Goal: Task Accomplishment & Management: Use online tool/utility

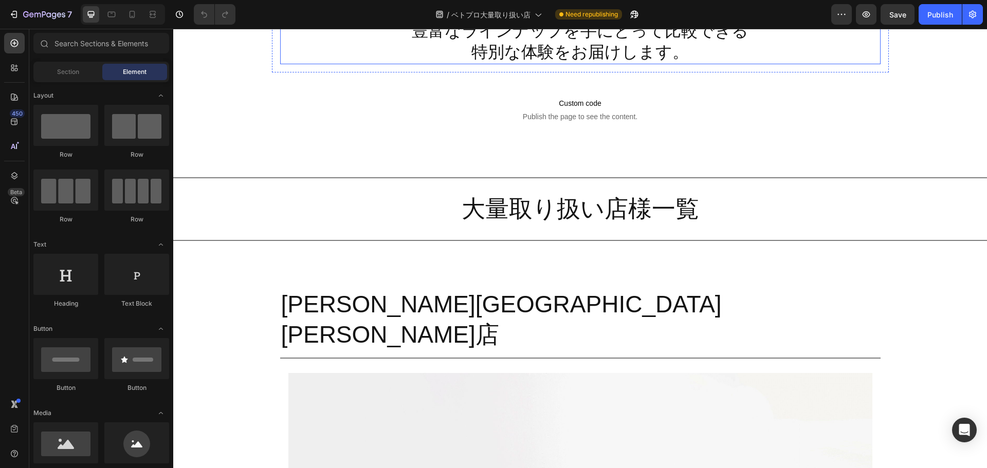
scroll to position [621, 0]
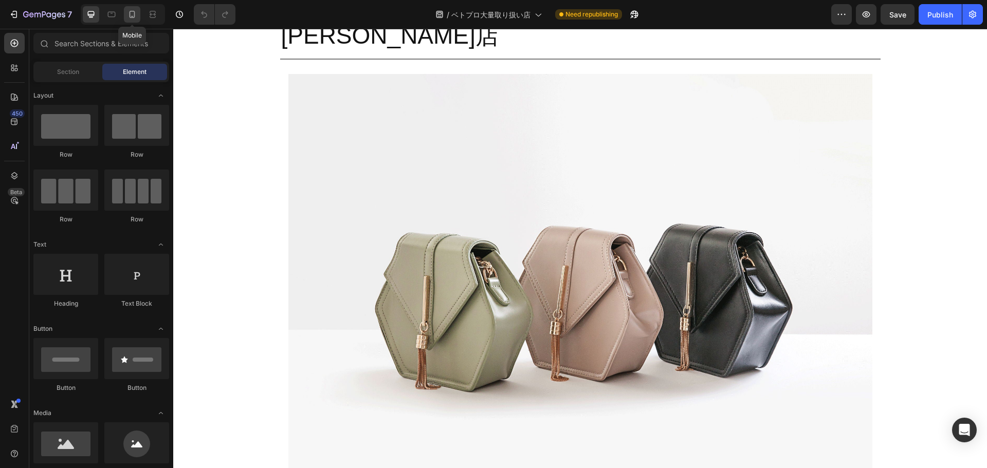
click at [131, 18] on icon at bounding box center [132, 14] width 10 height 10
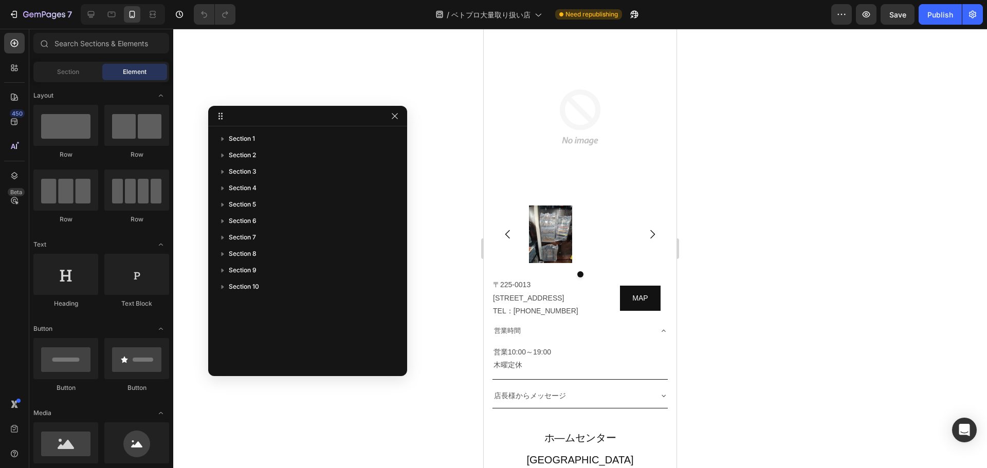
scroll to position [2458, 0]
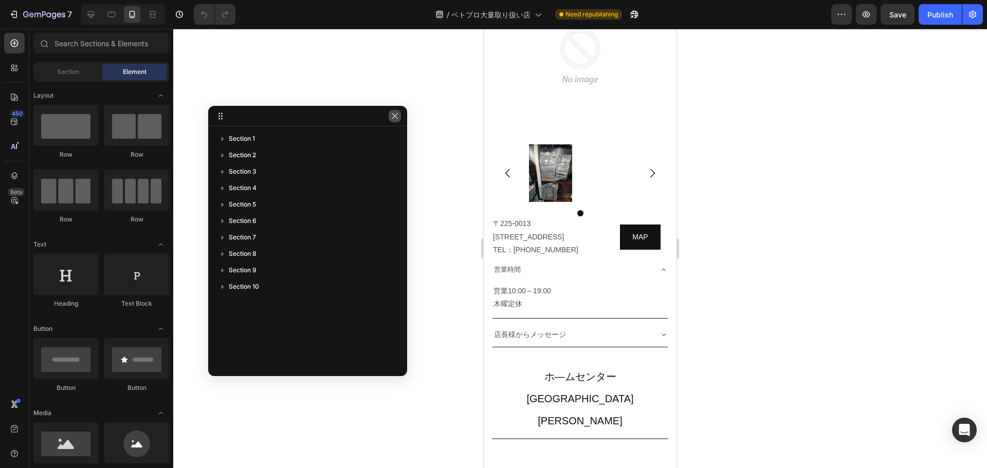
click at [399, 117] on button "button" at bounding box center [394, 116] width 12 height 12
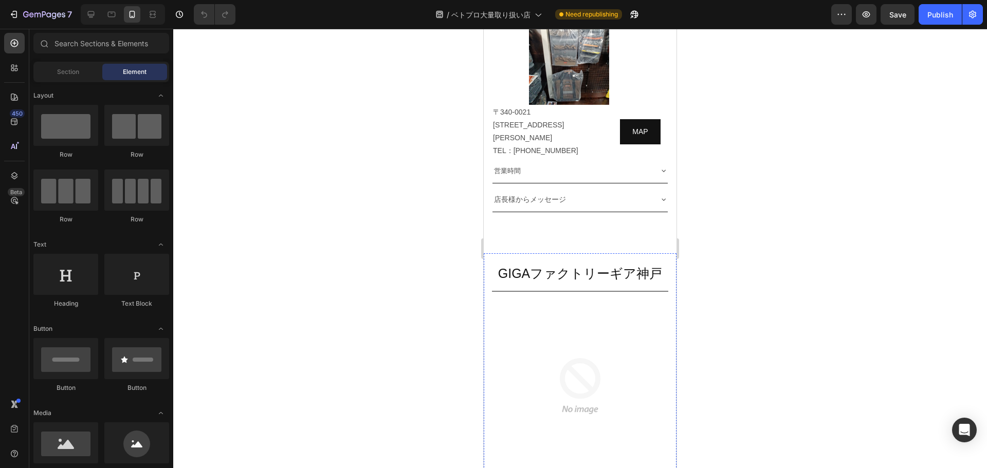
scroll to position [4764, 0]
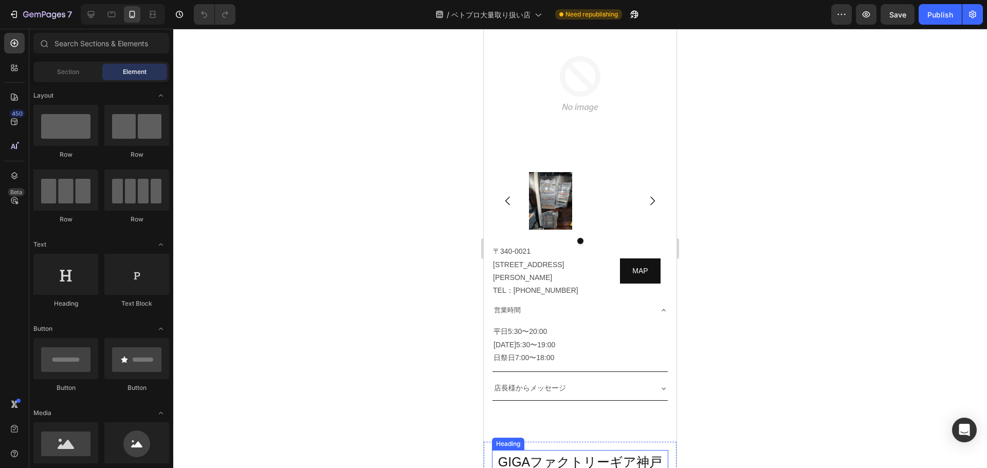
click at [619, 450] on h2 "GIGAファクトリーギア神戸" at bounding box center [580, 461] width 176 height 23
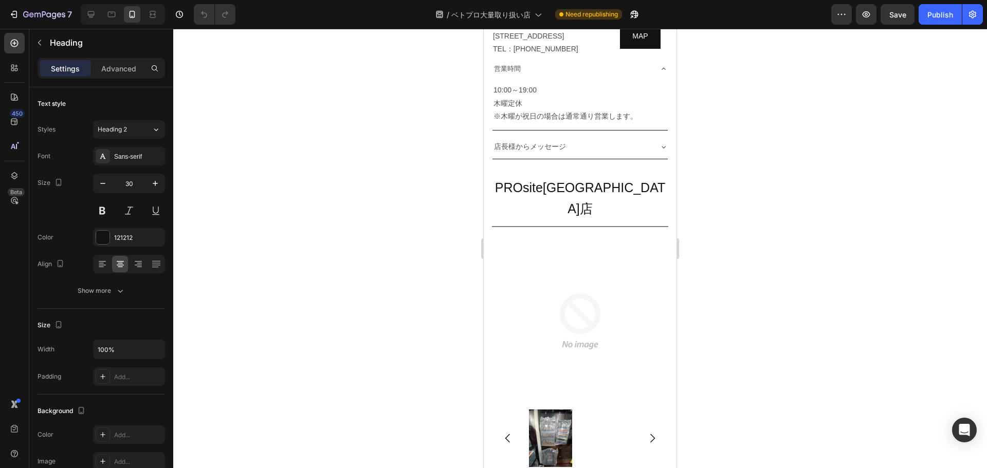
scroll to position [3615, 0]
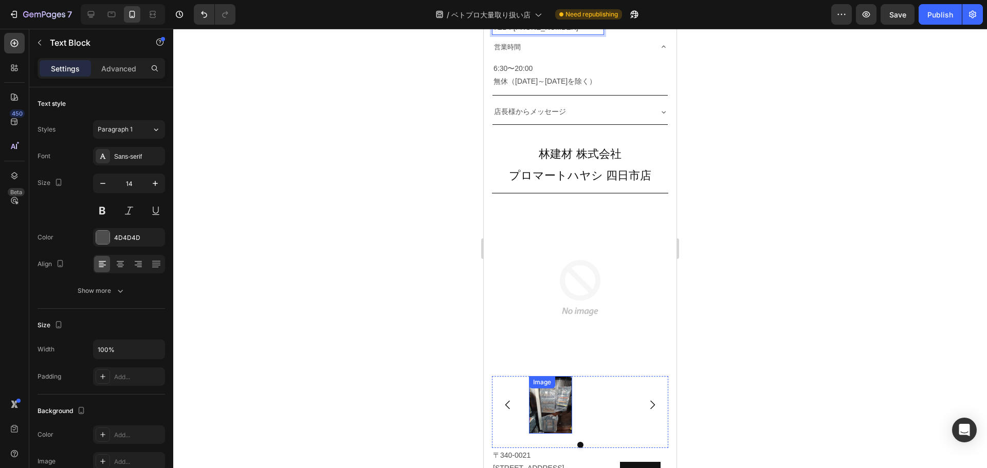
scroll to position [4103, 0]
click at [534, 449] on p "〒510-0821三重県四日市市久保田１－６－９TEL：059-328-5231" at bounding box center [548, 468] width 110 height 39
click at [567, 449] on p "〒510-0821 三重県四日市市久保田１－６－９TEL：059-328-5231" at bounding box center [548, 475] width 110 height 52
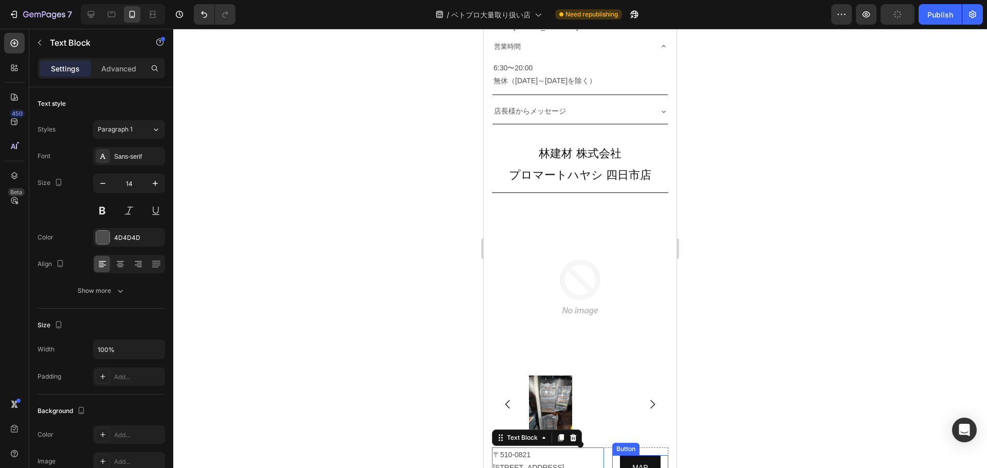
click at [612, 455] on div "MAP Button" at bounding box center [640, 467] width 56 height 25
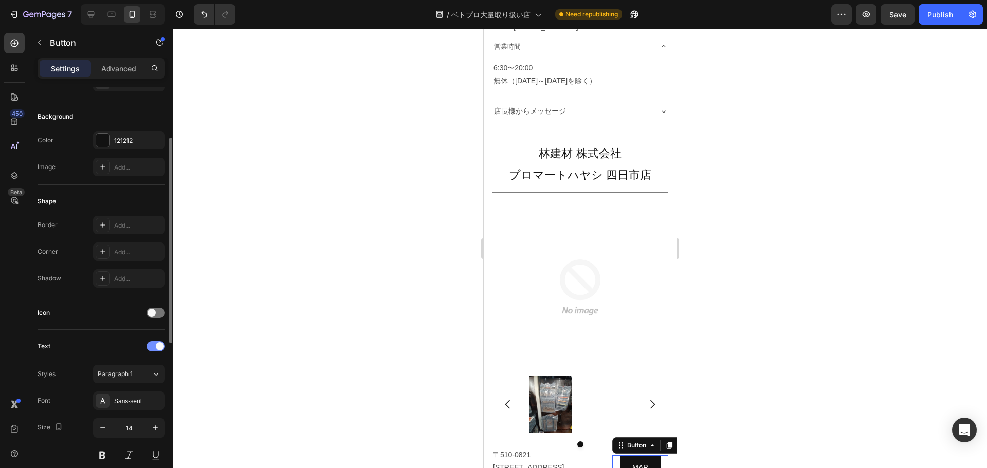
scroll to position [407, 0]
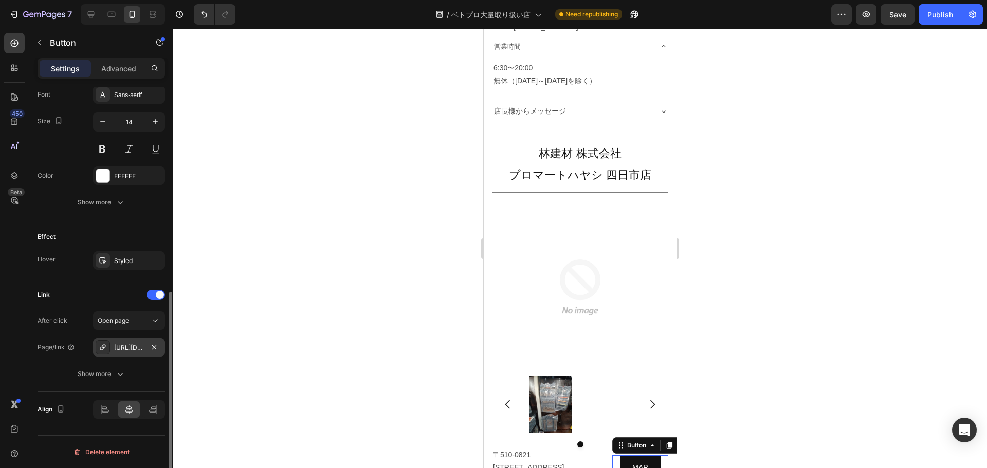
click at [121, 345] on div "https://www.google.com/maps/place/%E3%83%A4%E3%83%9E%E3%83%8B%E5%A4%A7%E5%A1%9A…" at bounding box center [129, 347] width 30 height 9
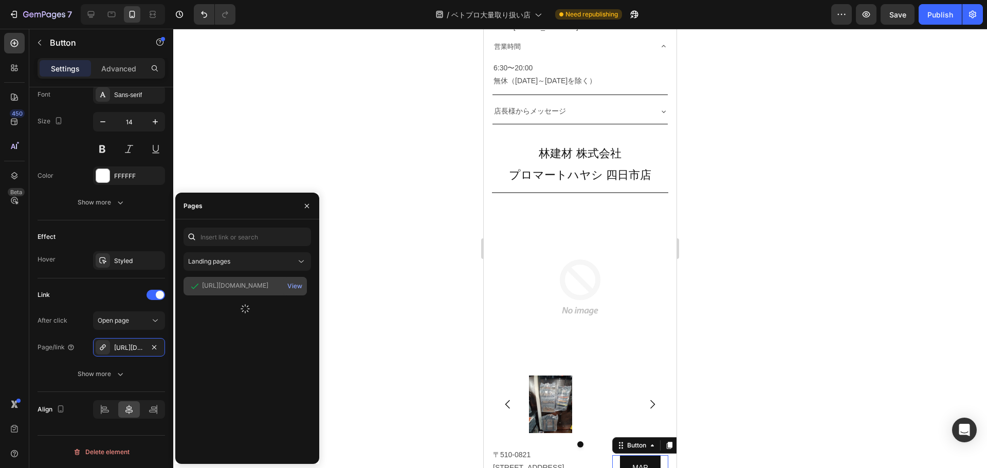
click at [250, 288] on div "https://www.google.com/maps/place/%E3%83%A4%E3%83%9E%E3%83%8B%E5%A4%A7%E5%A1%9A…" at bounding box center [235, 285] width 66 height 9
click at [250, 241] on input "text" at bounding box center [246, 237] width 127 height 18
paste input "https://maps.app.goo.gl/cQhyxuSdYsz5qFad6?g_st=il"
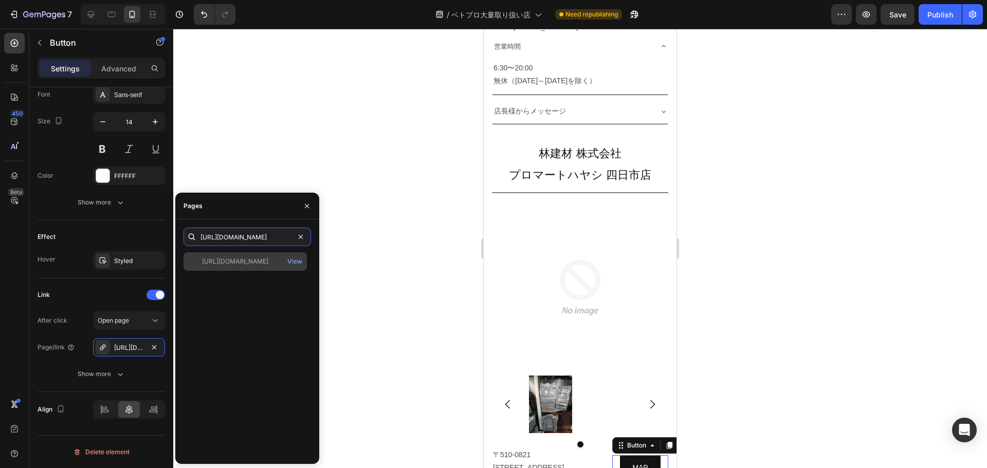
type input "https://maps.app.goo.gl/cQhyxuSdYsz5qFad6?g_st=il"
click at [252, 260] on div "https://maps.app.goo.gl/cQhyxuSdYsz5qFad6?g_st=il" at bounding box center [235, 261] width 66 height 9
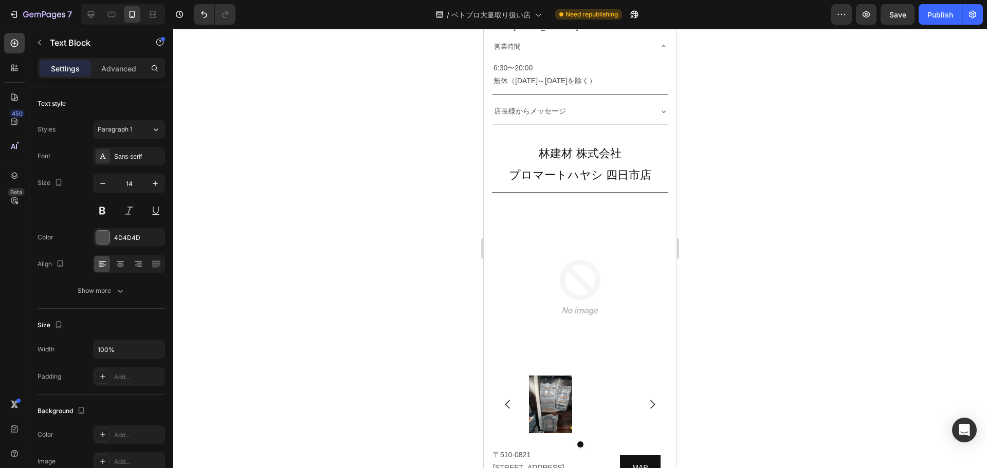
click at [810, 412] on div at bounding box center [579, 248] width 813 height 439
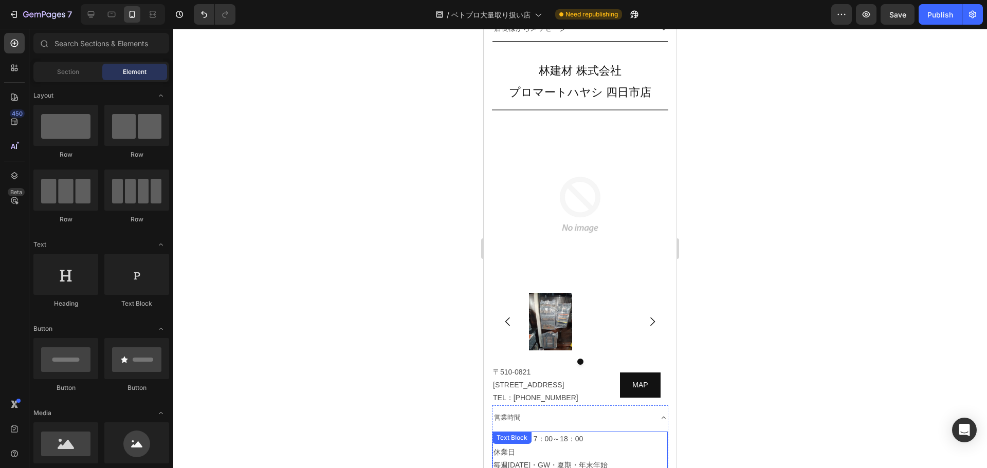
scroll to position [4187, 0]
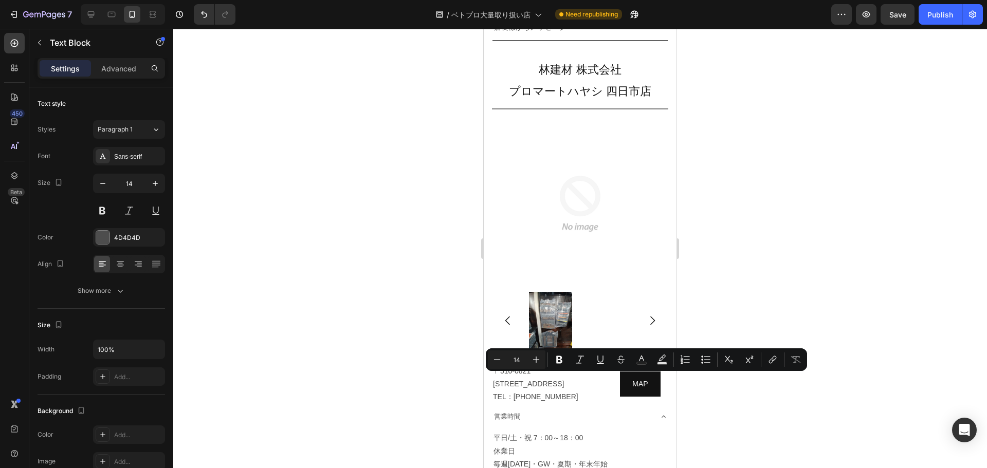
scroll to position [4218, 0]
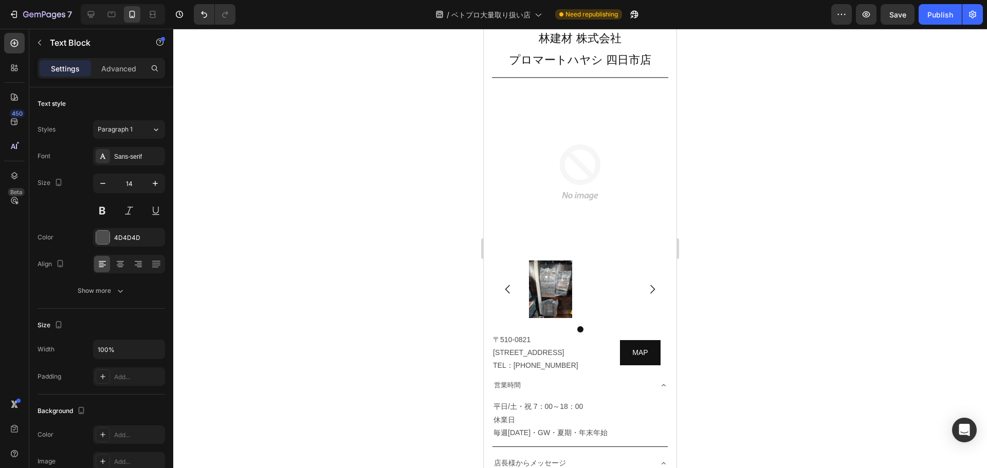
click at [761, 363] on div at bounding box center [579, 248] width 813 height 439
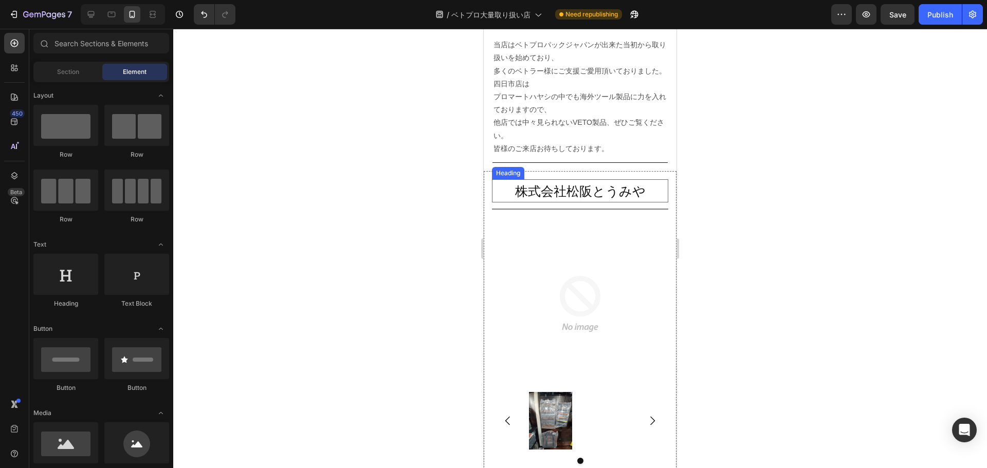
scroll to position [4658, 0]
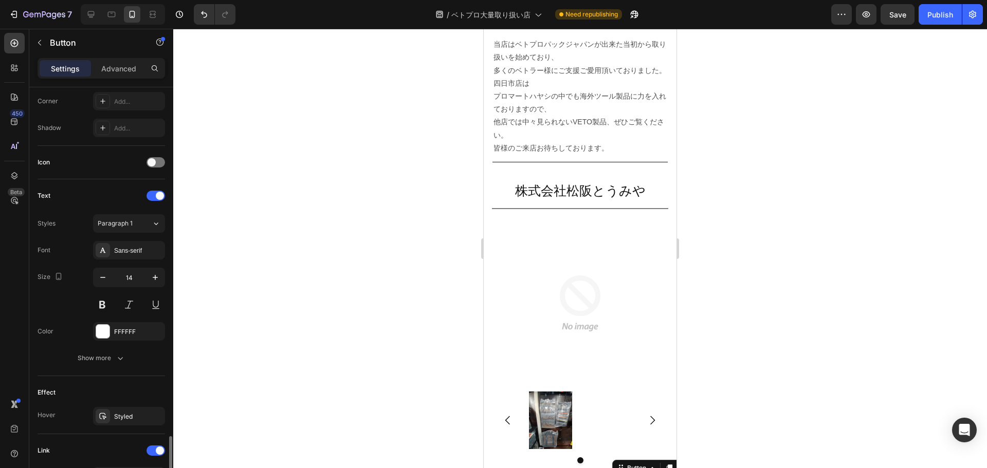
scroll to position [407, 0]
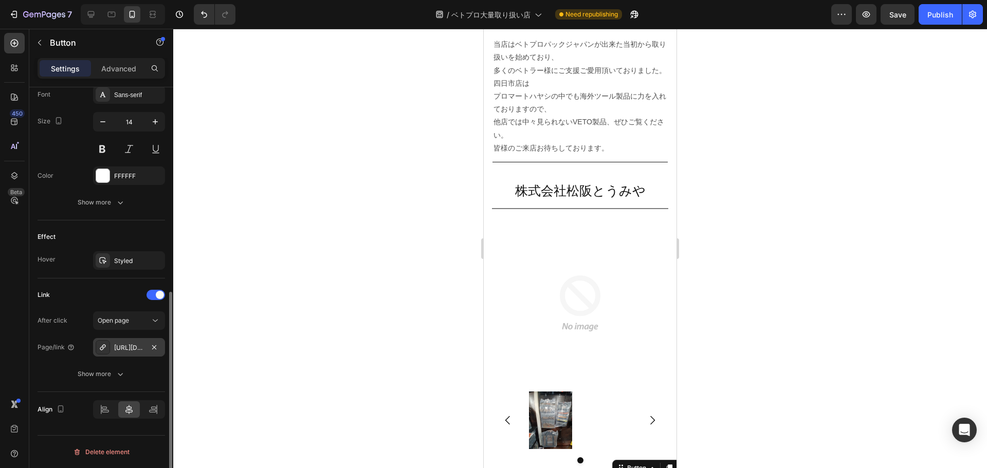
click at [139, 347] on div "https://www.google.com/maps/place/%E3%83%A4%E3%83%9E%E3%83%8B%E5%A4%A7%E5%A1%9A…" at bounding box center [129, 347] width 30 height 9
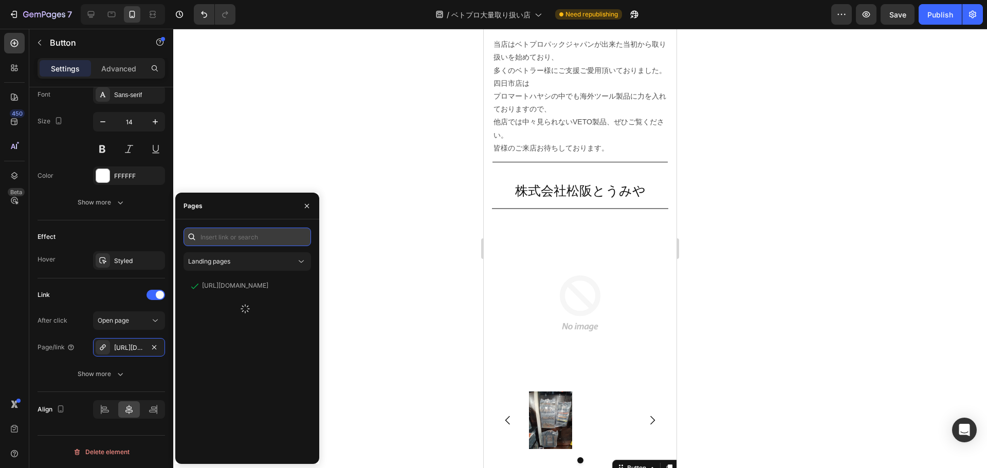
click at [254, 238] on input "text" at bounding box center [246, 237] width 127 height 18
paste input "https://maps.app.goo.gl/AVjmHZBYvEVqGGNv7?g_st=il"
type input "https://maps.app.goo.gl/AVjmHZBYvEVqGGNv7?g_st=il"
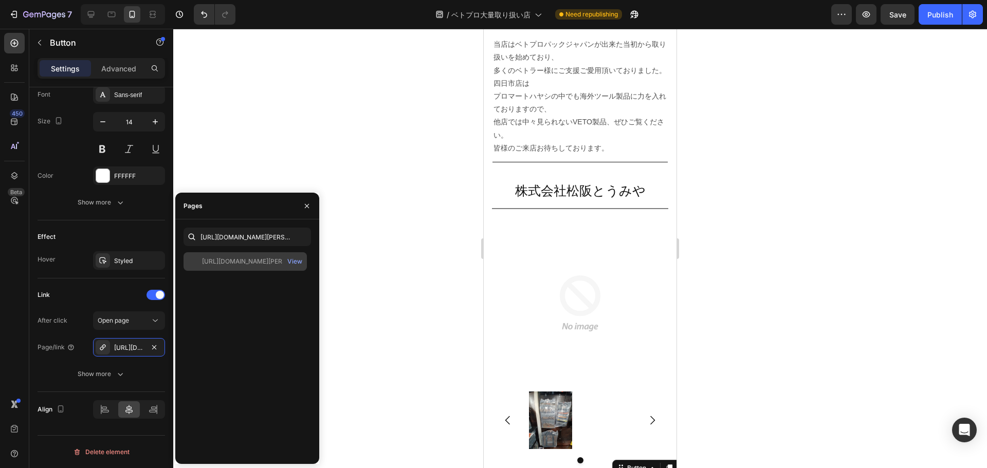
click at [237, 265] on div "https://maps.app.goo.gl/AVjmHZBYvEVqGGNv7?g_st=il" at bounding box center [251, 261] width 99 height 9
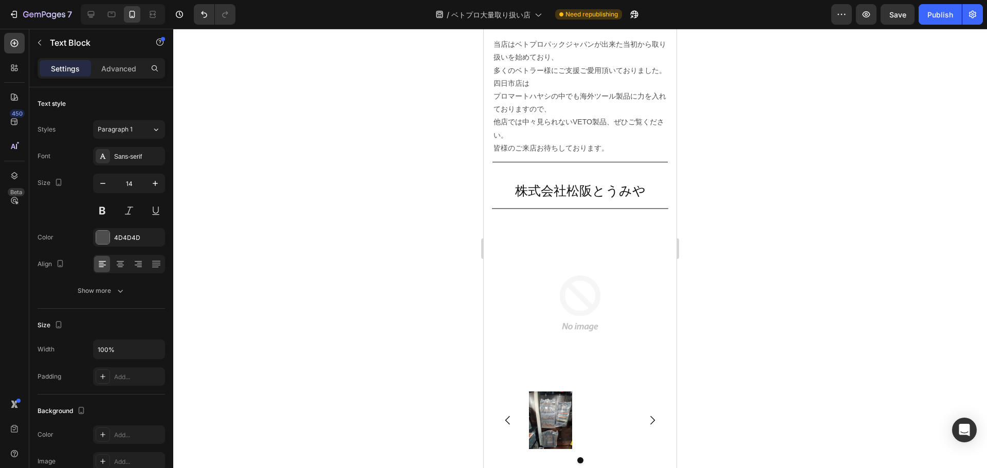
click at [755, 430] on div at bounding box center [579, 248] width 813 height 439
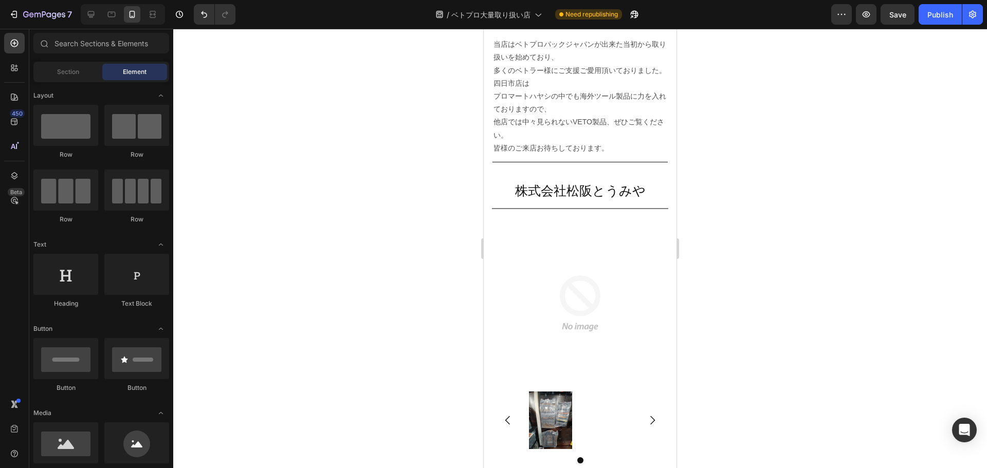
scroll to position [4760, 0]
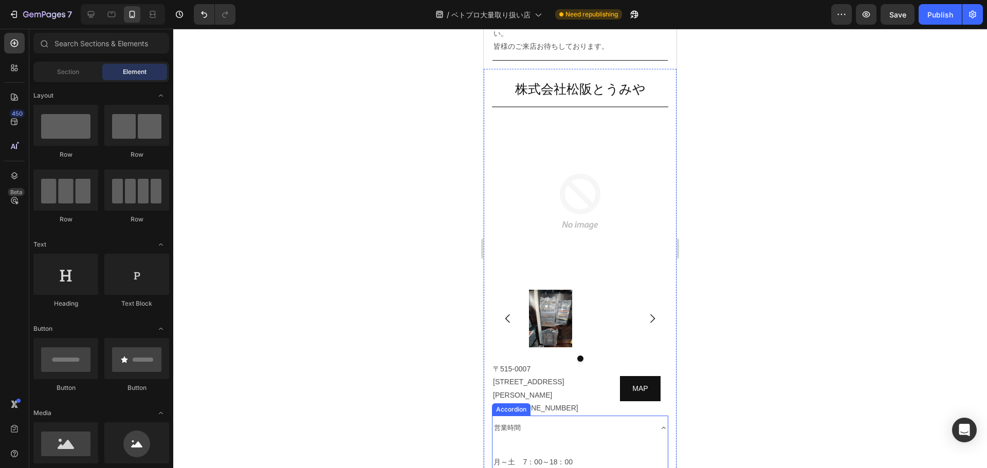
click at [661, 427] on icon at bounding box center [663, 428] width 4 height 2
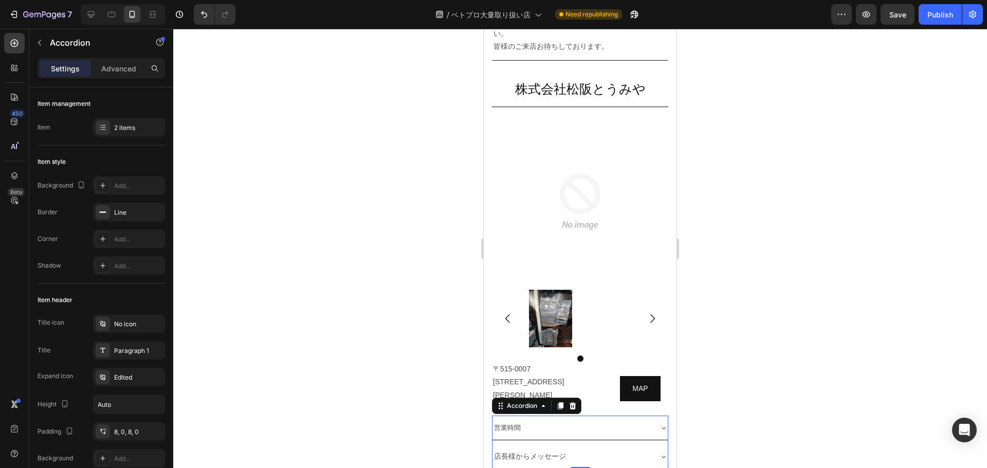
click at [754, 286] on div at bounding box center [579, 248] width 813 height 439
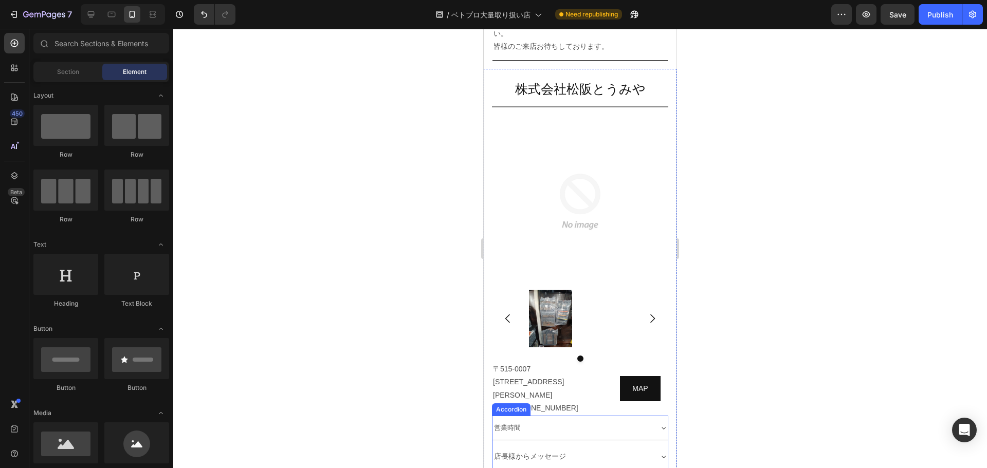
click at [651, 445] on div "店長様からメッセージ" at bounding box center [579, 457] width 175 height 24
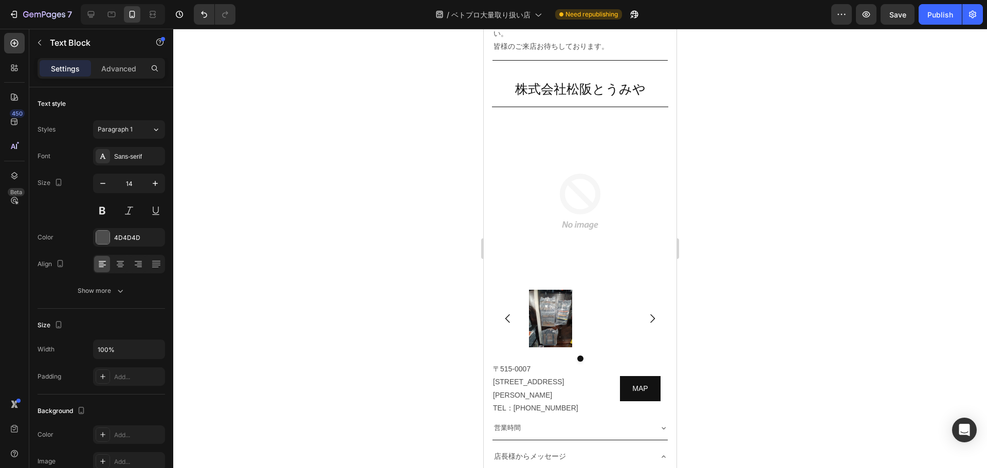
click at [732, 347] on div at bounding box center [579, 248] width 813 height 439
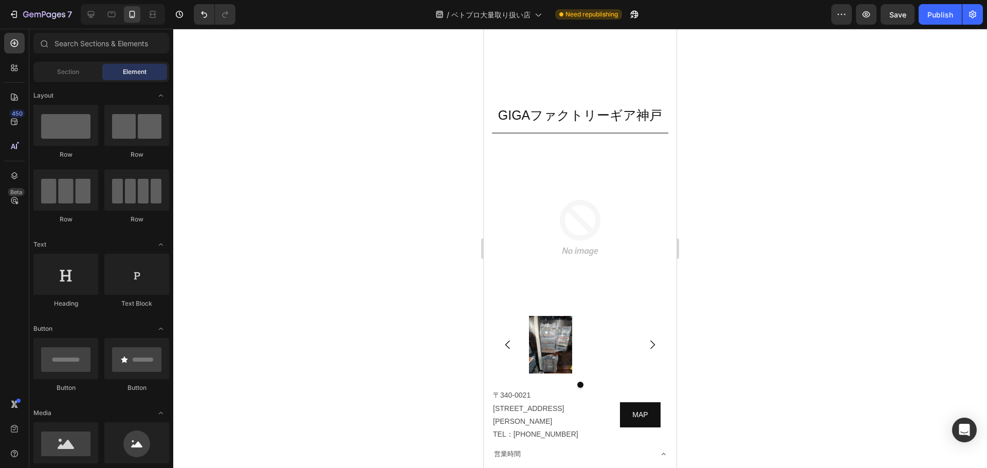
scroll to position [5313, 0]
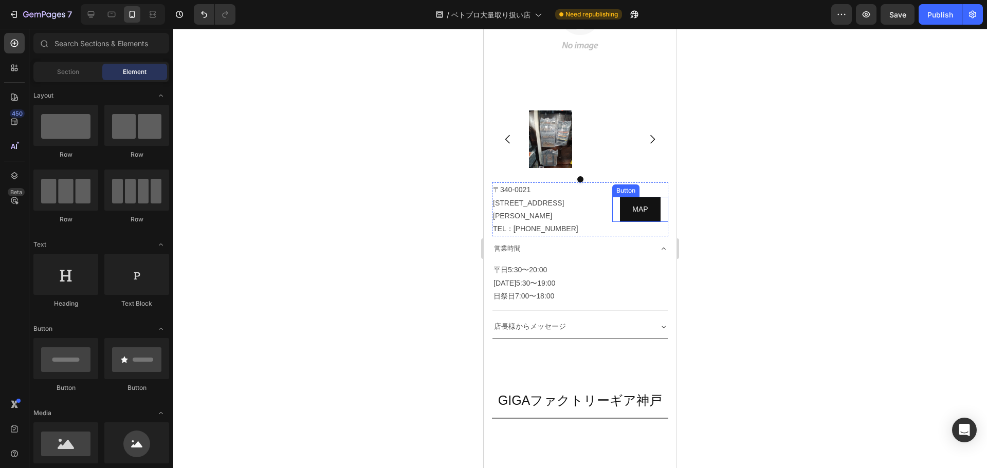
click at [612, 199] on div "MAP Button" at bounding box center [640, 209] width 56 height 25
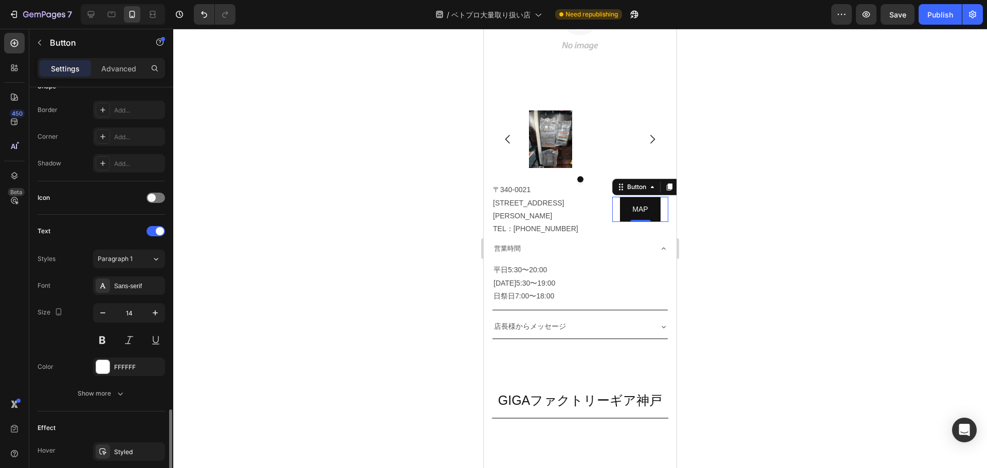
scroll to position [407, 0]
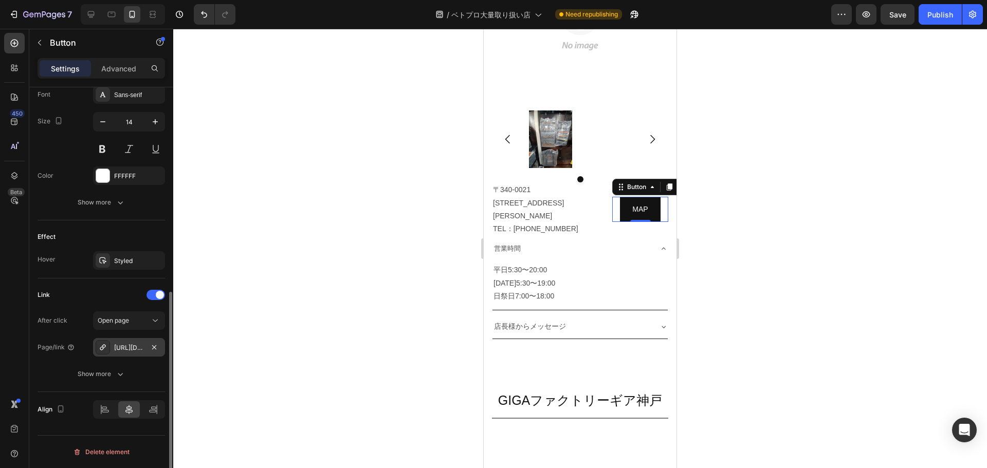
click at [131, 349] on div "https://www.google.com/maps/place/%E3%83%A4%E3%83%9E%E3%83%8B%E5%A4%A7%E5%A1%9A…" at bounding box center [129, 347] width 30 height 9
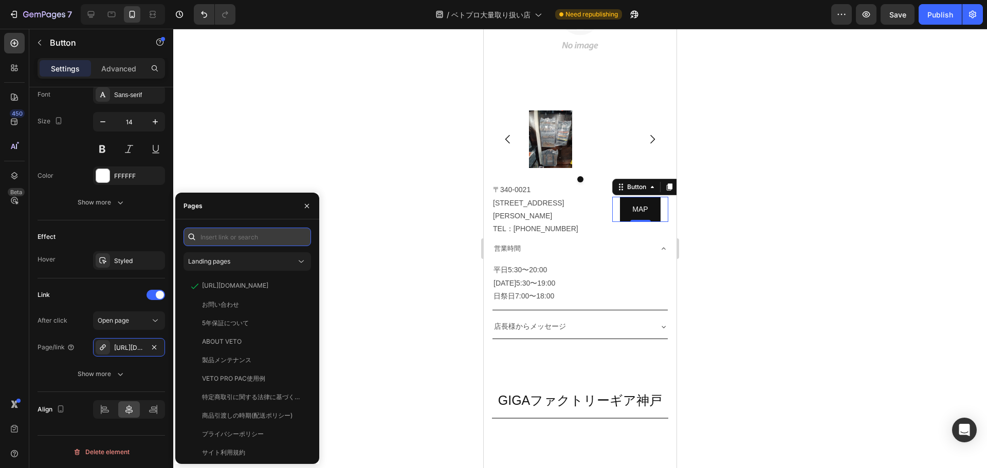
click at [247, 239] on input "text" at bounding box center [246, 237] width 127 height 18
paste input "https://maps.app.goo.gl/eGfCaC9BcMEFfHGB6"
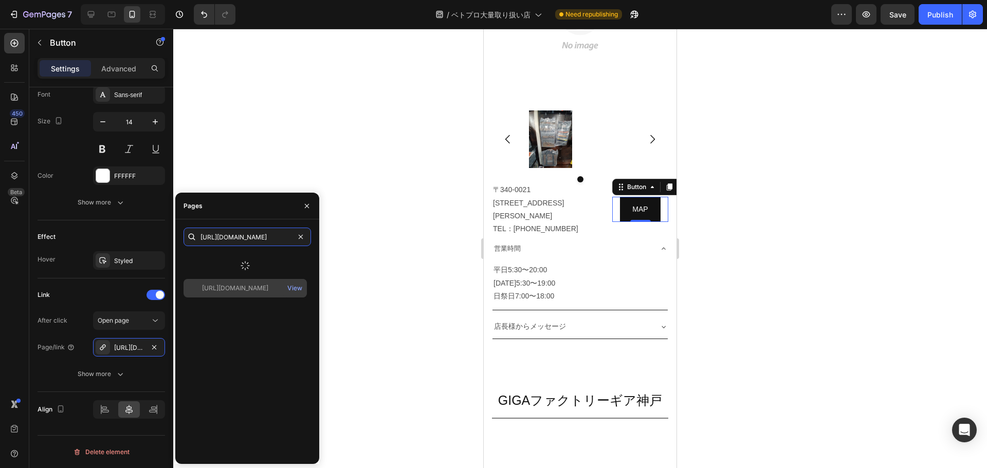
type input "https://maps.app.goo.gl/eGfCaC9BcMEFfHGB6"
click at [238, 286] on div "https://maps.app.goo.gl/eGfCaC9BcMEFfHGB6" at bounding box center [235, 288] width 66 height 9
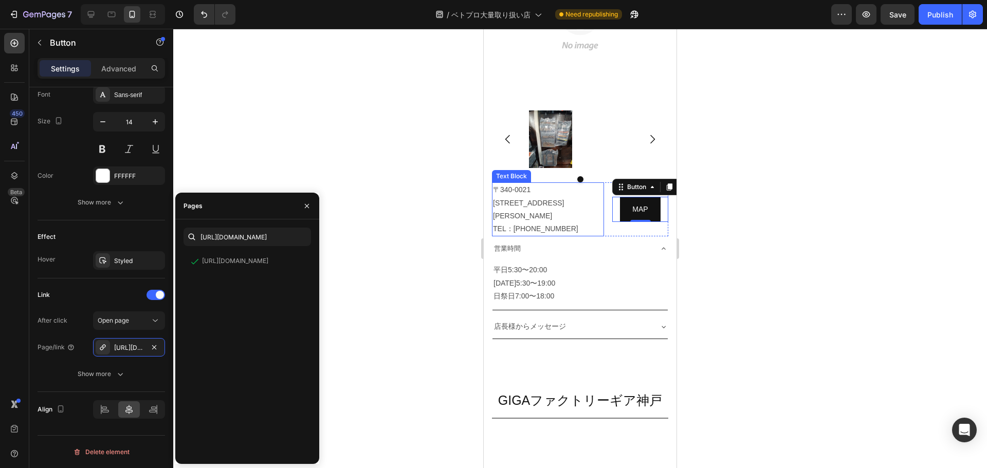
click at [514, 203] on p "埼玉県草加市手代3-6-1 TEL：048-923-5121" at bounding box center [548, 216] width 110 height 39
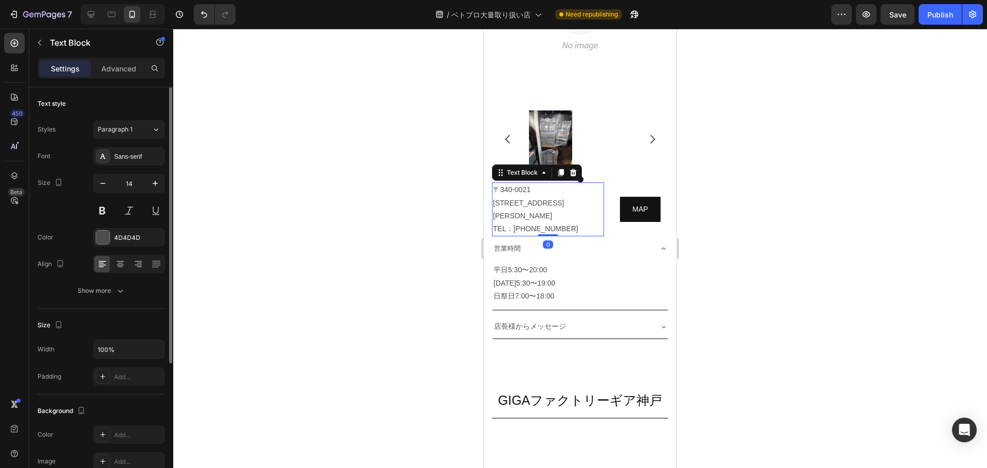
click at [514, 203] on p "埼玉県草加市手代3-6-1 TEL：048-923-5121" at bounding box center [548, 216] width 110 height 39
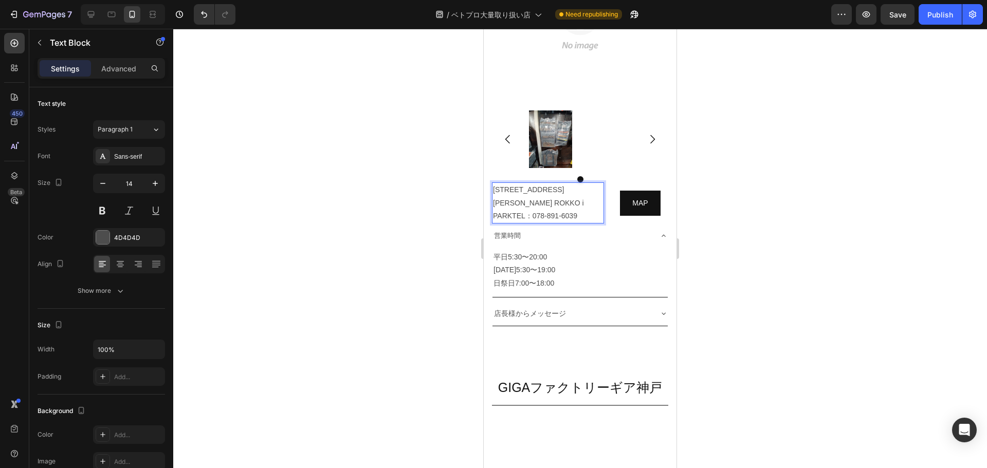
click at [528, 187] on p "〒658-0032兵庫県神戸市東灘区向洋町中2丁目9番1 5F ROKKO i PARKTEL：078-891-6039" at bounding box center [548, 202] width 110 height 39
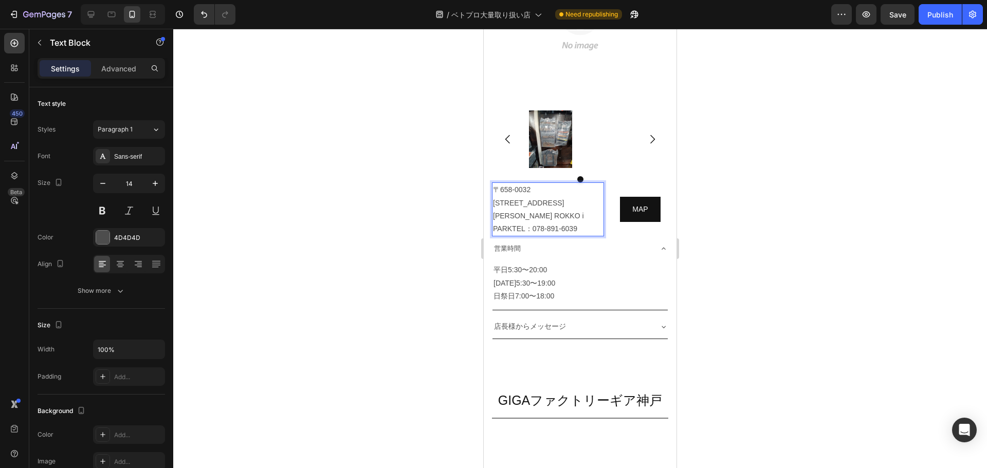
click at [526, 209] on p "〒658-0032 兵庫県神戸市東灘区向洋町中2丁目9番1 5F ROKKO i PARKTEL：078-891-6039" at bounding box center [548, 209] width 110 height 52
click at [581, 213] on p "〒658-0032 兵庫県神戸市東灘区向洋町中2丁目9番1 5F ROKKO i PARKTEL：078-891-6039" at bounding box center [548, 209] width 110 height 52
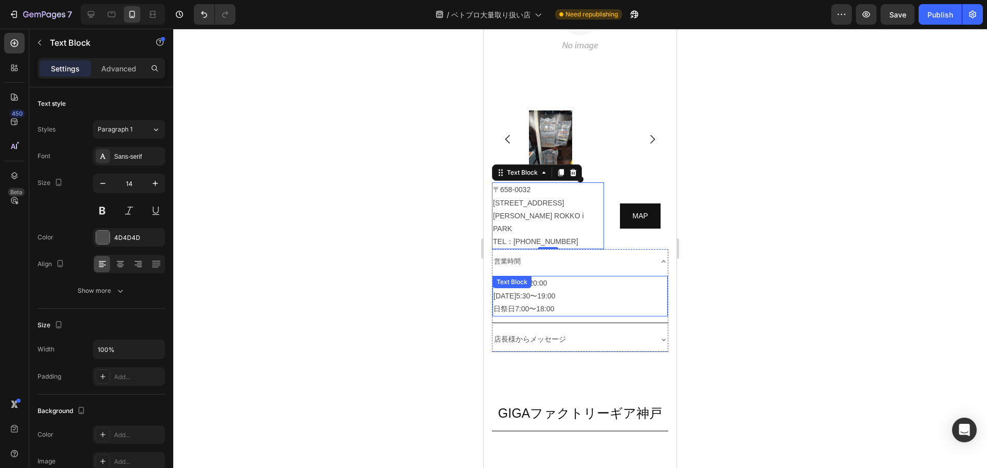
click at [536, 277] on p "平日5:30〜20:00 土曜日5:30〜19:00 日祭日7:00〜18:00" at bounding box center [579, 296] width 173 height 39
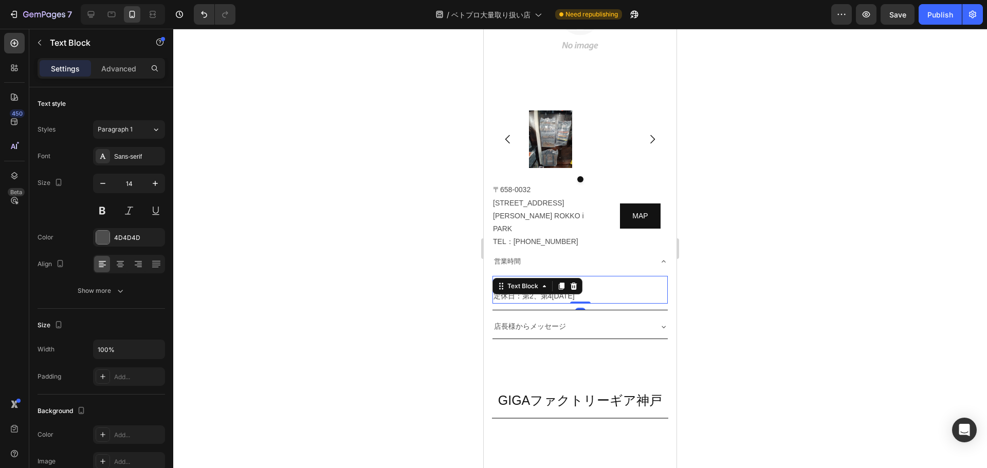
click at [796, 322] on div at bounding box center [579, 248] width 813 height 439
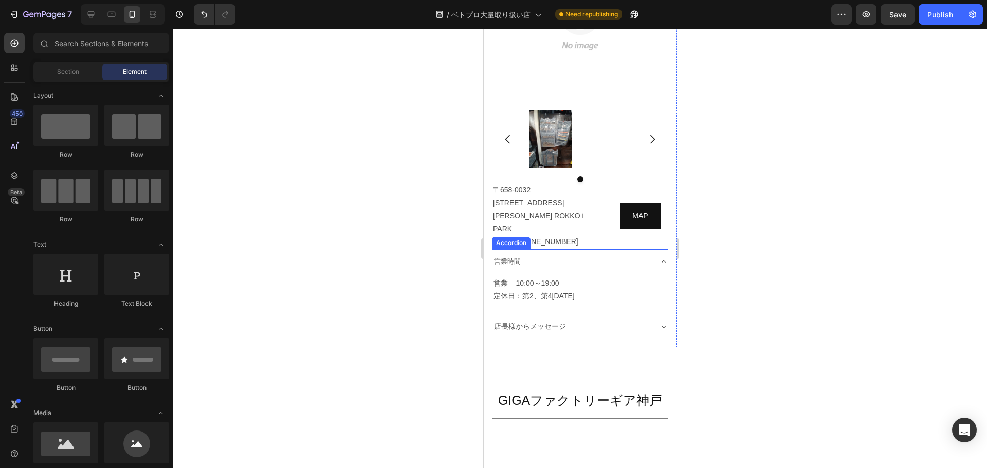
drag, startPoint x: 651, startPoint y: 305, endPoint x: 654, endPoint y: 316, distance: 11.1
click at [651, 314] on div "店長様からメッセージ" at bounding box center [579, 326] width 175 height 24
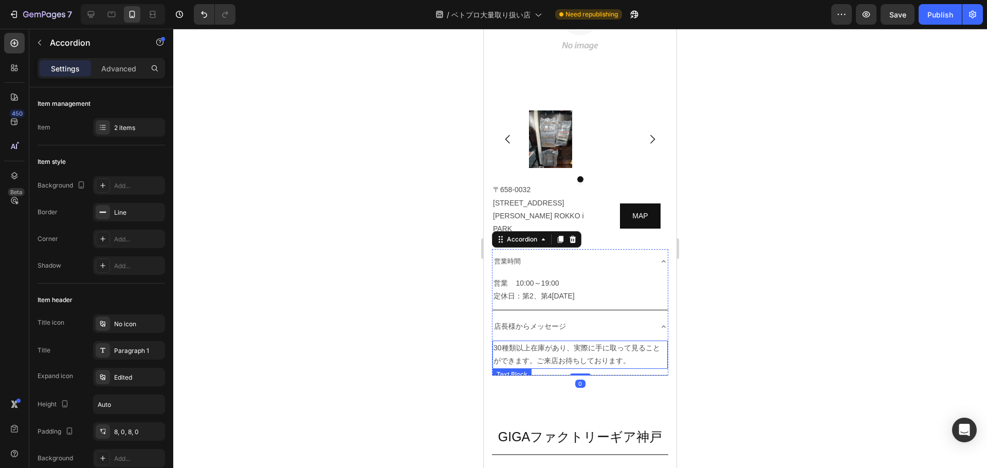
click at [565, 342] on p "30種類以上在庫があり、実際に手に取って見ることができます。ご来店お待ちしております。" at bounding box center [579, 355] width 173 height 26
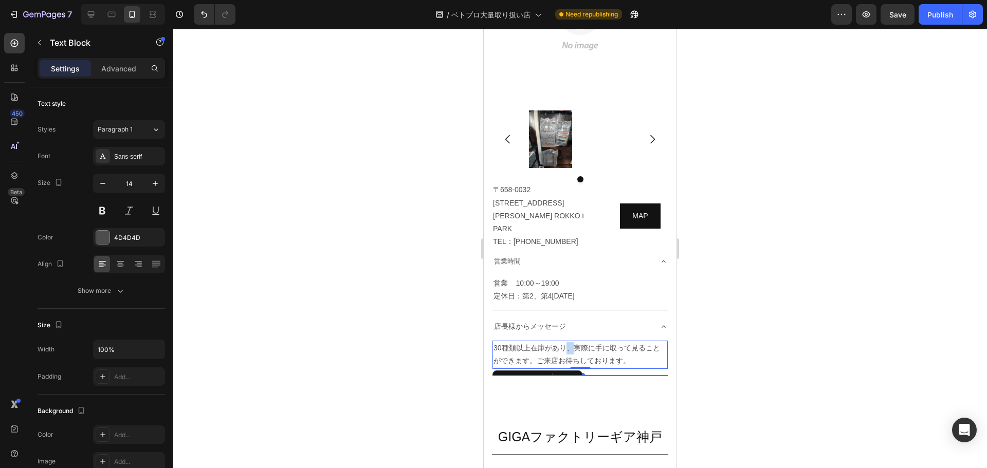
click at [565, 342] on p "30種類以上在庫があり、実際に手に取って見ることができます。ご来店お待ちしております。" at bounding box center [579, 355] width 173 height 26
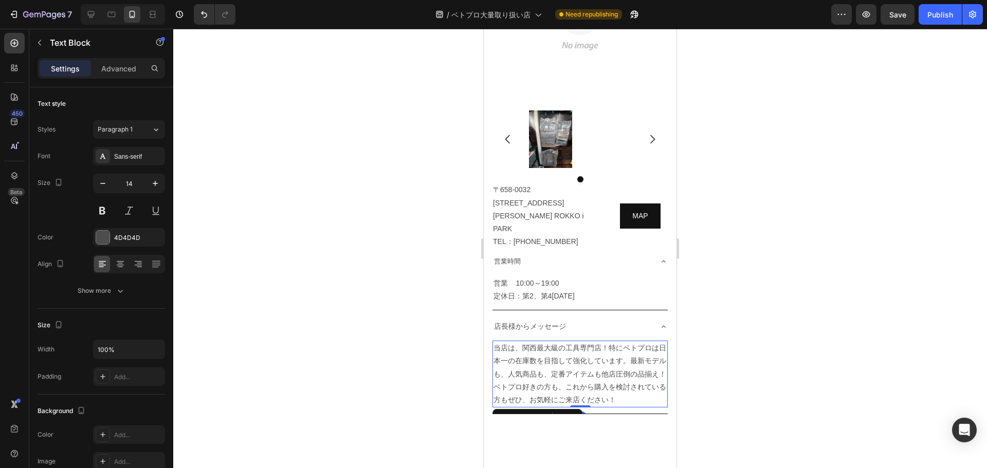
click at [782, 344] on div at bounding box center [579, 248] width 813 height 439
click at [616, 342] on p "当店は、関西最大級の工具専門店！特にベトプロは日本一の在庫数を目指して強化しています。最新モデルも、人気商品も、定番アイテムも他店圧倒の品揃え！ベトプロ好きの…" at bounding box center [579, 374] width 173 height 65
click at [611, 342] on p "当店は、関西最大級の工具専門店！特にベトプロは日本一の在庫数を目指して強化しています。最新モデルも、人気商品も、定番アイテムも他店圧倒の品揃え！ベトプロ好きの…" at bounding box center [579, 374] width 173 height 65
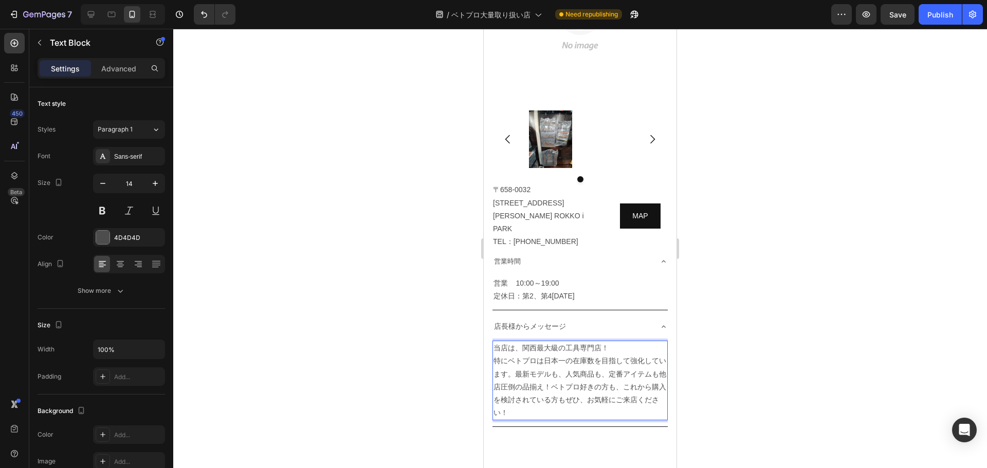
click at [526, 352] on p "当店は、関西最大級の工具専門店！ 特にベトプロは日本一の在庫数を目指して強化しています。最新モデルも、人気商品も、定番アイテムも他店圧倒の品揃え！ベトプロ好き…" at bounding box center [579, 381] width 173 height 78
click at [540, 380] on p "当店は、関西最大級の工具専門店！ 特にベトプロは日本一の在庫数を目指して強化しています。 最新モデルも、人気商品も、定番アイテムも他店圧倒の品揃え！ベトプロ好…" at bounding box center [579, 381] width 173 height 78
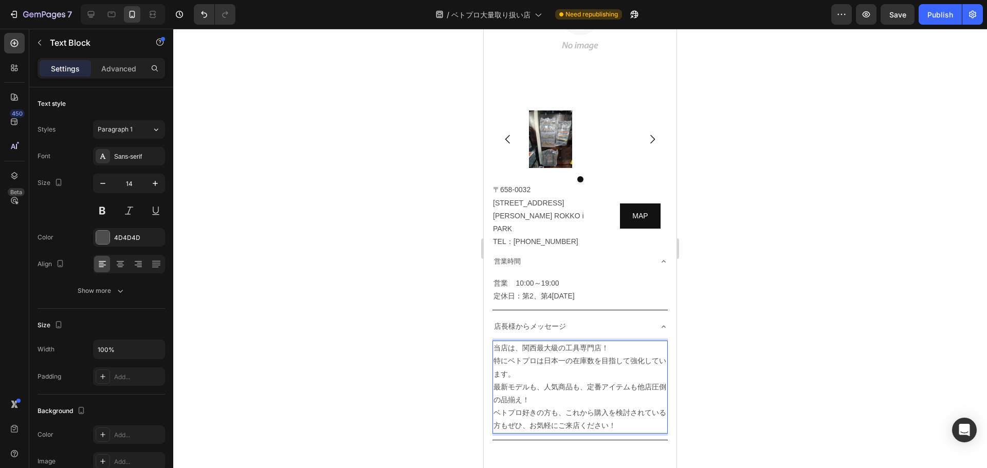
click at [768, 379] on div at bounding box center [579, 248] width 813 height 439
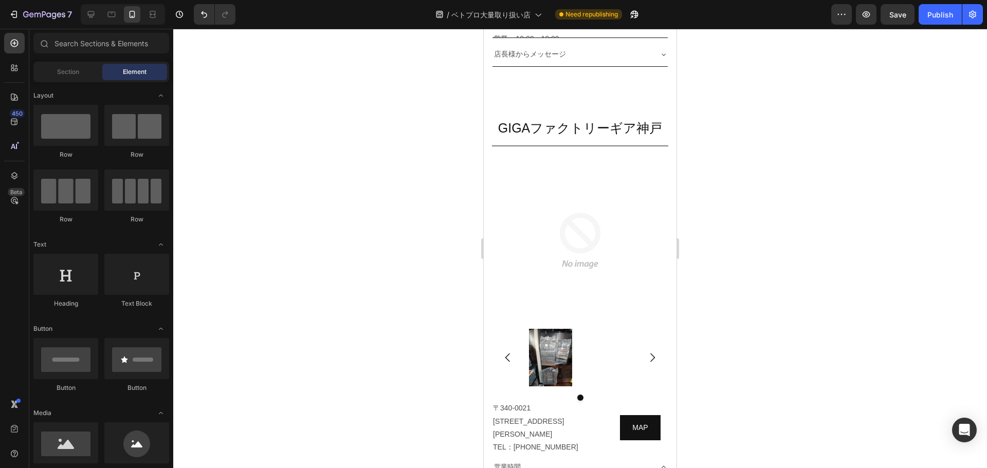
scroll to position [5012, 0]
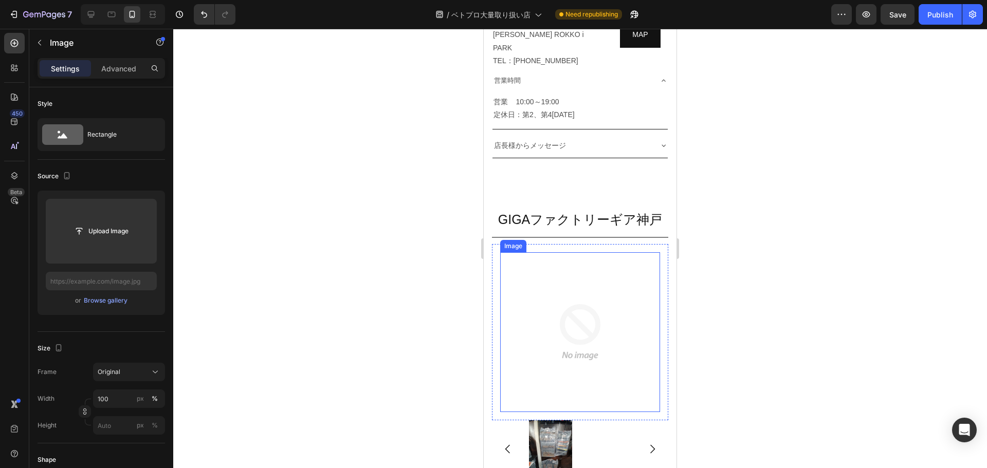
click at [597, 333] on img at bounding box center [580, 332] width 160 height 160
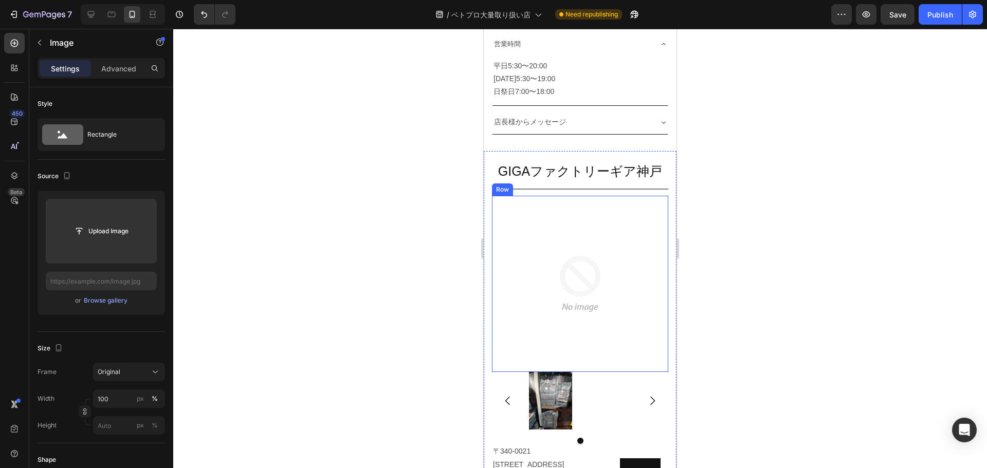
scroll to position [5512, 0]
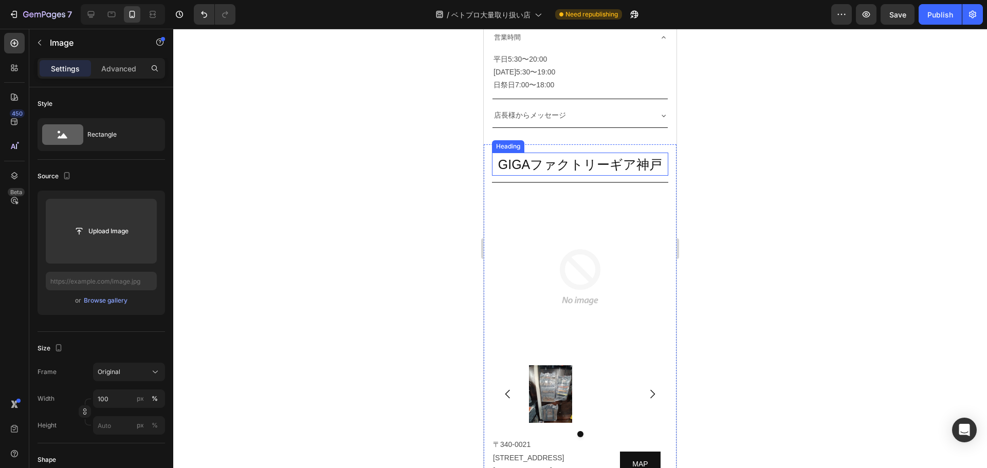
click at [591, 157] on span "GIGAファクトリーギア神戸" at bounding box center [580, 164] width 164 height 14
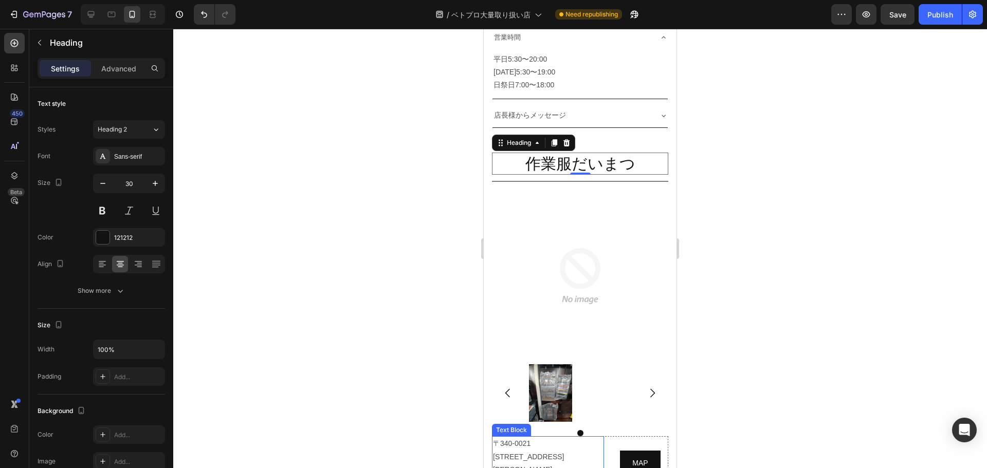
click at [520, 451] on p "埼玉県草加市手代3-6-1 TEL：048-923-5121" at bounding box center [548, 470] width 110 height 39
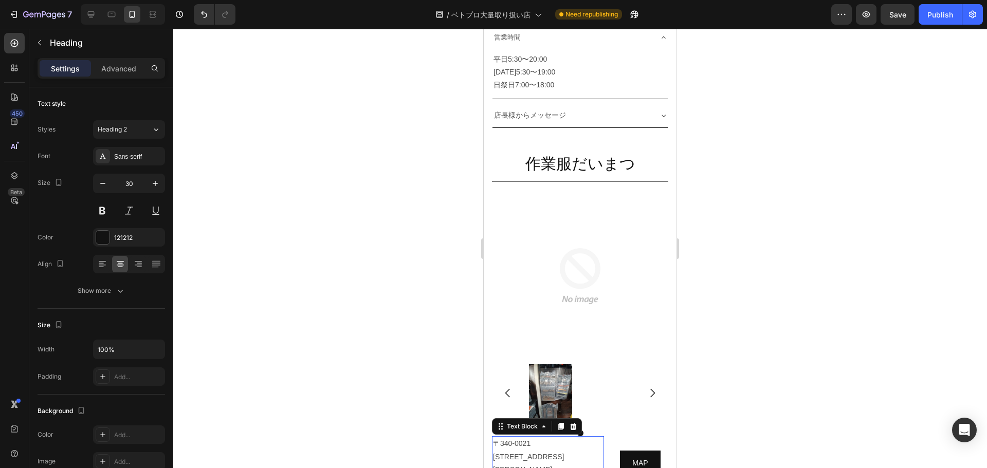
click at [520, 451] on p "埼玉県草加市手代3-6-1 TEL：048-923-5121" at bounding box center [548, 470] width 110 height 39
click at [548, 437] on p "〒566-0071大阪府摂津市鳥飼下２丁目２－１２TEL：072-654-3372" at bounding box center [548, 456] width 110 height 39
click at [532, 437] on p "〒566-0071大阪府摂津市鳥飼下２丁目２－１２ TEL：072-654-3372" at bounding box center [548, 456] width 110 height 39
click at [754, 417] on div at bounding box center [579, 248] width 813 height 439
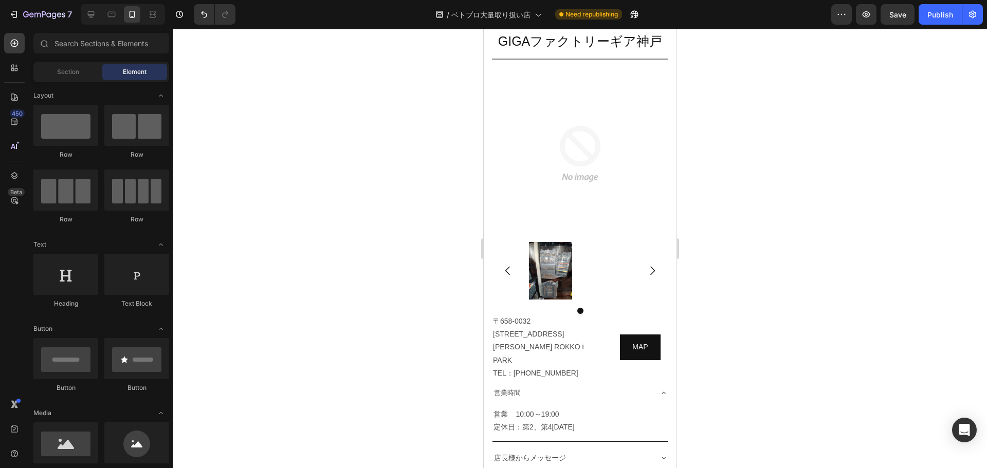
scroll to position [4940, 0]
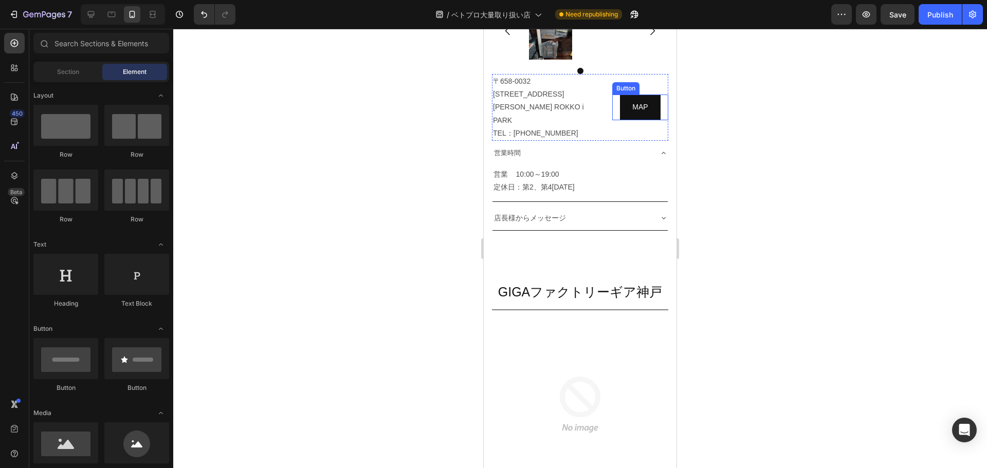
click at [612, 96] on div "MAP Button" at bounding box center [640, 107] width 56 height 25
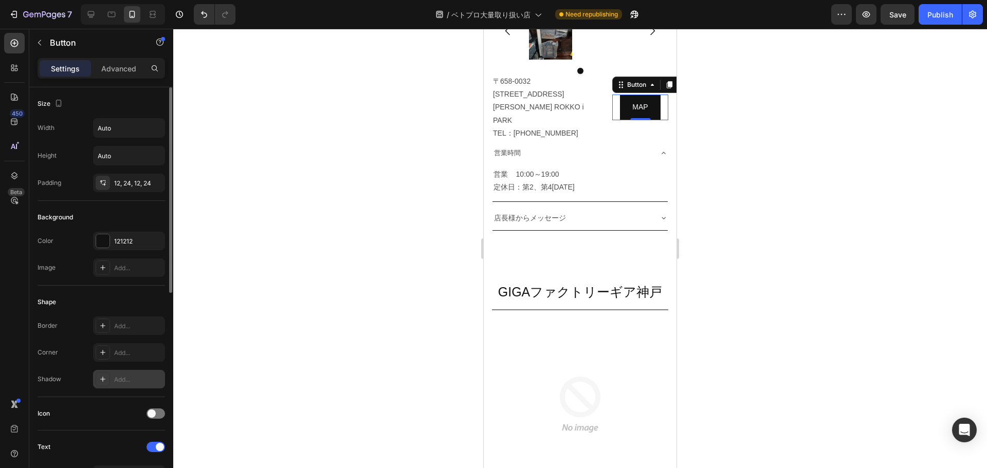
scroll to position [407, 0]
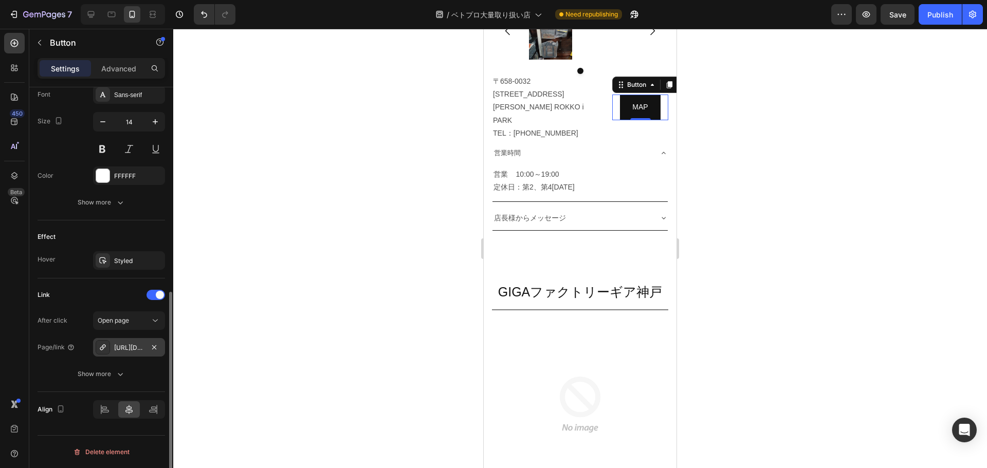
click at [139, 342] on div "https://maps.app.goo.gl/eGfCaC9BcMEFfHGB6" at bounding box center [129, 347] width 72 height 18
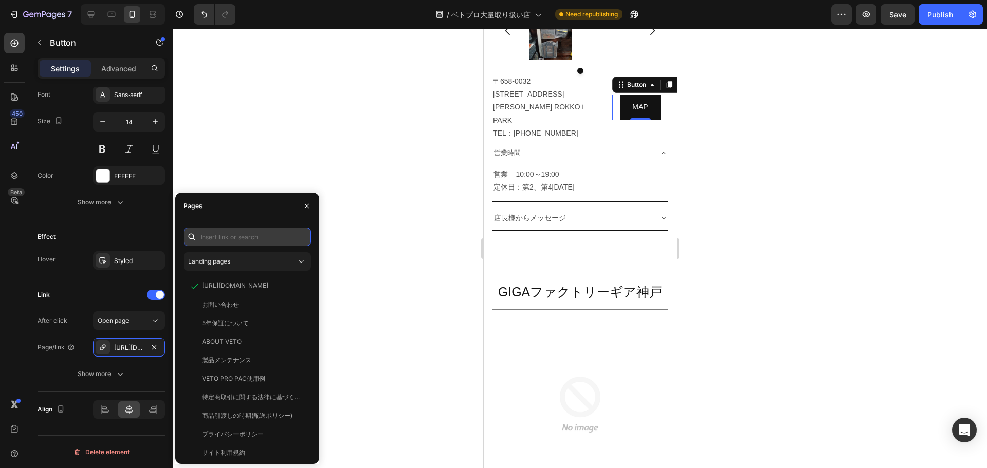
click at [244, 237] on input "text" at bounding box center [246, 237] width 127 height 18
paste input "https://maps.app.goo.gl/eGfCaC9BcMEFfHGB6"
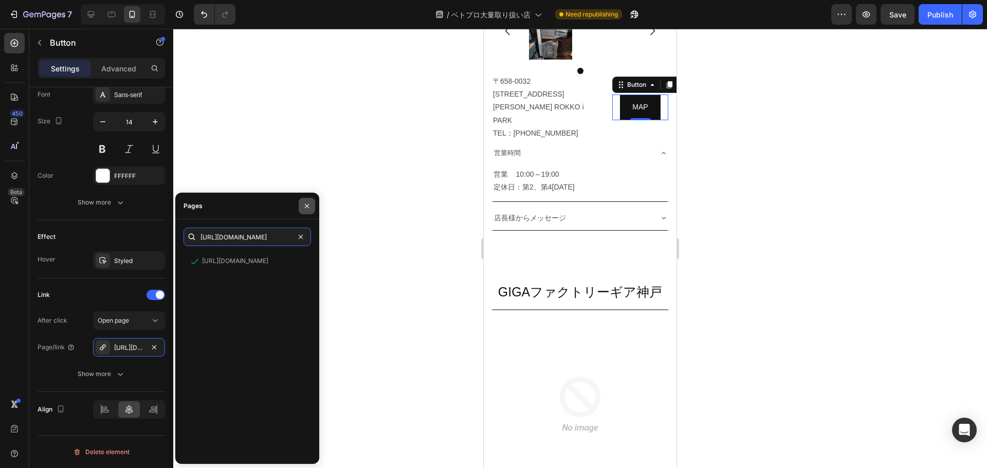
type input "https://maps.app.goo.gl/eGfCaC9BcMEFfHGB6"
click at [306, 205] on icon "button" at bounding box center [307, 205] width 4 height 4
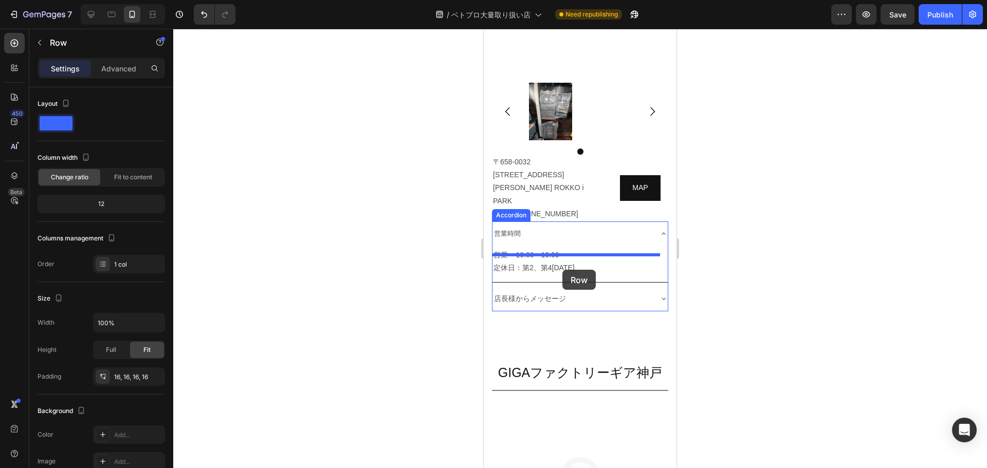
scroll to position [4870, 0]
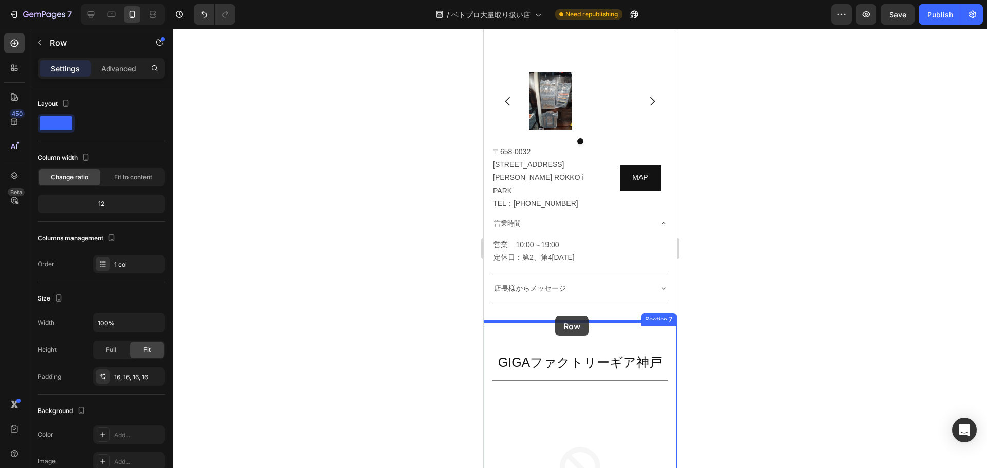
drag, startPoint x: 494, startPoint y: 282, endPoint x: 555, endPoint y: 316, distance: 69.7
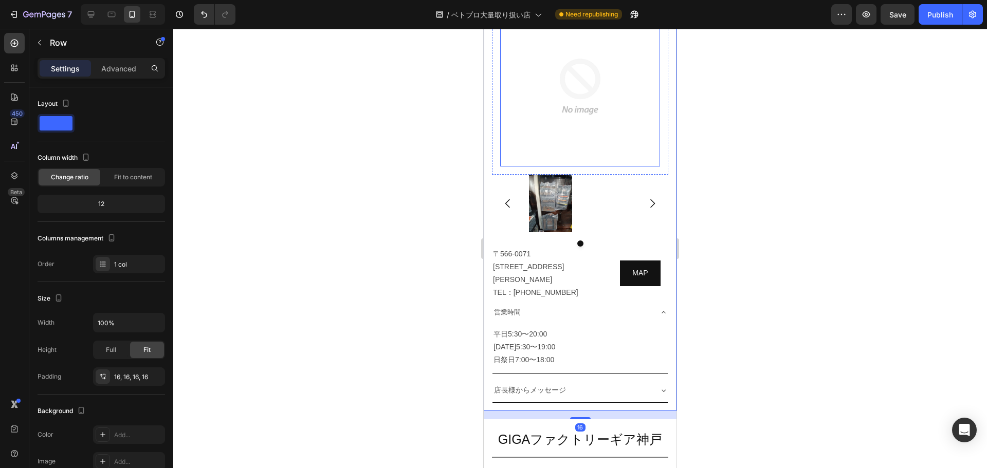
scroll to position [5238, 0]
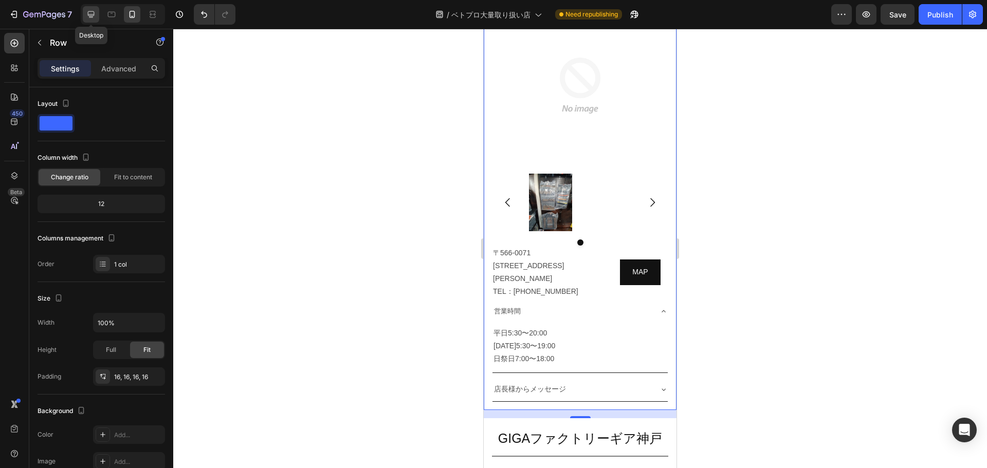
click at [91, 17] on icon at bounding box center [91, 14] width 7 height 7
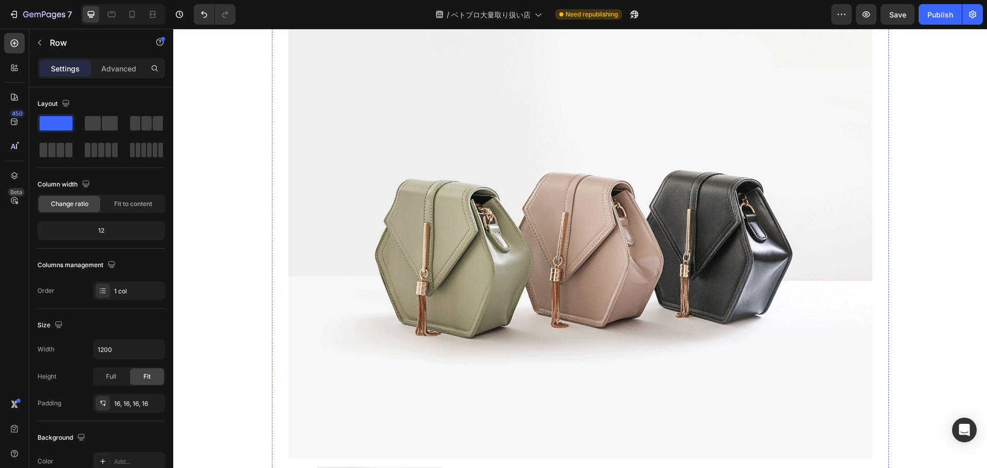
scroll to position [4766, 0]
click at [134, 14] on icon at bounding box center [132, 14] width 10 height 10
type input "100%"
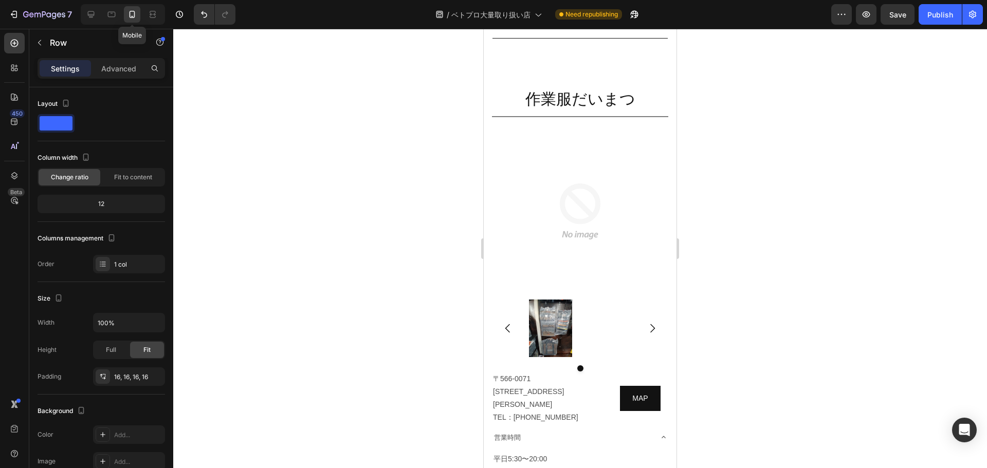
scroll to position [5133, 0]
click at [563, 372] on p "〒566-0071 大阪府摂津市鳥飼下２丁目２－１２ TEL：072-654-3372" at bounding box center [548, 398] width 110 height 52
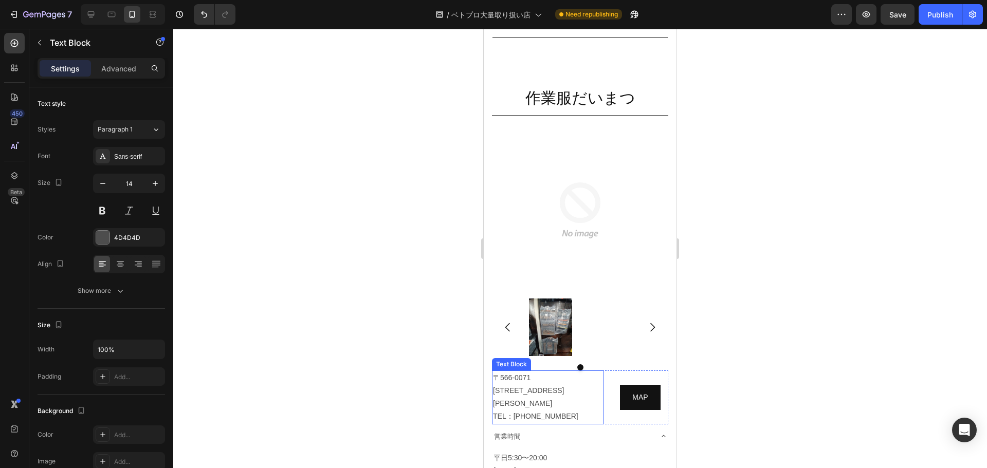
click at [563, 372] on p "〒566-0071 大阪府摂津市鳥飼下２丁目２－１２ TEL：072-654-3372" at bounding box center [548, 398] width 110 height 52
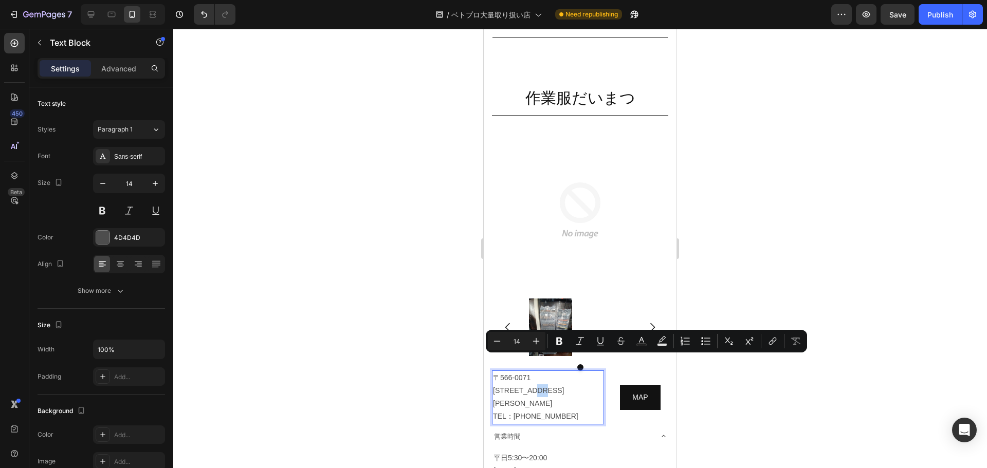
click at [563, 372] on p "〒566-0071 大阪府摂津市鳥飼下２丁目２－１２ TEL：072-654-3372" at bounding box center [548, 398] width 110 height 52
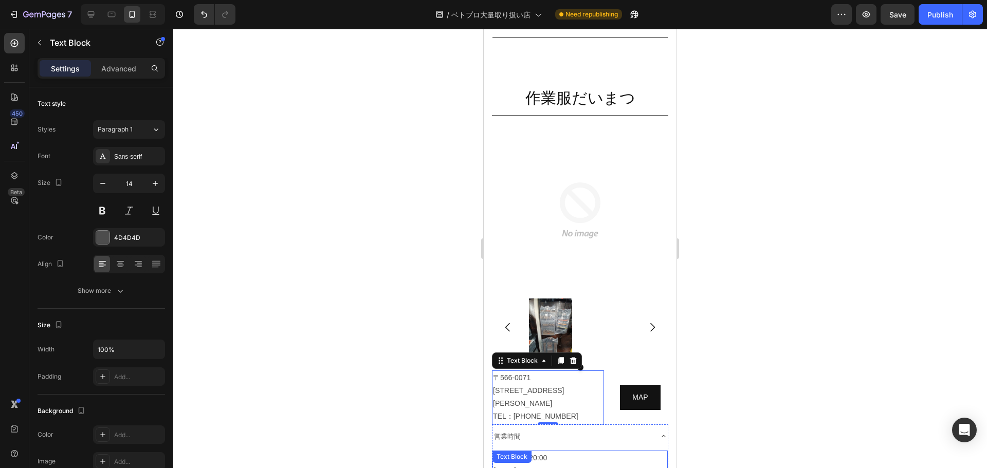
click at [544, 452] on p "平日5:30〜20:00 土曜日5:30〜19:00 日祭日7:00〜18:00" at bounding box center [579, 471] width 173 height 39
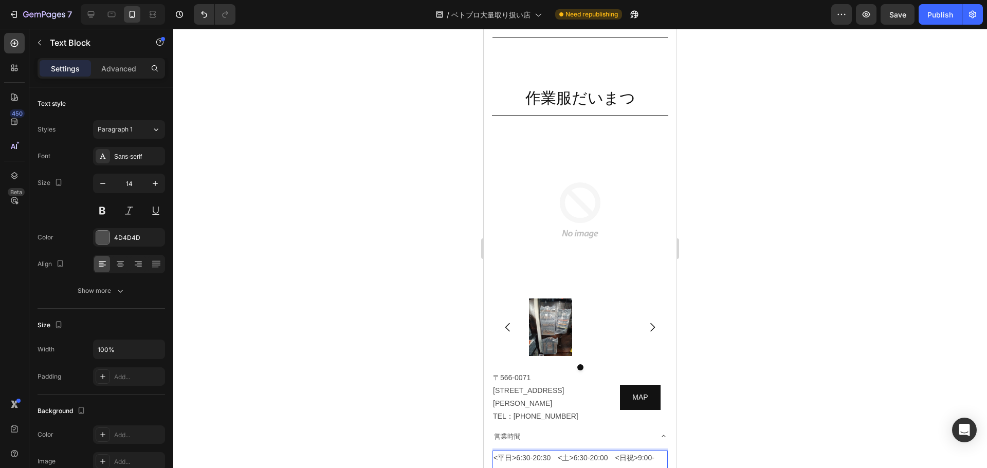
click at [558, 452] on p "<平日>6:30-20:30　<土>6:30-20:00　<日祝>9:00-20:00" at bounding box center [579, 465] width 173 height 26
click at [550, 452] on p "<平日>6:30-20:30　 <土>6:30-20:00　<日祝>9:00-20:00" at bounding box center [579, 465] width 173 height 26
click at [801, 367] on div at bounding box center [579, 248] width 813 height 439
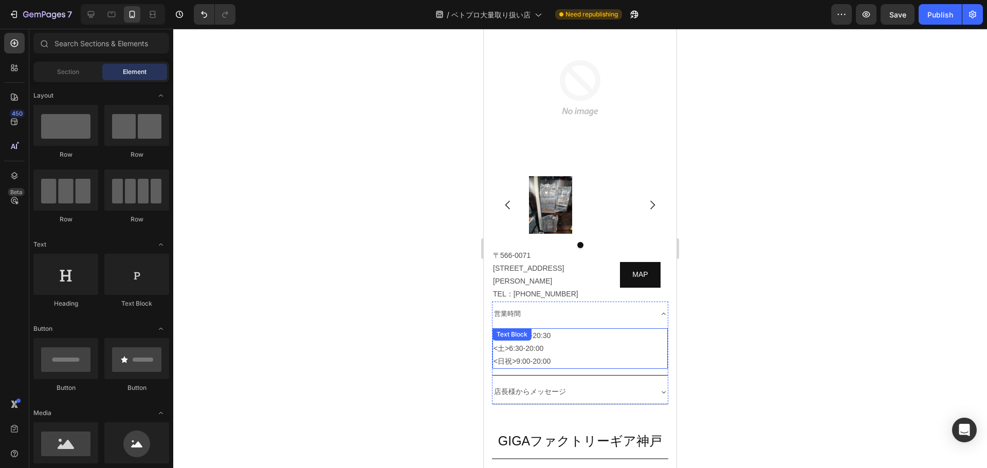
scroll to position [5235, 0]
click at [659, 387] on icon at bounding box center [663, 391] width 8 height 8
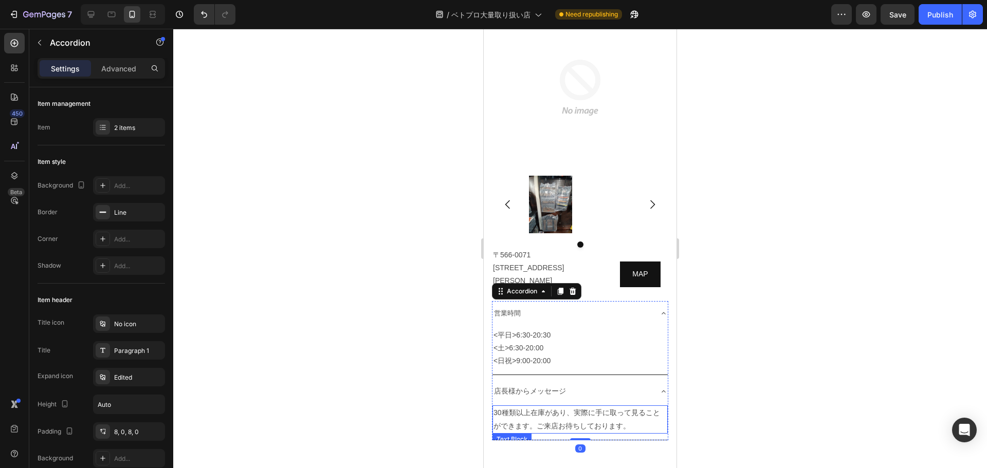
click at [572, 406] on p "30種類以上在庫があり、実際に手に取って見ることができます。ご来店お待ちしております。" at bounding box center [579, 419] width 173 height 26
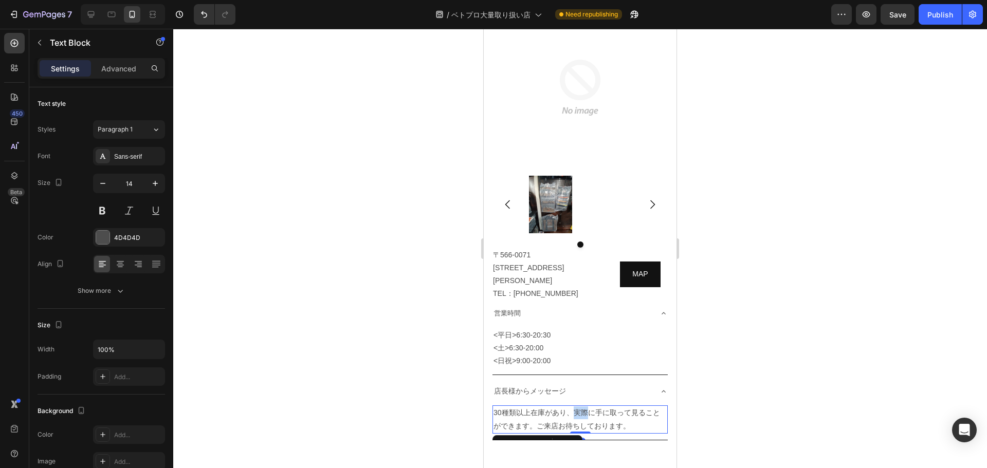
click at [572, 406] on p "30種類以上在庫があり、実際に手に取って見ることができます。ご来店お待ちしております。" at bounding box center [579, 419] width 173 height 26
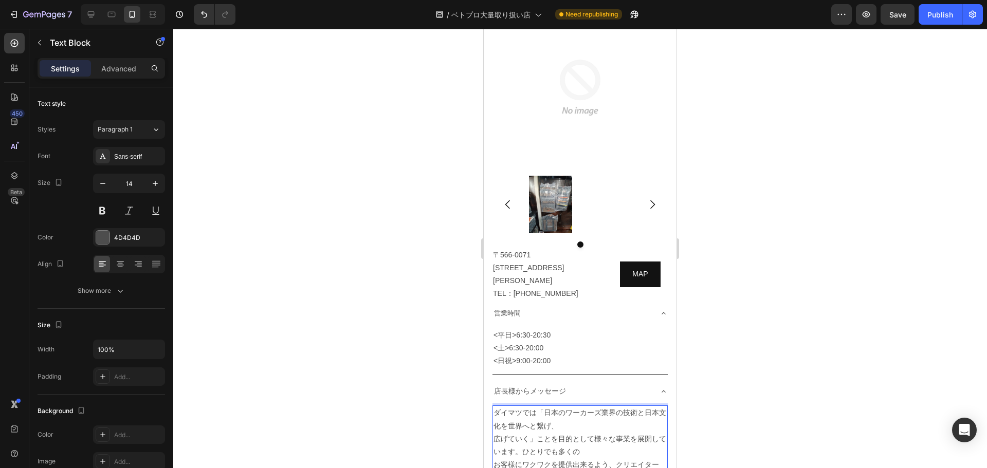
scroll to position [5266, 0]
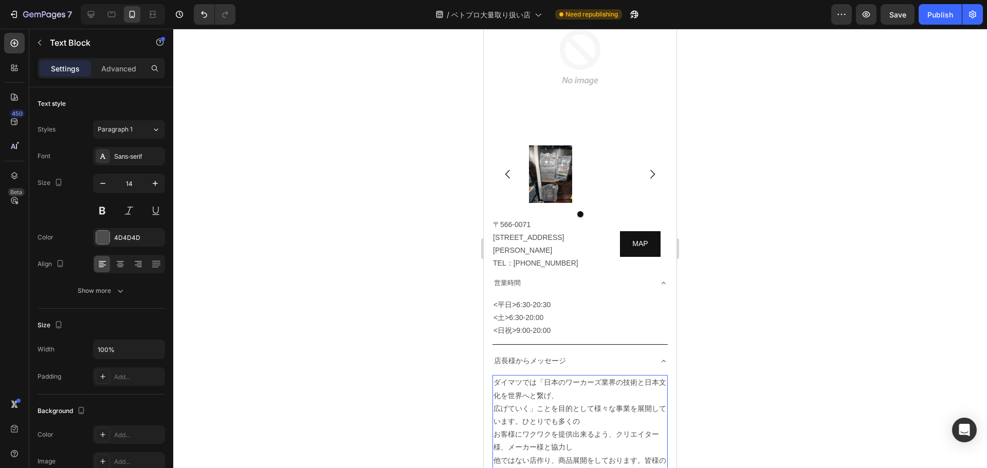
click at [718, 369] on div at bounding box center [579, 248] width 813 height 439
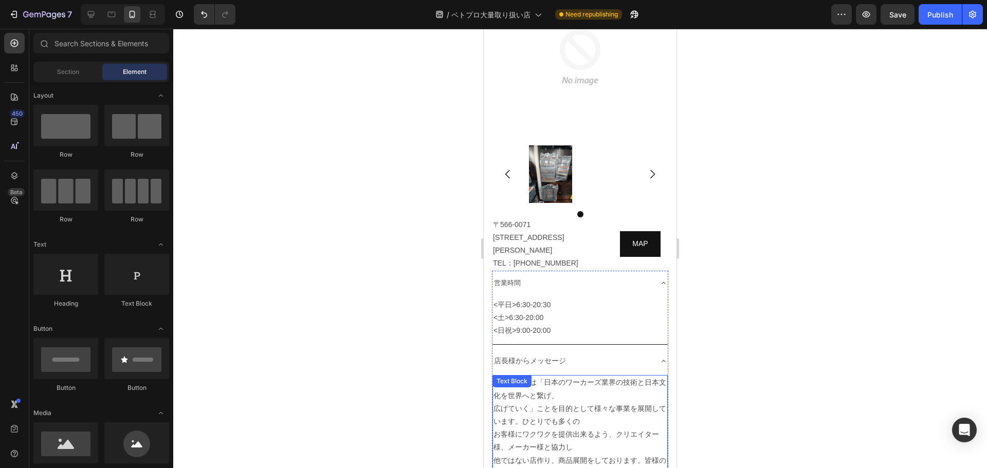
click at [587, 376] on p "ダイマツでは「日本のワーカーズ業界の技術と日本文化を世界へと繋げ、 広げていく」ことを目的として様々な事業を展開しています。ひとりでも多くの お客様にワクワク…" at bounding box center [579, 428] width 173 height 104
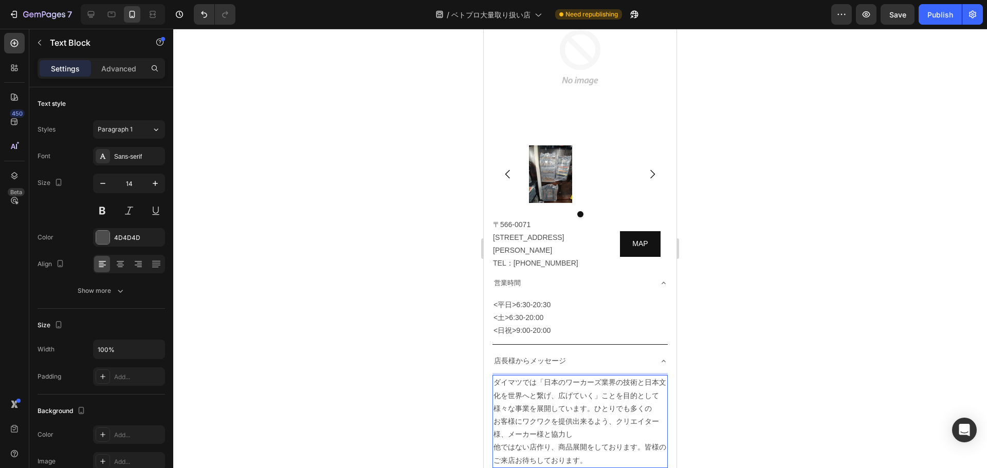
click at [601, 390] on p "ダイマツでは「日本のワーカーズ業界の技術と日本文化を世界へと繋げ、広げていく」ことを目的として様々な事業を展開しています。ひとりでも多くの お客様にワクワクを…" at bounding box center [579, 421] width 173 height 90
click at [758, 372] on div at bounding box center [579, 248] width 813 height 439
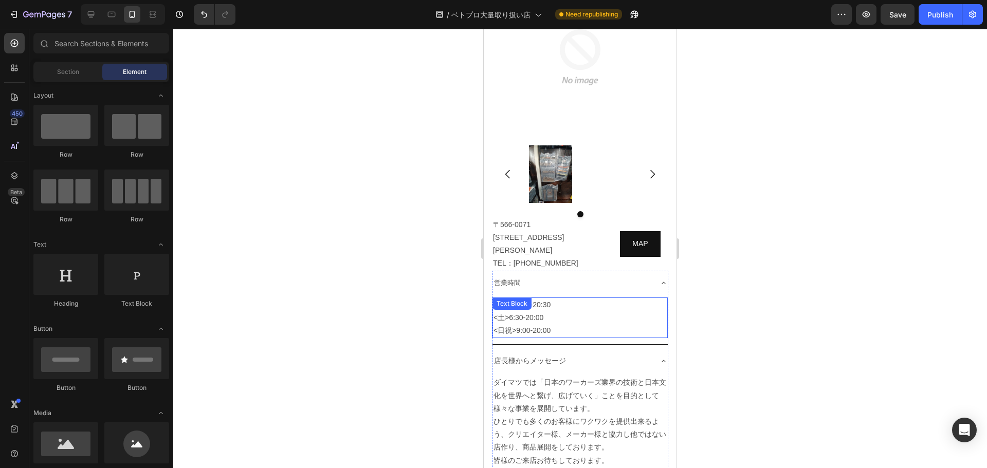
click at [533, 304] on p "<平日>6:30-20:30　 <土>6:30-20:00　 <日祝>9:00-20:00" at bounding box center [579, 318] width 173 height 39
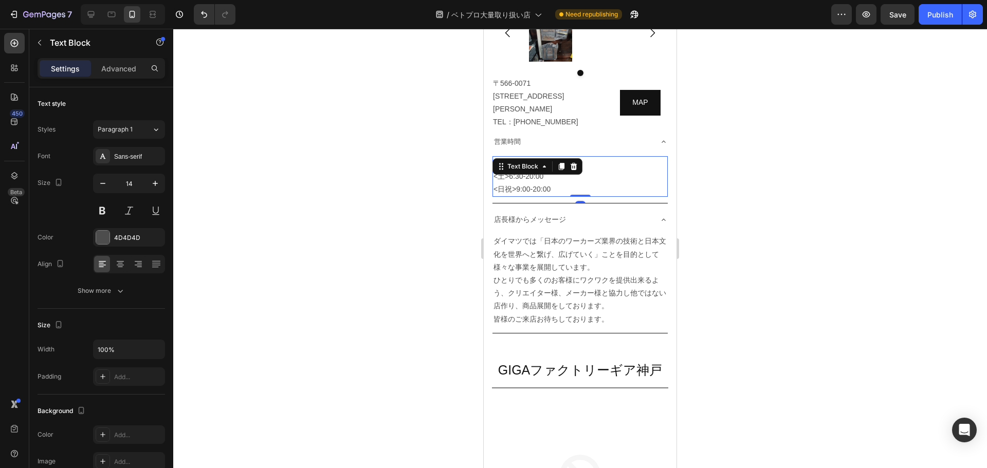
scroll to position [5408, 0]
click at [612, 89] on div "MAP Button" at bounding box center [640, 101] width 56 height 25
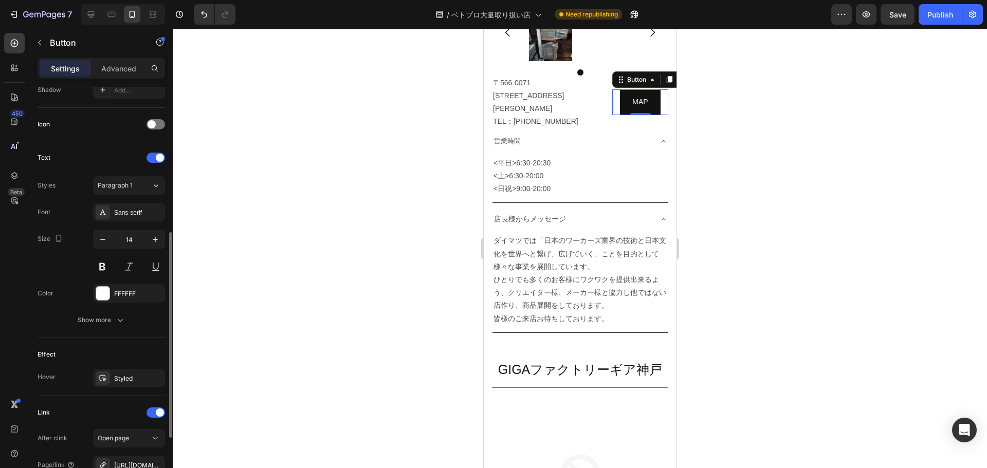
scroll to position [407, 0]
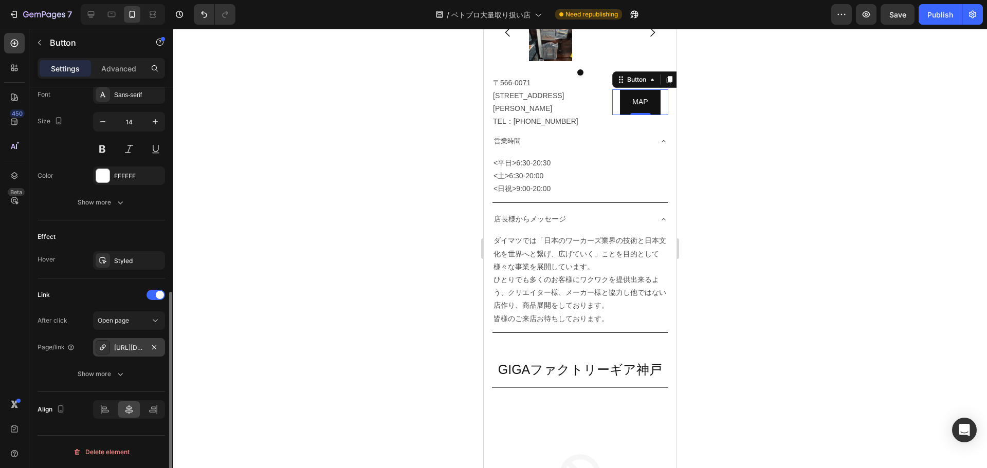
click at [131, 347] on div "https://www.google.com/maps/place/%E3%83%A4%E3%83%9E%E3%83%8B%E5%A4%A7%E5%A1%9A…" at bounding box center [129, 347] width 30 height 9
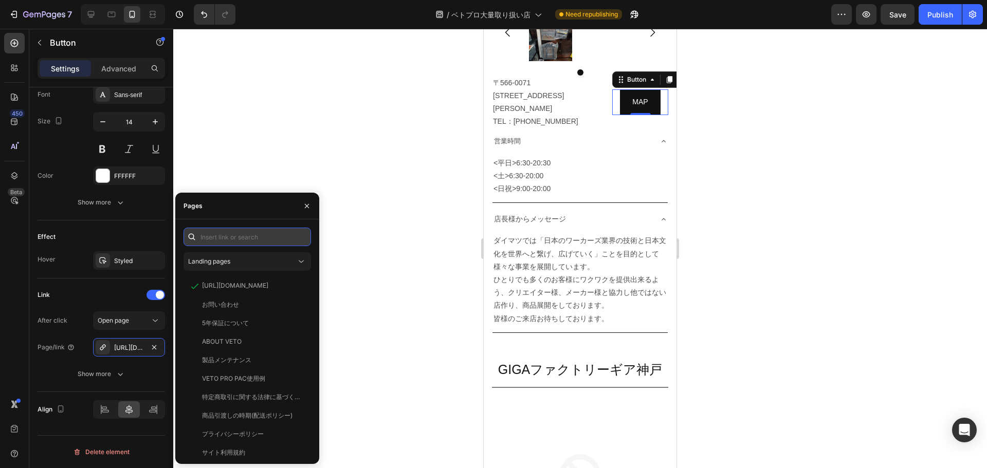
click at [252, 236] on input "text" at bounding box center [246, 237] width 127 height 18
paste input "https://maps.app.goo.gl/QvuZn2ty5HKHEFrKA?g_st=il"
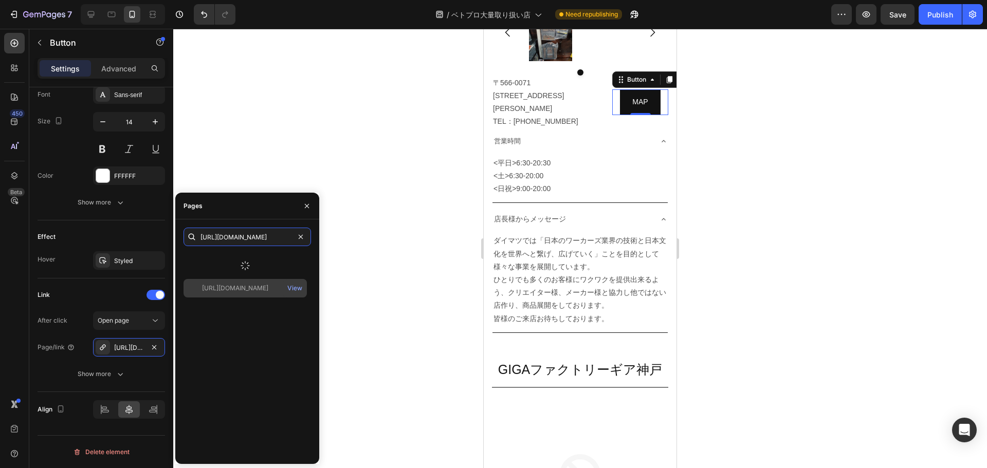
type input "https://maps.app.goo.gl/QvuZn2ty5HKHEFrKA?g_st=il"
click at [243, 285] on div "https://maps.app.goo.gl/QvuZn2ty5HKHEFrKA?g_st=il View" at bounding box center [246, 353] width 127 height 203
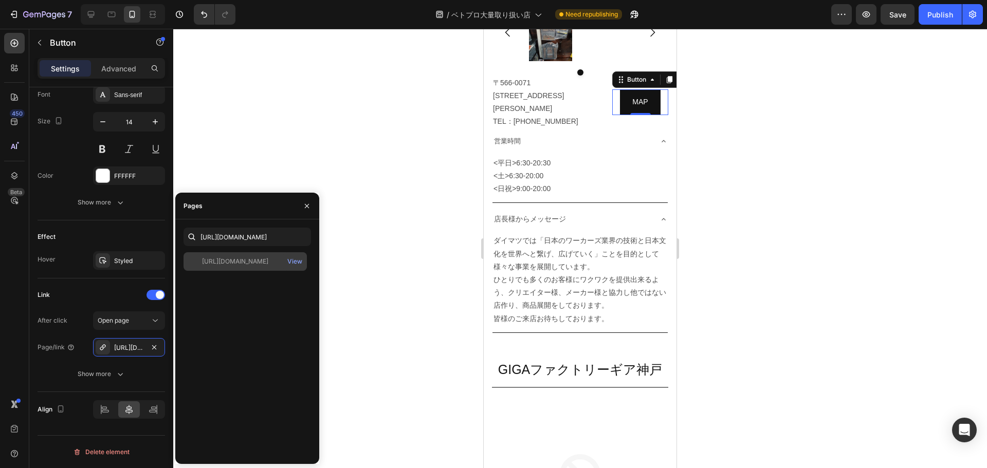
click at [239, 261] on div "https://maps.app.goo.gl/QvuZn2ty5HKHEFrKA?g_st=il" at bounding box center [235, 261] width 66 height 9
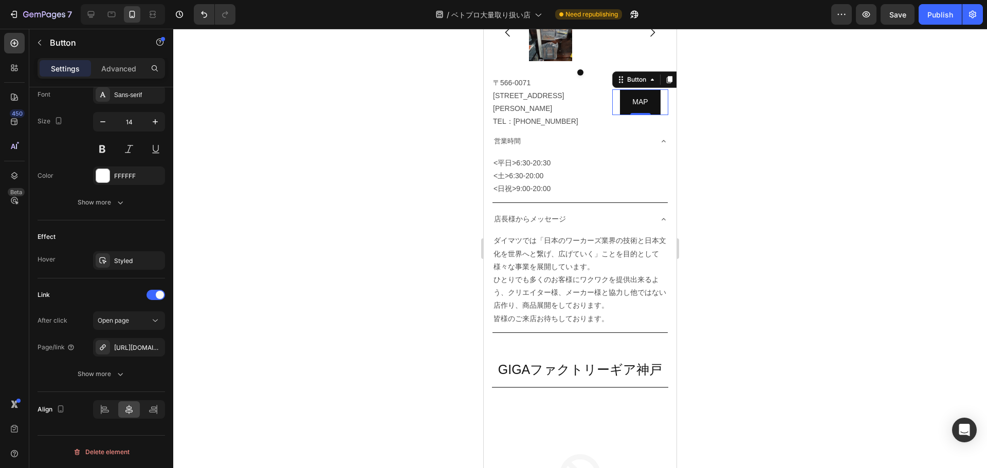
click at [373, 247] on div at bounding box center [579, 248] width 813 height 439
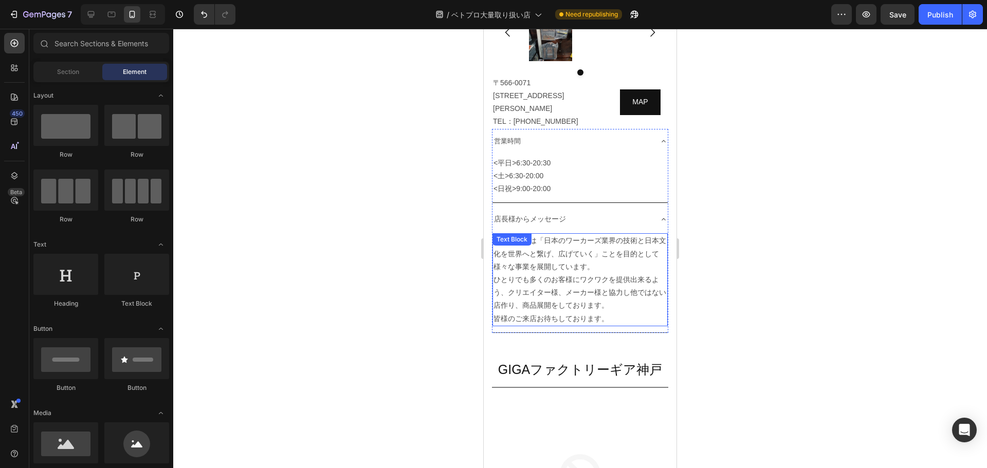
scroll to position [5649, 0]
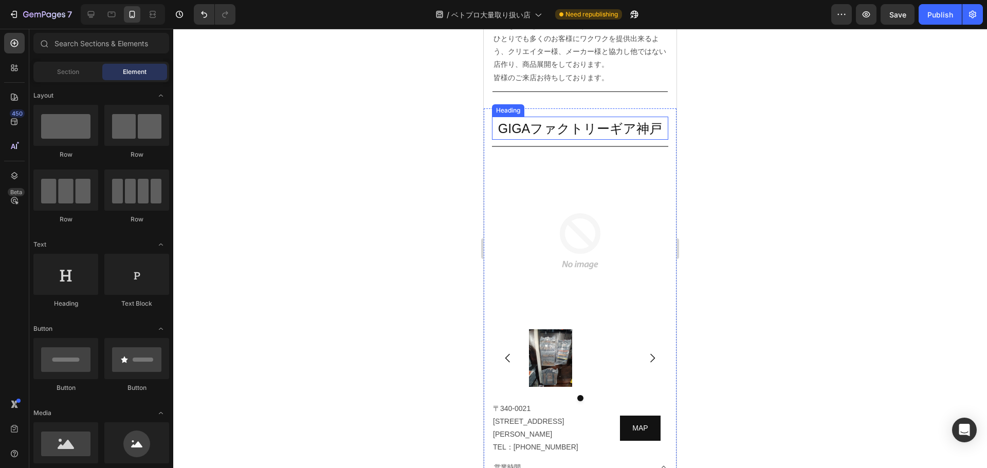
click at [596, 121] on span "GIGAファクトリーギア神戸" at bounding box center [580, 128] width 164 height 14
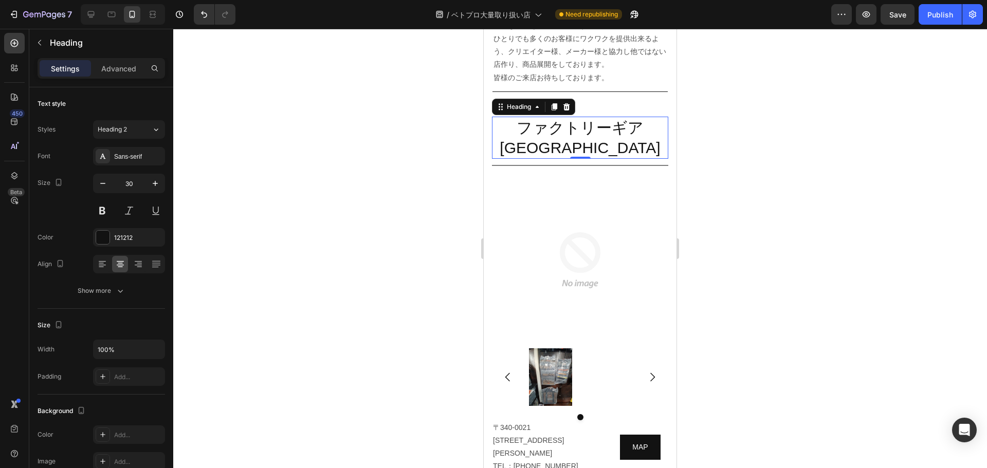
click at [782, 158] on div at bounding box center [579, 248] width 813 height 439
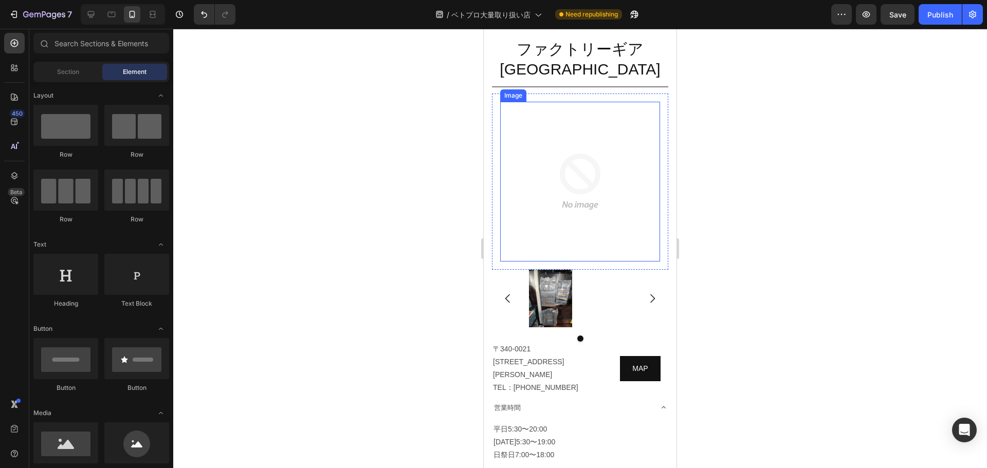
scroll to position [5615, 0]
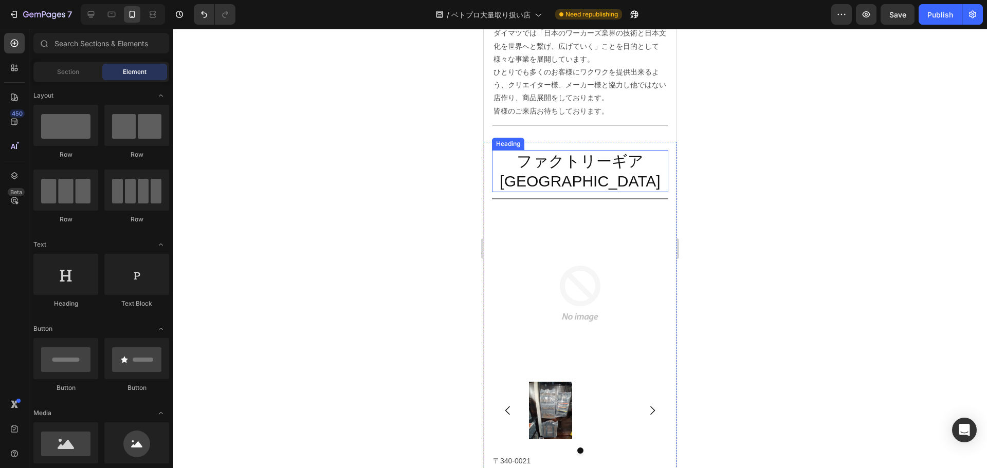
click at [575, 159] on p "ファクトリーギア広島店" at bounding box center [580, 171] width 174 height 40
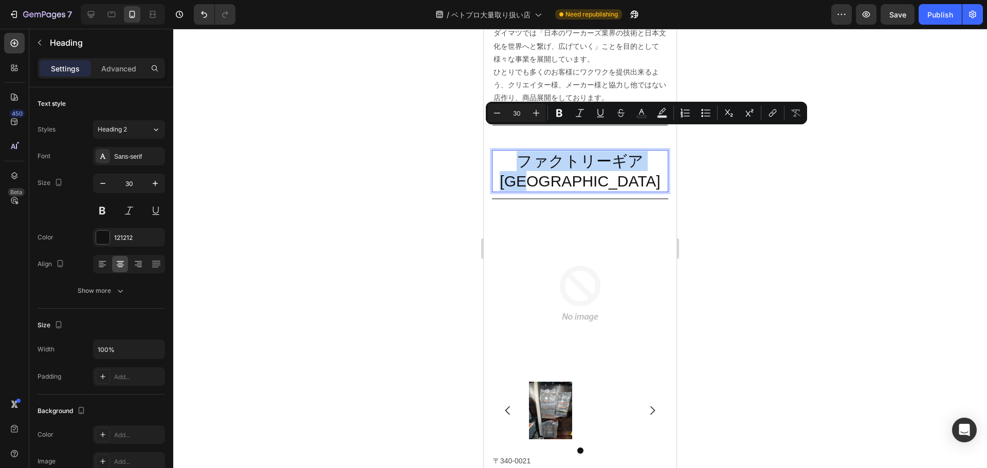
copy p "ファクトリーギア広島店"
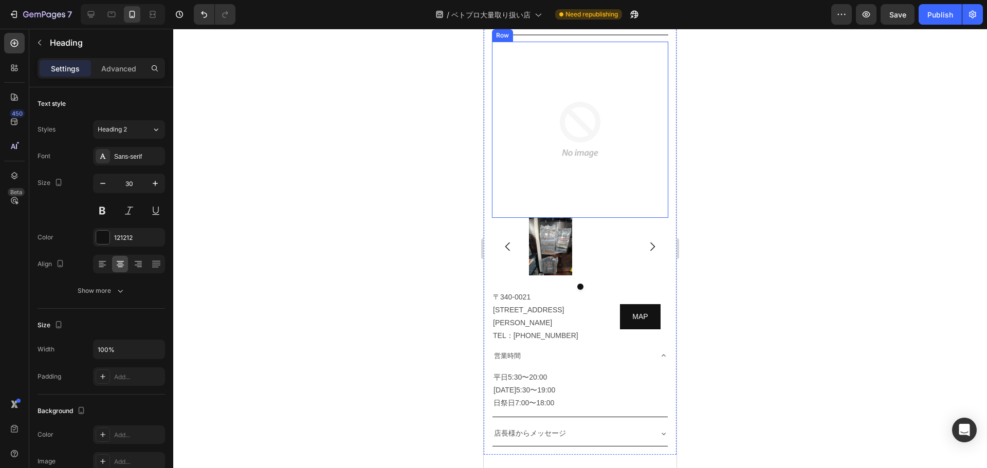
scroll to position [5780, 0]
click at [534, 369] on div "平日5:30〜20:00 土曜日5:30〜19:00 日祭日7:00〜18:00 Text Block" at bounding box center [579, 389] width 175 height 41
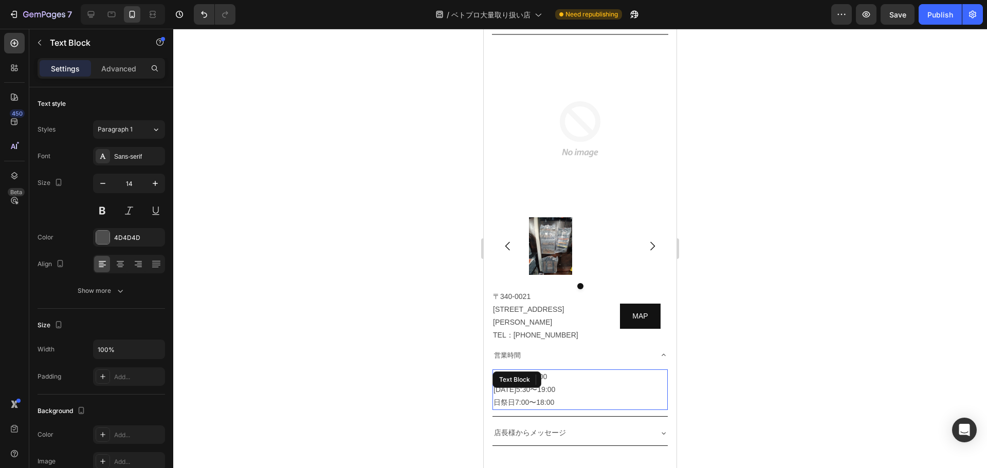
click at [534, 372] on div "Text Block" at bounding box center [516, 380] width 49 height 16
click at [522, 371] on p "平日5:30〜20:00 土曜日5:30〜19:00 日祭日7:00〜18:00" at bounding box center [579, 390] width 173 height 39
click at [518, 303] on p "埼玉県草加市手代3-6-1 TEL：048-923-5121" at bounding box center [548, 322] width 110 height 39
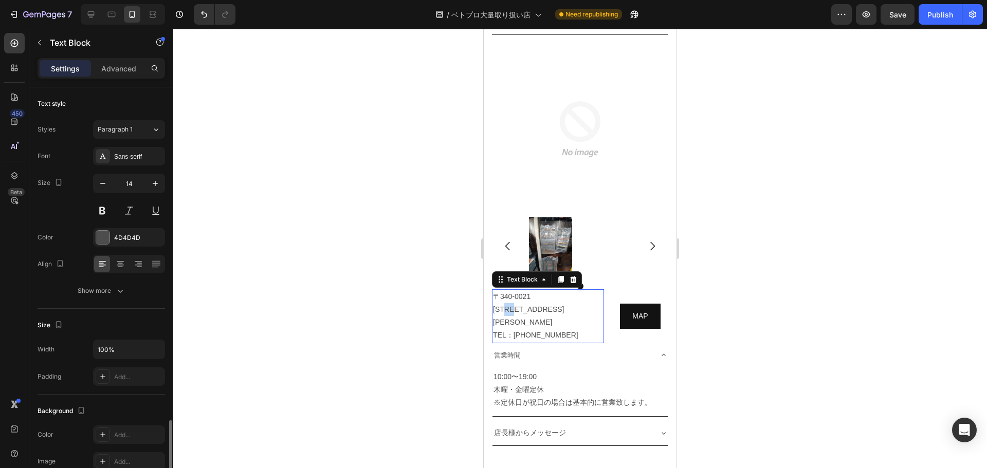
click at [518, 303] on p "埼玉県草加市手代3-6-1 TEL：048-923-5121" at bounding box center [548, 322] width 110 height 39
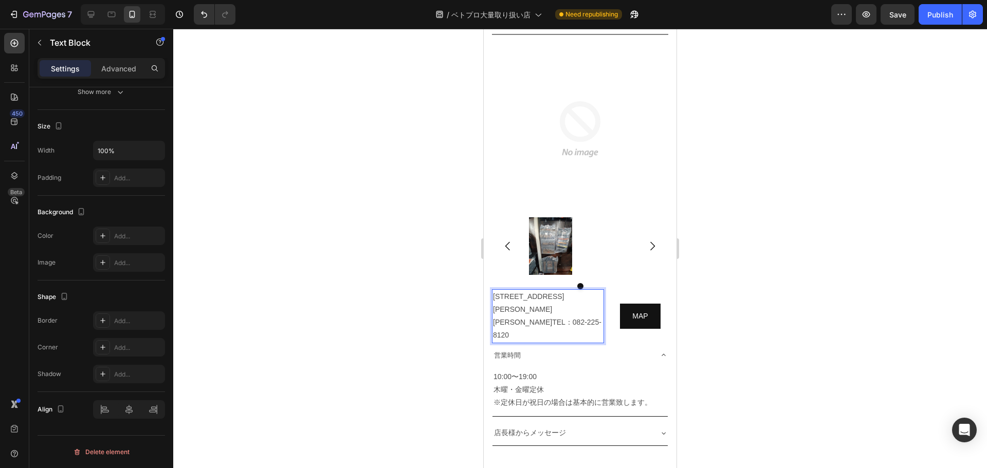
click at [531, 290] on p "〒731-0121広島県広島市安佐南区中須1丁目4-2TEL：082-225-8120" at bounding box center [548, 316] width 110 height 52
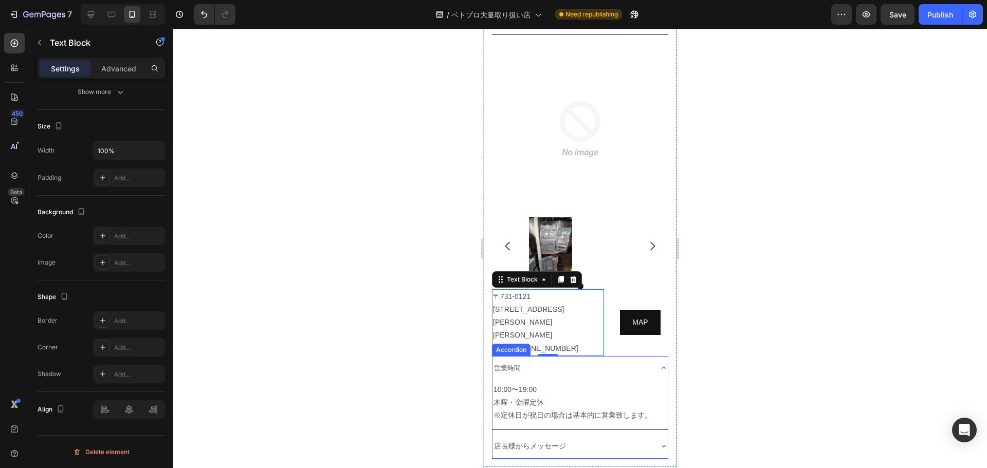
click at [600, 438] on div "店長様からメッセージ" at bounding box center [571, 446] width 159 height 16
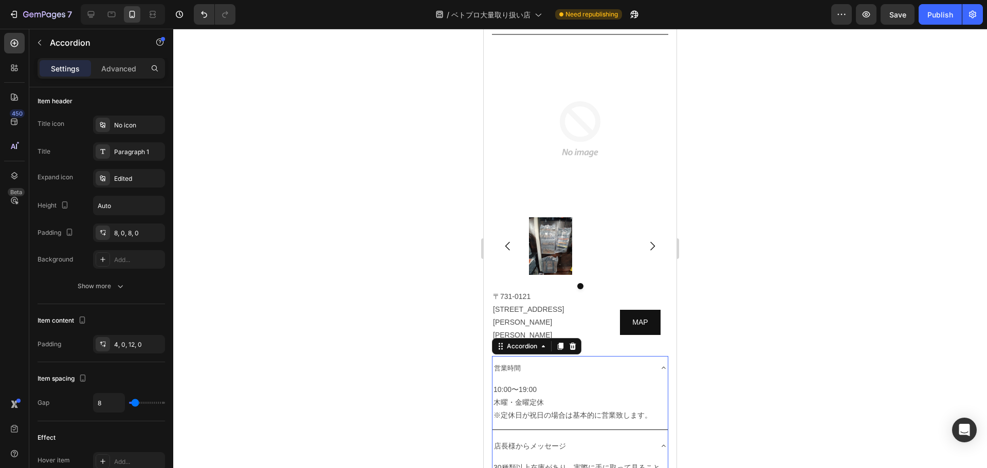
scroll to position [0, 0]
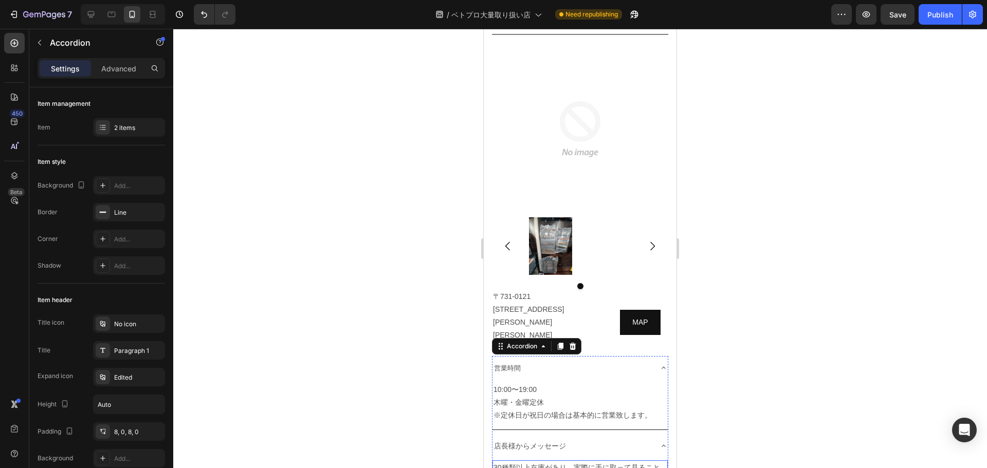
click at [589, 461] on p "30種類以上在庫があり、実際に手に取って見ることができます。ご来店お待ちしております。" at bounding box center [579, 474] width 173 height 26
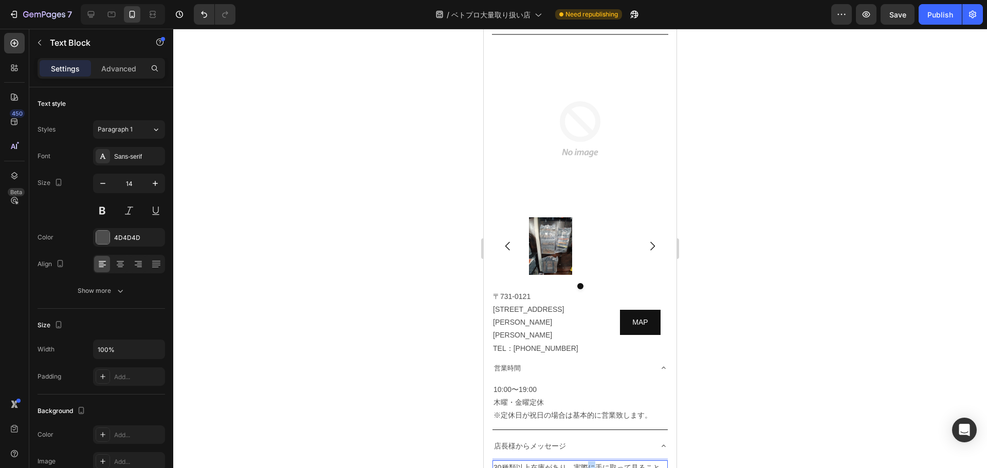
click at [589, 461] on p "30種類以上在庫があり、実際に手に取って見ることができます。ご来店お待ちしております。" at bounding box center [579, 474] width 173 height 26
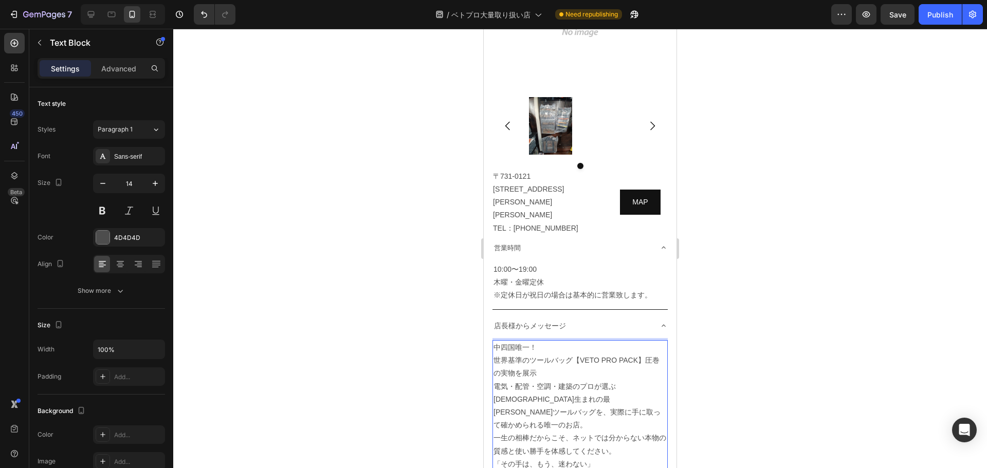
scroll to position [5921, 0]
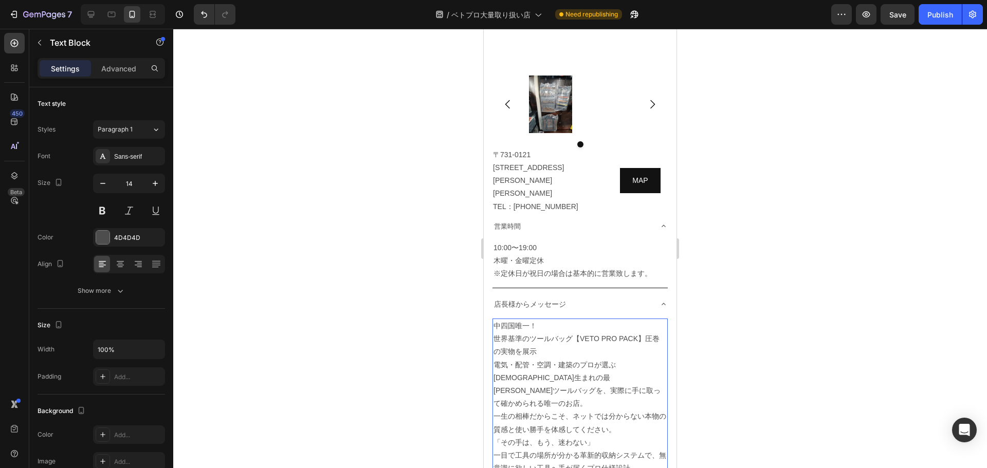
click at [819, 341] on div at bounding box center [579, 248] width 813 height 439
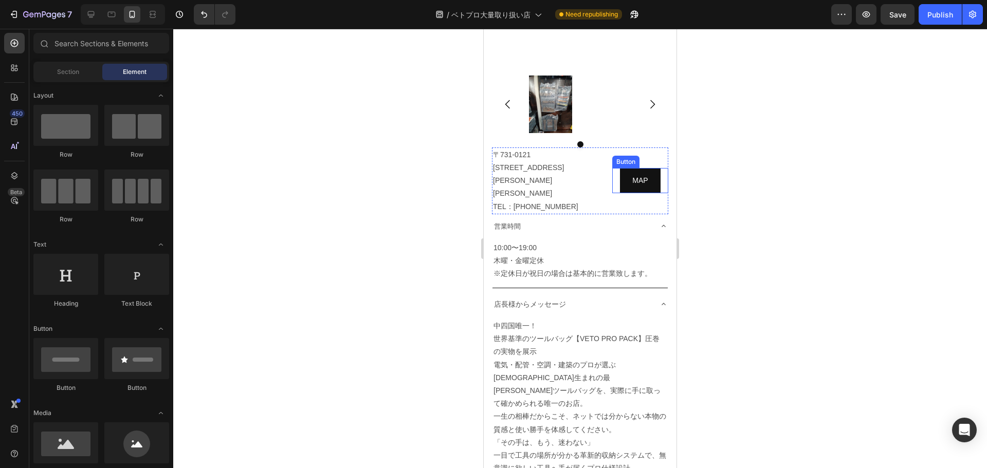
click at [612, 168] on div "MAP Button" at bounding box center [640, 180] width 56 height 25
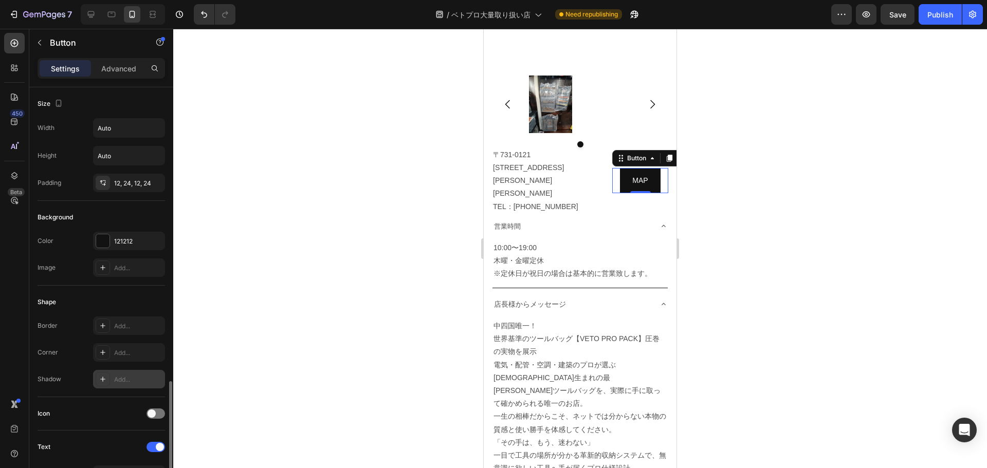
scroll to position [407, 0]
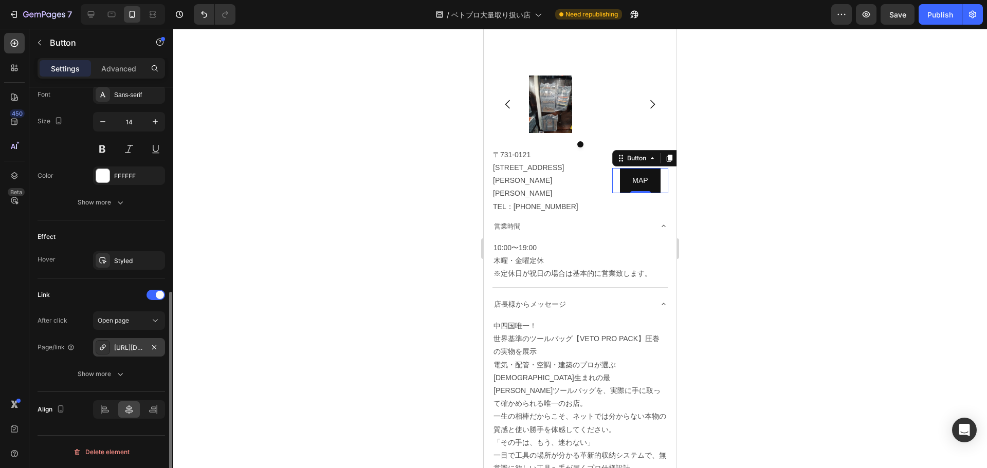
click at [133, 341] on div "https://www.google.com/maps/place/%E3%83%A4%E3%83%9E%E3%83%8B%E5%A4%A7%E5%A1%9A…" at bounding box center [129, 347] width 72 height 18
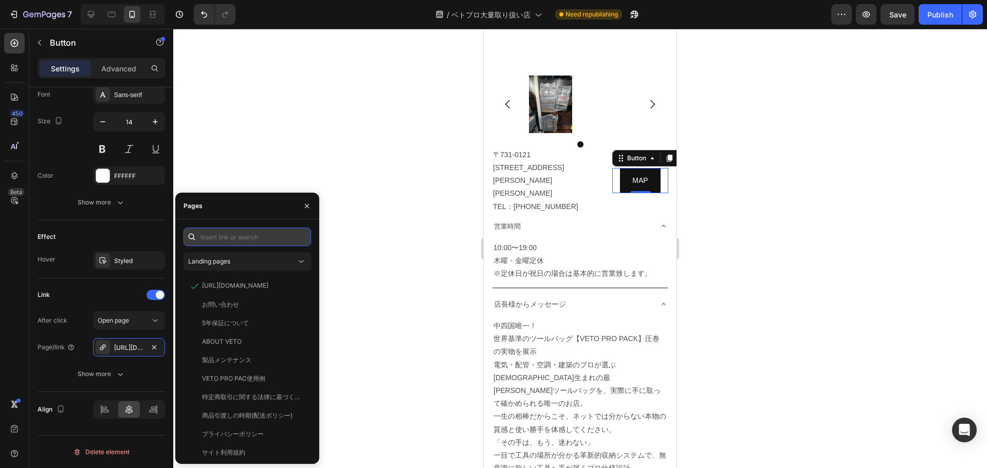
click at [252, 231] on input "text" at bounding box center [246, 237] width 127 height 18
paste input "https://www.google.co.jp/maps/place/%E3%83%95%E3%82%A1%E3%82%AF%E3%83%88%E3%83%…"
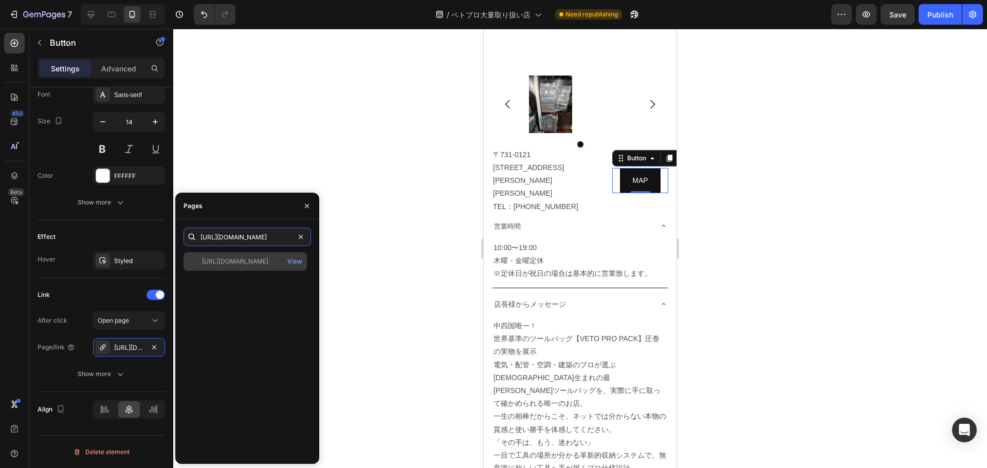
type input "https://www.google.co.jp/maps/place/%E3%83%95%E3%82%A1%E3%82%AF%E3%83%88%E3%83%…"
click at [242, 264] on div "https://www.google.co.jp/maps/place/%E3%83%95%E3%82%A1%E3%82%AF%E3%83%88%E3%83%…" at bounding box center [235, 261] width 66 height 9
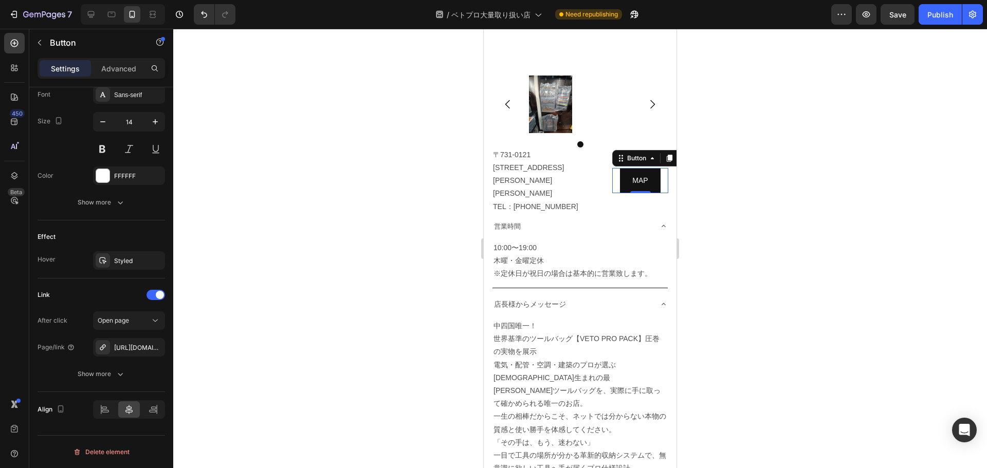
click at [358, 219] on div at bounding box center [579, 248] width 813 height 439
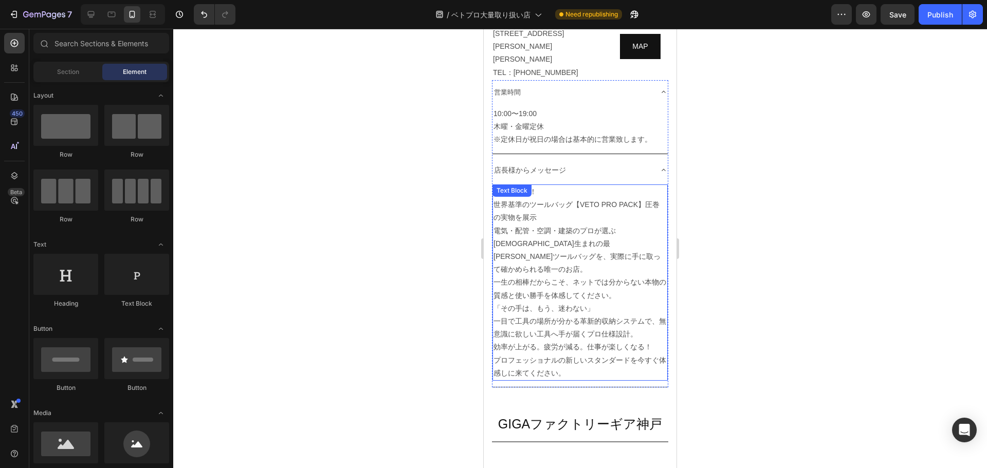
scroll to position [6128, 0]
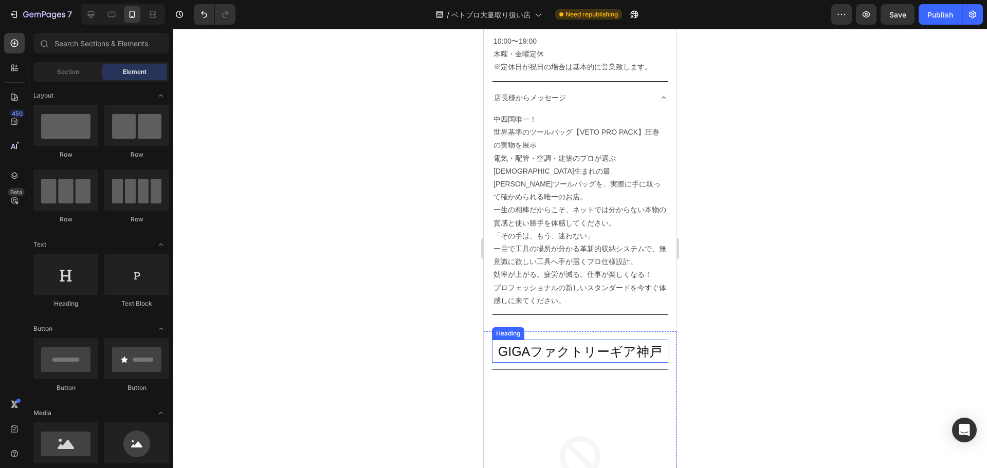
click at [592, 344] on span "GIGAファクトリーギア神戸" at bounding box center [580, 351] width 164 height 14
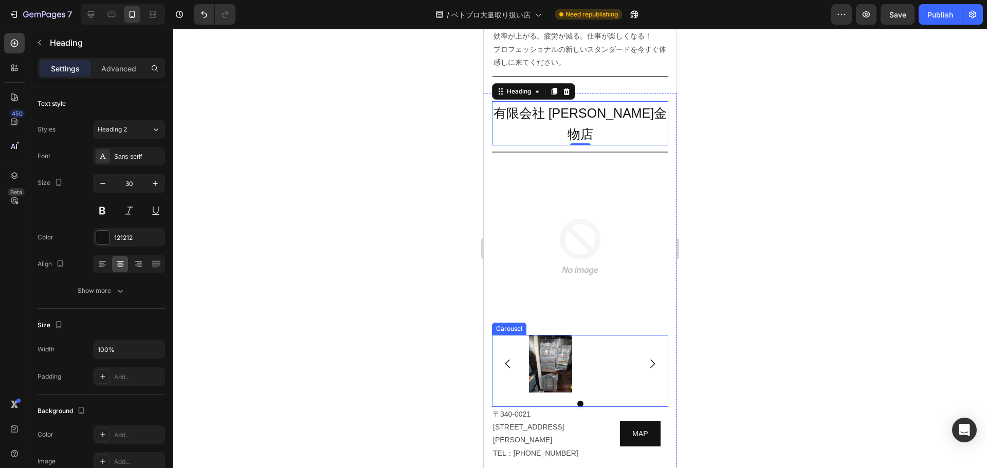
scroll to position [6371, 0]
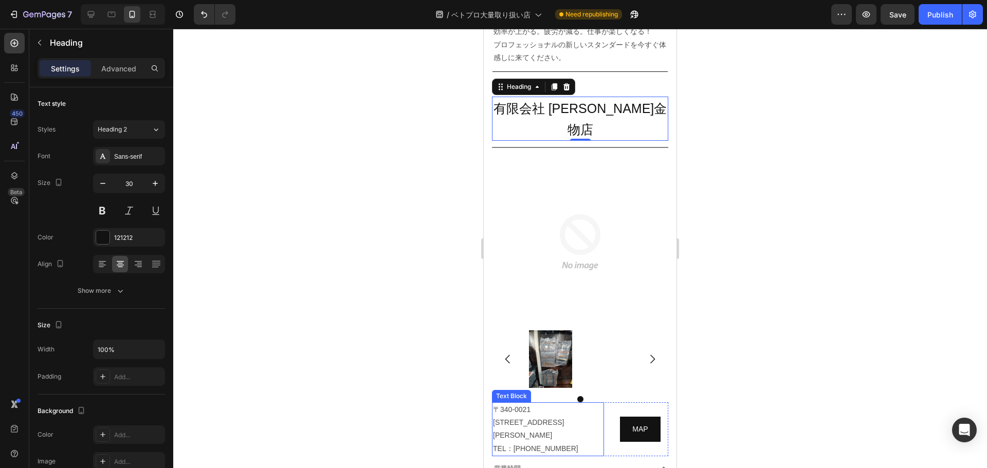
click at [526, 416] on p "埼玉県草加市手代3-6-1 TEL：048-923-5121" at bounding box center [548, 435] width 110 height 39
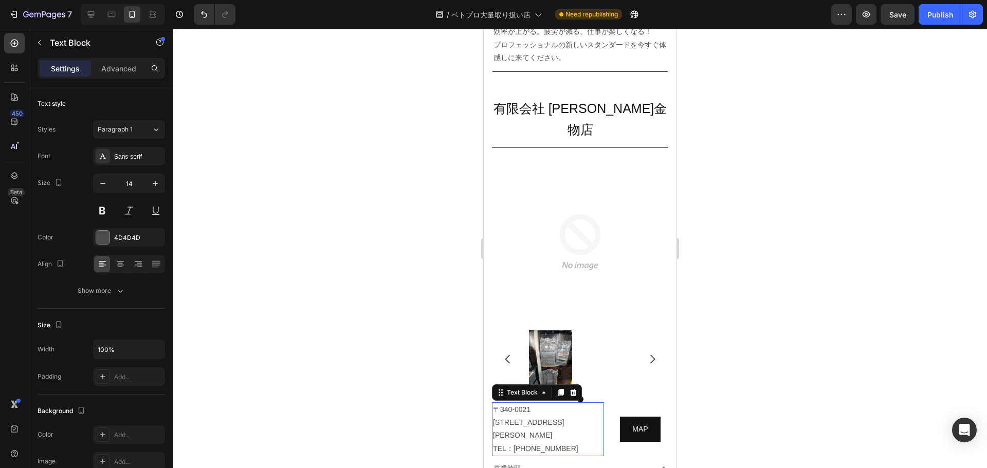
click at [526, 416] on p "埼玉県草加市手代3-6-1 TEL：048-923-5121" at bounding box center [548, 435] width 110 height 39
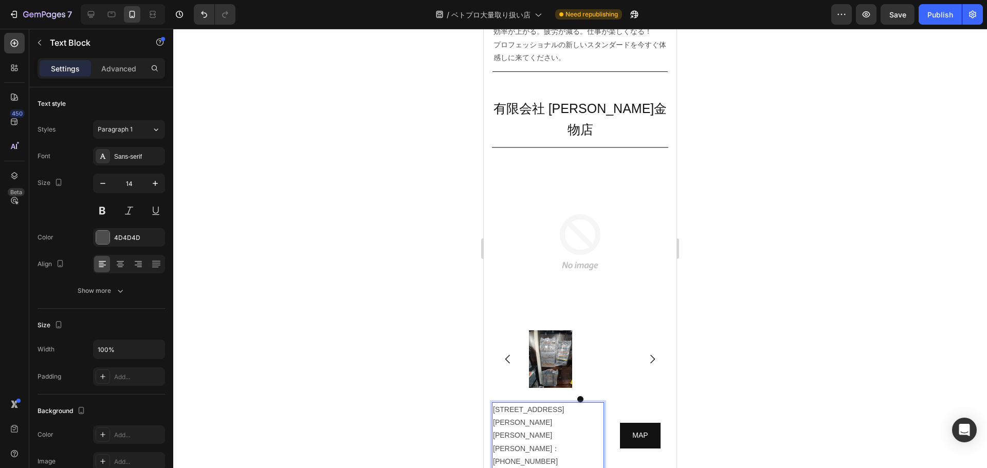
click at [520, 403] on p "〒844-0027佐賀県西松浦郡有田町南原甲 １０８０－２TEL：0955-42-2664" at bounding box center [548, 435] width 110 height 65
click at [735, 340] on div at bounding box center [579, 248] width 813 height 439
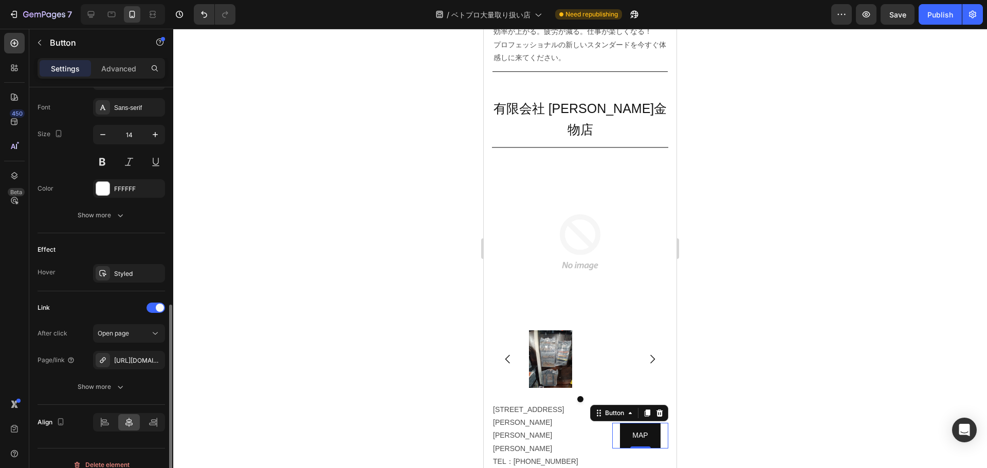
scroll to position [407, 0]
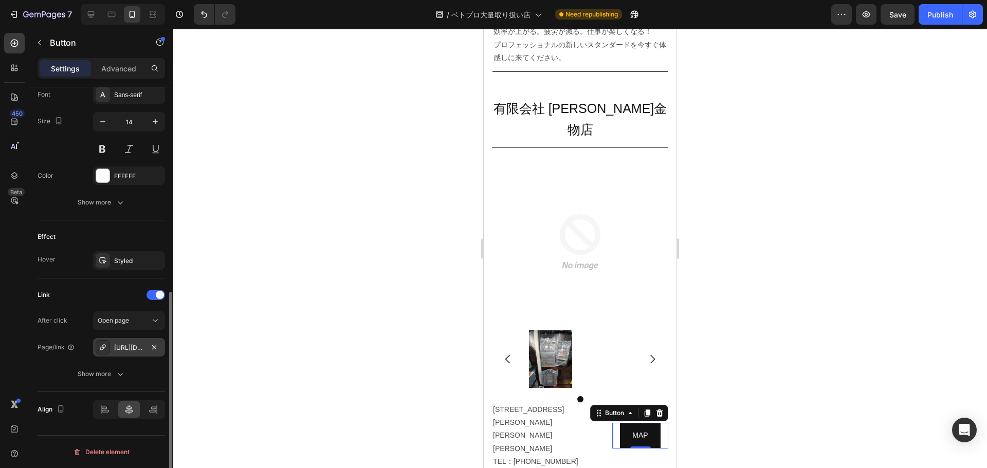
click at [132, 346] on div "https://www.google.com/maps/place/%E3%83%A4%E3%83%9E%E3%83%8B%E5%A4%A7%E5%A1%9A…" at bounding box center [129, 347] width 30 height 9
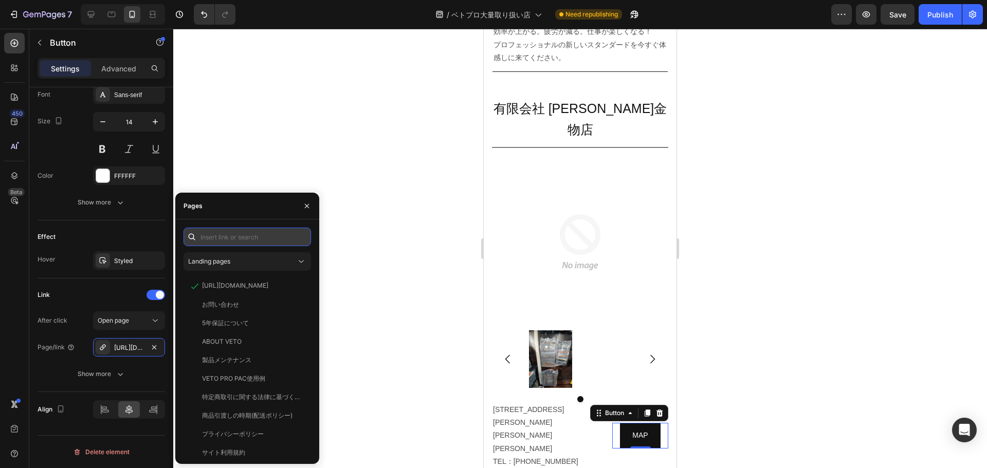
click at [236, 238] on input "text" at bounding box center [246, 237] width 127 height 18
paste input "https://www.google.com/maps/place/%E5%B2%B8%E5%B7%9D%E9%87%91%E7%89%A9%E5%BA%97…"
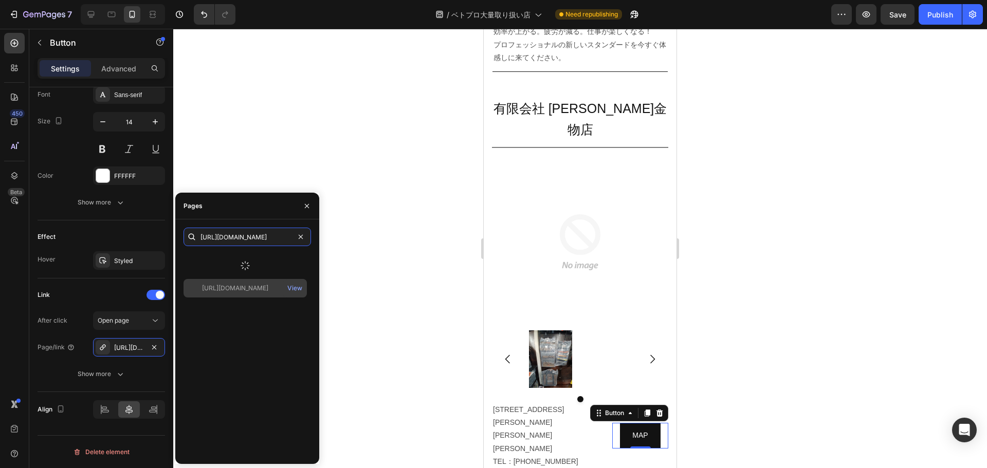
type input "https://www.google.com/maps/place/%E5%B2%B8%E5%B7%9D%E9%87%91%E7%89%A9%E5%BA%97…"
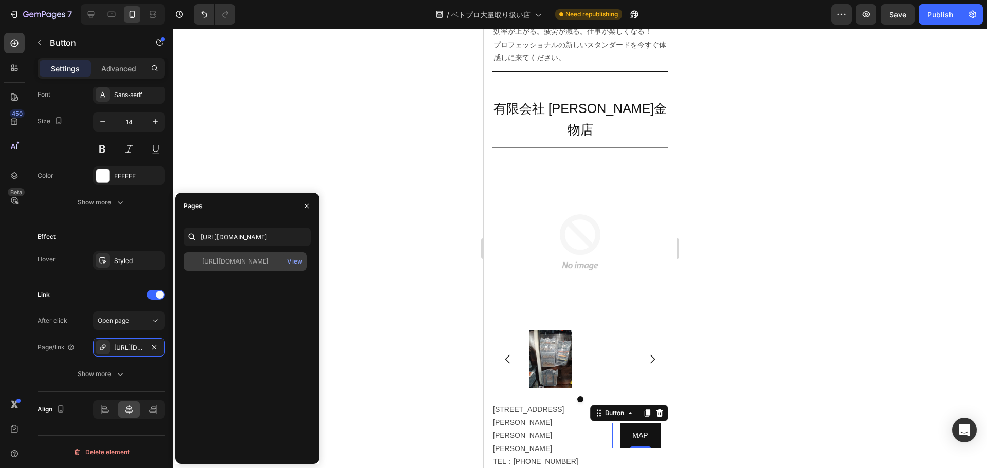
click at [233, 283] on div "https://www.google.com/maps/place/%E5%B2%B8%E5%B7%9D%E9%87%91%E7%89%A9%E5%BA%97…" at bounding box center [246, 353] width 127 height 203
click at [233, 266] on div "https://www.google.com/maps/place/%E5%B2%B8%E5%B7%9D%E9%87%91%E7%89%A9%E5%BA%97…" at bounding box center [244, 261] width 123 height 18
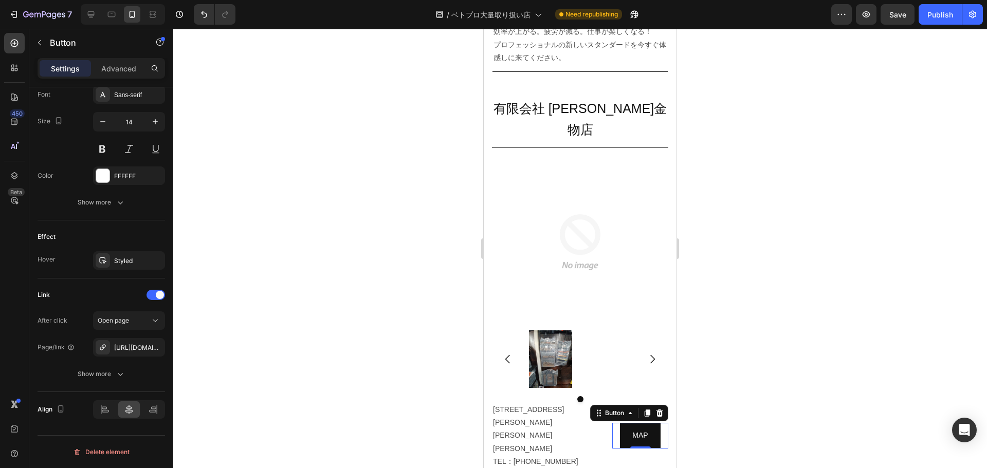
click at [399, 309] on div at bounding box center [579, 248] width 813 height 439
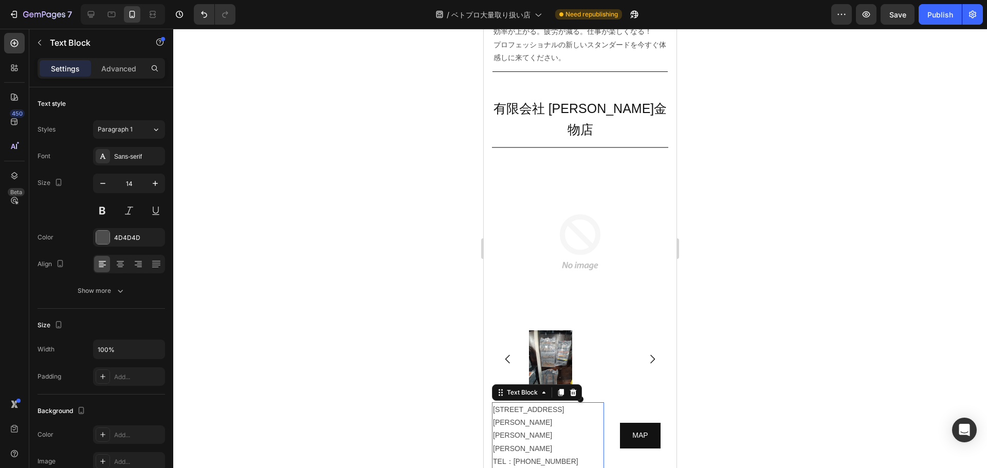
click at [547, 403] on p "〒844-0027佐賀県西松浦郡有田町南原甲1080-2 TEL：0955-42-2664" at bounding box center [548, 435] width 110 height 65
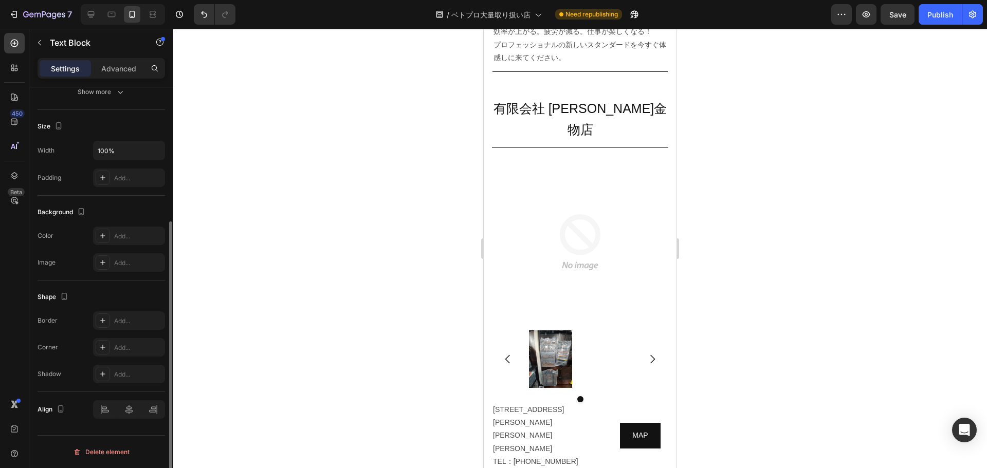
click at [772, 384] on div at bounding box center [579, 248] width 813 height 439
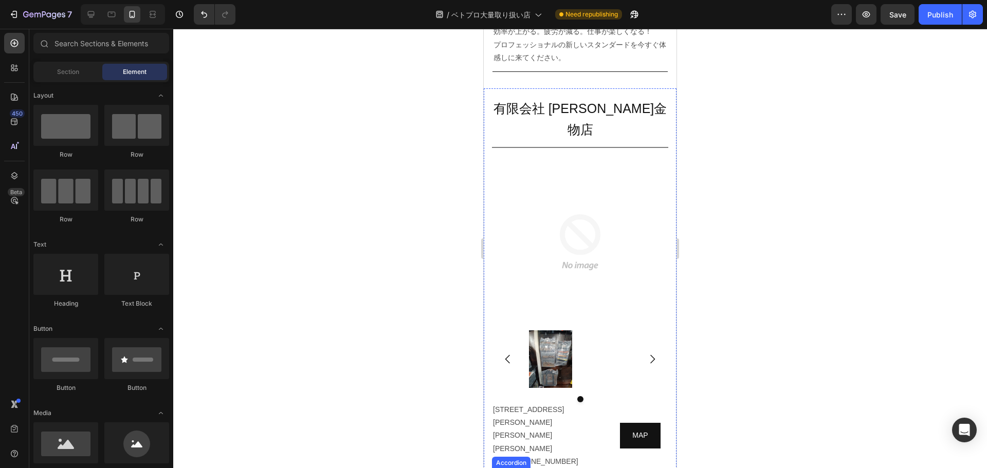
scroll to position [6530, 0]
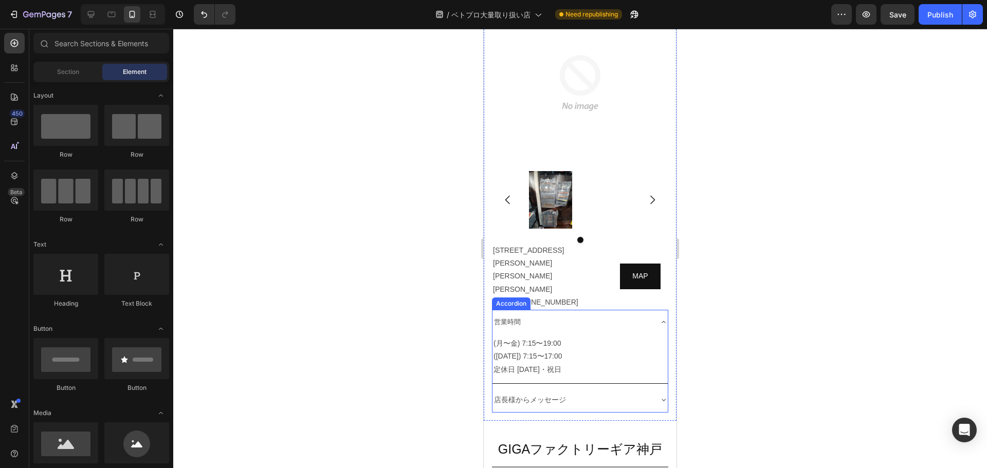
click at [660, 310] on div "営業時間 (月〜金) 7:15〜19:00 (土曜日) 7:15〜17:00 定休日 日曜日・祝日 Text Block 店長様からメッセージ" at bounding box center [580, 361] width 176 height 103
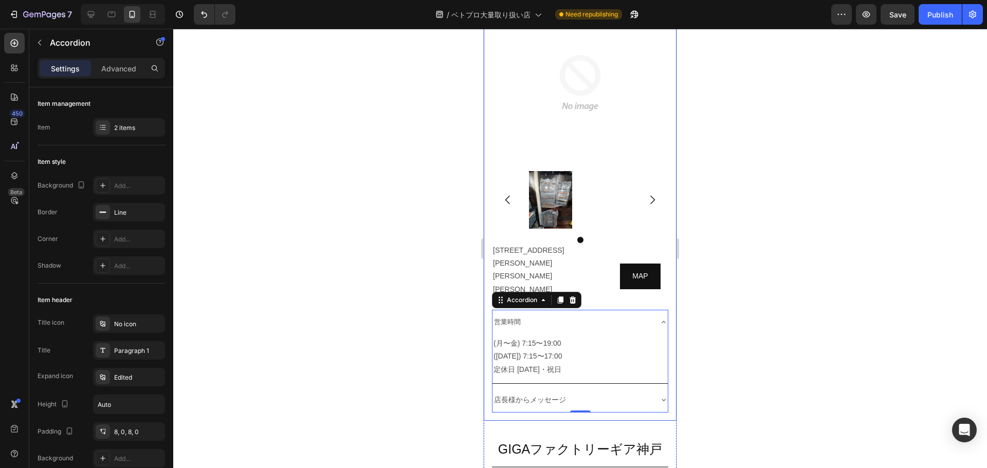
click at [725, 289] on div at bounding box center [579, 248] width 813 height 439
click at [627, 392] on div "店長様からメッセージ" at bounding box center [571, 400] width 159 height 16
click at [647, 388] on div "店長様からメッセージ" at bounding box center [579, 400] width 175 height 24
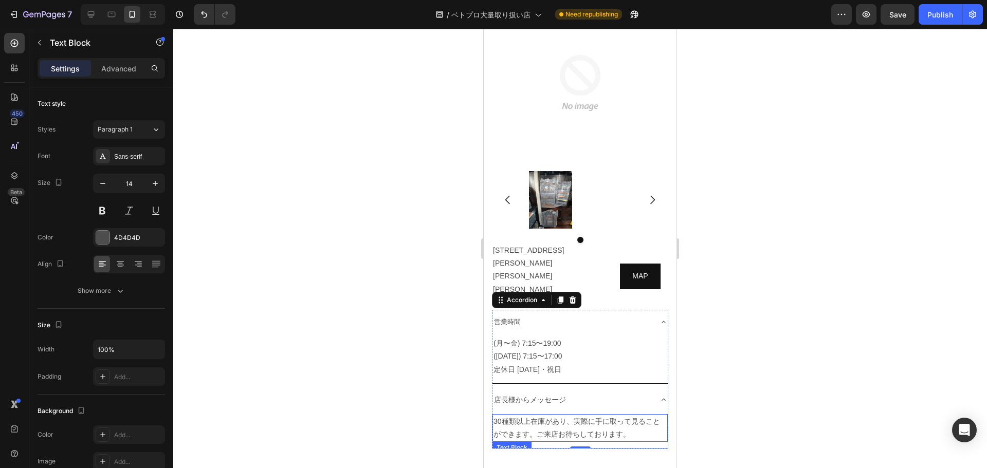
click at [552, 415] on p "30種類以上在庫があり、実際に手に取って見ることができます。ご来店お待ちしております。" at bounding box center [579, 428] width 173 height 26
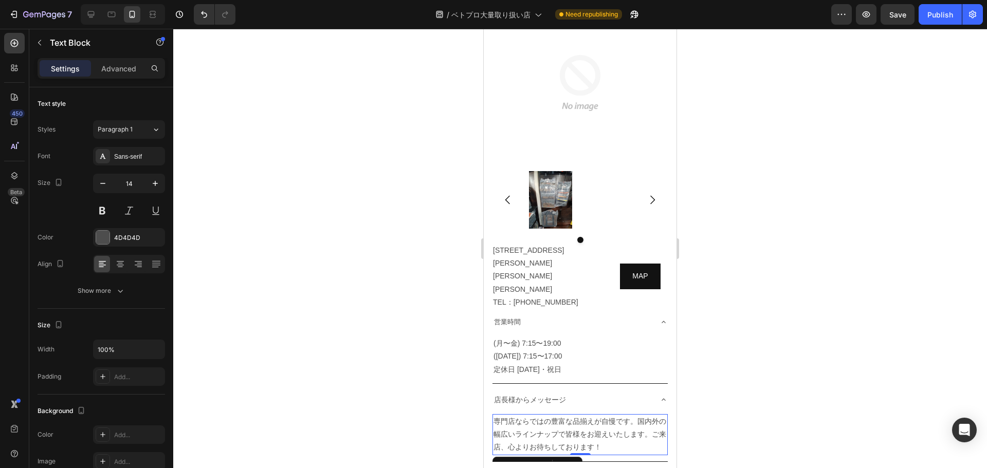
click at [790, 326] on div at bounding box center [579, 248] width 813 height 439
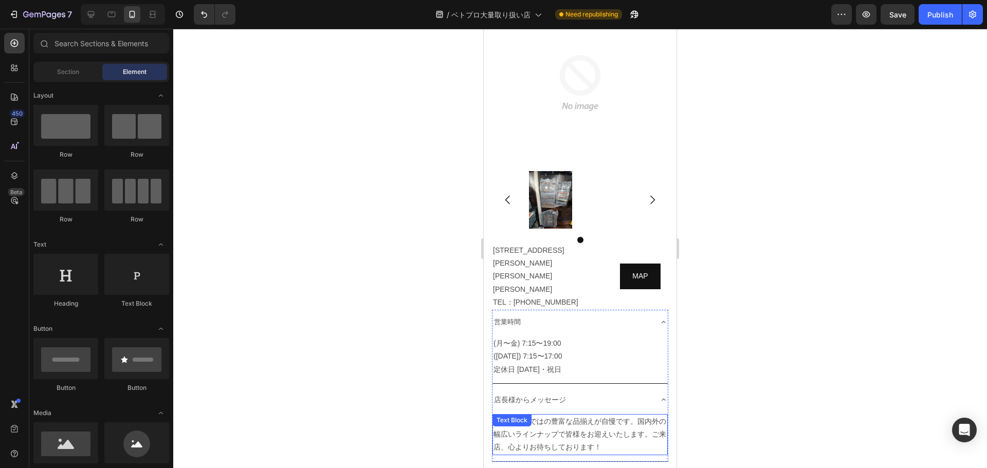
click at [631, 415] on p "専門店ならではの豊富な品揃えが自慢です。国内外の幅広いラインナップで皆様をお迎えいたします。ご来店、心よりお待ちしております！" at bounding box center [579, 434] width 173 height 39
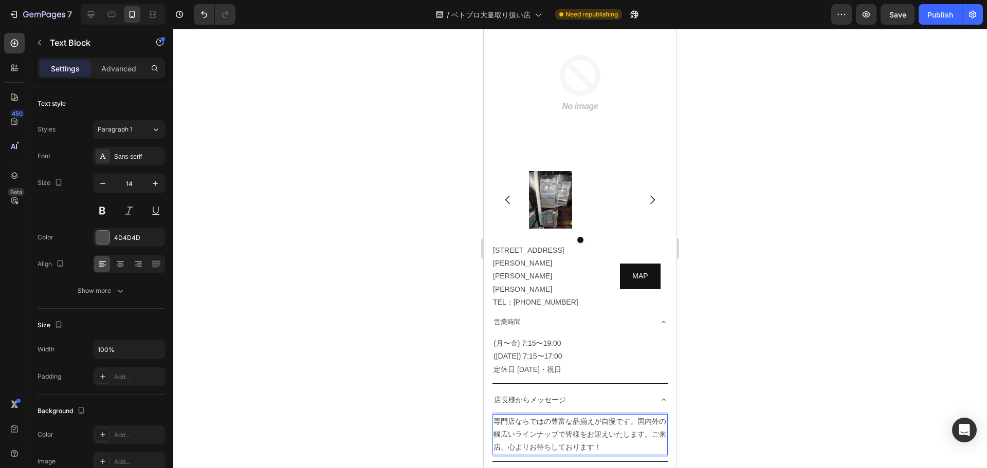
click at [636, 415] on p "専門店ならではの豊富な品揃えが自慢です。国内外の幅広いラインナップで皆様をお迎えいたします。ご来店、心よりお待ちしております！" at bounding box center [579, 434] width 173 height 39
click at [761, 314] on div at bounding box center [579, 248] width 813 height 439
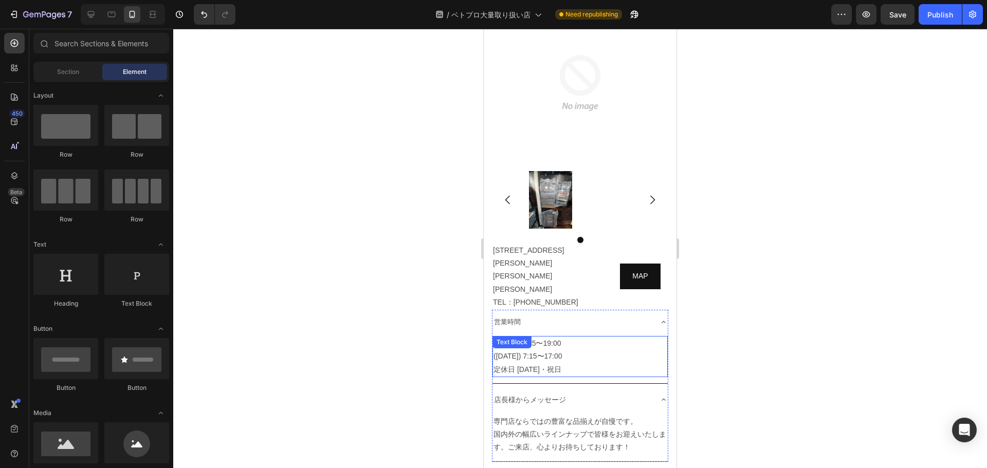
scroll to position [6661, 0]
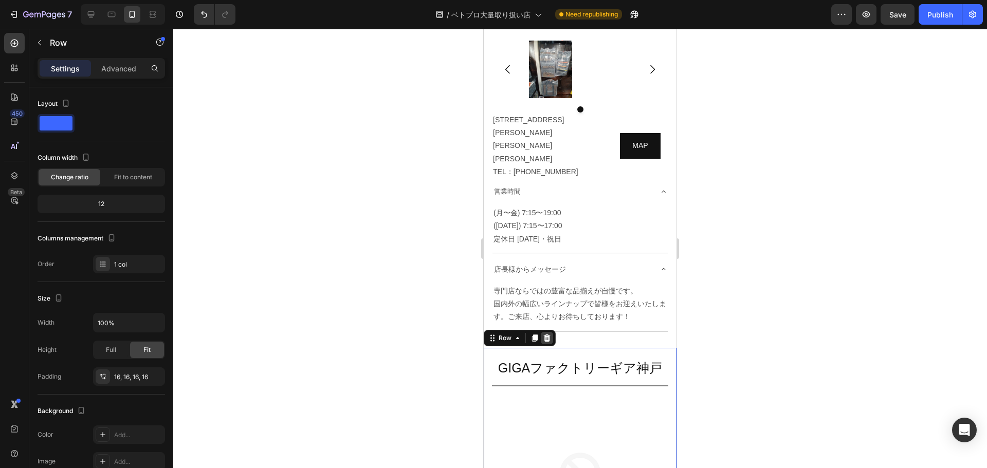
click at [550, 332] on div at bounding box center [547, 338] width 12 height 12
click at [545, 334] on icon at bounding box center [547, 337] width 7 height 7
click at [550, 334] on icon at bounding box center [547, 338] width 8 height 8
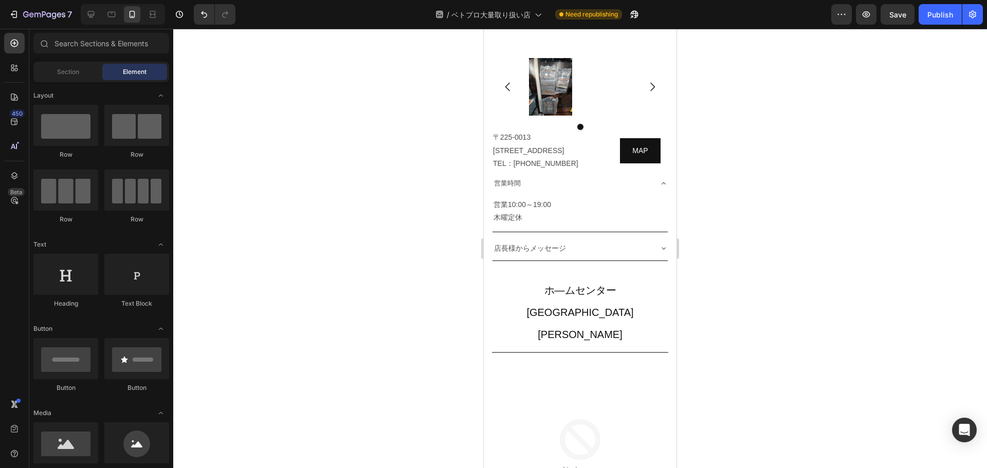
scroll to position [2544, 0]
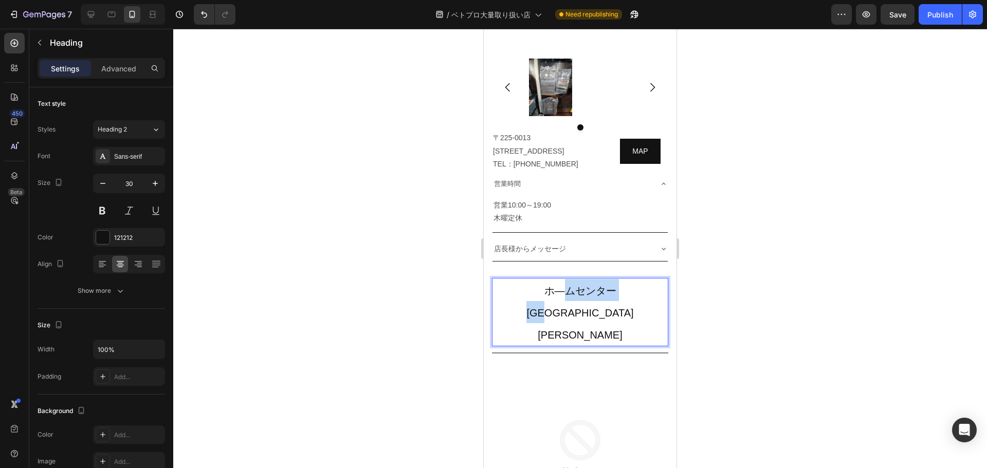
click at [579, 299] on span "ホ―ムセンター[GEOGRAPHIC_DATA][PERSON_NAME]" at bounding box center [579, 312] width 107 height 55
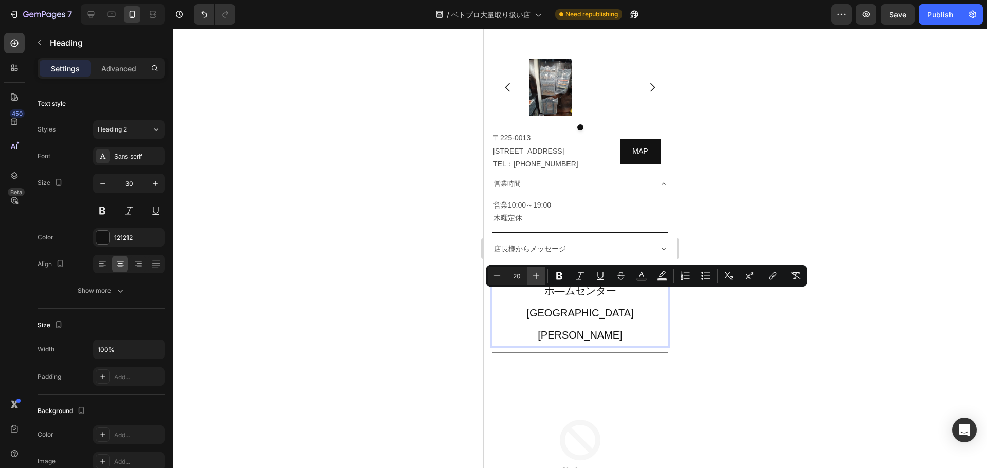
click at [536, 275] on icon "Editor contextual toolbar" at bounding box center [536, 276] width 10 height 10
type input "23"
click at [718, 345] on div at bounding box center [579, 248] width 813 height 439
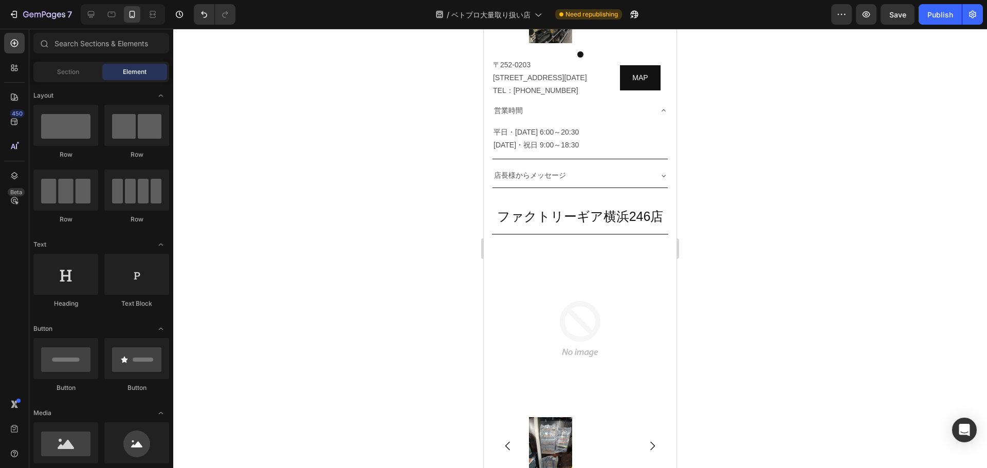
scroll to position [2186, 0]
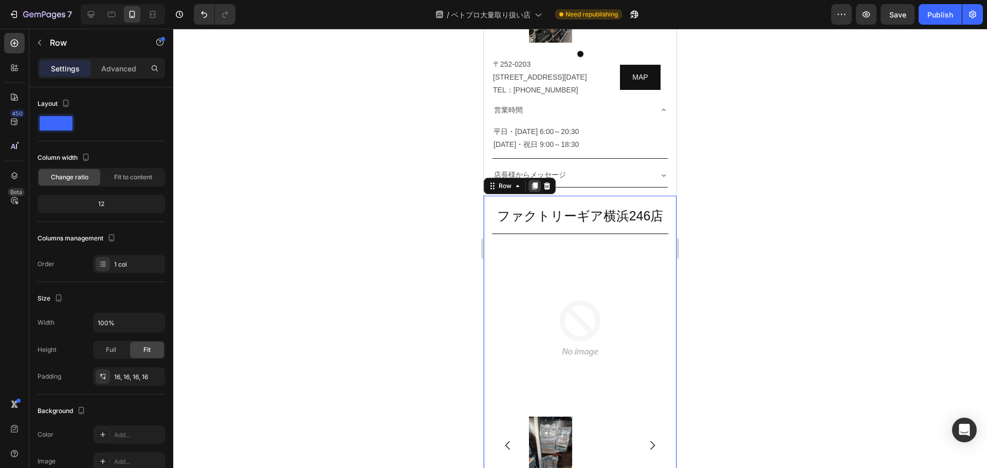
click at [533, 187] on icon at bounding box center [535, 186] width 6 height 7
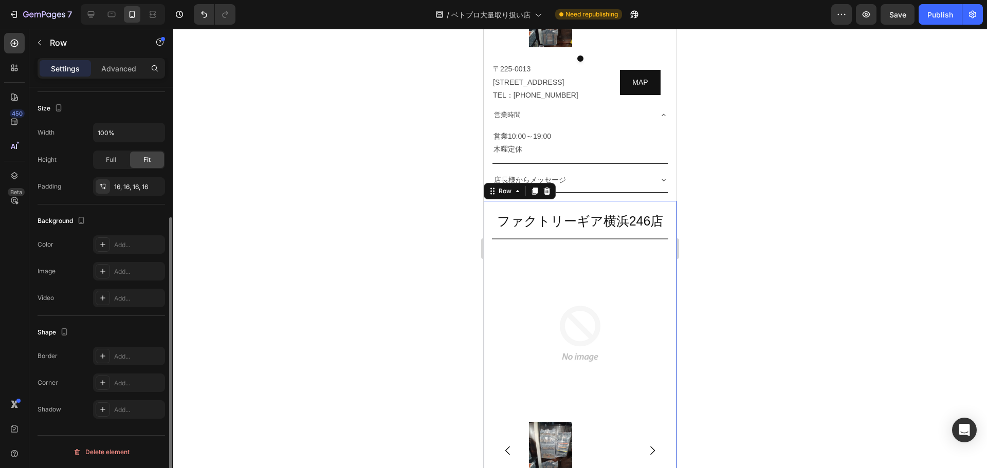
scroll to position [2756, 0]
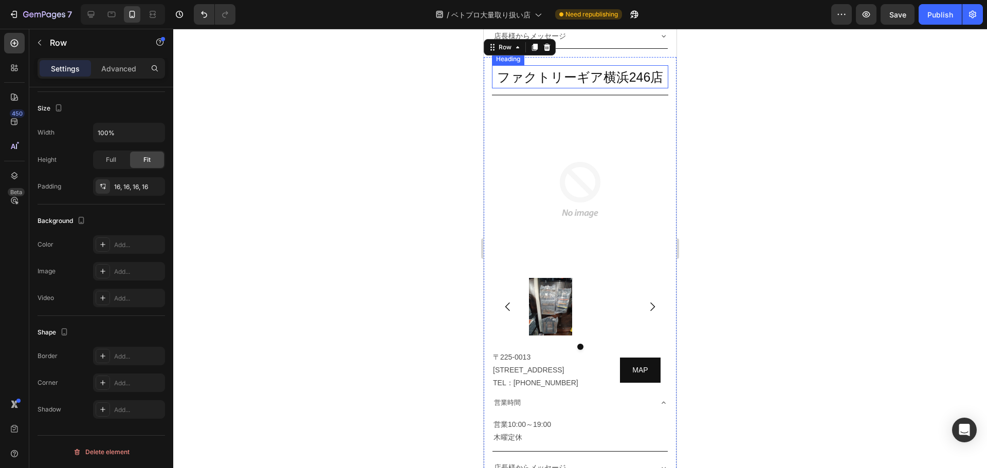
click at [611, 84] on span "ファクトリーギア横浜246店" at bounding box center [580, 77] width 166 height 14
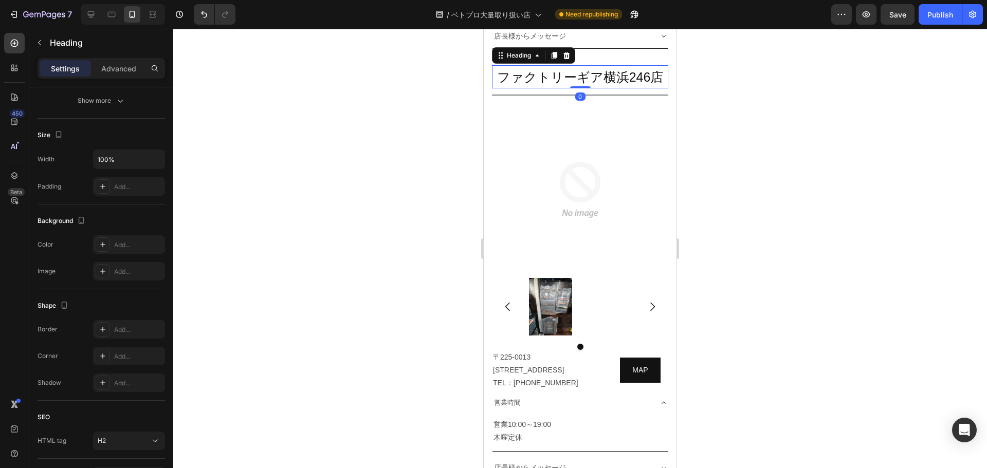
scroll to position [0, 0]
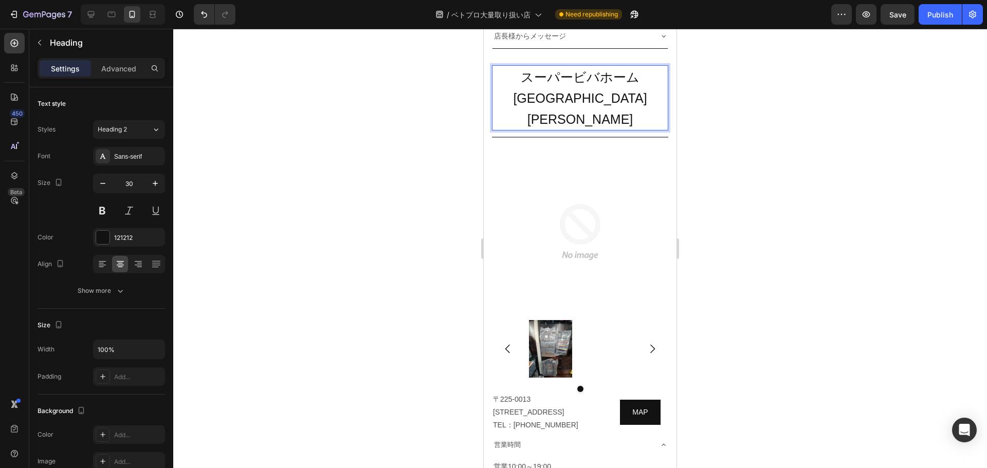
click at [617, 86] on span "スーパービバホーム 湘南平塚店" at bounding box center [580, 98] width 134 height 57
click at [521, 397] on p "〒225-0013 神奈川県横浜市青葉区荏田町116-1 TEL：045-911-9859" at bounding box center [548, 412] width 110 height 39
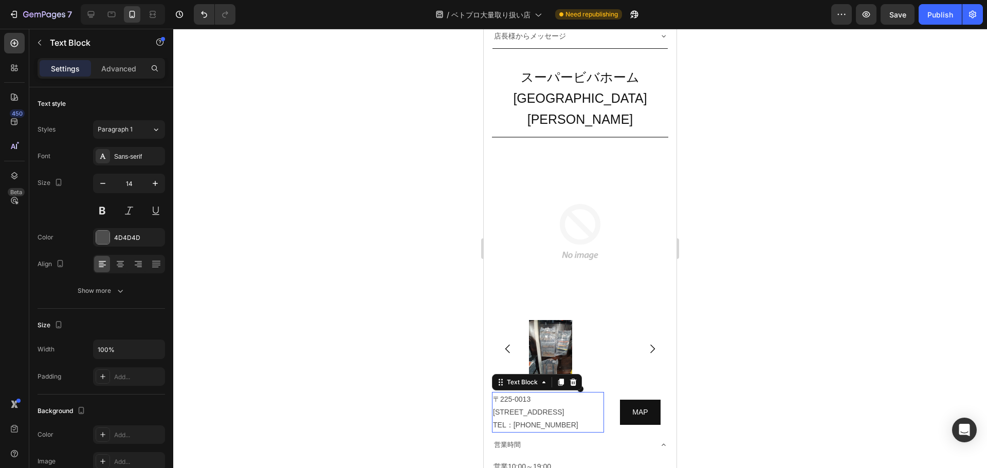
click at [521, 397] on p "〒225-0013 神奈川県横浜市青葉区荏田町116-1 TEL：045-911-9859" at bounding box center [548, 412] width 110 height 39
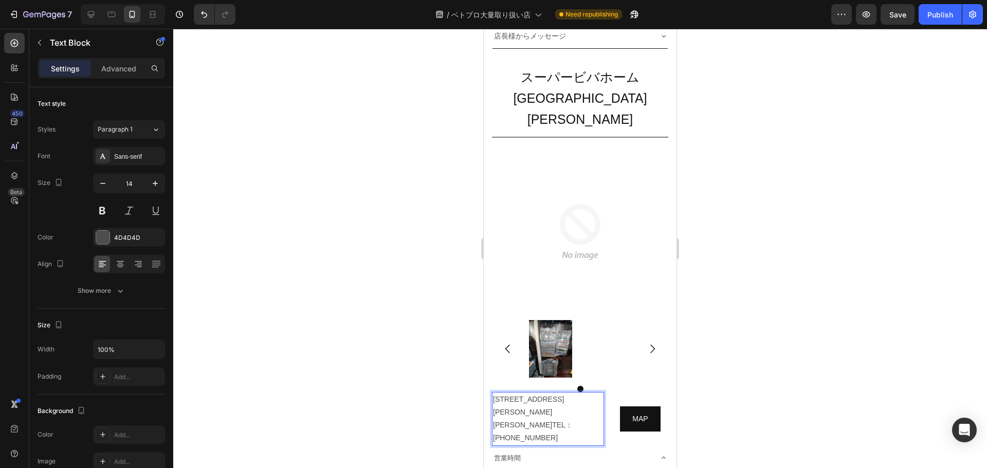
click at [530, 393] on p "〒254-0821神奈川県平塚市黒部丘1番58号TEL：0463-75-9240" at bounding box center [548, 419] width 110 height 52
click at [596, 393] on p "〒254-0821 神奈川県平塚市黒部丘1番58号TEL：0463-75-9240" at bounding box center [548, 425] width 110 height 65
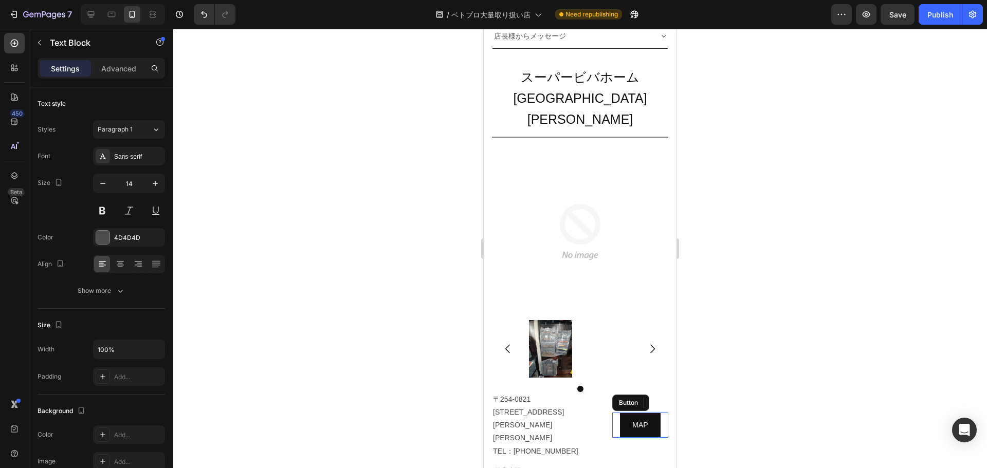
click at [612, 413] on div "MAP Button" at bounding box center [640, 425] width 56 height 25
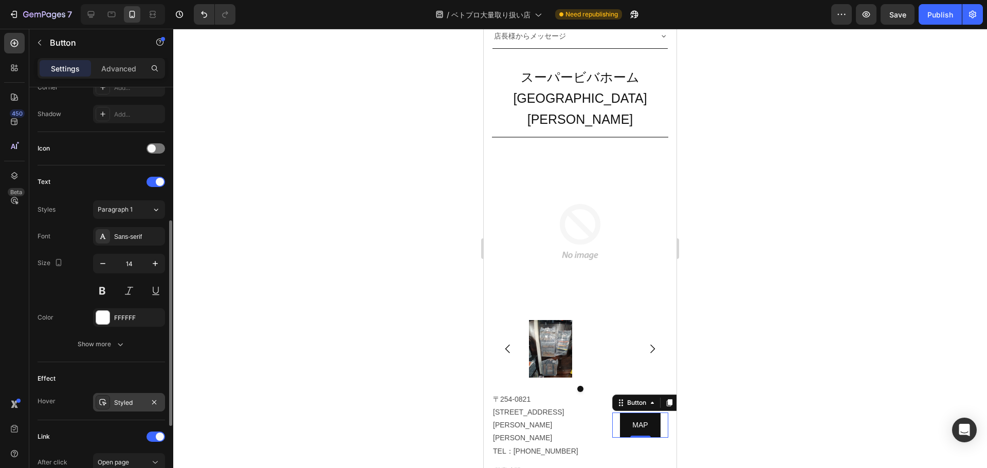
scroll to position [407, 0]
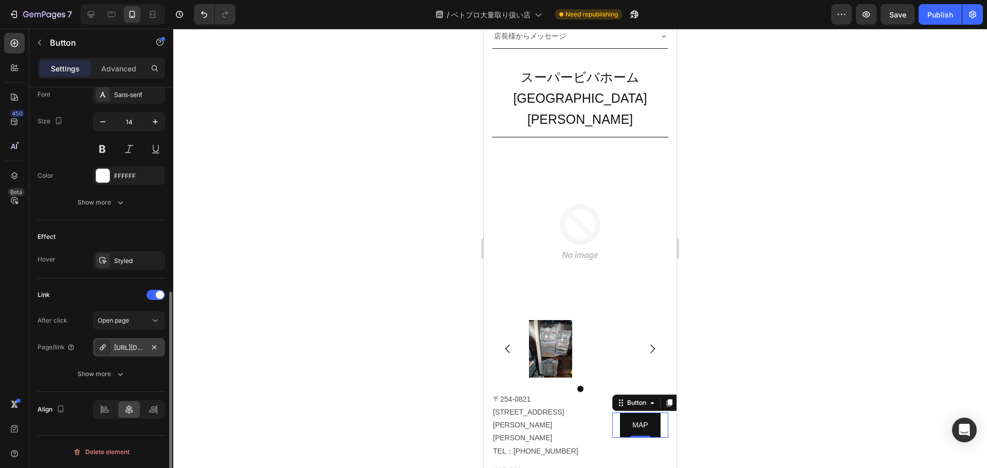
click at [127, 344] on div "https://www.google.com/maps/place/%E3%83%95%E3%82%A1%E3%82%AF%E3%83%88%E3%83%AA…" at bounding box center [129, 347] width 30 height 9
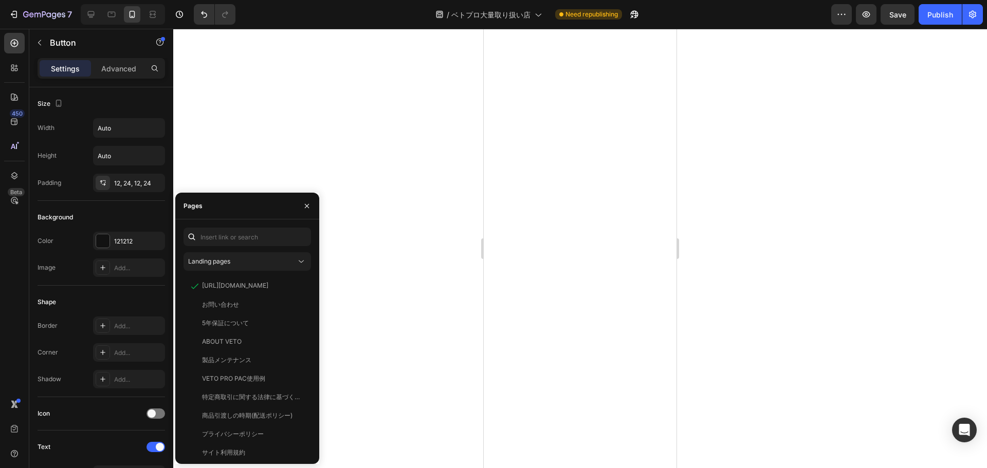
click at [235, 240] on input "text" at bounding box center [246, 237] width 127 height 18
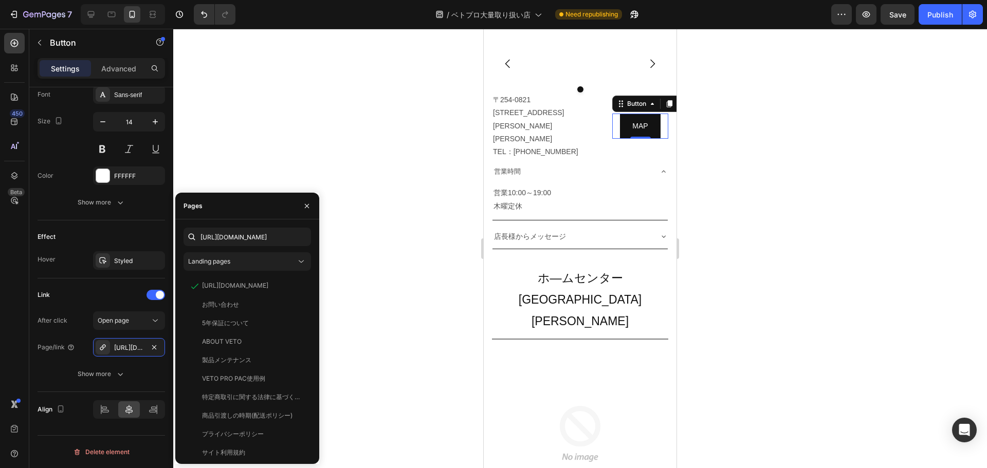
scroll to position [0, 51]
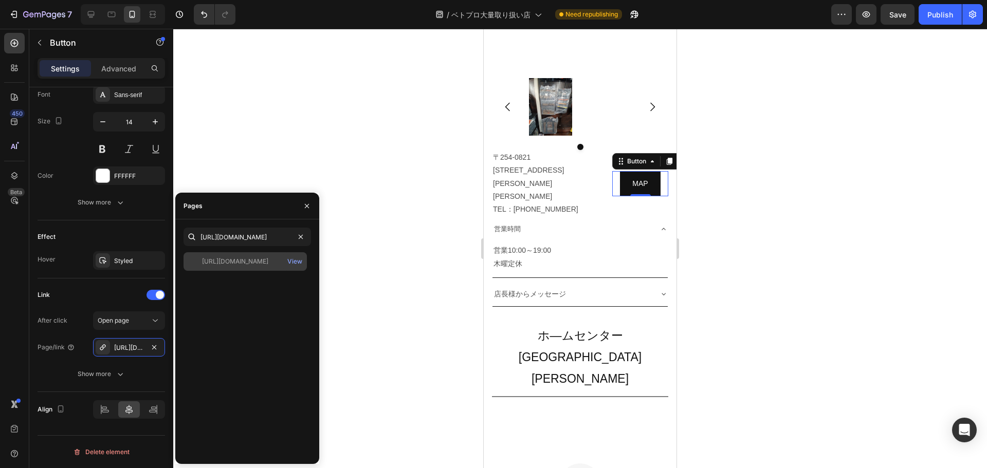
type input "https://maps.app.goo.gl/teCwU8UmbAnwkPuV6"
click at [239, 261] on div "https://maps.app.goo.gl/teCwU8UmbAnwkPuV6" at bounding box center [235, 261] width 66 height 9
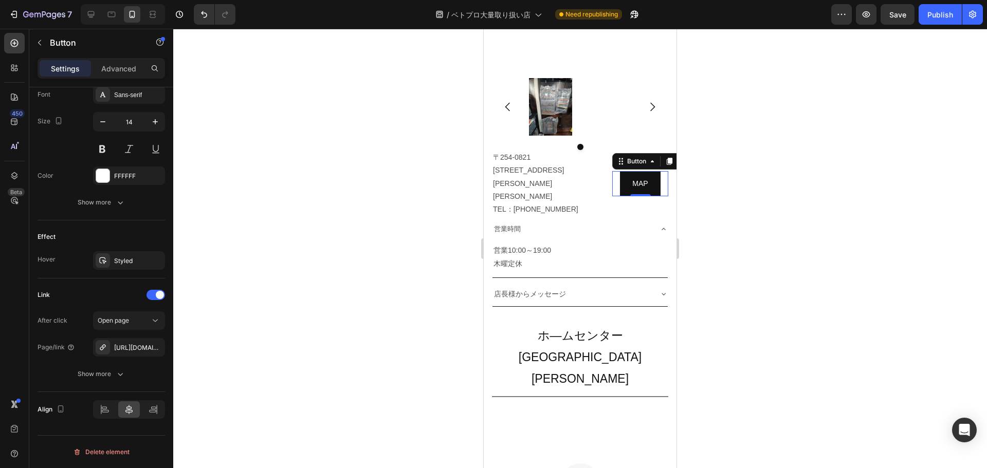
click at [416, 279] on div at bounding box center [579, 248] width 813 height 439
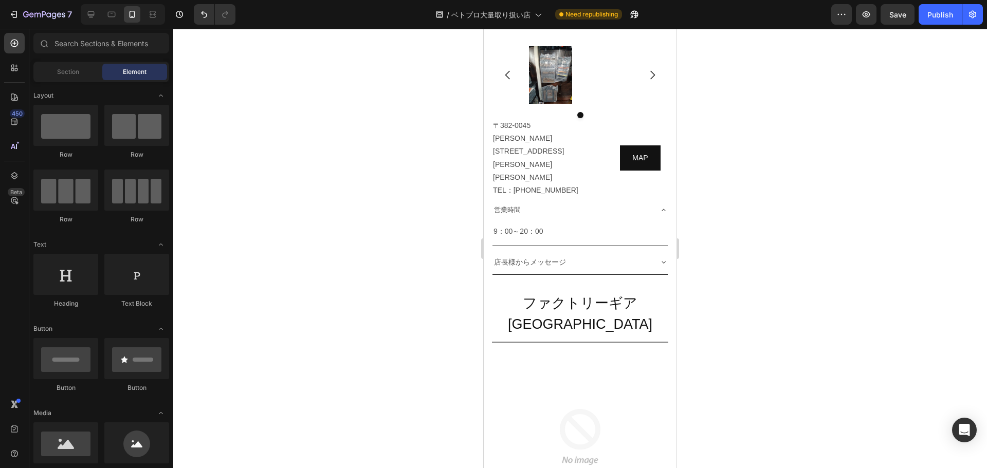
scroll to position [3321, 0]
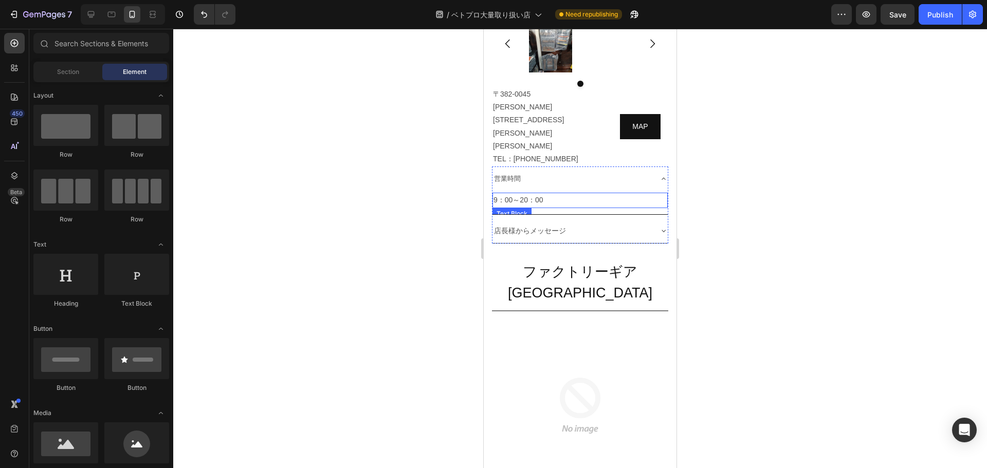
click at [557, 207] on p "9：00～20：00" at bounding box center [579, 200] width 173 height 13
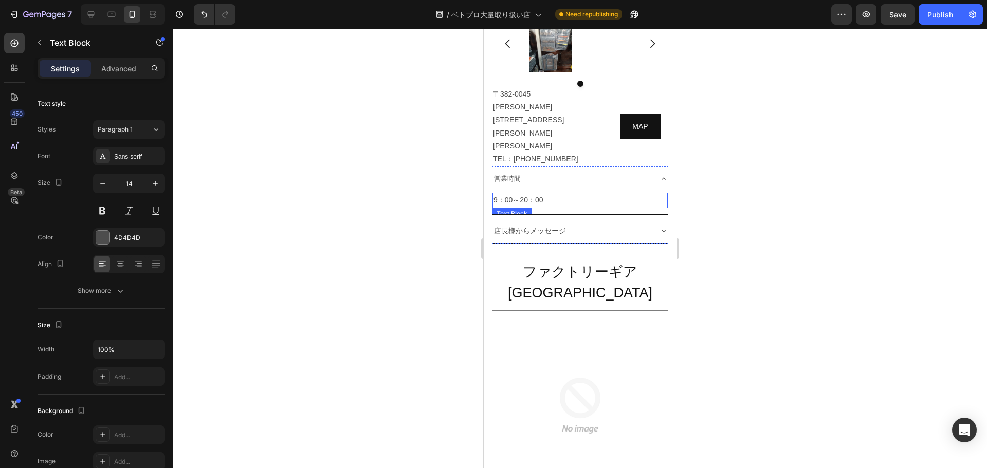
click at [557, 207] on p "9：00～20：00" at bounding box center [579, 200] width 173 height 13
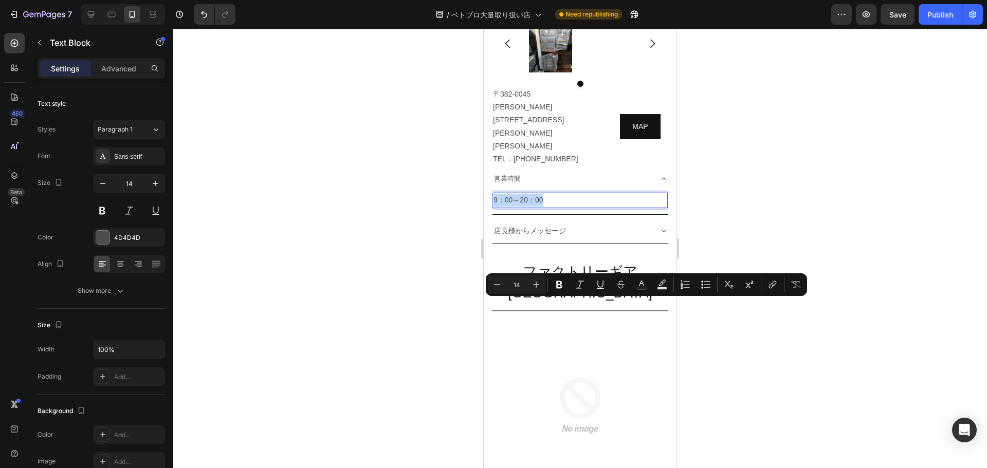
copy p "9：00～20：00"
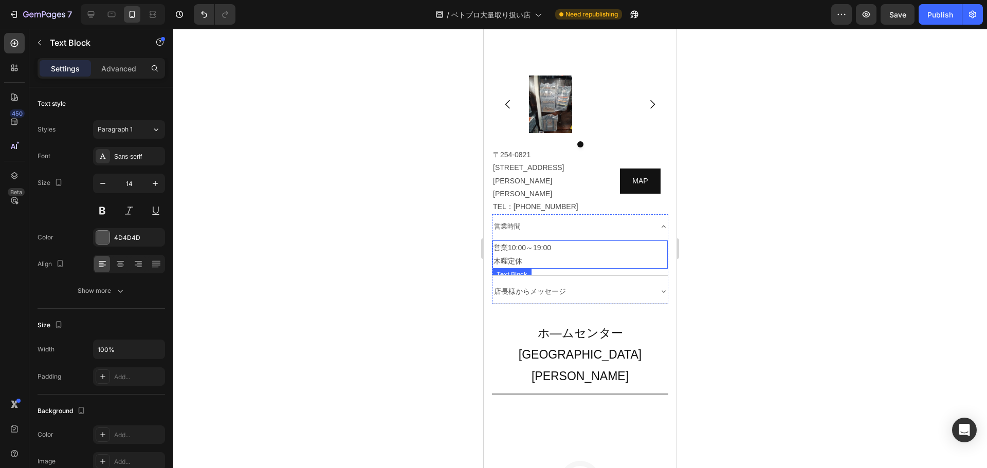
scroll to position [2883, 0]
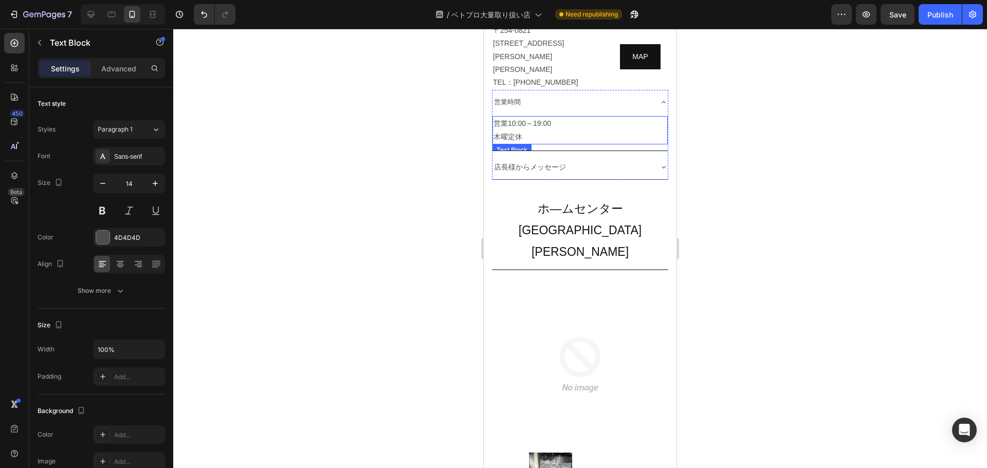
click at [516, 143] on p "営業10:00～19:00 木曜定休" at bounding box center [579, 130] width 173 height 26
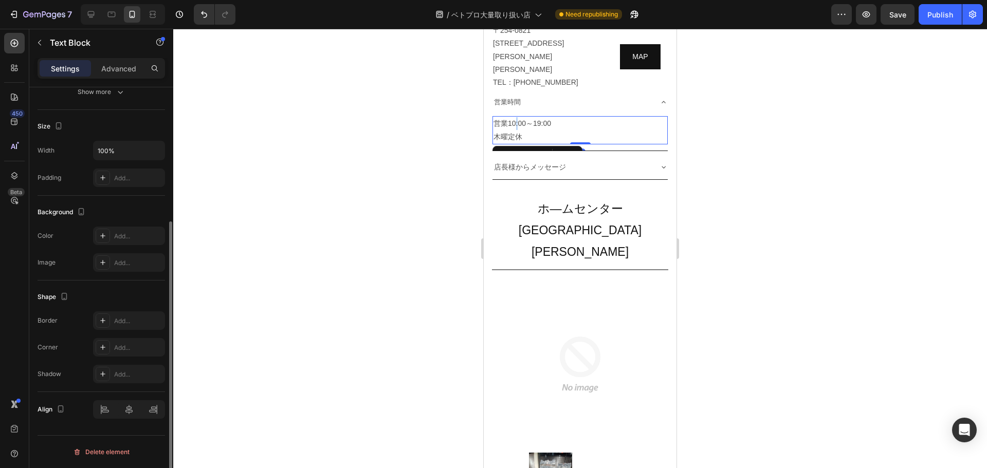
click at [516, 143] on p "営業10:00～19:00 木曜定休" at bounding box center [579, 130] width 173 height 26
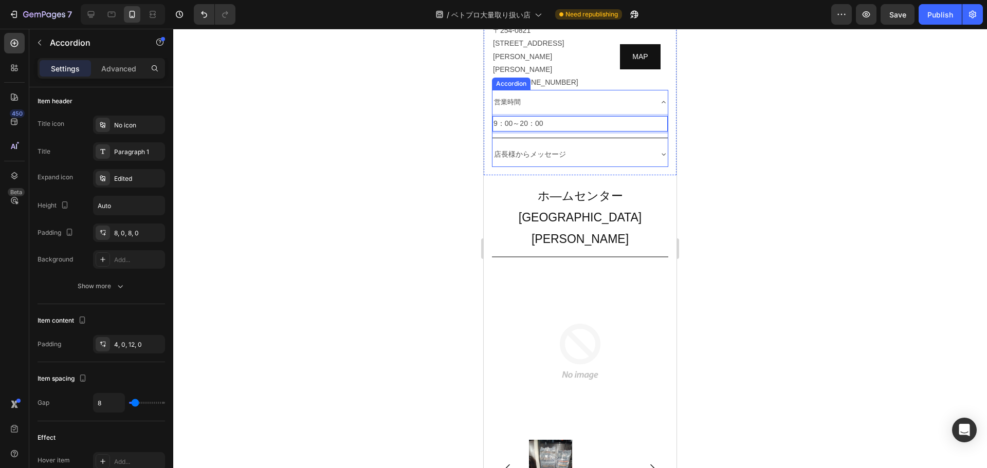
click at [613, 162] on div "店長様からメッセージ" at bounding box center [571, 154] width 159 height 16
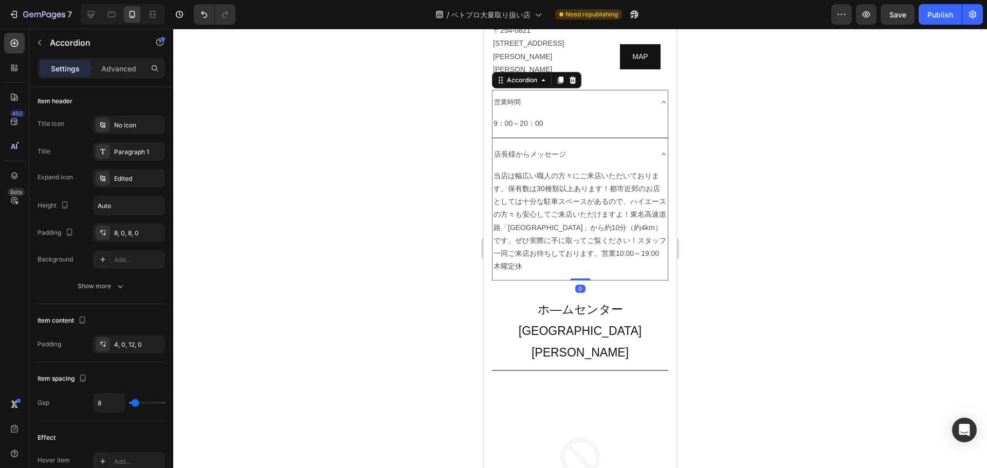
scroll to position [0, 0]
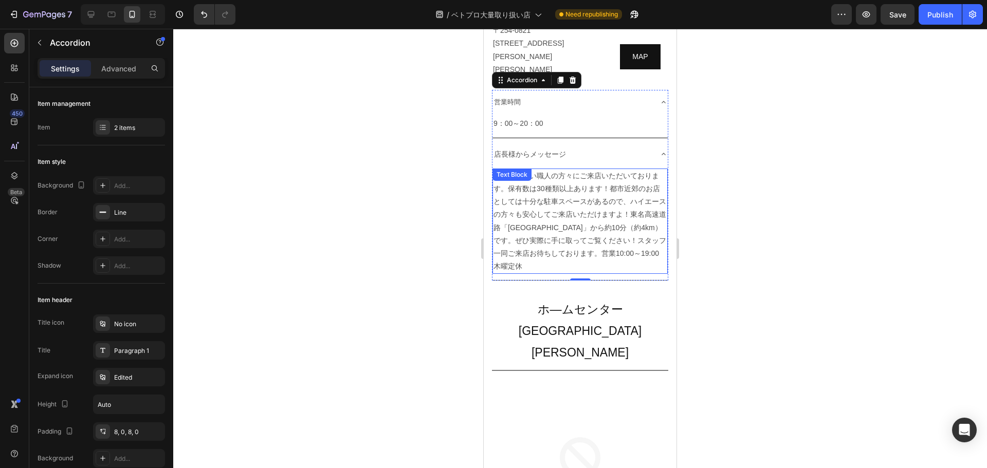
click at [595, 273] on p "当店は幅広い職人の方々にご来店いただいております。保有数は30種類以上あります！都市近郊のお店としては十分な駐車スペースがあるので、ハイエースの方々も安心して…" at bounding box center [579, 222] width 173 height 104
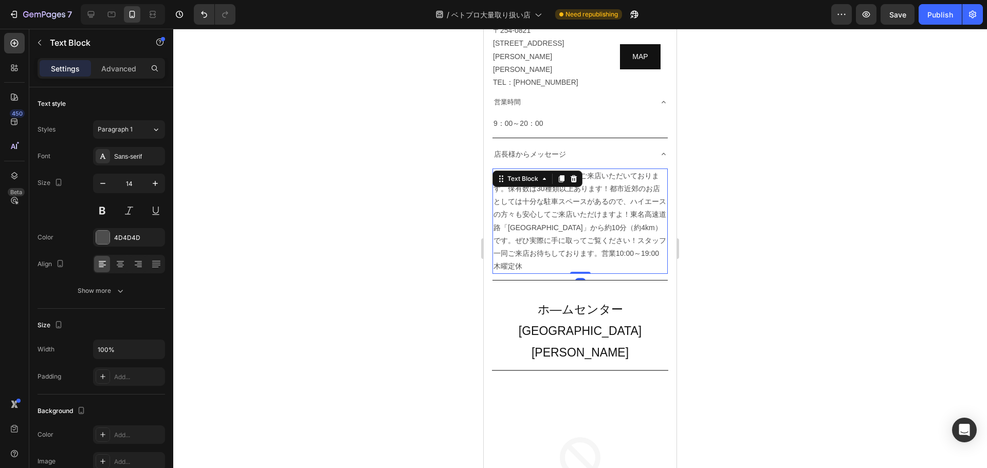
click at [595, 273] on p "当店は幅広い職人の方々にご来店いただいております。保有数は30種類以上あります！都市近郊のお店としては十分な駐車スペースがあるので、ハイエースの方々も安心して…" at bounding box center [579, 222] width 173 height 104
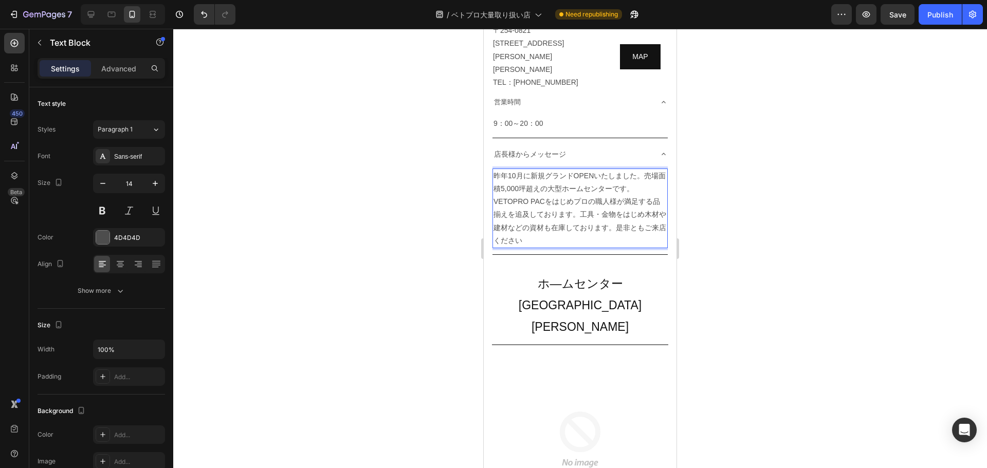
click at [649, 247] on p "昨年10月に新規グランドOPENいたしました。売場面積5,000坪超えの大型ホームセンターです。VETOPRO PACをはじめプロの職人様が満足する品揃えを追…" at bounding box center [579, 209] width 173 height 78
click at [580, 247] on p "昨年10月に新規グランドOPENいたしました。 売場面積5,000坪超えの大型ホームセンターです。VETOPRO PACをはじめプロの職人様が満足する品揃えを…" at bounding box center [579, 209] width 173 height 78
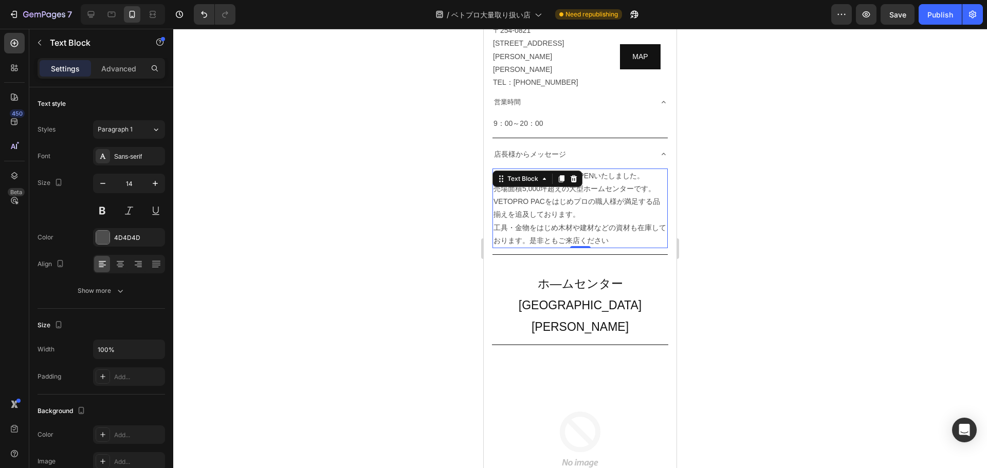
click at [712, 425] on div at bounding box center [579, 248] width 813 height 439
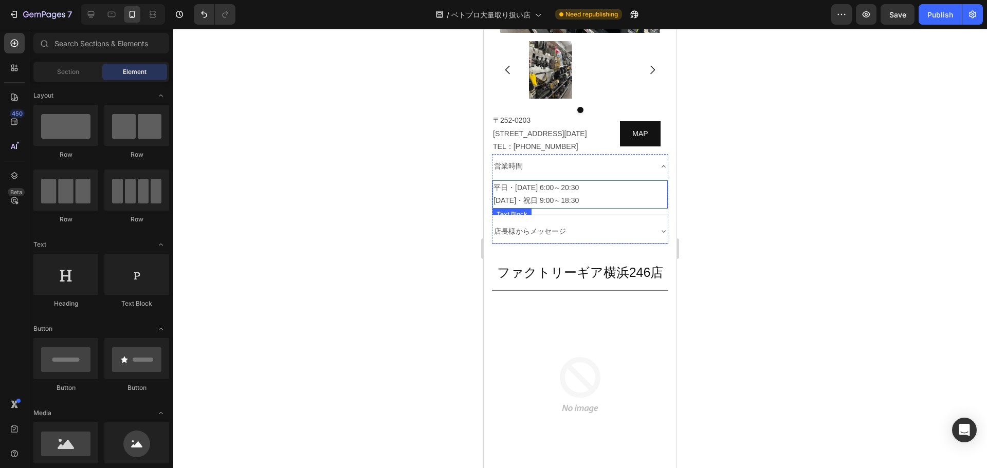
scroll to position [1779, 0]
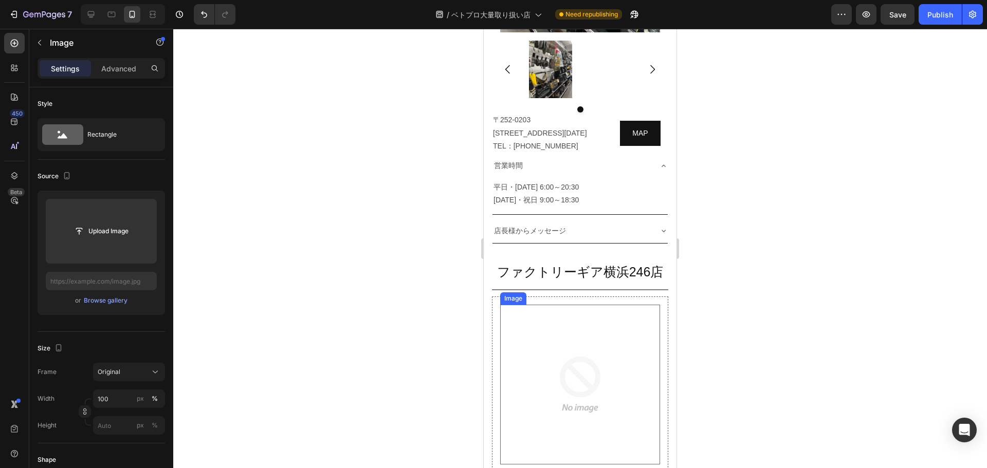
click at [610, 361] on img at bounding box center [580, 385] width 160 height 160
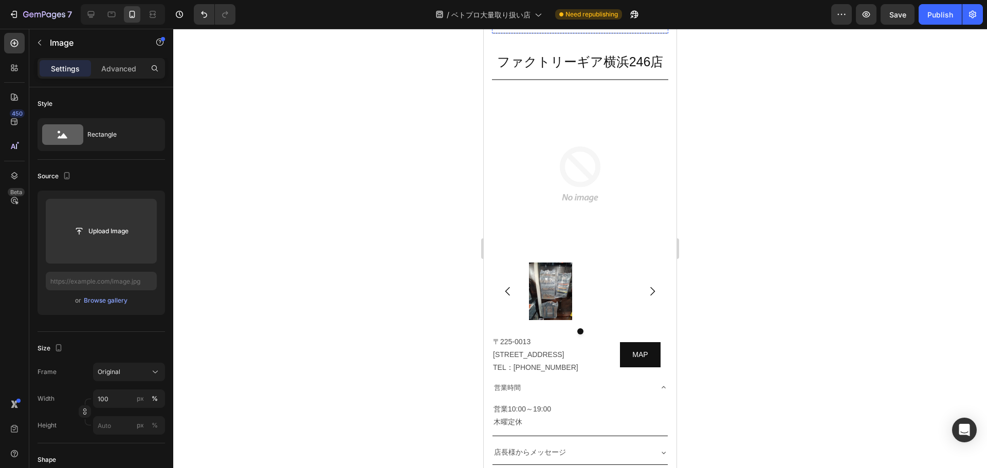
scroll to position [1989, 0]
click at [583, 165] on img at bounding box center [580, 174] width 160 height 160
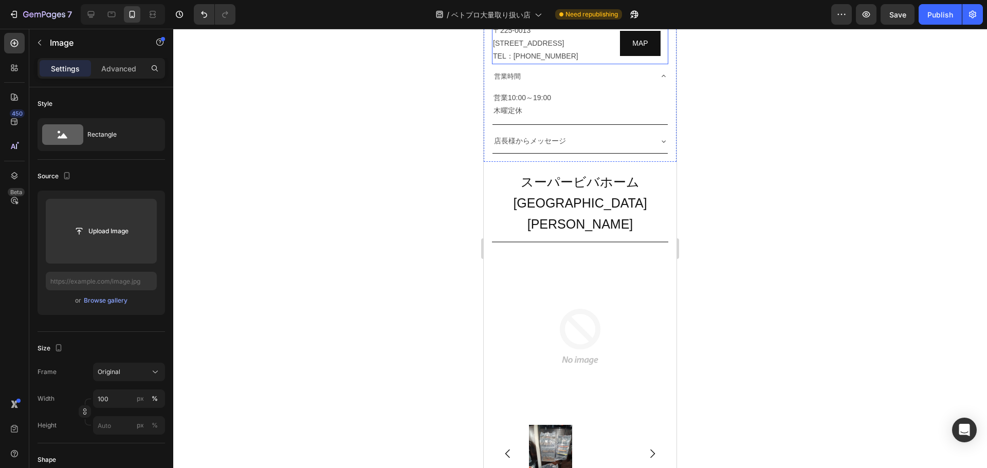
scroll to position [2301, 0]
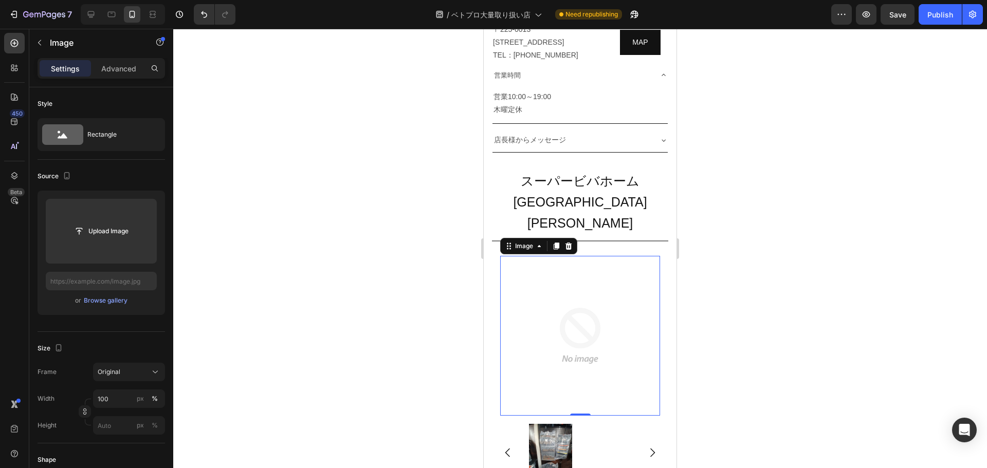
click at [819, 177] on div at bounding box center [579, 248] width 813 height 439
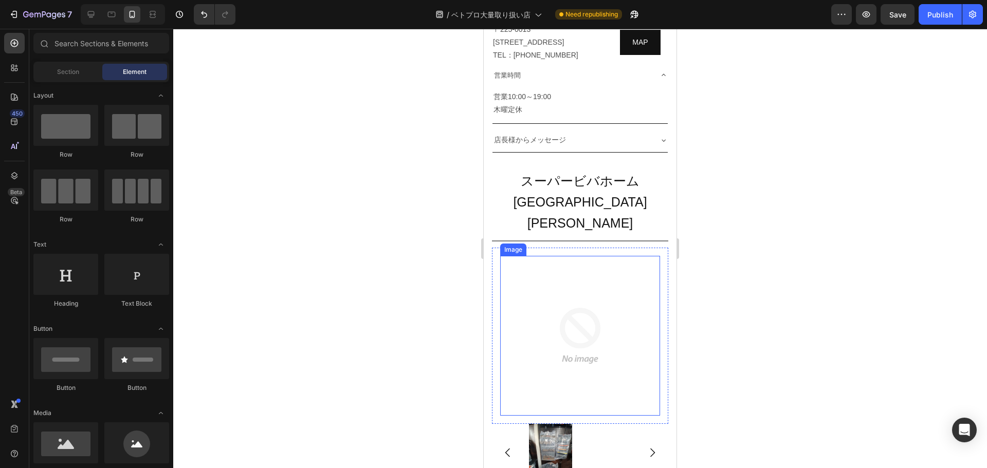
click at [571, 322] on img at bounding box center [580, 336] width 160 height 160
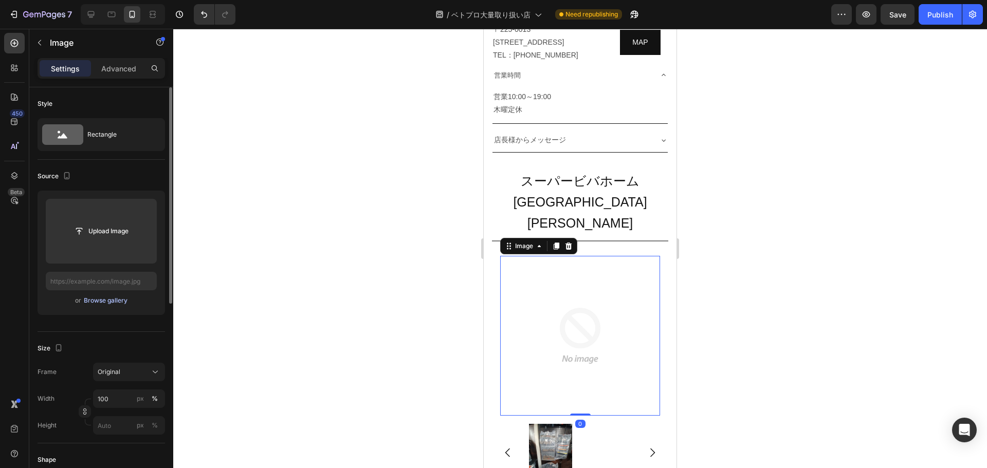
click at [99, 302] on div "Browse gallery" at bounding box center [106, 300] width 44 height 9
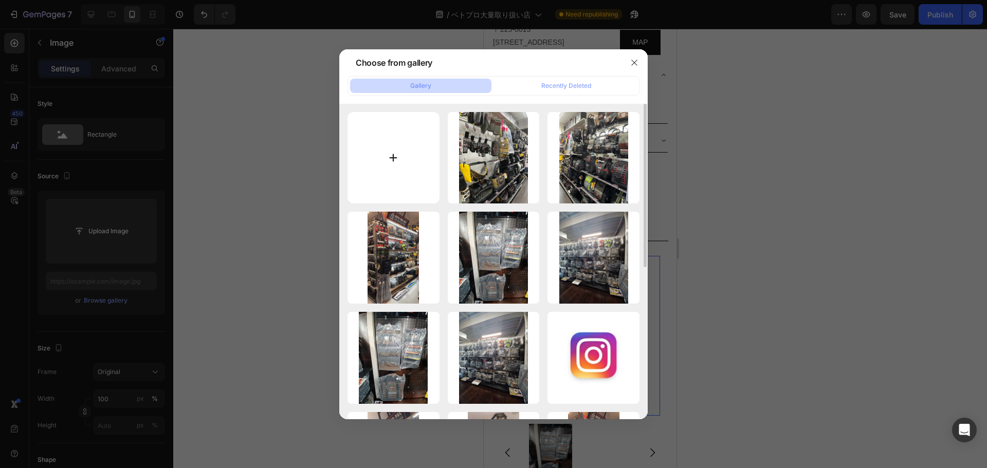
click at [393, 158] on input "file" at bounding box center [393, 158] width 92 height 92
type input "C:\fakepath\VETOPRO(湘南平塚店).jpg"
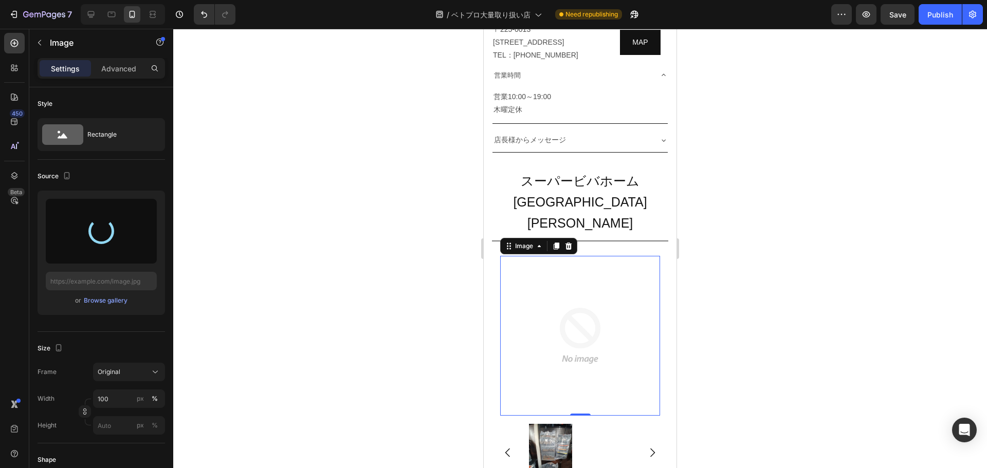
type input "https://cdn.shopify.com/s/files/1/0561/6556/4555/files/gempages_525490314757014…"
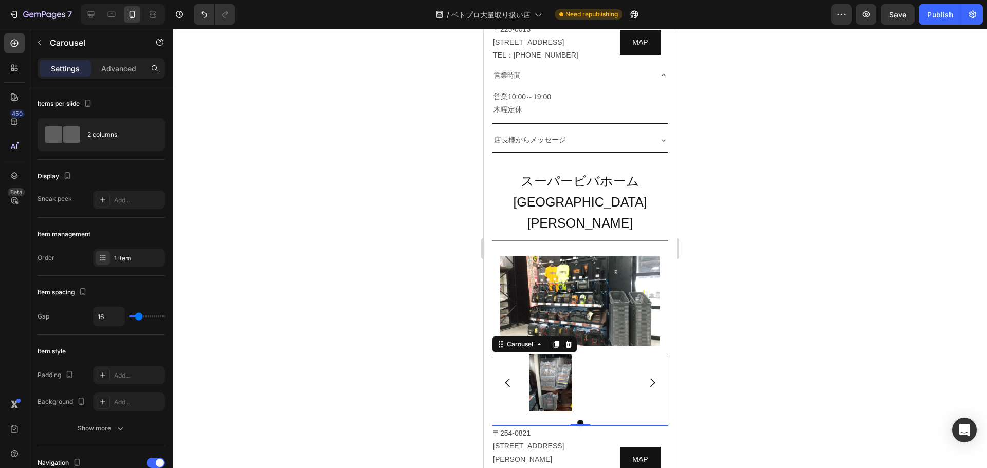
click at [862, 168] on div at bounding box center [579, 248] width 813 height 439
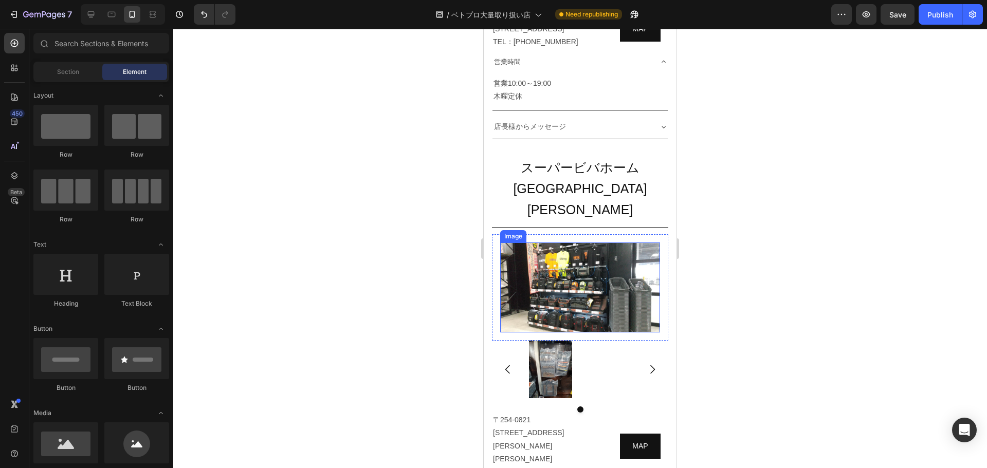
scroll to position [2315, 0]
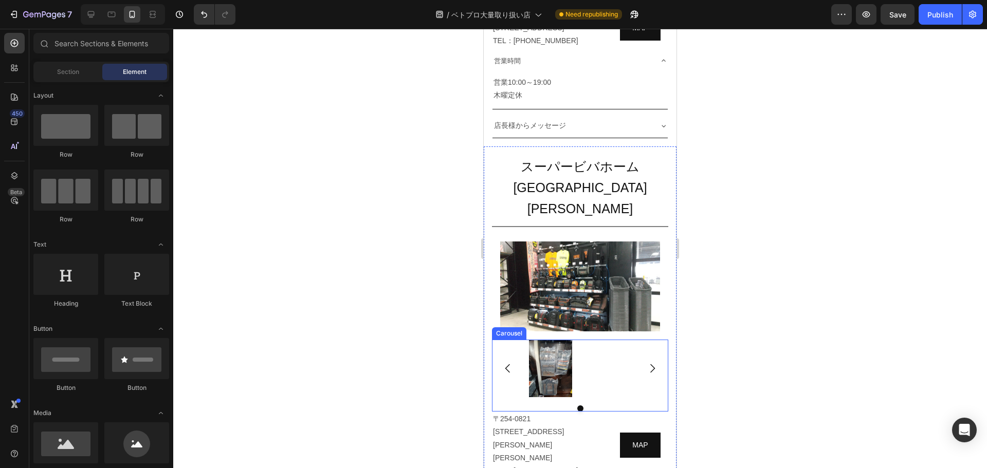
click at [655, 340] on div "Image" at bounding box center [580, 369] width 176 height 58
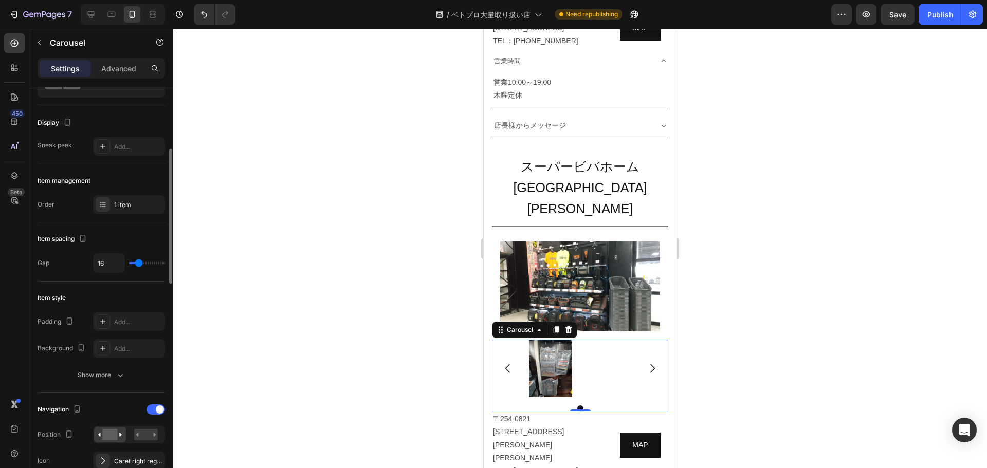
scroll to position [0, 0]
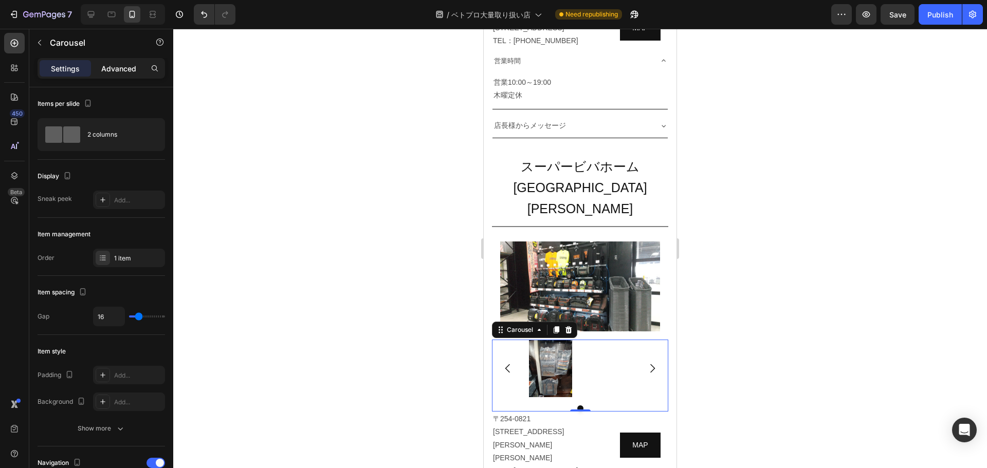
click at [127, 62] on div "Advanced" at bounding box center [118, 68] width 51 height 16
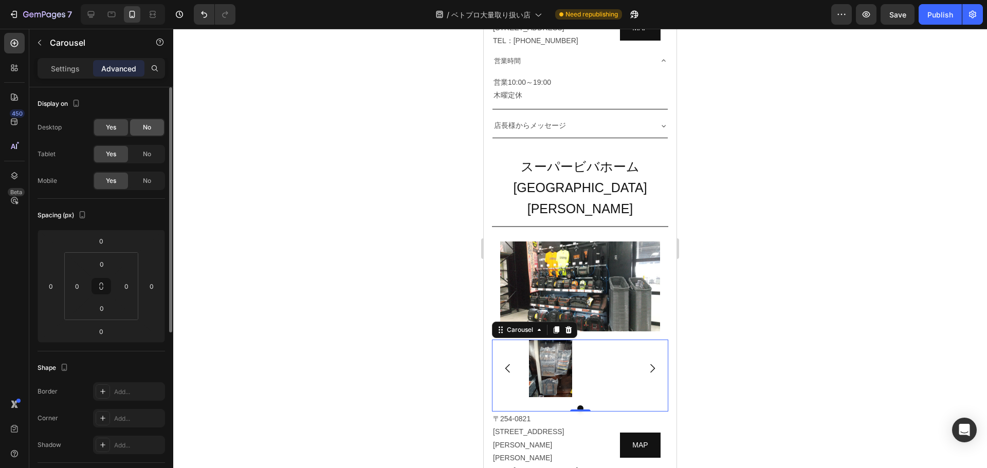
click at [151, 127] on span "No" at bounding box center [147, 127] width 8 height 9
click at [152, 150] on div "No" at bounding box center [147, 154] width 34 height 16
drag, startPoint x: 152, startPoint y: 183, endPoint x: 96, endPoint y: 6, distance: 185.3
click at [152, 183] on div "No" at bounding box center [147, 181] width 34 height 16
click at [98, 150] on div "Yes" at bounding box center [111, 154] width 34 height 16
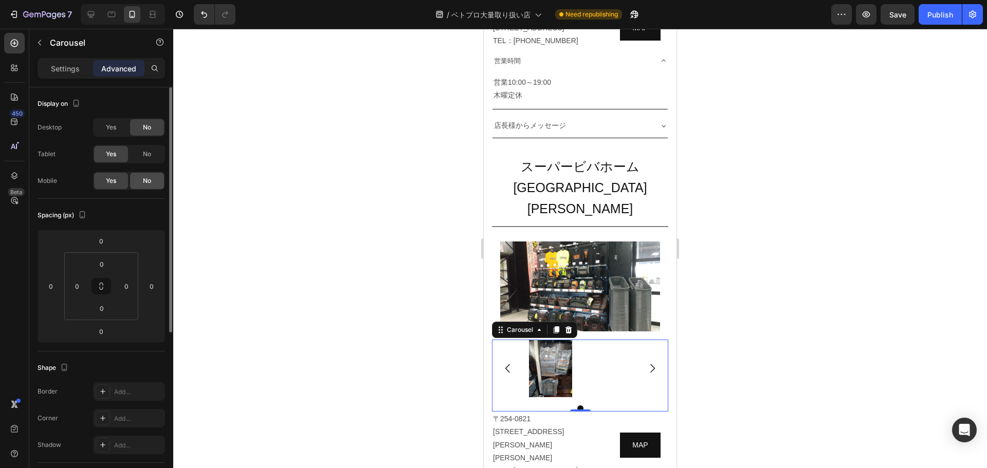
click at [157, 184] on div "No" at bounding box center [147, 181] width 34 height 16
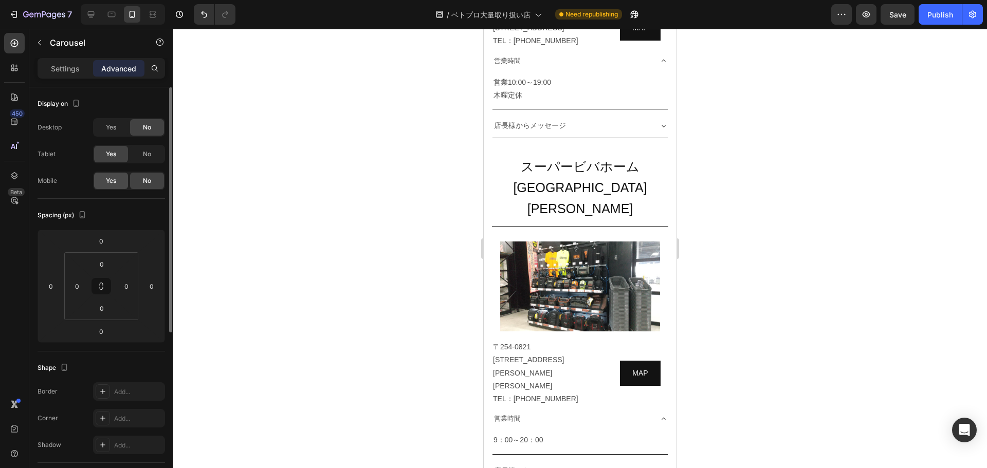
click at [110, 175] on div "Yes" at bounding box center [111, 181] width 34 height 16
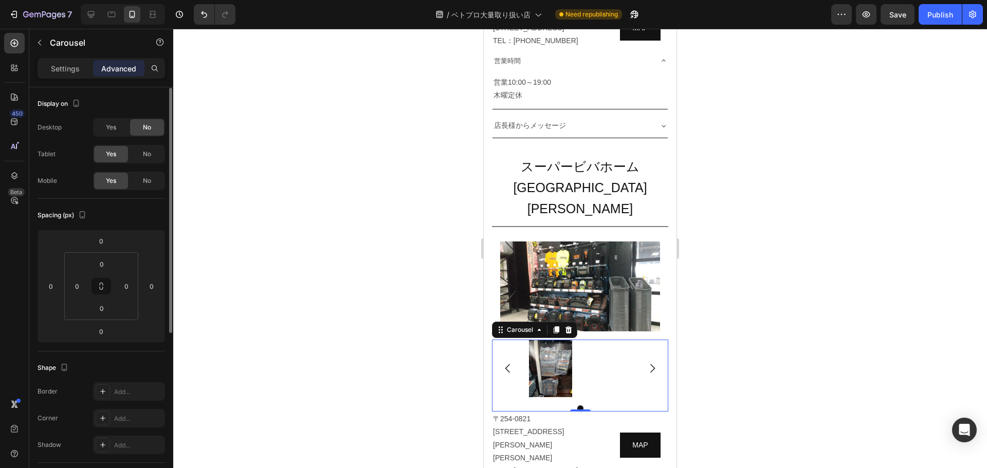
scroll to position [1, 0]
click at [569, 326] on icon at bounding box center [568, 329] width 7 height 7
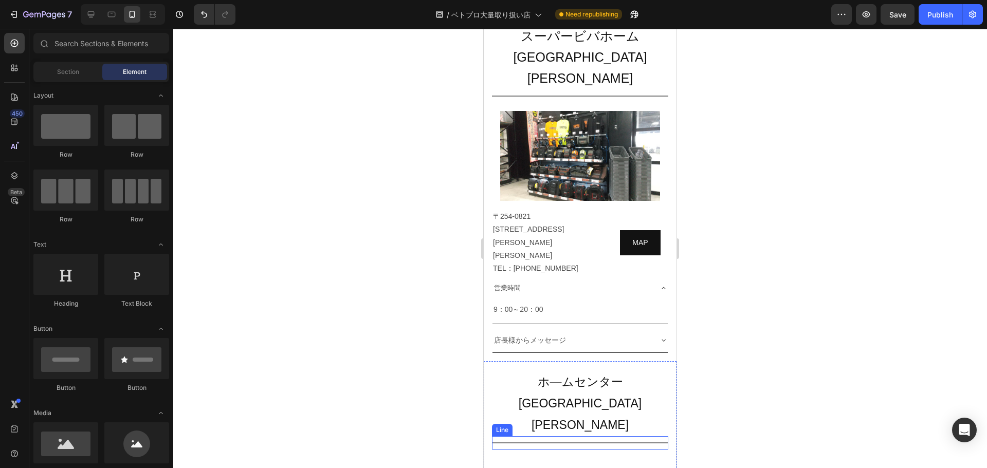
scroll to position [2512, 0]
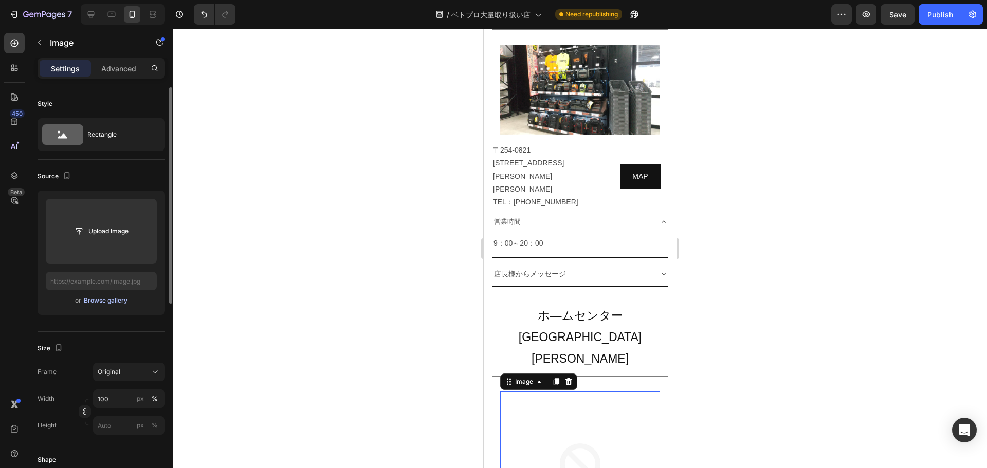
click at [101, 298] on div "Browse gallery" at bounding box center [106, 300] width 44 height 9
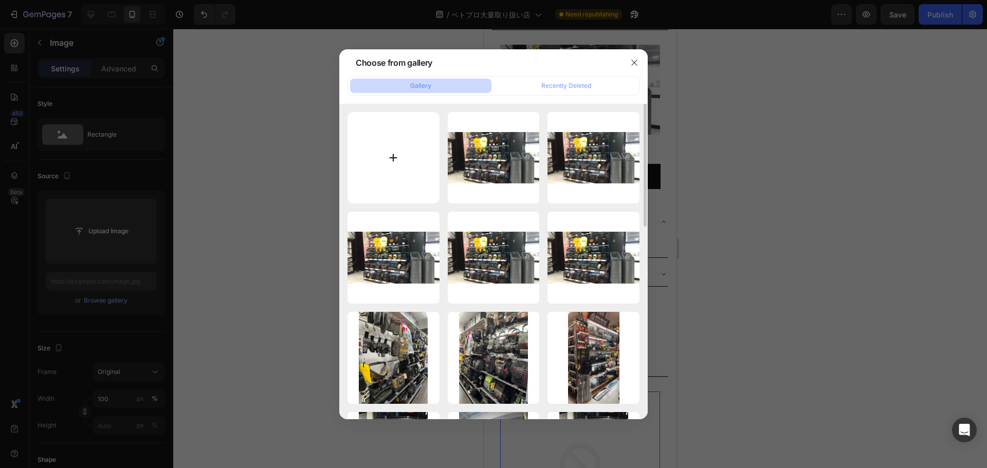
click at [393, 151] on input "file" at bounding box center [393, 158] width 92 height 92
type input "C:\fakepath\VETOPRO須坂店① (1).jpg"
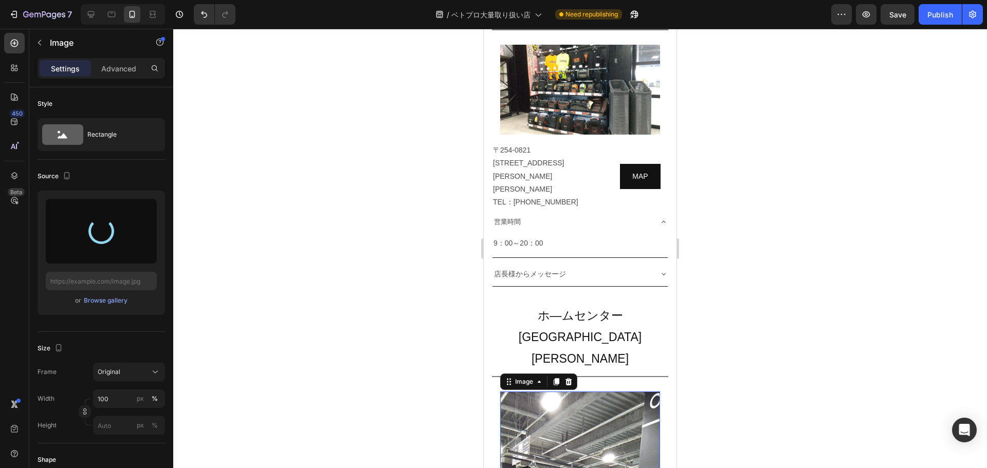
type input "https://cdn.shopify.com/s/files/1/0561/6556/4555/files/gempages_525490314757014…"
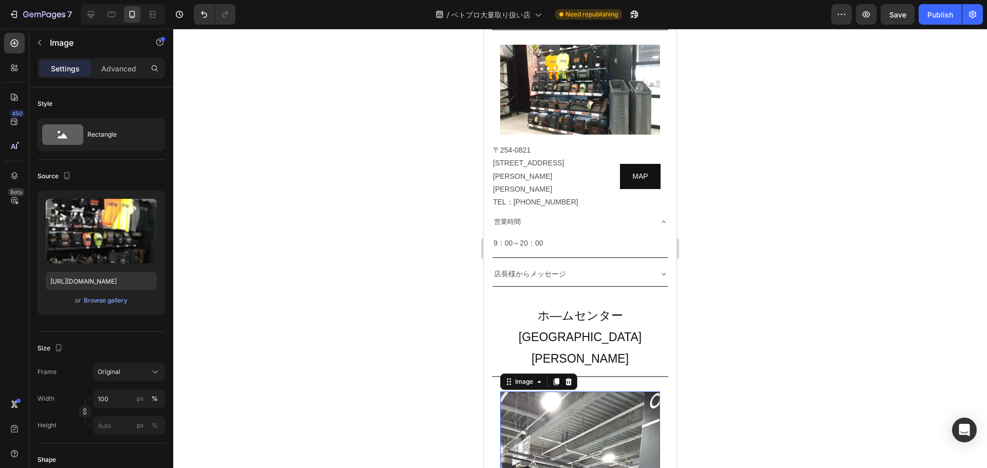
click at [752, 413] on div at bounding box center [579, 248] width 813 height 439
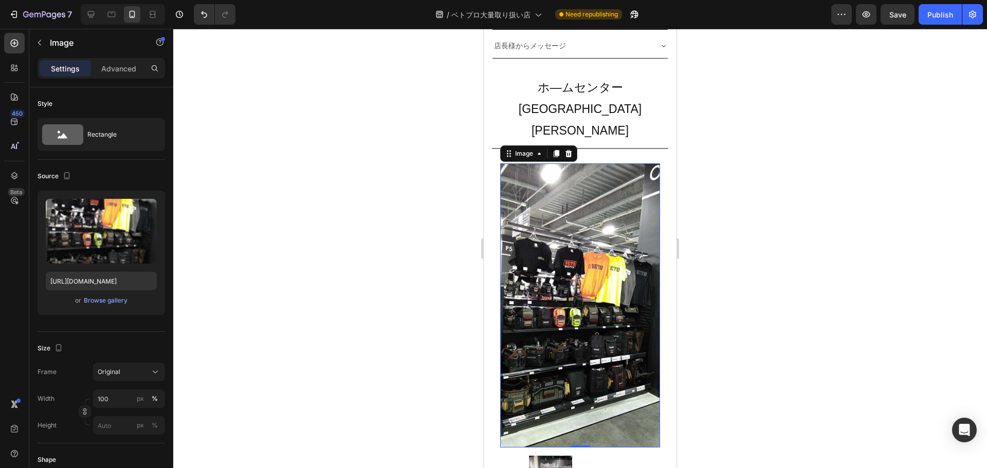
scroll to position [2770, 0]
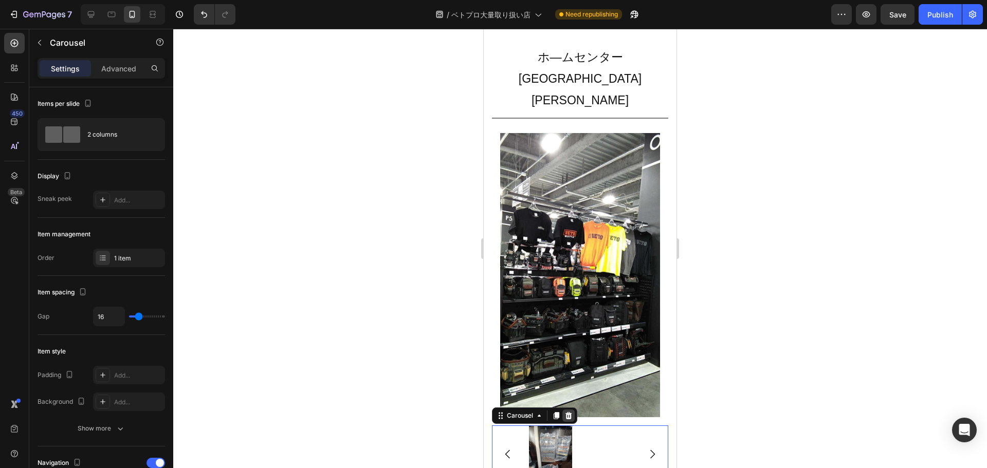
click at [570, 412] on icon at bounding box center [568, 415] width 7 height 7
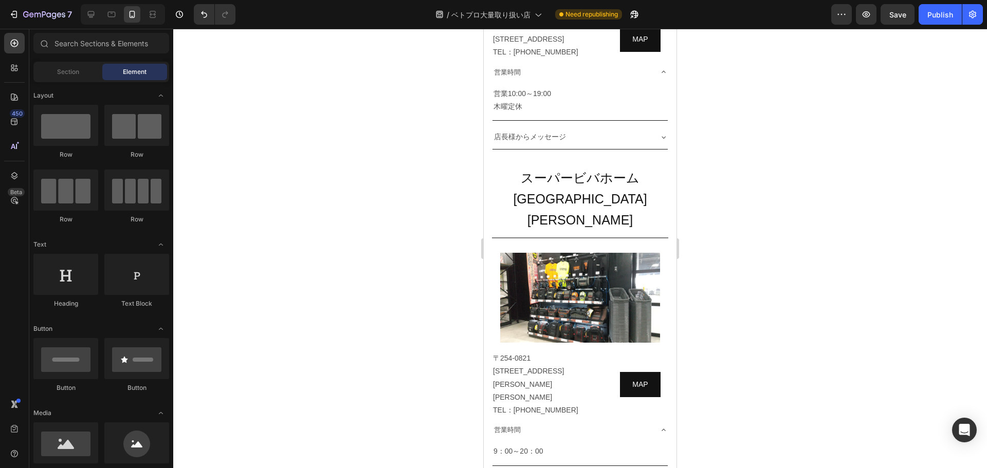
scroll to position [2401, 0]
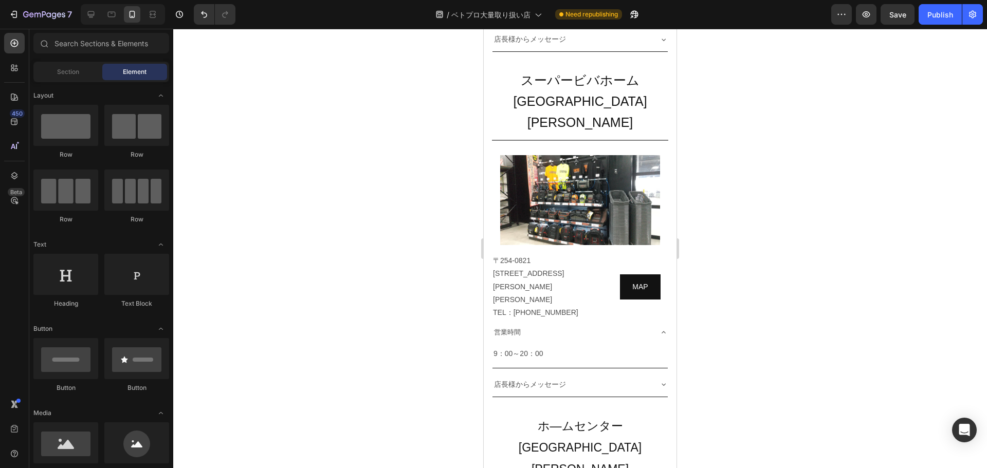
click at [867, 214] on div at bounding box center [579, 248] width 813 height 439
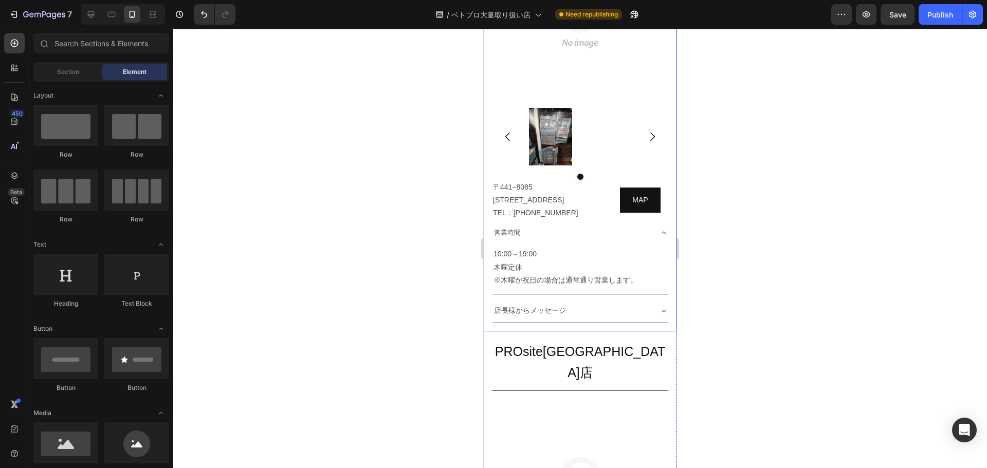
scroll to position [3495, 0]
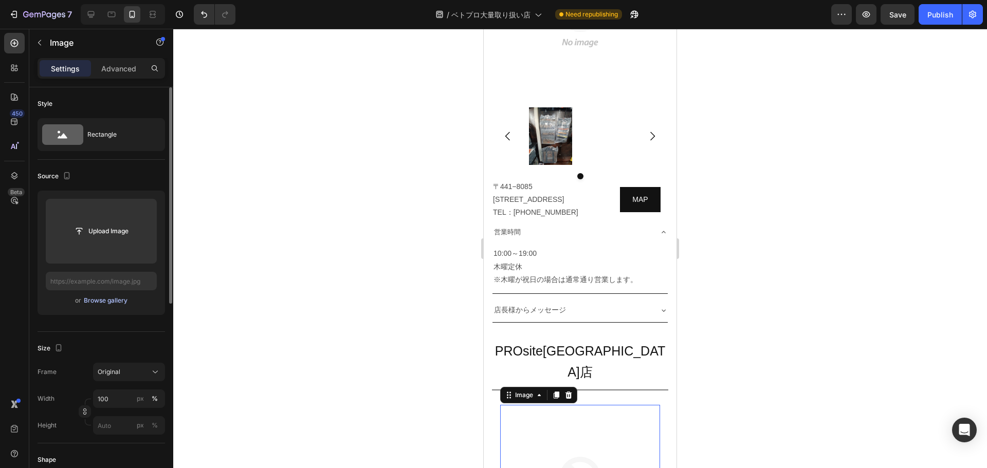
click at [100, 302] on div "Browse gallery" at bounding box center [106, 300] width 44 height 9
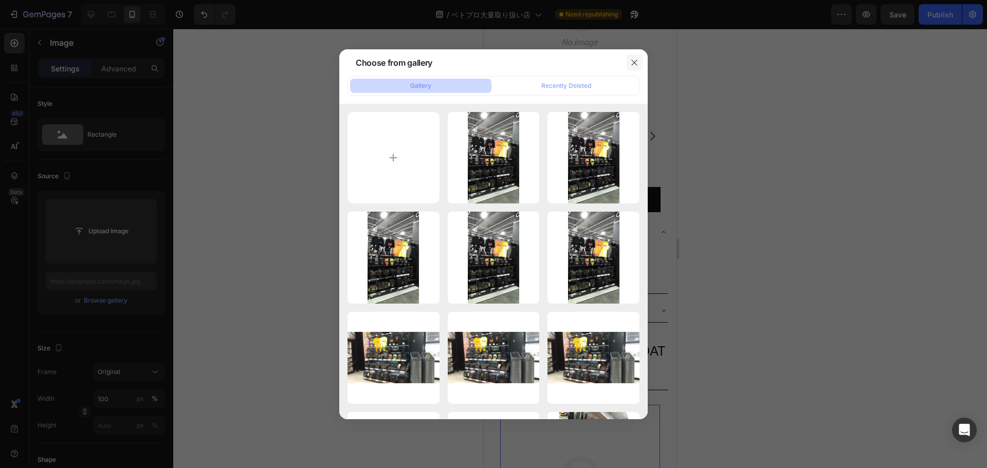
click at [635, 64] on icon "button" at bounding box center [634, 63] width 6 height 6
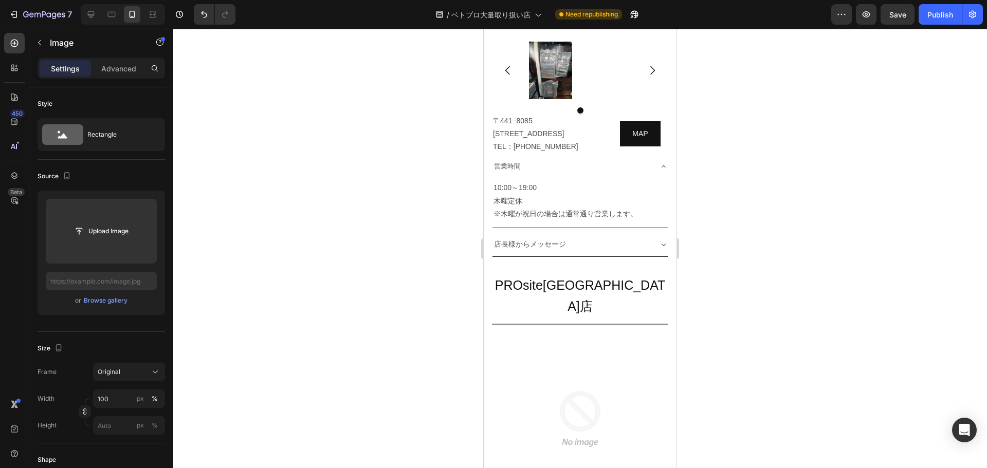
scroll to position [3489, 0]
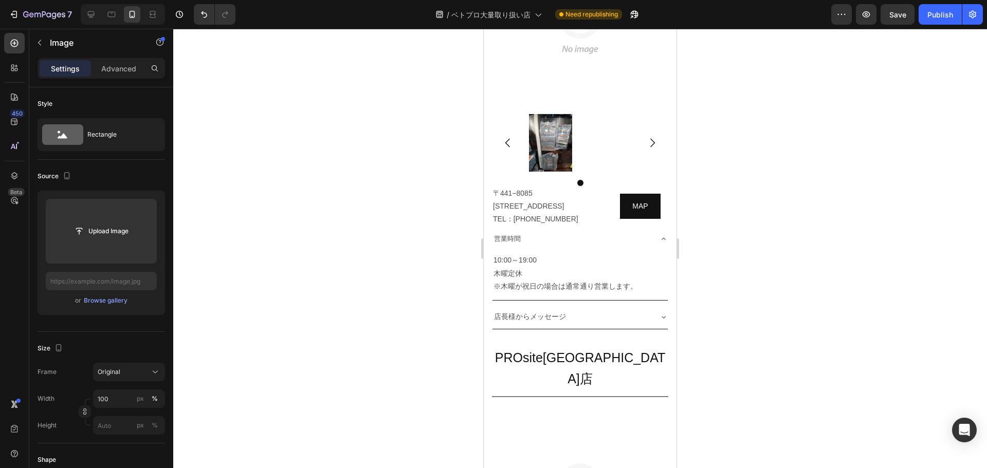
click at [901, 194] on div at bounding box center [579, 248] width 813 height 439
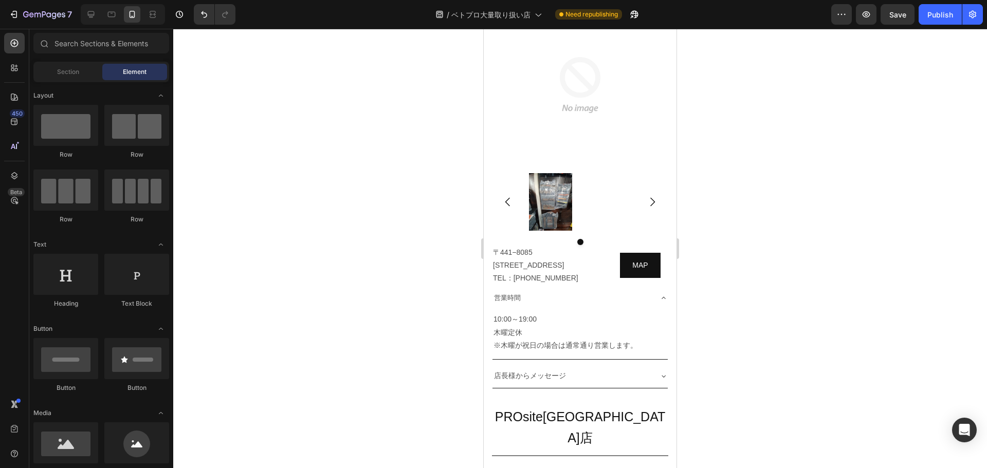
scroll to position [3445, 0]
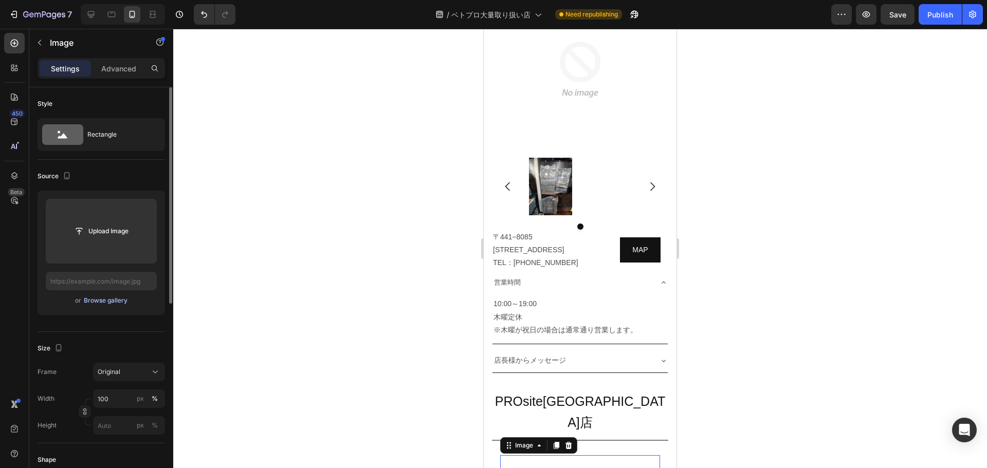
click at [113, 297] on div "Browse gallery" at bounding box center [106, 300] width 44 height 9
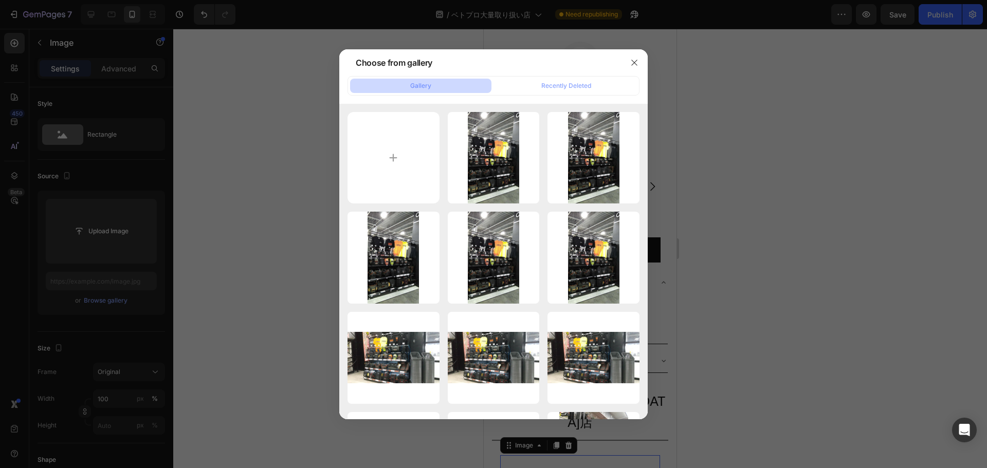
click at [873, 355] on div at bounding box center [493, 234] width 987 height 468
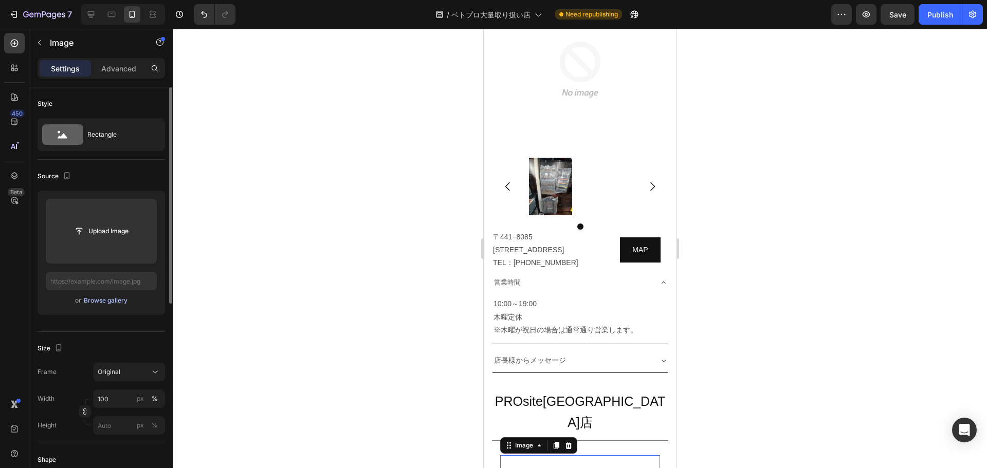
click at [102, 301] on div "Browse gallery" at bounding box center [106, 300] width 44 height 9
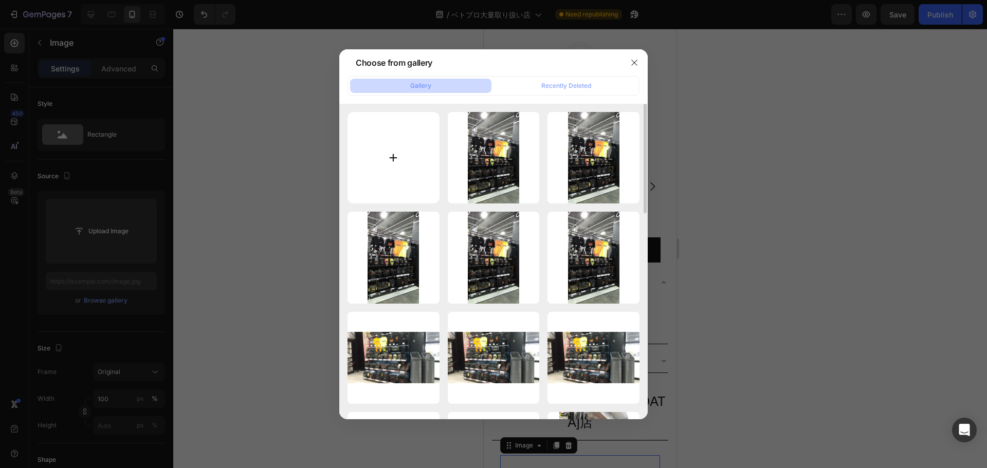
click at [408, 160] on input "file" at bounding box center [393, 158] width 92 height 92
type input "C:\fakepath\正面.jpg"
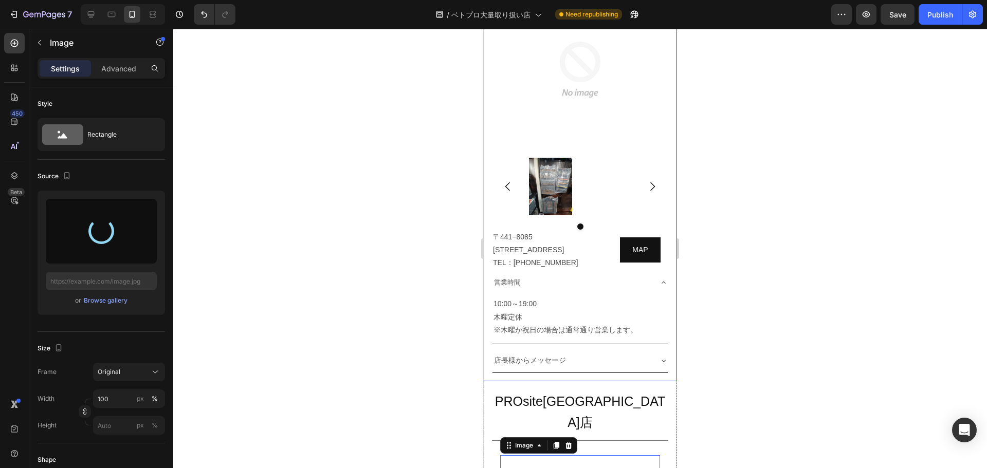
scroll to position [3315, 0]
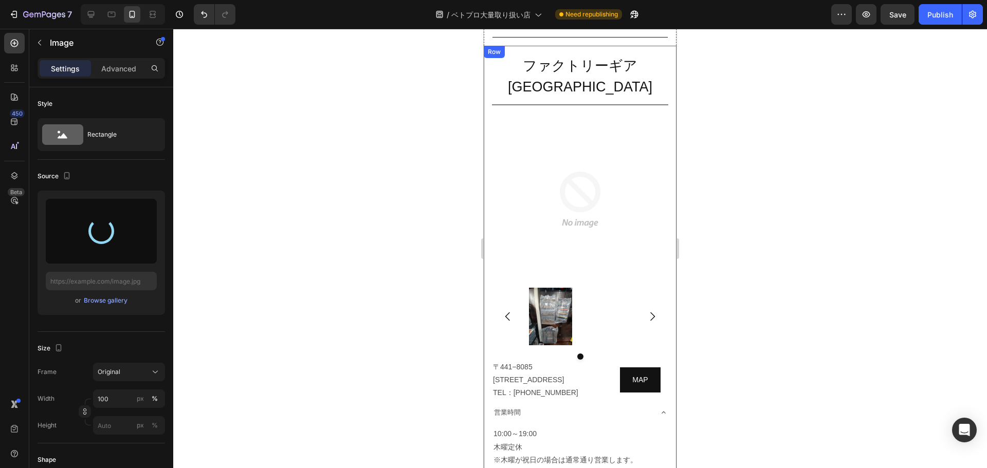
type input "https://cdn.shopify.com/s/files/1/0561/6556/4555/files/gempages_525490314757014…"
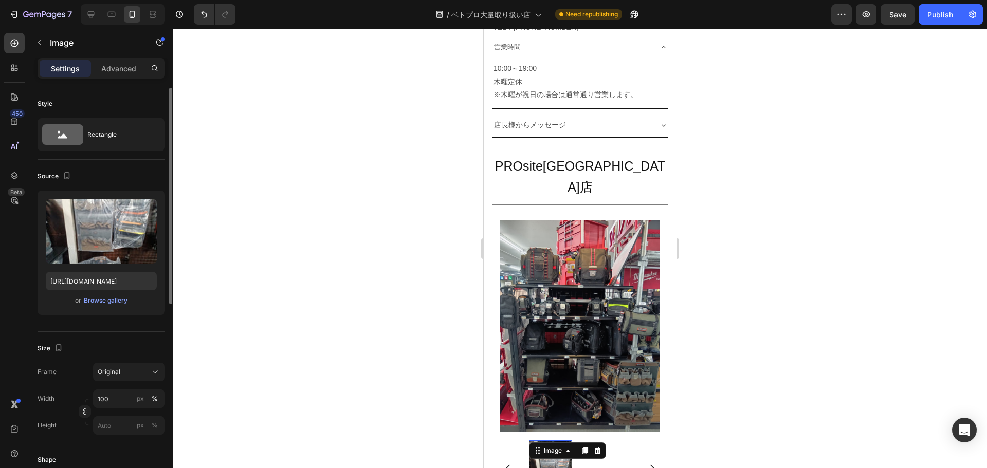
scroll to position [1, 0]
click at [106, 303] on div "Browse gallery" at bounding box center [106, 299] width 44 height 9
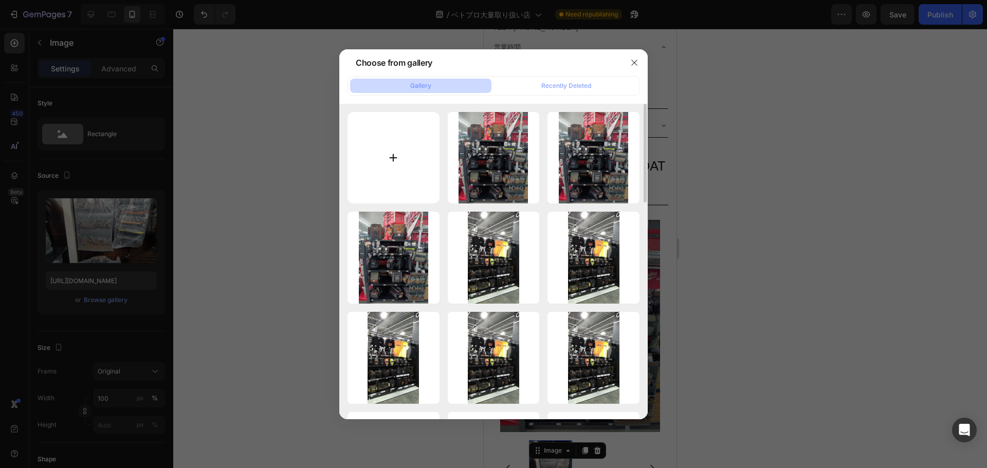
click at [397, 156] on input "file" at bounding box center [393, 158] width 92 height 92
type input "C:\fakepath\２.jpg"
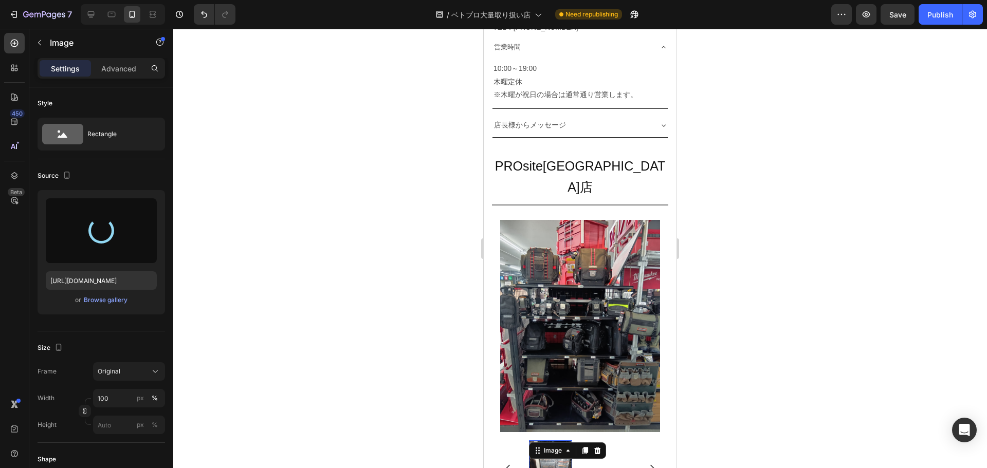
type input "https://cdn.shopify.com/s/files/1/0561/6556/4555/files/gempages_525490314757014…"
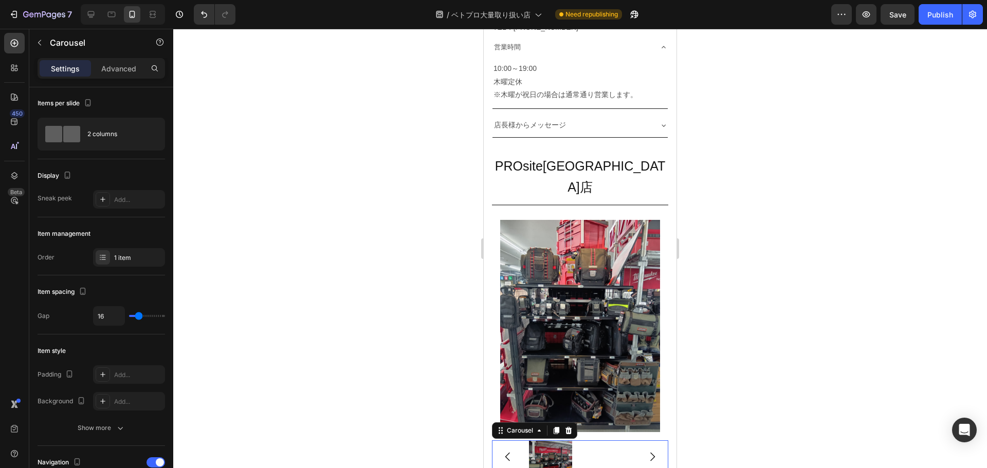
click at [518, 442] on button "Carousel Back Arrow" at bounding box center [507, 456] width 29 height 29
click at [115, 122] on div "2 columns" at bounding box center [101, 134] width 127 height 33
click at [123, 261] on div "1 item" at bounding box center [138, 258] width 48 height 9
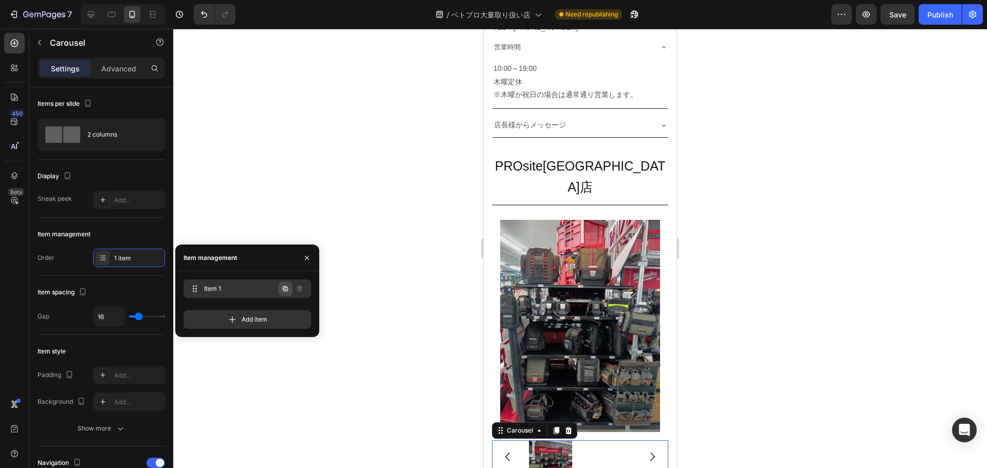
click at [286, 292] on icon "button" at bounding box center [285, 289] width 8 height 8
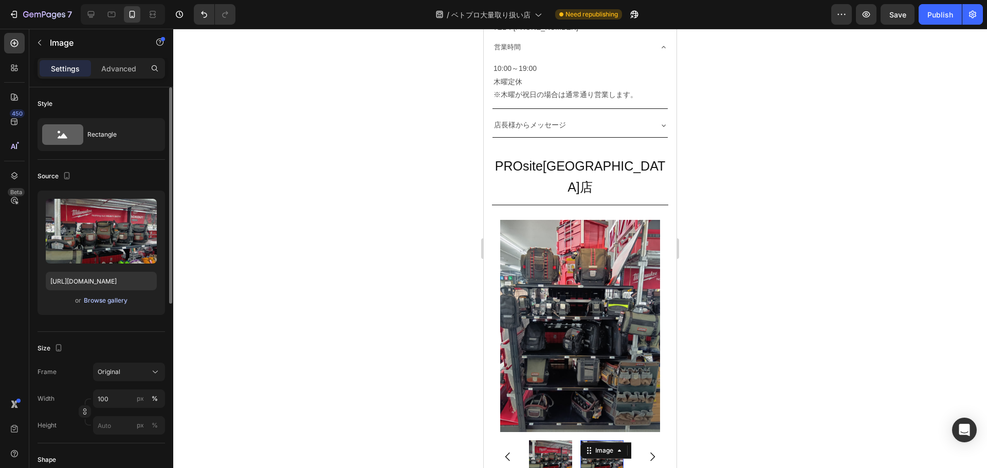
click at [111, 302] on div "Browse gallery" at bounding box center [106, 300] width 44 height 9
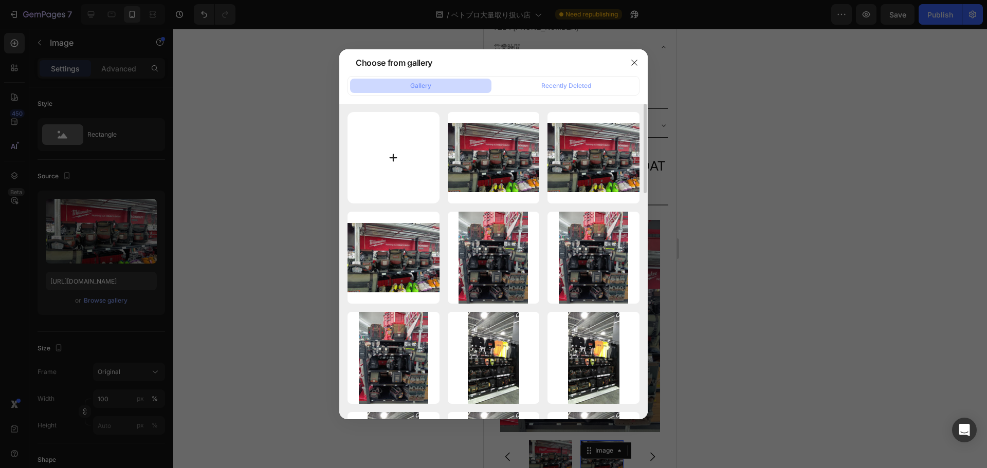
click at [388, 162] on input "file" at bounding box center [393, 158] width 92 height 92
type input "C:\fakepath\1 (1).jpg"
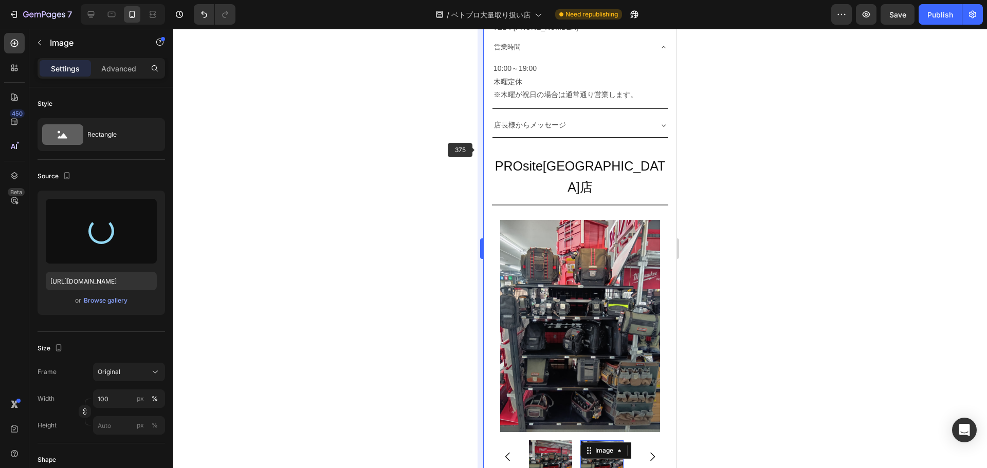
type input "https://cdn.shopify.com/s/files/1/0561/6556/4555/files/gempages_525490314757014…"
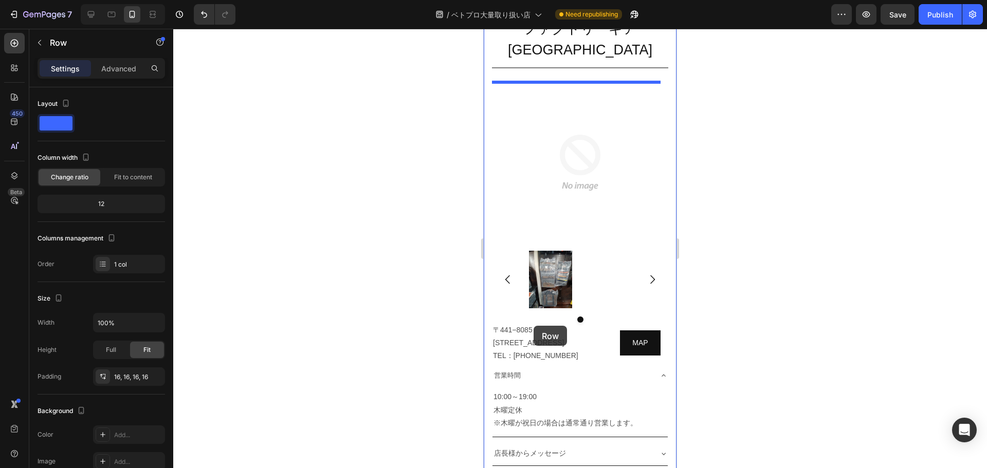
scroll to position [3346, 0]
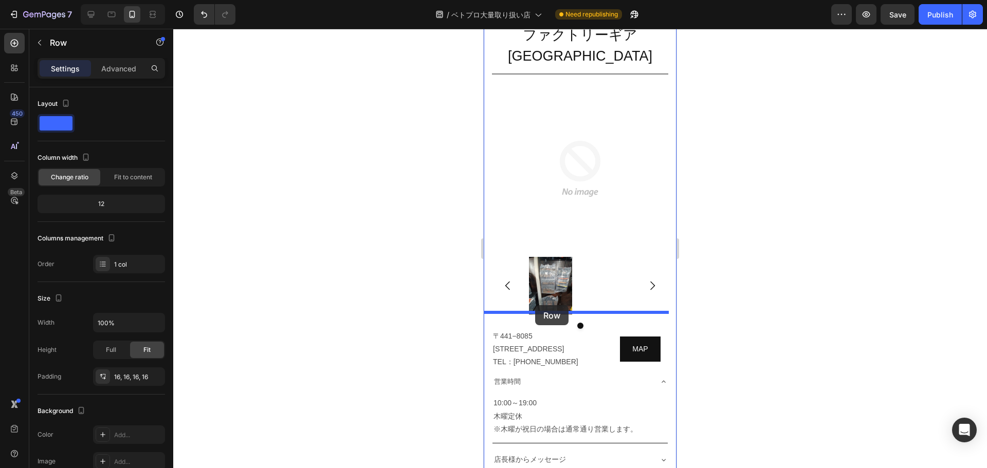
drag, startPoint x: 490, startPoint y: 161, endPoint x: 535, endPoint y: 305, distance: 150.7
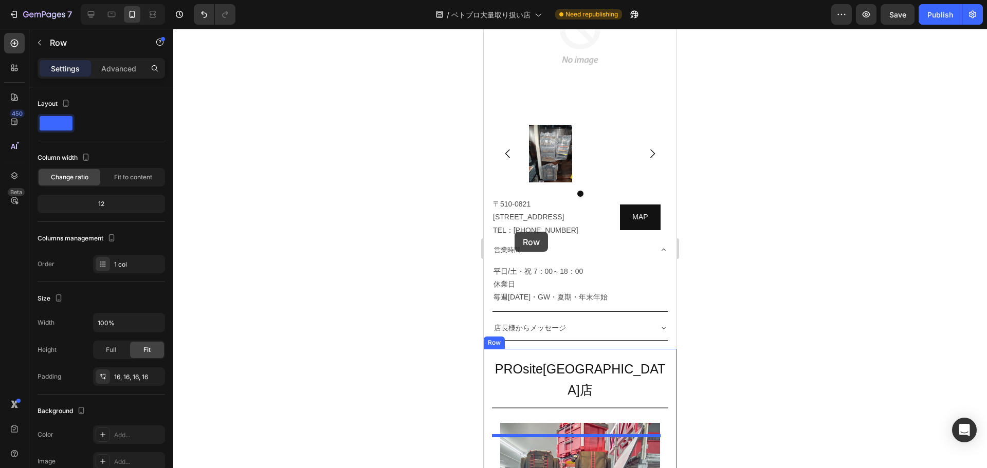
scroll to position [3898, 0]
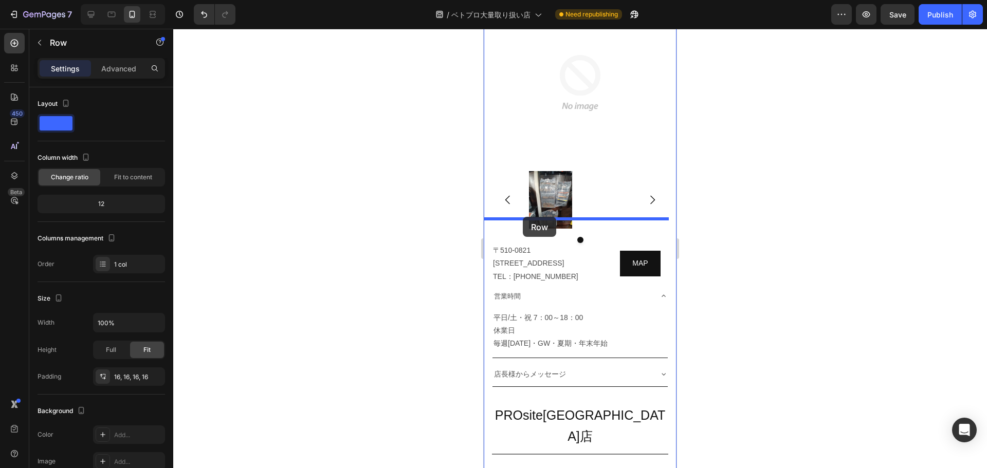
drag, startPoint x: 492, startPoint y: 123, endPoint x: 523, endPoint y: 217, distance: 98.5
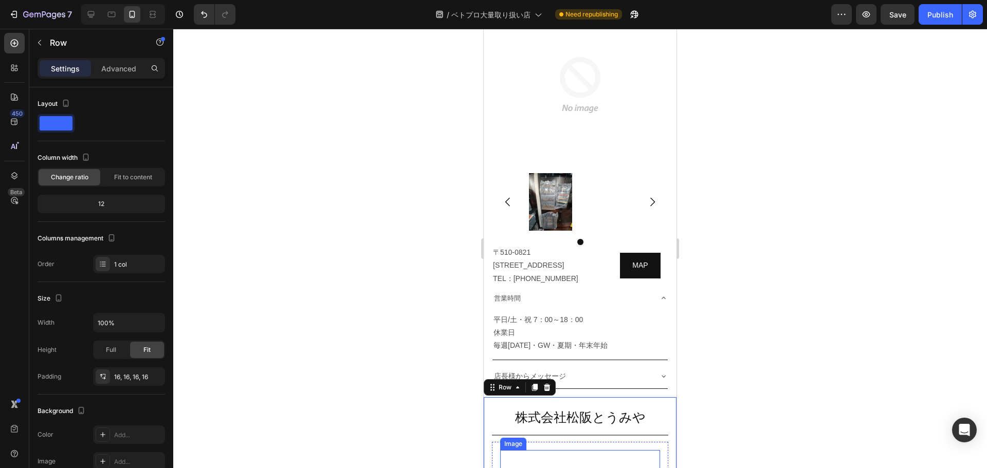
scroll to position [3898, 0]
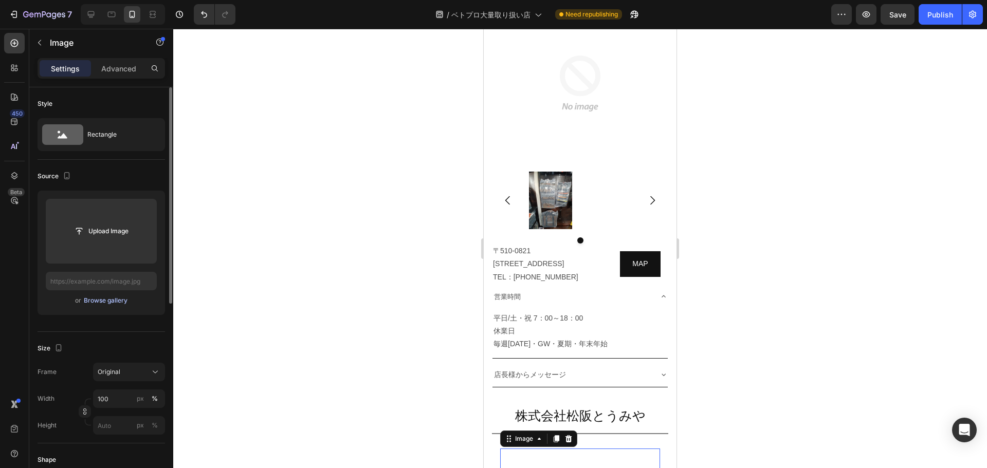
click at [100, 301] on div "Browse gallery" at bounding box center [106, 300] width 44 height 9
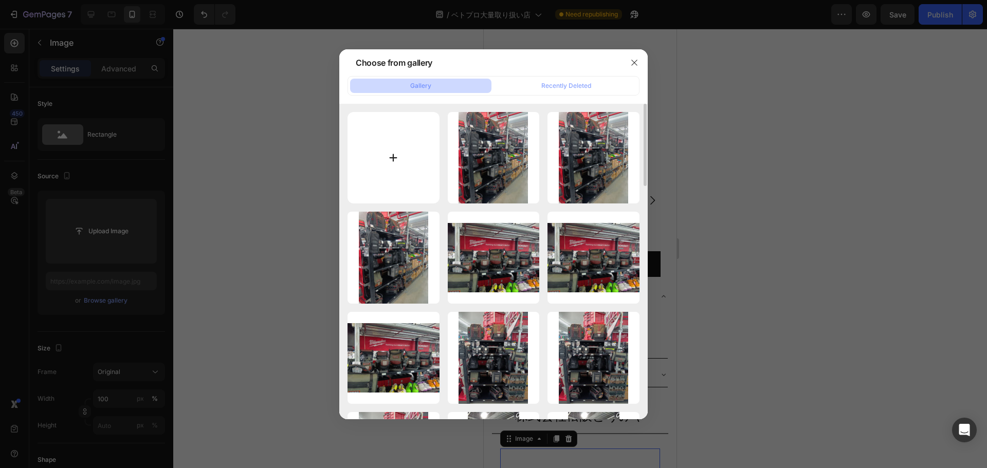
click at [395, 158] on input "file" at bounding box center [393, 158] width 92 height 92
type input "C:\fakepath\松阪とうみやベトプロ３.jpg"
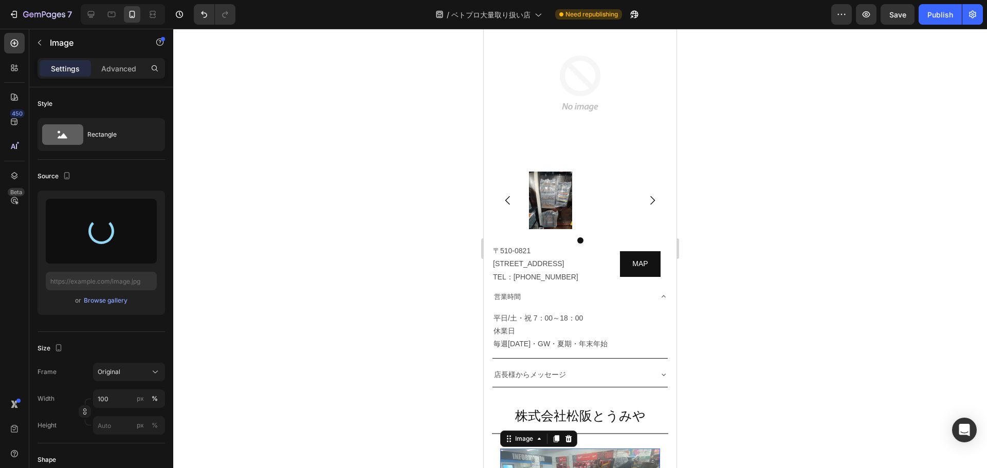
type input "https://cdn.shopify.com/s/files/1/0561/6556/4555/files/gempages_525490314757014…"
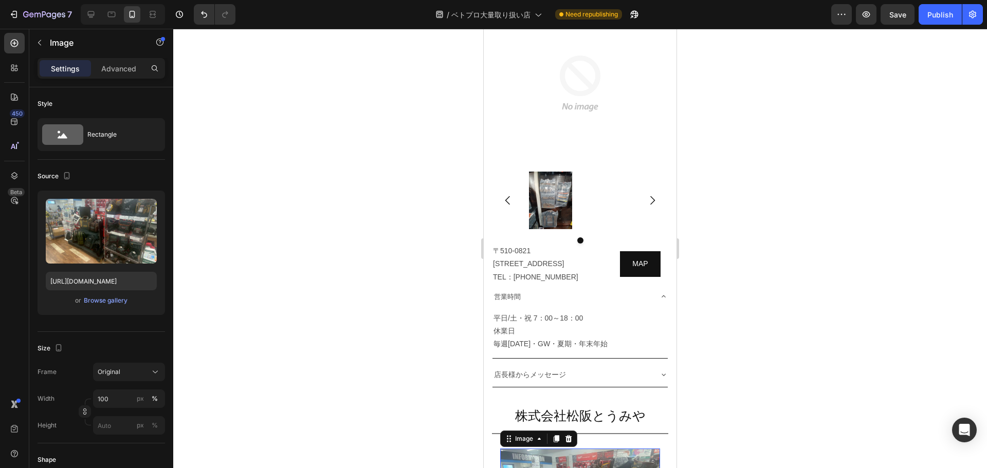
scroll to position [4017, 0]
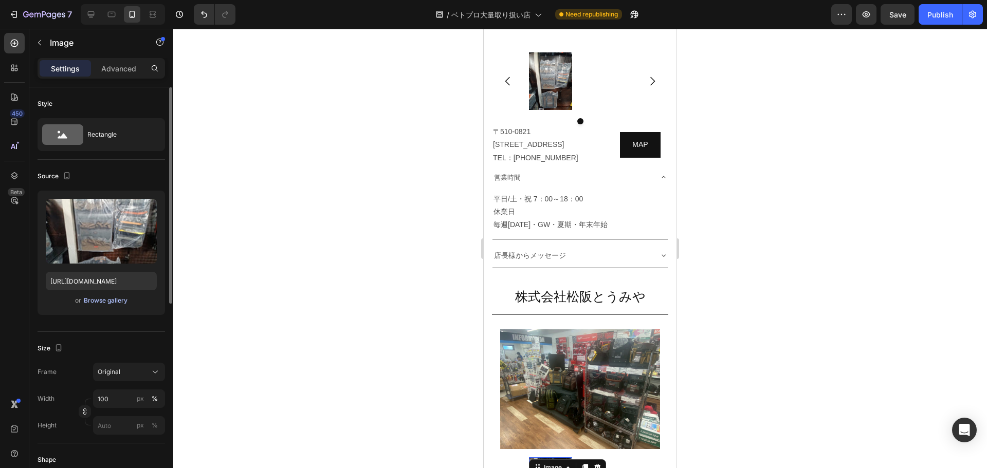
click at [102, 301] on div "Browse gallery" at bounding box center [106, 300] width 44 height 9
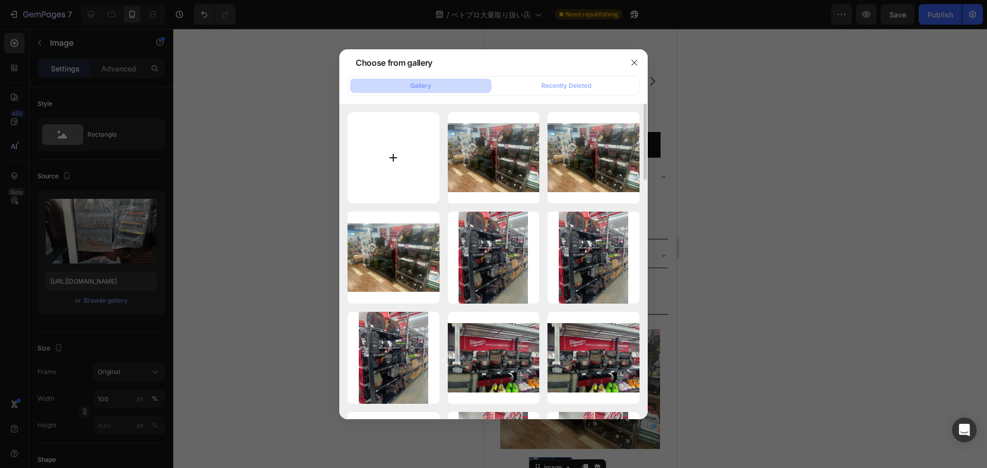
click at [402, 171] on input "file" at bounding box center [393, 158] width 92 height 92
type input "C:\fakepath\松阪とうみやベトプロ１-min.jpg"
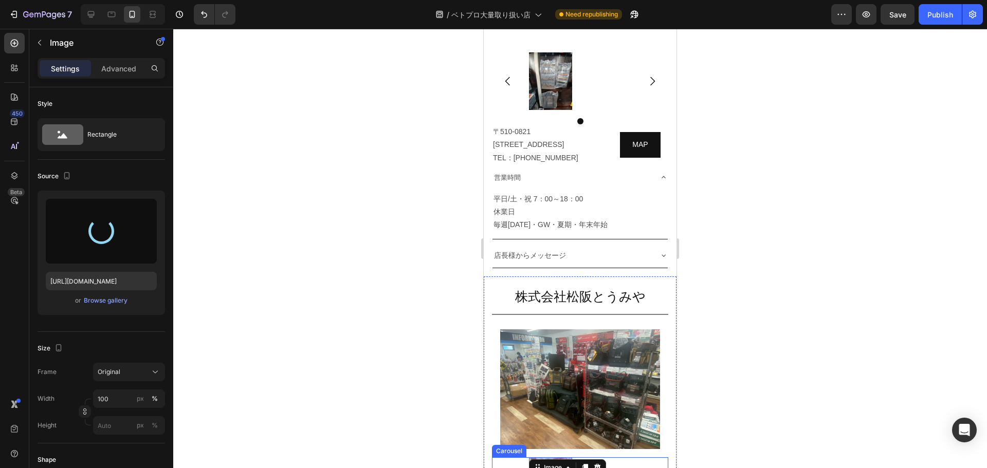
type input "https://cdn.shopify.com/s/files/1/0561/6556/4555/files/gempages_525490314757014…"
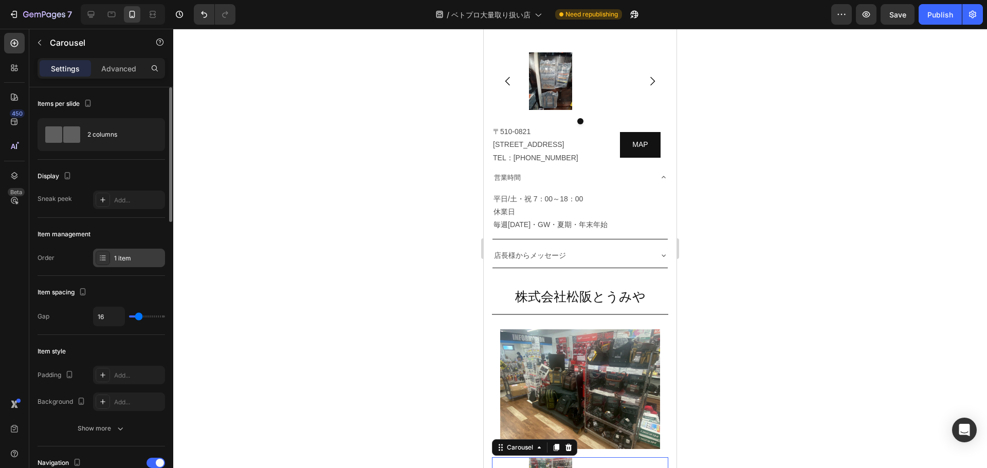
click at [123, 254] on div "1 item" at bounding box center [138, 258] width 48 height 9
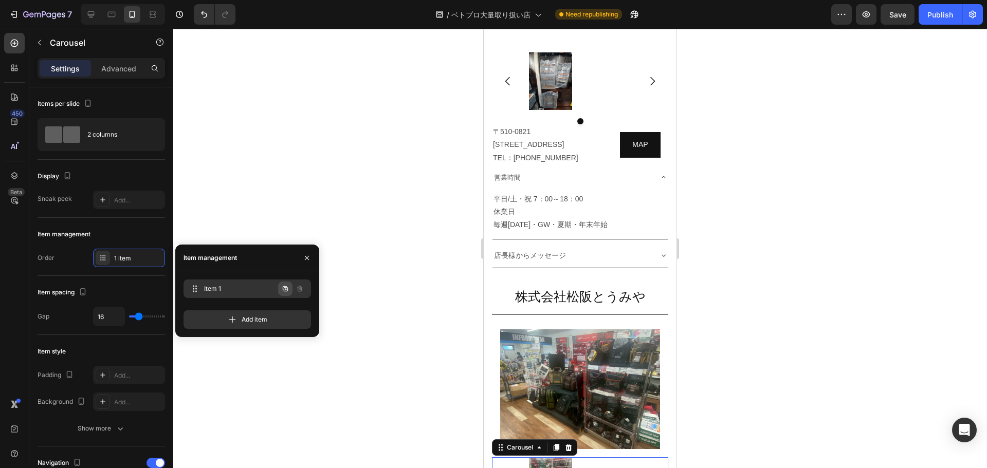
click at [283, 289] on icon "button" at bounding box center [285, 288] width 5 height 5
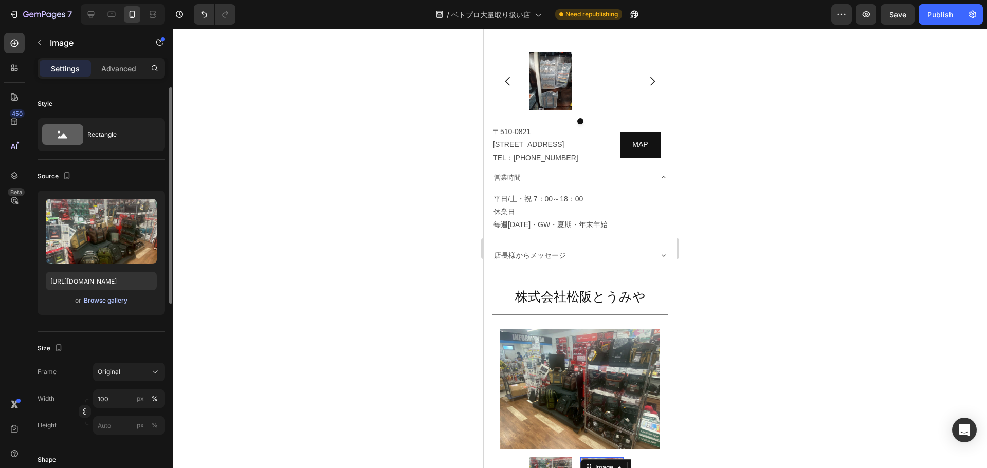
click at [115, 298] on div "Browse gallery" at bounding box center [106, 300] width 44 height 9
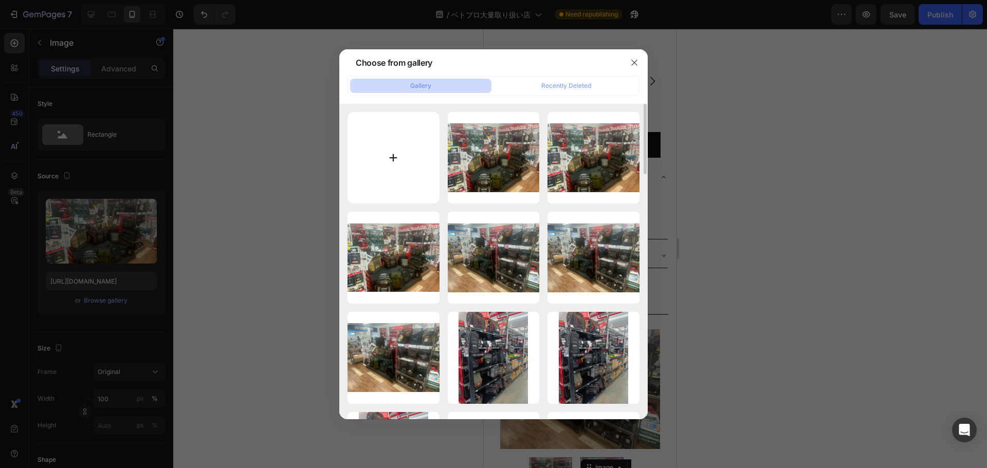
click at [402, 155] on input "file" at bounding box center [393, 158] width 92 height 92
type input "C:\fakepath\松阪とうみやベトプロ３.jpg"
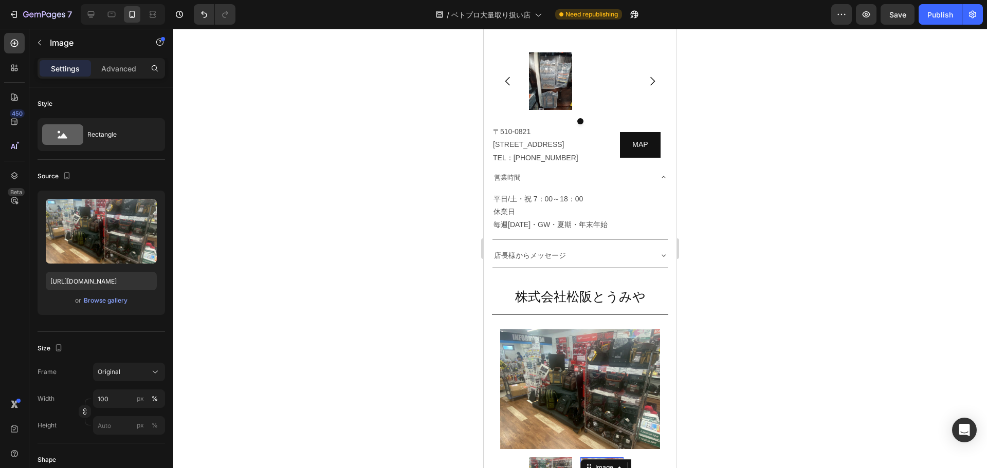
type input "https://cdn.shopify.com/s/files/1/0561/6556/4555/files/gempages_525490314757014…"
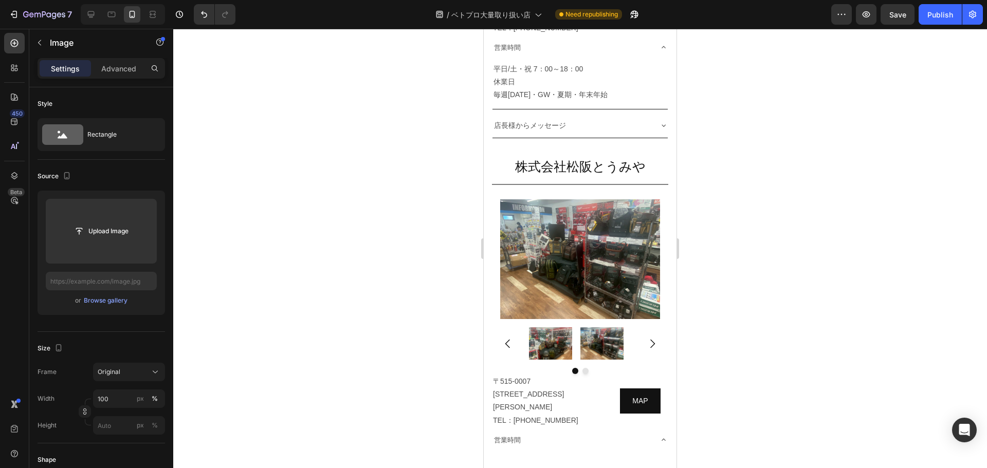
scroll to position [4033, 0]
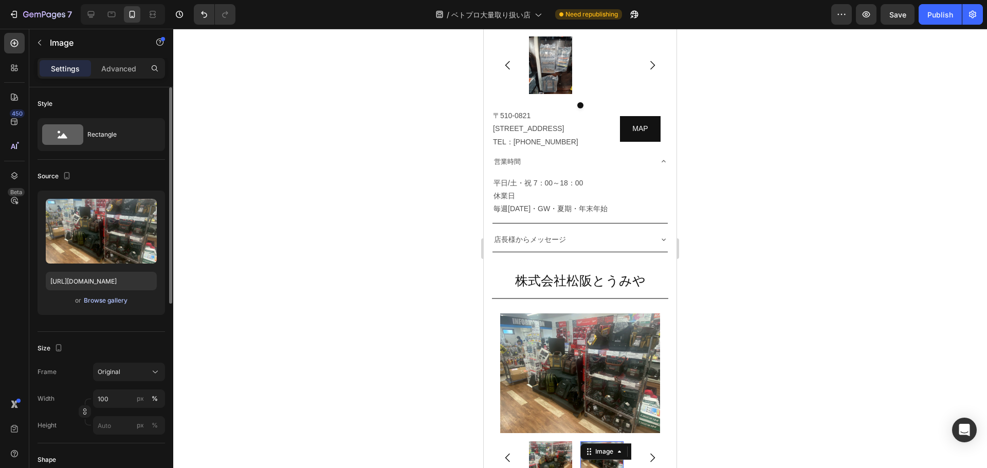
click at [94, 301] on div "Browse gallery" at bounding box center [106, 300] width 44 height 9
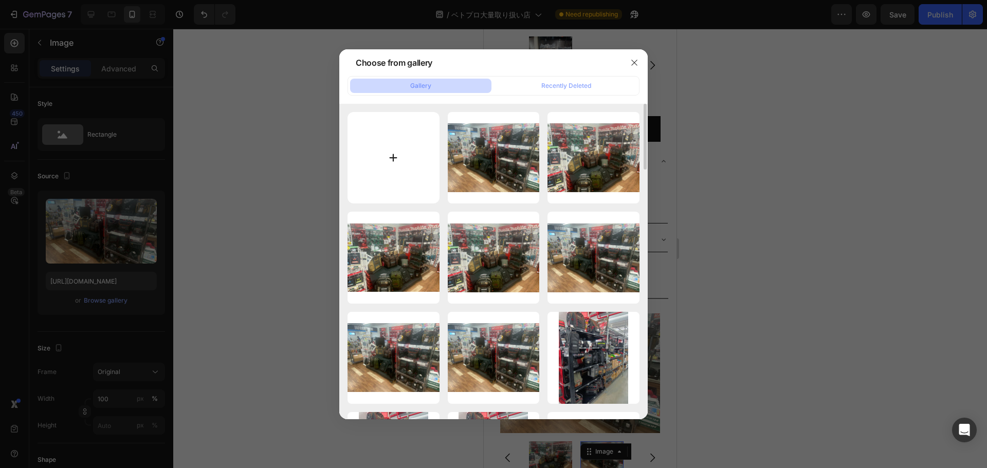
click at [376, 160] on input "file" at bounding box center [393, 158] width 92 height 92
type input "C:\fakepath\松阪とうみやベトプロ２.jpg"
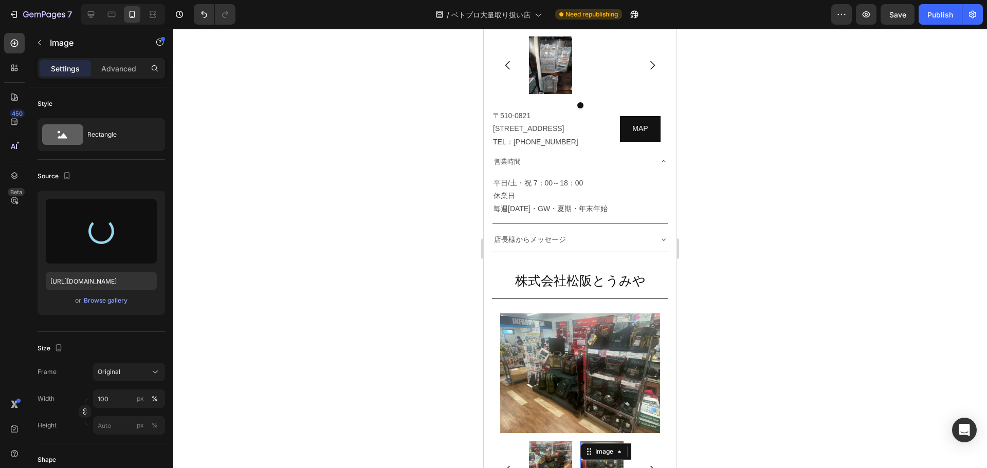
type input "https://cdn.shopify.com/s/files/1/0561/6556/4555/files/gempages_525490314757014…"
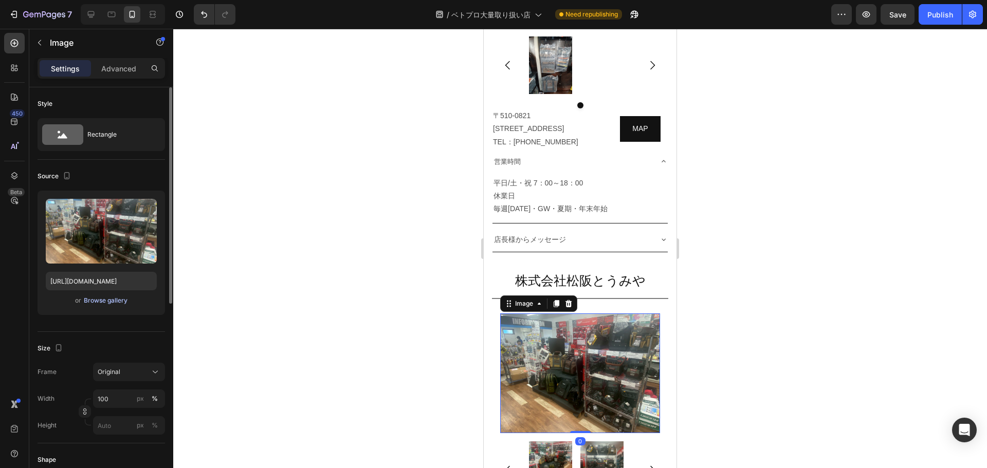
click at [110, 302] on div "Browse gallery" at bounding box center [106, 300] width 44 height 9
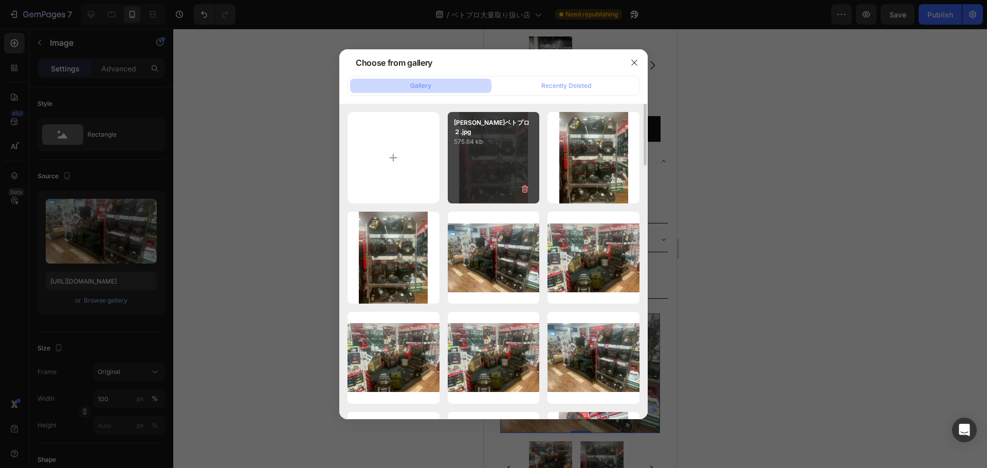
click at [482, 177] on div "松阪とうみやベトプロ２.jpg 575.64 kb" at bounding box center [494, 158] width 92 height 92
type input "https://cdn.shopify.com/s/files/1/0561/6556/4555/files/gempages_525490314757014…"
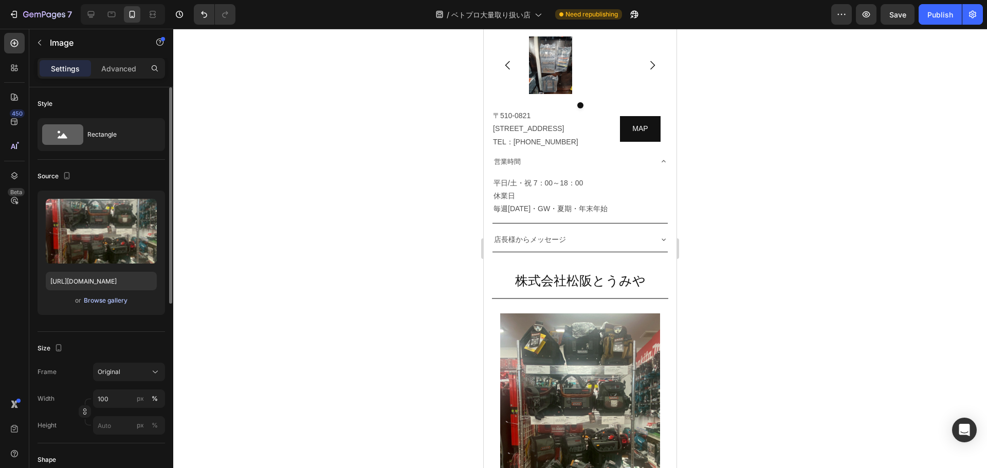
click at [106, 299] on div "Browse gallery" at bounding box center [106, 300] width 44 height 9
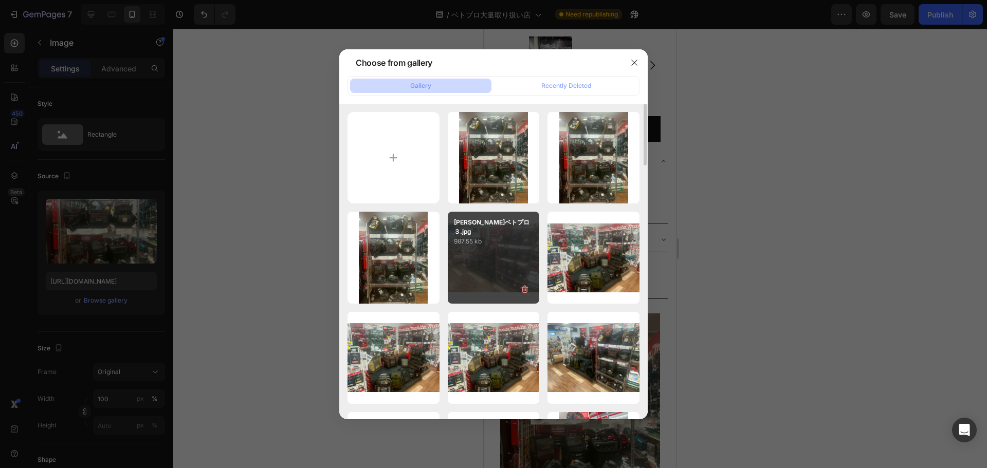
click at [493, 259] on div "松阪とうみやベトプロ３.jpg 987.55 kb" at bounding box center [494, 258] width 92 height 92
type input "https://cdn.shopify.com/s/files/1/0561/6556/4555/files/gempages_525490314757014…"
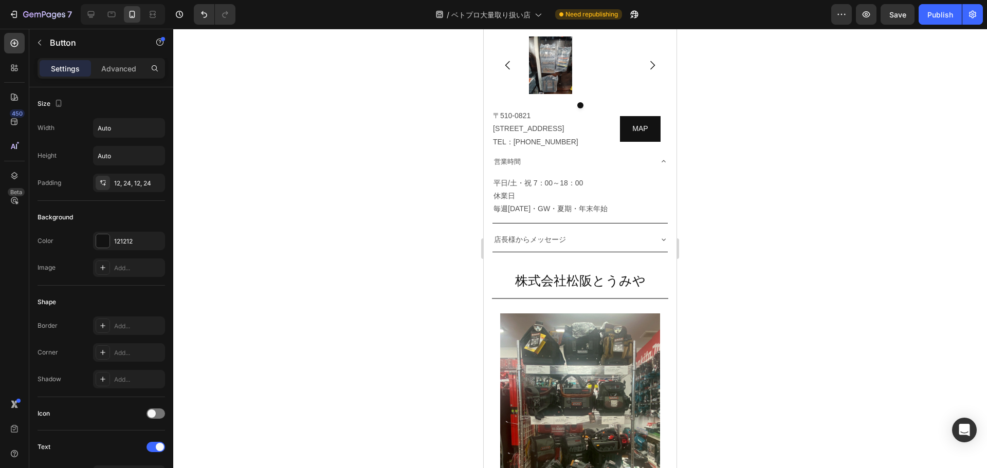
click at [811, 357] on div at bounding box center [579, 248] width 813 height 439
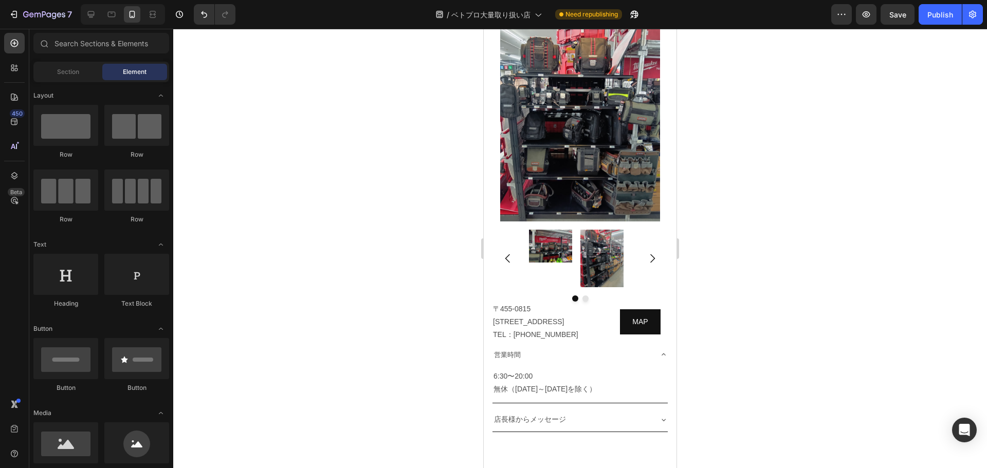
scroll to position [4850, 0]
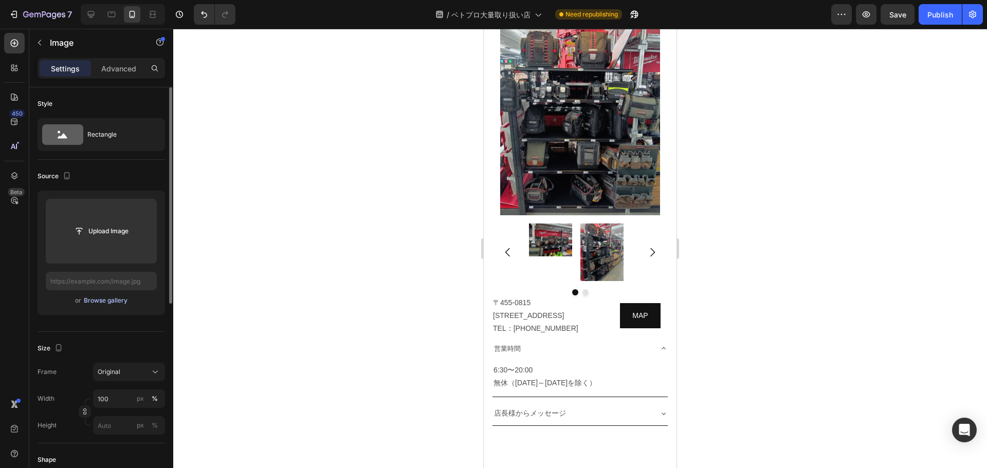
click at [99, 303] on div "Browse gallery" at bounding box center [106, 300] width 44 height 9
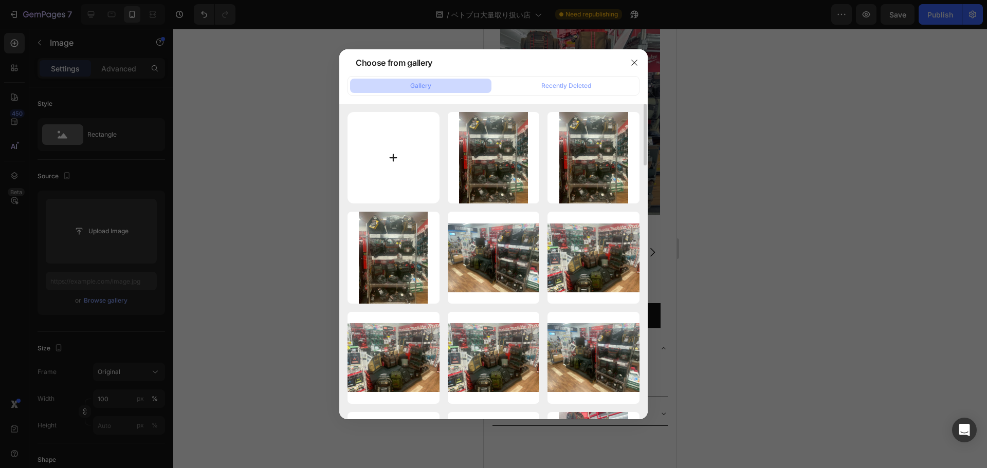
click at [403, 154] on input "file" at bounding box center [393, 158] width 92 height 92
click at [695, 321] on div at bounding box center [493, 234] width 987 height 468
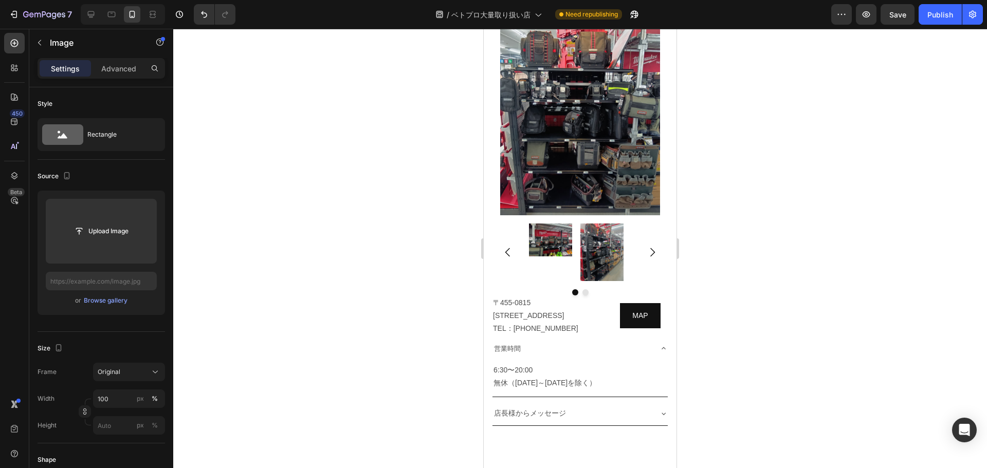
click at [881, 195] on div at bounding box center [579, 248] width 813 height 439
click at [840, 242] on div at bounding box center [579, 248] width 813 height 439
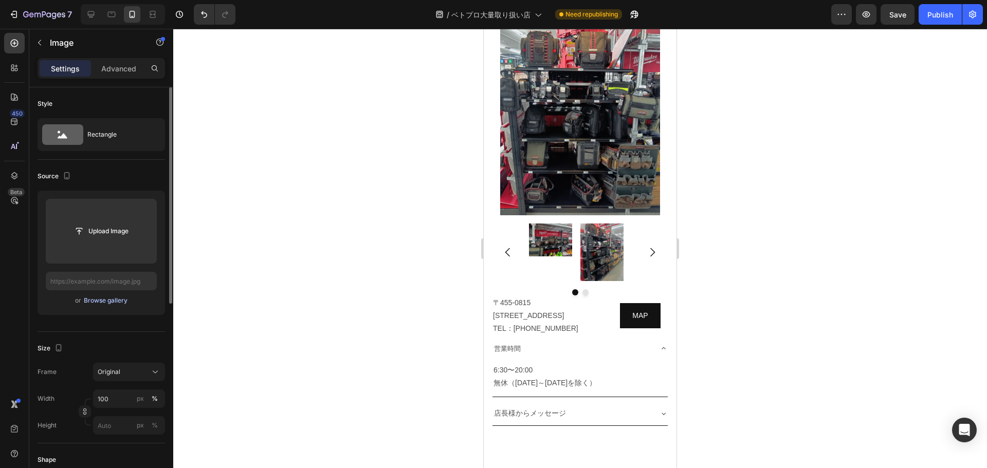
click at [105, 302] on div "Browse gallery" at bounding box center [106, 300] width 44 height 9
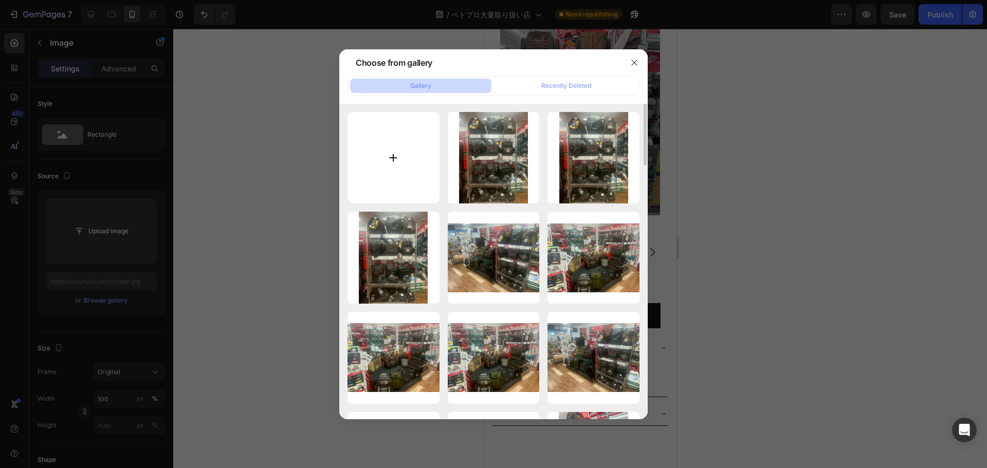
click at [409, 156] on input "file" at bounding box center [393, 158] width 92 height 92
type input "C:\fakepath\02CB6B20-94CF-403E-89E3-14EE5A9CD84C.jpg"
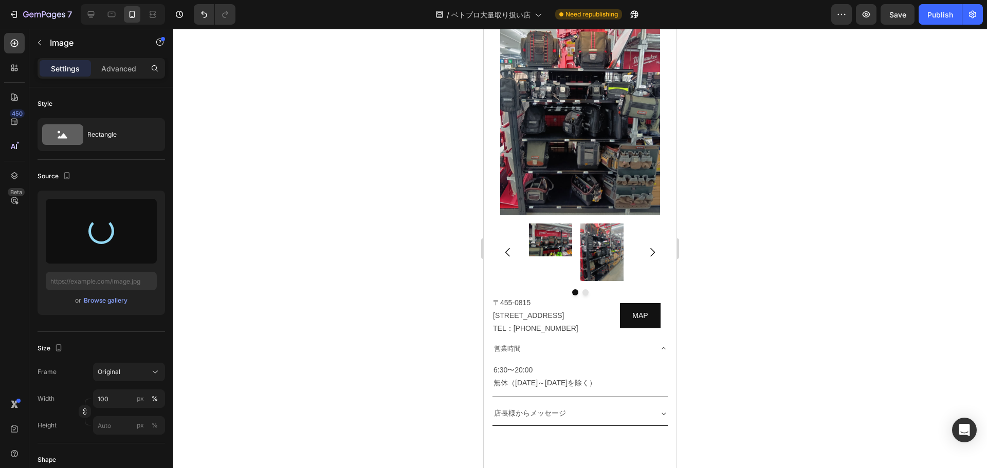
type input "https://cdn.shopify.com/s/files/1/0561/6556/4555/files/gempages_525490314757014…"
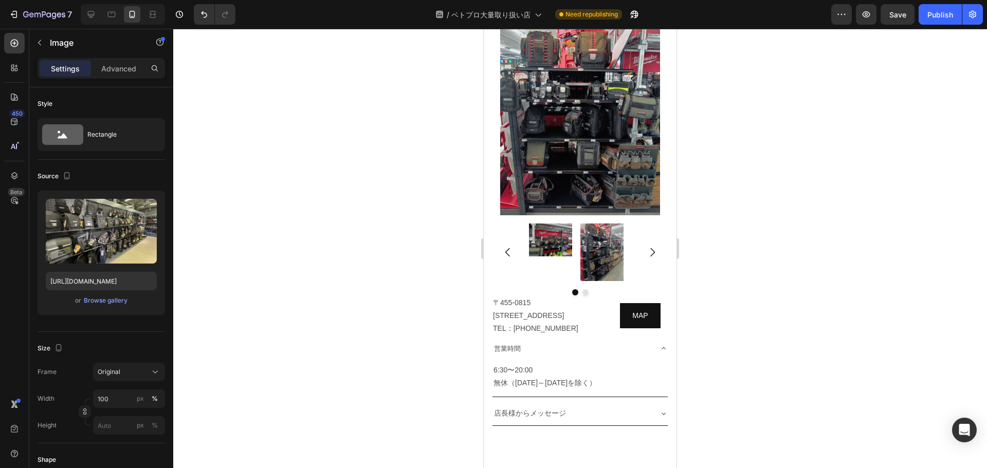
scroll to position [4926, 0]
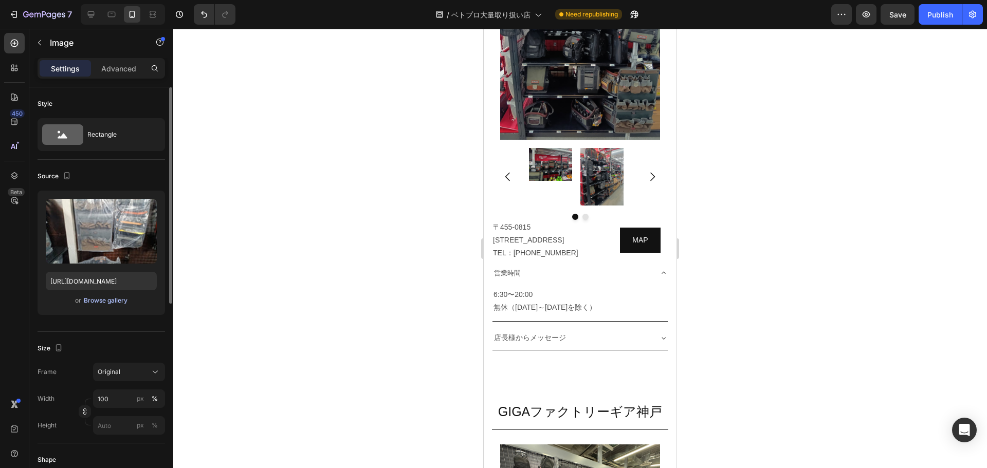
click at [107, 298] on div "Browse gallery" at bounding box center [106, 300] width 44 height 9
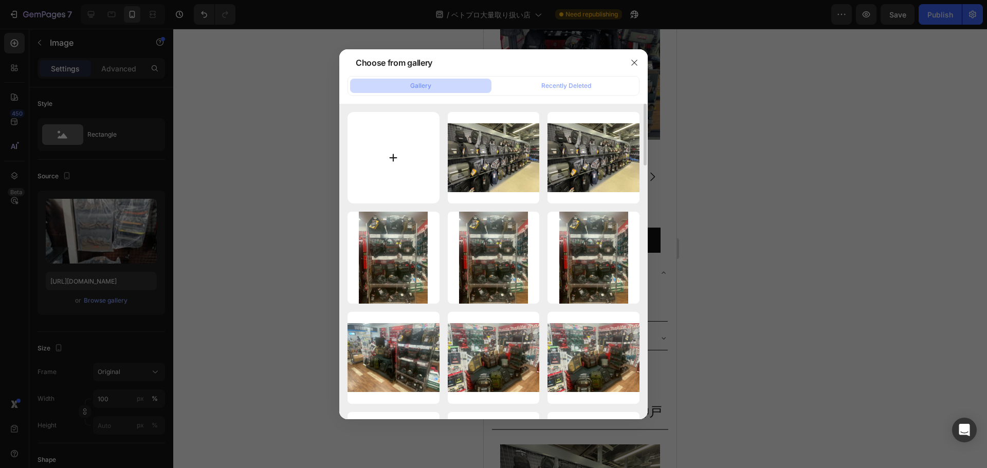
click at [395, 173] on input "file" at bounding box center [393, 158] width 92 height 92
type input "C:\fakepath\S__9789443.jpg"
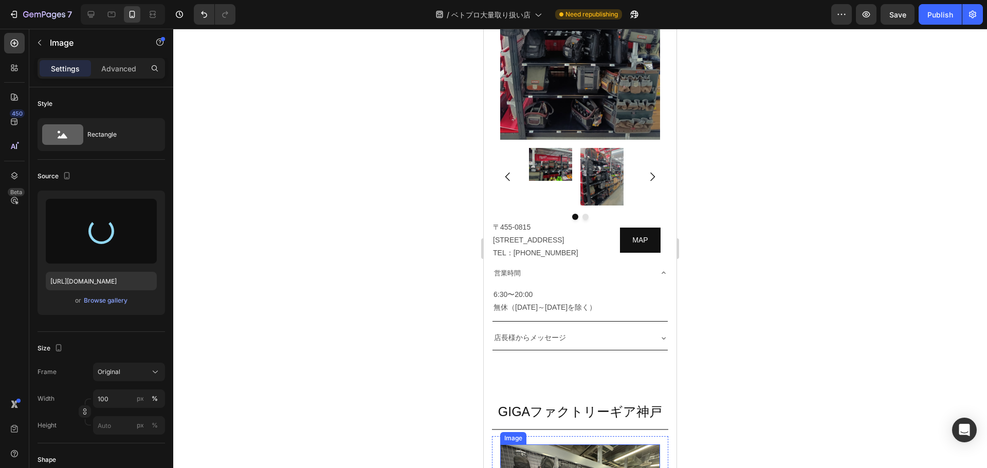
type input "https://cdn.shopify.com/s/files/1/0561/6556/4555/files/gempages_525490314757014…"
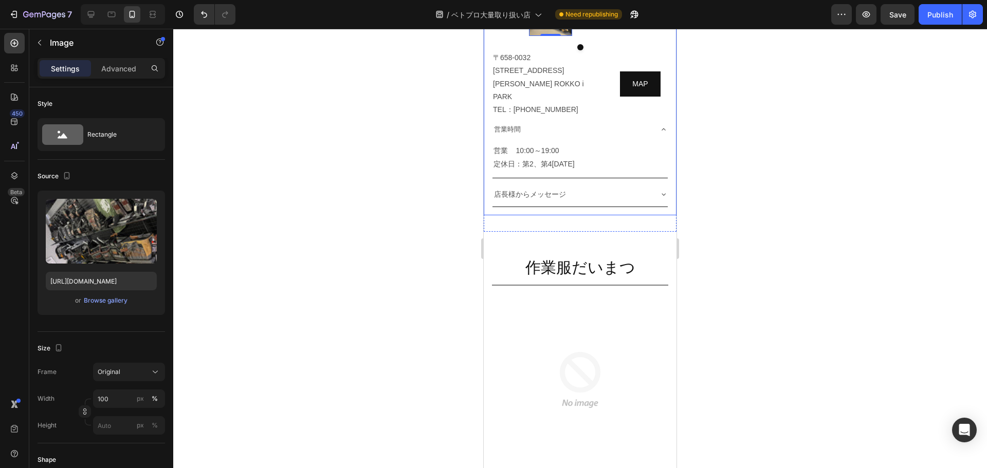
scroll to position [5192, 0]
click at [916, 237] on div at bounding box center [579, 248] width 813 height 439
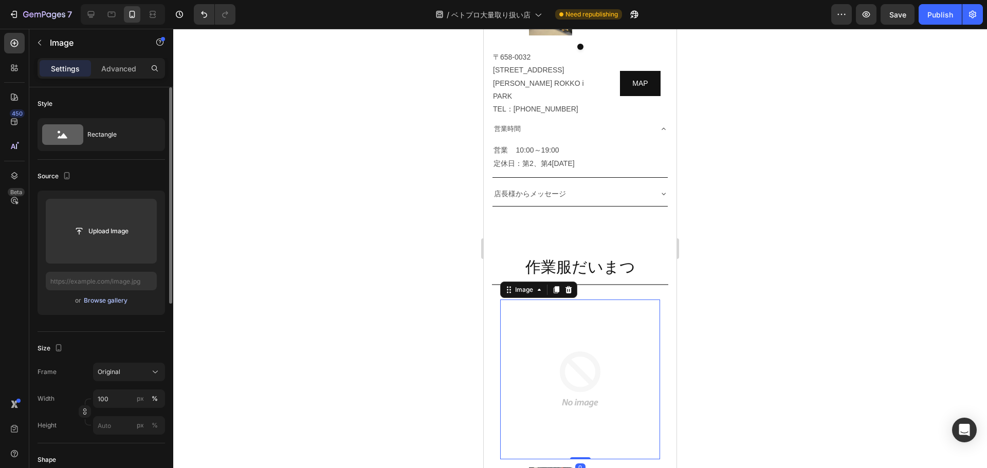
click at [99, 305] on button "Browse gallery" at bounding box center [105, 300] width 45 height 10
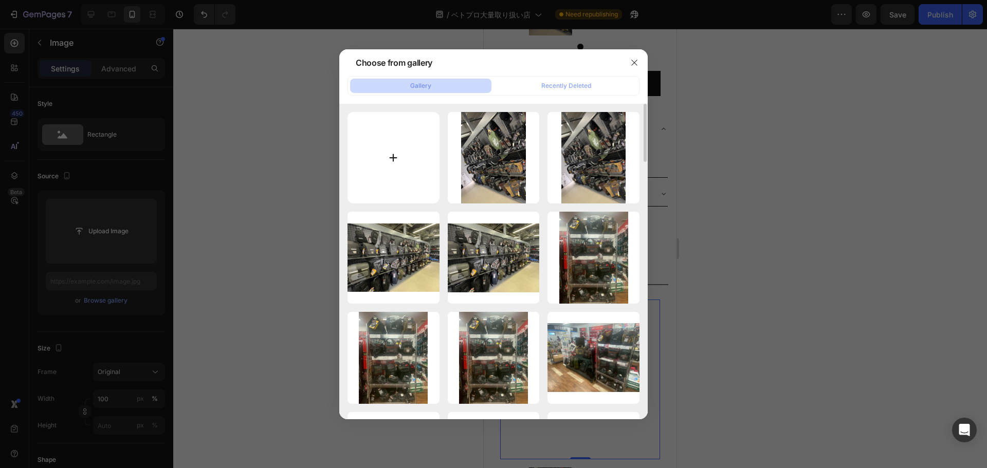
click at [384, 162] on input "file" at bounding box center [393, 158] width 92 height 92
type input "C:\fakepath\ダイマツ様ベトプロ新２.jpg"
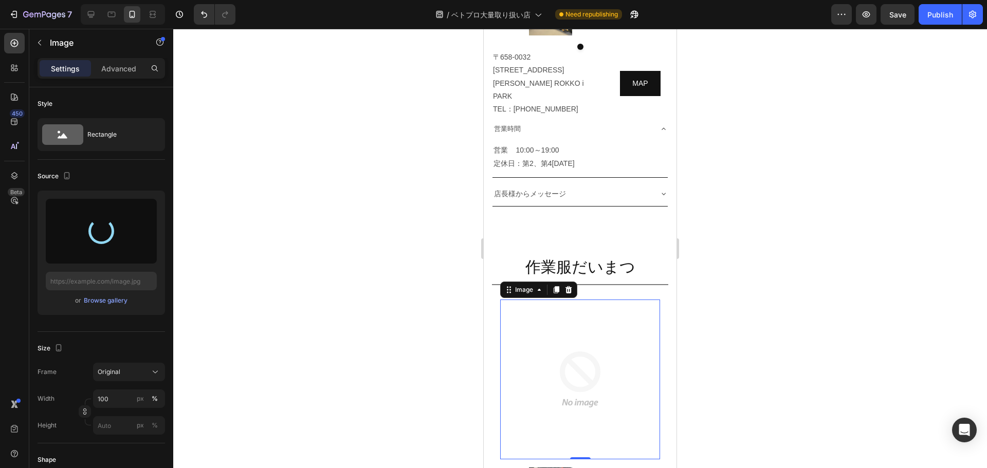
scroll to position [5319, 0]
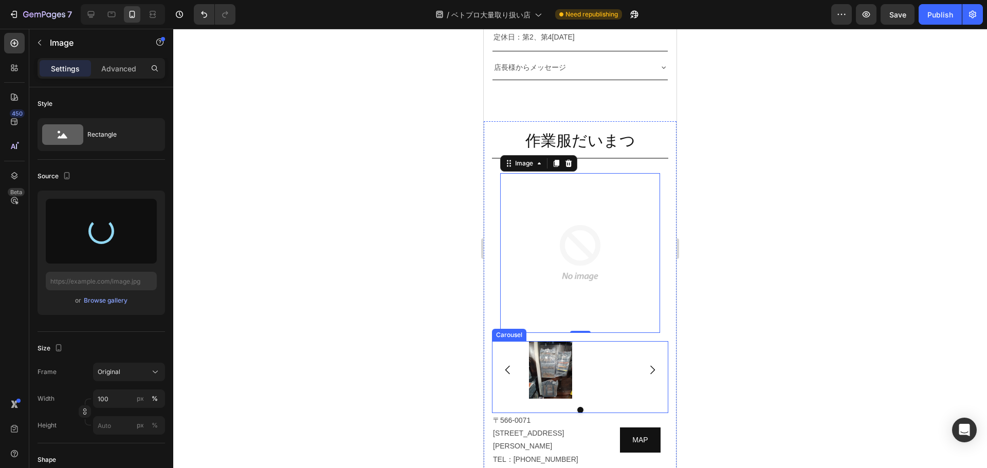
type input "https://cdn.shopify.com/s/files/1/0561/6556/4555/files/gempages_525490314757014…"
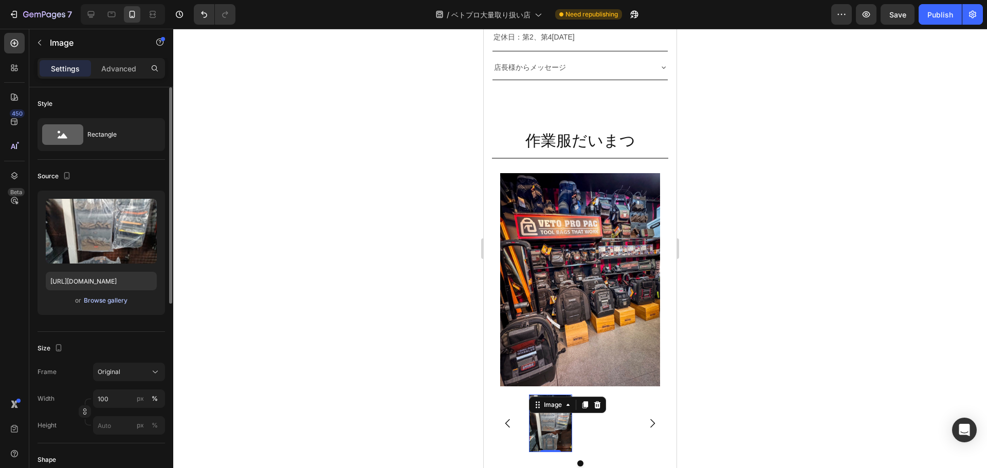
click at [106, 303] on div "Browse gallery" at bounding box center [106, 300] width 44 height 9
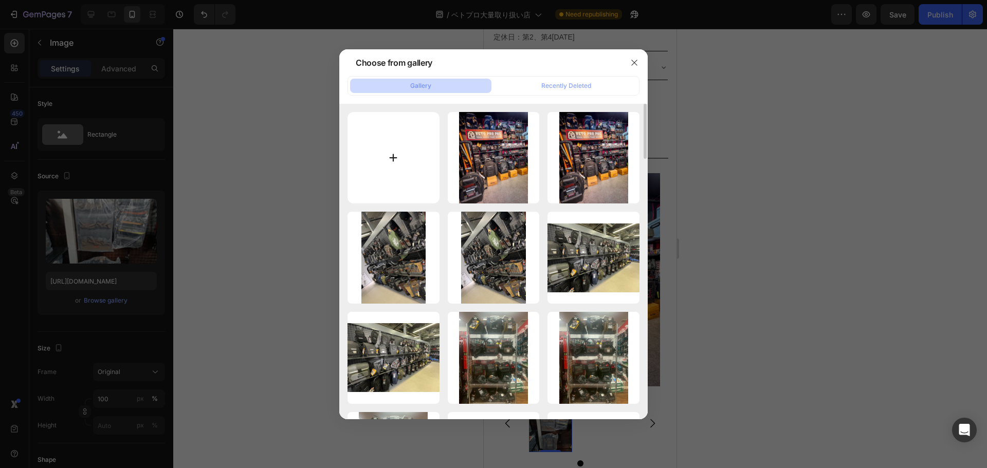
click at [385, 158] on input "file" at bounding box center [393, 158] width 92 height 92
type input "C:\fakepath\ダイマツ様ベトプロ新４.jpg"
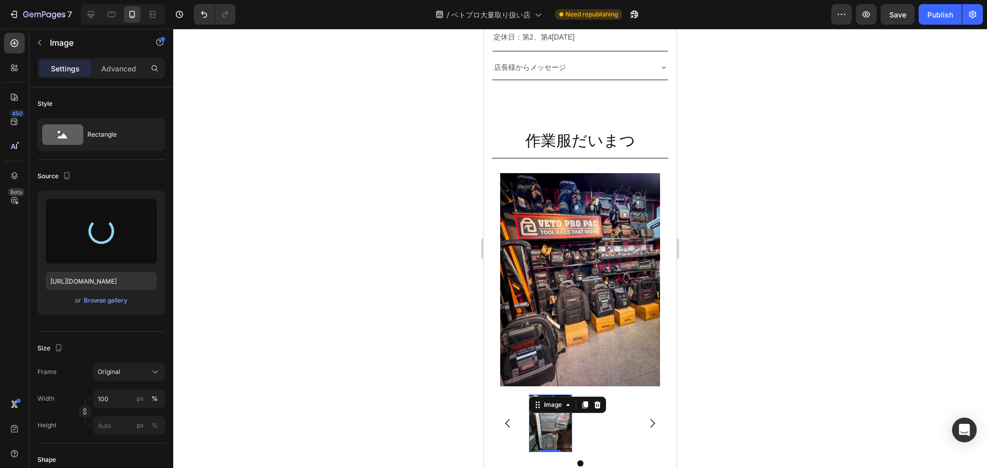
type input "https://cdn.shopify.com/s/files/1/0561/6556/4555/files/gempages_525490314757014…"
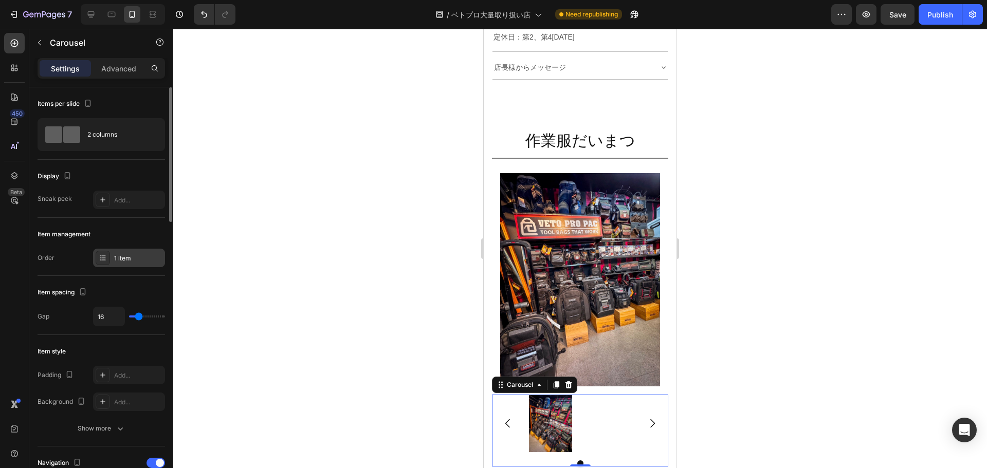
click at [125, 256] on div "1 item" at bounding box center [138, 258] width 48 height 9
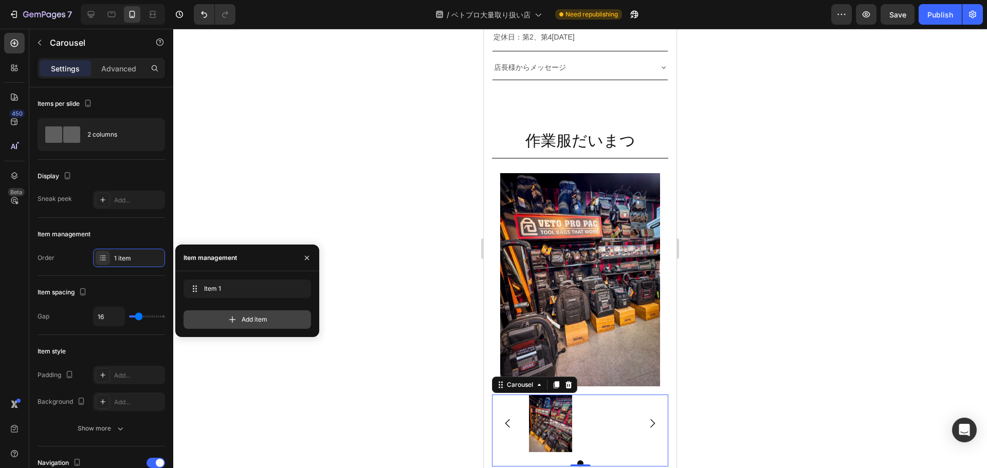
click at [236, 316] on icon at bounding box center [232, 319] width 10 height 10
click at [284, 289] on icon "button" at bounding box center [285, 288] width 5 height 5
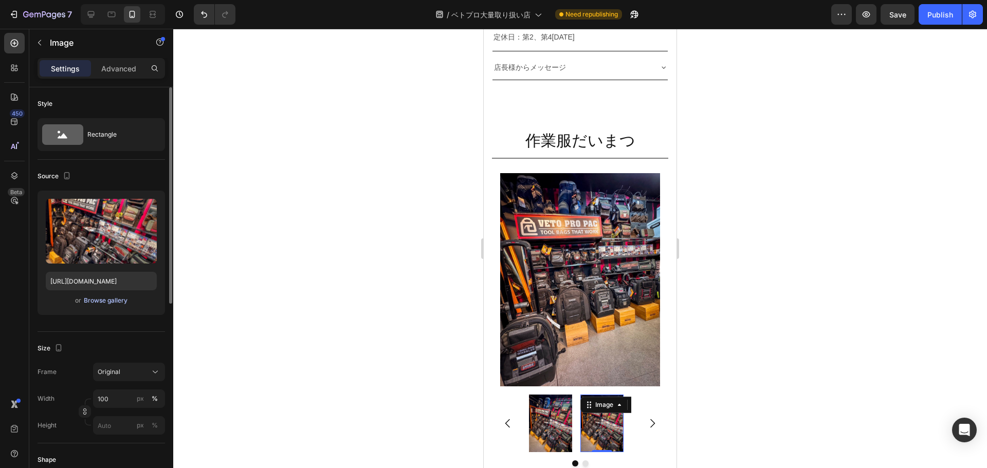
click at [97, 303] on div "Browse gallery" at bounding box center [106, 300] width 44 height 9
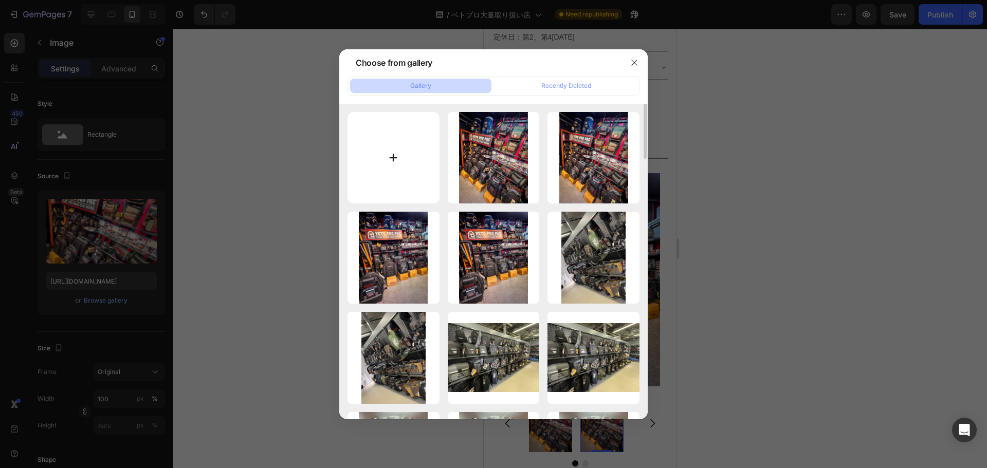
click at [389, 163] on input "file" at bounding box center [393, 158] width 92 height 92
type input "C:\fakepath\ダイマツ様ベトプロ新１.jpg"
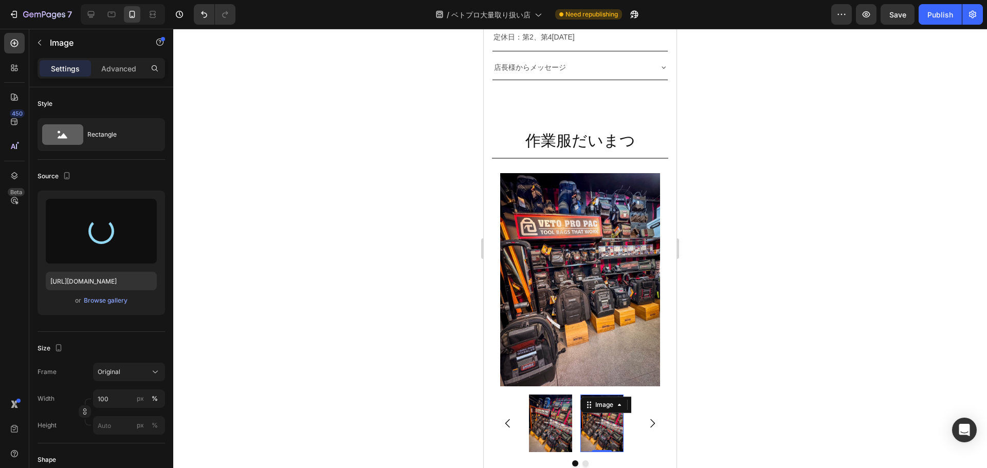
type input "https://cdn.shopify.com/s/files/1/0561/6556/4555/files/gempages_525490314757014…"
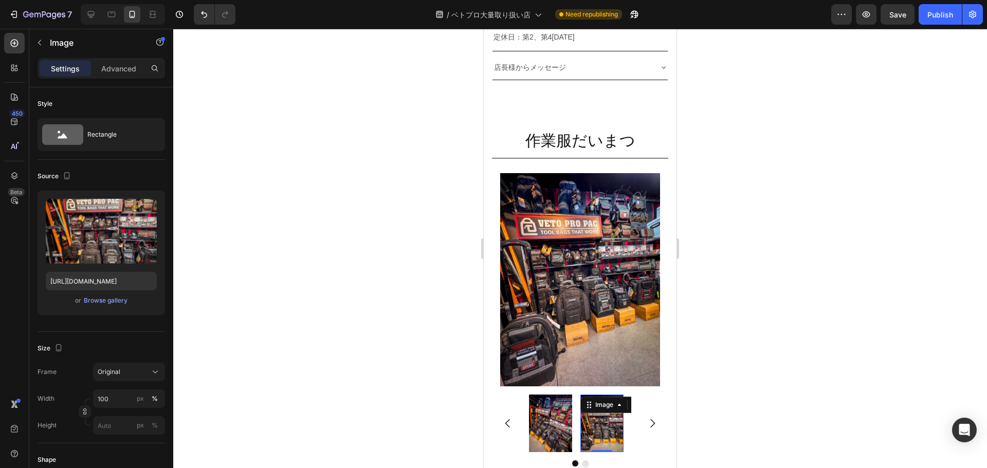
click at [770, 285] on div at bounding box center [579, 248] width 813 height 439
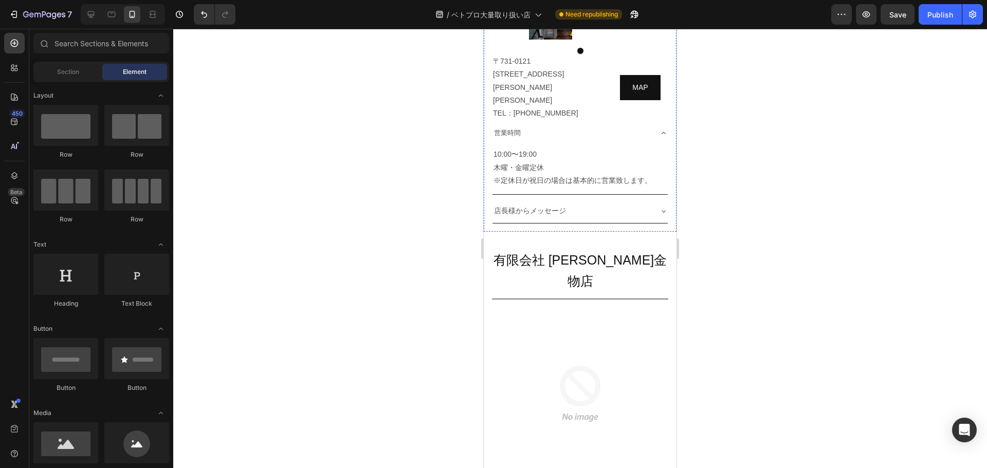
scroll to position [6198, 0]
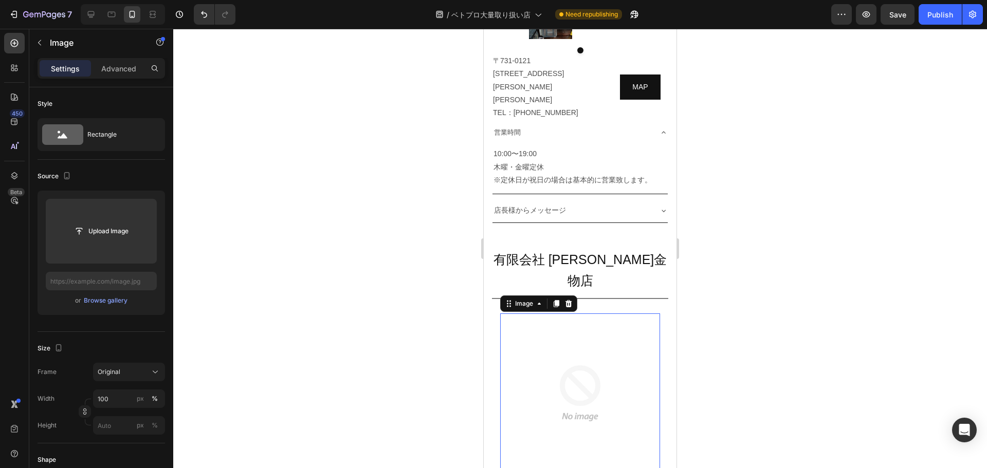
click at [810, 221] on div at bounding box center [579, 248] width 813 height 439
click at [106, 300] on div "Browse gallery" at bounding box center [106, 300] width 44 height 9
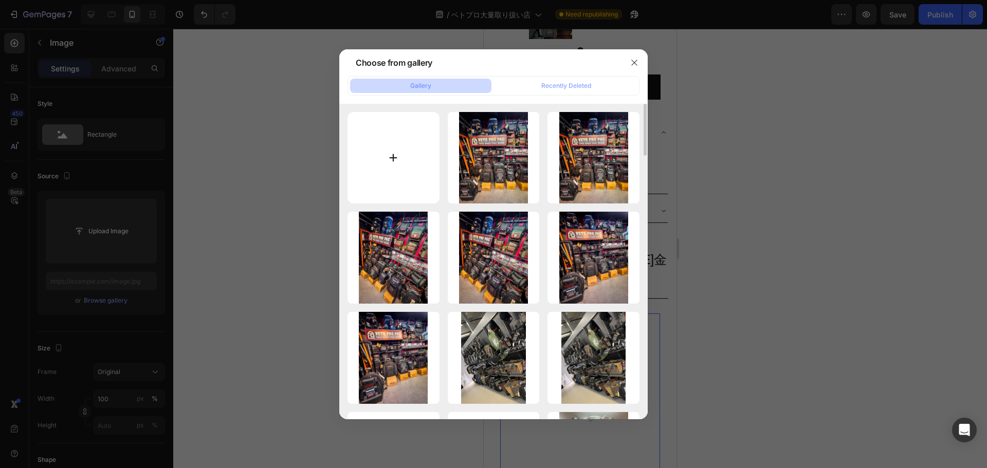
click at [392, 155] on input "file" at bounding box center [393, 158] width 92 height 92
type input "C:\fakepath\1752458856305.jpg"
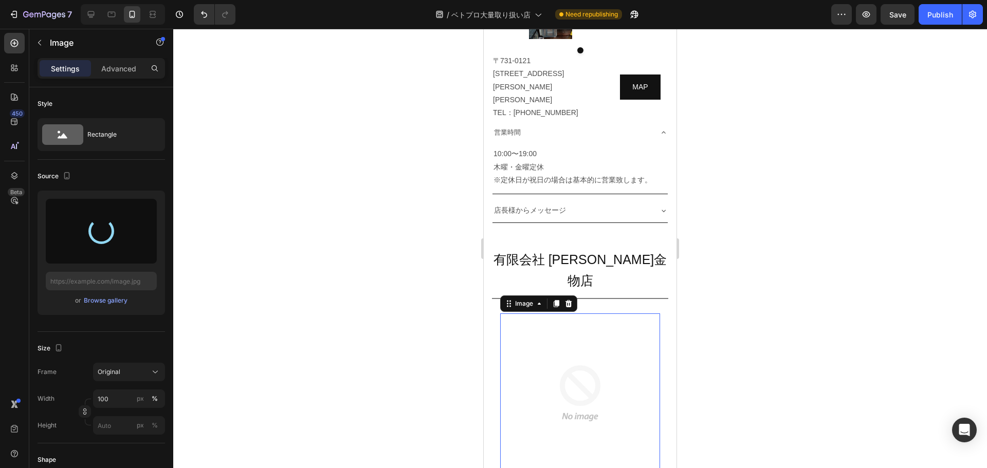
type input "https://cdn.shopify.com/s/files/1/0561/6556/4555/files/gempages_525490314757014…"
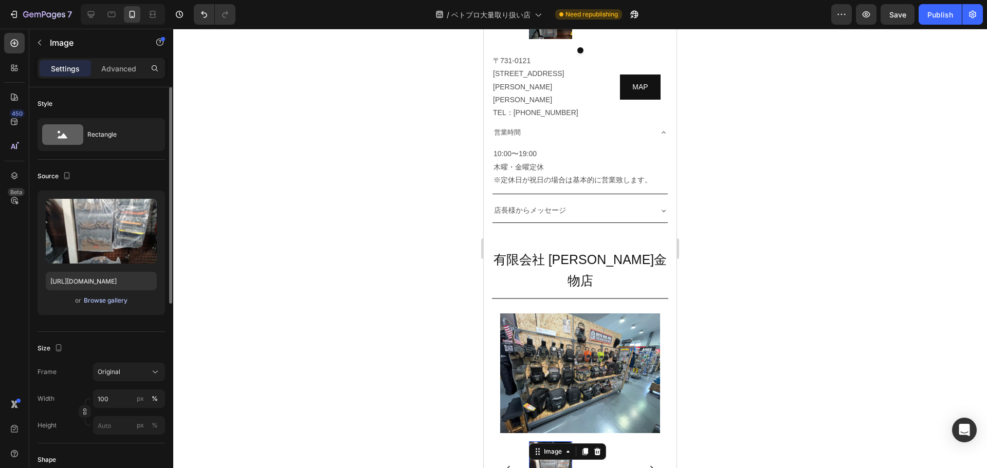
click at [105, 305] on div "Browse gallery" at bounding box center [106, 300] width 44 height 9
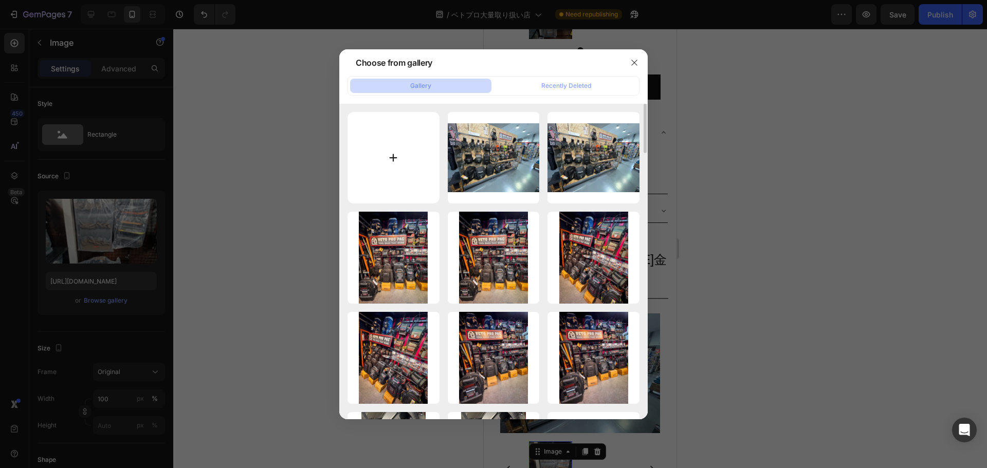
click at [393, 174] on input "file" at bounding box center [393, 158] width 92 height 92
type input "C:\fakepath\1752458856648.jpg"
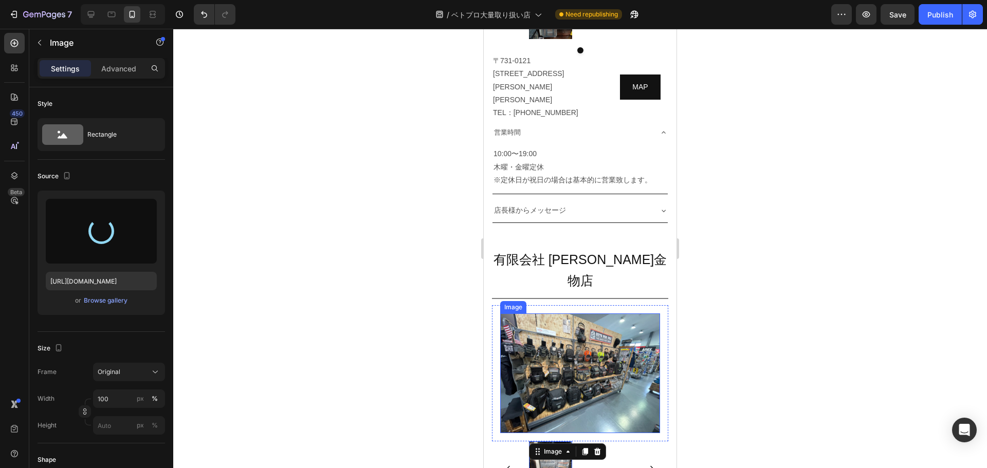
type input "https://cdn.shopify.com/s/files/1/0561/6556/4555/files/gempages_525490314757014…"
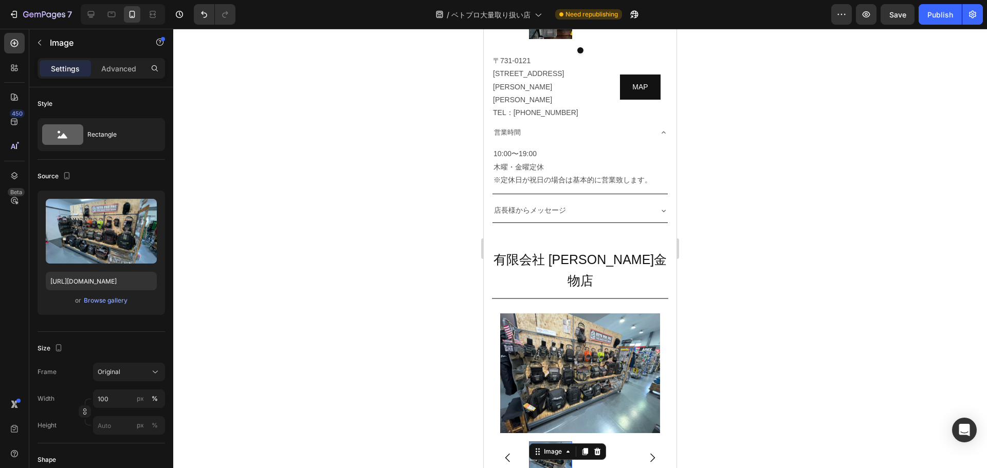
click at [916, 373] on div at bounding box center [579, 248] width 813 height 439
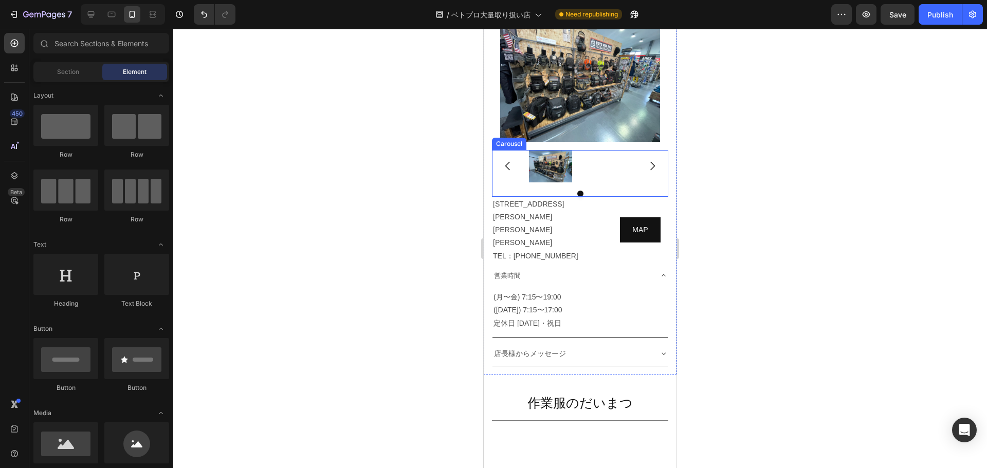
scroll to position [6350, 0]
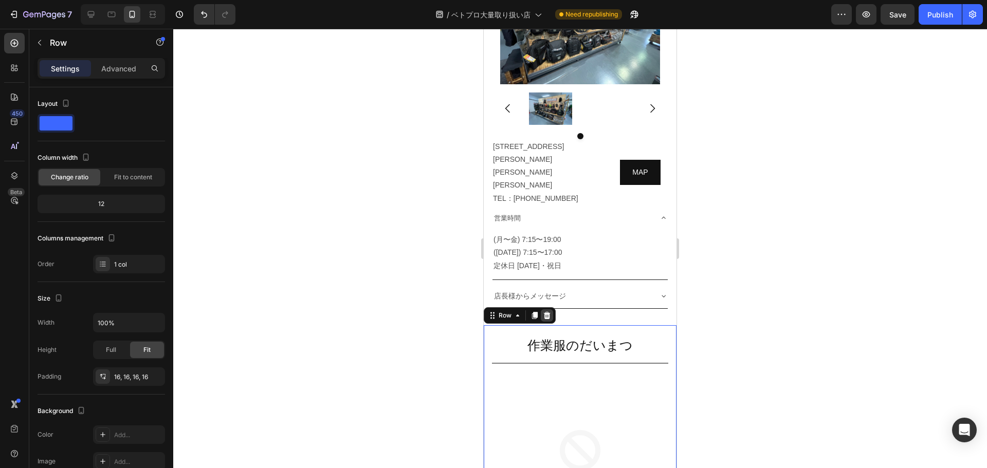
click at [545, 311] on icon at bounding box center [547, 315] width 8 height 8
click at [546, 312] on icon at bounding box center [547, 315] width 7 height 7
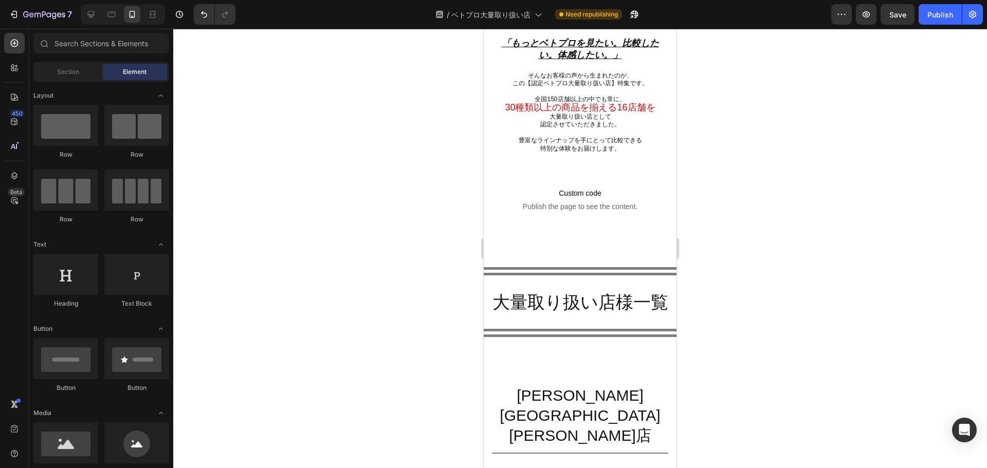
scroll to position [0, 0]
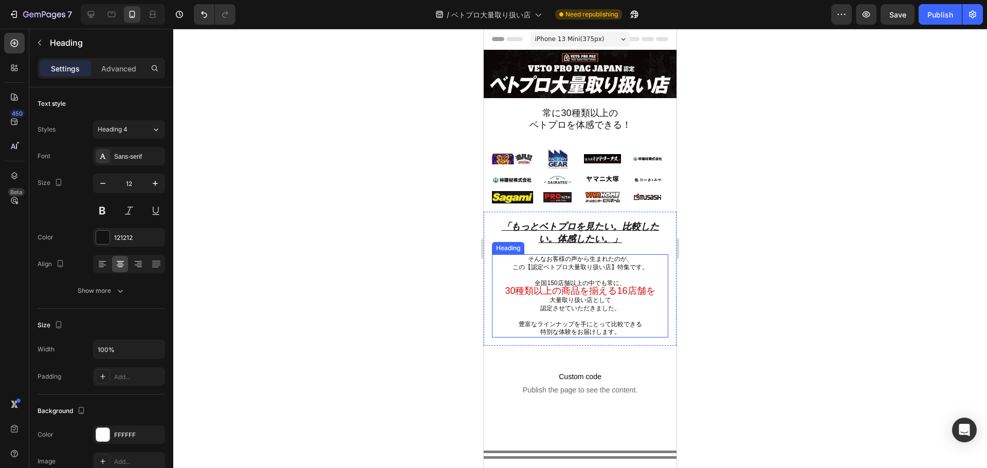
click at [582, 292] on span "30種類以上の商品を揃える16店舗を" at bounding box center [580, 291] width 150 height 10
click at [636, 279] on p "そんなお客様の声から生まれたのが、 この【認定ベトプロ大量取り扱い店】特集です。 全国150店舗以上の中でも常に、 30種類以上の商品を揃える16店舗を 大量…" at bounding box center [580, 295] width 174 height 81
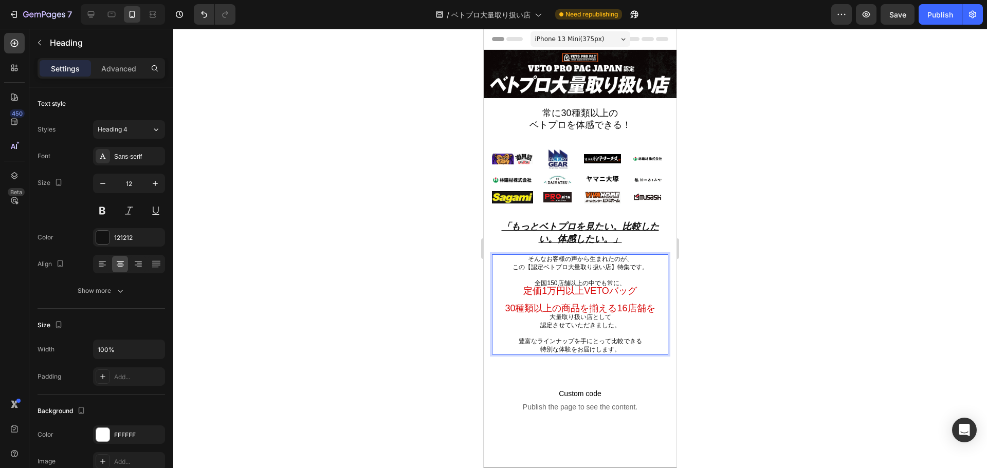
click at [597, 303] on span "30種類以上の商品を揃える16店舗を" at bounding box center [580, 308] width 150 height 10
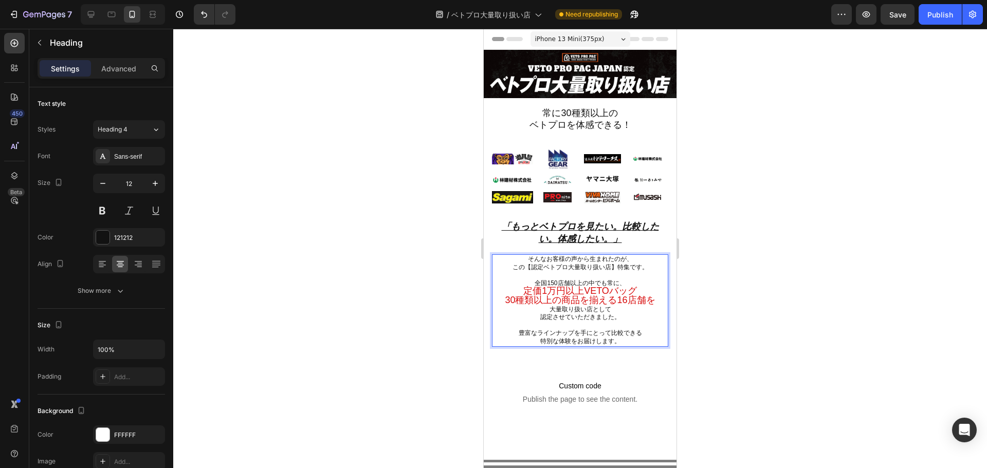
click at [639, 285] on h2 "そんなお客様の声から生まれたのが、 この【認定ベトプロ大量取り扱い店】特集です。 全国150店舗以上の中でも常に、 定価1万円以上VETOバッグ 30種類以上…" at bounding box center [580, 300] width 176 height 92
click at [571, 297] on span "常時30種類以上の商品を揃える16店舗を" at bounding box center [579, 300] width 169 height 10
click at [602, 280] on p "そんなお客様の声から生まれたのが、 この【認定ベトプロ大量取り扱い店】特集です。 全国150店舗以上の中でも常に、 定価1万円以上VETOバッグを 常時30種…" at bounding box center [580, 300] width 174 height 90
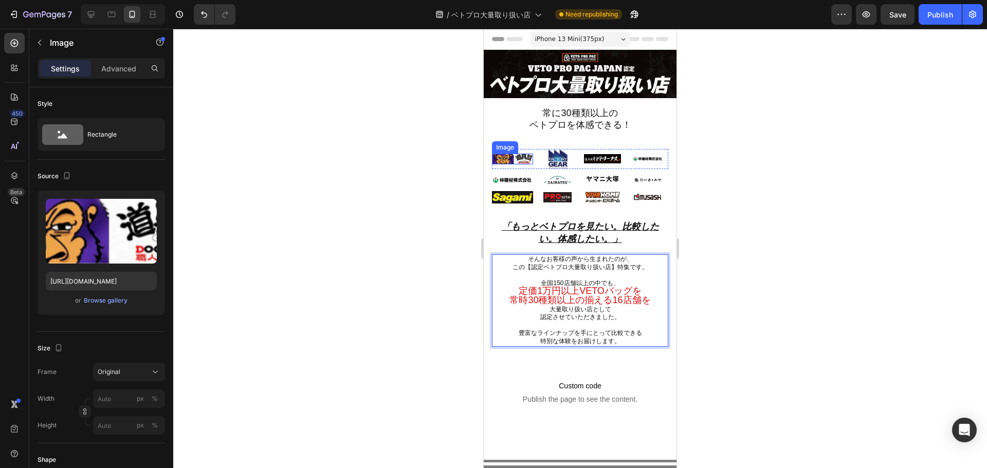
click at [507, 158] on img at bounding box center [512, 159] width 41 height 11
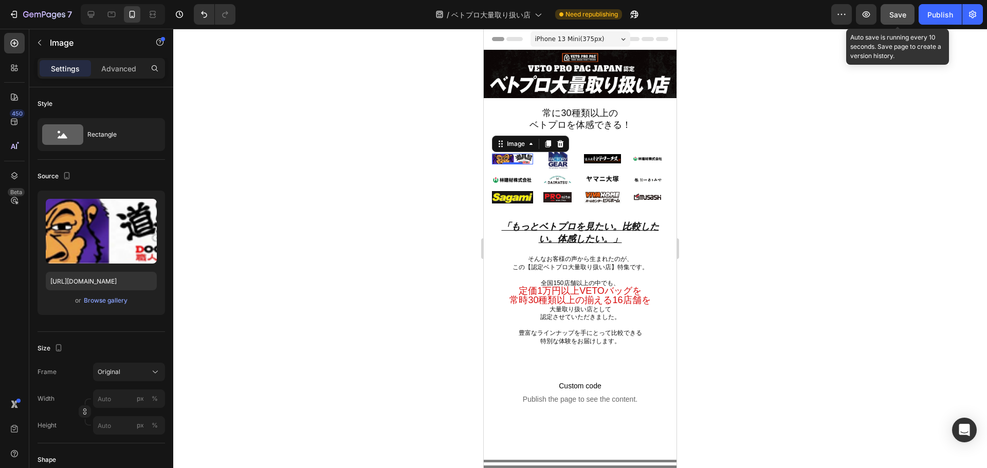
click at [894, 22] on button "Save" at bounding box center [897, 14] width 34 height 21
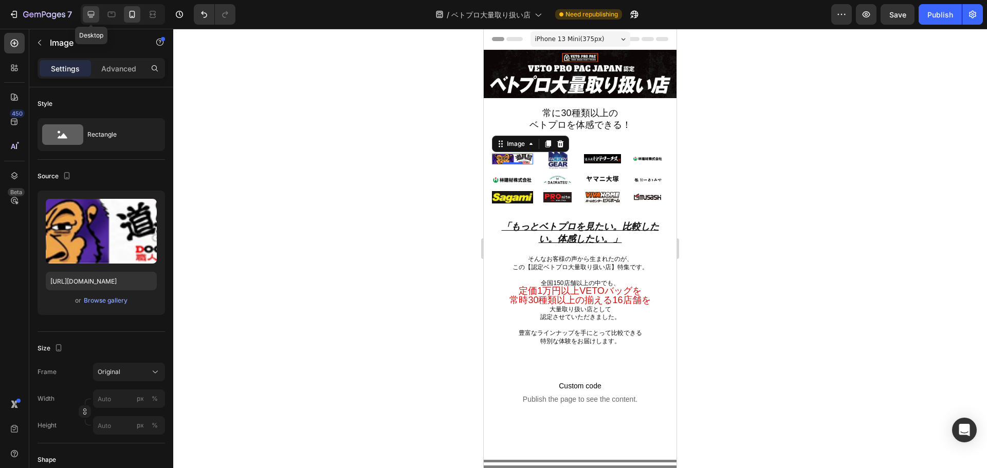
click at [87, 17] on icon at bounding box center [91, 14] width 10 height 10
type input "https://cdn.shopify.com/s/files/1/0561/6556/4555/files/gempages_525490314757014…"
type input "122"
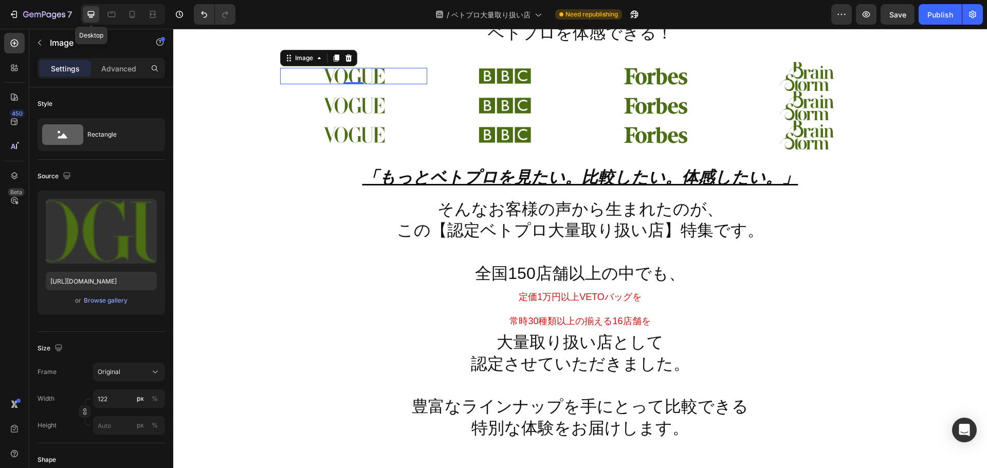
scroll to position [262, 0]
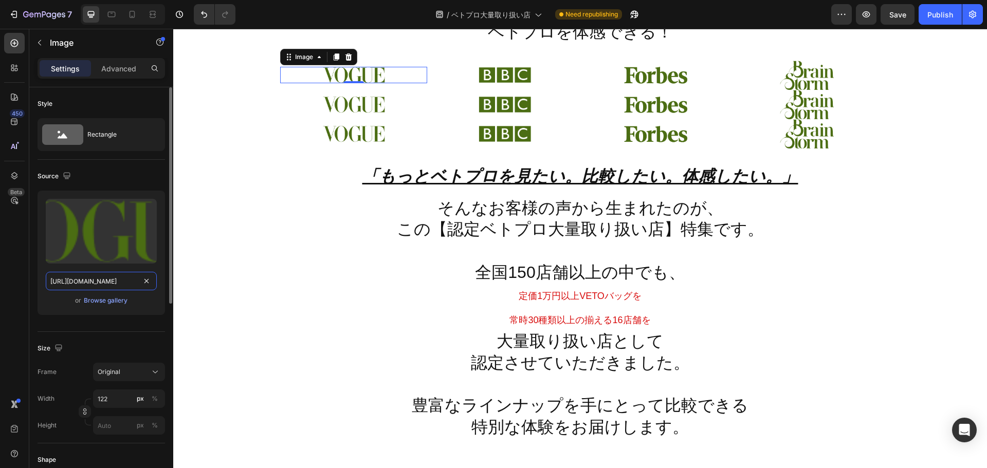
click at [100, 285] on input "https://cdn.shopify.com/s/files/1/0561/6556/4555/files/gempages_525490314757014…" at bounding box center [101, 281] width 111 height 18
paste input "f29c6819-1172-4582-a73d-a1a05b3e73df"
type input "https://cdn.shopify.com/s/files/1/0561/6556/4555/files/gempages_525490314757014…"
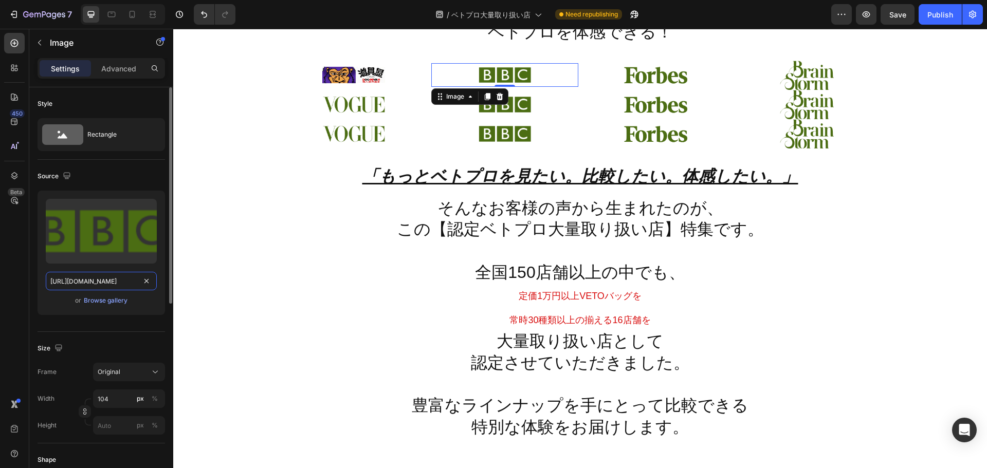
click at [113, 276] on input "https://cdn.shopify.com/s/files/1/0561/6556/4555/files/gempages_525490314757014…" at bounding box center [101, 281] width 111 height 18
paste input "d3676a8d-8e22-41ac-b1ec-518773d2877c"
type input "https://cdn.shopify.com/s/files/1/0561/6556/4555/files/gempages_525490314757014…"
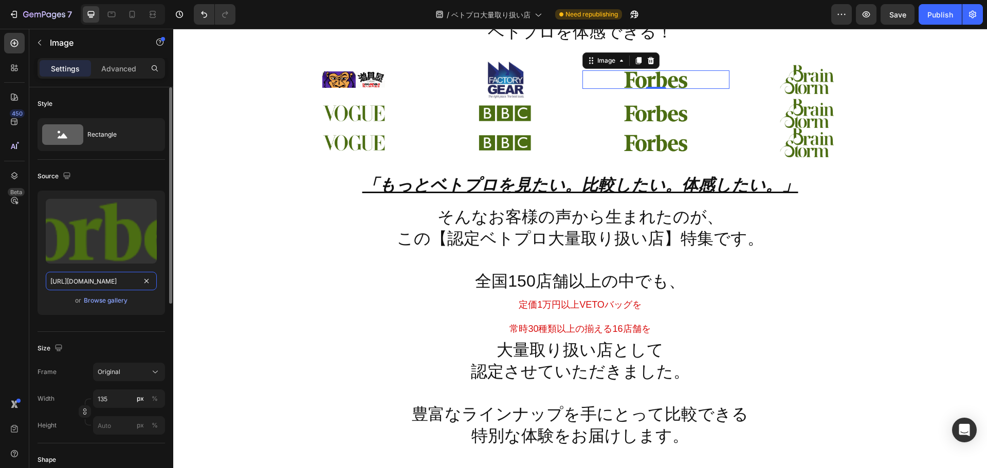
click at [104, 285] on input "https://cdn.shopify.com/s/files/1/0561/6556/4555/files/gempages_525490314757014…" at bounding box center [101, 281] width 111 height 18
paste input "edf3cb92-c0e2-46f5-81f6-b6fad02c0f98.jp"
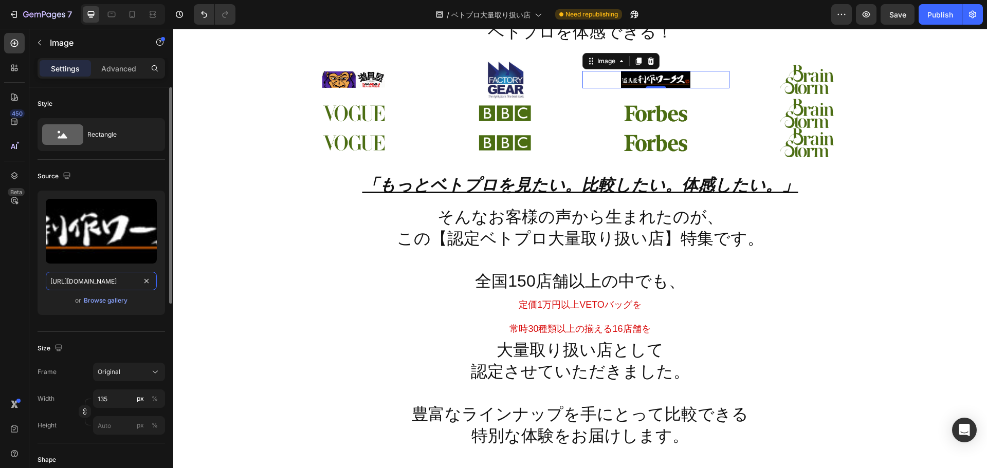
scroll to position [0, 309]
type input "https://cdn.shopify.com/s/files/1/0561/6556/4555/files/gempages_525490314757014…"
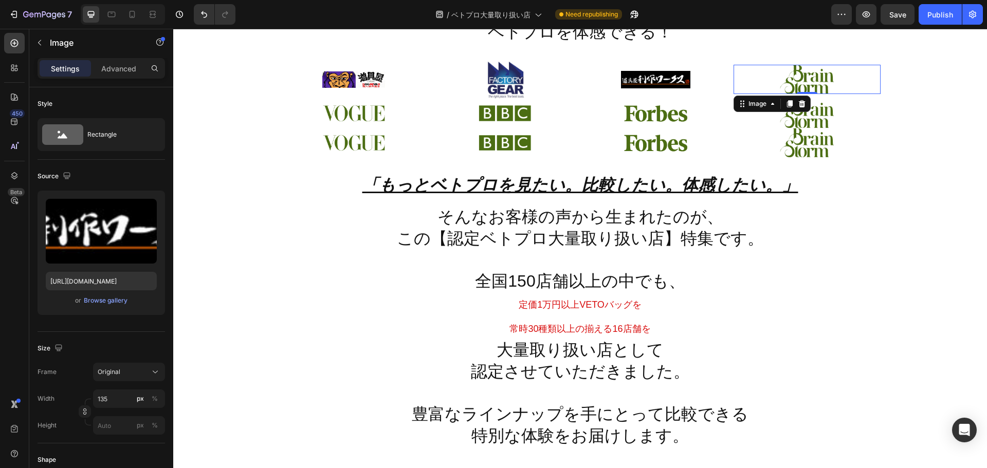
click at [812, 89] on img at bounding box center [807, 79] width 54 height 29
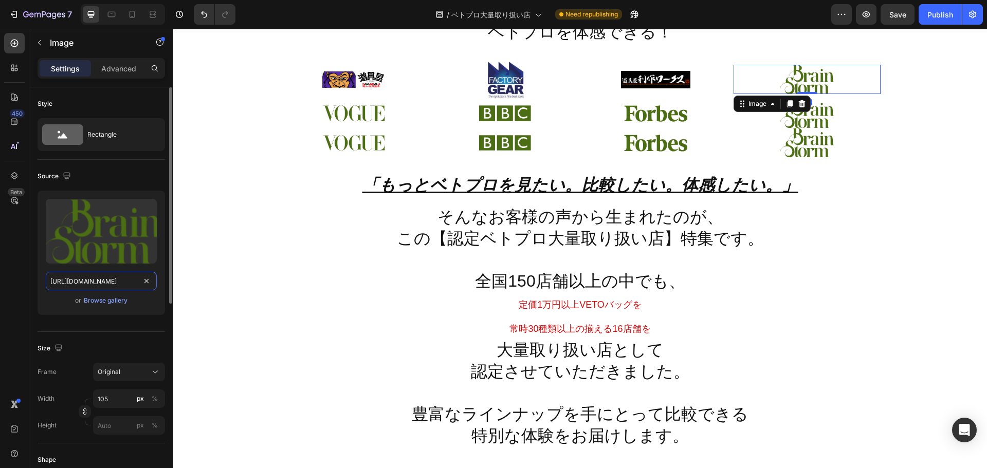
click at [103, 282] on input "https://cdn.shopify.com/s/files/1/0561/6556/4555/files/gempages_525490314757014…" at bounding box center [101, 281] width 111 height 18
paste input "bdd706c3-62ae-4d29-99fb-d2097474a10b.jp"
type input "https://cdn.shopify.com/s/files/1/0561/6556/4555/files/gempages_525490314757014…"
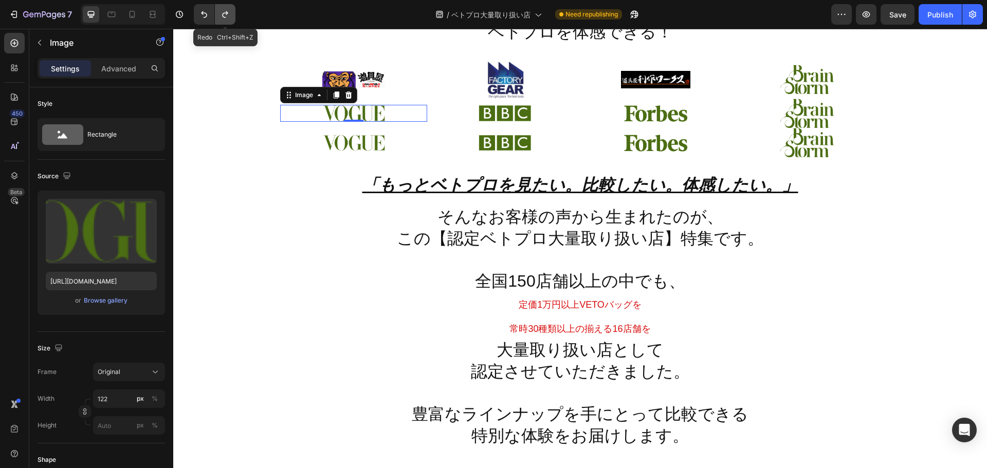
click at [227, 16] on icon "Undo/Redo" at bounding box center [225, 14] width 10 height 10
click at [339, 110] on img at bounding box center [353, 113] width 63 height 16
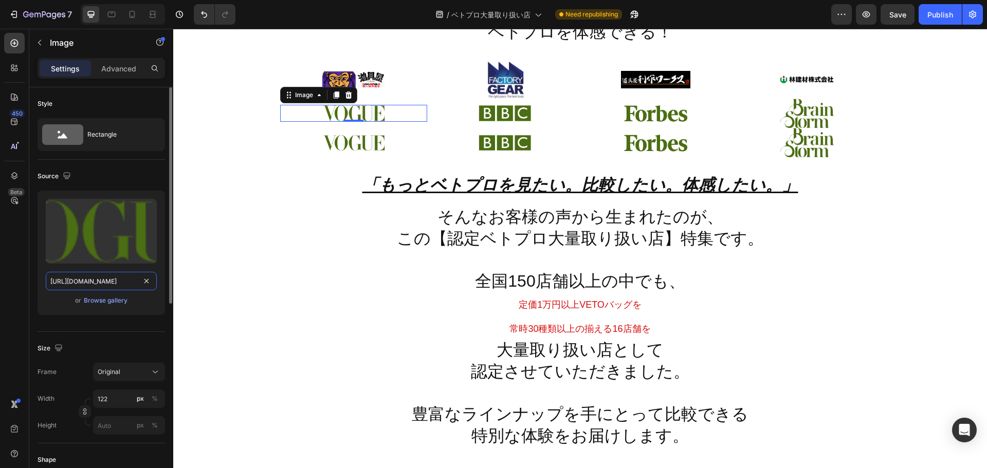
click at [108, 277] on input "https://cdn.shopify.com/s/files/1/0561/6556/4555/files/gempages_525490314757014…" at bounding box center [101, 281] width 111 height 18
paste input "8103f57b-51c1-4def-84e4-951916edaaea.jp"
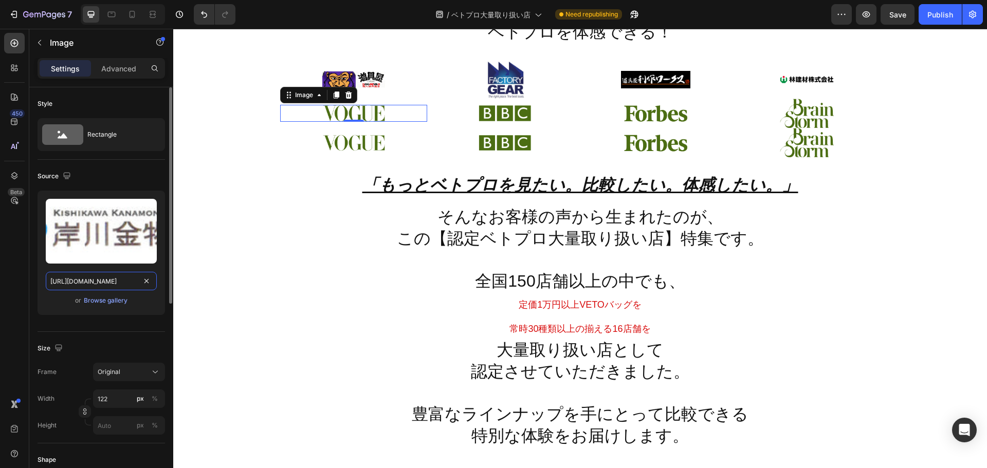
scroll to position [0, 308]
type input "https://cdn.shopify.com/s/files/1/0561/6556/4555/files/gempages_525490314757014…"
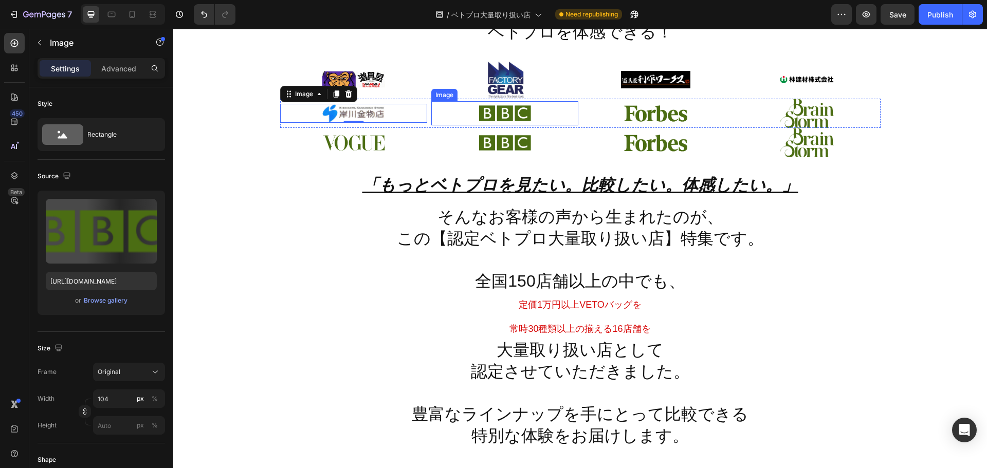
click at [519, 114] on img at bounding box center [504, 113] width 53 height 24
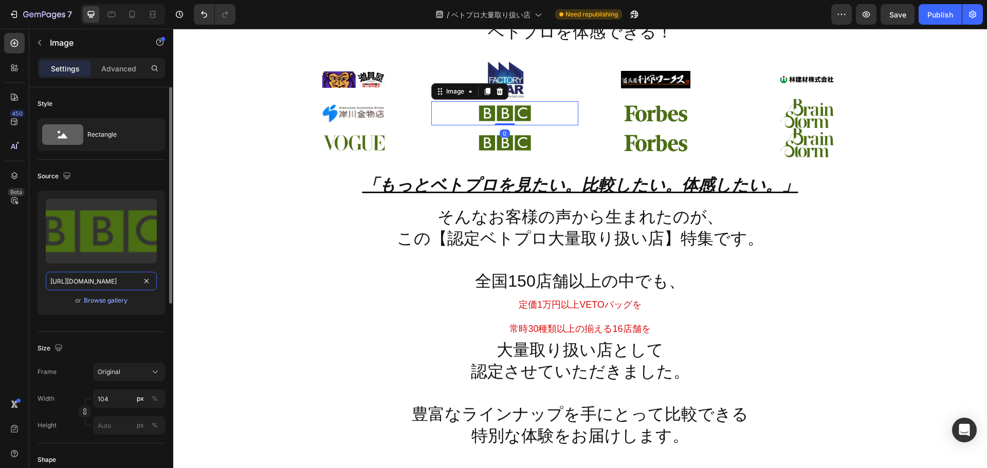
click at [116, 276] on input "https://cdn.shopify.com/s/files/1/0561/6556/4555/files/gempages_525490314757014…" at bounding box center [101, 281] width 111 height 18
paste input "4c6087d6-faad-4921-86af-ea40c2c9fe37.jp"
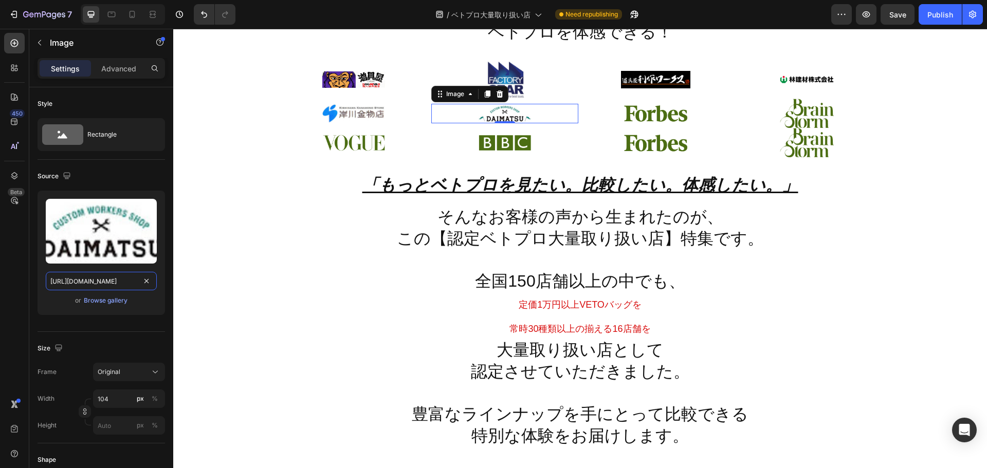
type input "https://cdn.shopify.com/s/files/1/0561/6556/4555/files/gempages_525490314757014…"
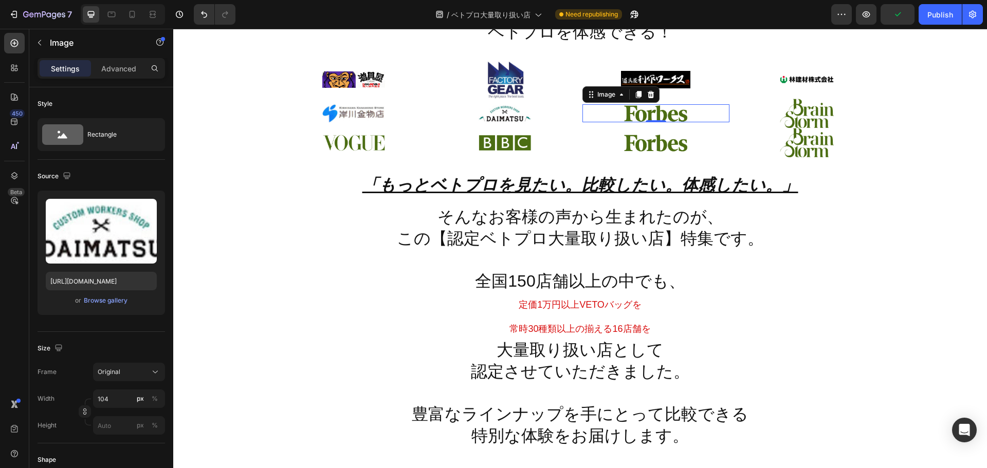
click at [680, 104] on img at bounding box center [655, 113] width 69 height 18
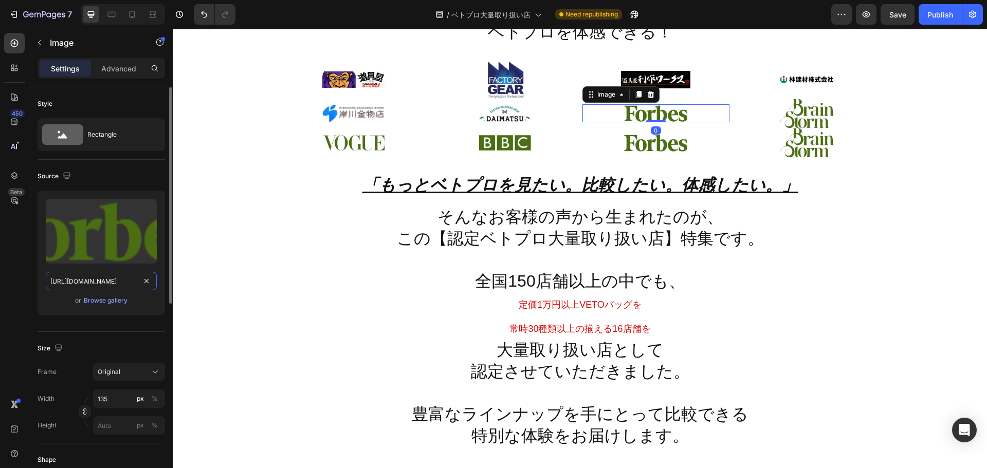
click at [105, 282] on input "https://cdn.shopify.com/s/files/1/0561/6556/4555/files/gempages_525490314757014…" at bounding box center [101, 281] width 111 height 18
paste input "27845e6d-43a9-426f-833e-2bea0c6e6dbb.jp"
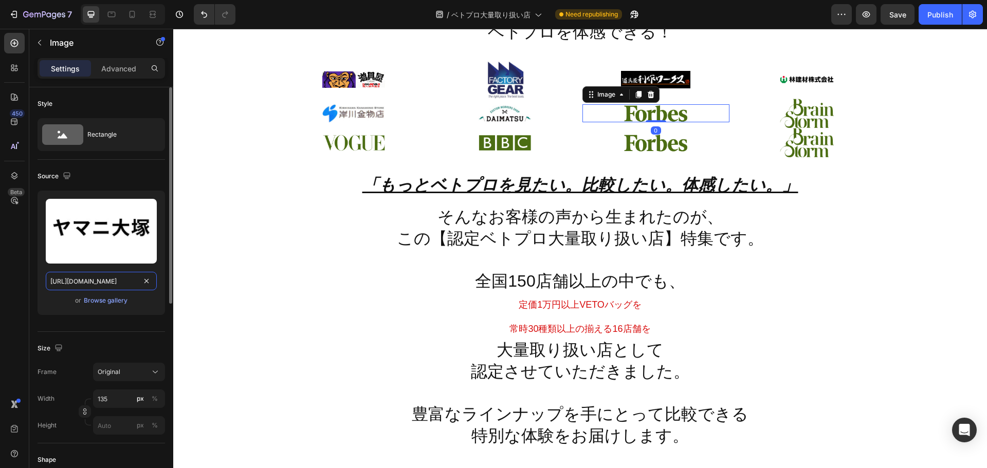
scroll to position [0, 316]
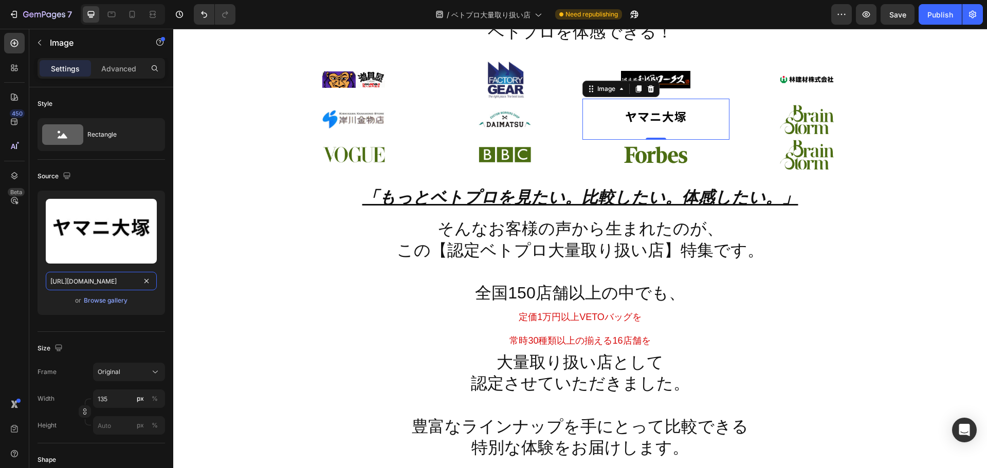
type input "https://cdn.shopify.com/s/files/1/0561/6556/4555/files/gempages_525490314757014…"
click at [804, 109] on img at bounding box center [807, 119] width 54 height 29
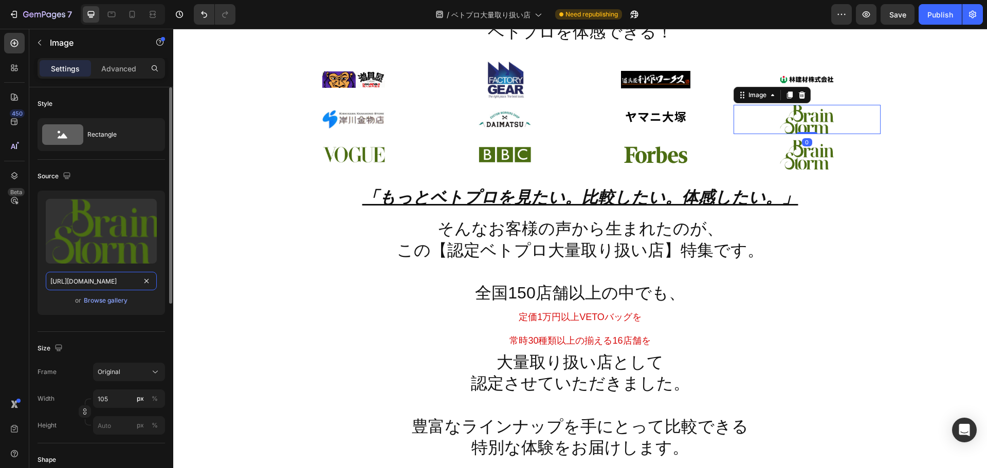
click at [108, 284] on input "https://cdn.shopify.com/s/files/1/0561/6556/4555/files/gempages_525490314757014…" at bounding box center [101, 281] width 111 height 18
paste input "5155bf47-2f30-4ec1-9ce4-38c245cb00dd.jp"
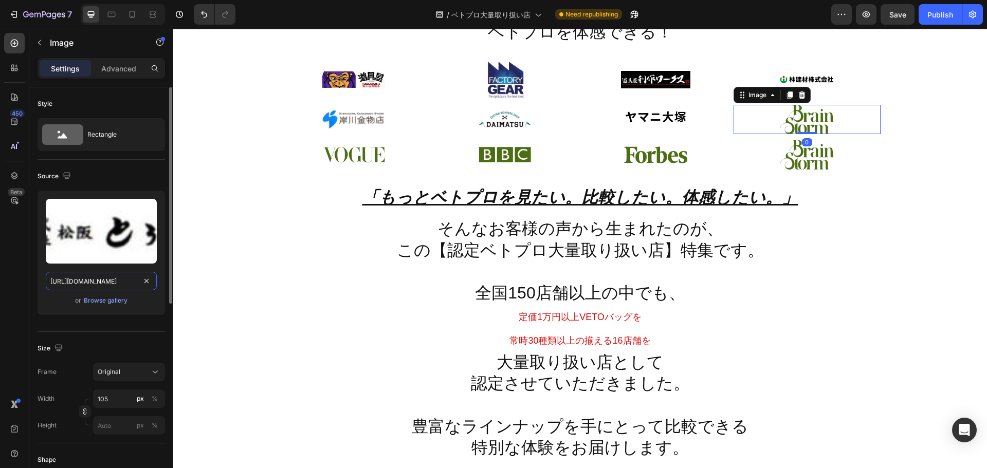
scroll to position [0, 312]
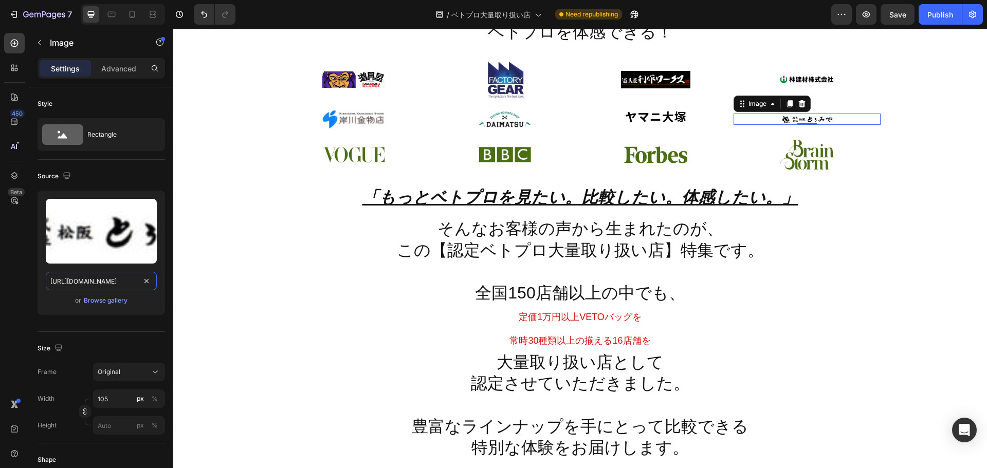
type input "https://cdn.shopify.com/s/files/1/0561/6556/4555/files/gempages_525490314757014…"
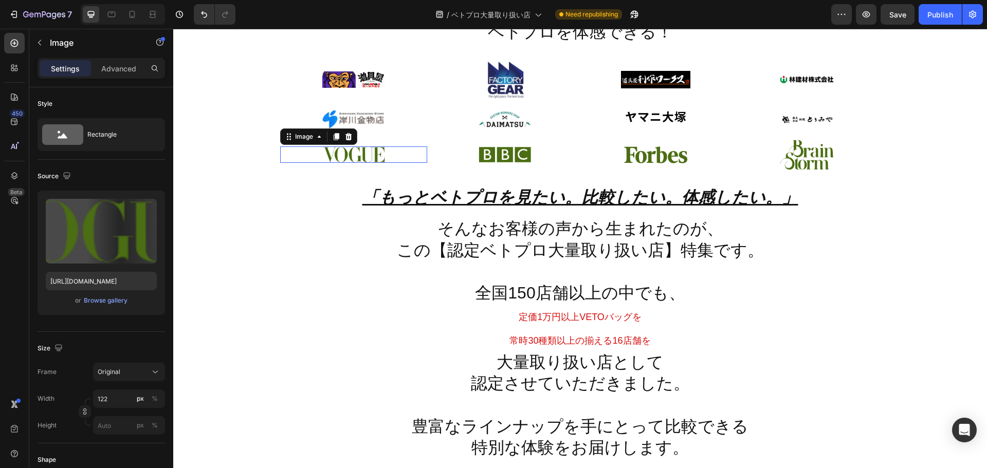
click at [347, 159] on div "Image 0" at bounding box center [353, 154] width 147 height 16
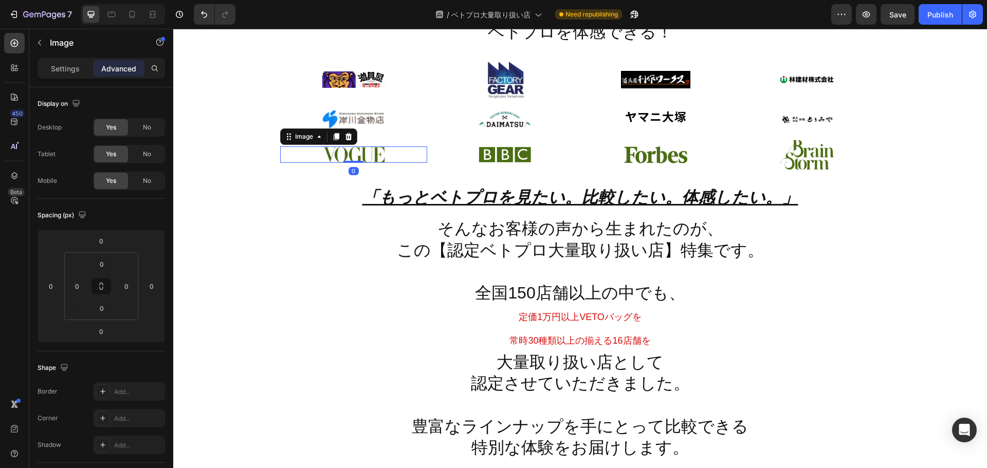
click at [346, 152] on img at bounding box center [353, 154] width 63 height 16
click at [59, 69] on p "Settings" at bounding box center [65, 68] width 29 height 11
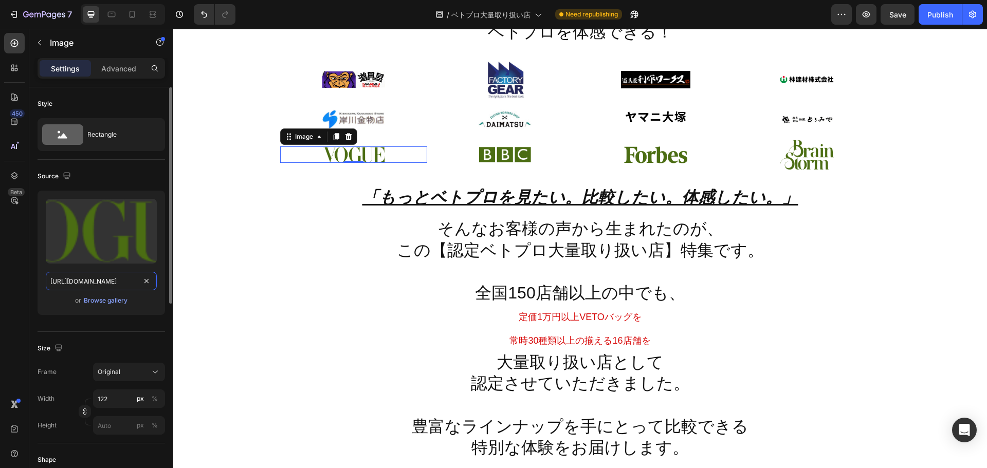
click at [95, 286] on input "https://cdn.shopify.com/s/files/1/0561/6556/4555/files/gempages_525490314757014…" at bounding box center [101, 281] width 111 height 18
paste input "7d254626-09a9-4706-8584-ac93884327b2.jp"
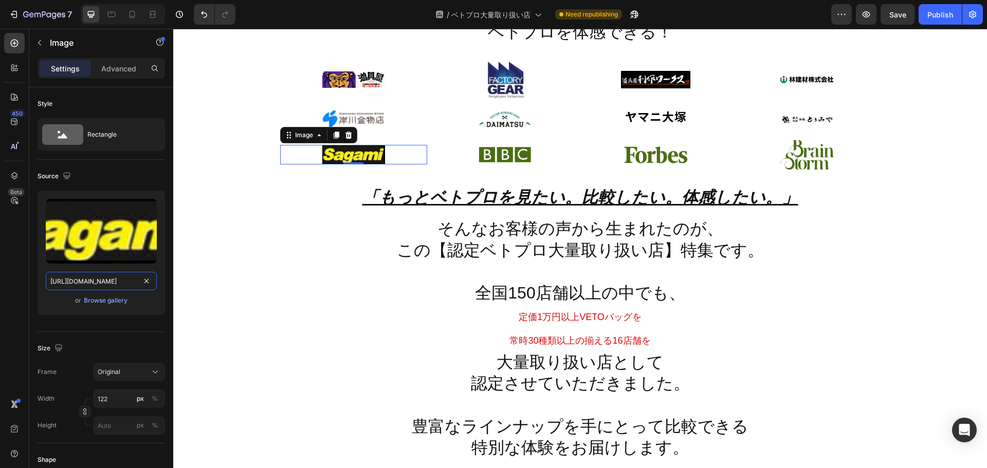
type input "https://cdn.shopify.com/s/files/1/0561/6556/4555/files/gempages_525490314757014…"
click at [505, 153] on img at bounding box center [504, 155] width 53 height 24
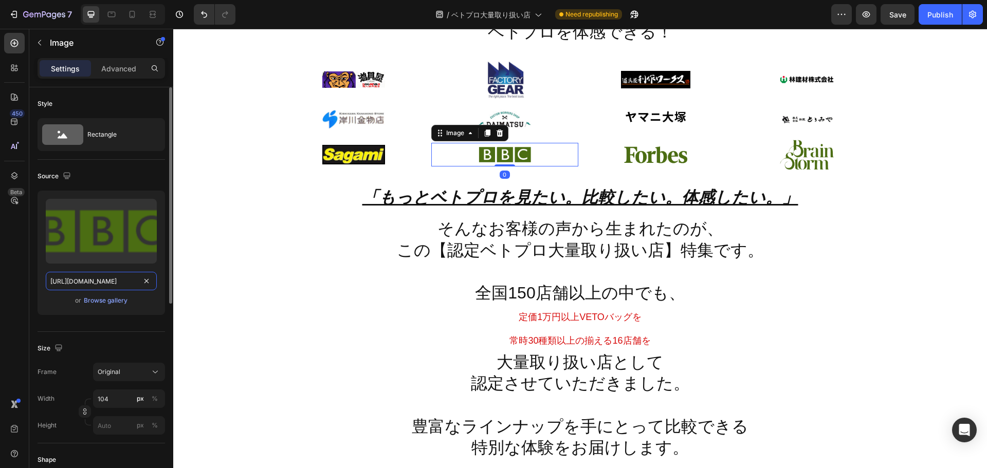
click at [103, 283] on input "https://cdn.shopify.com/s/files/1/0561/6556/4555/files/gempages_525490314757014…" at bounding box center [101, 281] width 111 height 18
paste input "9b33b5e9-58c6-469b-998c-cf80b7e9913d.jp"
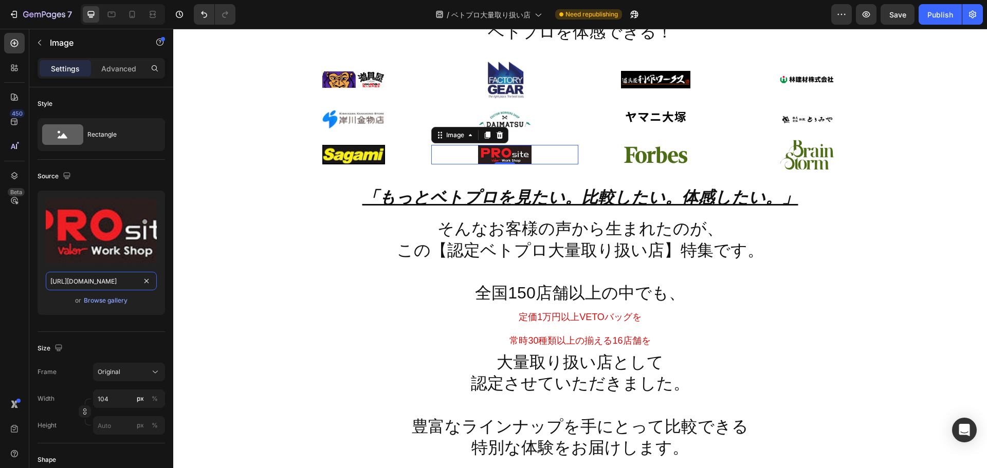
type input "https://cdn.shopify.com/s/files/1/0561/6556/4555/files/gempages_525490314757014…"
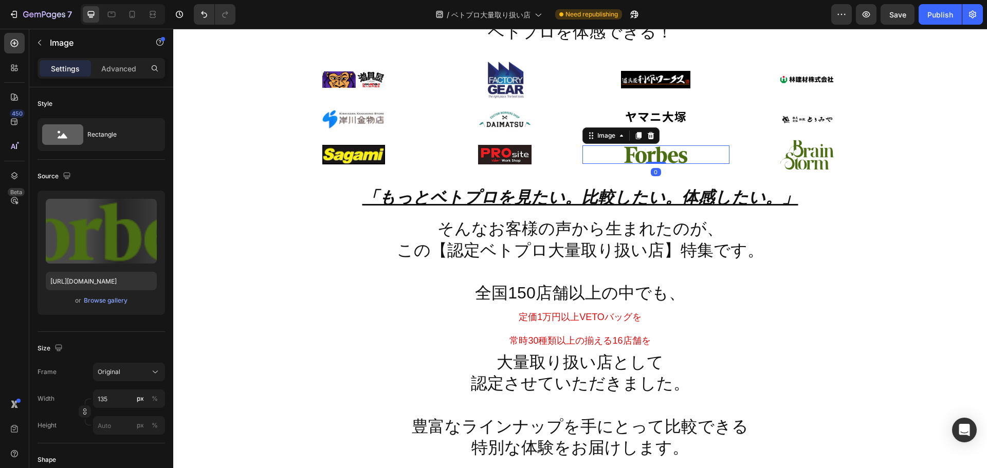
click at [665, 158] on img at bounding box center [655, 154] width 69 height 18
click at [117, 276] on input "https://cdn.shopify.com/s/files/1/0561/6556/4555/files/gempages_525490314757014…" at bounding box center [101, 281] width 111 height 18
paste input "9433cca9-5d45-4848-b6ee-1ef48434eb30"
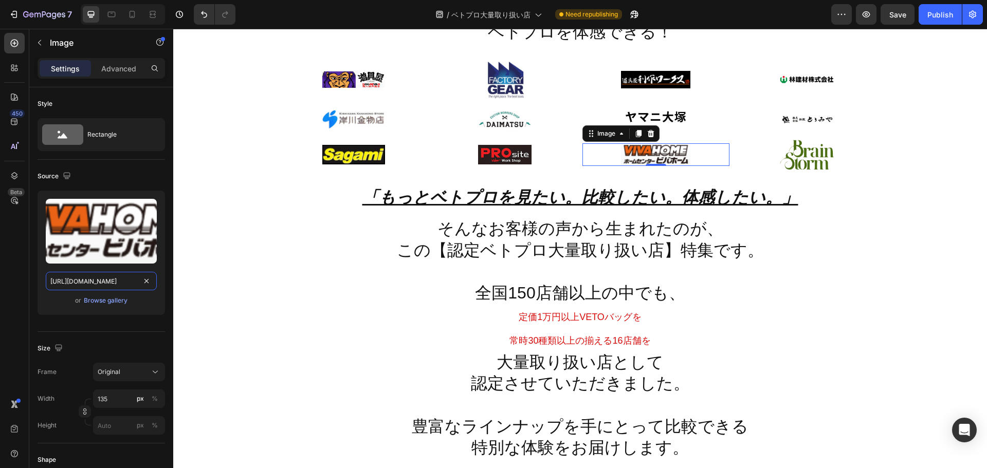
type input "https://cdn.shopify.com/s/files/1/0561/6556/4555/files/gempages_525490314757014…"
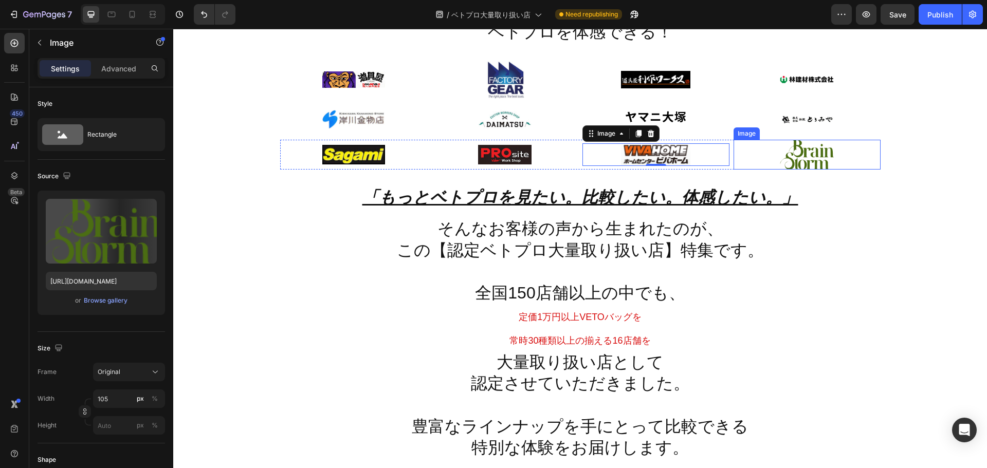
click at [828, 154] on img at bounding box center [807, 154] width 54 height 29
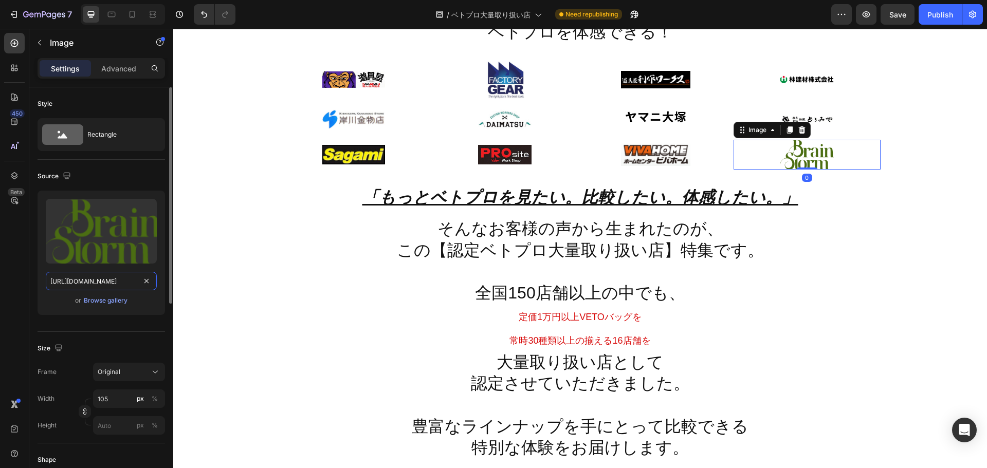
click at [117, 283] on input "https://cdn.shopify.com/s/files/1/0561/6556/4555/files/gempages_525490314757014…" at bounding box center [101, 281] width 111 height 18
paste input "87f63501-33d2-47e7-9c1e-f18b81ae8324.jp"
type input "https://cdn.shopify.com/s/files/1/0561/6556/4555/files/gempages_525490314757014…"
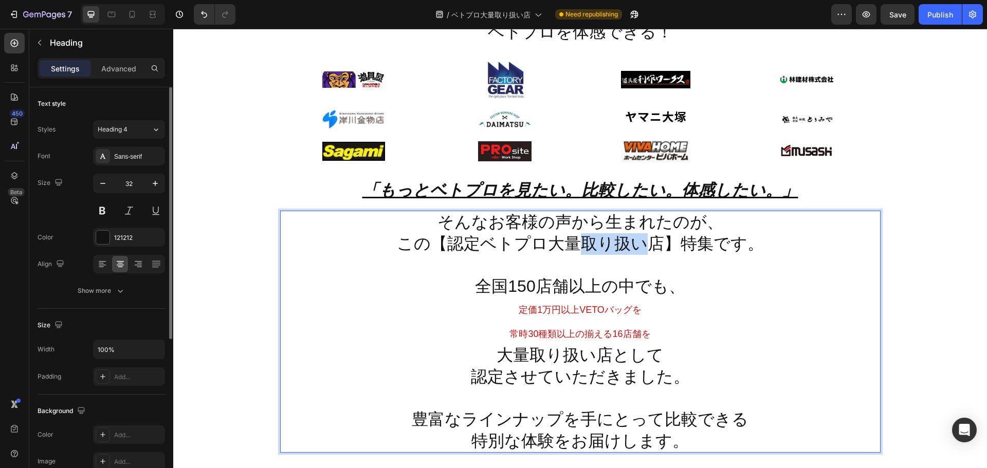
click at [627, 234] on p "そんなお客様の声から生まれたのが、 この【認定ベトプロ大量取り扱い店】特集です。 全国150店舗以上の中でも、 定価1万円以上VETOバッグを 常時30種類以…" at bounding box center [580, 332] width 598 height 240
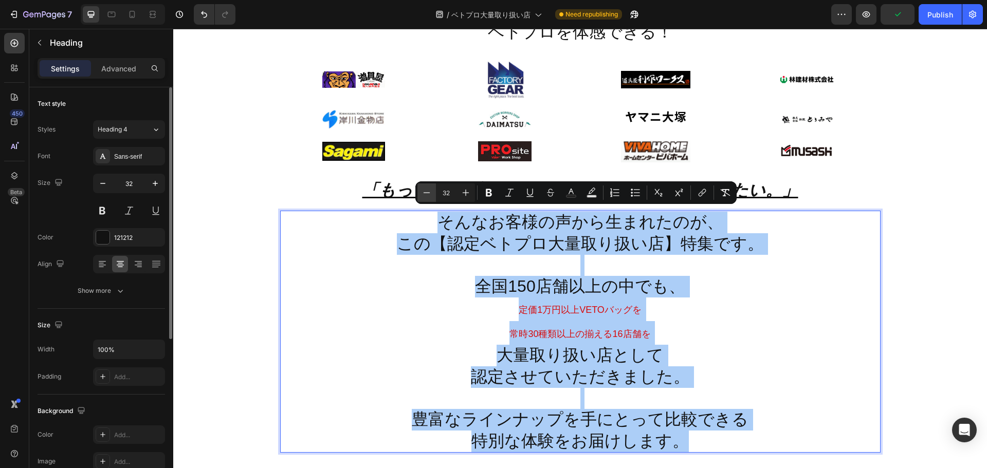
click at [425, 194] on icon "Editor contextual toolbar" at bounding box center [426, 193] width 10 height 10
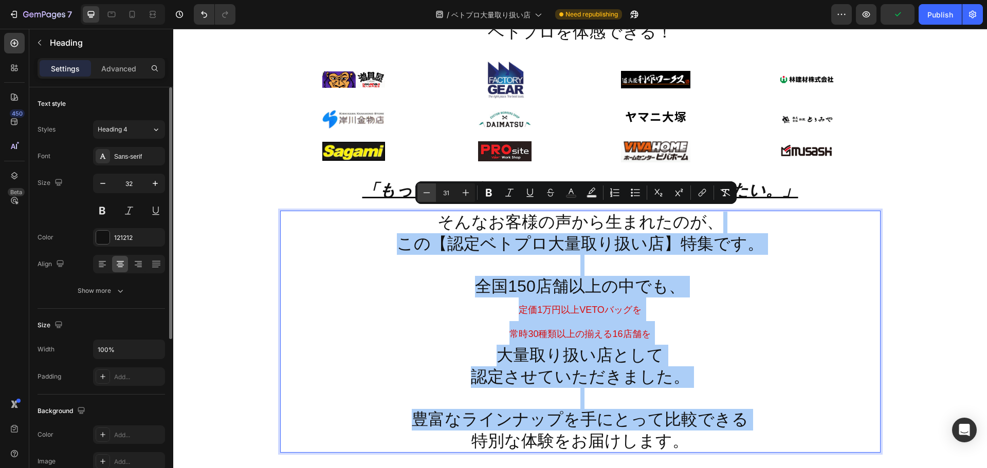
click at [425, 194] on icon "Editor contextual toolbar" at bounding box center [426, 193] width 10 height 10
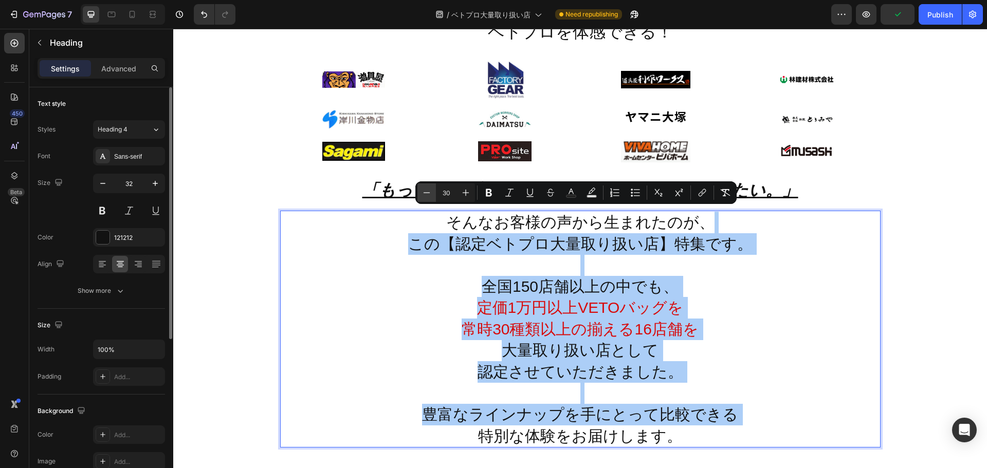
click at [425, 194] on icon "Editor contextual toolbar" at bounding box center [426, 193] width 10 height 10
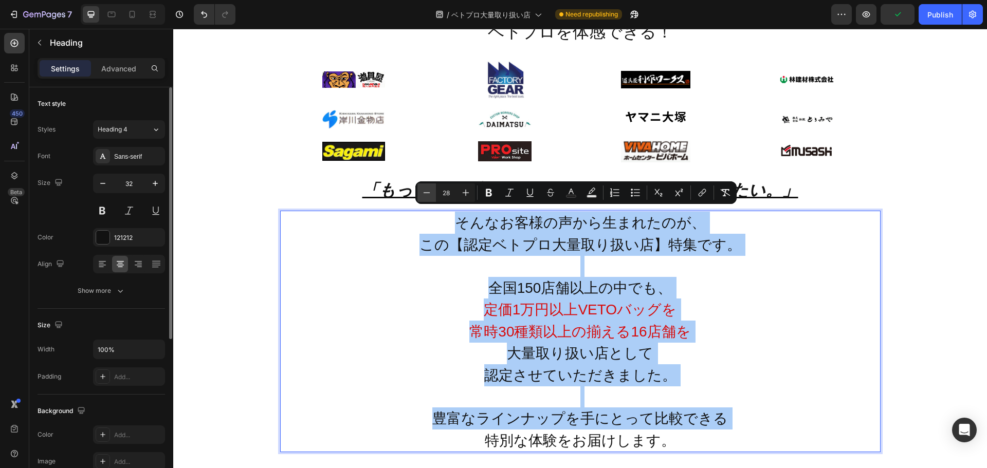
click at [425, 194] on icon "Editor contextual toolbar" at bounding box center [426, 193] width 10 height 10
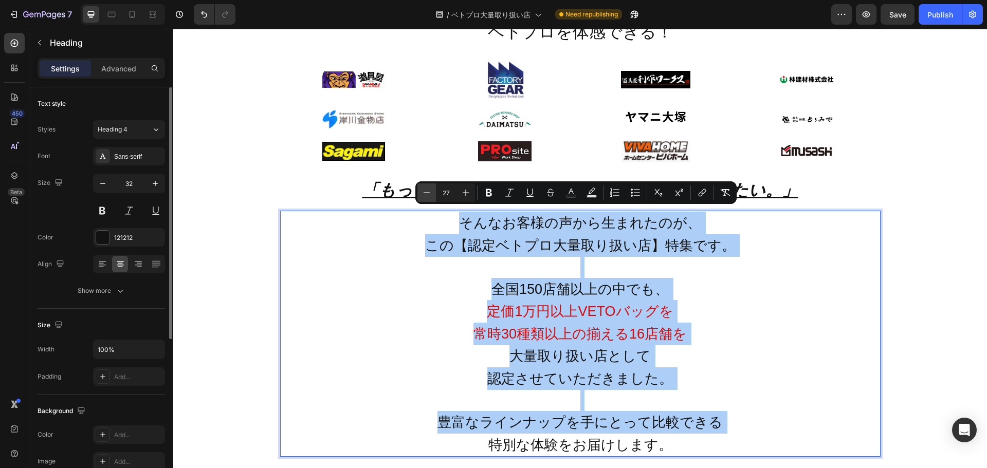
click at [425, 194] on icon "Editor contextual toolbar" at bounding box center [426, 193] width 10 height 10
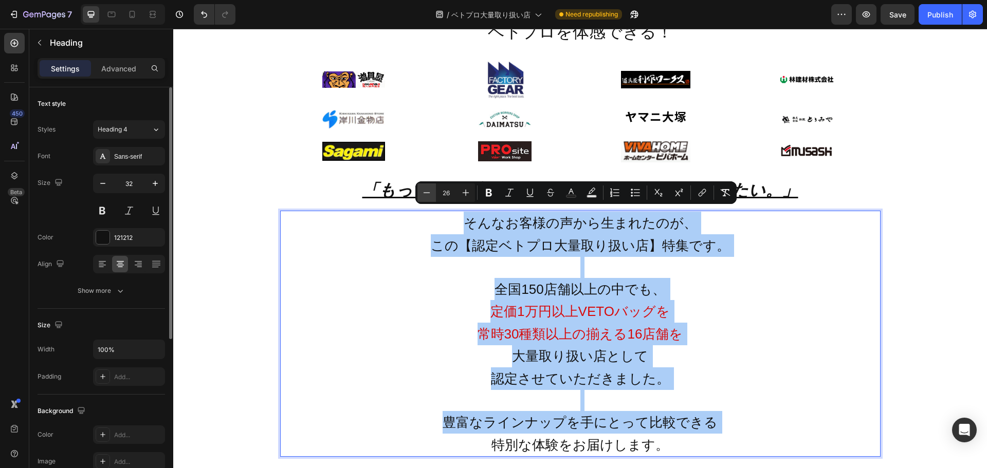
click at [425, 194] on icon "Editor contextual toolbar" at bounding box center [426, 193] width 10 height 10
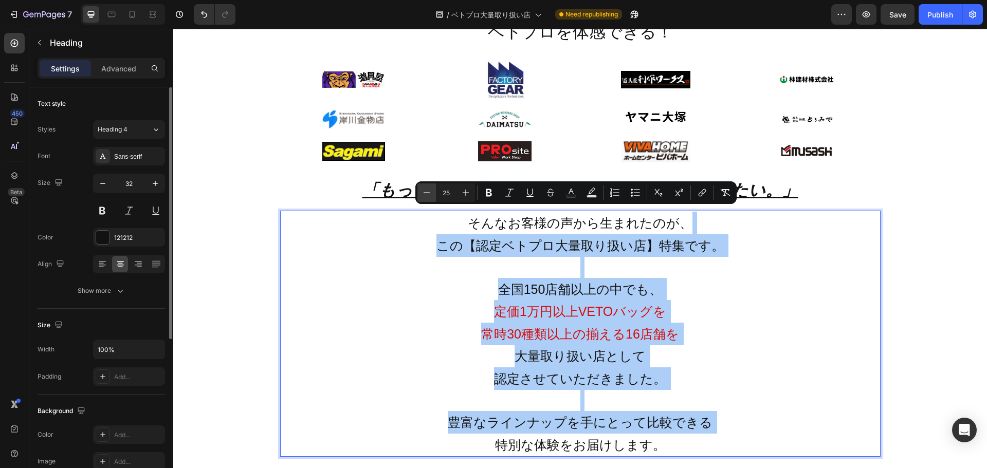
click at [425, 194] on icon "Editor contextual toolbar" at bounding box center [426, 193] width 10 height 10
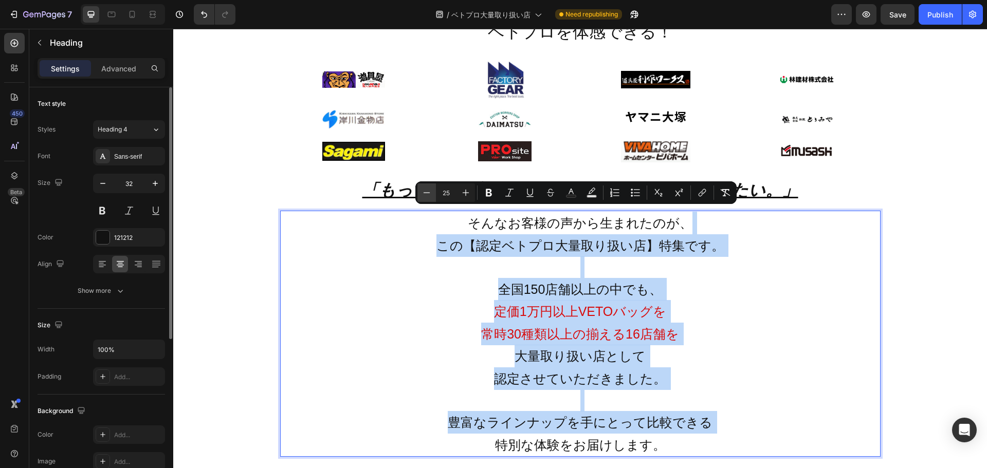
type input "24"
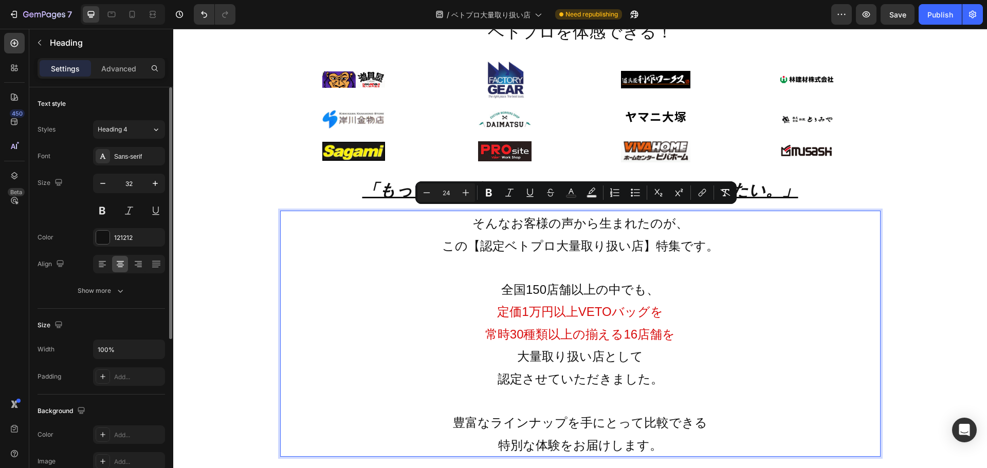
click at [672, 310] on p "そんなお客様の声から生まれたのが、 この【認定ベトプロ大量取り扱い店】特集です。 全国150店舗以上の中でも、 定価1万円以上VETOバッグを 常時30種類以…" at bounding box center [580, 334] width 598 height 245
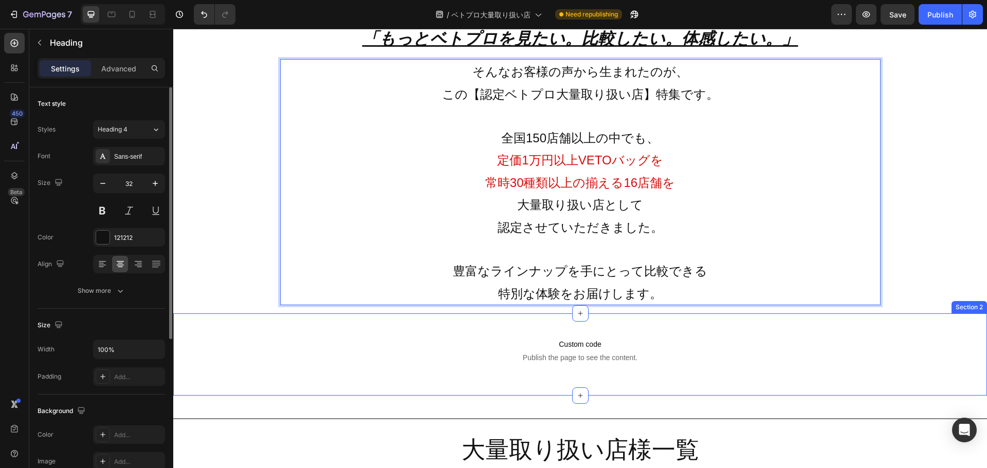
scroll to position [682, 0]
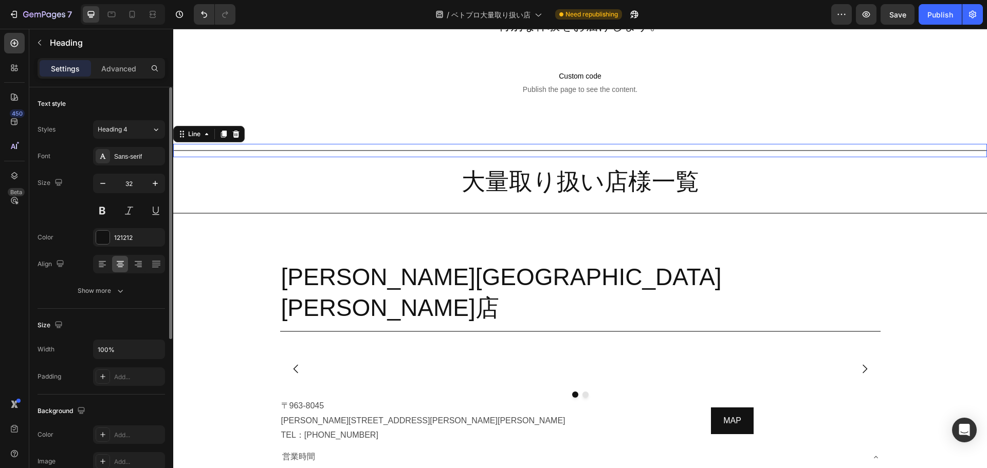
click at [683, 157] on div "Title Line 0" at bounding box center [579, 150] width 813 height 13
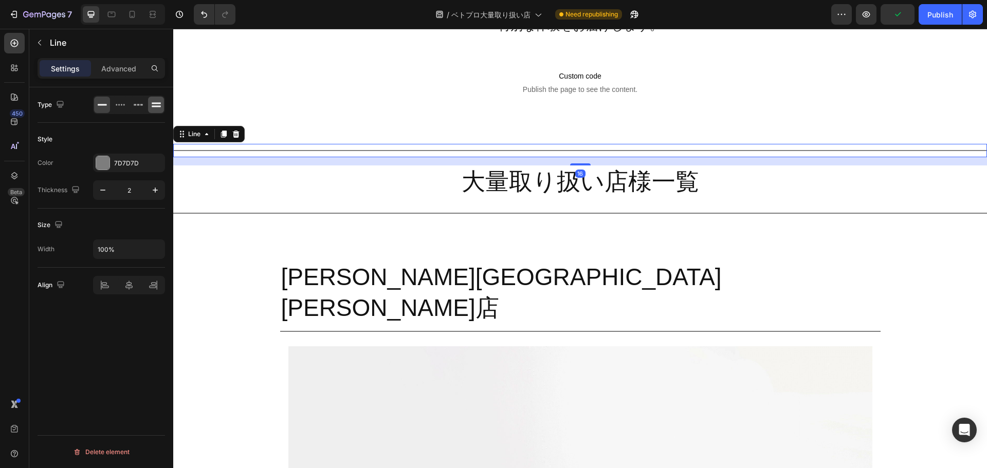
click at [154, 103] on icon at bounding box center [156, 103] width 9 height 2
click at [291, 151] on div at bounding box center [579, 150] width 813 height 1
click at [116, 61] on div "Advanced" at bounding box center [118, 68] width 51 height 16
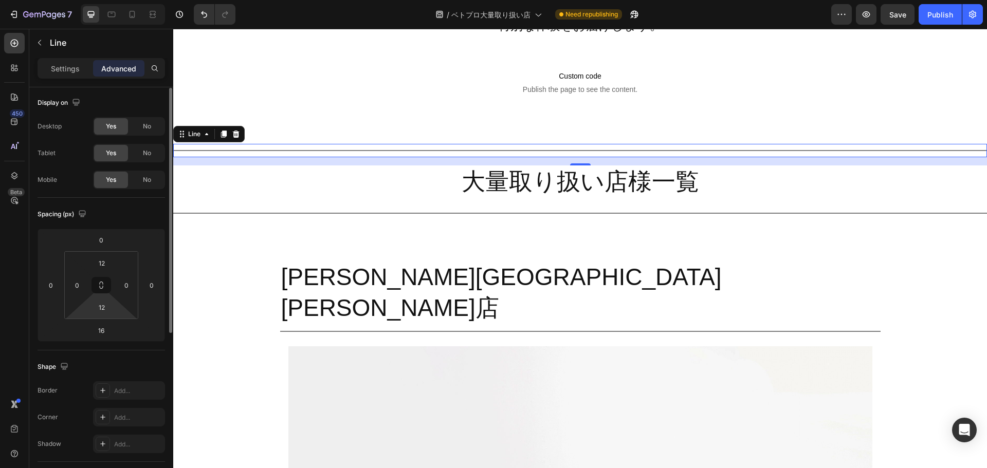
scroll to position [275, 0]
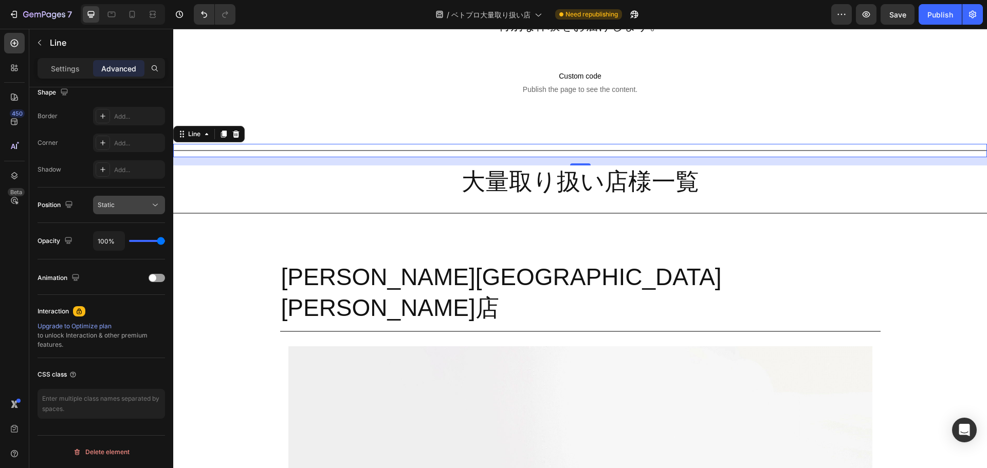
click at [157, 206] on icon at bounding box center [155, 205] width 10 height 10
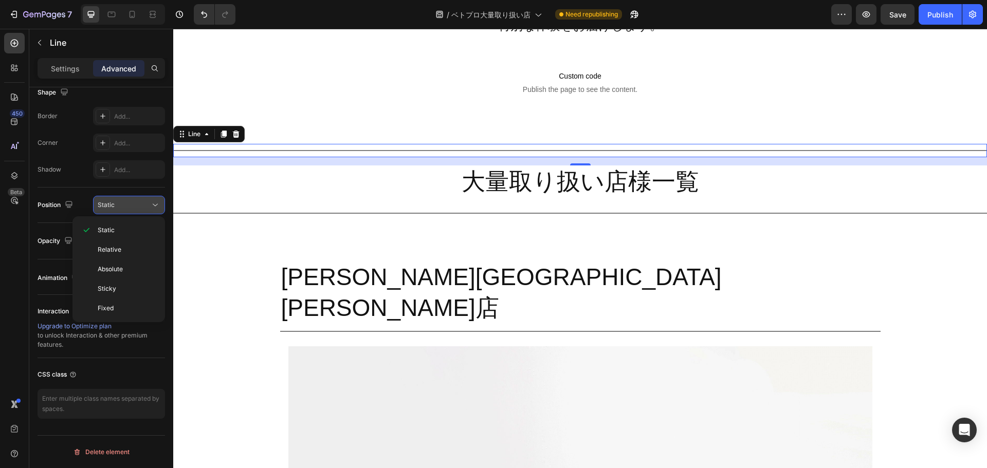
click at [152, 203] on icon at bounding box center [155, 205] width 10 height 10
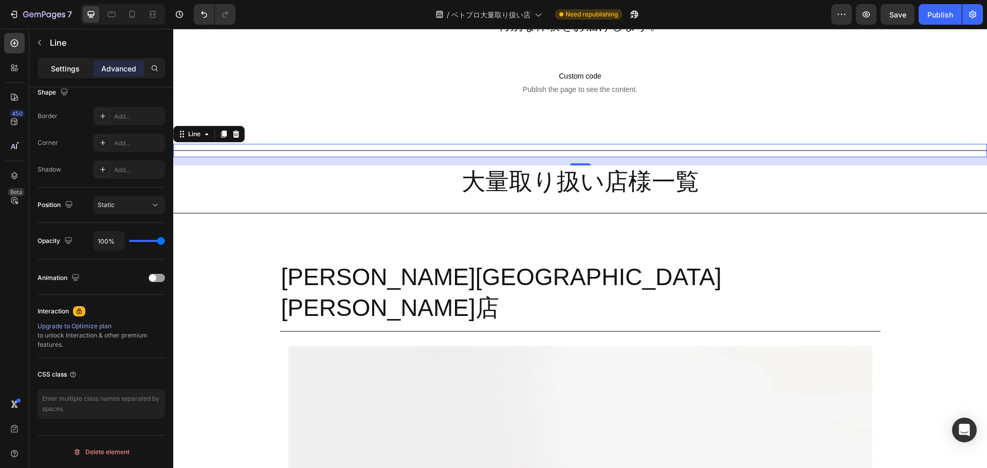
click at [66, 68] on p "Settings" at bounding box center [65, 68] width 29 height 11
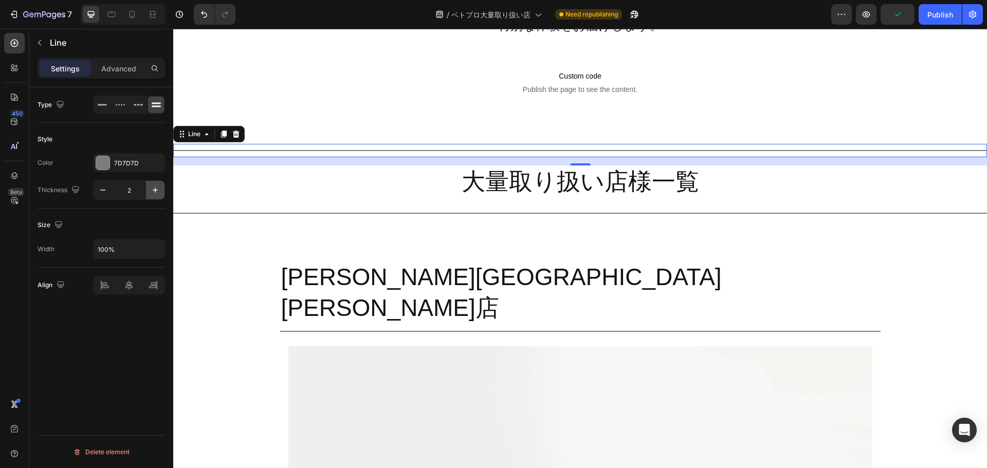
click at [161, 190] on button "button" at bounding box center [155, 190] width 18 height 18
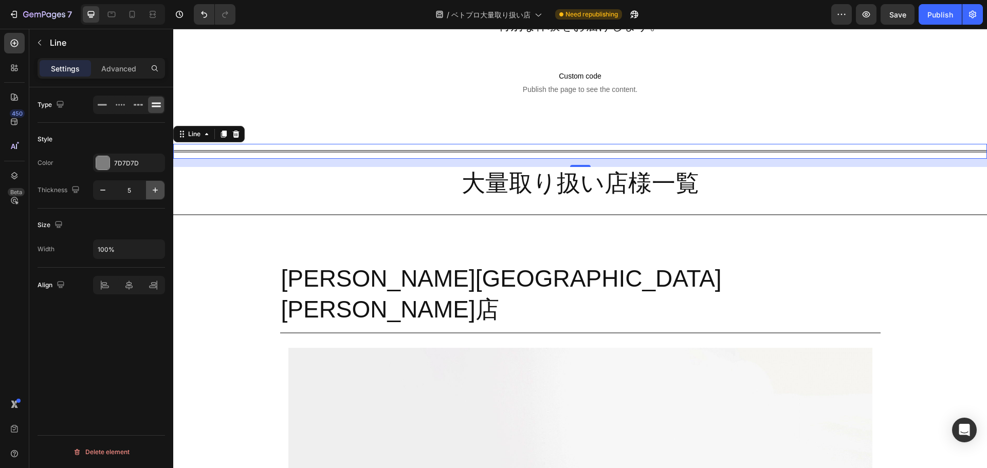
click at [161, 190] on button "button" at bounding box center [155, 190] width 18 height 18
type input "7"
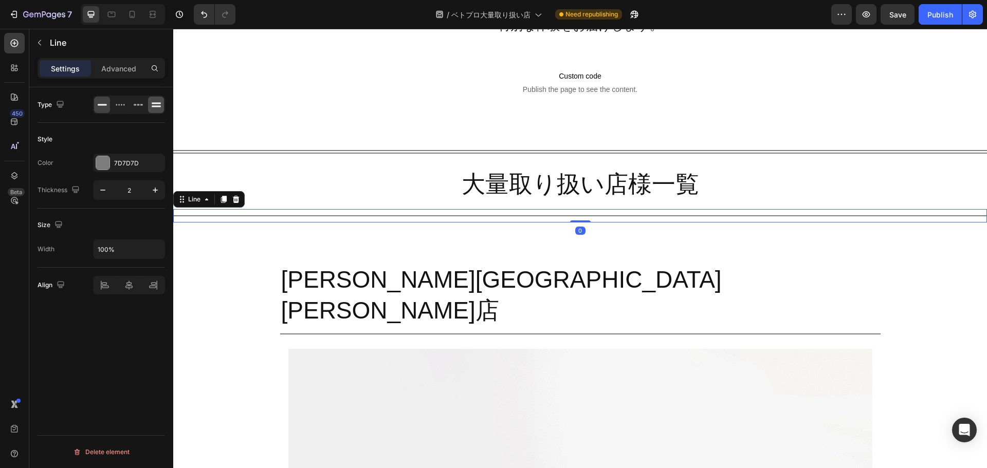
click at [153, 103] on icon at bounding box center [156, 103] width 9 height 2
click at [148, 190] on button "button" at bounding box center [155, 190] width 18 height 18
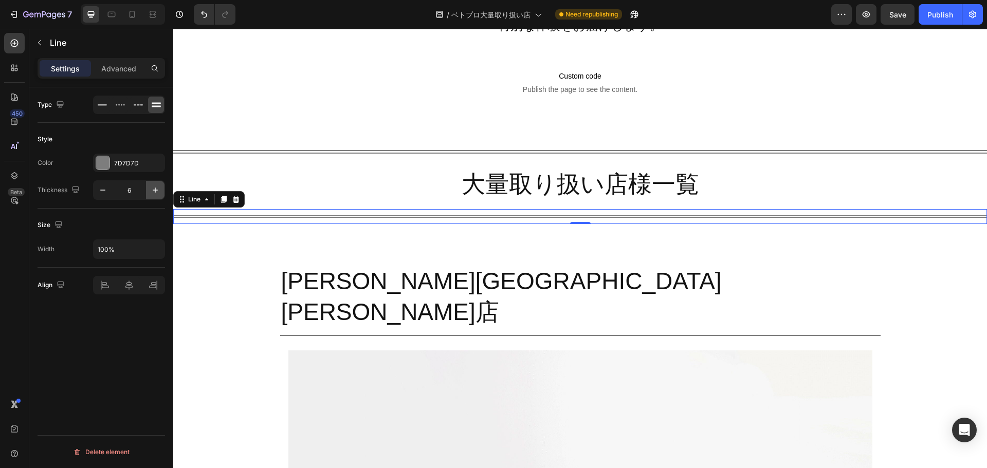
click at [148, 190] on button "button" at bounding box center [155, 190] width 18 height 18
type input "7"
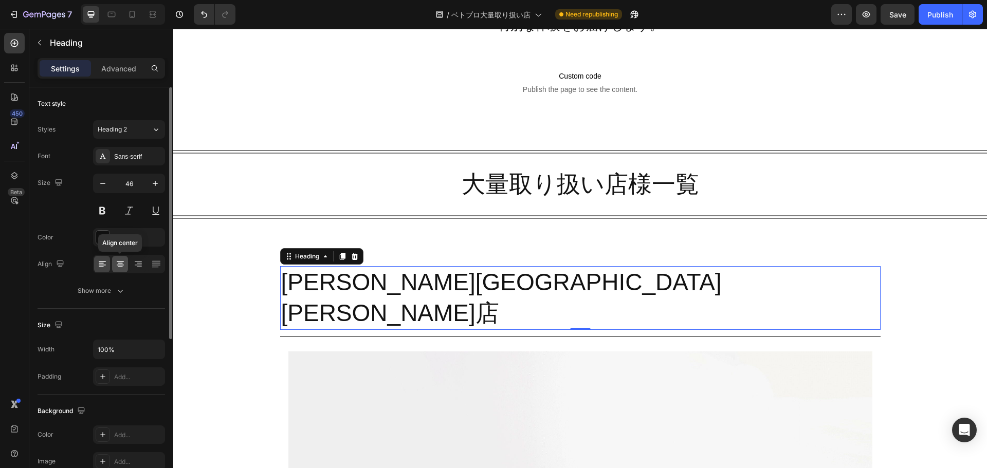
click at [123, 267] on icon at bounding box center [120, 264] width 10 height 10
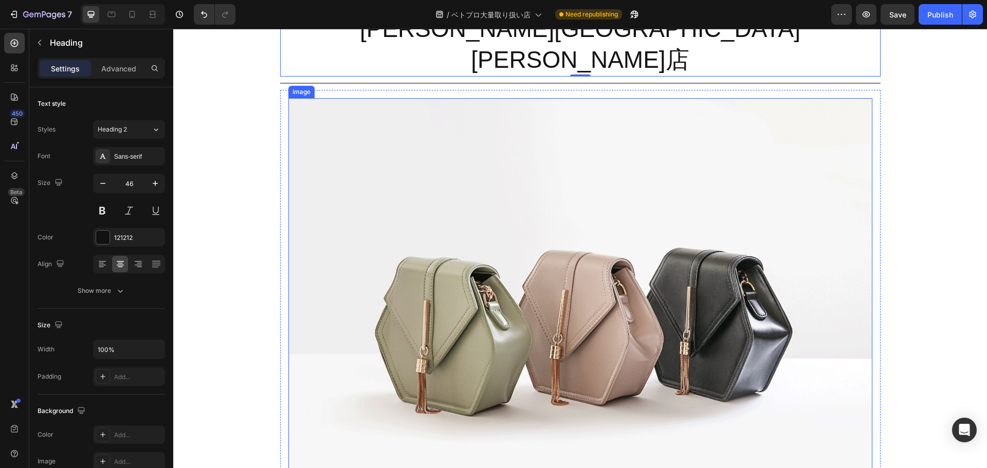
scroll to position [938, 0]
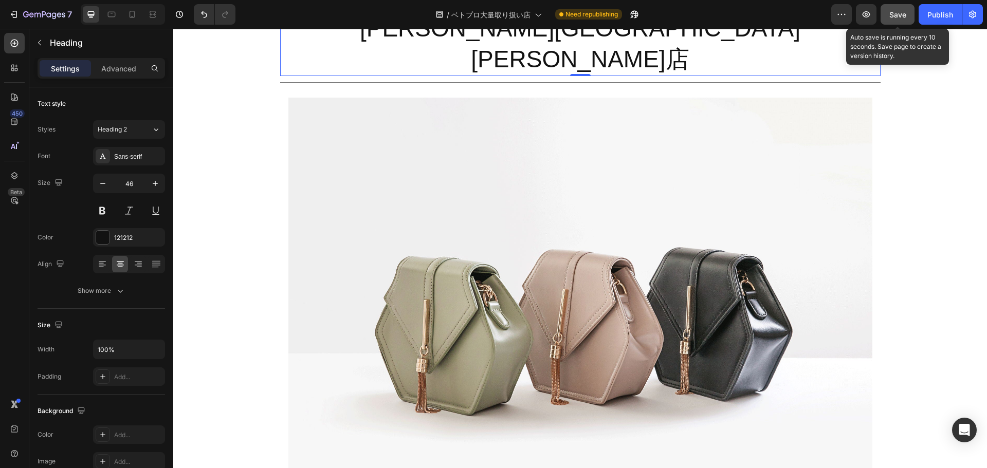
click at [895, 18] on span "Save" at bounding box center [897, 14] width 17 height 9
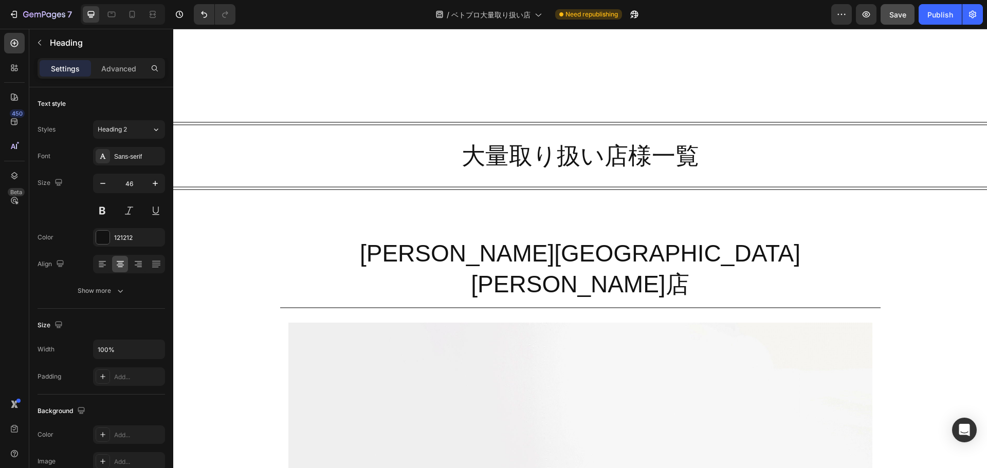
scroll to position [804, 0]
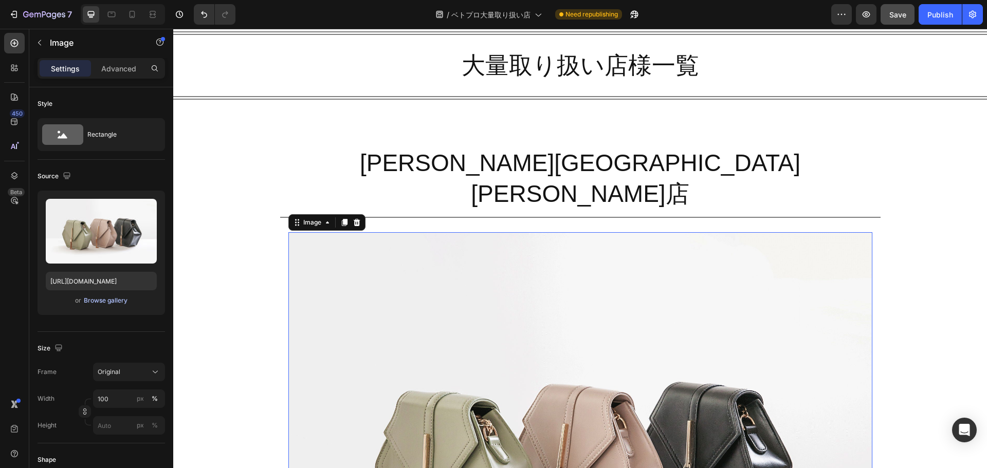
click at [98, 304] on div "Browse gallery" at bounding box center [106, 300] width 44 height 9
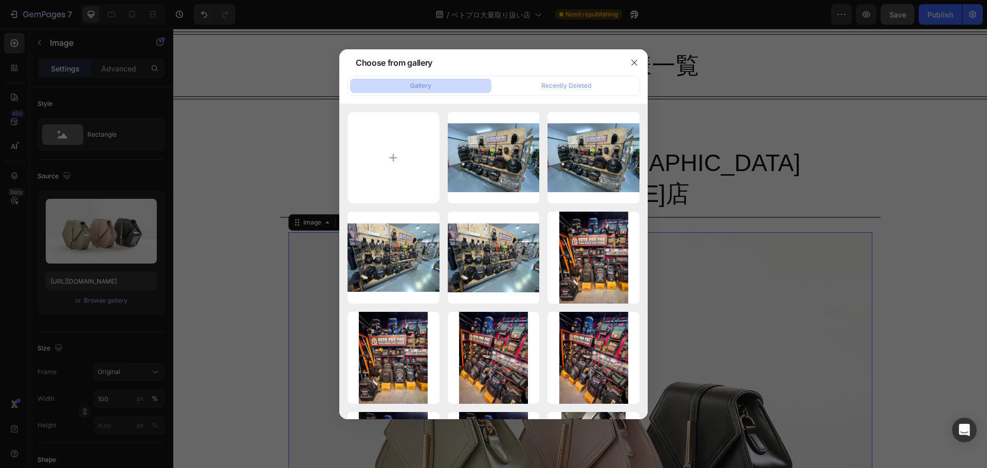
click at [753, 371] on div at bounding box center [493, 234] width 987 height 468
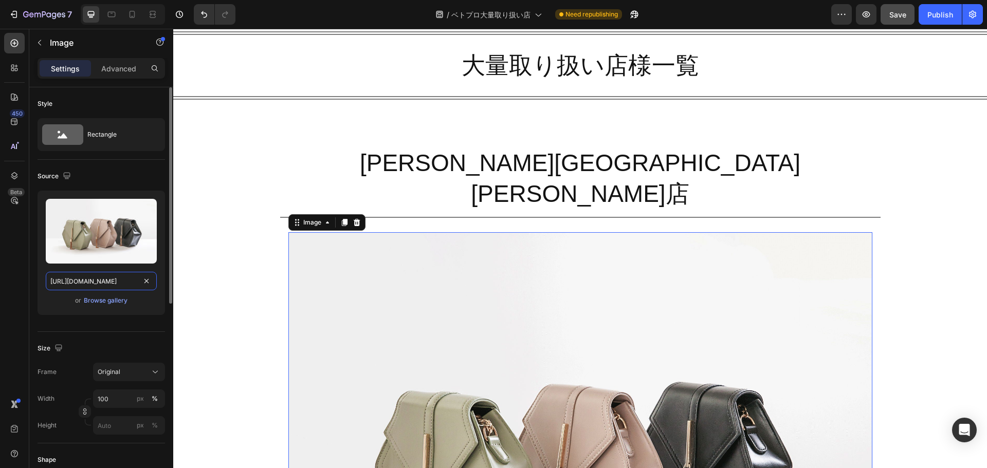
click at [100, 285] on input "[URL][DOMAIN_NAME]" at bounding box center [101, 281] width 111 height 18
paste input "0561/6556/4555/files/gempages_525490314757014773-b94c01f0-89b3-4a0e-ab5b-9bcee2…"
type input "[URL][DOMAIN_NAME]"
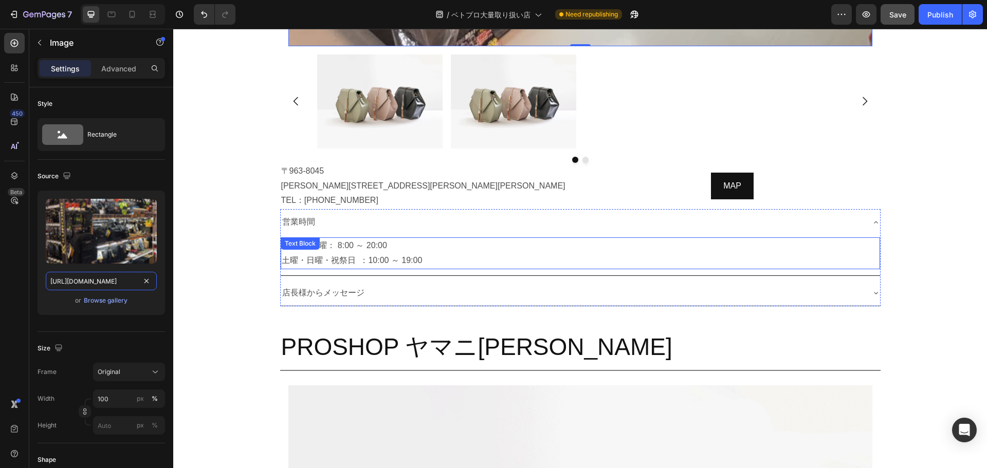
scroll to position [2028, 0]
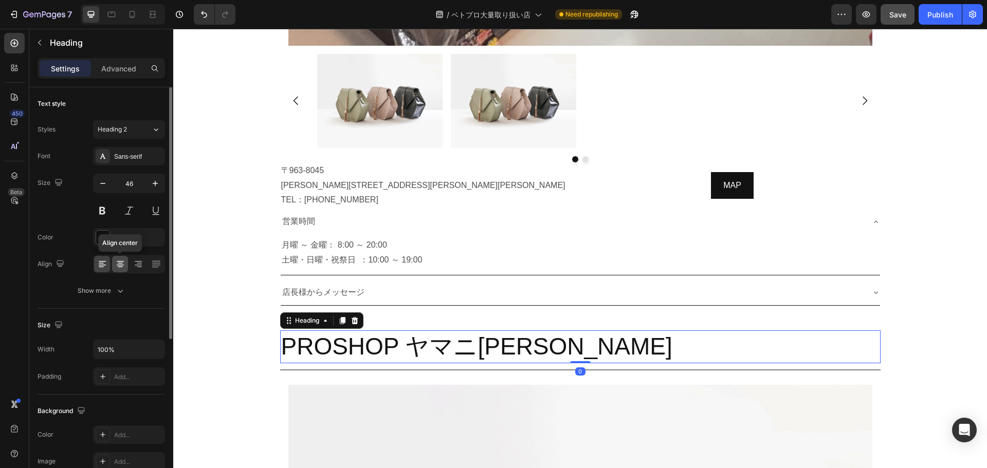
click at [121, 261] on icon at bounding box center [120, 264] width 10 height 10
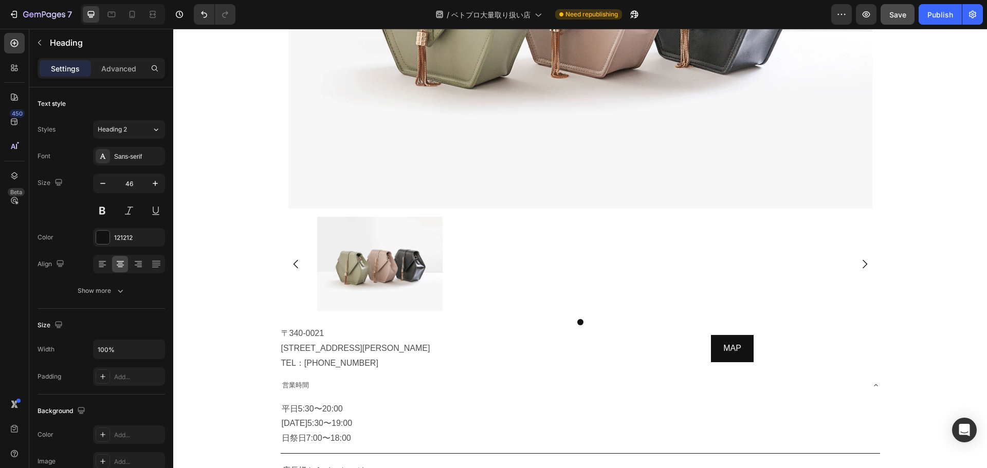
scroll to position [2850, 0]
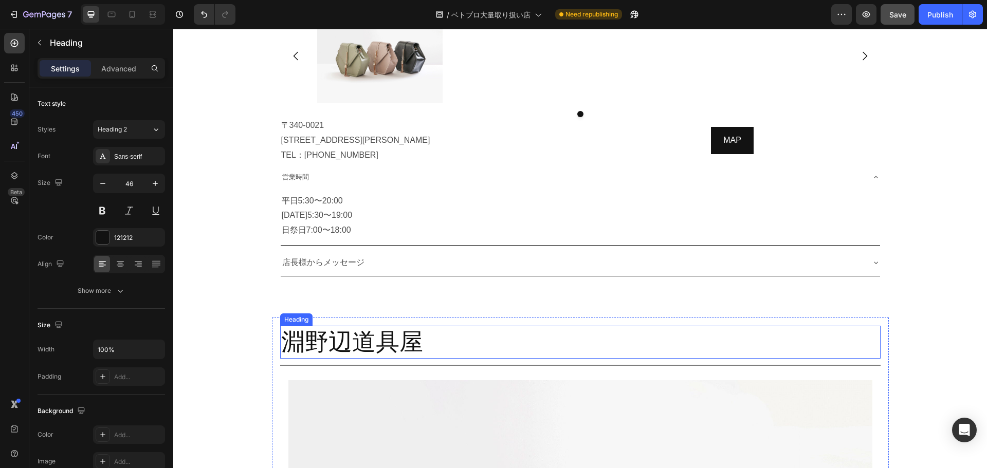
click at [584, 326] on h2 "淵野辺道具屋" at bounding box center [580, 342] width 600 height 33
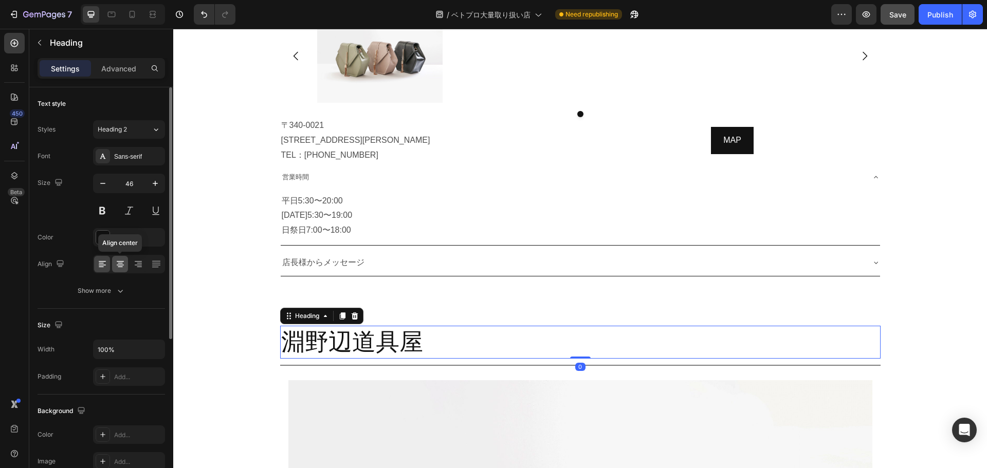
click at [120, 264] on icon at bounding box center [120, 263] width 5 height 1
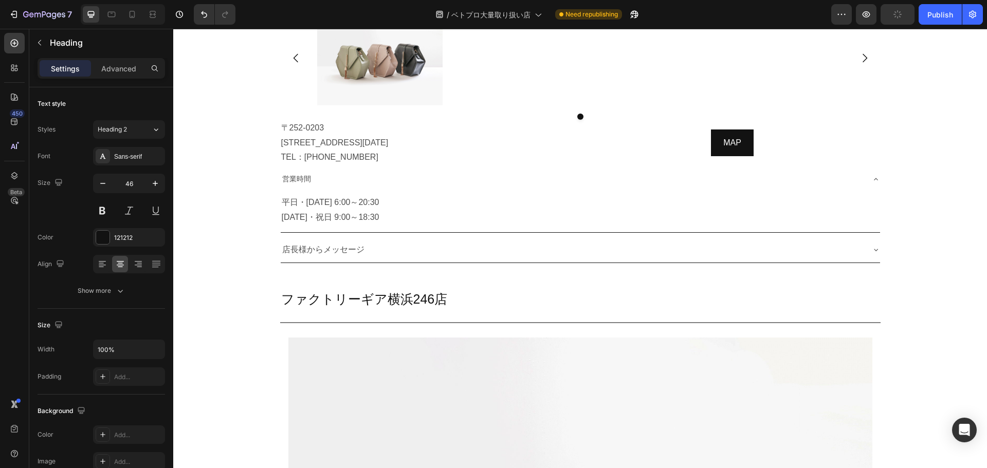
scroll to position [3635, 0]
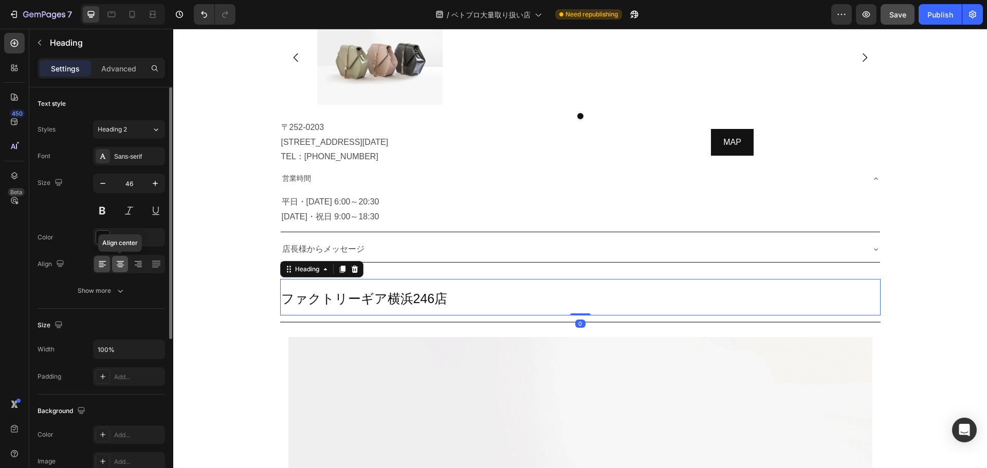
click at [123, 266] on icon at bounding box center [120, 264] width 10 height 10
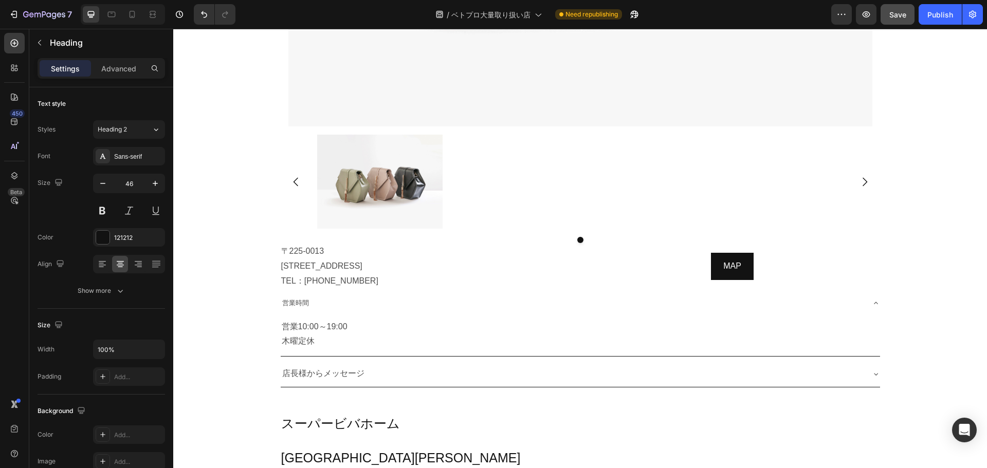
scroll to position [4284, 0]
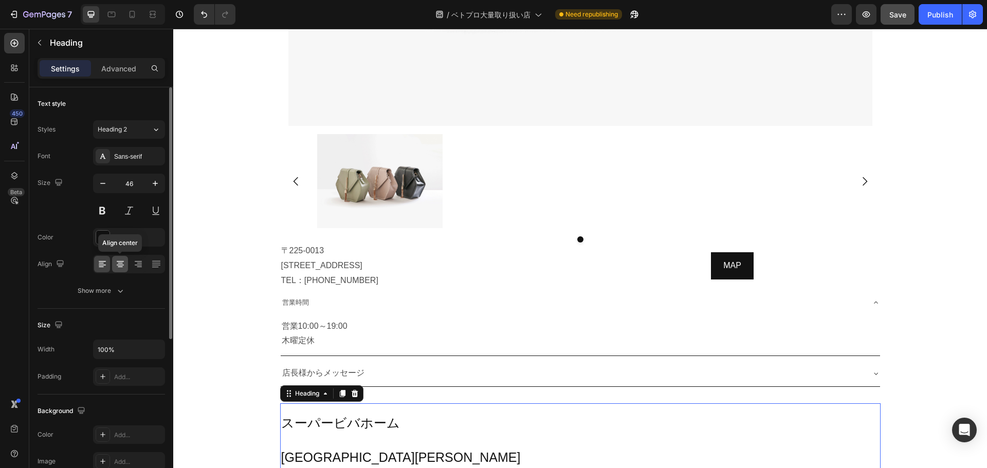
click at [126, 265] on div at bounding box center [120, 264] width 16 height 16
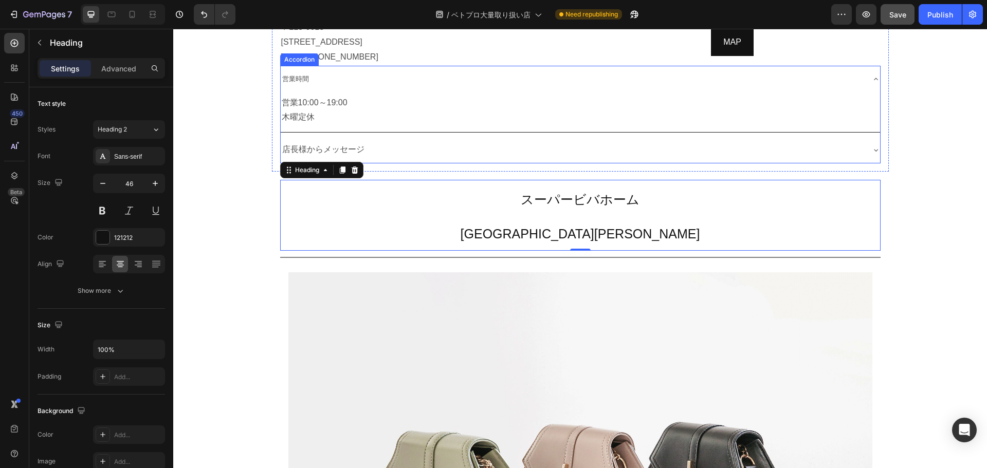
scroll to position [4545, 0]
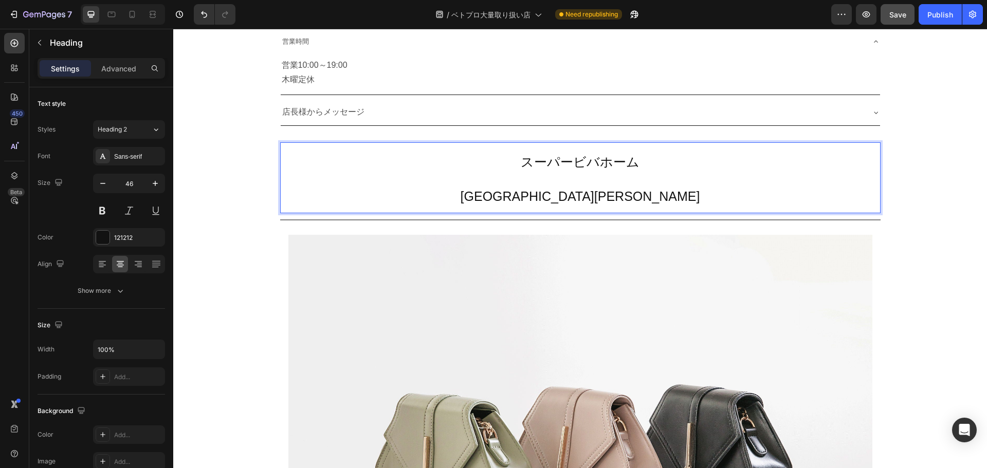
click at [580, 182] on h2 "スーパービバホーム 湘南平塚店" at bounding box center [580, 177] width 600 height 71
click at [580, 182] on p "スーパービバホーム 湘南平塚店" at bounding box center [580, 177] width 598 height 69
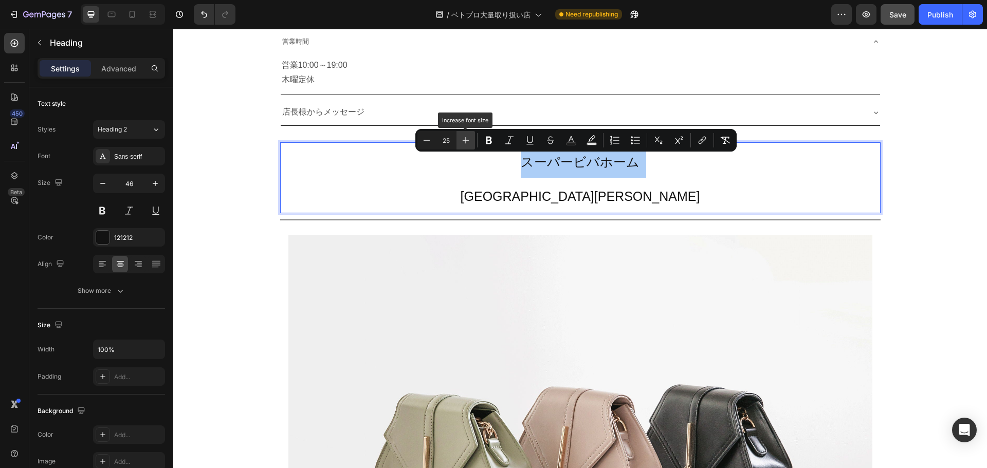
click at [471, 137] on button "Plus" at bounding box center [465, 140] width 18 height 18
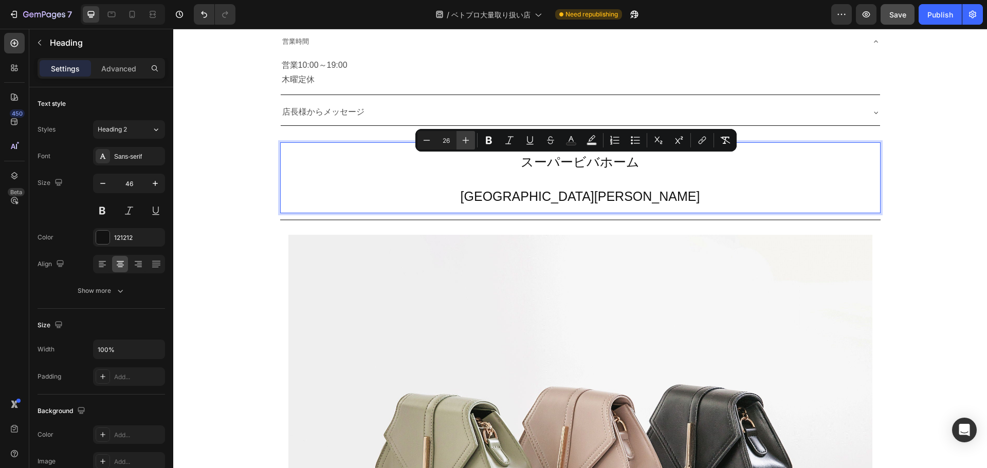
click at [471, 137] on button "Plus" at bounding box center [465, 140] width 18 height 18
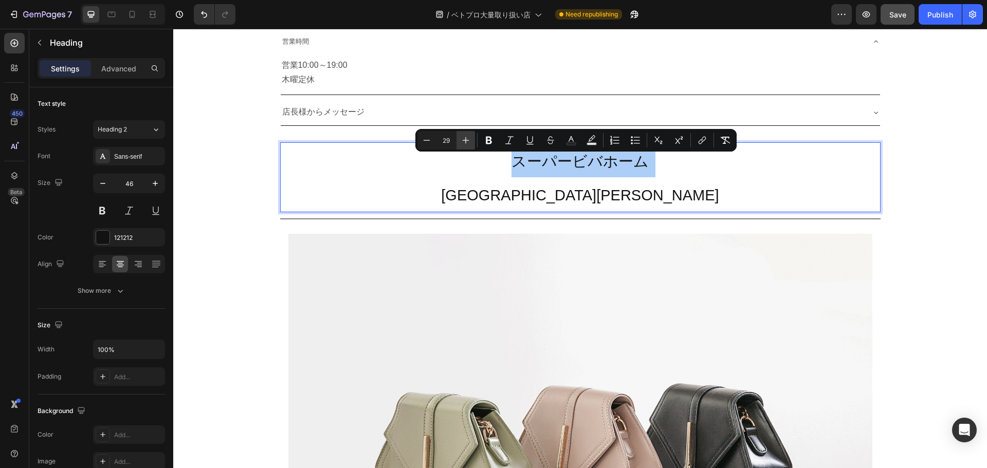
click at [471, 137] on button "Plus" at bounding box center [465, 140] width 18 height 18
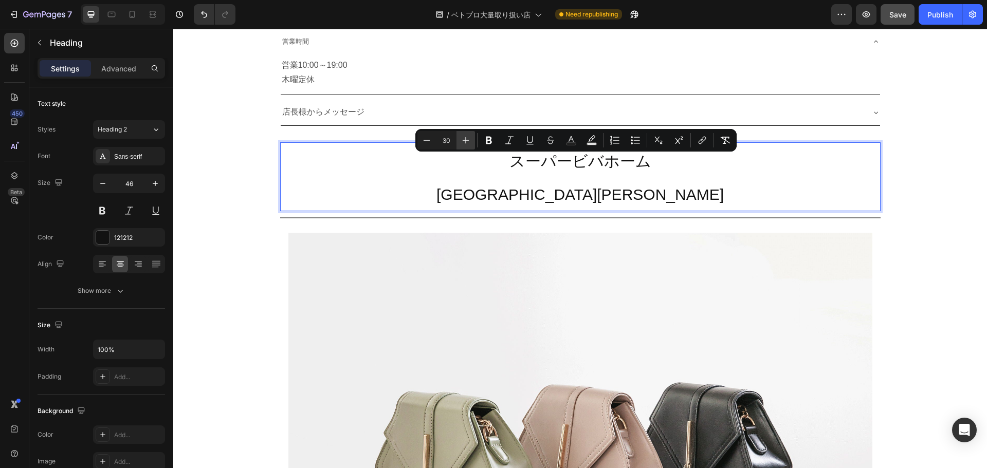
click at [471, 137] on button "Plus" at bounding box center [465, 140] width 18 height 18
type input "32"
click at [132, 13] on icon at bounding box center [132, 14] width 10 height 10
type input "30"
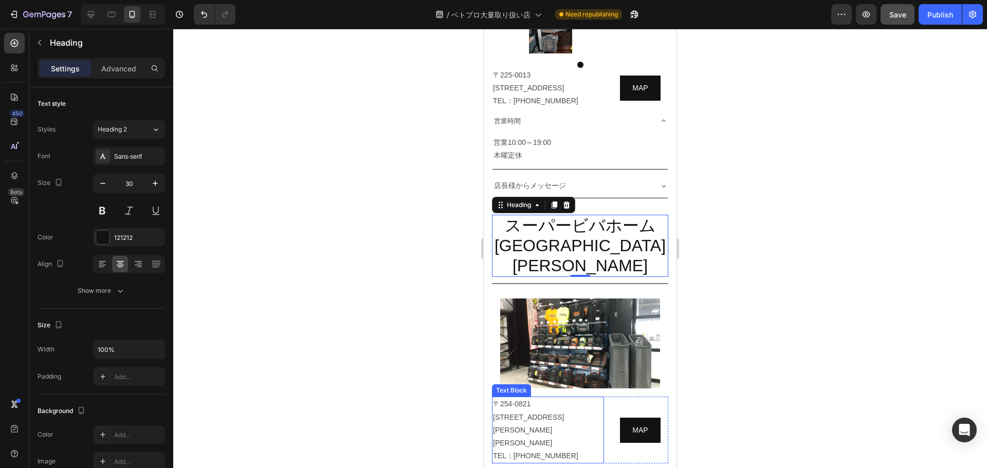
scroll to position [3847, 0]
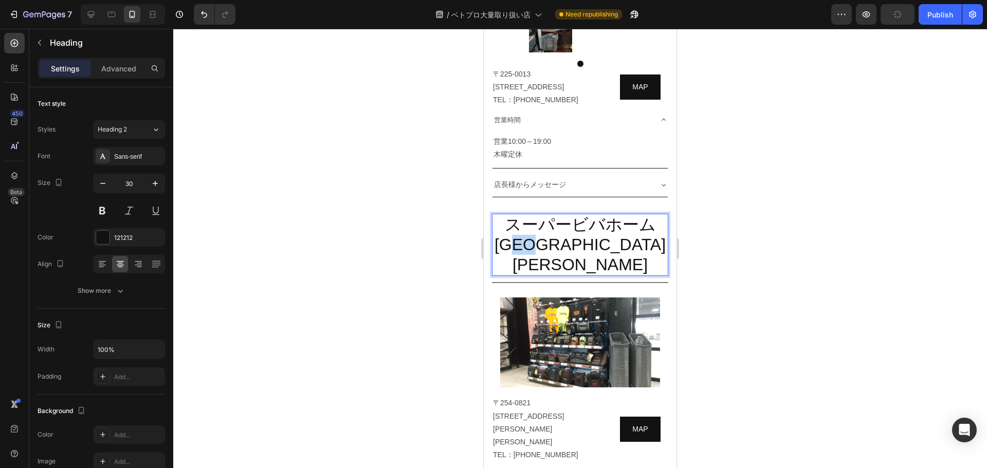
click at [569, 244] on span "[GEOGRAPHIC_DATA][PERSON_NAME]" at bounding box center [579, 254] width 171 height 39
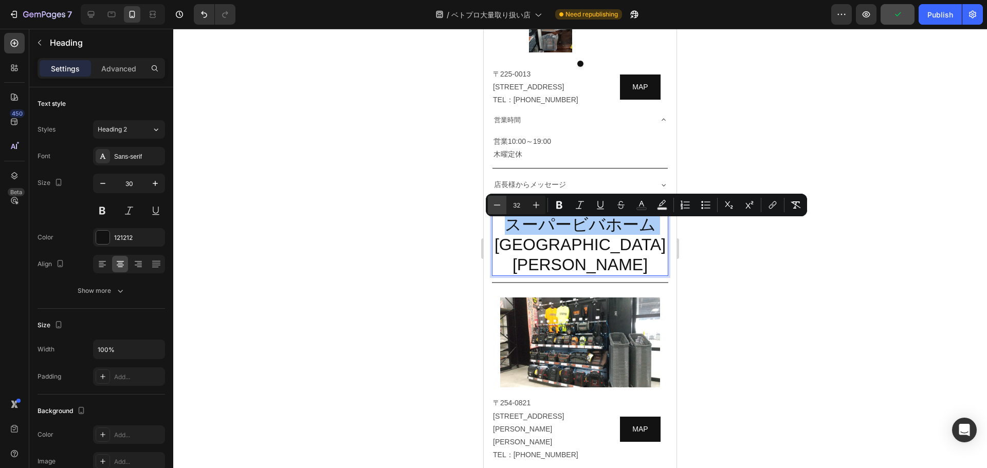
click at [492, 199] on button "Minus" at bounding box center [497, 205] width 18 height 18
type input "30"
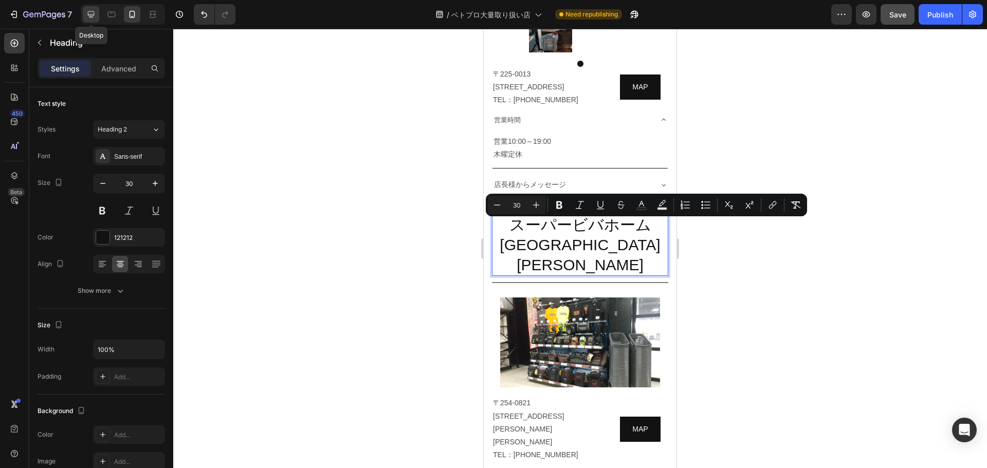
click at [90, 21] on div at bounding box center [91, 14] width 16 height 16
type input "46"
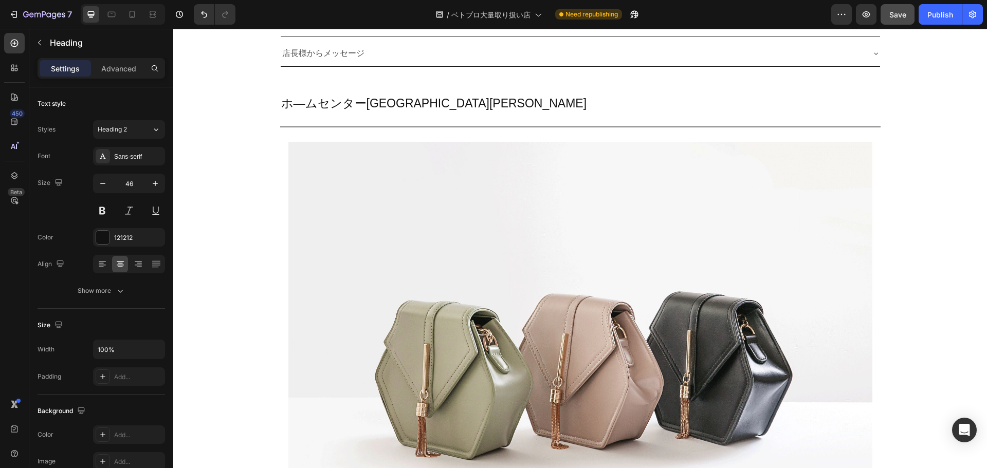
scroll to position [5288, 0]
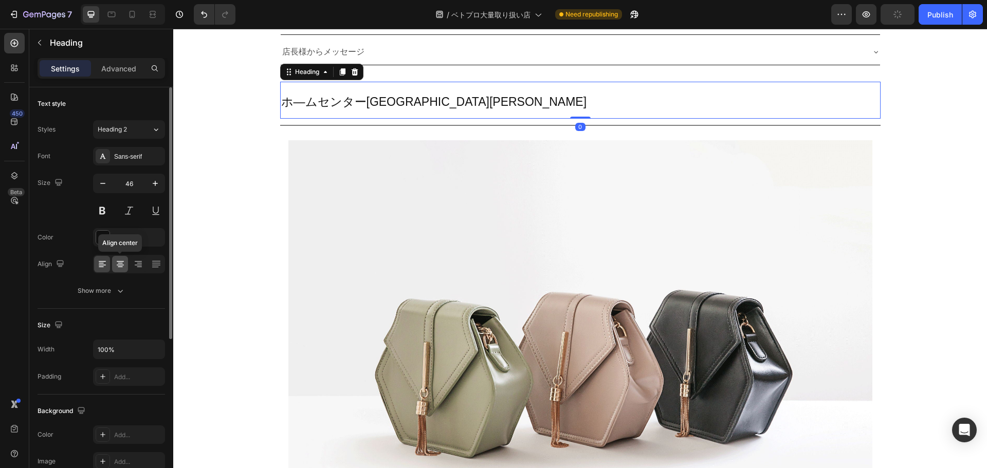
drag, startPoint x: 121, startPoint y: 264, endPoint x: 312, endPoint y: 224, distance: 195.7
click at [121, 264] on icon at bounding box center [120, 263] width 5 height 1
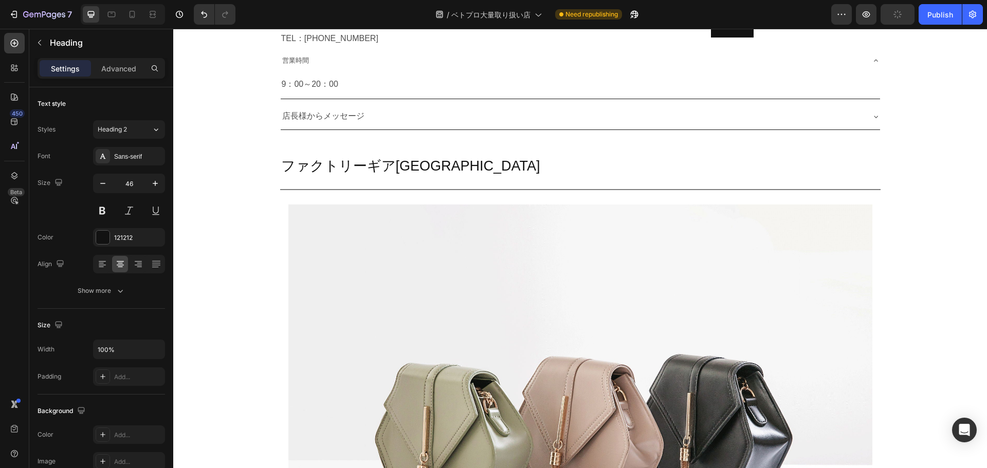
scroll to position [5928, 0]
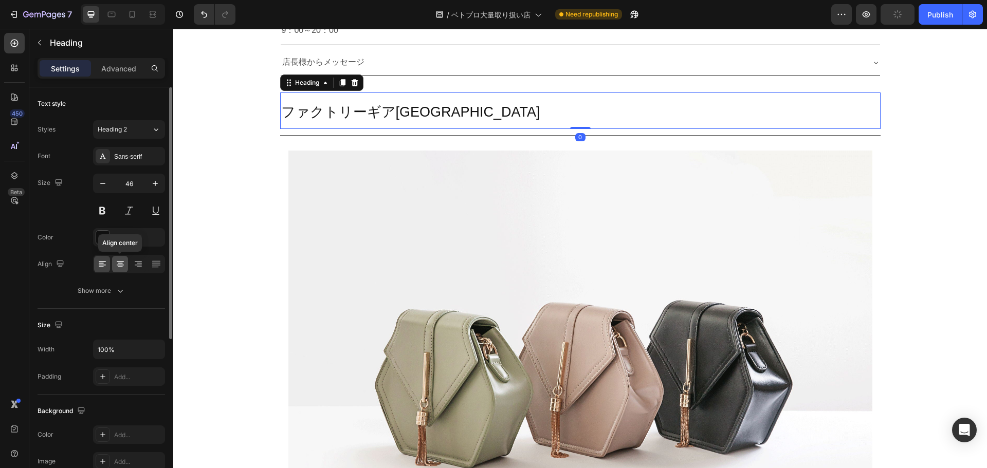
click at [120, 265] on icon at bounding box center [120, 265] width 7 height 1
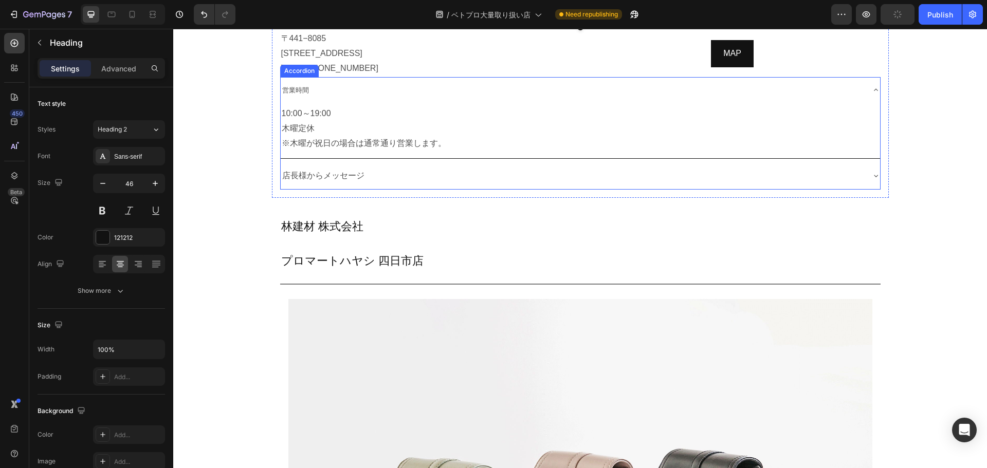
scroll to position [6604, 0]
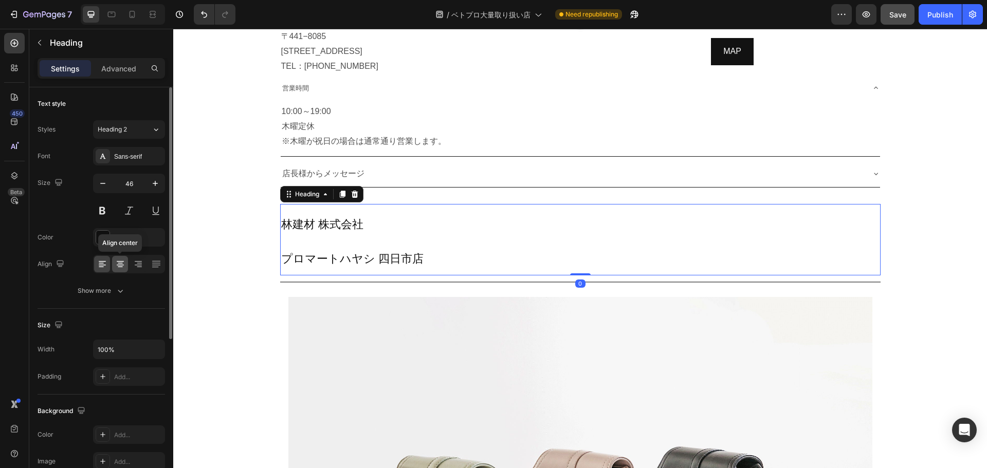
click at [113, 261] on div at bounding box center [120, 264] width 16 height 16
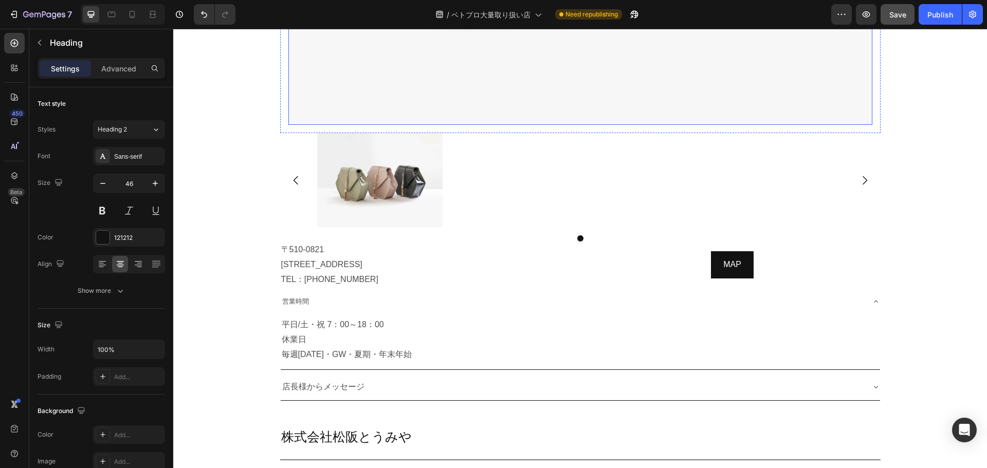
scroll to position [7332, 0]
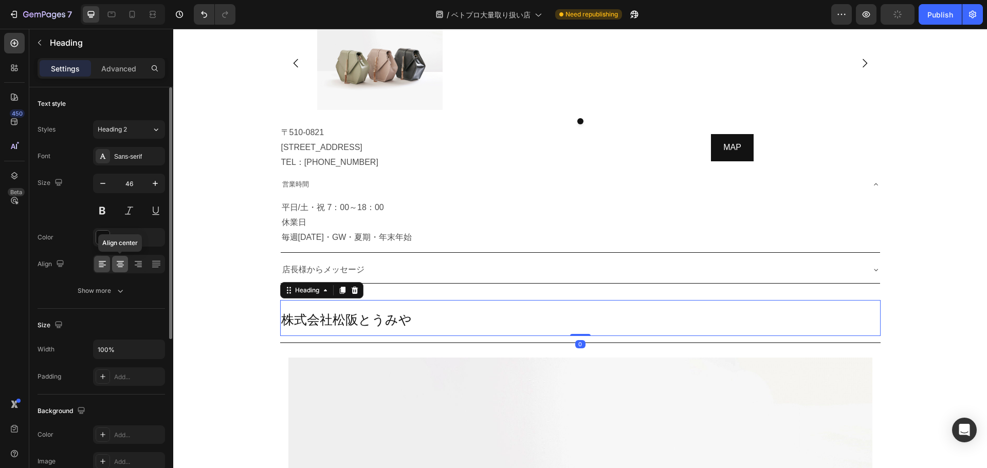
drag, startPoint x: 126, startPoint y: 268, endPoint x: 344, endPoint y: 282, distance: 218.3
click at [126, 268] on div at bounding box center [120, 264] width 16 height 16
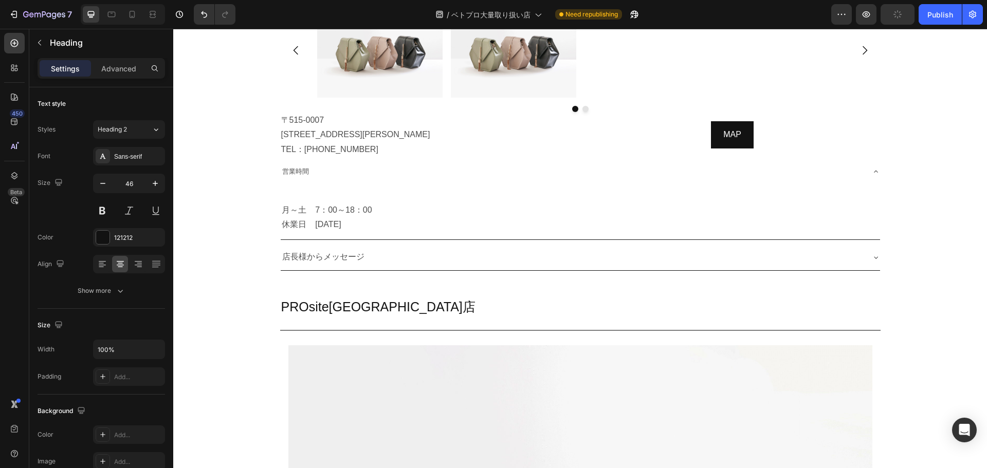
scroll to position [8133, 0]
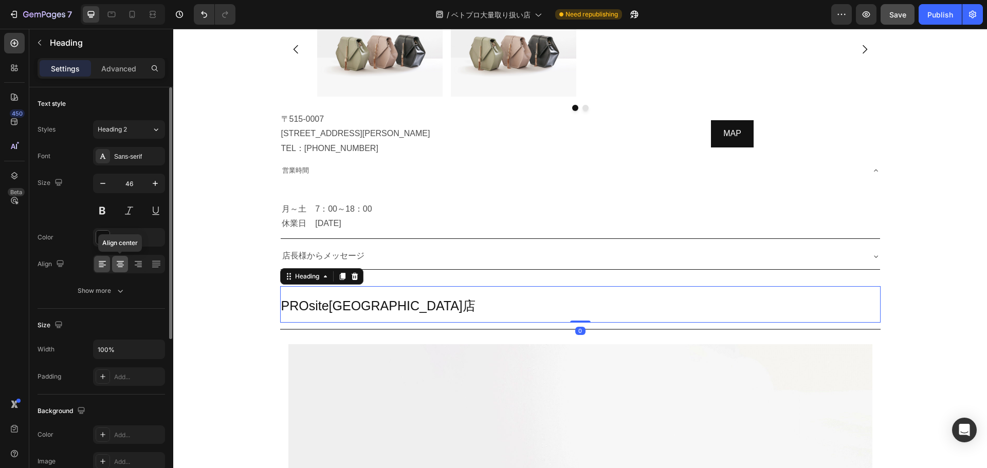
drag, startPoint x: 122, startPoint y: 267, endPoint x: 123, endPoint y: 223, distance: 44.2
click at [122, 267] on icon at bounding box center [120, 267] width 5 height 1
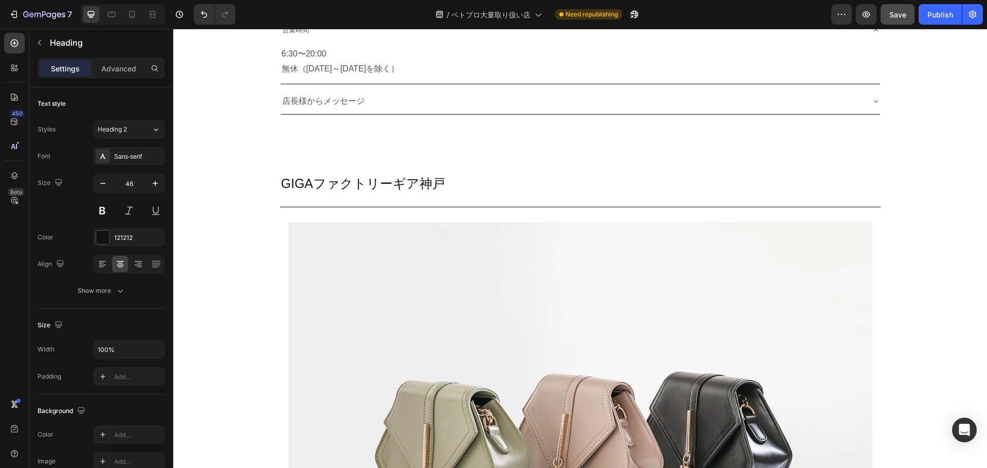
scroll to position [9094, 0]
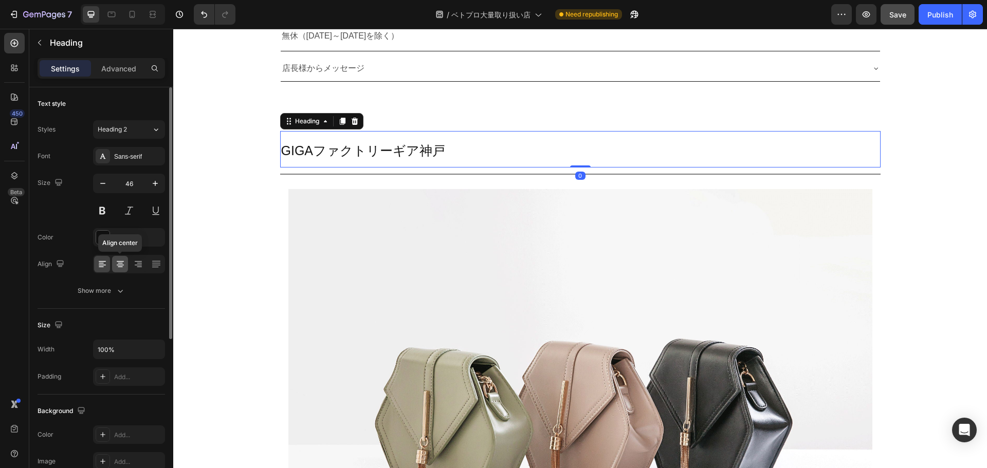
click at [120, 271] on div at bounding box center [120, 264] width 16 height 16
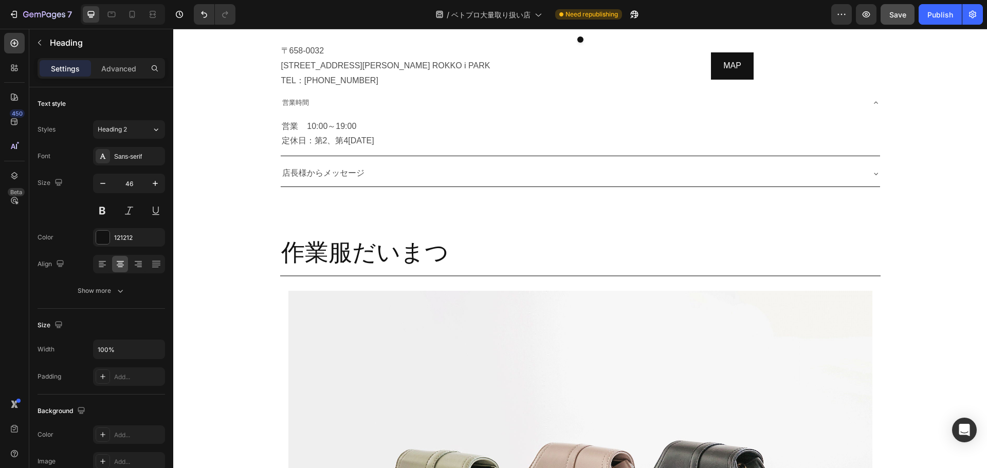
scroll to position [9812, 0]
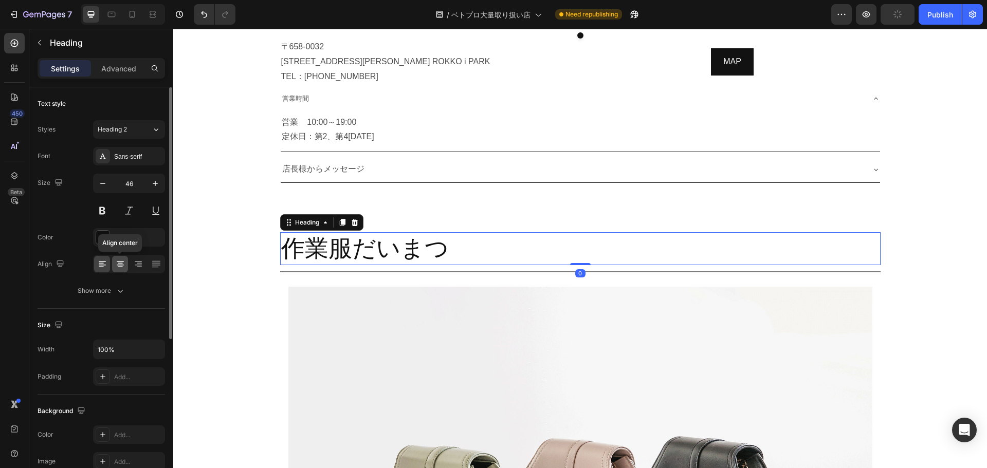
drag, startPoint x: 119, startPoint y: 266, endPoint x: 352, endPoint y: 301, distance: 235.4
click at [119, 266] on icon at bounding box center [120, 264] width 10 height 10
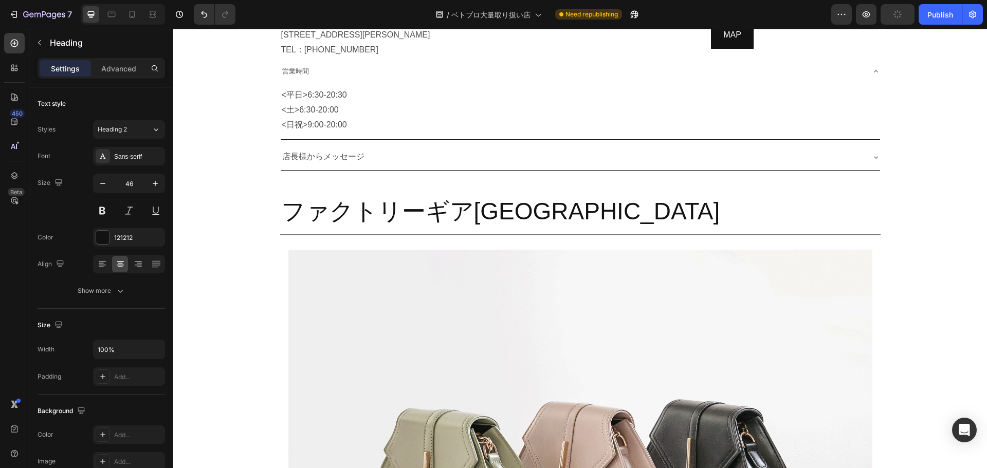
scroll to position [10645, 0]
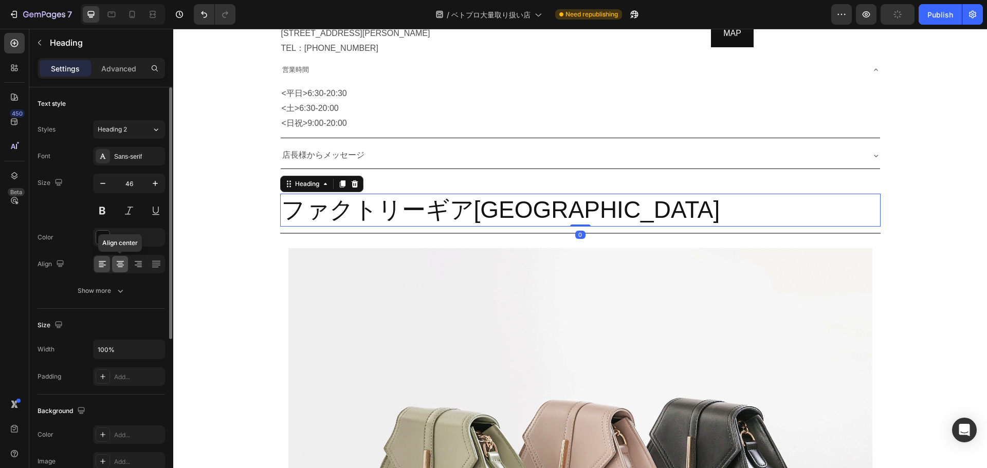
click at [117, 263] on icon at bounding box center [120, 264] width 10 height 10
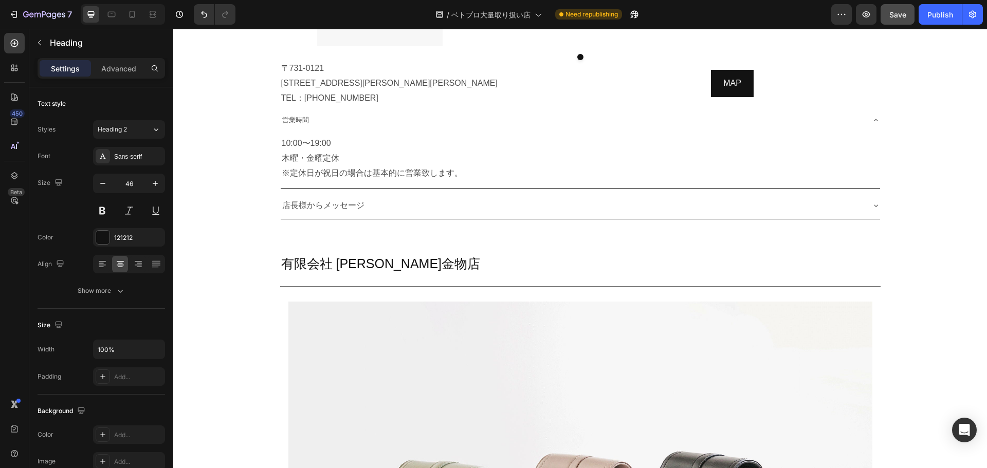
scroll to position [11459, 0]
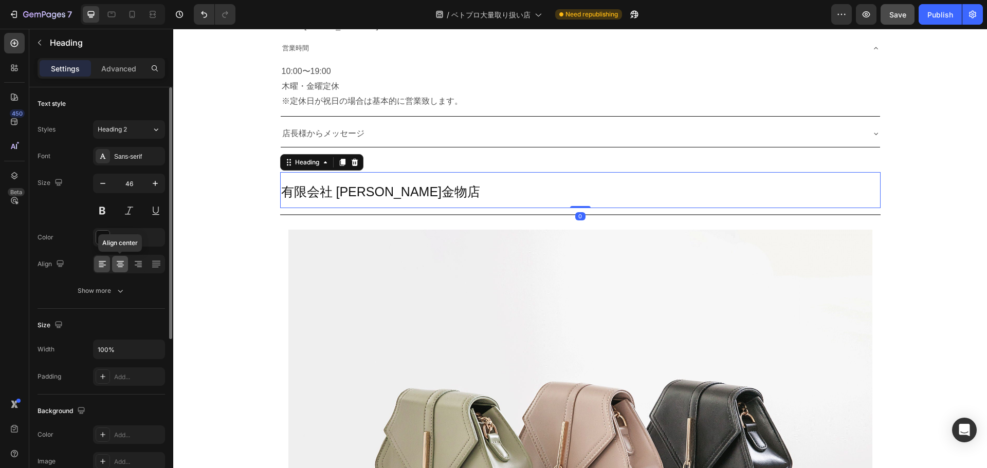
click at [117, 261] on icon at bounding box center [120, 264] width 10 height 10
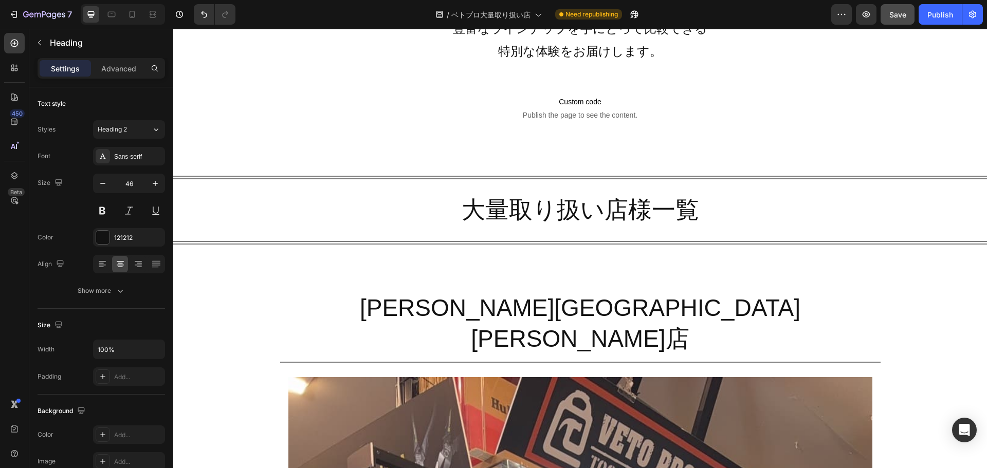
scroll to position [656, 0]
click at [34, 40] on button "button" at bounding box center [39, 42] width 16 height 16
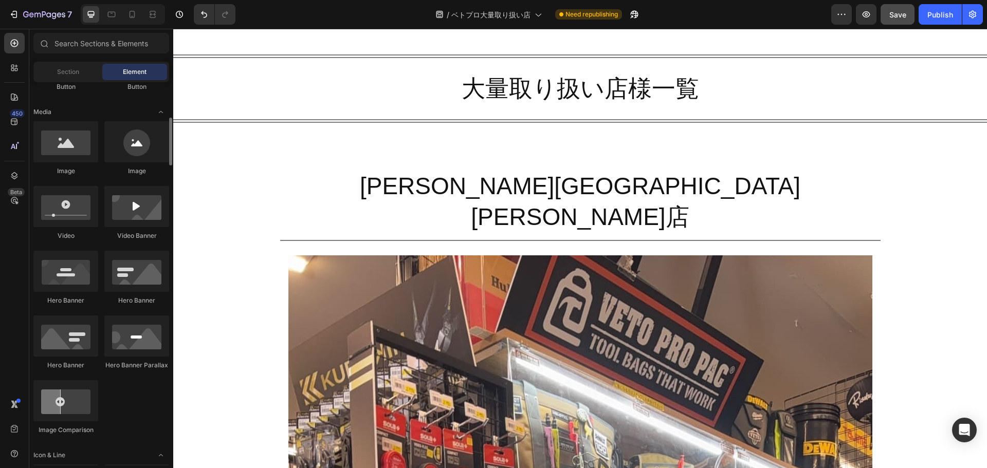
scroll to position [0, 0]
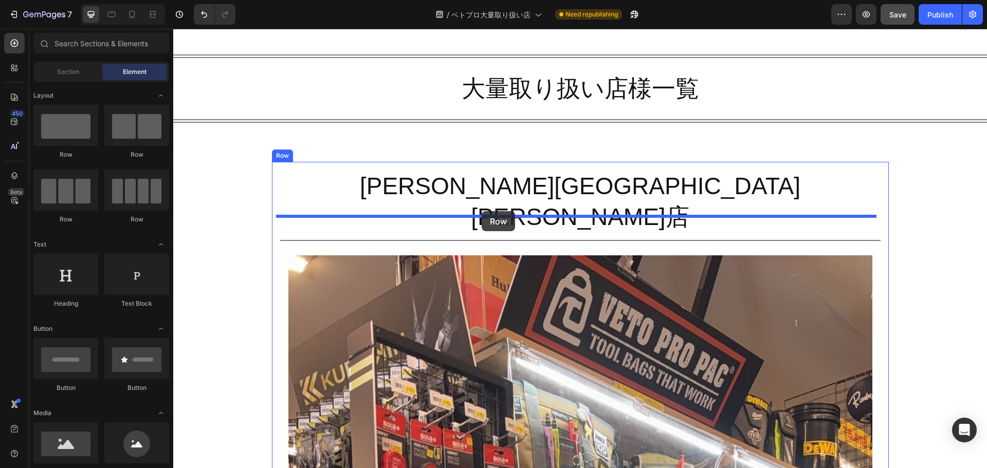
drag, startPoint x: 258, startPoint y: 225, endPoint x: 482, endPoint y: 211, distance: 223.5
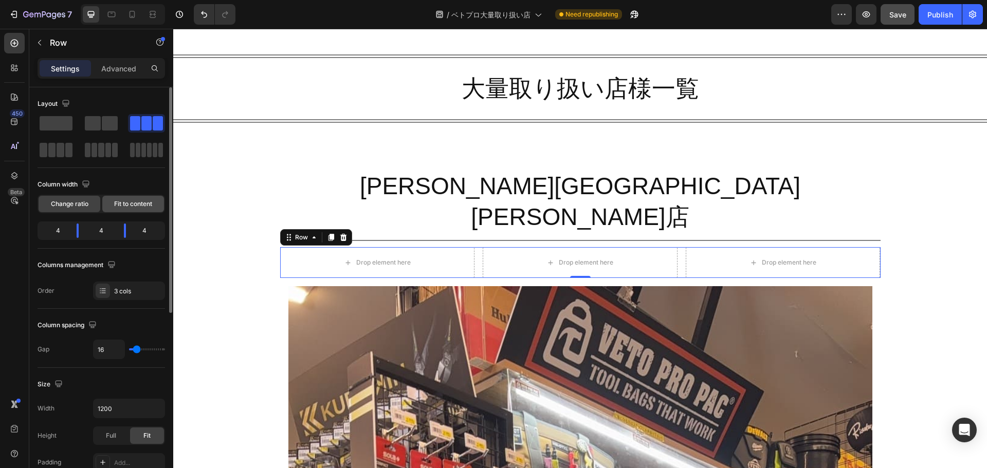
click at [128, 205] on span "Fit to content" at bounding box center [133, 203] width 38 height 9
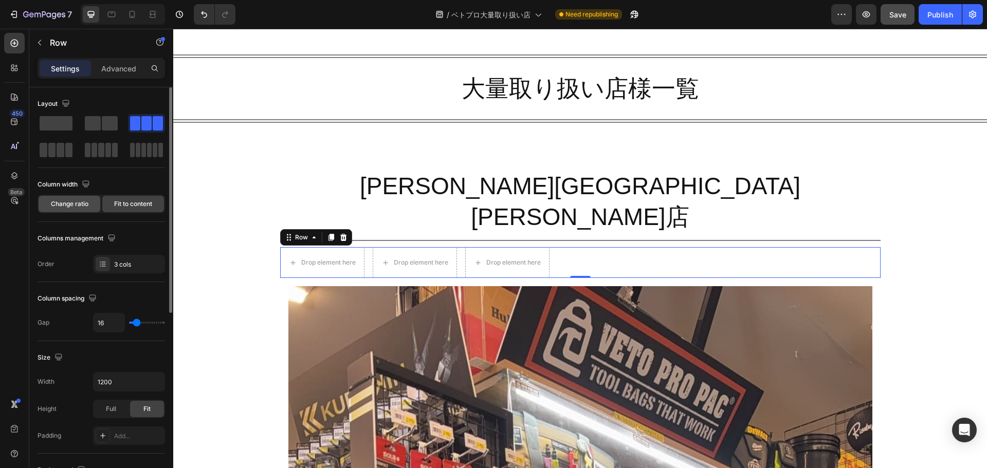
click at [71, 202] on span "Change ratio" at bounding box center [70, 203] width 38 height 9
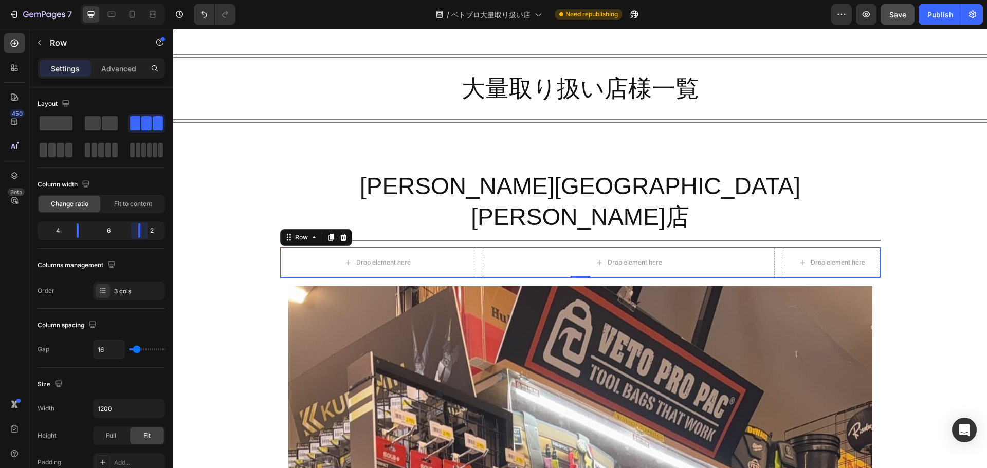
drag, startPoint x: 125, startPoint y: 234, endPoint x: 146, endPoint y: 234, distance: 21.1
click at [146, 0] on body "7 Version history / ベトプロ大量取り扱い店 Need republishing Preview Save Publish 450 Beta…" at bounding box center [493, 0] width 987 height 0
drag, startPoint x: 77, startPoint y: 234, endPoint x: 115, endPoint y: 231, distance: 38.2
click at [115, 0] on body "7 Version history / ベトプロ大量取り扱い店 Need republishing Preview Publish 450 Beta Sect…" at bounding box center [493, 0] width 987 height 0
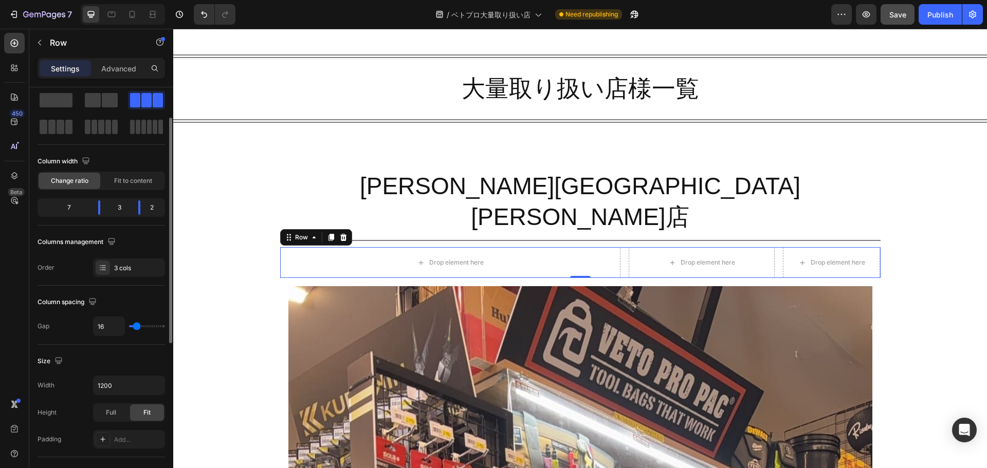
scroll to position [23, 0]
click at [39, 41] on icon "button" at bounding box center [39, 43] width 8 height 8
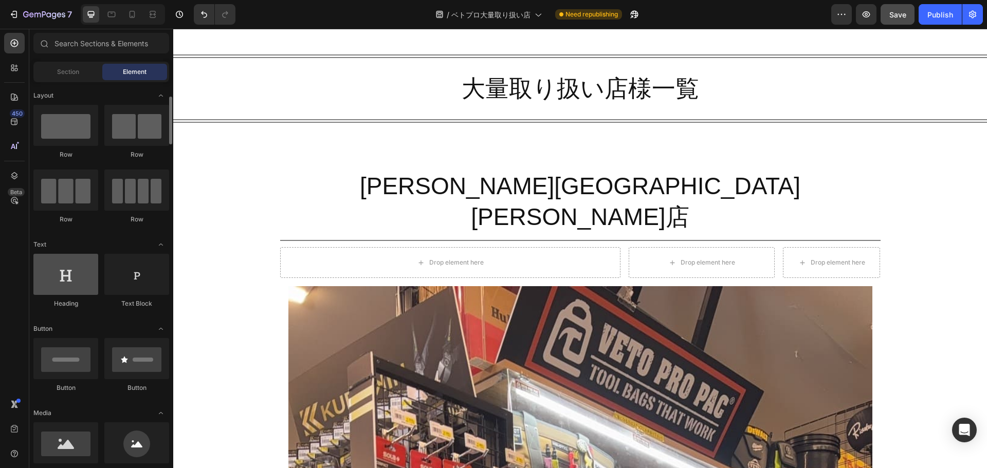
scroll to position [20, 0]
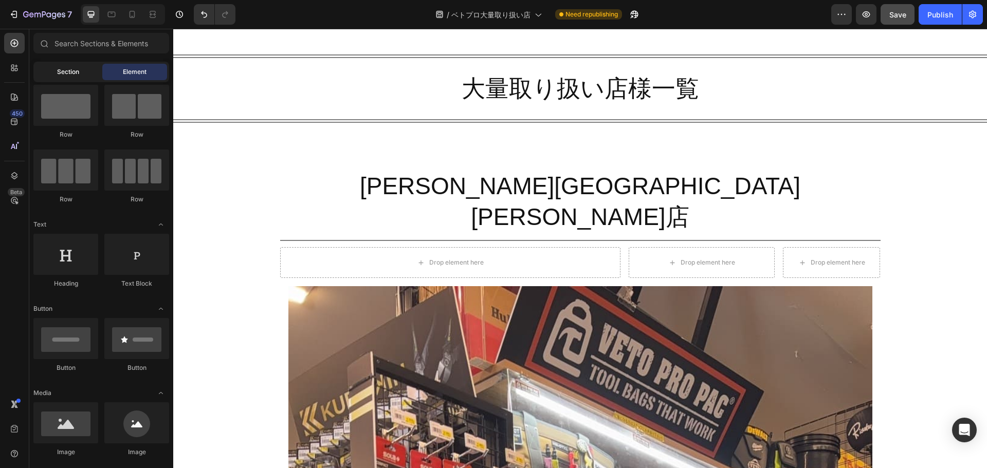
click at [64, 66] on div "Section" at bounding box center [67, 72] width 65 height 16
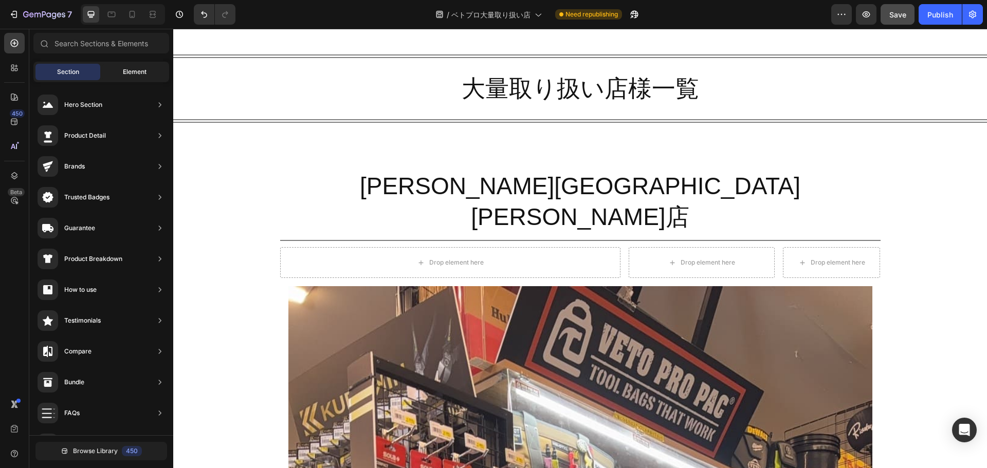
click at [131, 65] on div "Element" at bounding box center [134, 72] width 65 height 16
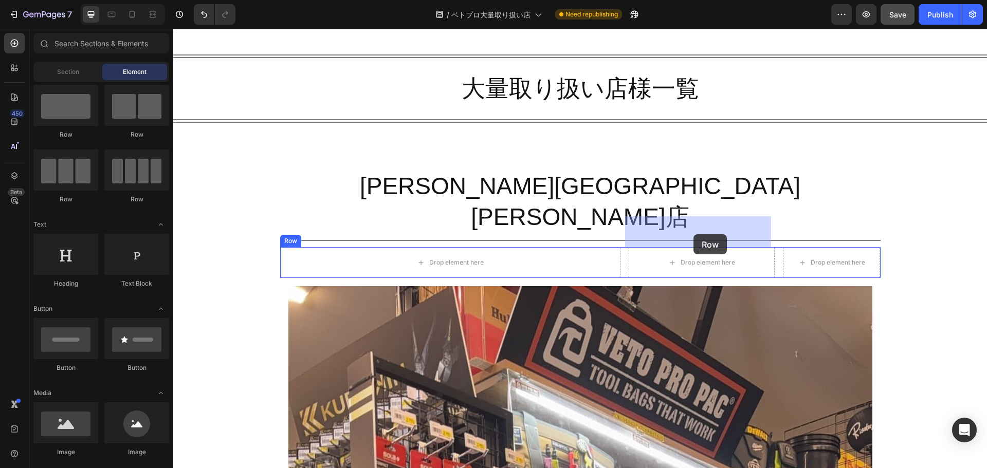
drag, startPoint x: 316, startPoint y: 141, endPoint x: 692, endPoint y: 234, distance: 388.1
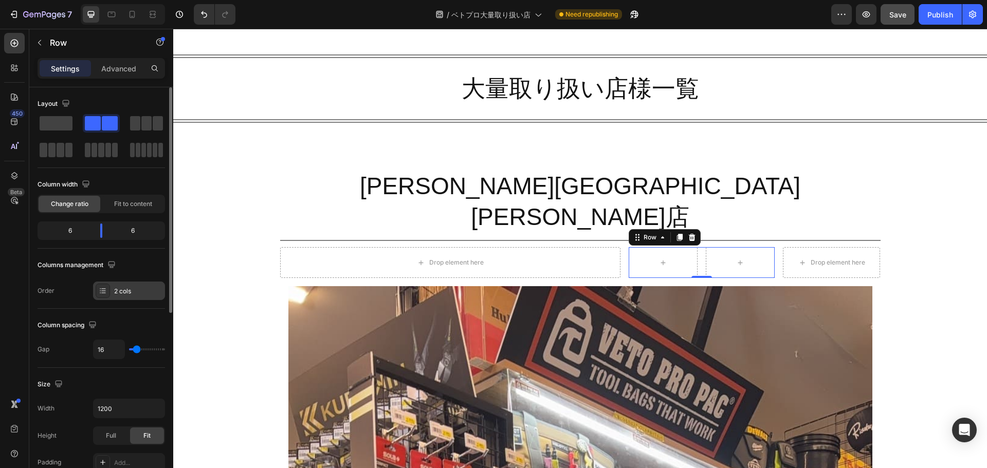
click at [135, 289] on div "2 cols" at bounding box center [138, 291] width 48 height 9
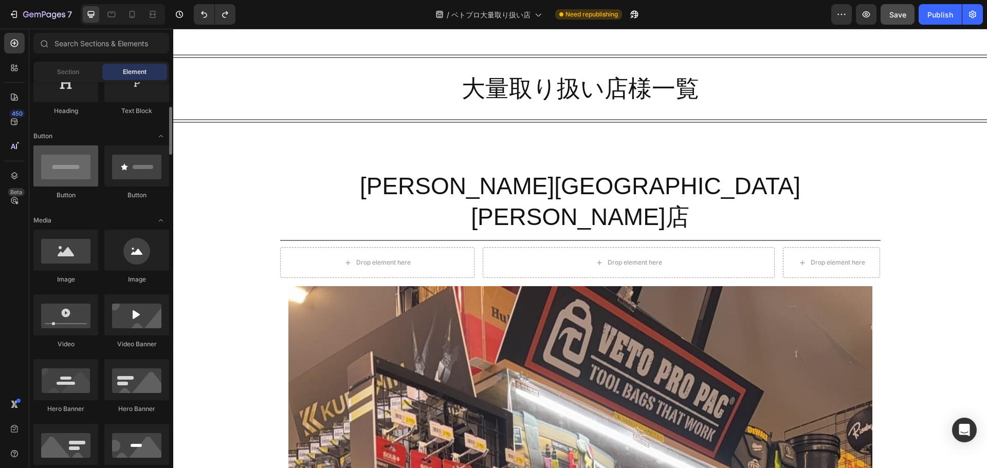
scroll to position [193, 0]
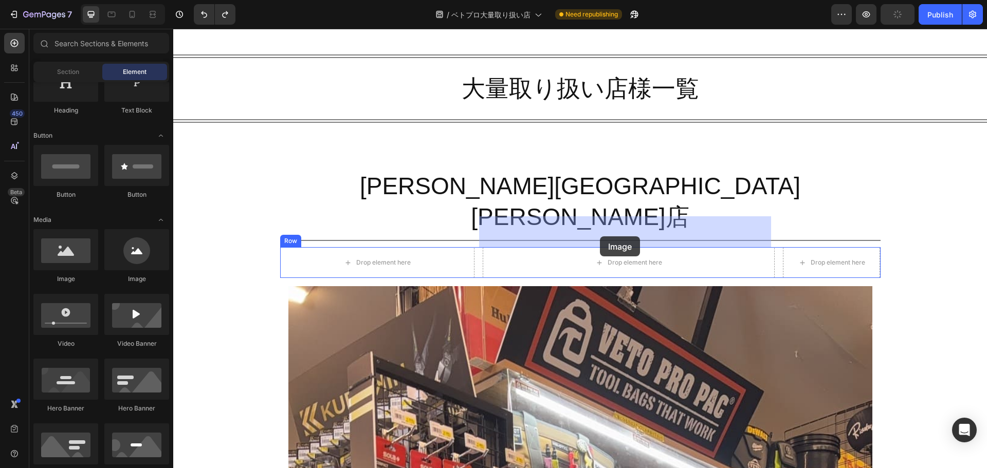
drag, startPoint x: 244, startPoint y: 287, endPoint x: 600, endPoint y: 236, distance: 359.7
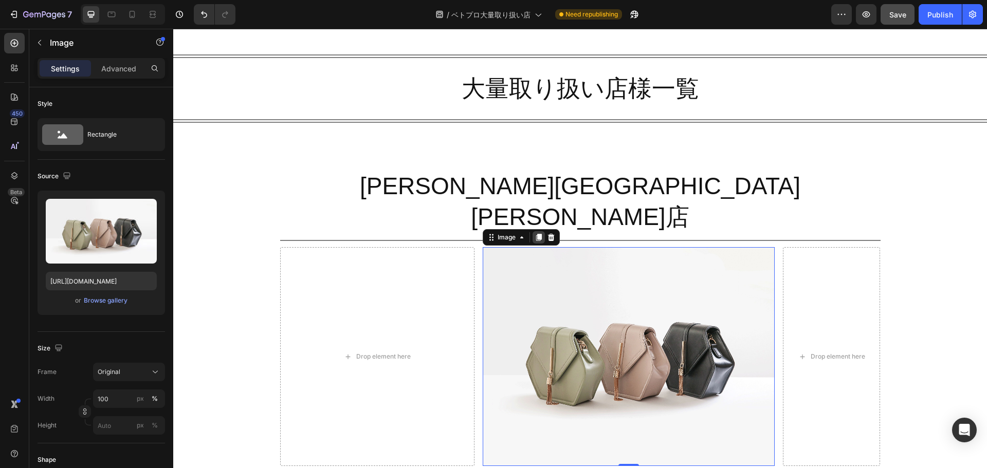
click at [536, 233] on icon at bounding box center [538, 237] width 8 height 8
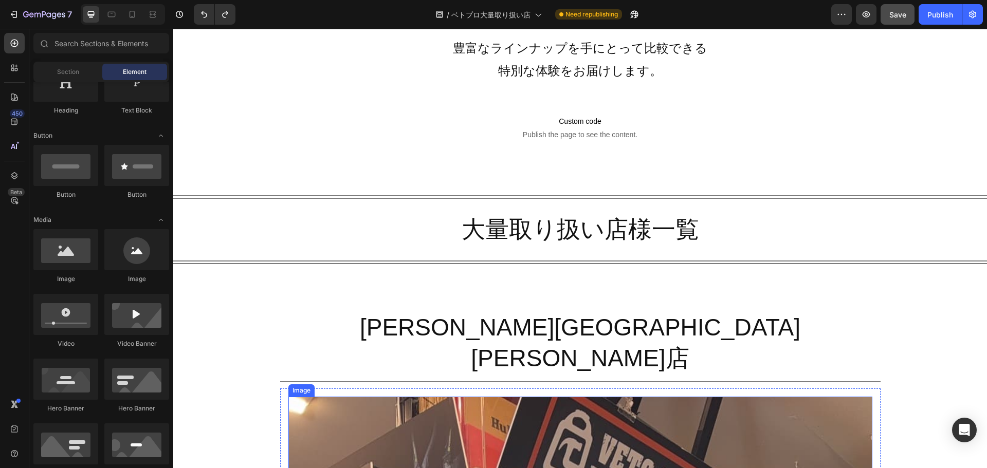
scroll to position [641, 0]
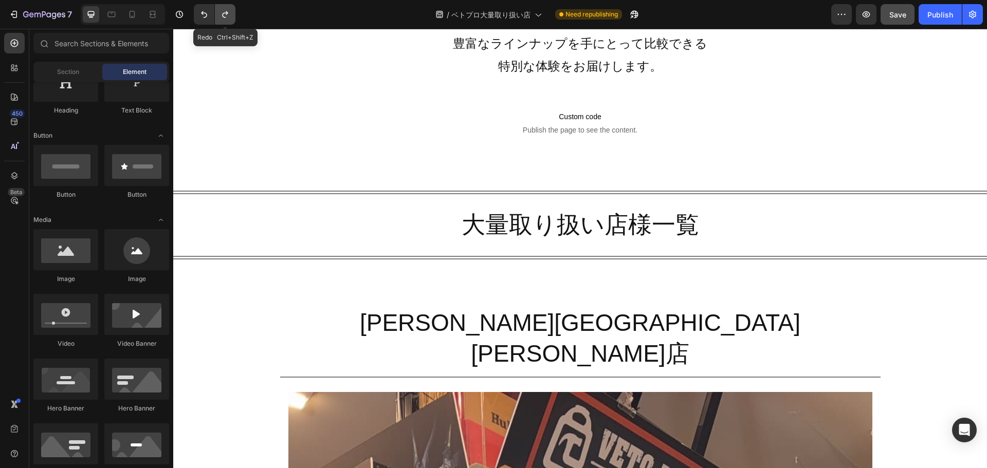
click at [230, 14] on icon "Undo/Redo" at bounding box center [225, 14] width 10 height 10
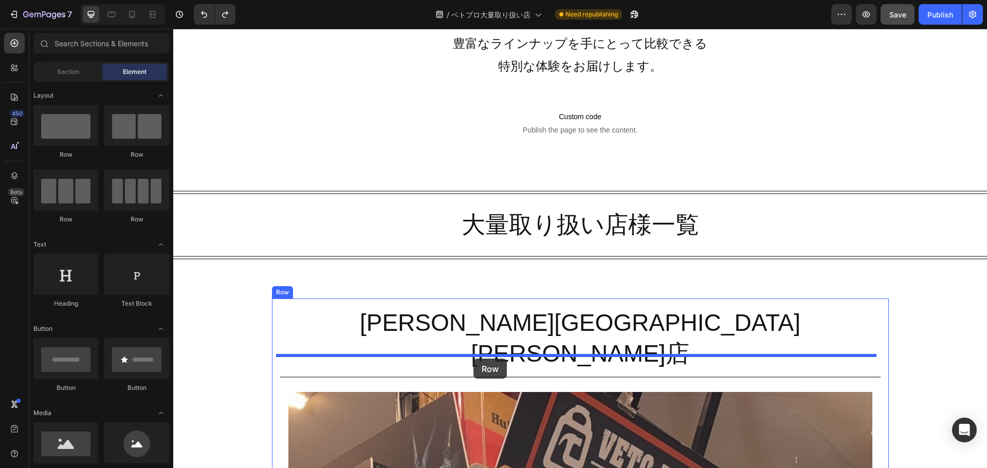
drag, startPoint x: 304, startPoint y: 152, endPoint x: 473, endPoint y: 359, distance: 267.3
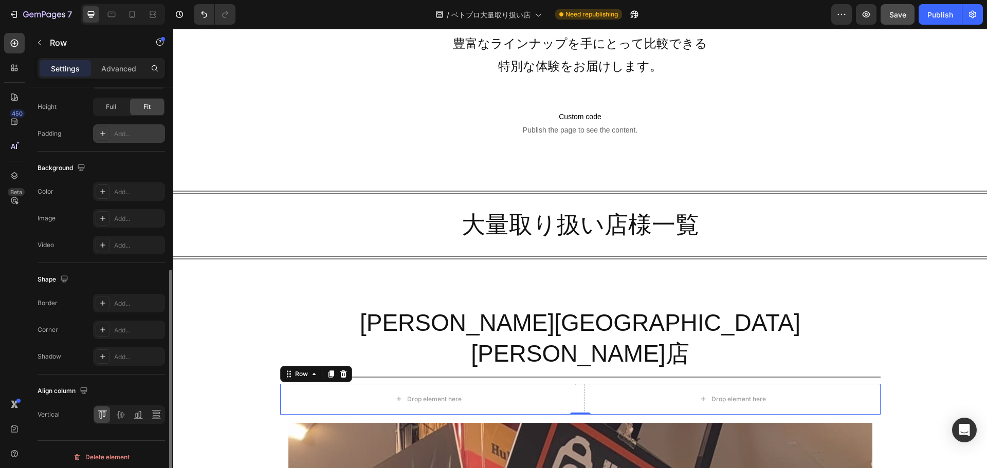
scroll to position [330, 0]
click at [43, 43] on icon "button" at bounding box center [39, 43] width 8 height 8
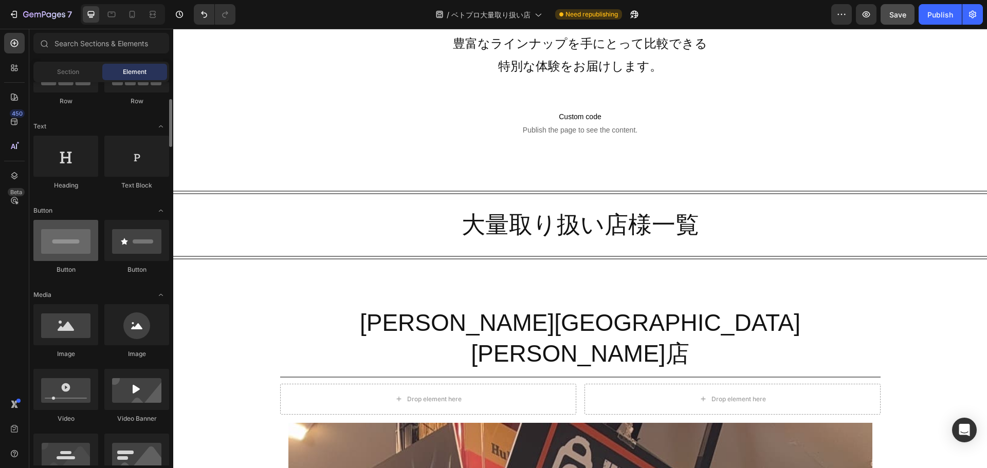
scroll to position [122, 0]
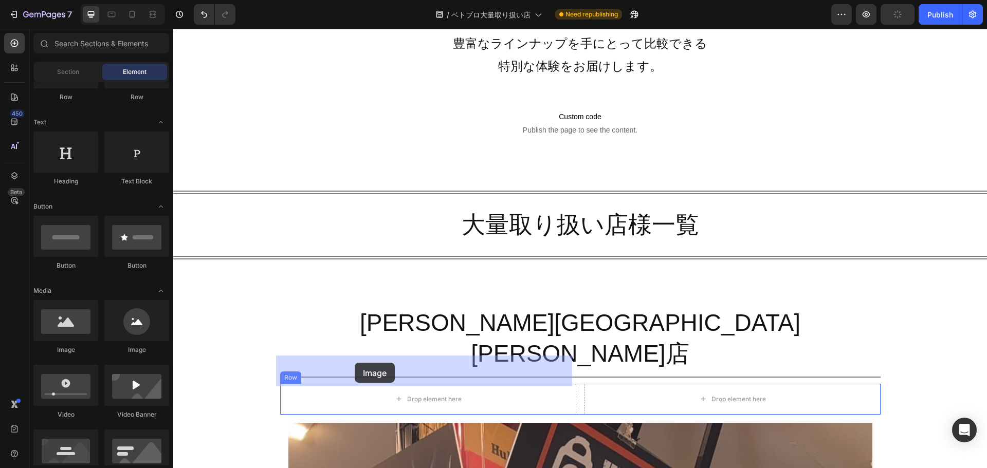
drag, startPoint x: 239, startPoint y: 347, endPoint x: 355, endPoint y: 363, distance: 116.7
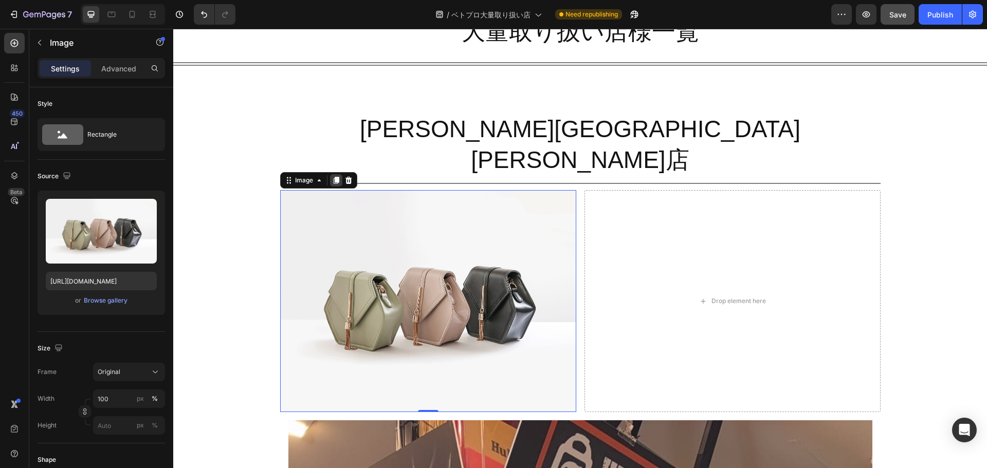
scroll to position [838, 0]
click at [332, 176] on icon at bounding box center [336, 180] width 8 height 8
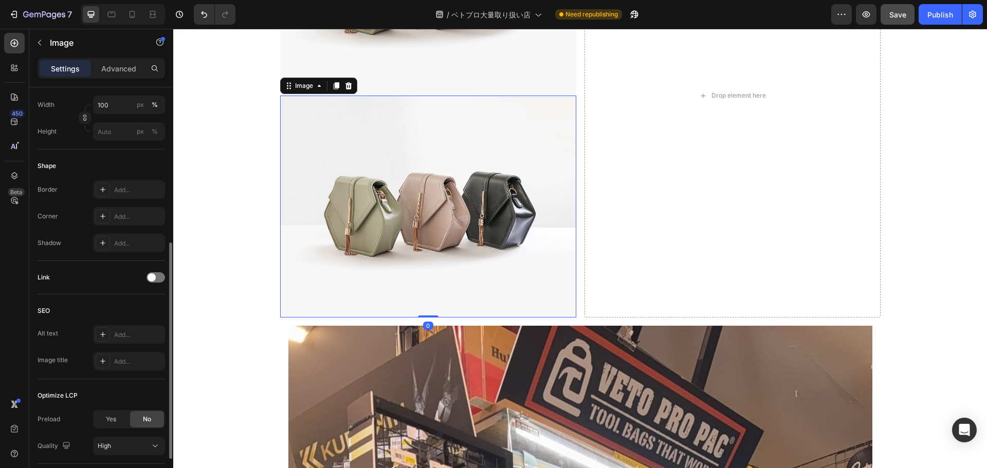
scroll to position [1025, 0]
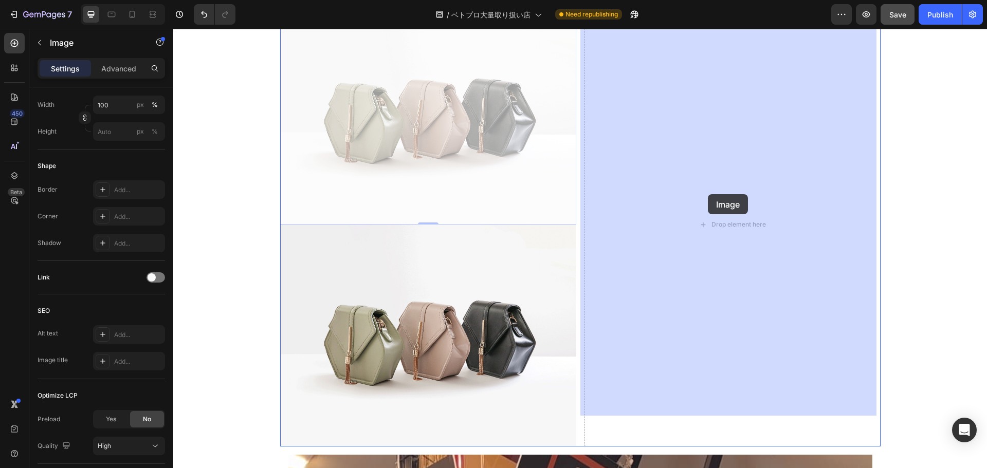
drag, startPoint x: 453, startPoint y: 150, endPoint x: 708, endPoint y: 194, distance: 258.8
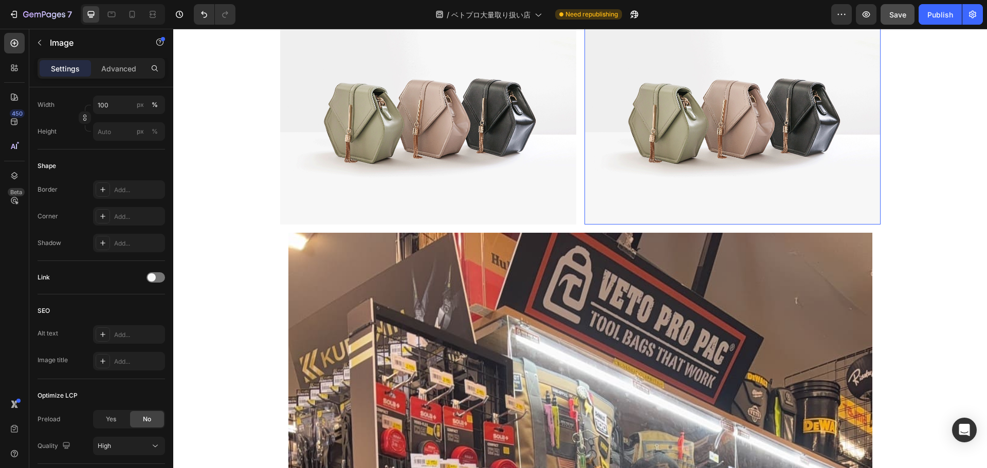
scroll to position [803, 0]
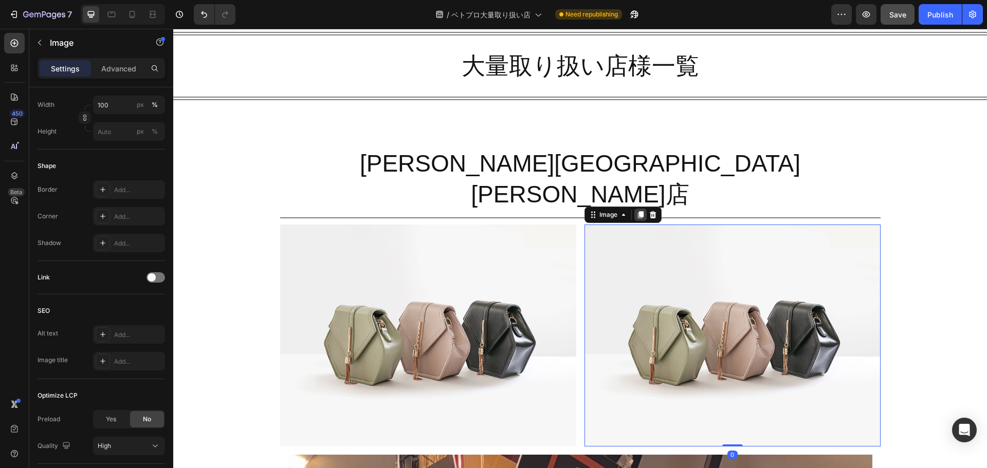
click at [636, 211] on icon at bounding box center [640, 215] width 8 height 8
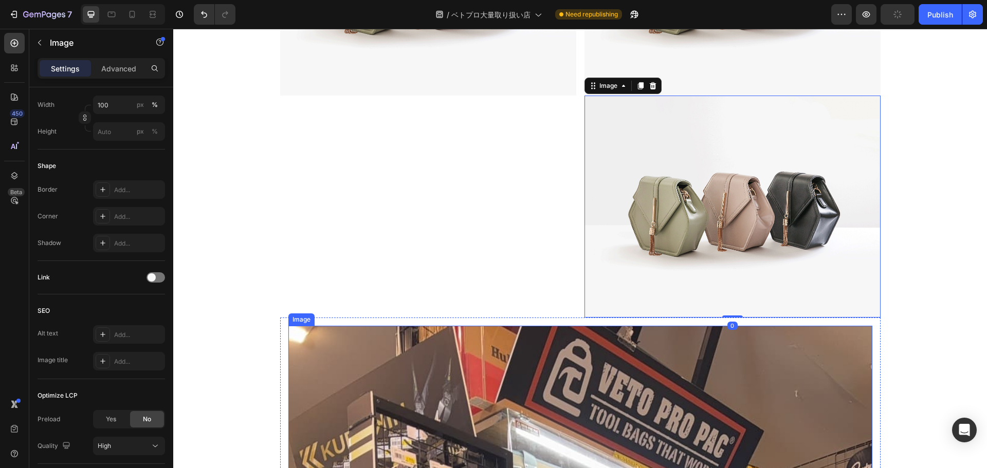
scroll to position [917, 0]
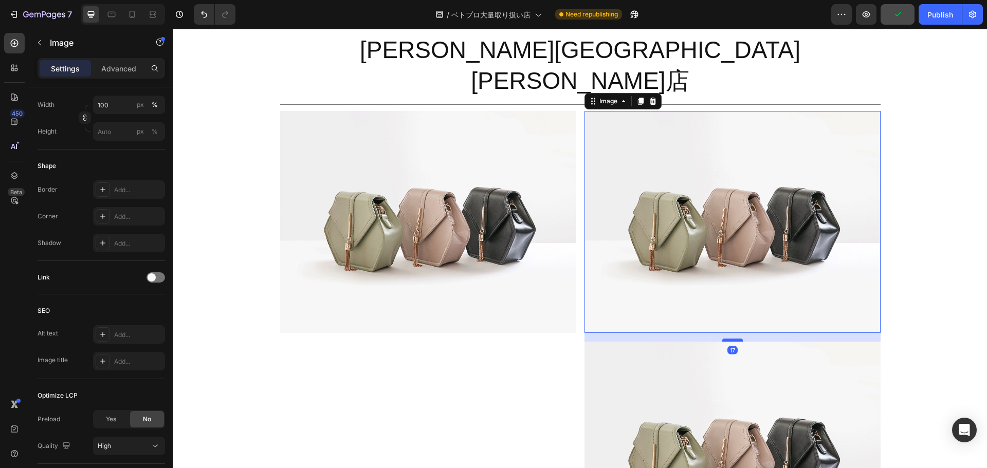
drag, startPoint x: 731, startPoint y: 302, endPoint x: 731, endPoint y: 310, distance: 8.7
click at [731, 339] on div at bounding box center [732, 340] width 21 height 3
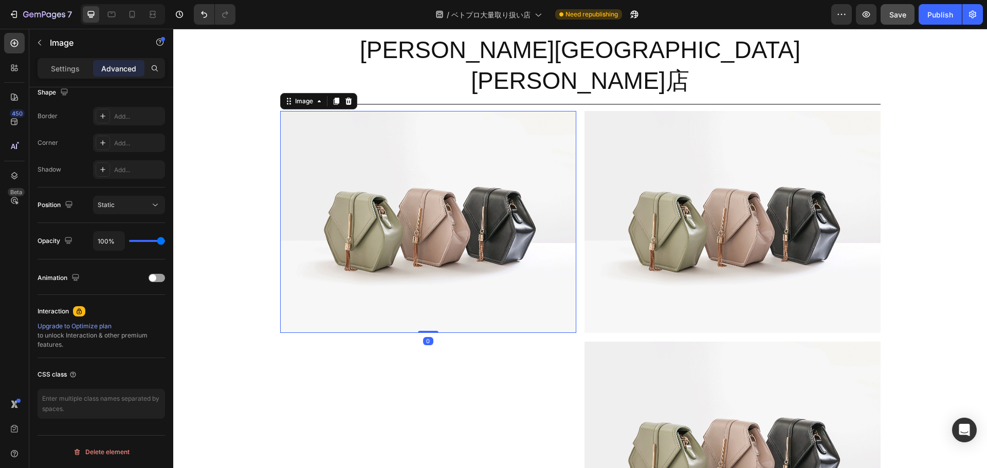
scroll to position [1073, 0]
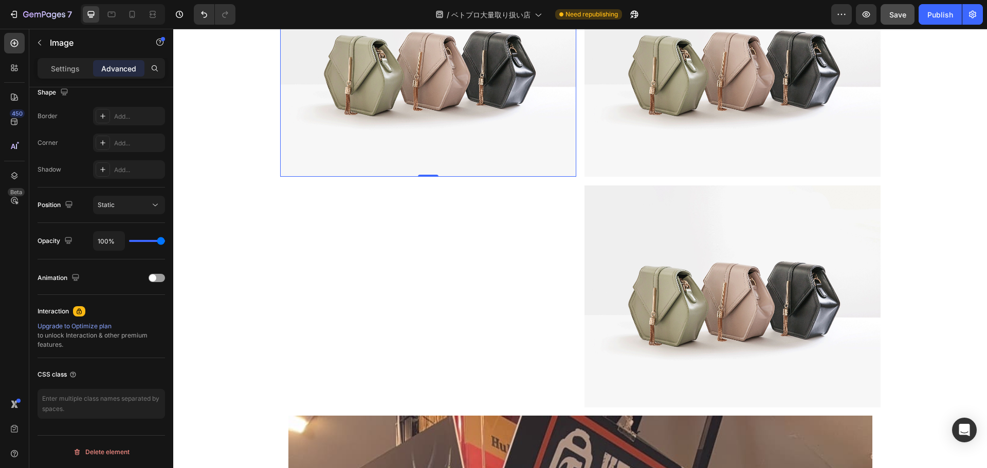
drag, startPoint x: 327, startPoint y: 309, endPoint x: 393, endPoint y: 108, distance: 211.6
click at [393, 108] on img at bounding box center [428, 66] width 296 height 222
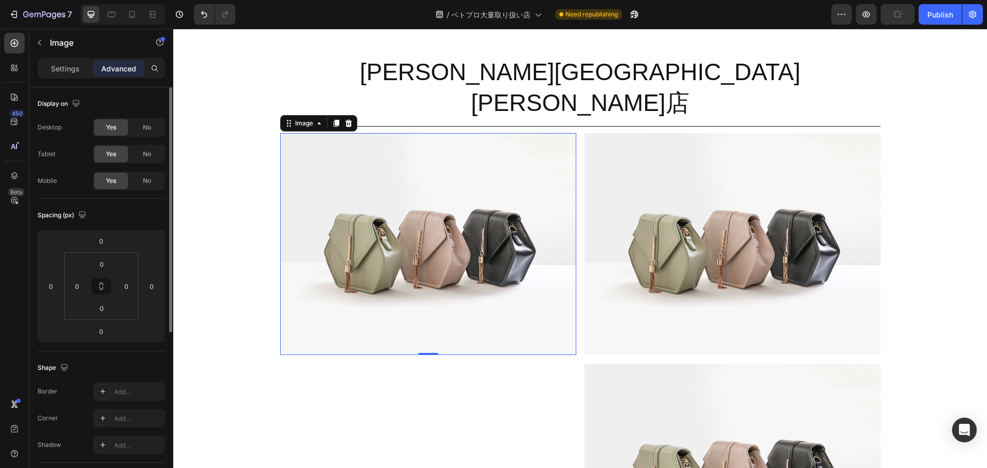
scroll to position [0, 0]
click at [66, 74] on div "Settings" at bounding box center [65, 68] width 51 height 16
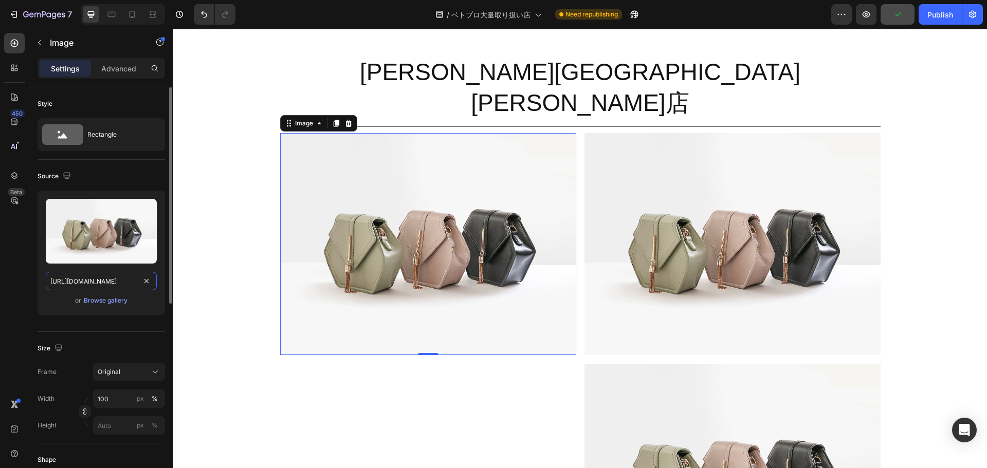
click at [112, 280] on input "https://cdn.shopify.com/s/files/1/2005/9307/files/image_demo.jpg" at bounding box center [101, 281] width 111 height 18
paste input "0561/6556/4555/files/gempages_525490314757014773-b94c01f0-89b3-4a0e-ab5b-9bcee2…"
type input "https://cdn.shopify.com/s/files/1/0561/6556/4555/files/gempages_525490314757014…"
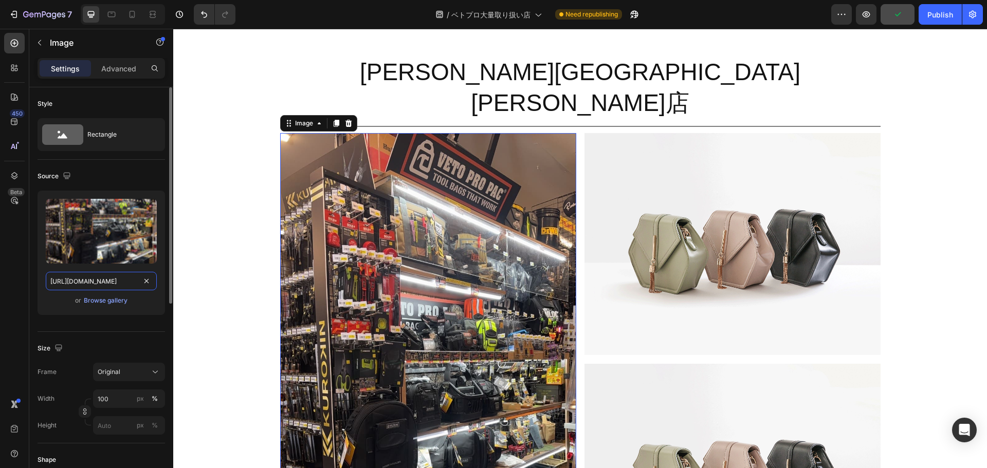
scroll to position [0, 313]
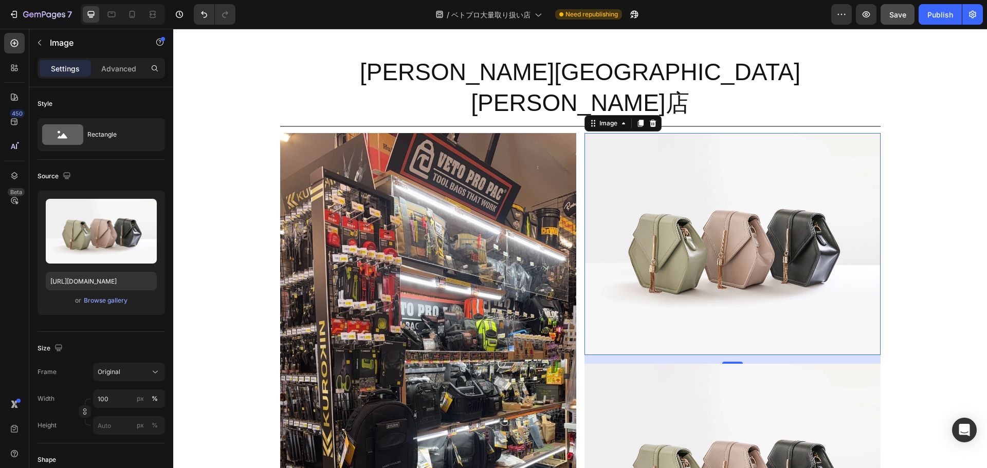
click at [739, 243] on img at bounding box center [732, 244] width 296 height 222
click at [111, 285] on input "https://cdn.shopify.com/s/files/1/2005/9307/files/image_demo.jpg" at bounding box center [101, 281] width 111 height 18
paste input "0561/6556/4555/files/gempages_525490314757014773-f81b14d6-1349-42a5-9785-1d9867…"
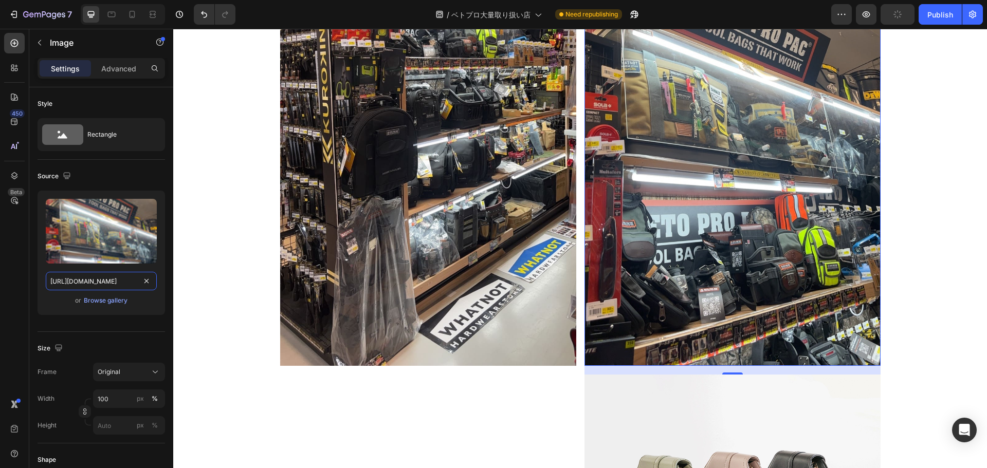
scroll to position [1196, 0]
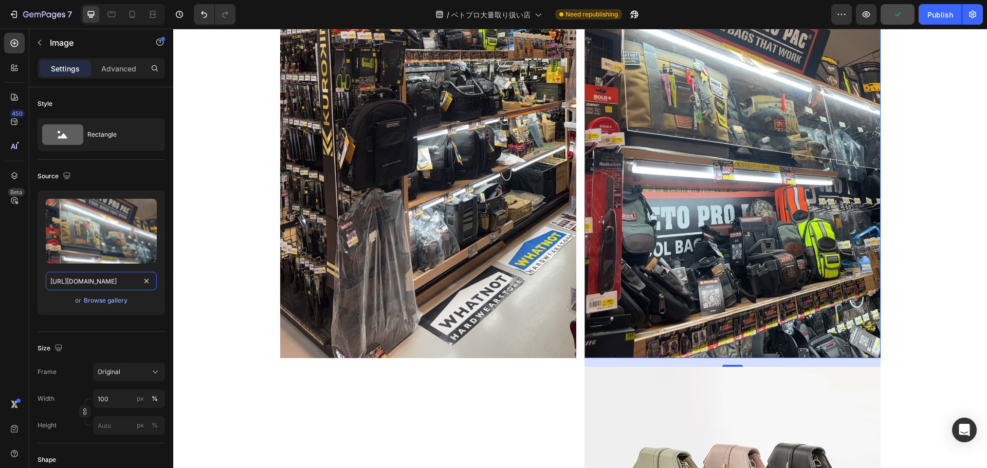
type input "https://cdn.shopify.com/s/files/1/0561/6556/4555/files/gempages_525490314757014…"
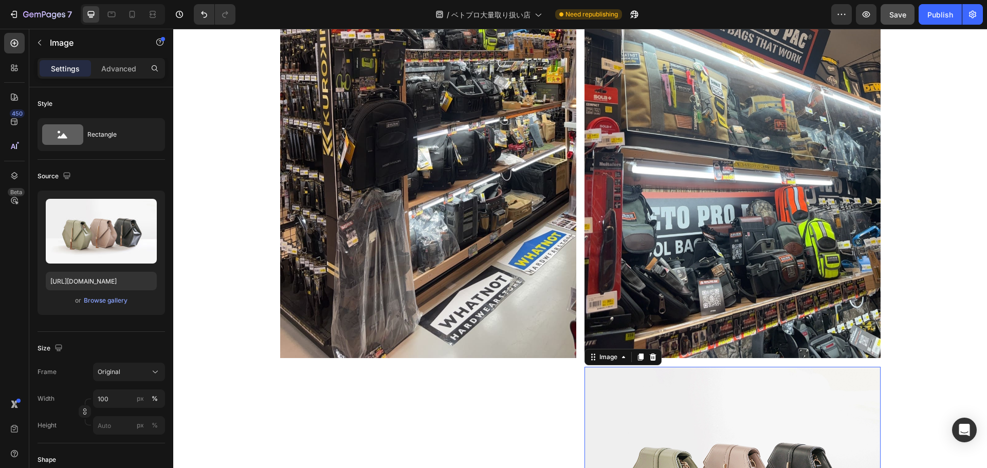
click at [107, 281] on input "https://cdn.shopify.com/s/files/1/2005/9307/files/image_demo.jpg" at bounding box center [101, 281] width 111 height 18
paste input "0561/6556/4555/files/gempages_525490314757014773-67b68a58-794d-4af6-a2ad-25ce82…"
type input "https://cdn.shopify.com/s/files/1/0561/6556/4555/files/gempages_525490314757014…"
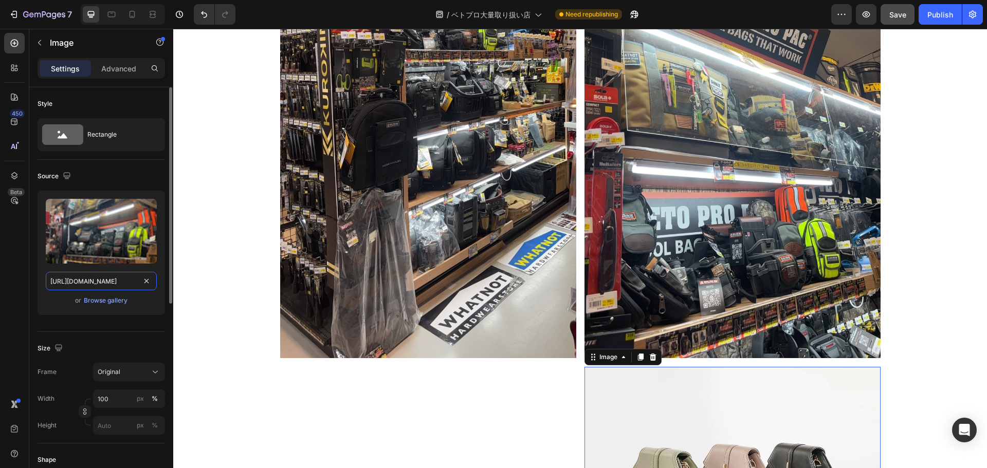
scroll to position [0, 314]
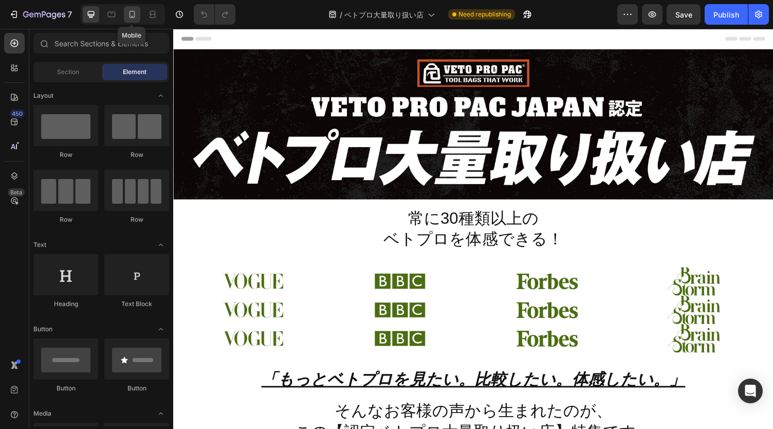
click at [139, 18] on div at bounding box center [132, 14] width 16 height 16
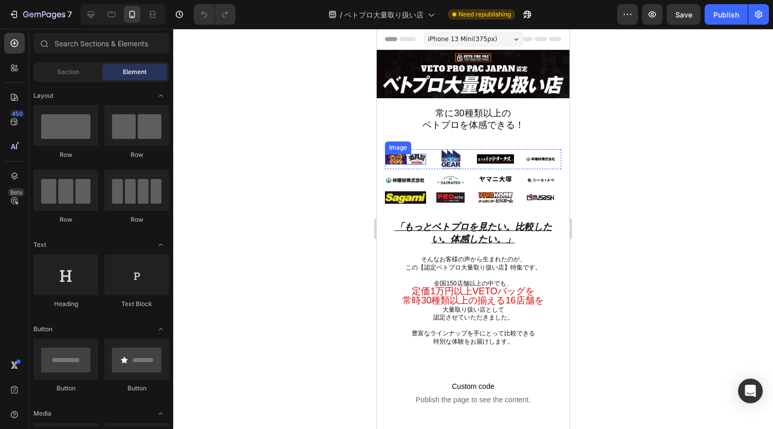
click at [413, 155] on img at bounding box center [405, 159] width 41 height 11
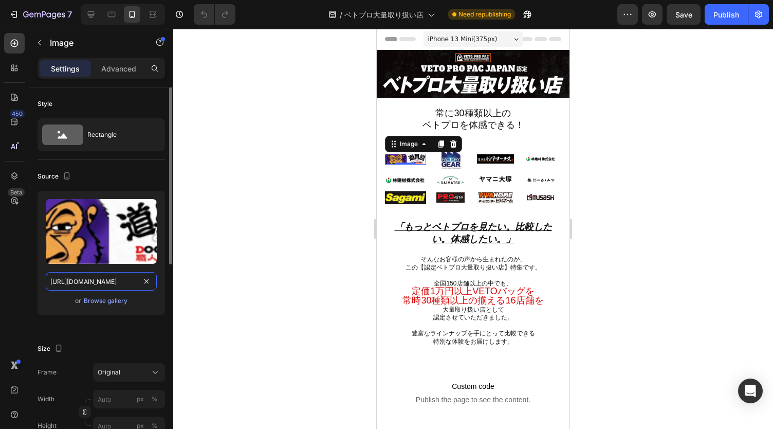
click at [114, 284] on input "https://cdn.shopify.com/s/files/1/0561/6556/4555/files/gempages_525490314757014…" at bounding box center [101, 281] width 111 height 18
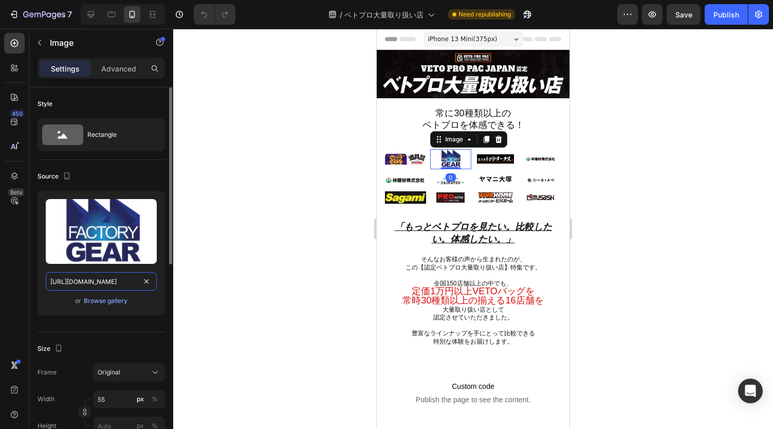
click at [116, 280] on input "https://cdn.shopify.com/s/files/1/0561/6556/4555/files/gempages_525490314757014…" at bounding box center [101, 281] width 111 height 18
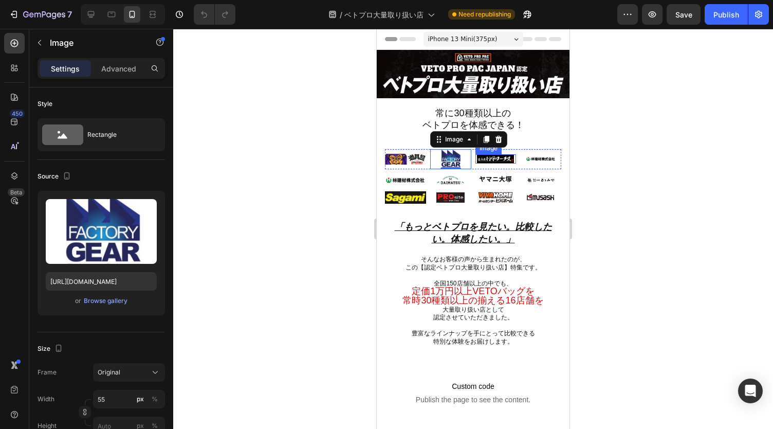
click at [499, 156] on img at bounding box center [495, 158] width 37 height 9
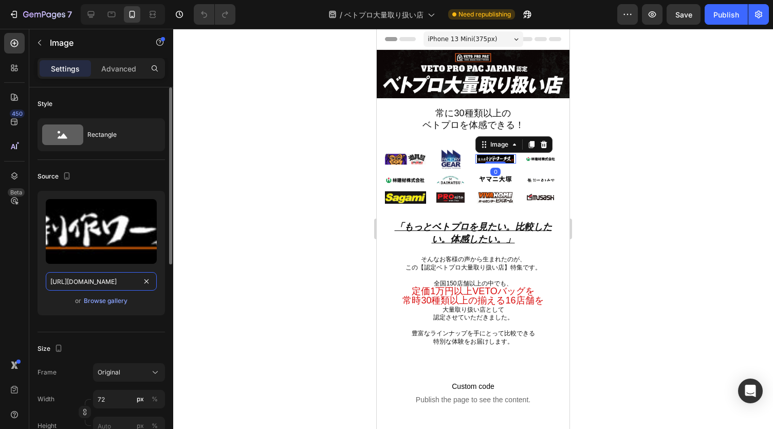
click at [111, 283] on input "https://cdn.shopify.com/s/files/1/0561/6556/4555/files/gempages_525490314757014…" at bounding box center [101, 281] width 111 height 18
paste input "d3676a8d-8e22-41ac-b1ec-518773d2877c.pn"
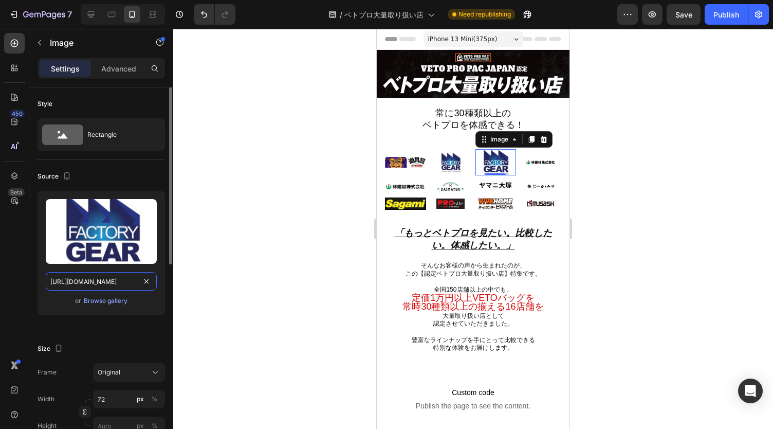
type input "https://cdn.shopify.com/s/files/1/0561/6556/4555/files/gempages_525490314757014…"
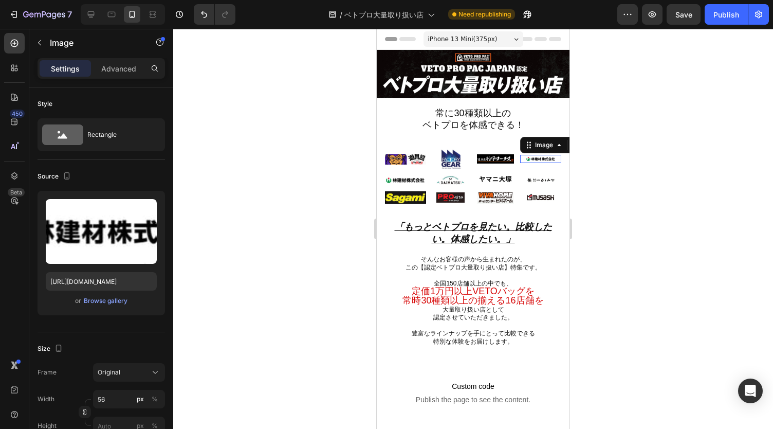
click at [539, 155] on img at bounding box center [540, 159] width 29 height 8
click at [116, 277] on input "https://cdn.shopify.com/s/files/1/0561/6556/4555/files/gempages_525490314757014…" at bounding box center [101, 281] width 111 height 18
click at [490, 221] on u "「もっとベトプロを見たい。比較したい。体感したい。」" at bounding box center [473, 232] width 157 height 22
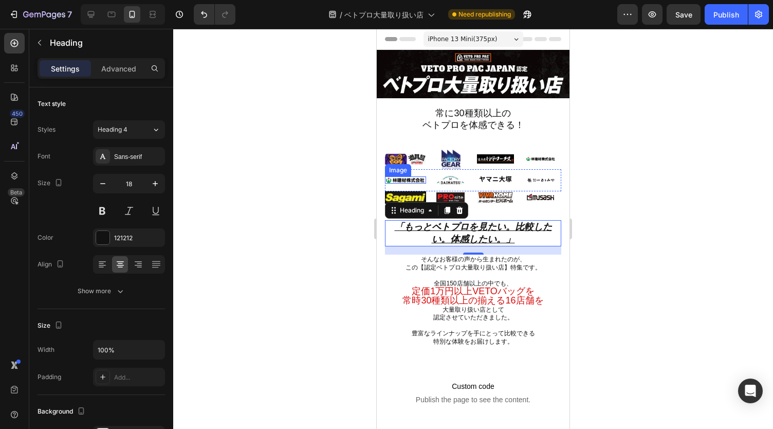
click at [419, 176] on img at bounding box center [405, 179] width 41 height 7
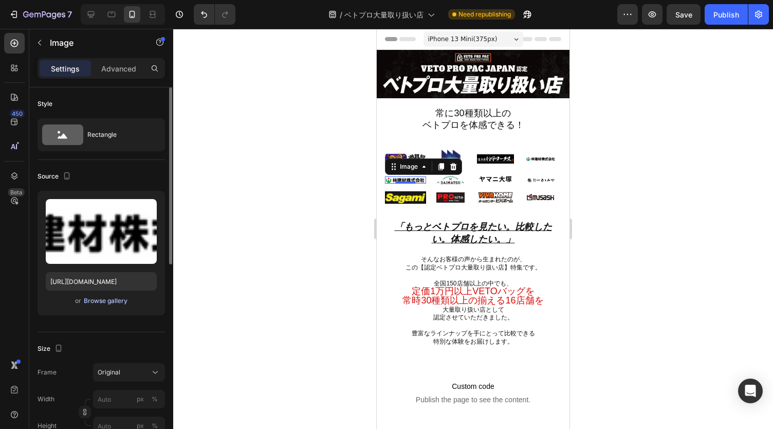
click at [106, 300] on div "Browse gallery" at bounding box center [106, 300] width 44 height 9
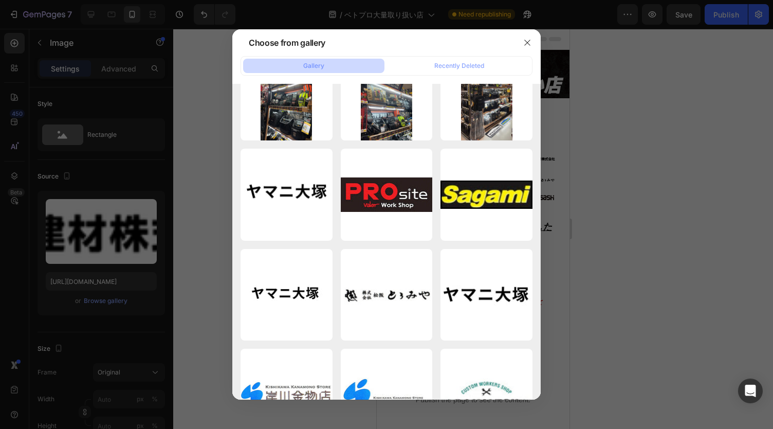
scroll to position [1010, 0]
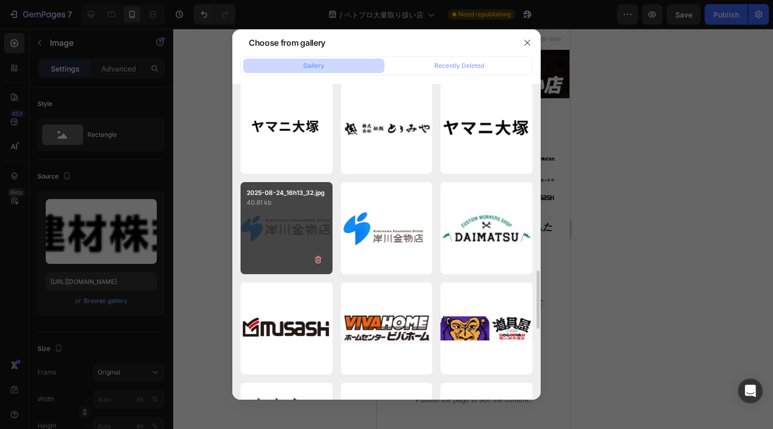
click at [309, 233] on div "2025-08-24_16h13_32.jpg 40.81 kb" at bounding box center [286, 228] width 92 height 92
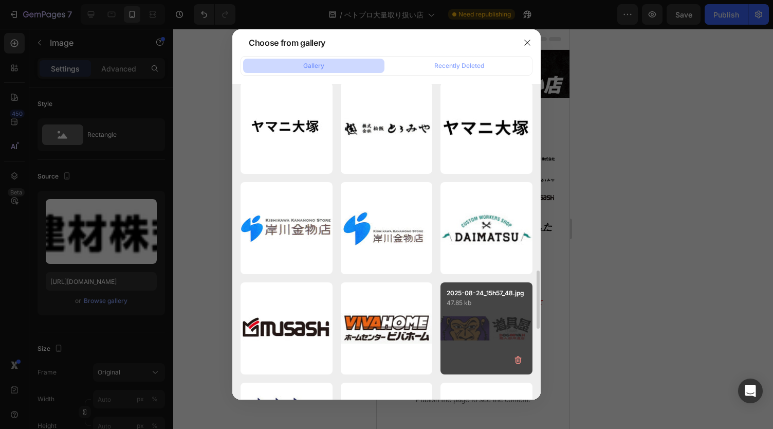
type input "https://cdn.shopify.com/s/files/1/0561/6556/4555/files/gempages_525490314757014…"
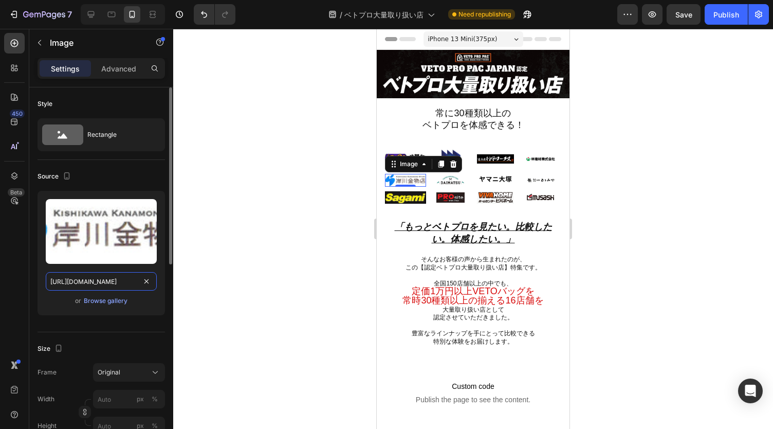
click at [104, 285] on input "https://cdn.shopify.com/s/files/1/0561/6556/4555/files/gempages_525490314757014…" at bounding box center [101, 281] width 111 height 18
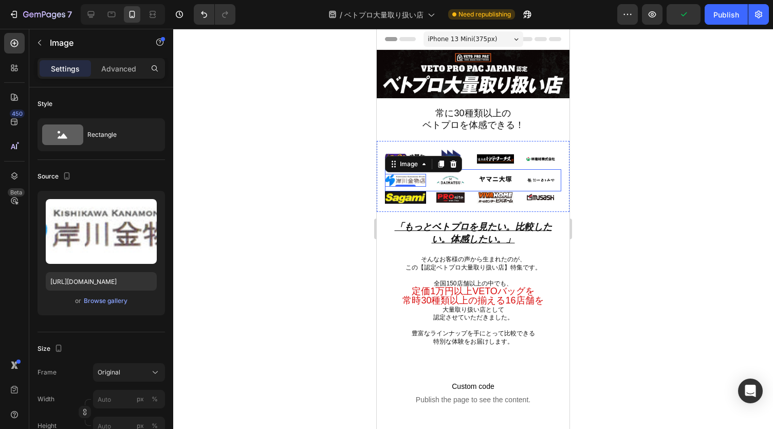
click at [451, 184] on div "Image" at bounding box center [450, 180] width 41 height 22
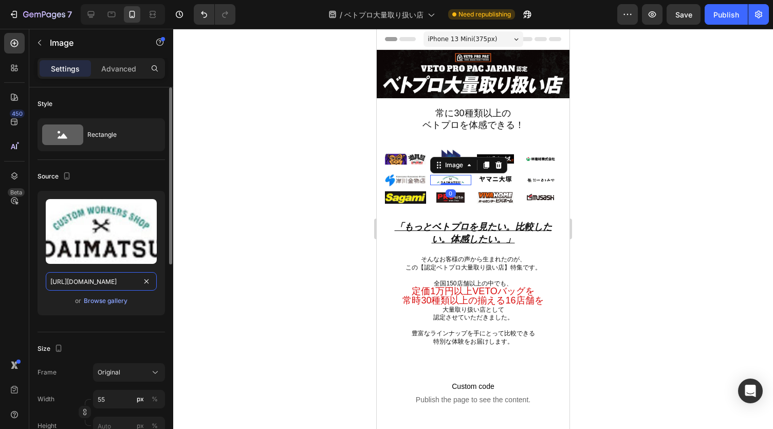
click at [105, 282] on input "https://cdn.shopify.com/s/files/1/0561/6556/4555/files/gempages_525490314757014…" at bounding box center [101, 281] width 111 height 18
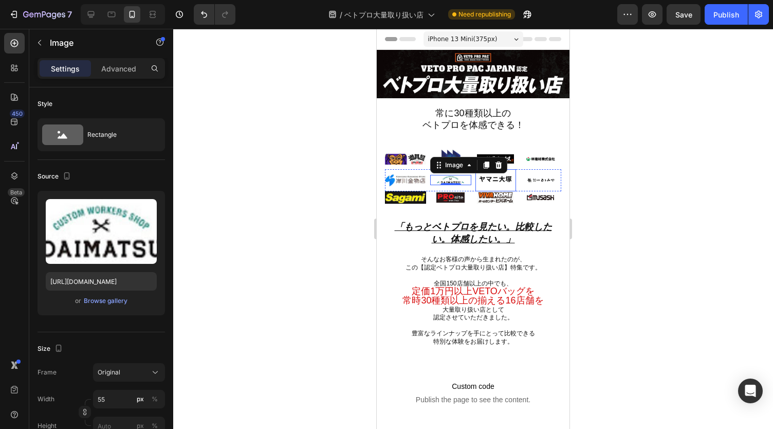
click at [482, 178] on img at bounding box center [495, 180] width 37 height 22
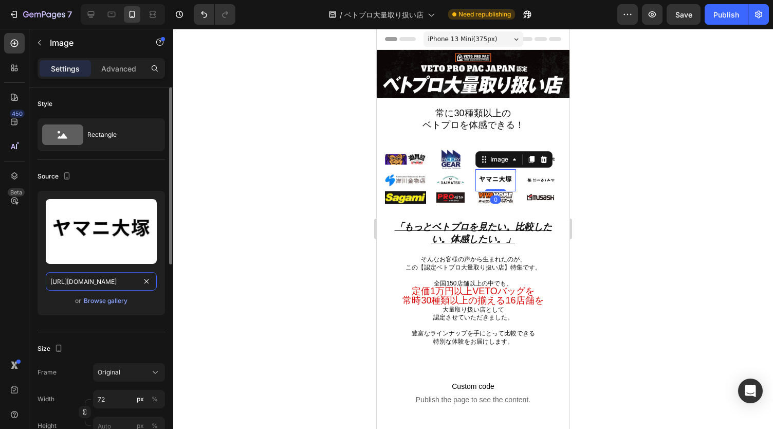
click at [105, 279] on input "https://cdn.shopify.com/s/files/1/0561/6556/4555/files/gempages_525490314757014…" at bounding box center [101, 281] width 111 height 18
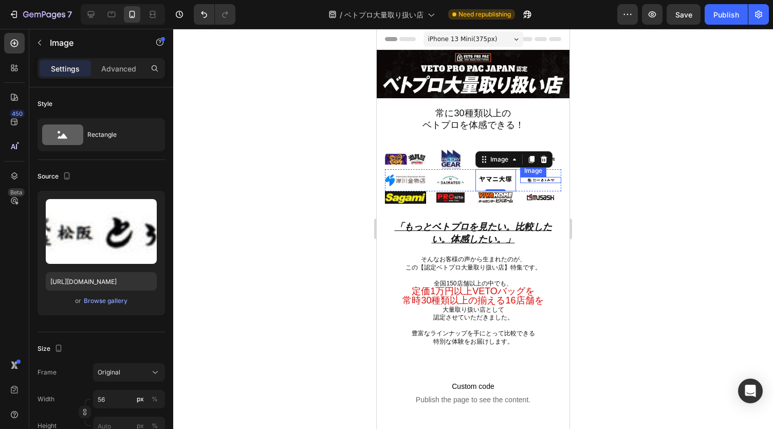
click at [535, 177] on img at bounding box center [540, 180] width 29 height 6
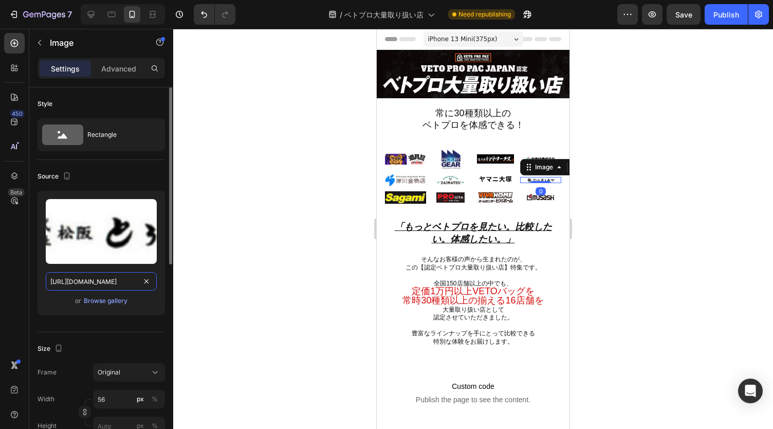
click at [117, 274] on input "https://cdn.shopify.com/s/files/1/0561/6556/4555/files/gempages_525490314757014…" at bounding box center [101, 281] width 111 height 18
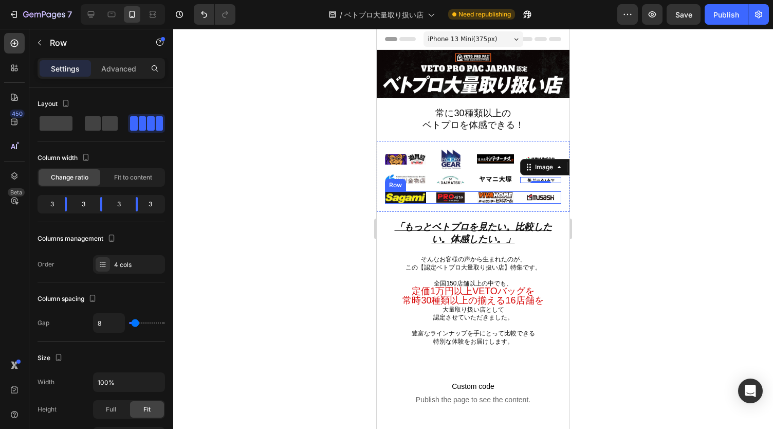
click at [401, 201] on div "Image" at bounding box center [405, 197] width 41 height 12
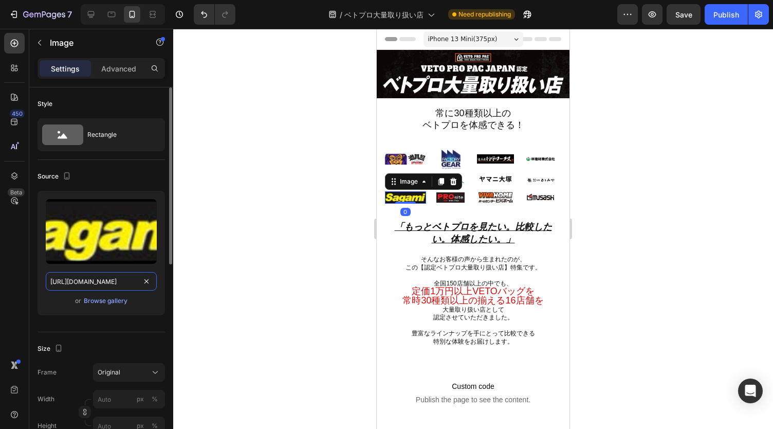
click at [123, 274] on input "https://cdn.shopify.com/s/files/1/0561/6556/4555/files/gempages_525490314757014…" at bounding box center [101, 281] width 111 height 18
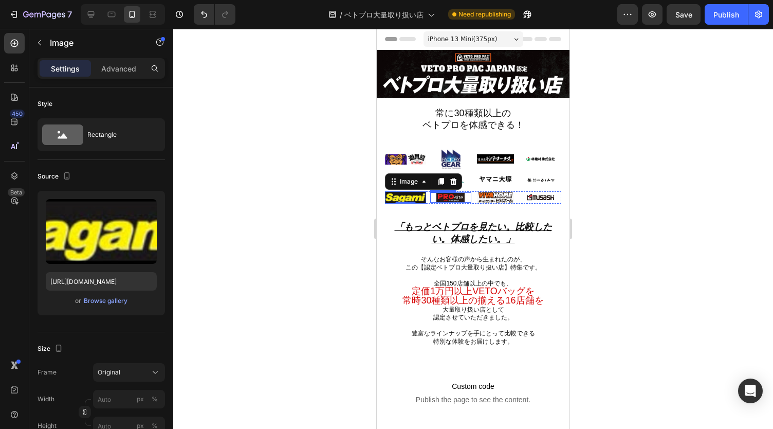
click at [448, 195] on img at bounding box center [450, 197] width 28 height 11
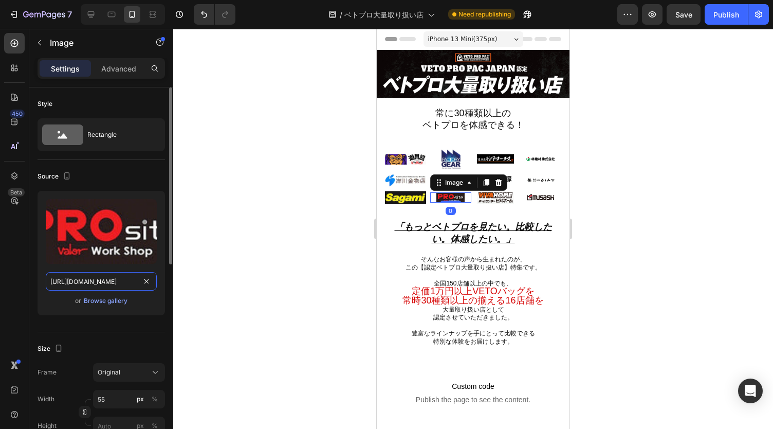
click at [111, 280] on input "https://cdn.shopify.com/s/files/1/0561/6556/4555/files/gempages_525490314757014…" at bounding box center [101, 281] width 111 height 18
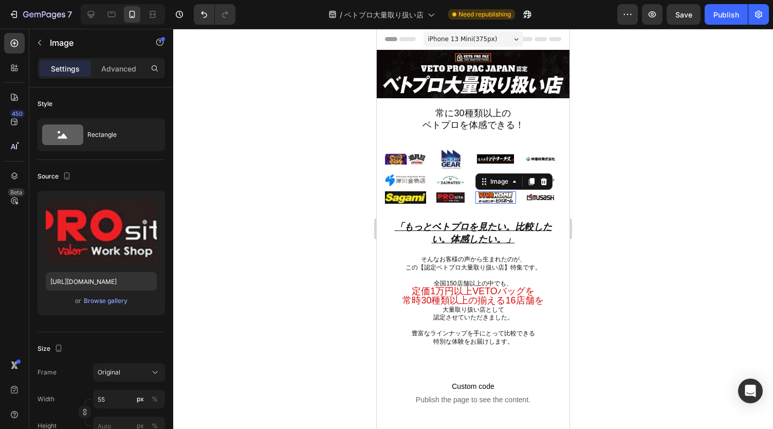
click at [490, 197] on img at bounding box center [495, 197] width 37 height 12
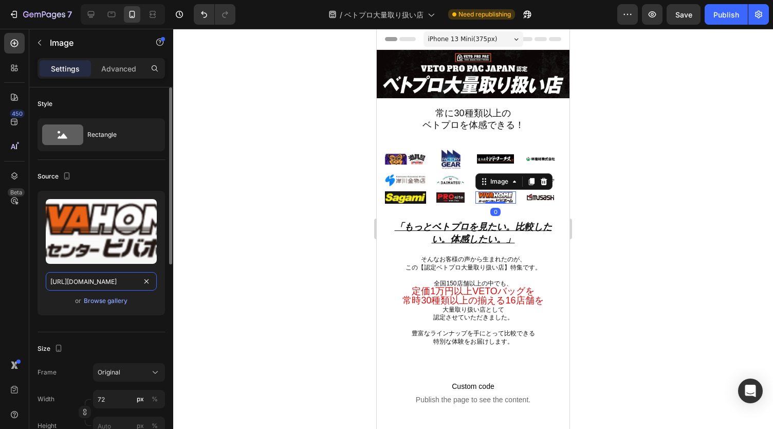
click at [111, 279] on input "https://cdn.shopify.com/s/files/1/0561/6556/4555/files/gempages_525490314757014…" at bounding box center [101, 281] width 111 height 18
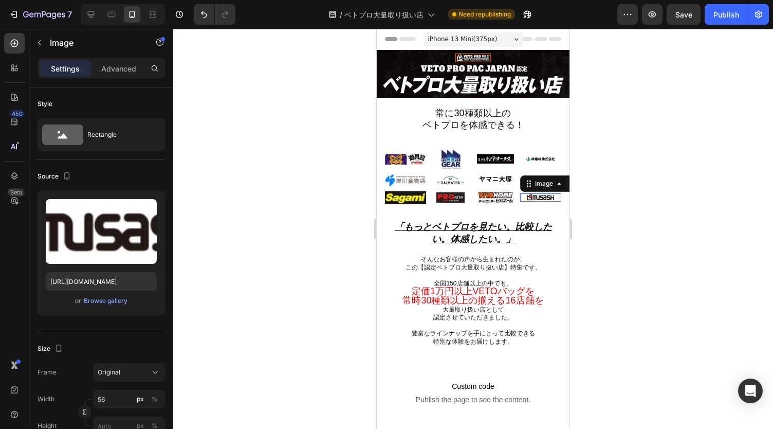
click at [533, 197] on div "Image 0" at bounding box center [540, 197] width 41 height 8
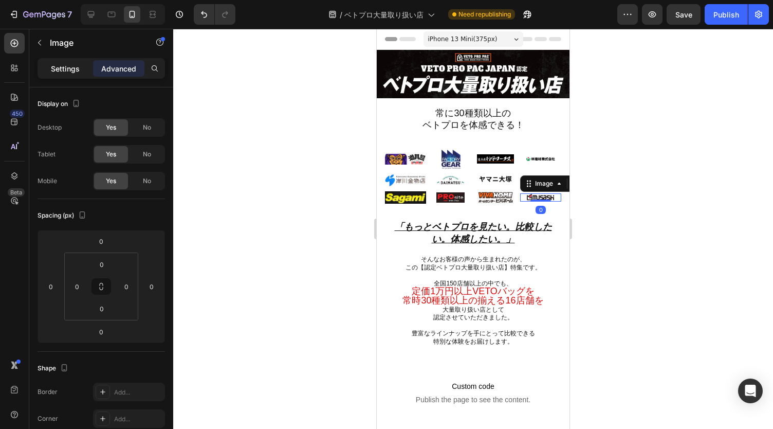
click at [67, 72] on p "Settings" at bounding box center [65, 68] width 29 height 11
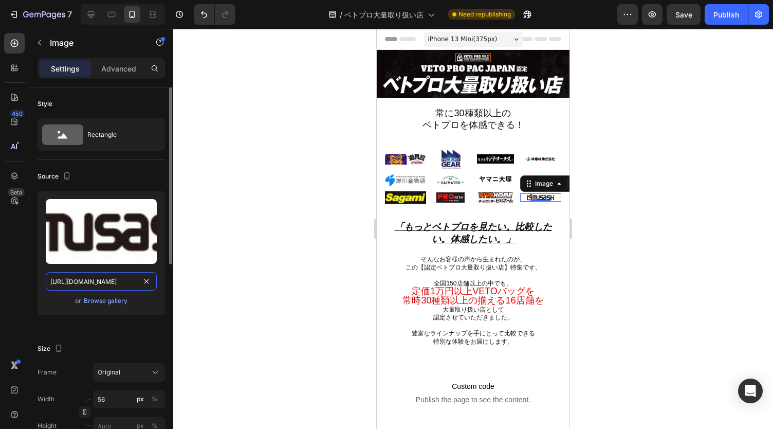
click at [99, 277] on input "https://cdn.shopify.com/s/files/1/0561/6556/4555/files/gempages_525490314757014…" at bounding box center [101, 281] width 111 height 18
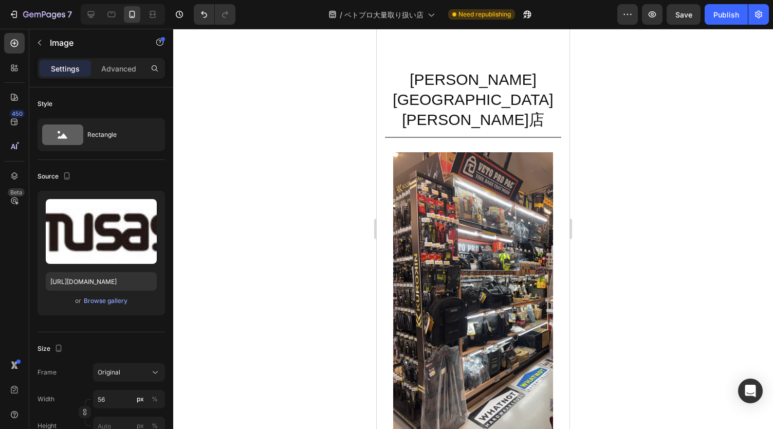
scroll to position [509, 0]
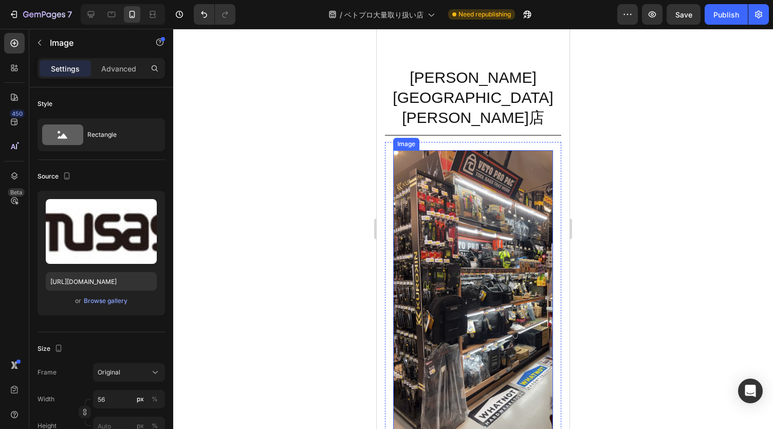
click at [481, 211] on img at bounding box center [473, 292] width 160 height 284
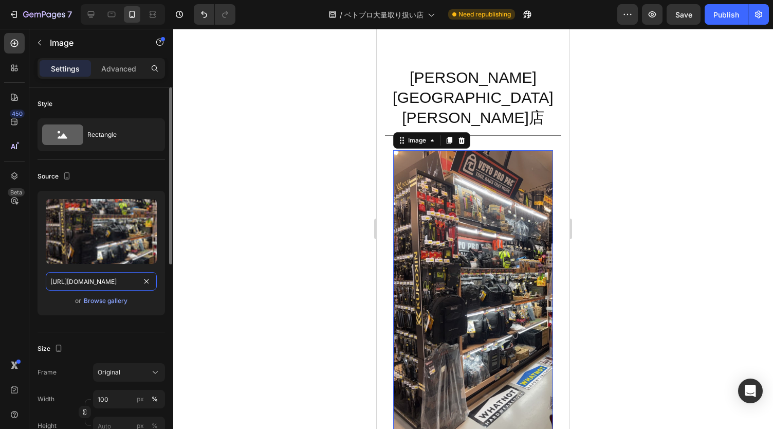
click at [87, 279] on input "https://cdn.shopify.com/s/files/1/0561/6556/4555/files/gempages_525490314757014…" at bounding box center [101, 281] width 111 height 18
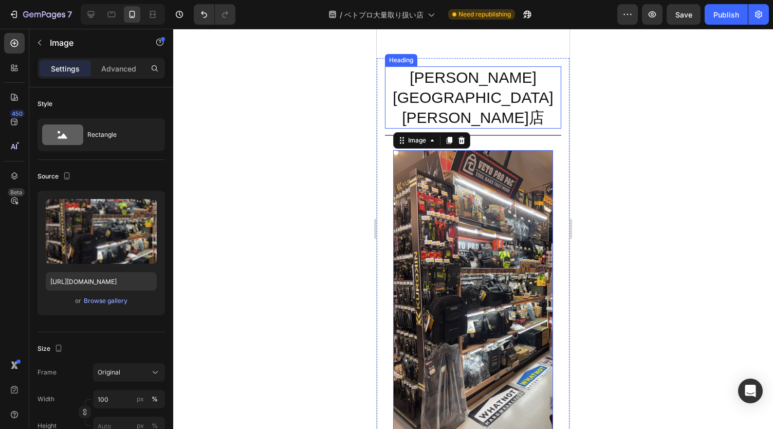
click at [508, 79] on h2 "[PERSON_NAME][GEOGRAPHIC_DATA][PERSON_NAME]店" at bounding box center [473, 97] width 176 height 62
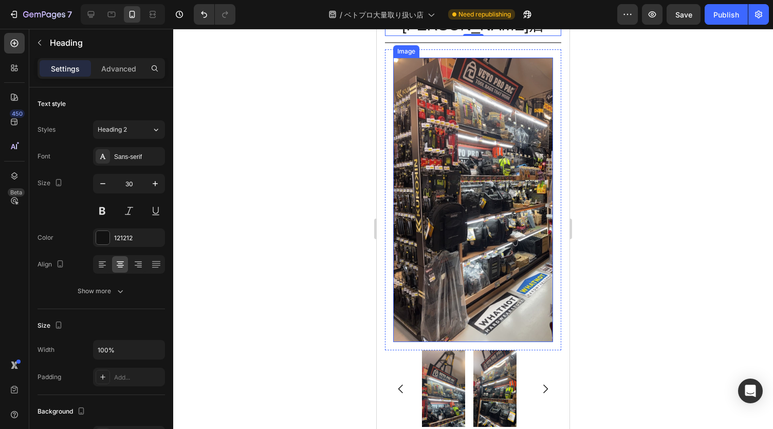
scroll to position [602, 0]
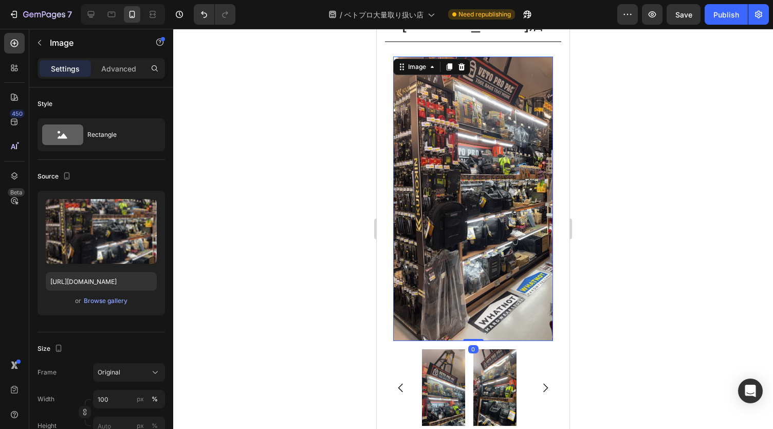
click at [472, 225] on img at bounding box center [473, 199] width 160 height 284
click at [98, 277] on input "https://cdn.shopify.com/s/files/1/0561/6556/4555/files/gempages_525490314757014…" at bounding box center [101, 281] width 111 height 18
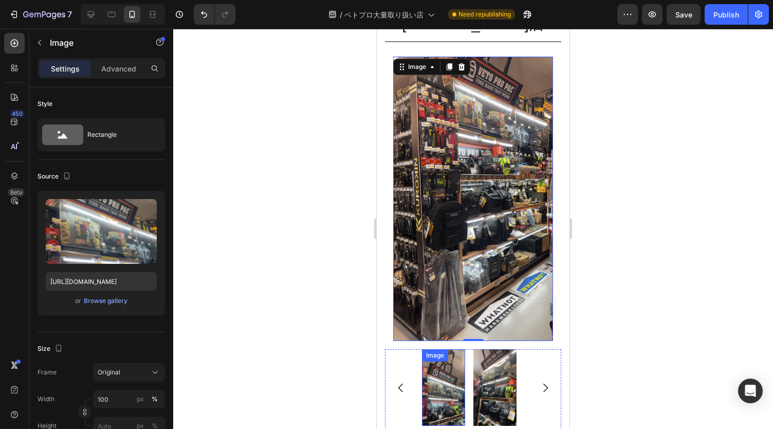
click at [442, 349] on img at bounding box center [443, 387] width 43 height 77
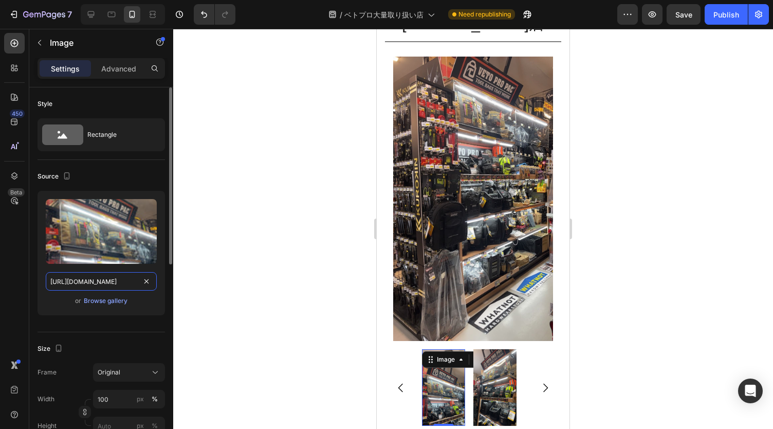
click at [109, 279] on input "https://cdn.shopify.com/s/files/1/0561/6556/4555/files/gempages_525490314757014…" at bounding box center [101, 281] width 111 height 18
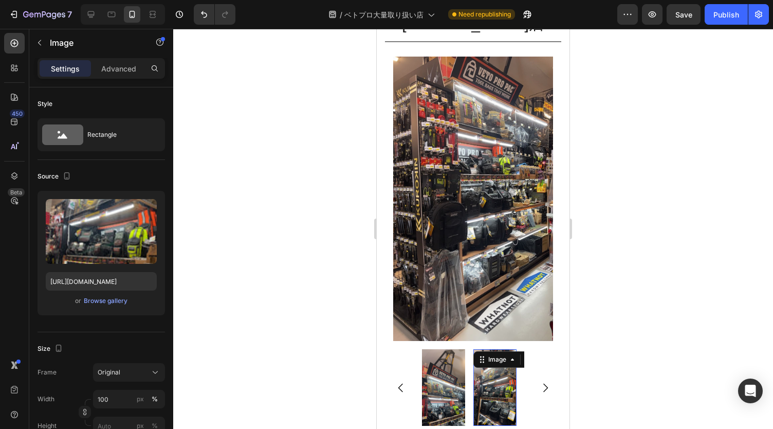
click at [494, 349] on img at bounding box center [494, 387] width 43 height 77
click at [112, 277] on input "https://cdn.shopify.com/s/files/1/0561/6556/4555/files/gempages_525490314757014…" at bounding box center [101, 281] width 111 height 18
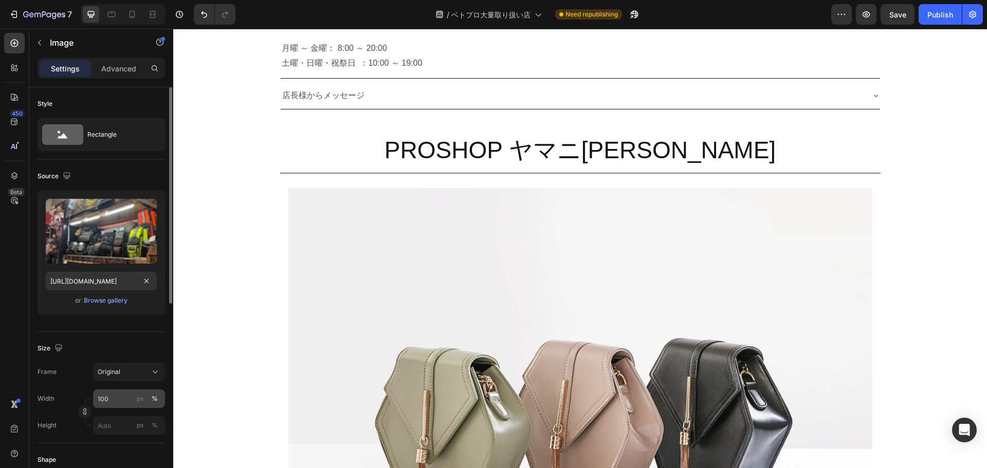
scroll to position [0, 314]
type input "https://cdn.shopify.com/s/files/1/0561/6556/4555/files/gempages_525490314757014…"
click at [107, 396] on input "100" at bounding box center [129, 399] width 72 height 18
type input "５"
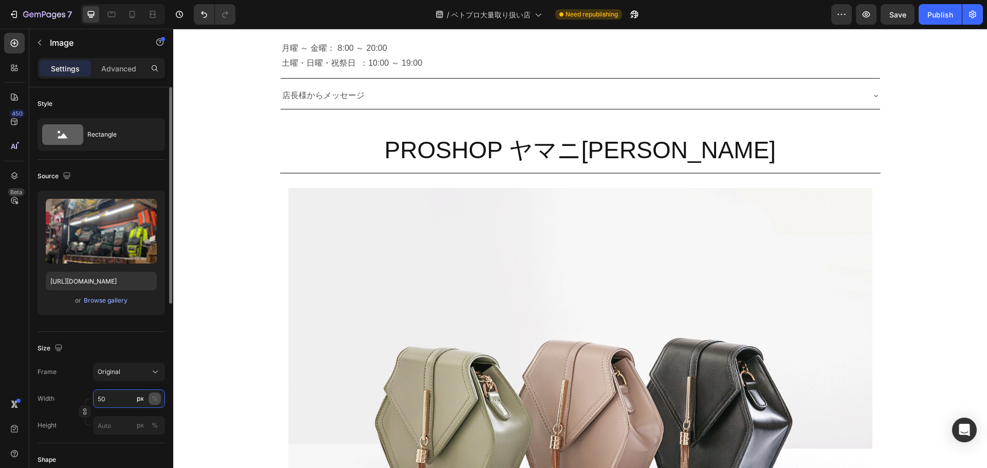
type input "50"
click at [152, 403] on div "%" at bounding box center [155, 398] width 6 height 9
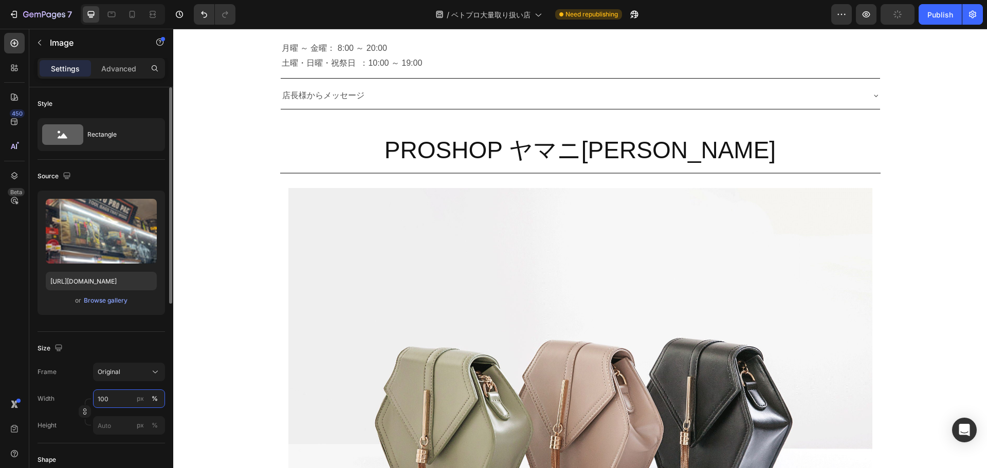
click at [112, 399] on input "100" at bounding box center [129, 399] width 72 height 18
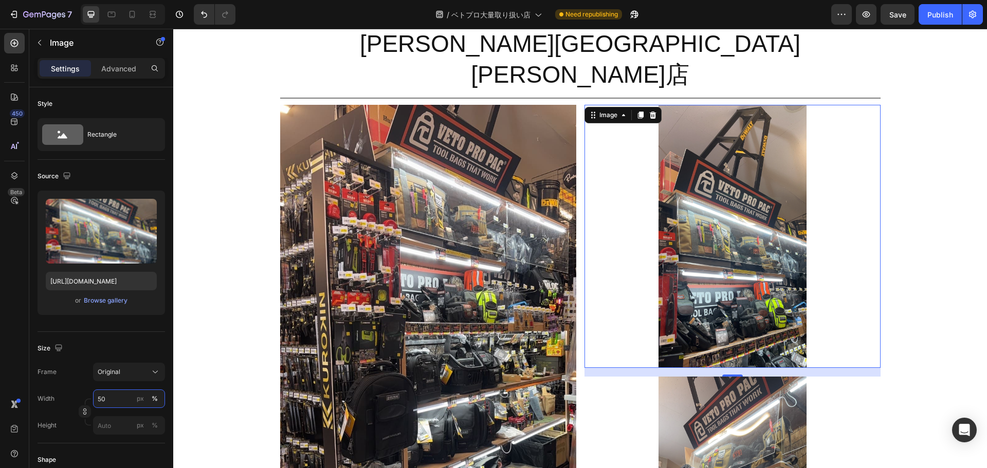
scroll to position [922, 0]
type input "50"
click at [714, 239] on img at bounding box center [732, 236] width 148 height 263
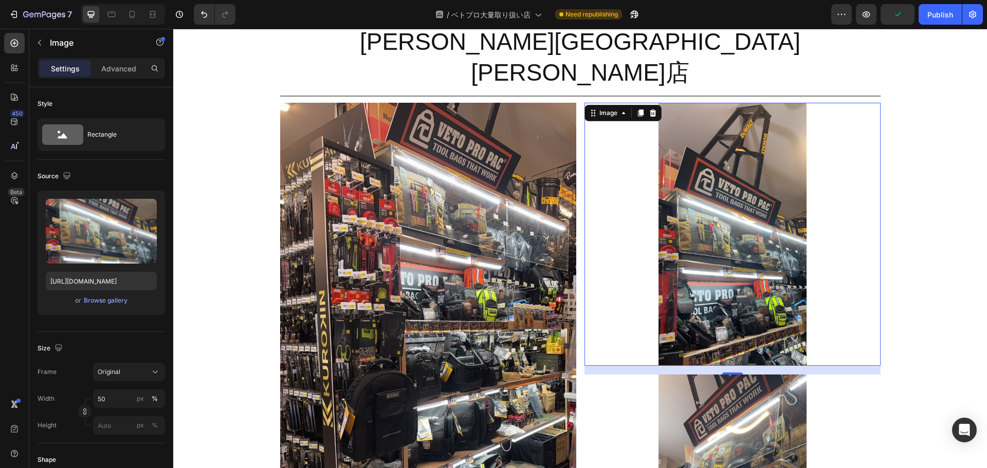
scroll to position [924, 0]
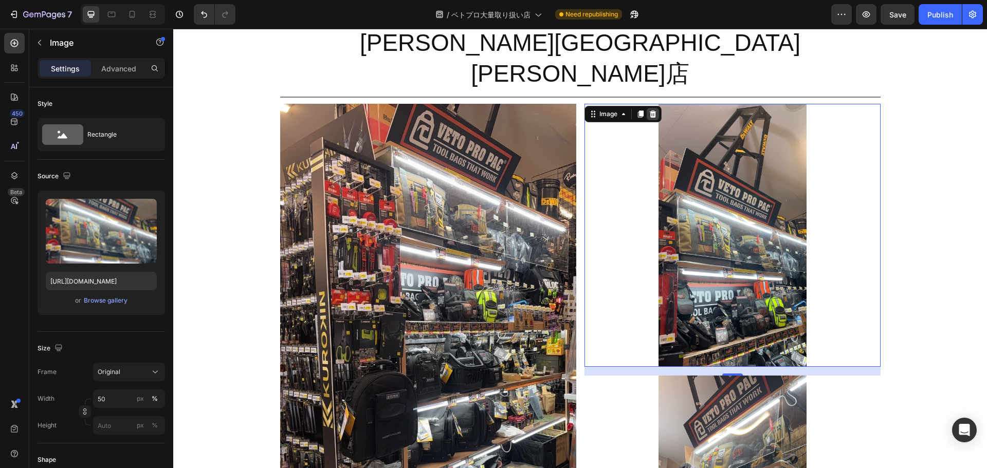
click at [649, 110] on icon at bounding box center [653, 114] width 8 height 8
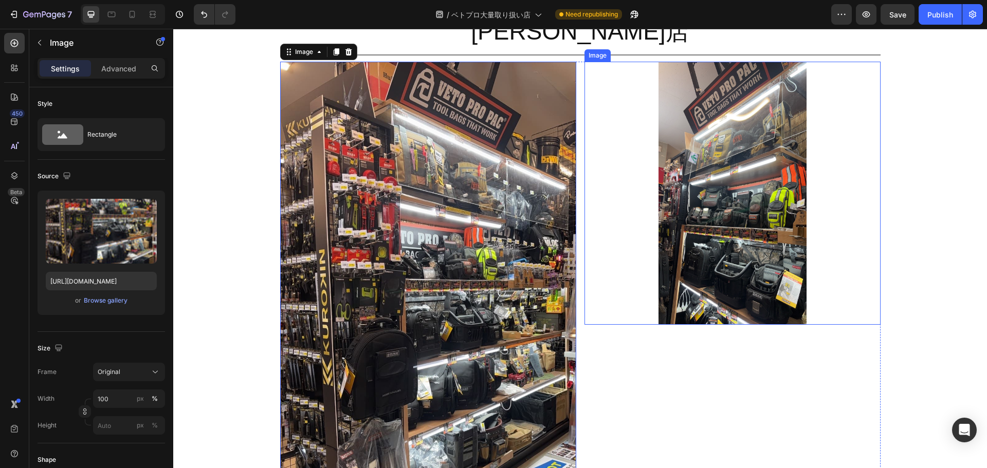
scroll to position [968, 0]
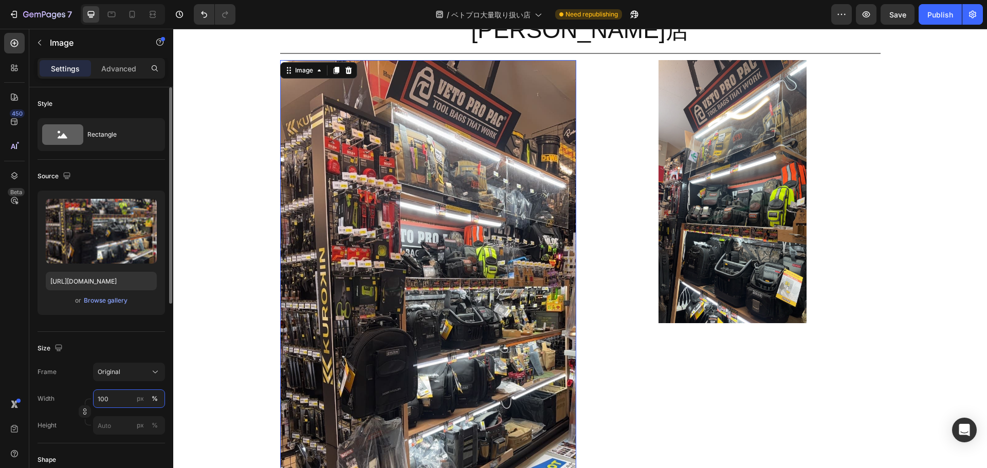
click at [109, 395] on input "100" at bounding box center [129, 399] width 72 height 18
type input "50"
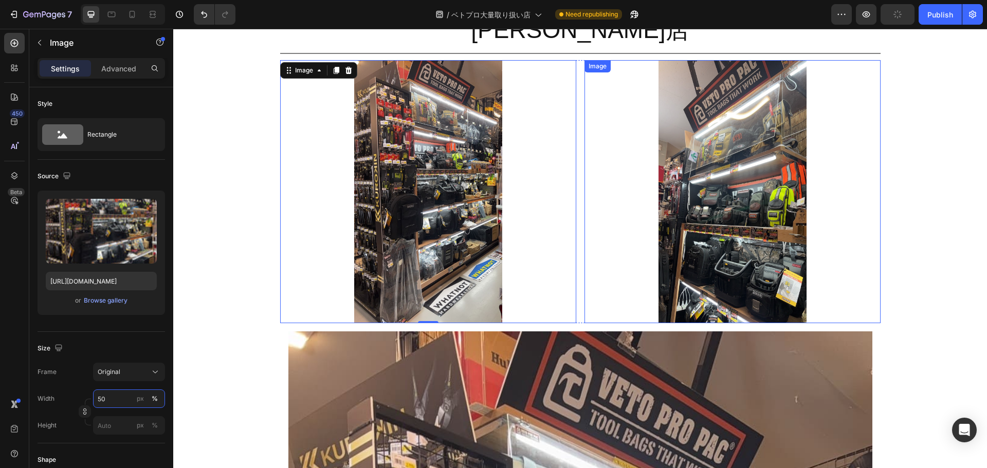
scroll to position [824, 0]
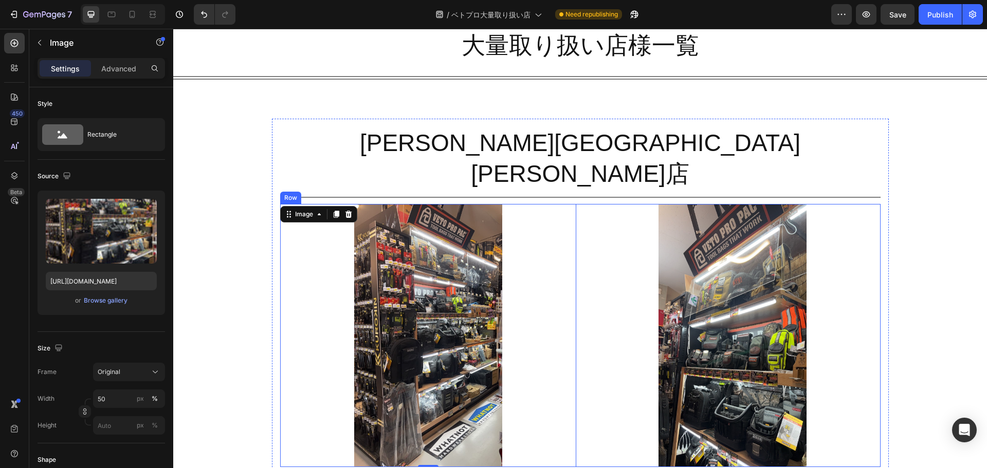
click at [578, 253] on div "Image 0 Image Row" at bounding box center [580, 335] width 600 height 263
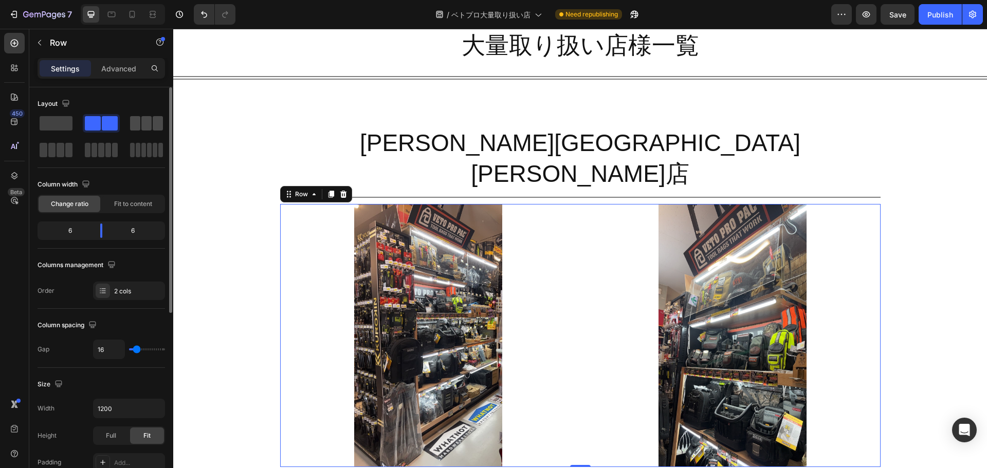
click at [75, 141] on div at bounding box center [56, 150] width 37 height 18
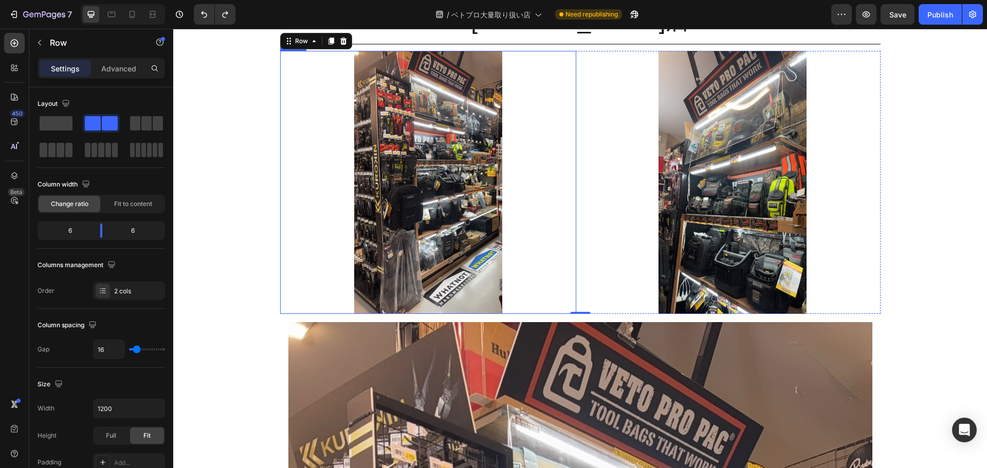
scroll to position [975, 0]
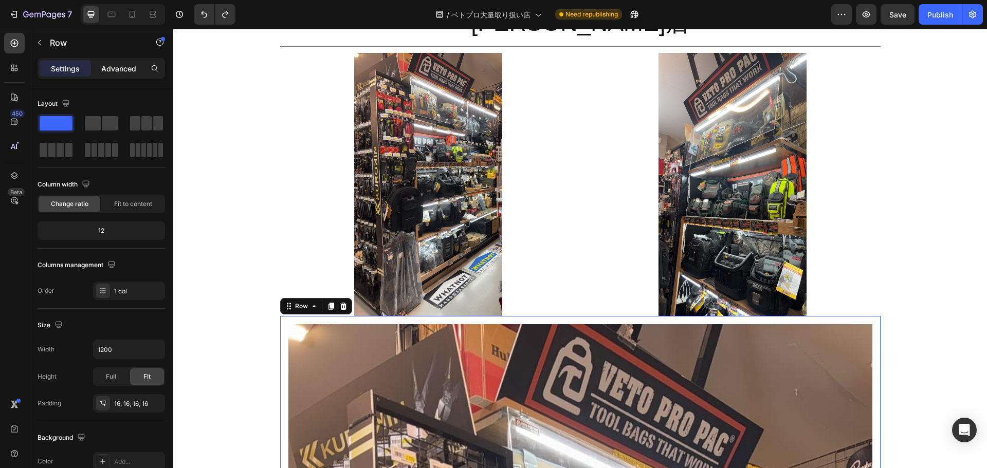
click at [122, 69] on p "Advanced" at bounding box center [118, 68] width 35 height 11
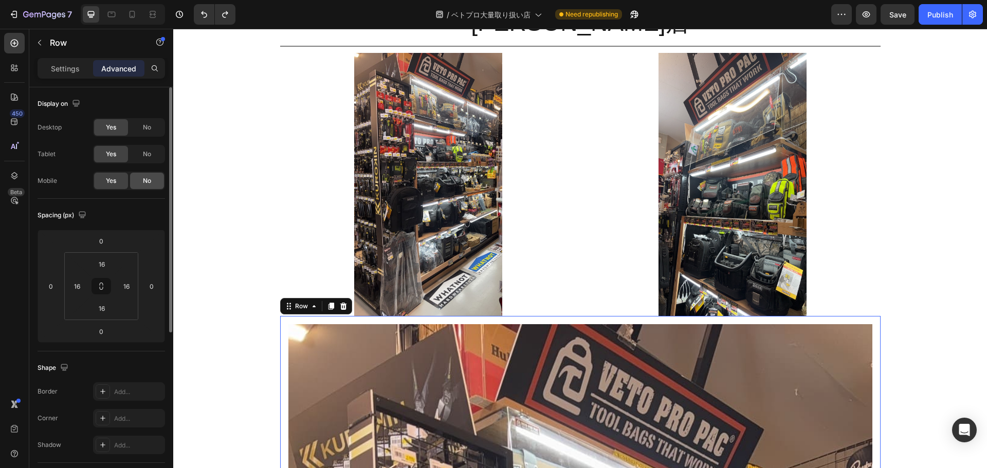
click at [158, 186] on div "No" at bounding box center [147, 181] width 34 height 16
click at [152, 158] on div "No" at bounding box center [147, 154] width 34 height 16
click at [114, 153] on span "Yes" at bounding box center [111, 154] width 10 height 9
click at [107, 182] on span "Yes" at bounding box center [111, 180] width 10 height 9
click at [145, 132] on span "No" at bounding box center [147, 127] width 8 height 9
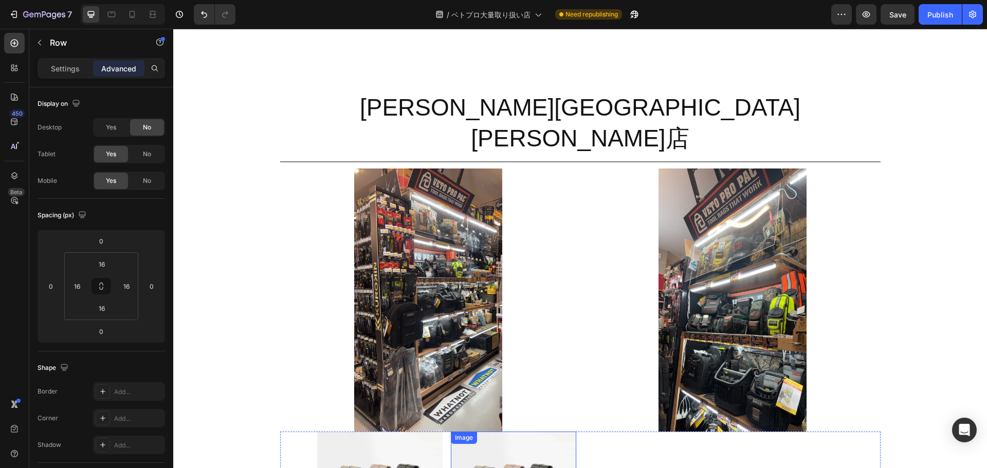
scroll to position [946, 0]
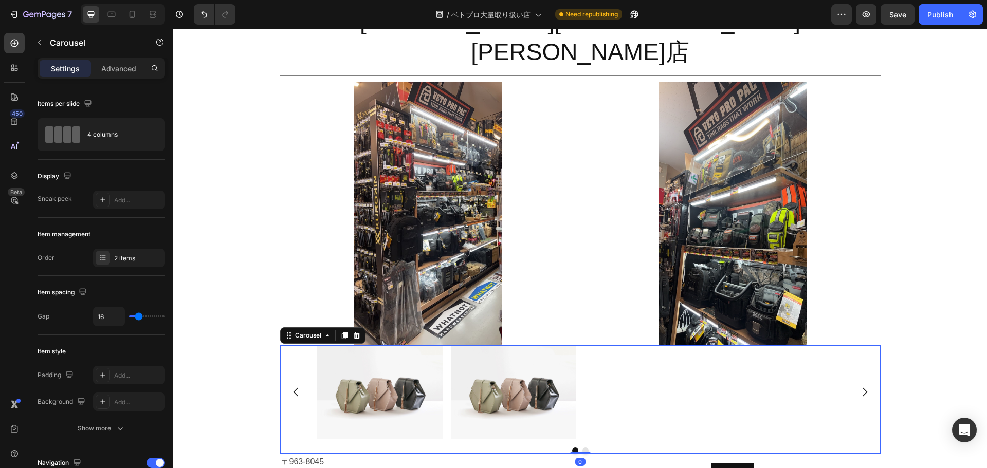
click at [662, 345] on div "Image Image" at bounding box center [580, 392] width 526 height 94
click at [127, 65] on p "Advanced" at bounding box center [118, 68] width 35 height 11
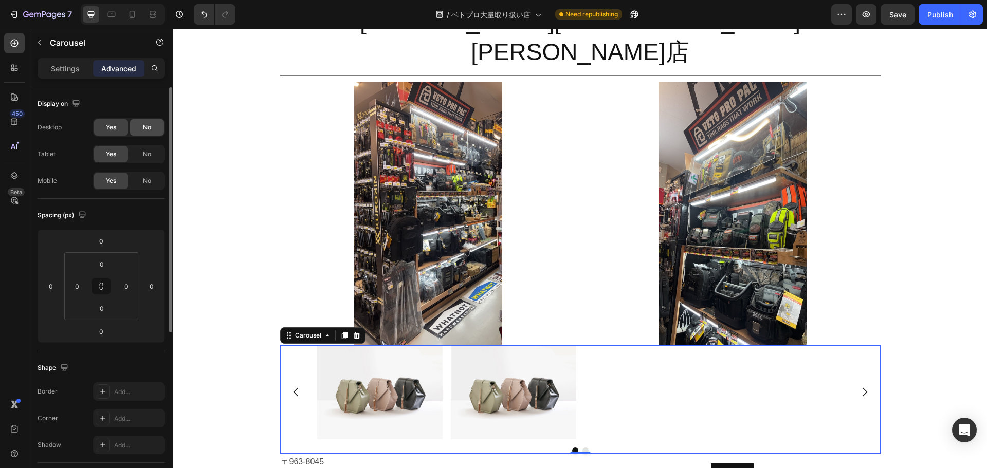
click at [148, 129] on span "No" at bounding box center [147, 127] width 8 height 9
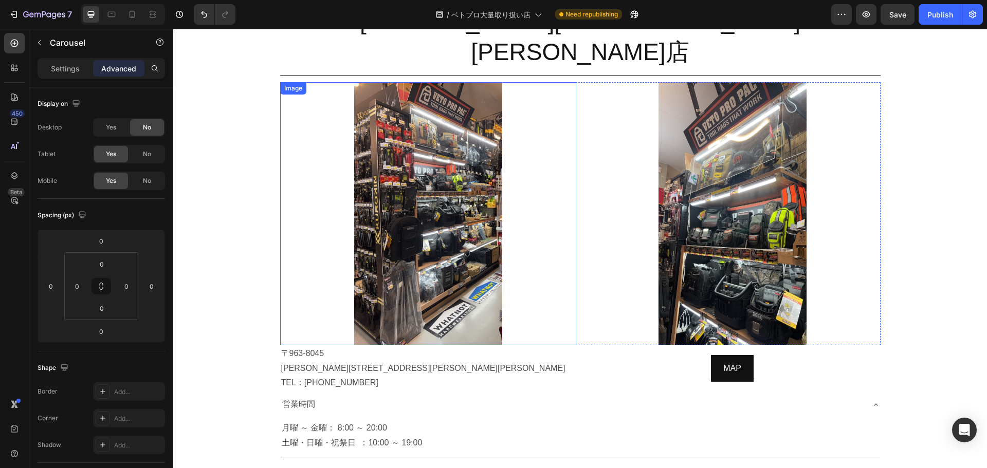
scroll to position [840, 0]
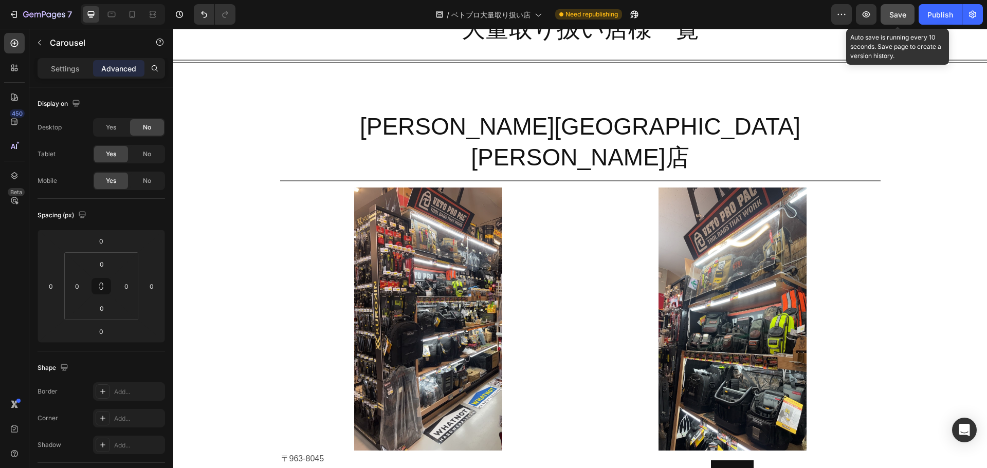
click at [902, 9] on div "Save" at bounding box center [897, 14] width 17 height 11
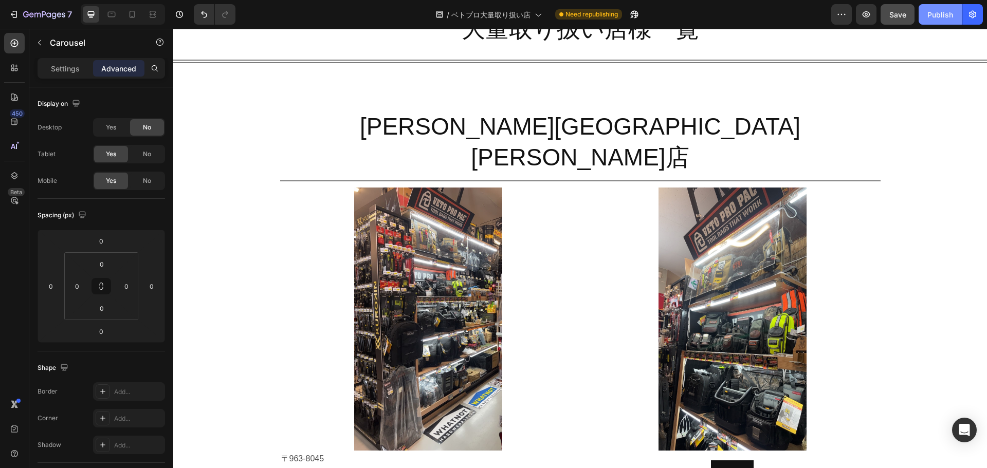
click at [937, 21] on button "Publish" at bounding box center [939, 14] width 43 height 21
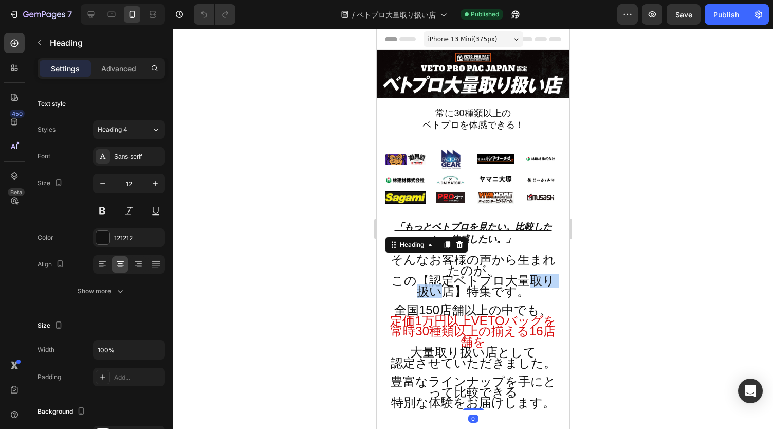
click at [421, 292] on span "この【認定ベトプロ大量取り扱い店】特集です。" at bounding box center [473, 285] width 164 height 25
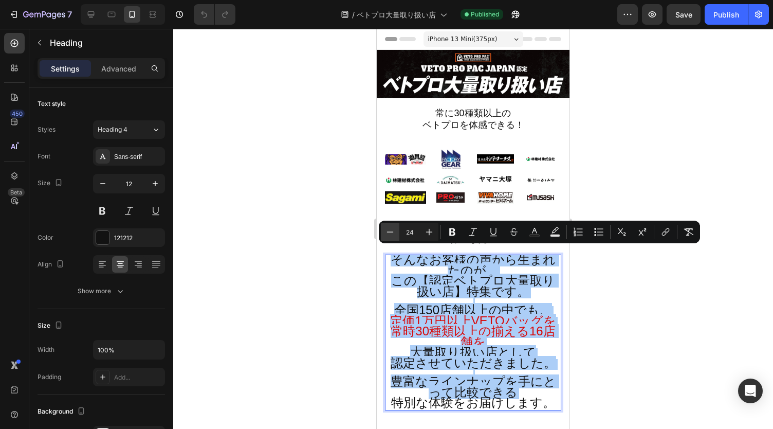
click at [395, 233] on icon "Editor contextual toolbar" at bounding box center [390, 232] width 10 height 10
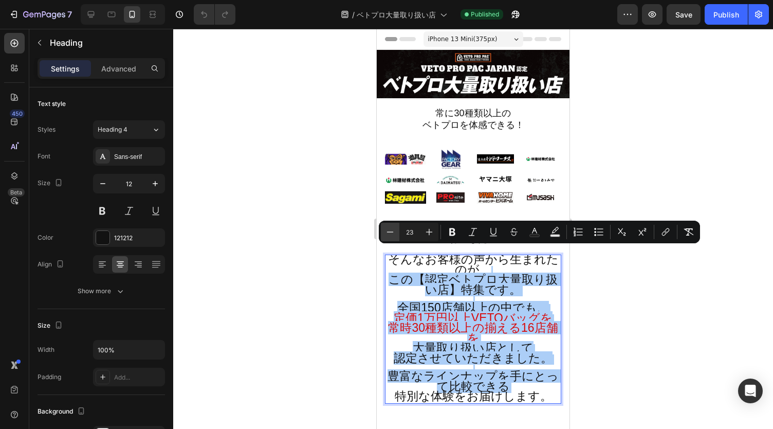
click at [395, 233] on icon "Editor contextual toolbar" at bounding box center [390, 232] width 10 height 10
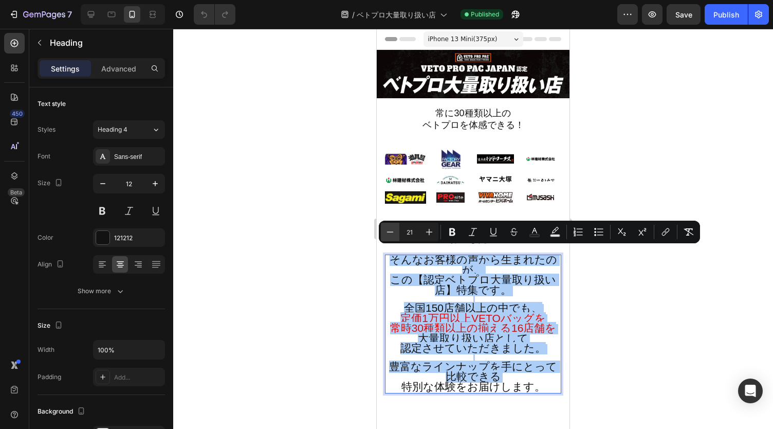
click at [395, 233] on icon "Editor contextual toolbar" at bounding box center [390, 232] width 10 height 10
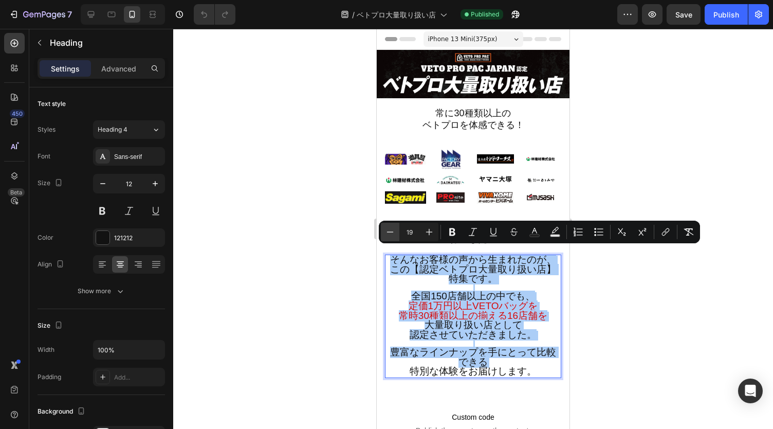
click at [395, 233] on icon "Editor contextual toolbar" at bounding box center [390, 232] width 10 height 10
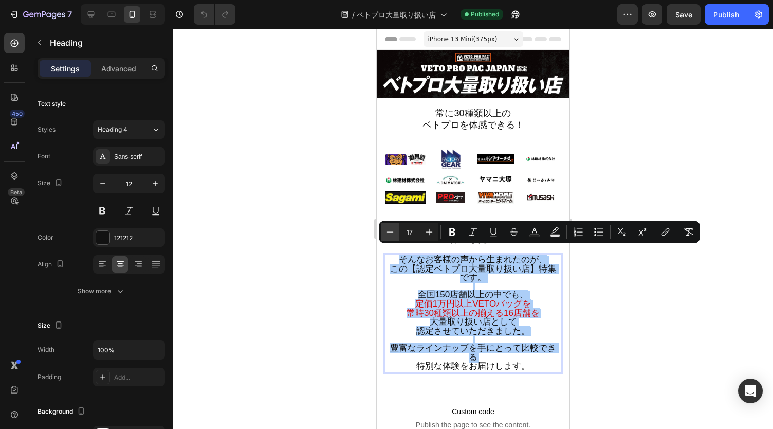
click at [395, 233] on icon "Editor contextual toolbar" at bounding box center [390, 232] width 10 height 10
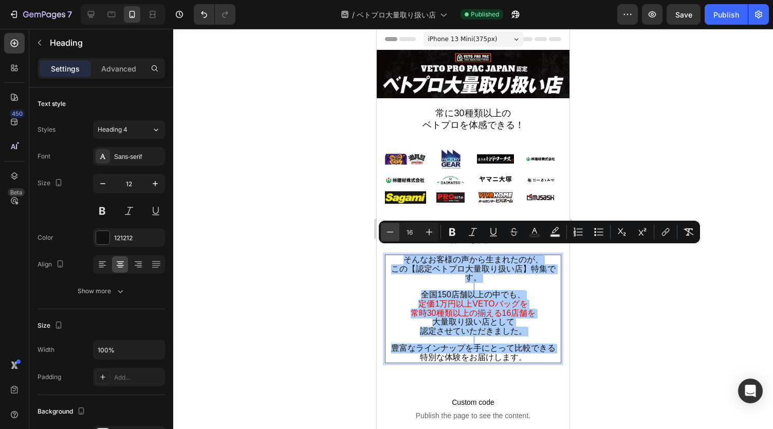
click at [389, 230] on icon "Editor contextual toolbar" at bounding box center [390, 232] width 10 height 10
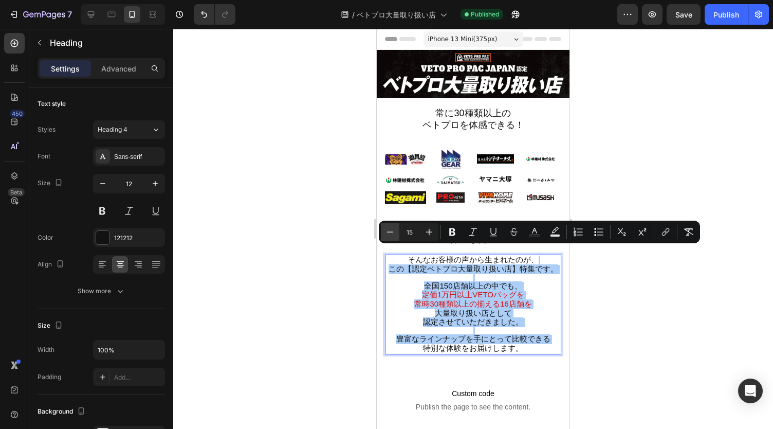
click at [389, 230] on icon "Editor contextual toolbar" at bounding box center [390, 232] width 10 height 10
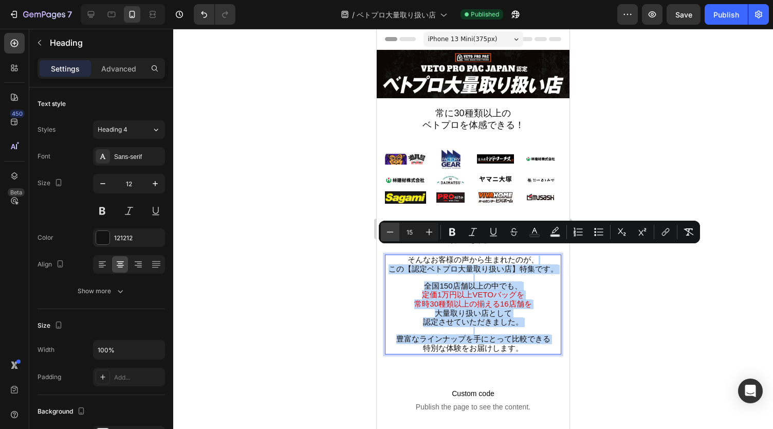
type input "14"
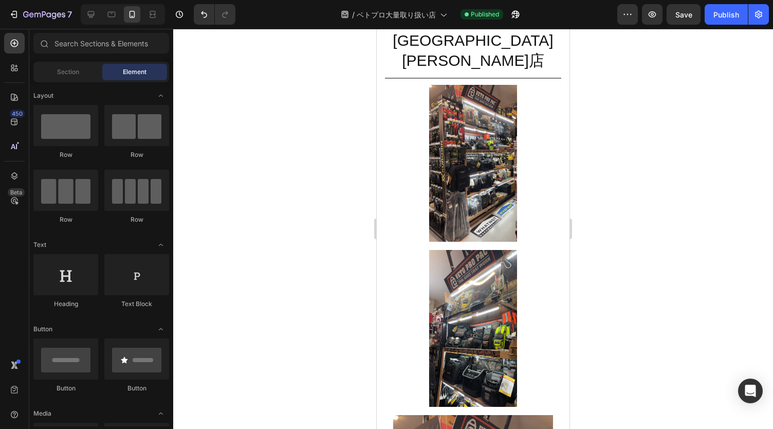
scroll to position [567, 0]
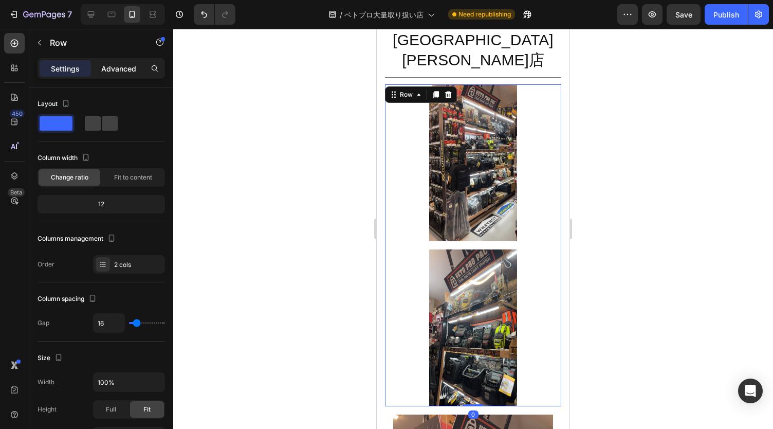
click at [125, 64] on p "Advanced" at bounding box center [118, 68] width 35 height 11
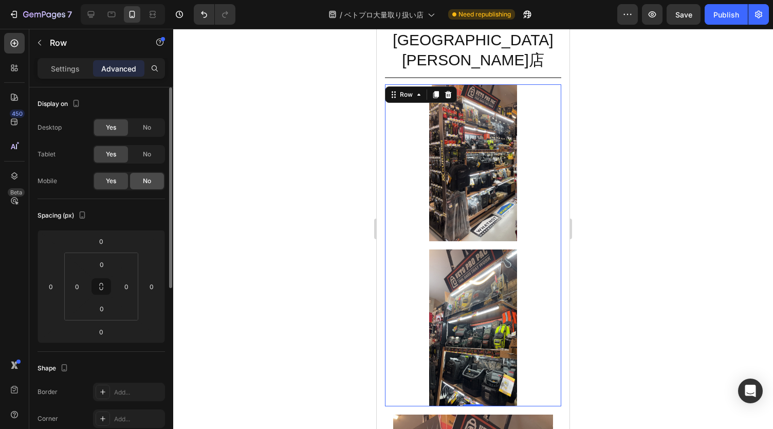
click at [149, 176] on span "No" at bounding box center [147, 180] width 8 height 9
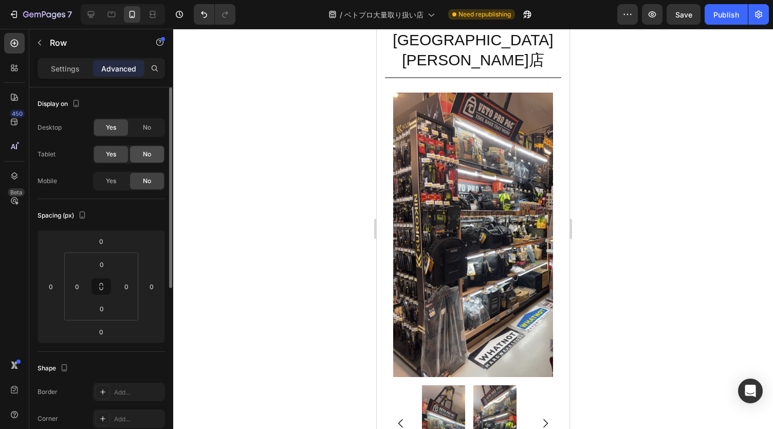
click at [150, 155] on span "No" at bounding box center [147, 154] width 8 height 9
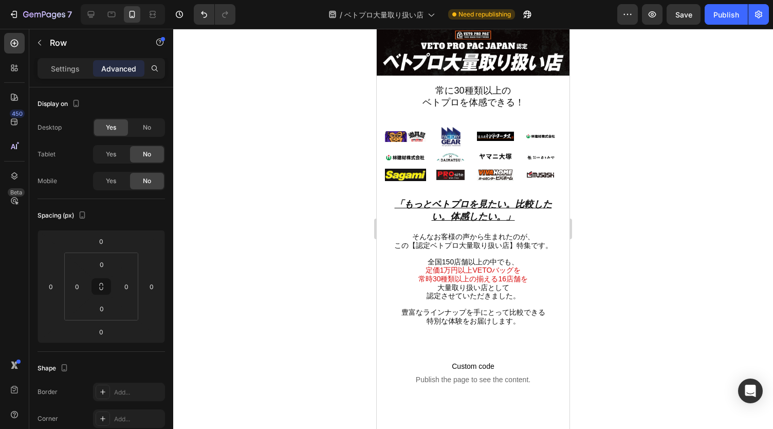
scroll to position [23, 0]
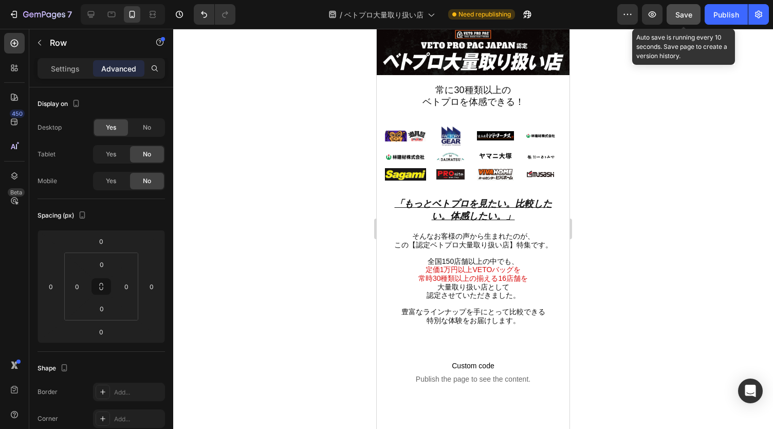
click at [678, 17] on span "Save" at bounding box center [683, 14] width 17 height 9
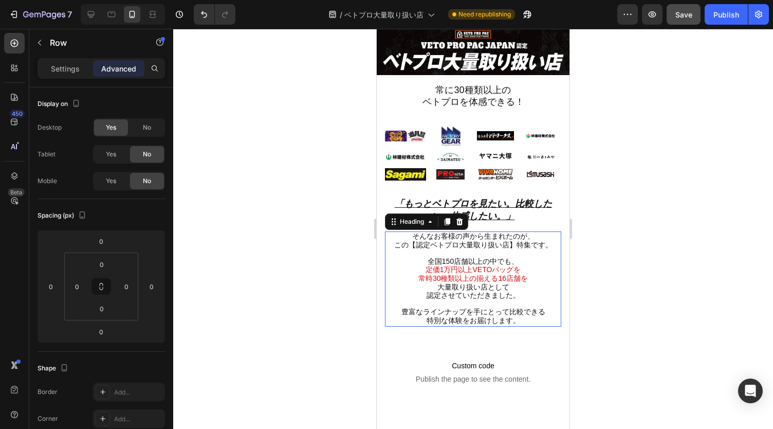
click at [502, 316] on span "特別な体験をお届けします。" at bounding box center [474, 320] width 94 height 8
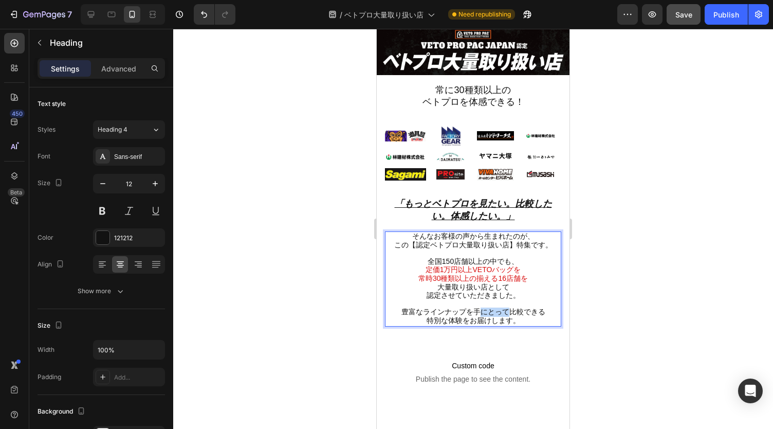
click at [476, 307] on span "豊富なラインナップを手にとって比較できる" at bounding box center [473, 311] width 144 height 8
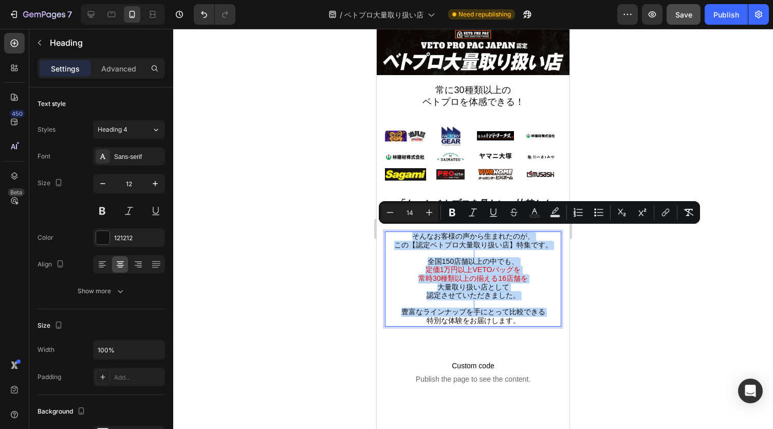
copy p "そんなお客様の声から生まれたのが、 この【認定ベトプロ大量取り扱い店】特集です。 全国150店舗以上の中でも、 定価1万円以上VETOバッグを 常時30種類以…"
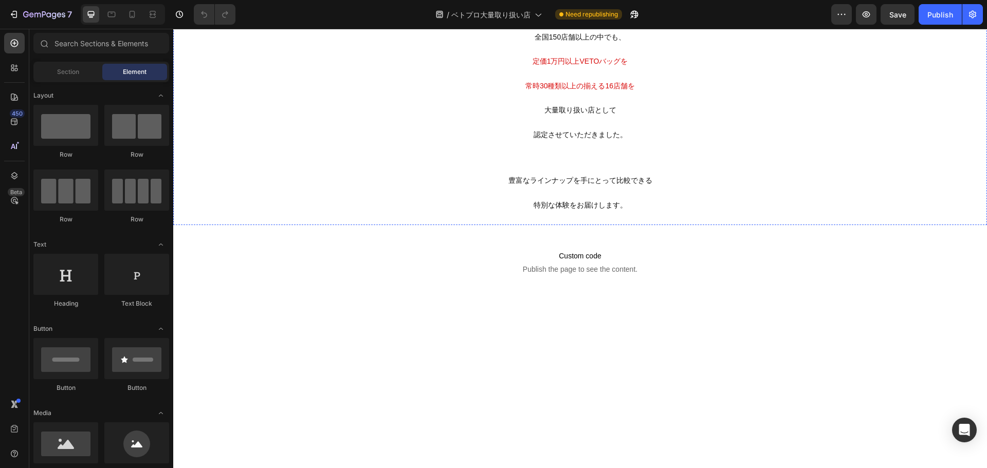
scroll to position [345, 0]
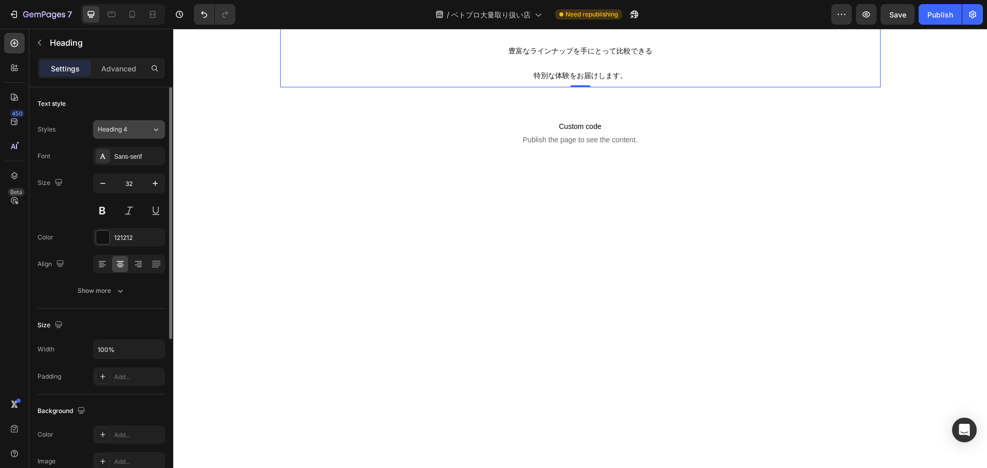
click at [151, 123] on button "Heading 4" at bounding box center [129, 129] width 72 height 18
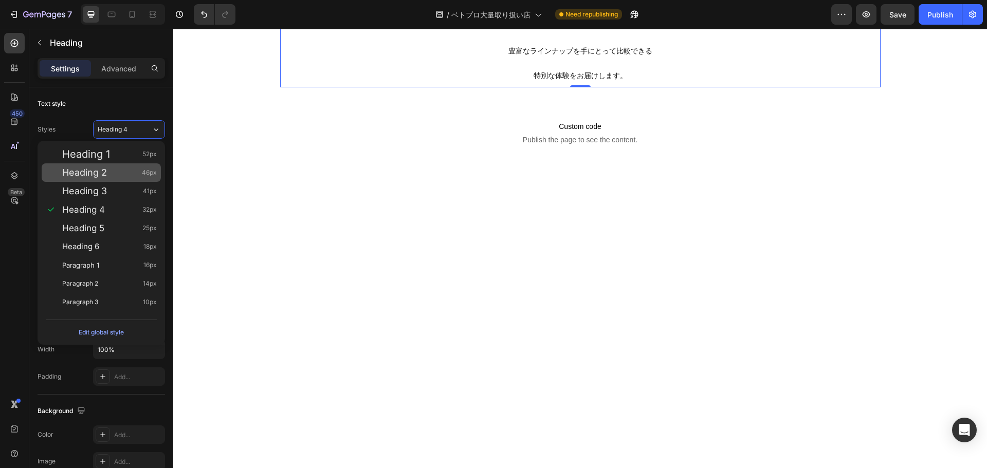
click at [116, 174] on div "Heading 2 46px" at bounding box center [109, 173] width 95 height 10
type input "46"
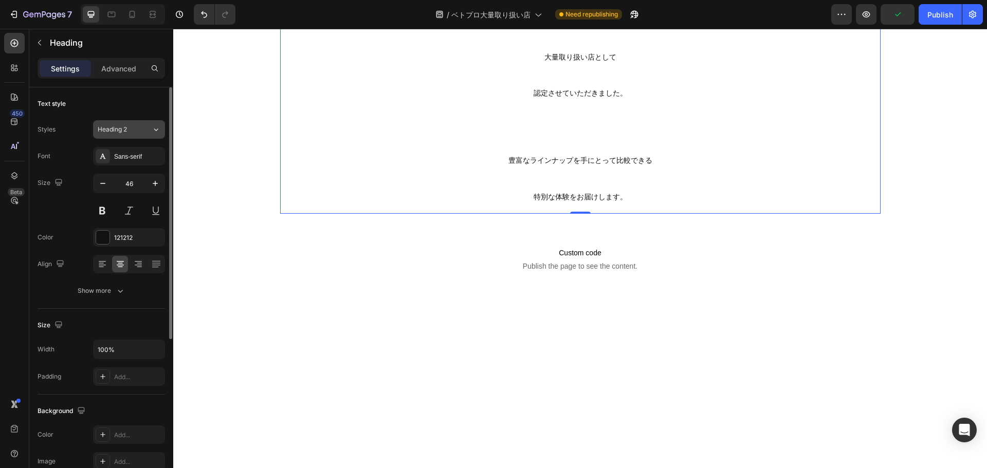
click at [143, 131] on div "Heading 2" at bounding box center [125, 129] width 54 height 9
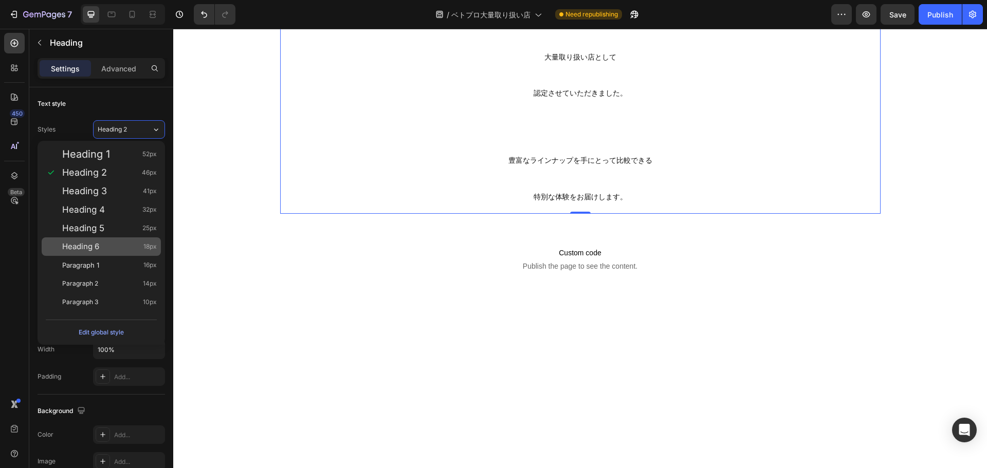
type input "32"
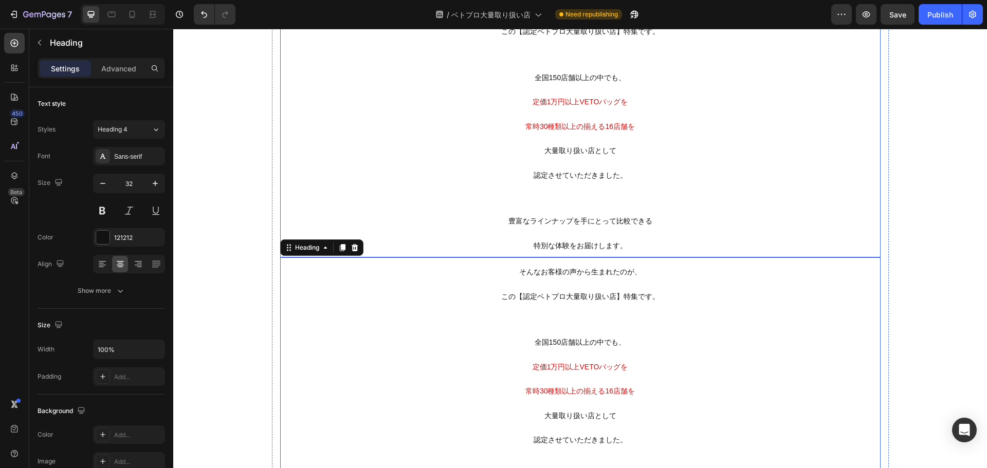
scroll to position [162, 0]
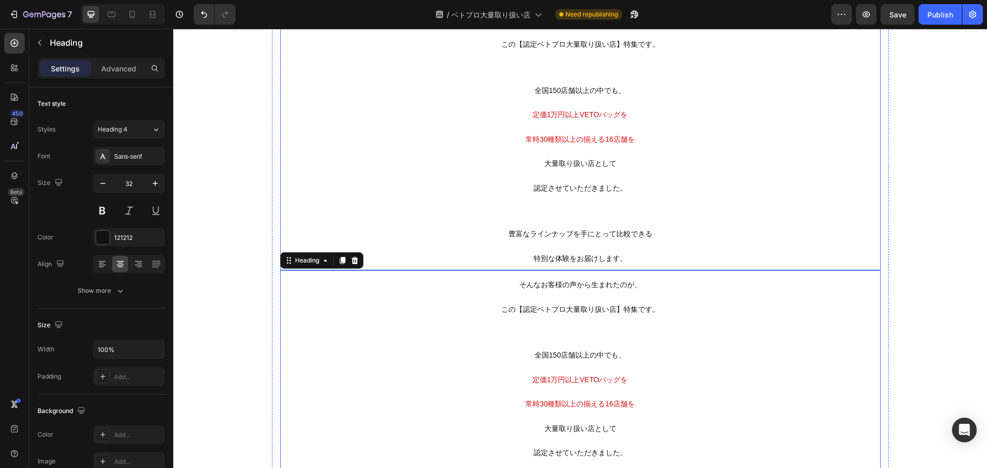
click at [592, 48] on span "この【認定ベトプロ大量取り扱い店】特集です。" at bounding box center [580, 44] width 158 height 8
click at [616, 95] on span "全国150店舗以上の中でも、" at bounding box center [579, 90] width 91 height 8
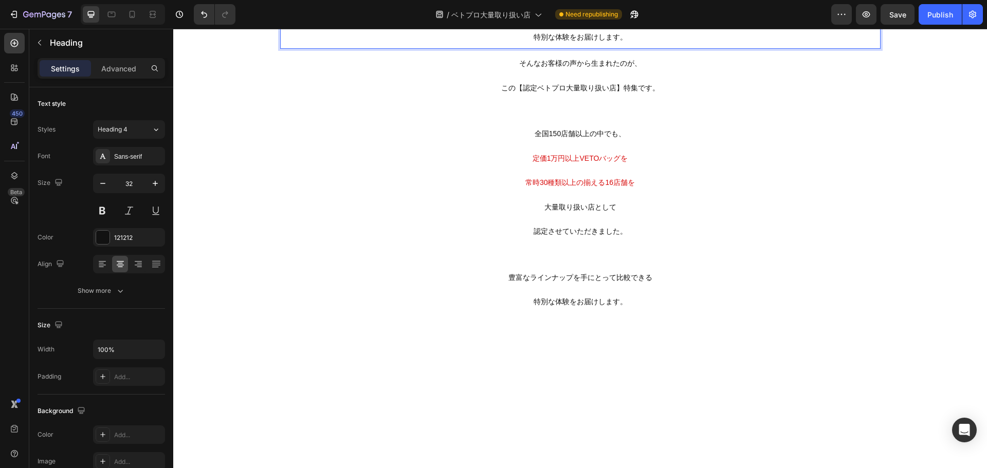
scroll to position [383, 0]
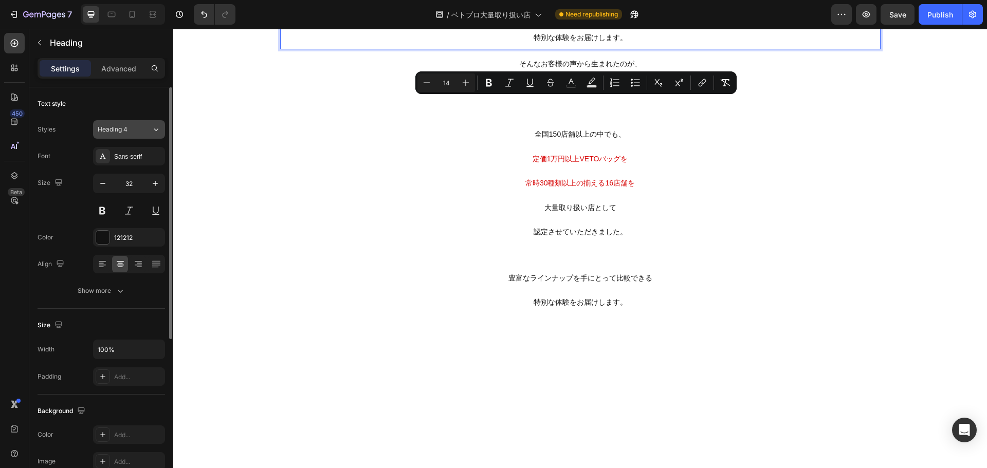
click at [152, 131] on icon at bounding box center [156, 129] width 9 height 10
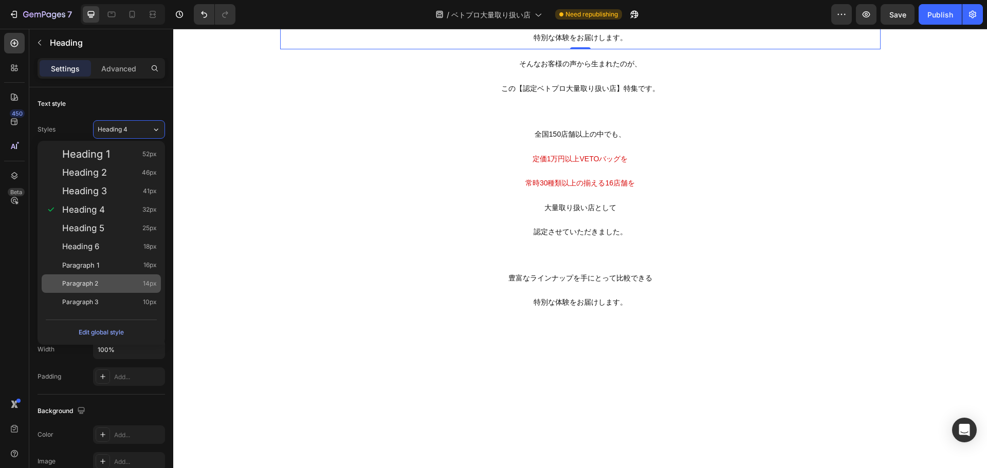
click at [114, 285] on div "Paragraph 2 14px" at bounding box center [109, 284] width 95 height 10
type input "14"
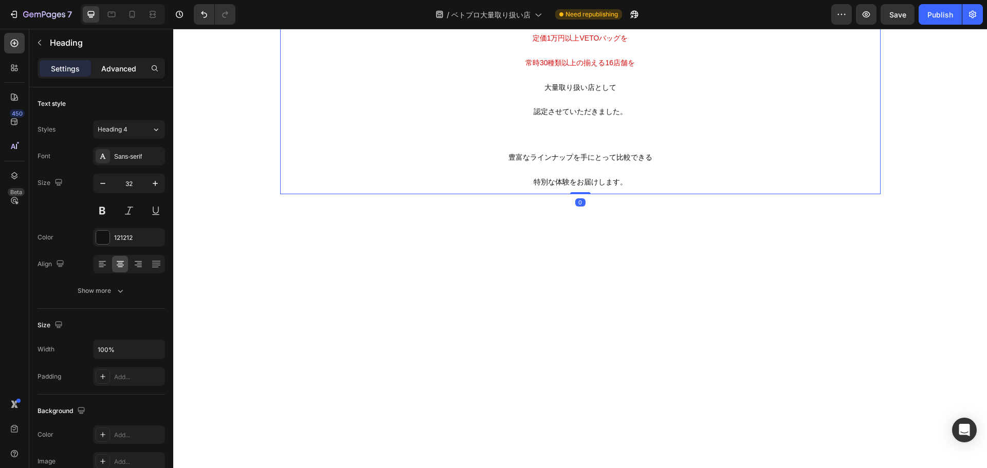
click at [125, 70] on p "Advanced" at bounding box center [118, 68] width 35 height 11
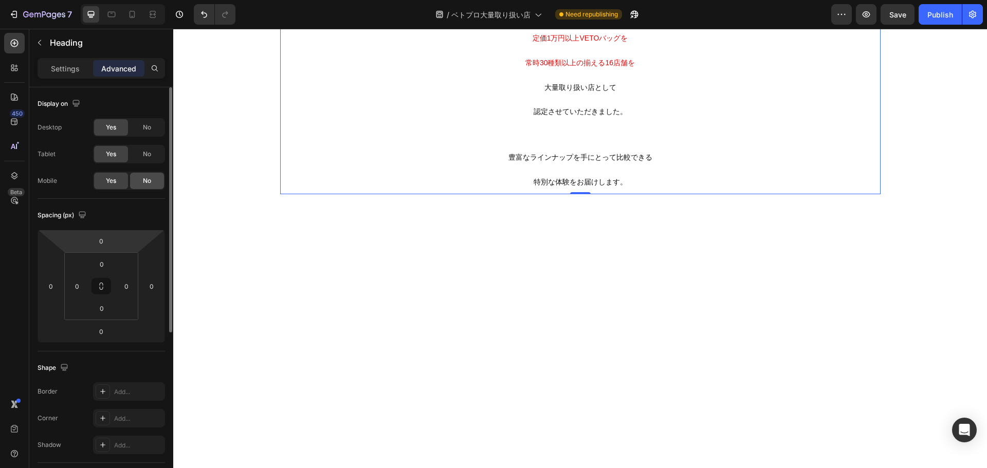
click at [151, 175] on div "No" at bounding box center [147, 181] width 34 height 16
click at [108, 172] on div "Yes No" at bounding box center [129, 181] width 72 height 18
click at [115, 176] on span "Yes" at bounding box center [111, 180] width 10 height 9
click at [152, 126] on div "No" at bounding box center [147, 127] width 34 height 16
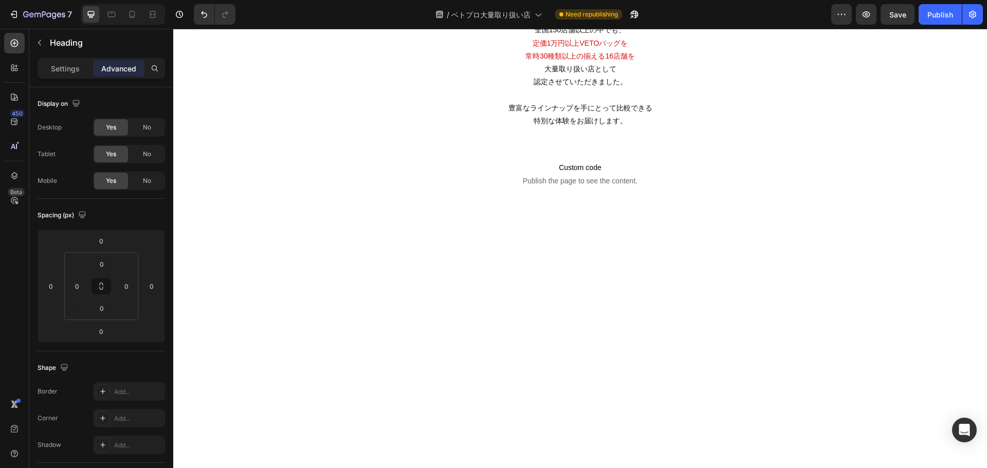
scroll to position [183, 0]
click at [706, 128] on p "そんなお客様の声から生まれたのが、 この【認定ベトプロ大量取り扱い店】特集です。 全国150店舗以上の中でも、 定価1万円以上VETOバッグを 常時30種類以…" at bounding box center [580, 57] width 598 height 142
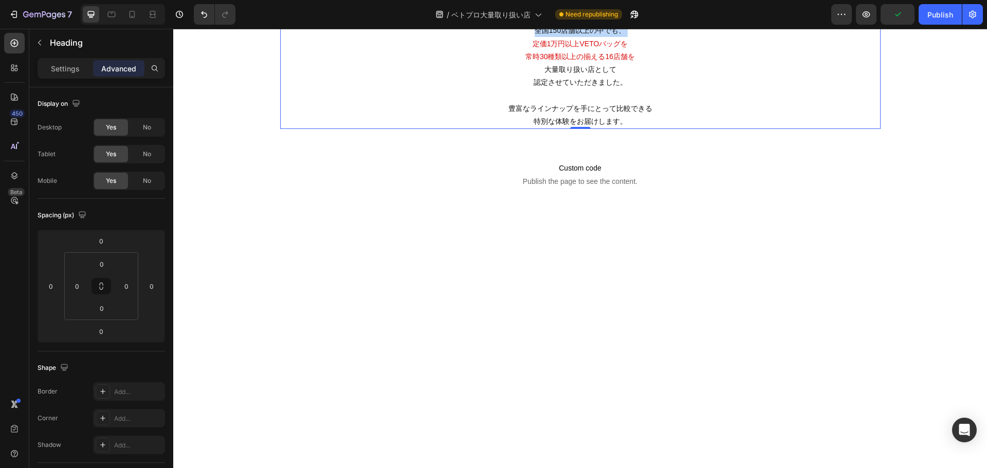
click at [706, 128] on p "そんなお客様の声から生まれたのが、 この【認定ベトプロ大量取り扱い店】特集です。 全国150店舗以上の中でも、 定価1万円以上VETOバッグを 常時30種類以…" at bounding box center [580, 57] width 598 height 142
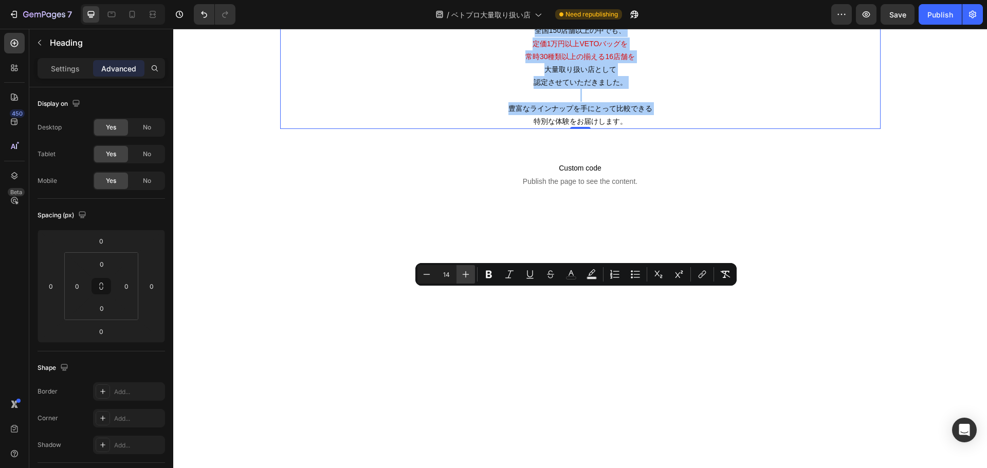
click at [464, 277] on icon "Editor contextual toolbar" at bounding box center [465, 274] width 10 height 10
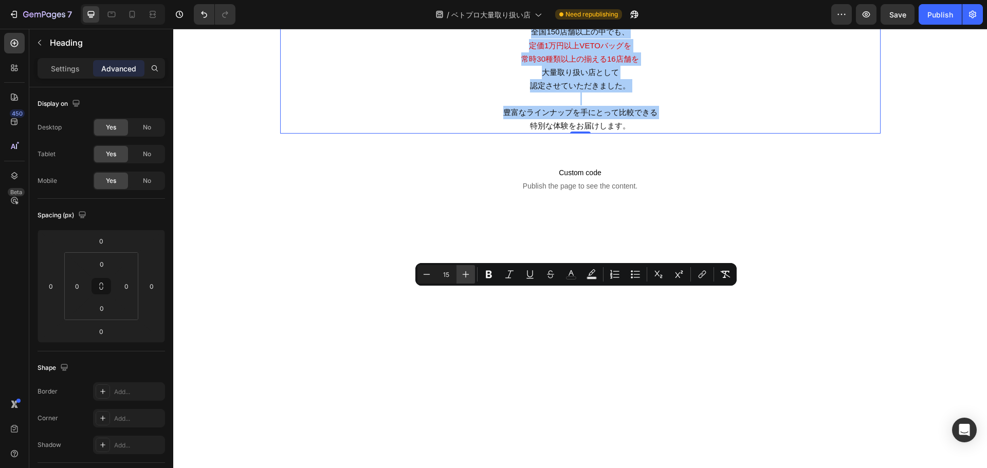
click at [464, 277] on icon "Editor contextual toolbar" at bounding box center [465, 274] width 10 height 10
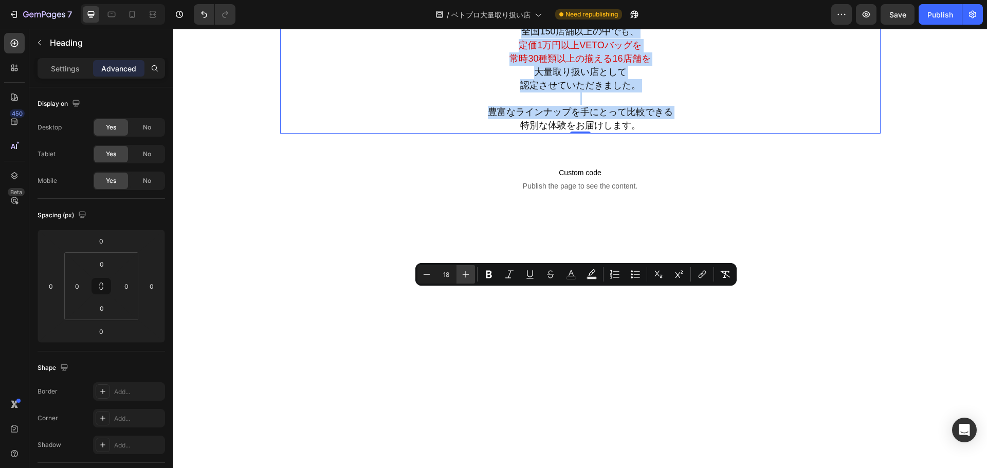
type input "19"
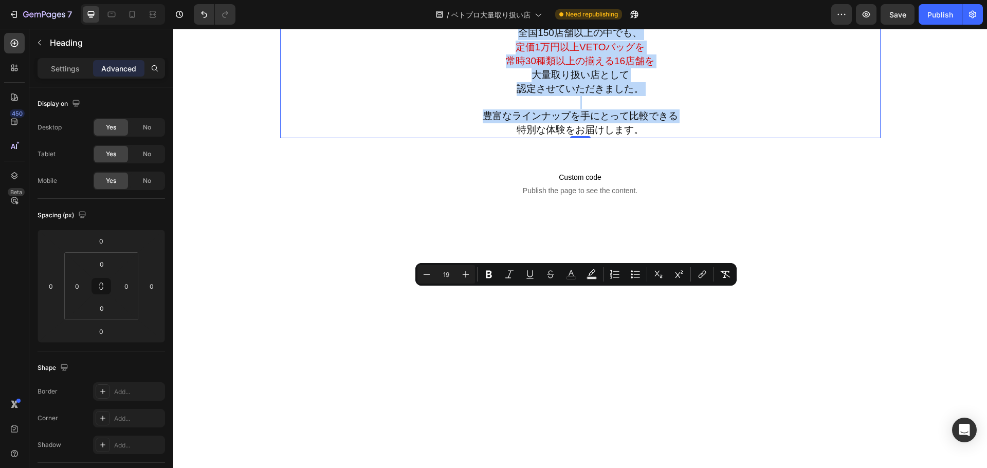
click at [798, 137] on p "そんなお客様の声から生まれたのが、 この【認定ベトプロ大量取り扱い店】特集です。 全国150店舗以上の中でも、 定価1万円以上VETOバッグを 常時30種類以…" at bounding box center [580, 62] width 598 height 152
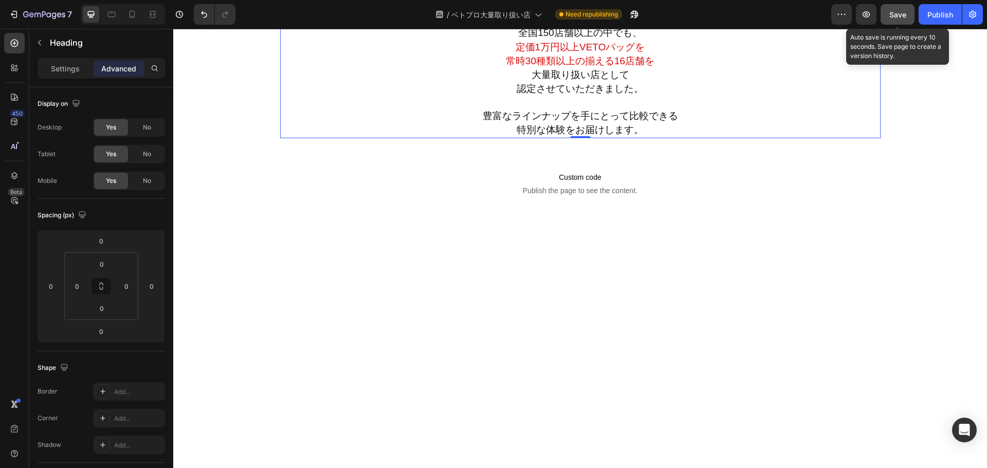
click at [904, 22] on button "Save" at bounding box center [897, 14] width 34 height 21
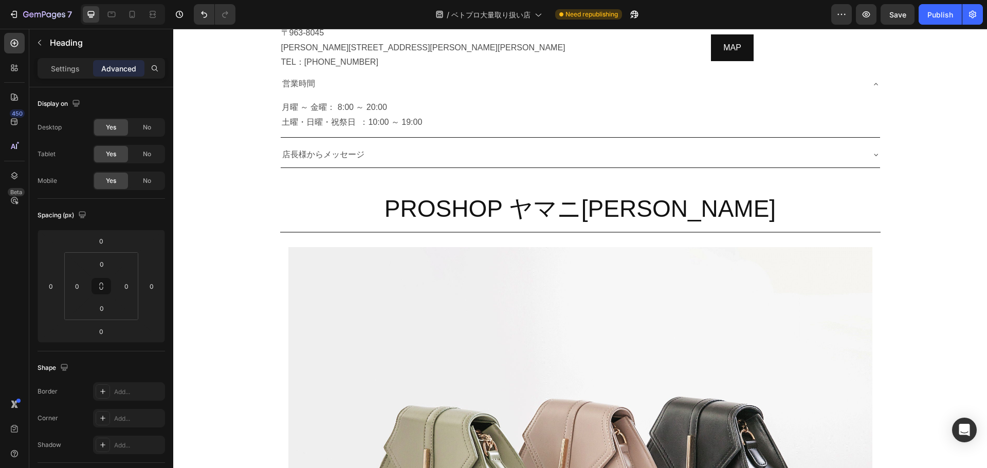
scroll to position [911, 0]
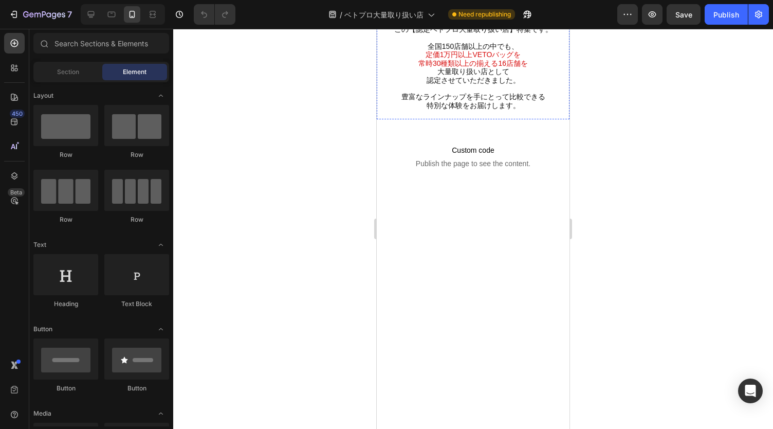
scroll to position [131, 0]
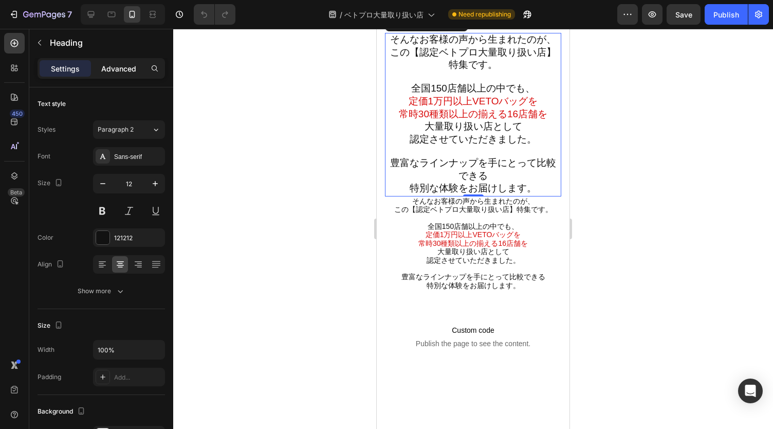
click at [116, 72] on p "Advanced" at bounding box center [118, 68] width 35 height 11
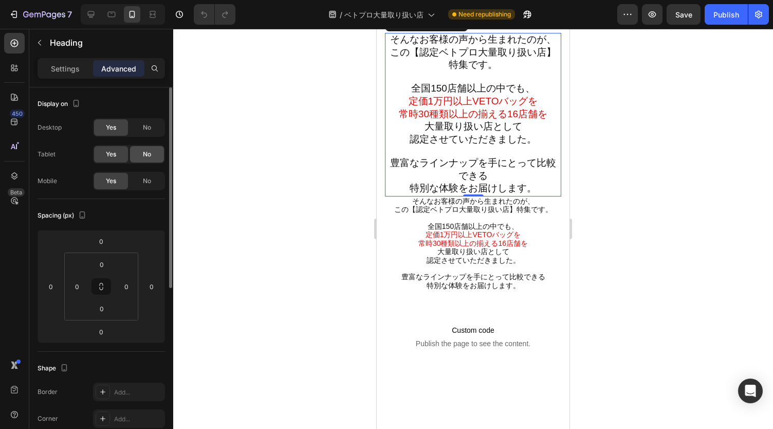
click at [152, 155] on div "No" at bounding box center [147, 154] width 34 height 16
click at [146, 173] on div "No" at bounding box center [147, 181] width 34 height 16
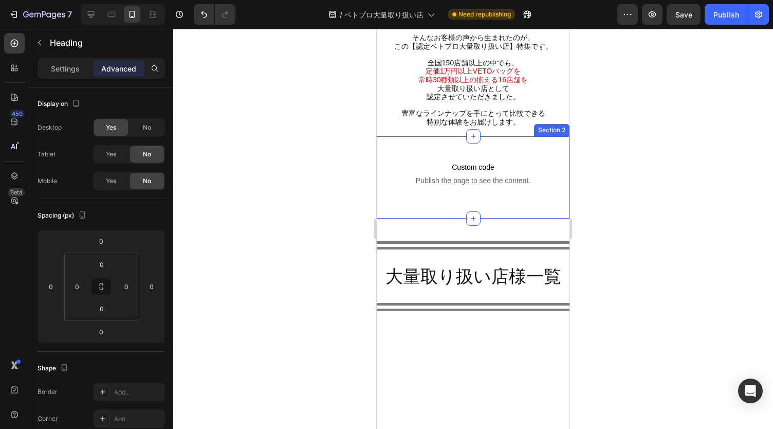
scroll to position [0, 0]
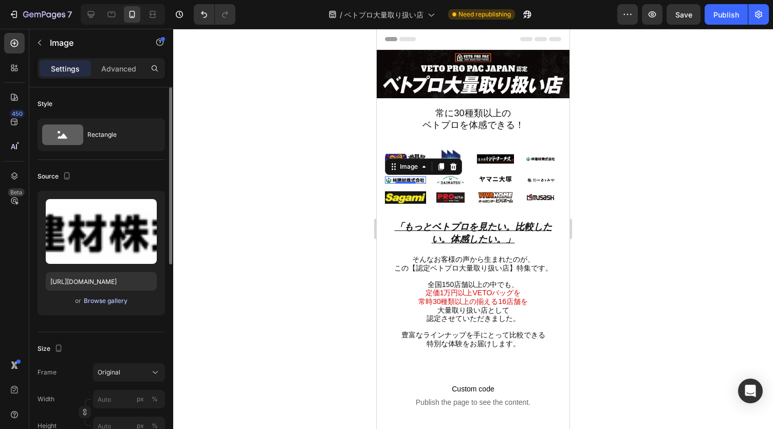
click at [119, 305] on button "Browse gallery" at bounding box center [105, 300] width 45 height 10
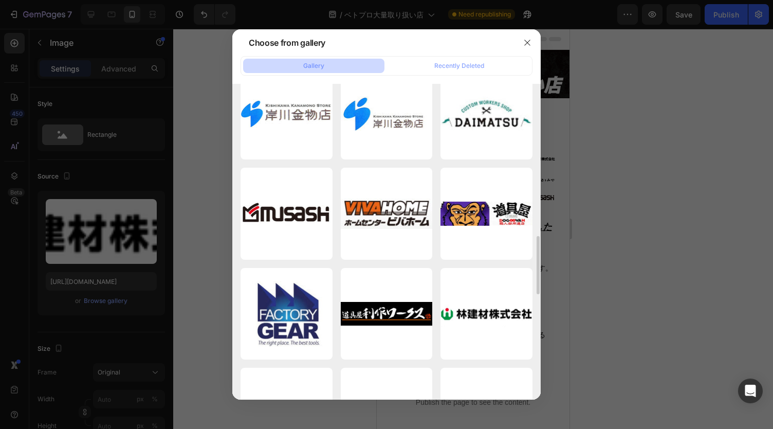
scroll to position [1077, 0]
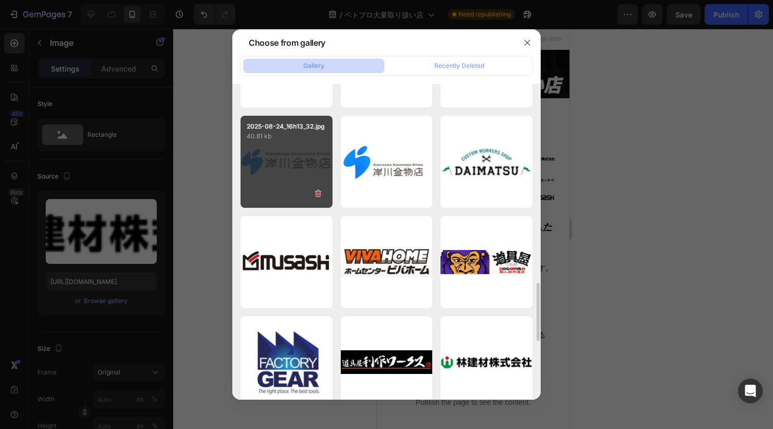
click at [301, 155] on div "2025-08-24_16h13_32.jpg 40.81 kb" at bounding box center [286, 162] width 92 height 92
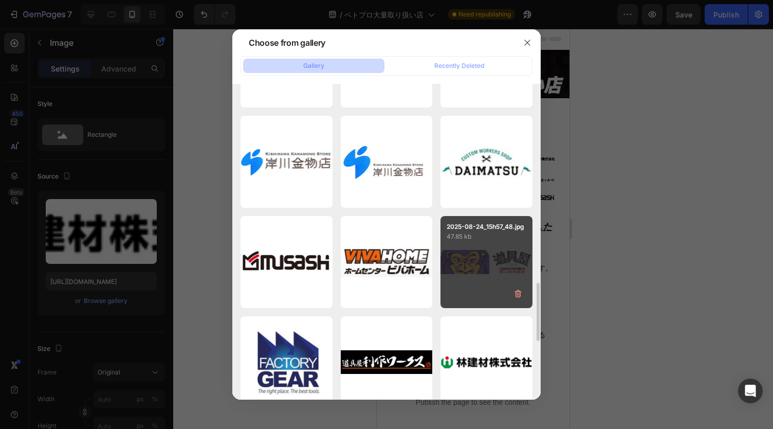
type input "[URL][DOMAIN_NAME]"
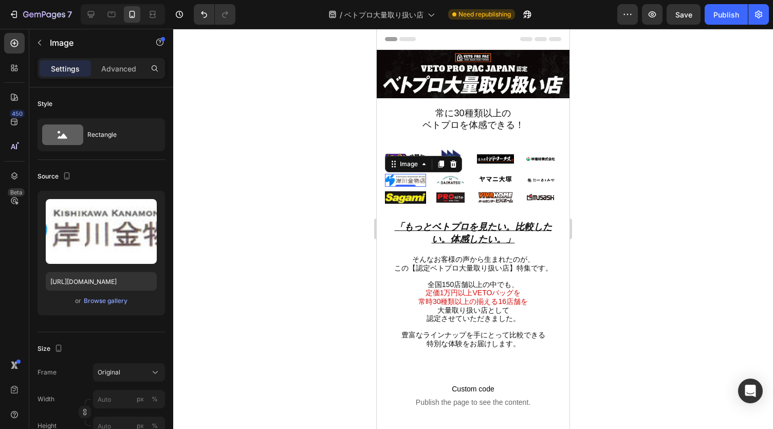
click at [730, 258] on div at bounding box center [473, 229] width 600 height 400
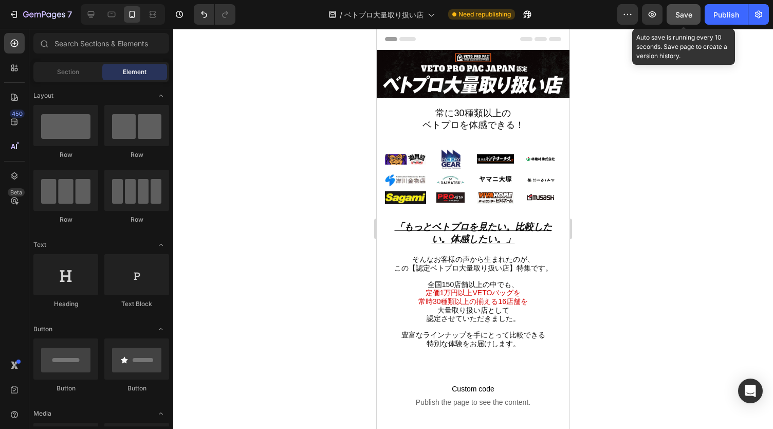
click at [692, 22] on button "Save" at bounding box center [684, 14] width 34 height 21
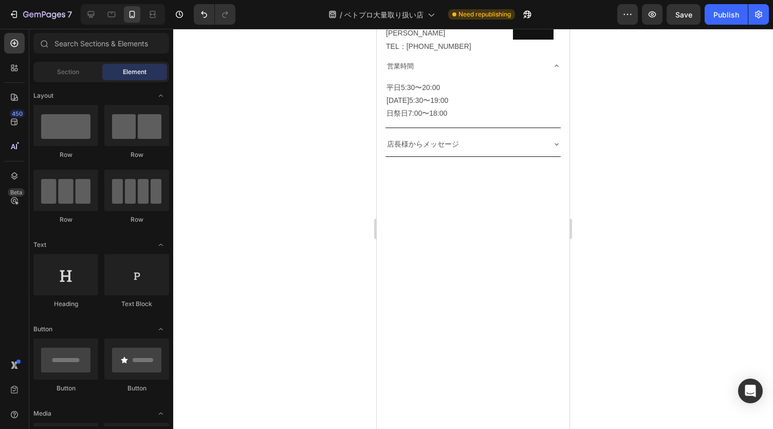
scroll to position [1109, 0]
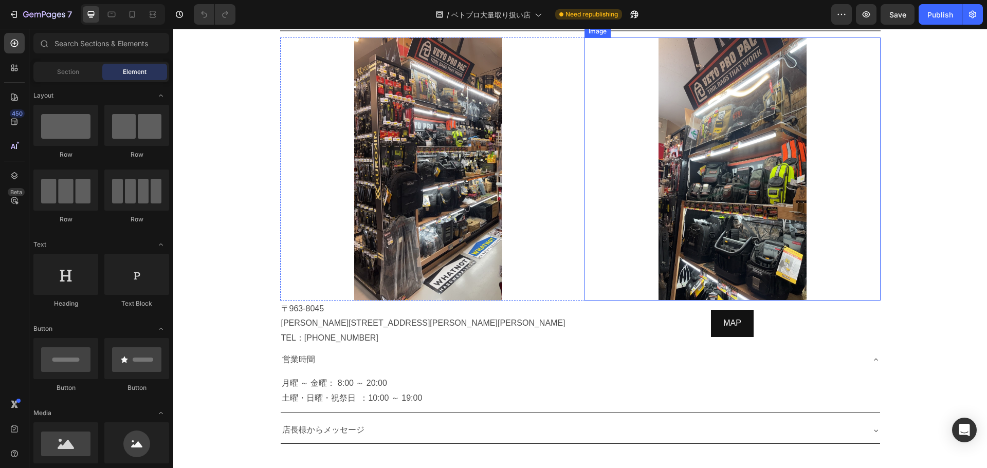
scroll to position [1054, 0]
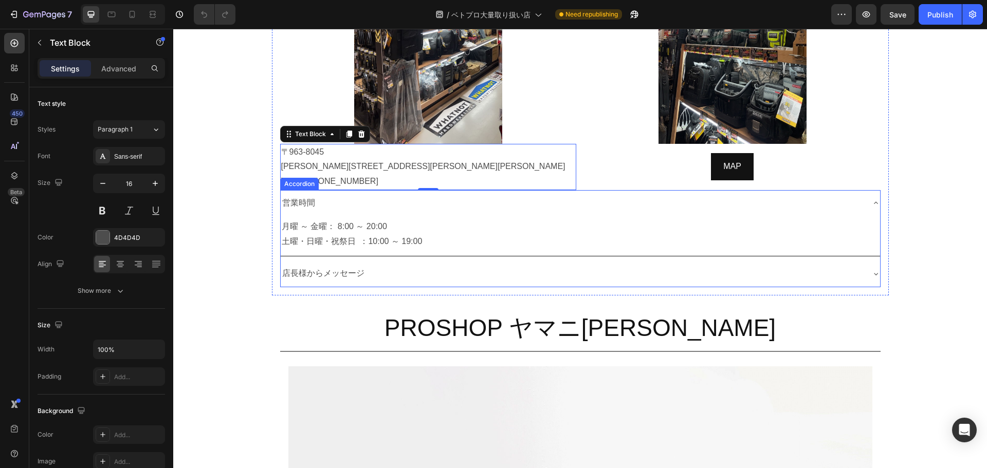
click at [872, 199] on icon at bounding box center [876, 203] width 8 height 8
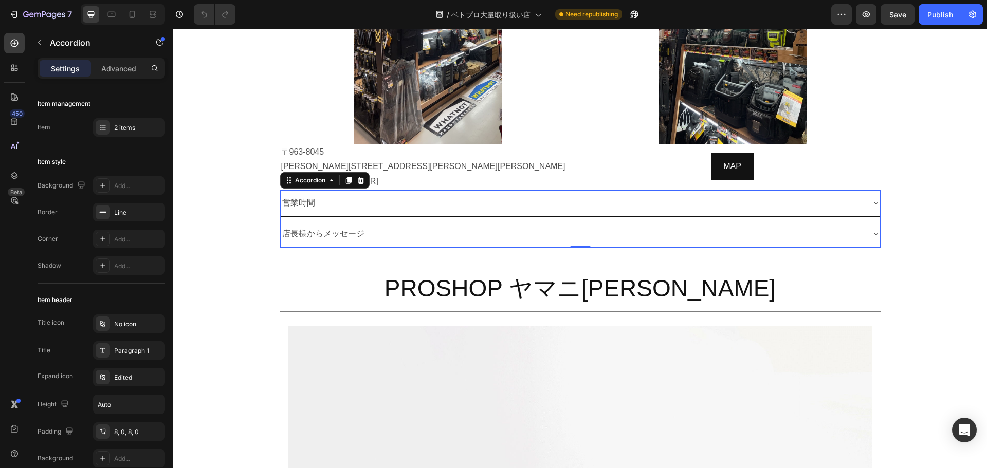
click at [872, 230] on icon at bounding box center [876, 234] width 8 height 8
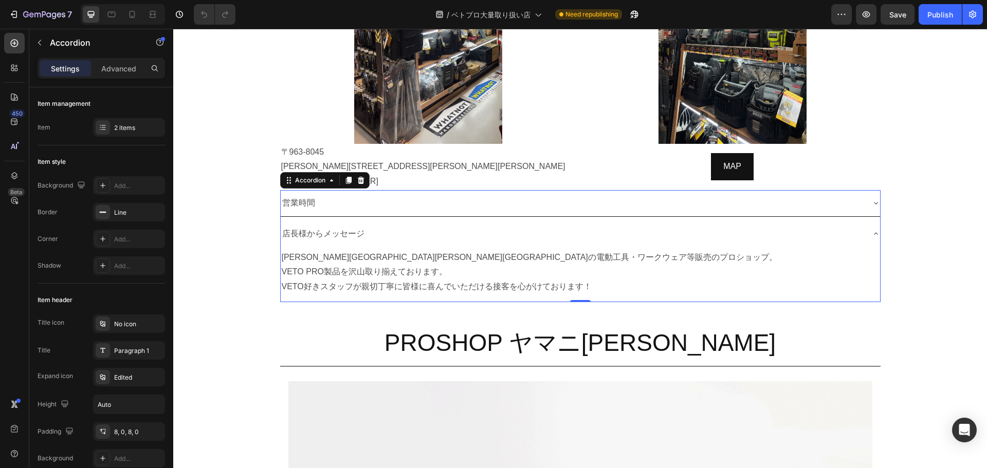
click at [872, 230] on icon at bounding box center [876, 234] width 8 height 8
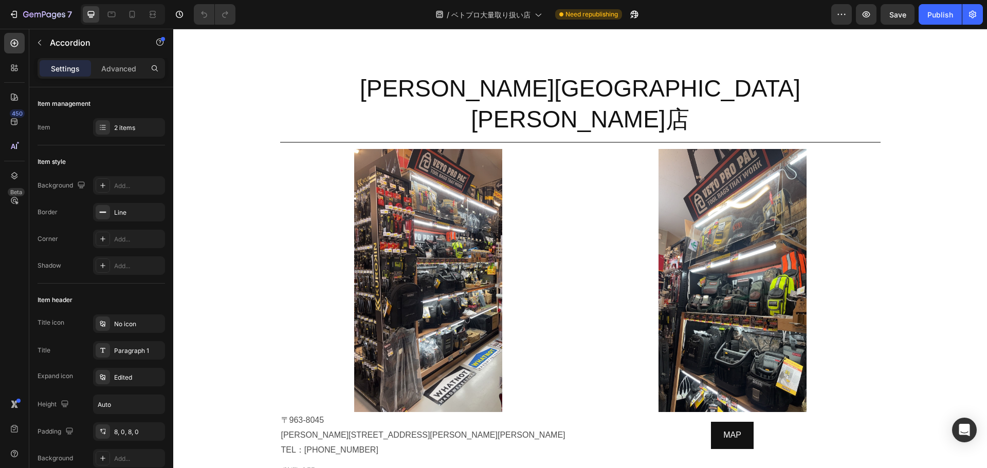
scroll to position [484, 0]
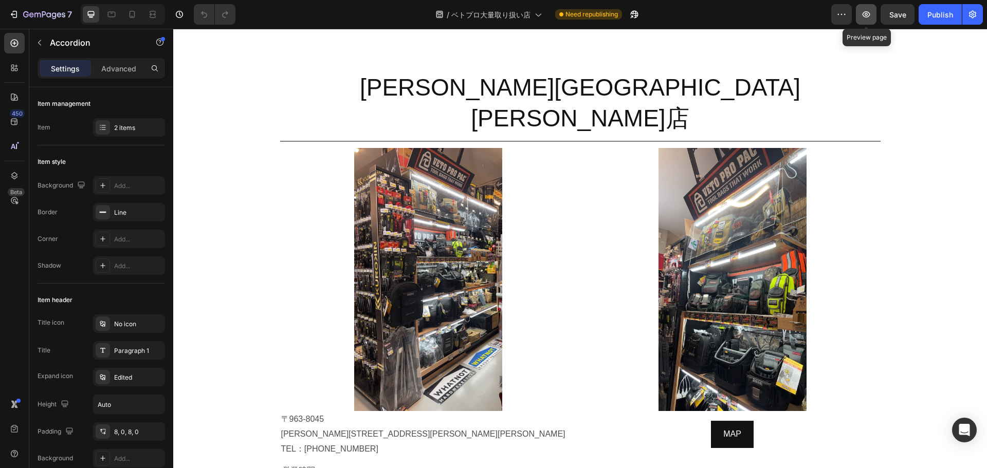
click at [869, 14] on icon "button" at bounding box center [866, 14] width 10 height 10
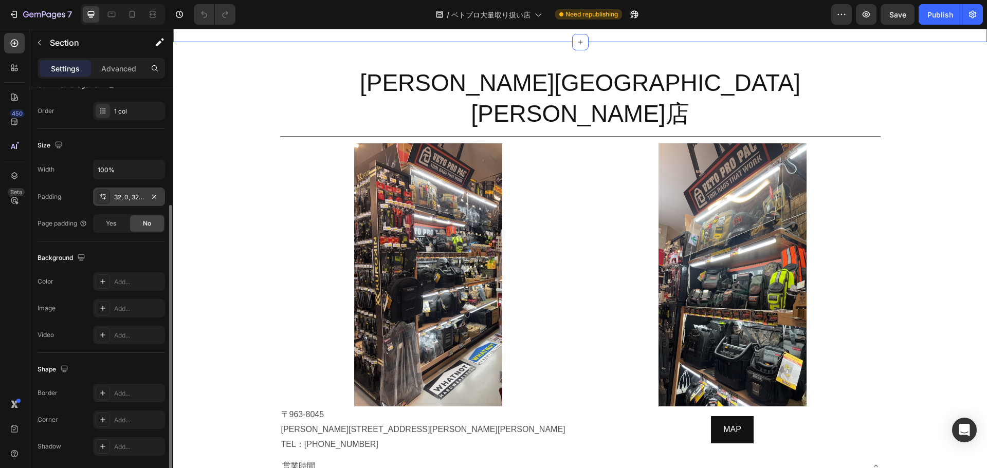
scroll to position [181, 0]
click at [130, 281] on div "Add..." at bounding box center [138, 280] width 48 height 9
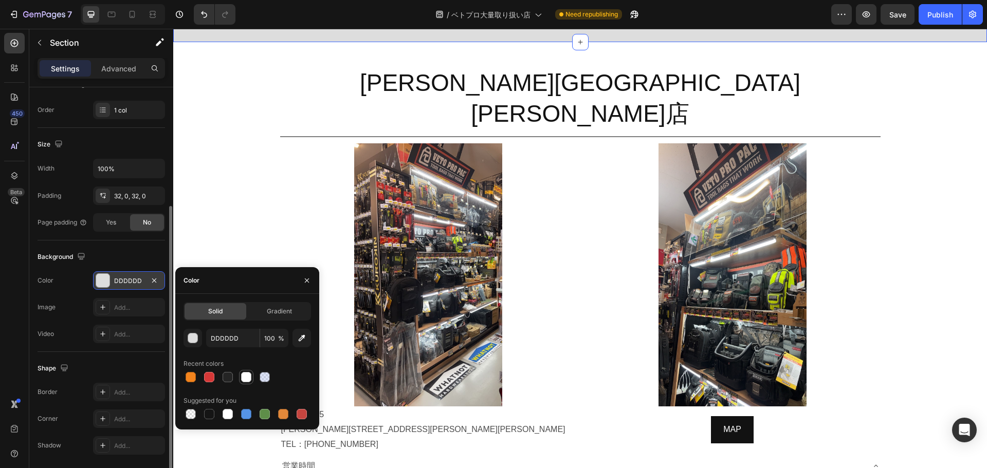
click at [244, 375] on div at bounding box center [246, 377] width 10 height 10
type input "FFFFFF"
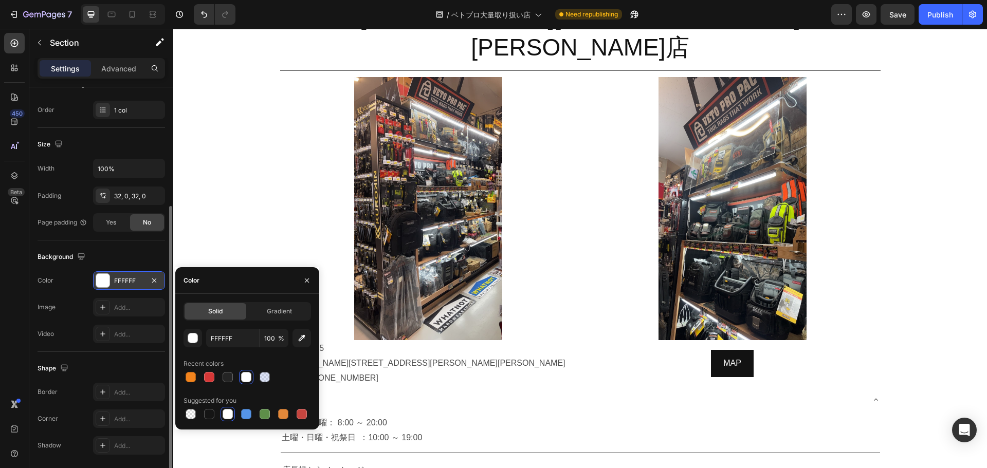
scroll to position [550, 0]
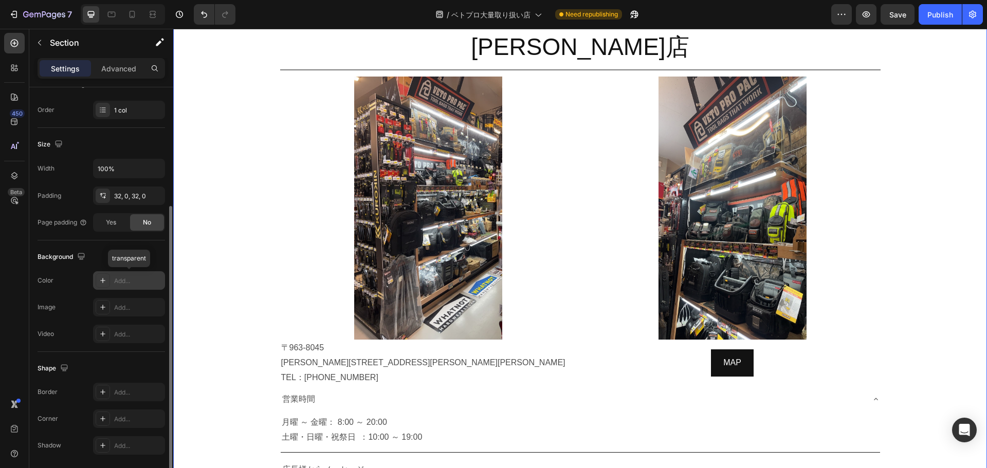
click at [124, 282] on div "Add..." at bounding box center [138, 280] width 48 height 9
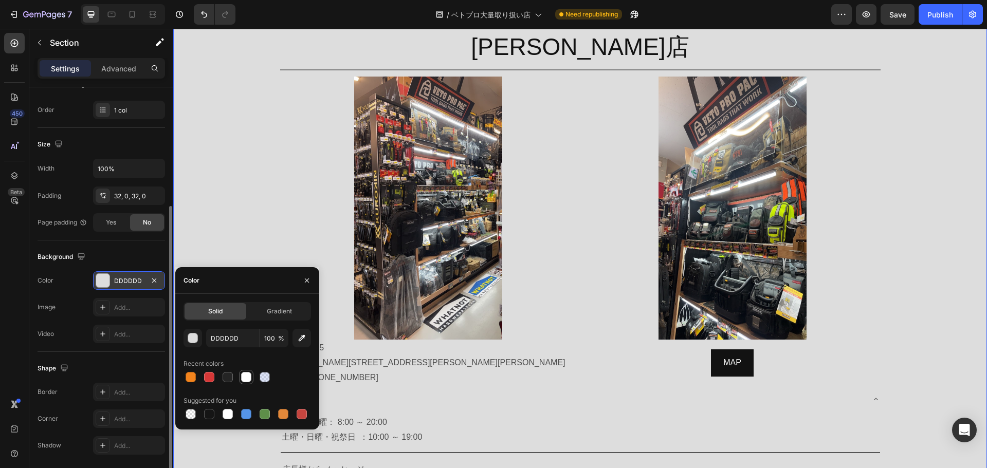
click at [249, 381] on div at bounding box center [246, 377] width 10 height 10
type input "FFFFFF"
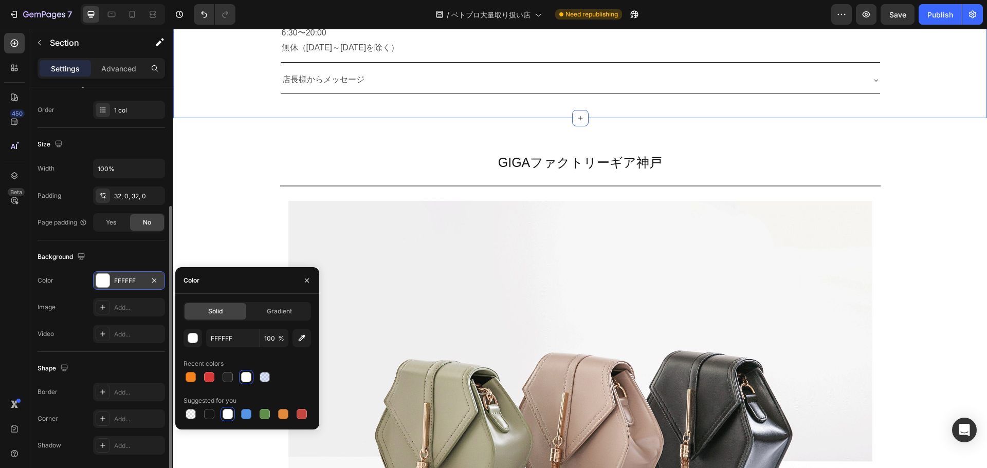
scroll to position [8091, 0]
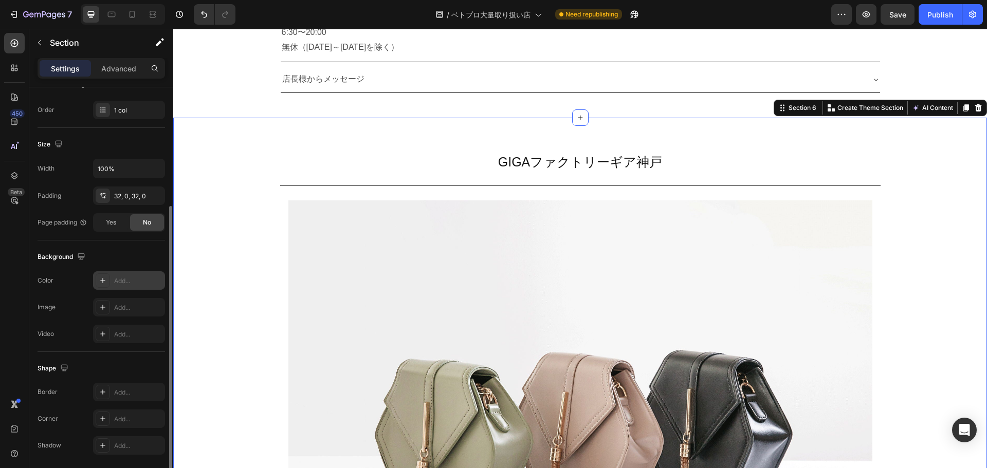
click at [131, 287] on div "Add..." at bounding box center [129, 280] width 72 height 18
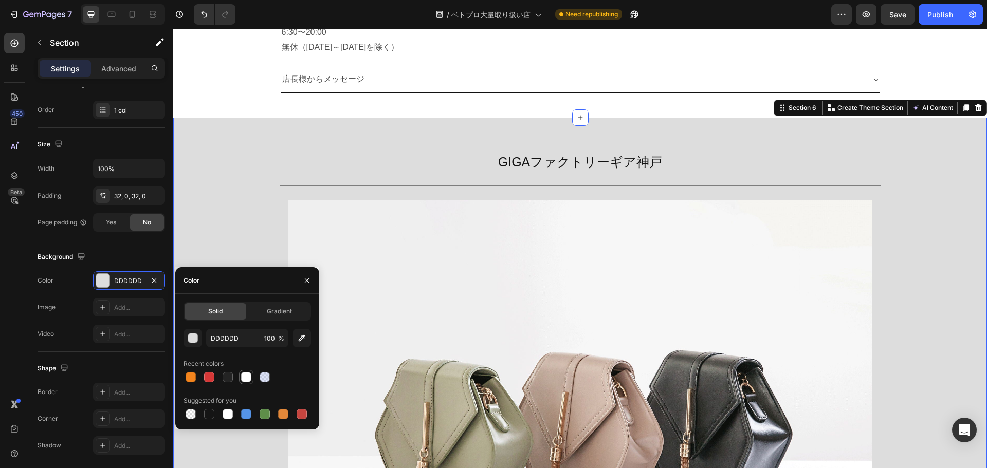
click at [249, 376] on div at bounding box center [246, 377] width 10 height 10
type input "FFFFFF"
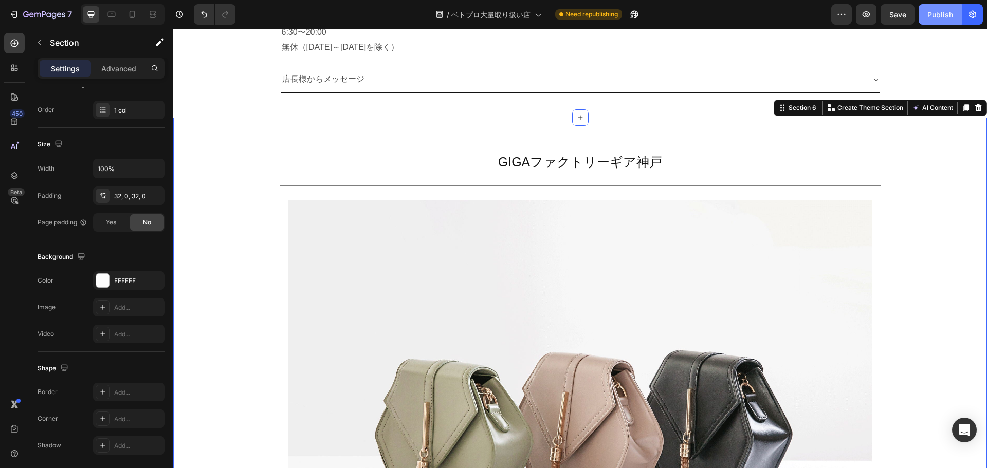
click at [951, 12] on div "Publish" at bounding box center [940, 14] width 26 height 11
click at [863, 11] on icon "button" at bounding box center [866, 14] width 10 height 10
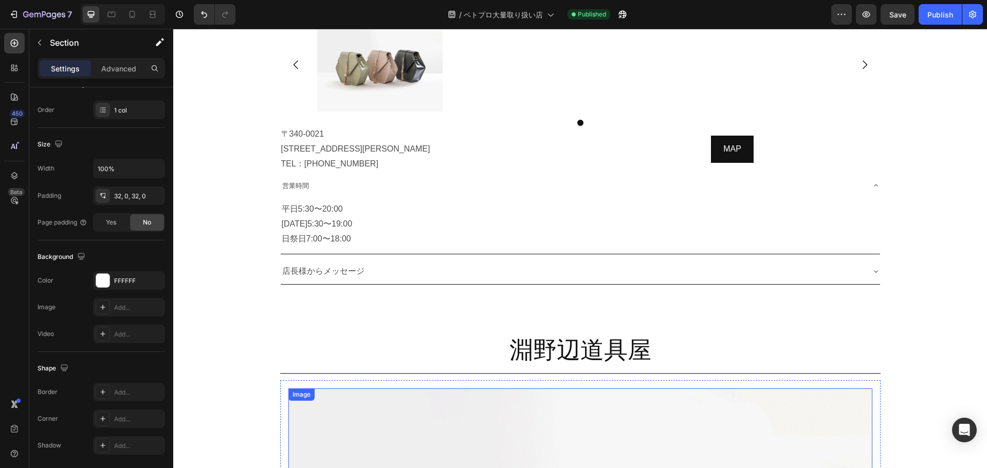
scroll to position [1850, 0]
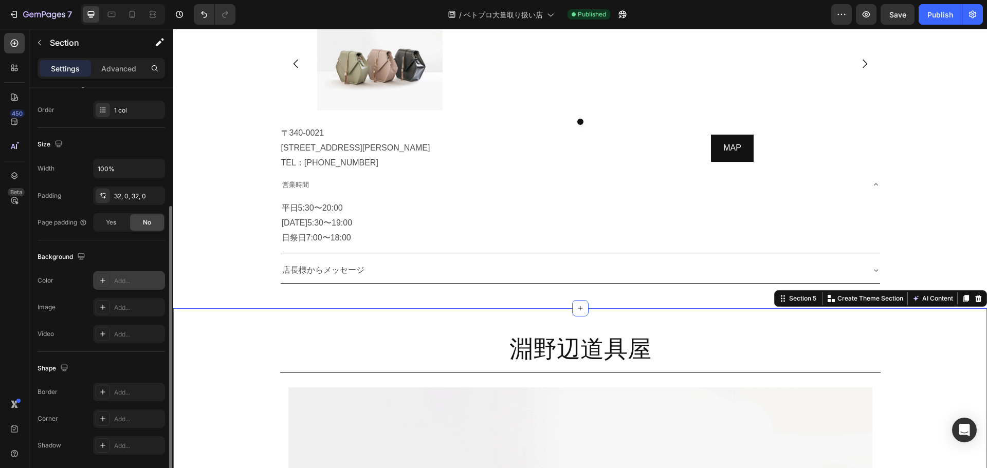
click at [119, 278] on div "Add..." at bounding box center [138, 280] width 48 height 9
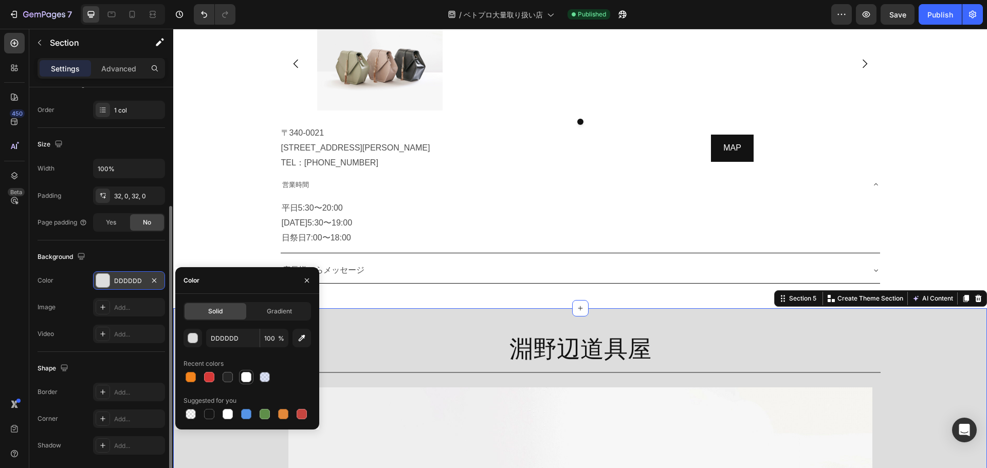
click at [245, 377] on div at bounding box center [246, 377] width 10 height 10
type input "FFFFFF"
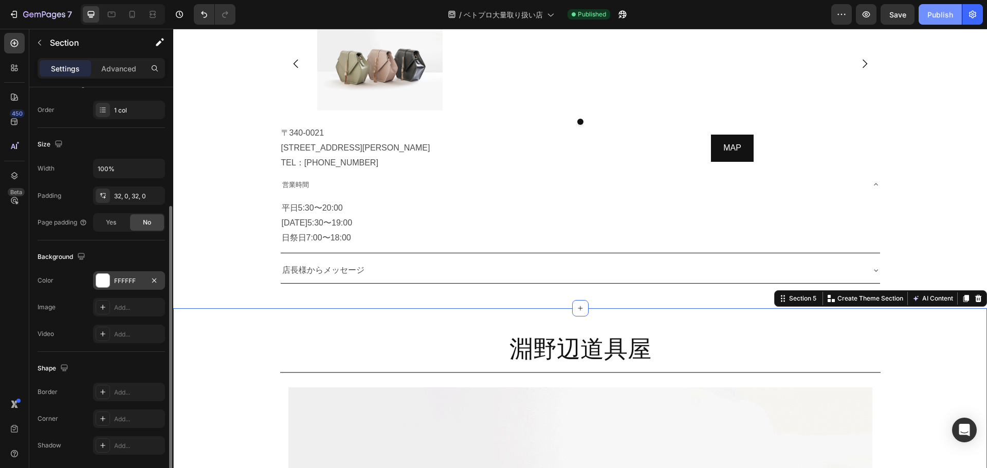
click at [934, 6] on button "Publish" at bounding box center [939, 14] width 43 height 21
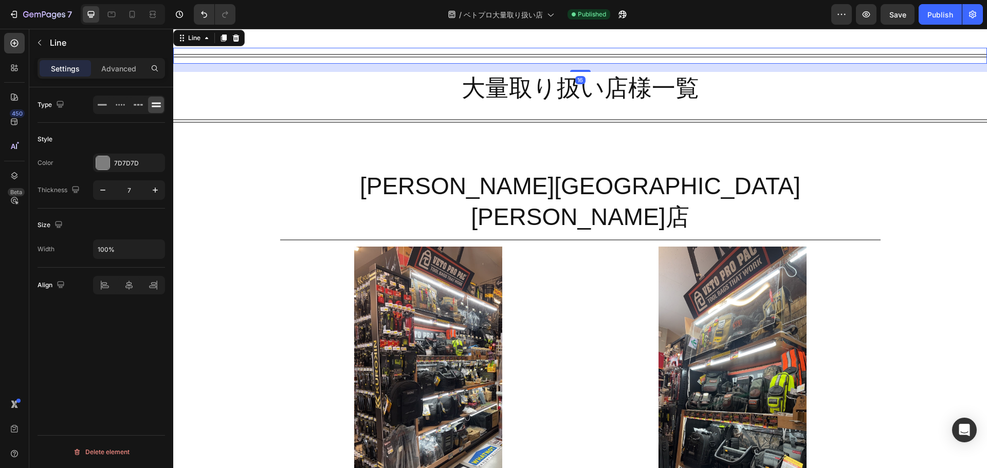
scroll to position [0, 0]
drag, startPoint x: 222, startPoint y: 342, endPoint x: 183, endPoint y: 349, distance: 39.7
click at [183, 46] on div "Line" at bounding box center [208, 38] width 71 height 16
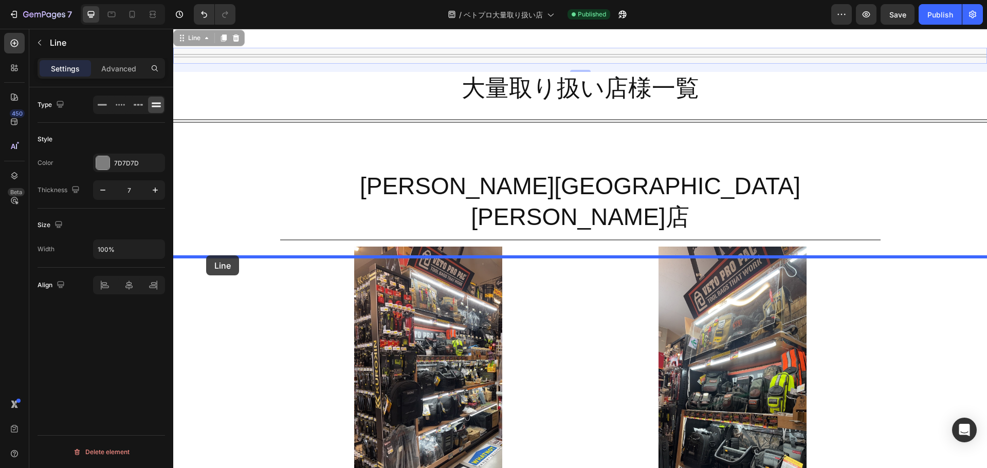
drag, startPoint x: 183, startPoint y: 349, endPoint x: 206, endPoint y: 255, distance: 96.3
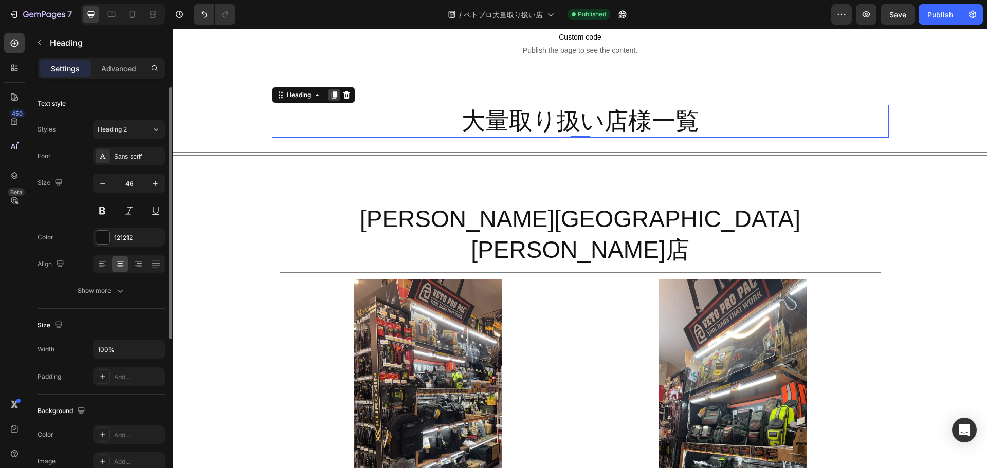
click at [332, 99] on icon at bounding box center [334, 94] width 6 height 7
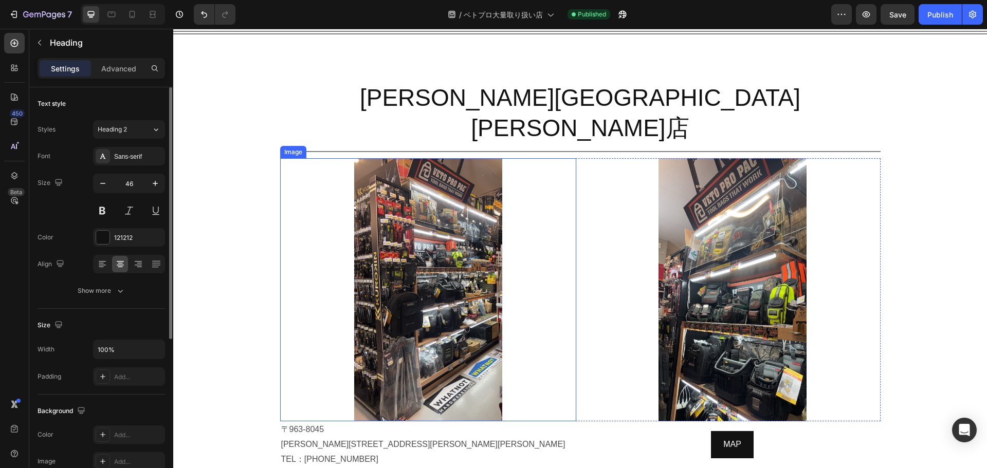
scroll to position [431, 0]
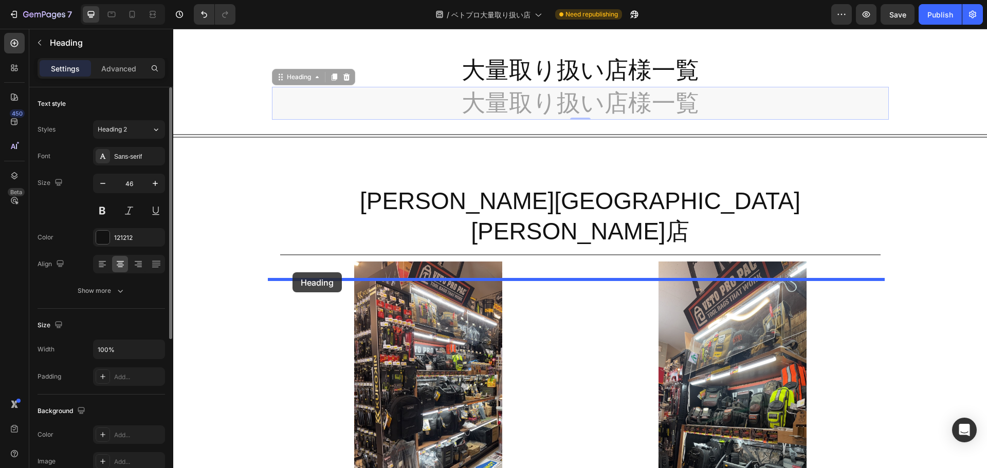
drag, startPoint x: 273, startPoint y: 383, endPoint x: 292, endPoint y: 272, distance: 112.1
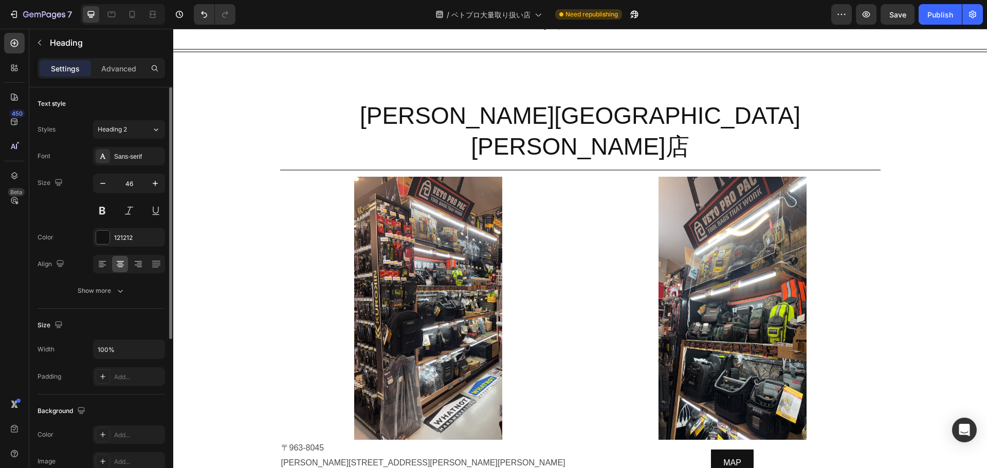
scroll to position [590, 0]
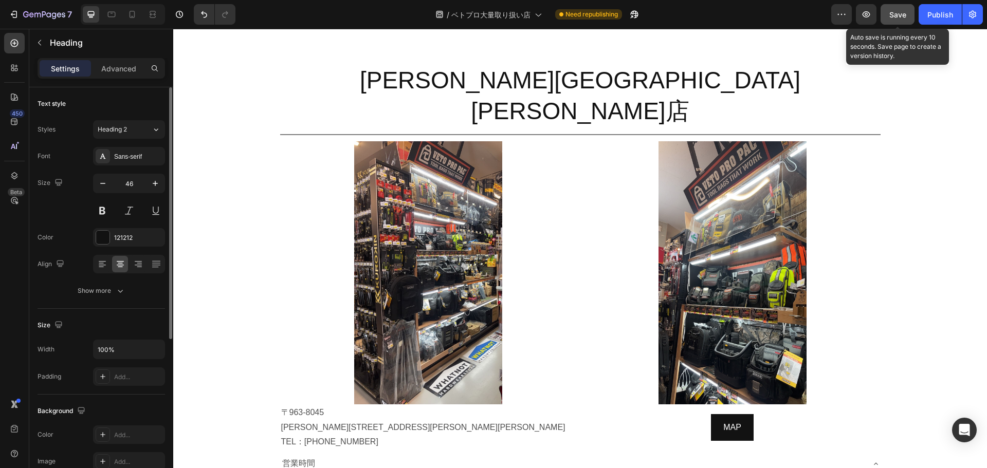
click at [903, 12] on span "Save" at bounding box center [897, 14] width 17 height 9
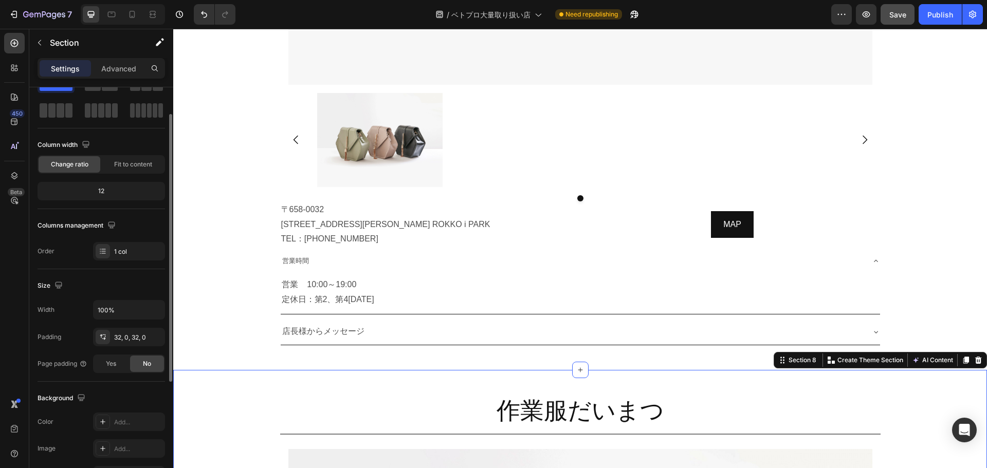
scroll to position [40, 0]
click at [118, 424] on div "Add..." at bounding box center [138, 421] width 48 height 9
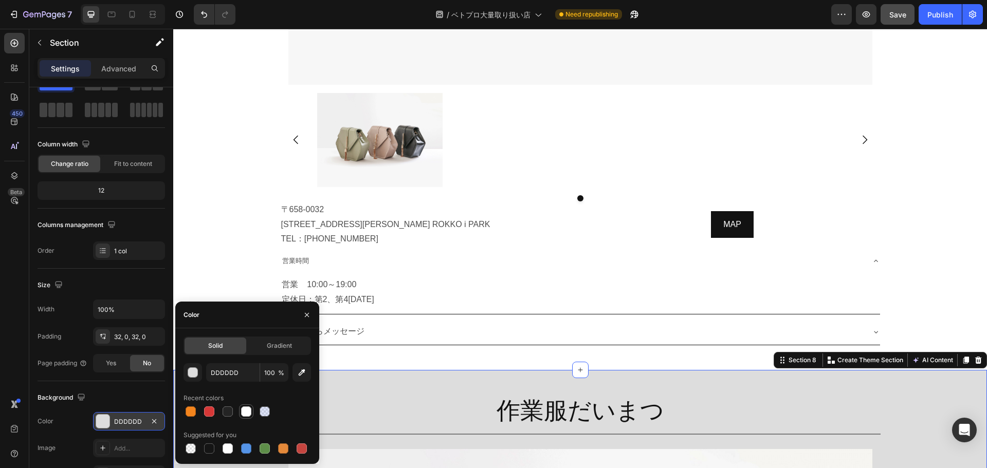
click at [246, 411] on div at bounding box center [246, 411] width 10 height 10
type input "FFFFFF"
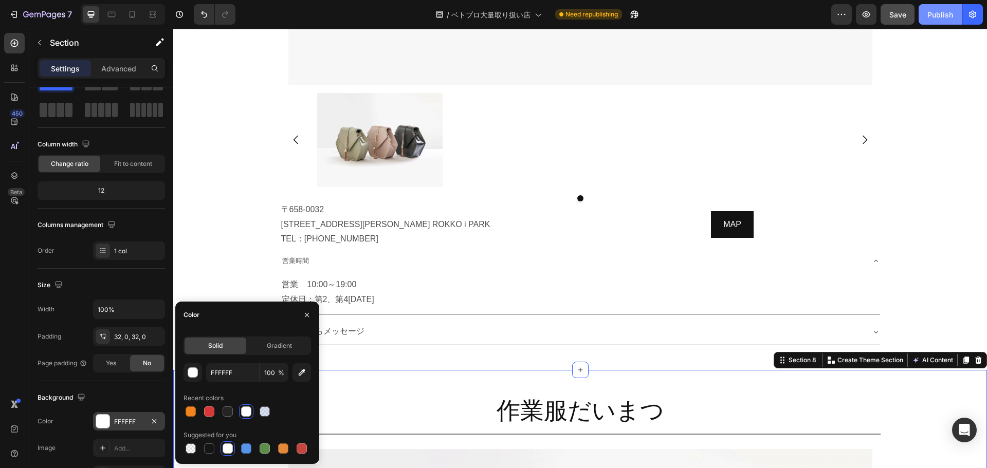
click at [937, 15] on div "Publish" at bounding box center [940, 14] width 26 height 11
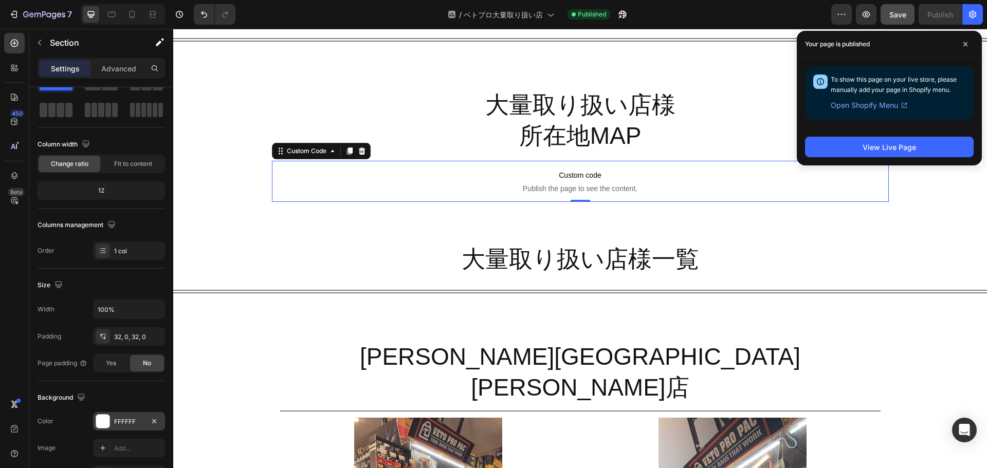
scroll to position [0, 0]
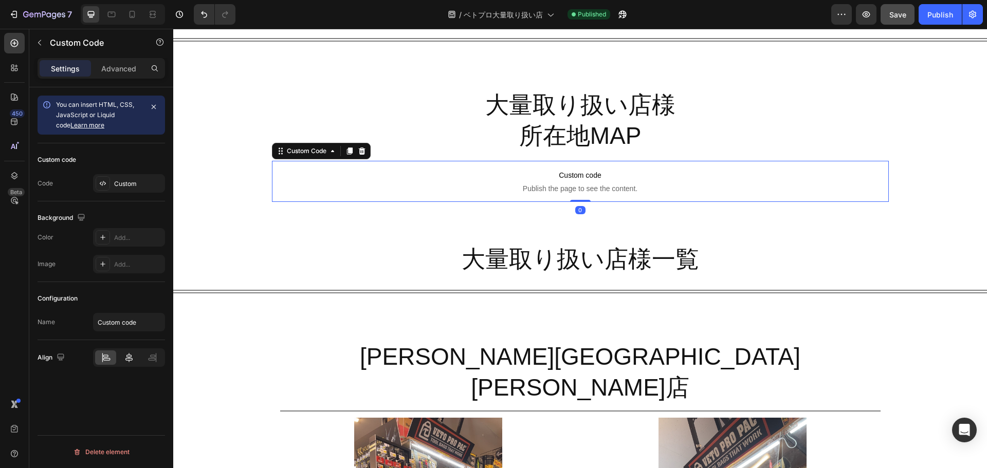
click at [126, 362] on icon at bounding box center [129, 358] width 10 height 10
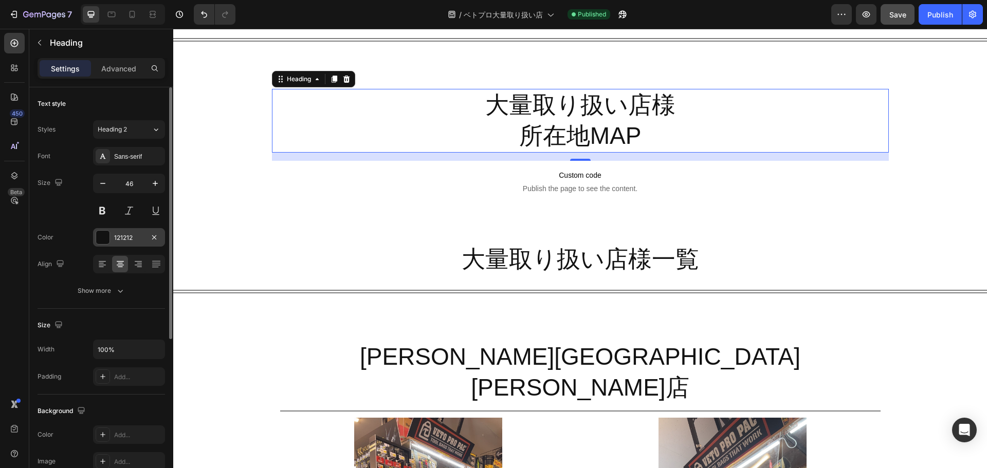
click at [101, 241] on div at bounding box center [102, 237] width 13 height 13
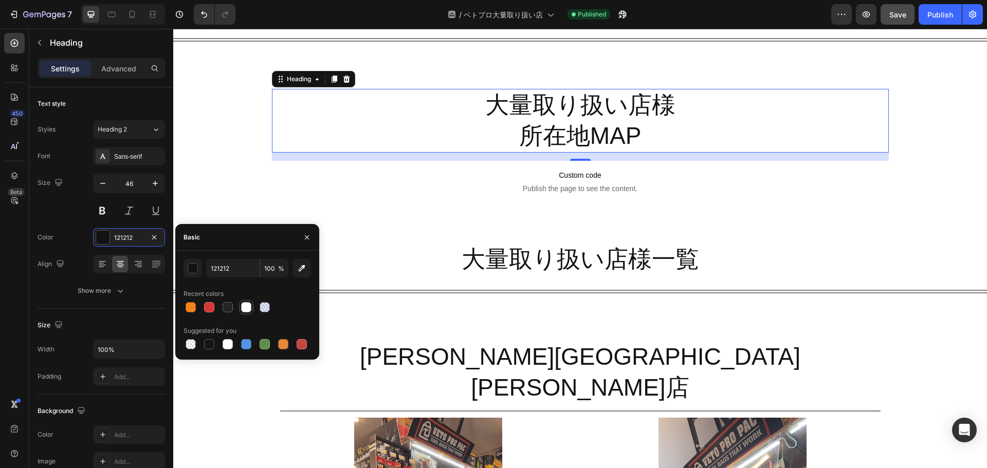
click at [242, 303] on div at bounding box center [246, 307] width 10 height 10
type input "FFFFFF"
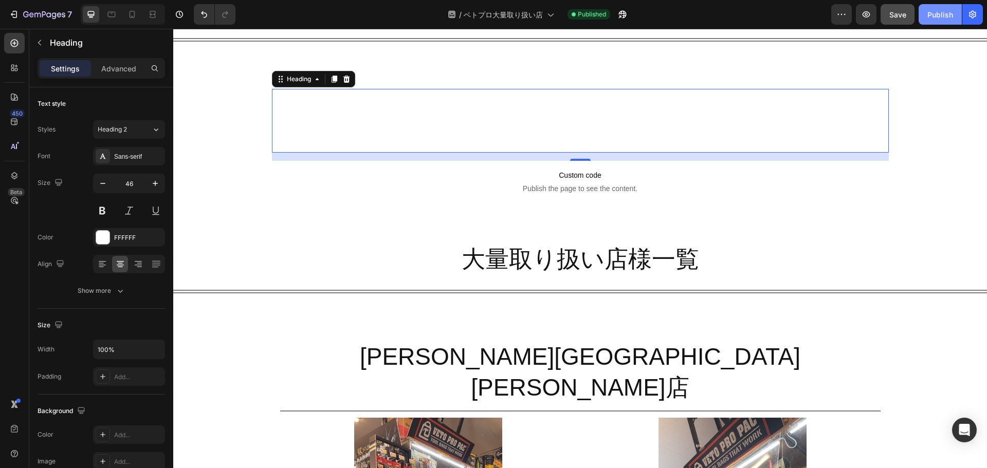
click at [945, 11] on div "Publish" at bounding box center [940, 14] width 26 height 11
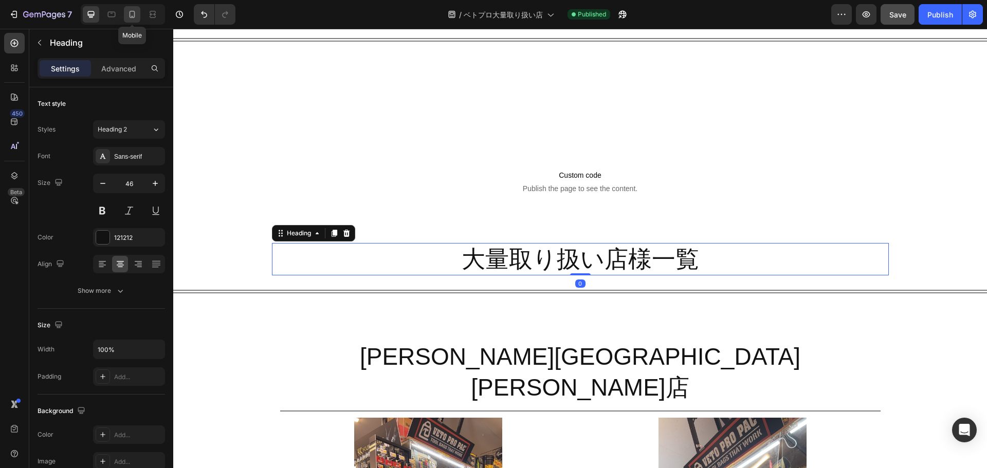
click at [129, 11] on icon at bounding box center [132, 14] width 10 height 10
type input "34"
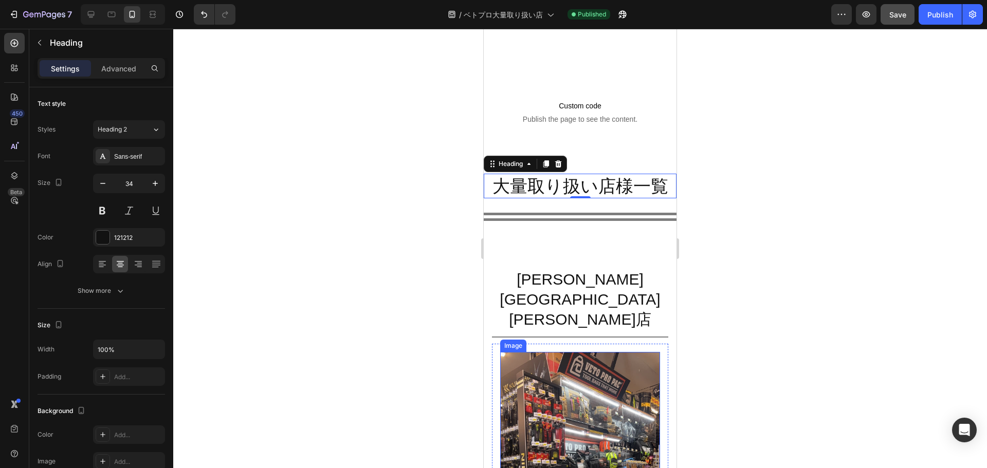
scroll to position [223, 0]
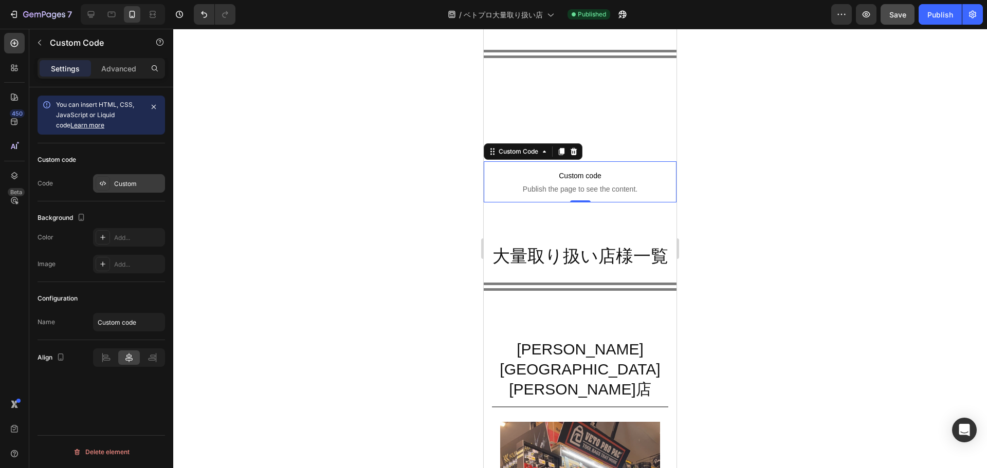
click at [141, 184] on div "Custom" at bounding box center [138, 183] width 48 height 9
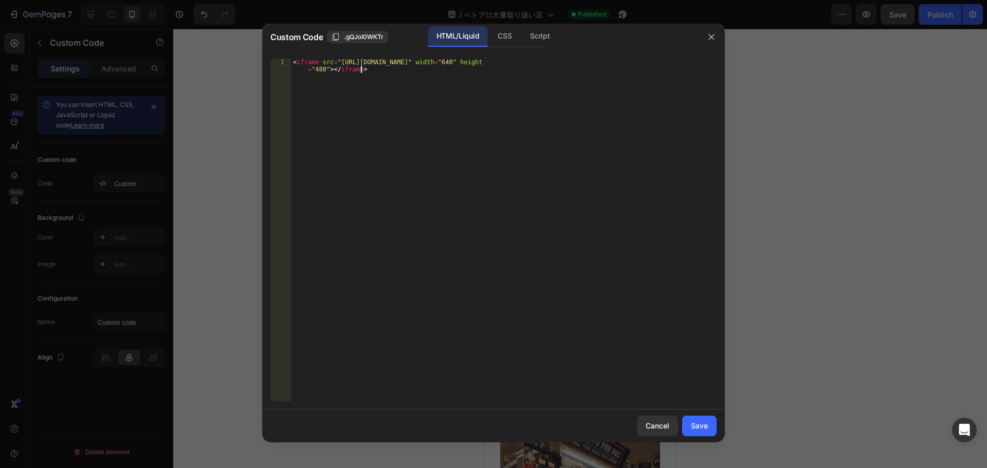
click at [391, 73] on div "< iframe src = "https://www.google.com/maps/d/embed?mid=1J-f01rWqpbBv89xI-_4Xoi…" at bounding box center [503, 245] width 425 height 372
type textarea "＜"
paste textarea "</center>"
type textarea "<center><iframe src="https://www.google.com/maps/d/embed?mid=1J-f01rWqpbBv89xI-…"
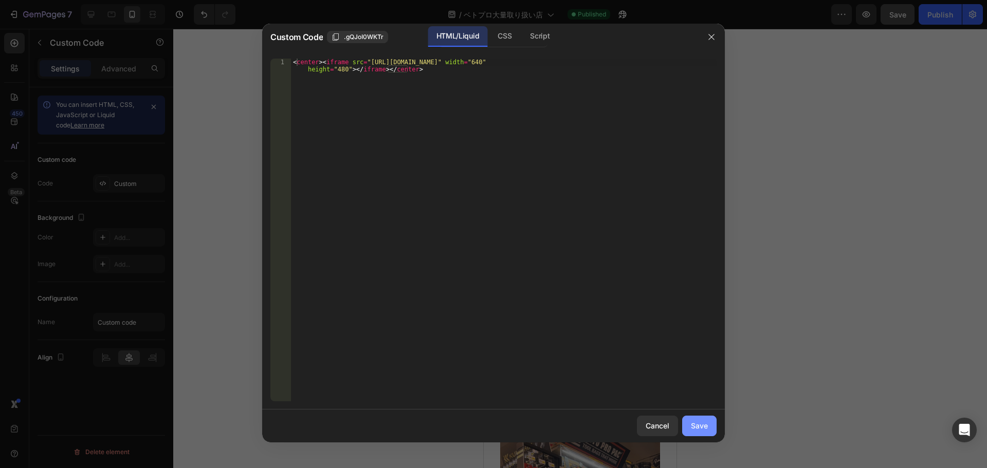
click at [697, 435] on button "Save" at bounding box center [699, 426] width 34 height 21
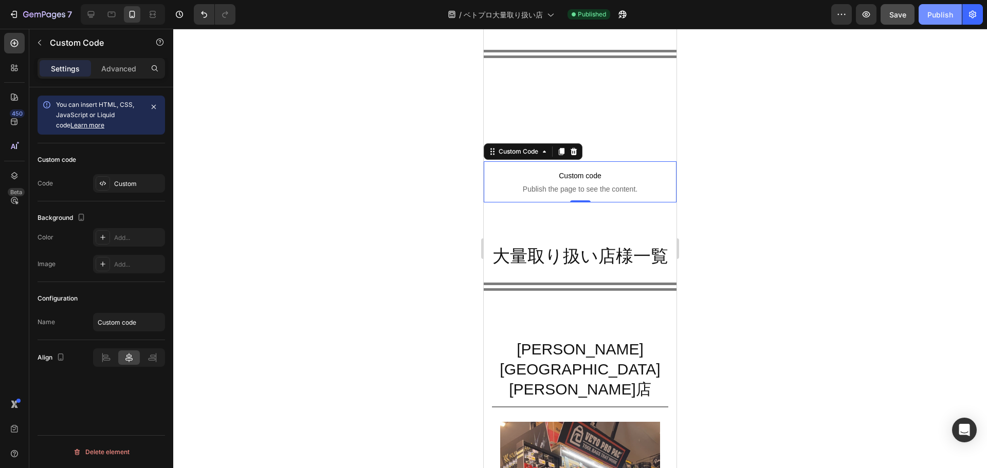
click at [942, 20] on button "Publish" at bounding box center [939, 14] width 43 height 21
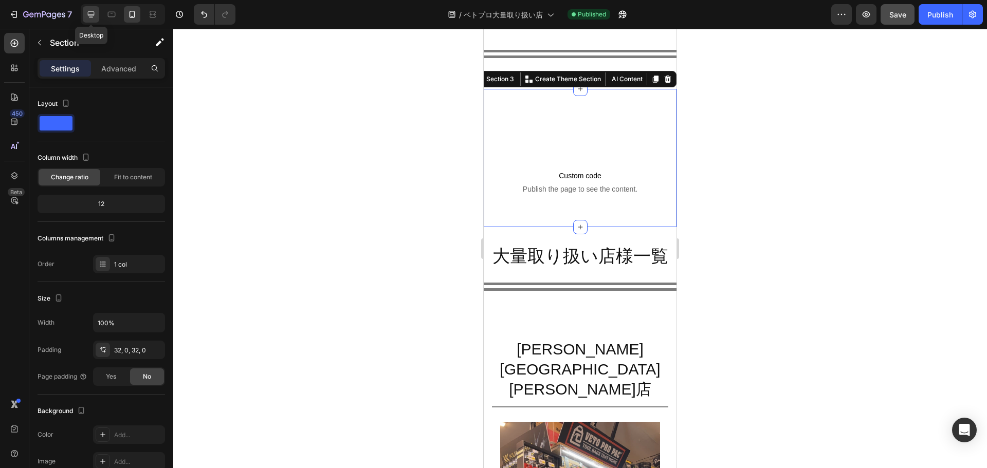
click at [95, 15] on icon at bounding box center [91, 14] width 10 height 10
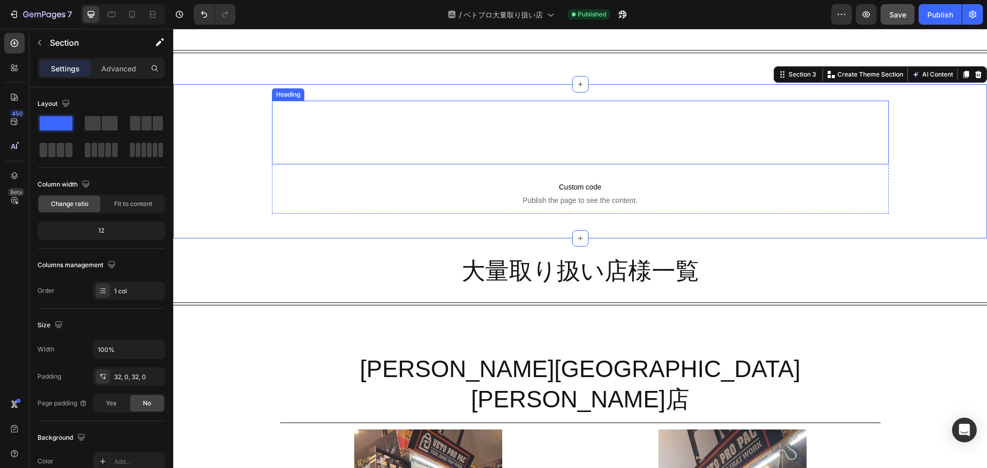
scroll to position [242, 0]
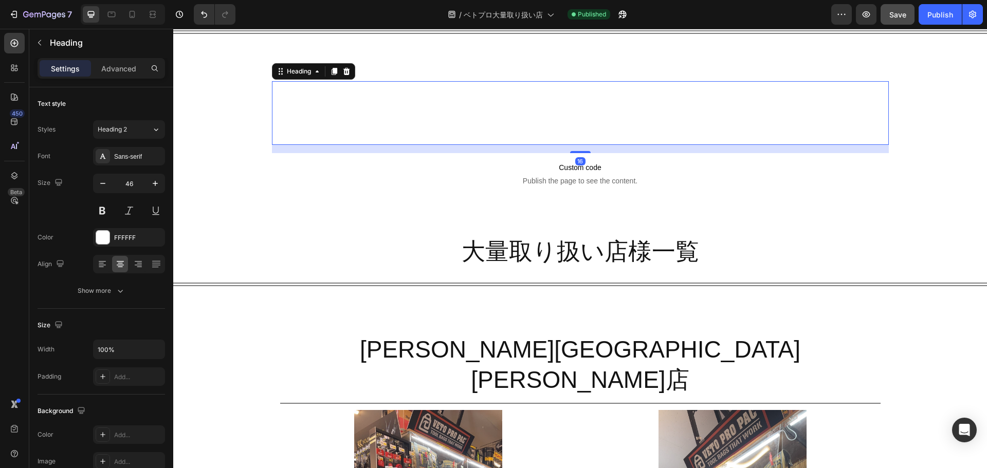
click at [696, 108] on h2 "大量取り扱い店様 所在地MAP" at bounding box center [580, 113] width 617 height 64
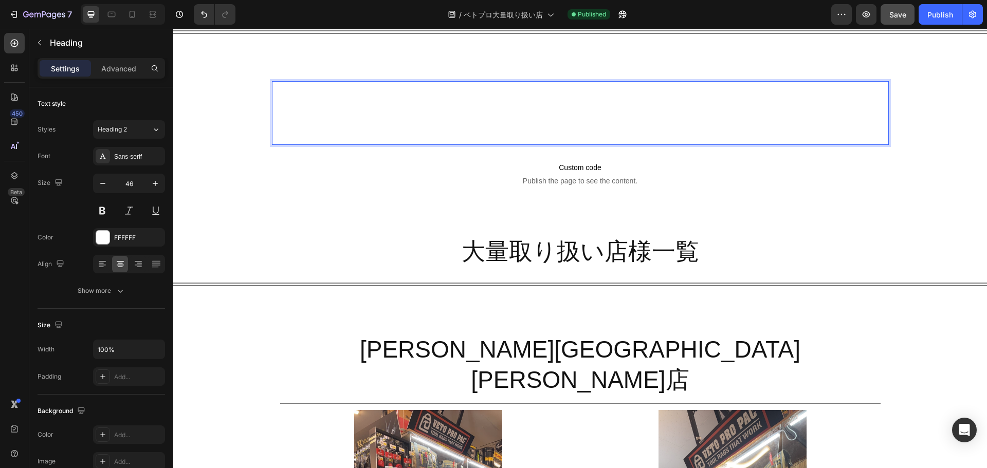
click at [696, 108] on p "大量取り扱い店様 所在地MAP" at bounding box center [580, 113] width 615 height 62
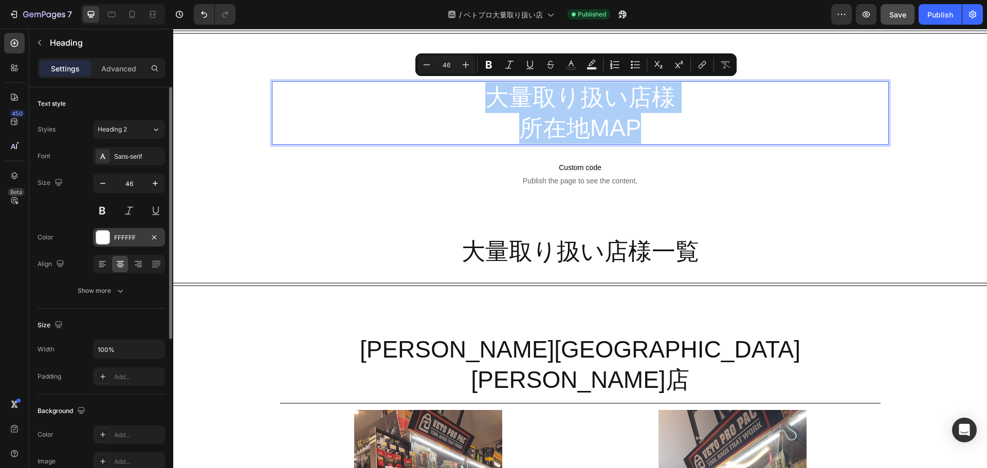
click at [113, 236] on div "FFFFFF" at bounding box center [129, 237] width 72 height 18
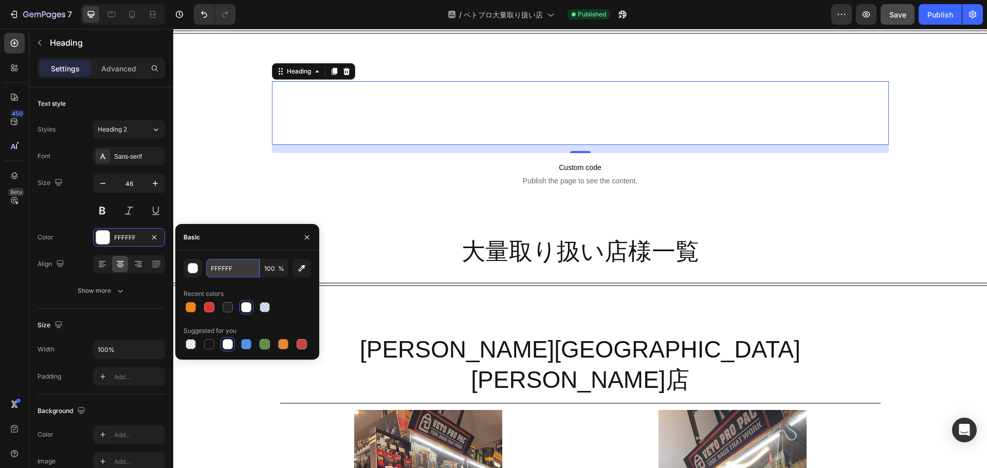
click at [223, 263] on input "FFFFFF" at bounding box center [232, 268] width 53 height 18
type input "DDDDD"
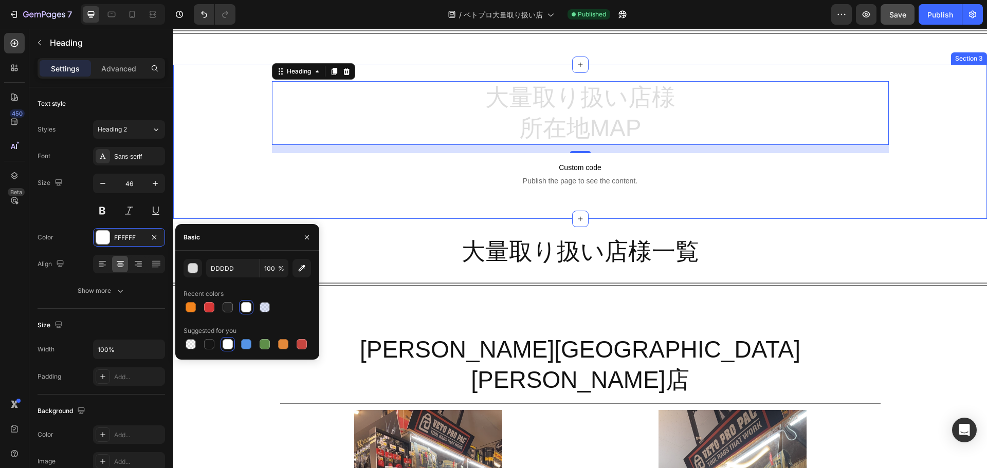
click at [975, 196] on div "大量取り扱い店様 所在地MAP Heading 16 Custom code Publish the page to see the content. Cus…" at bounding box center [579, 141] width 813 height 121
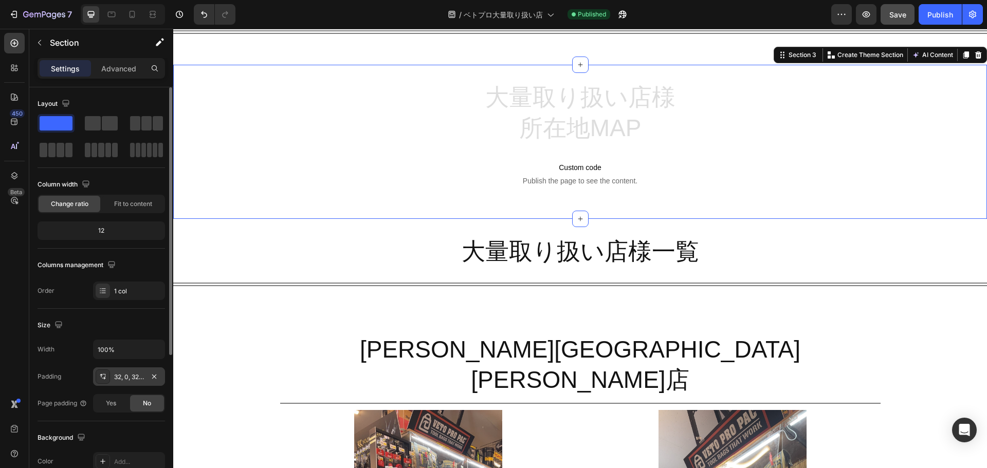
scroll to position [108, 0]
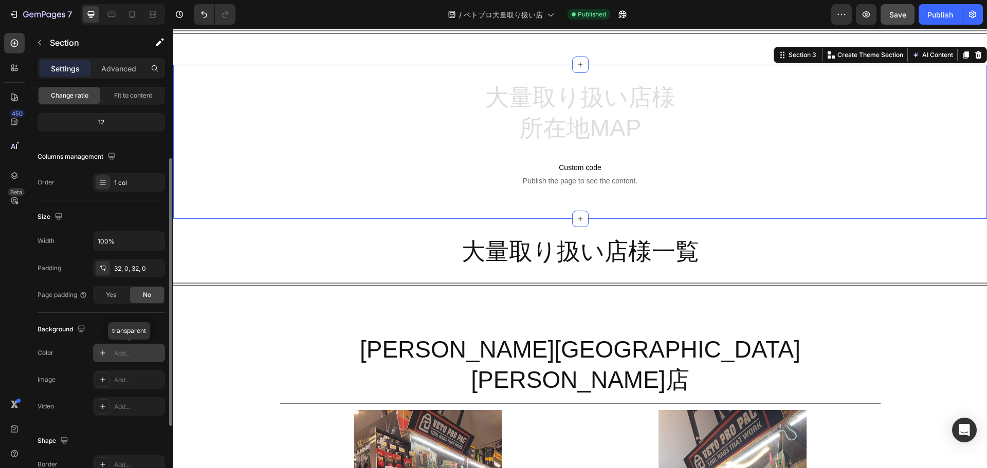
click at [127, 356] on div "Add..." at bounding box center [138, 353] width 48 height 9
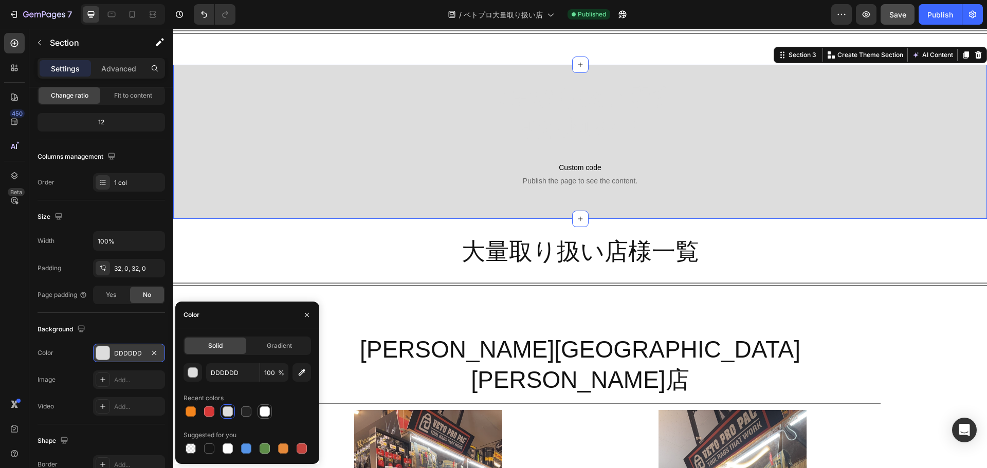
click at [262, 415] on div at bounding box center [265, 411] width 10 height 10
type input "FFFFFF"
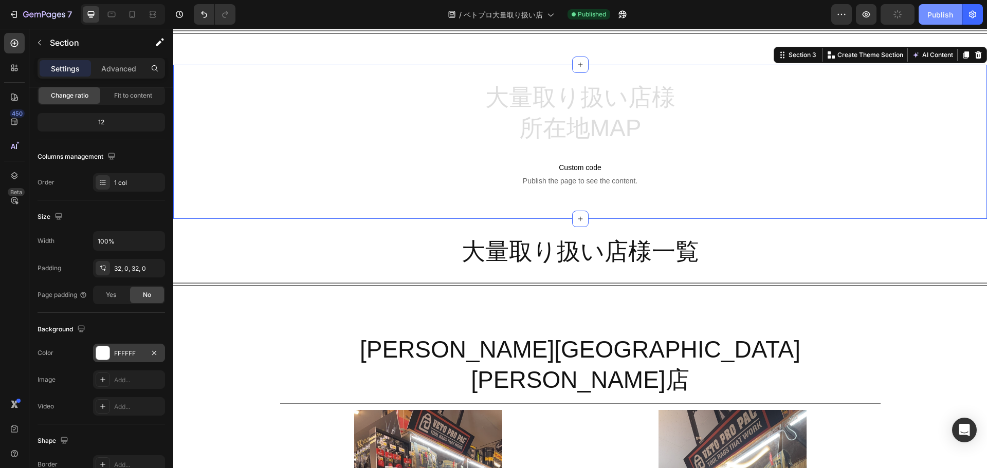
click at [936, 15] on div "Publish" at bounding box center [940, 14] width 26 height 11
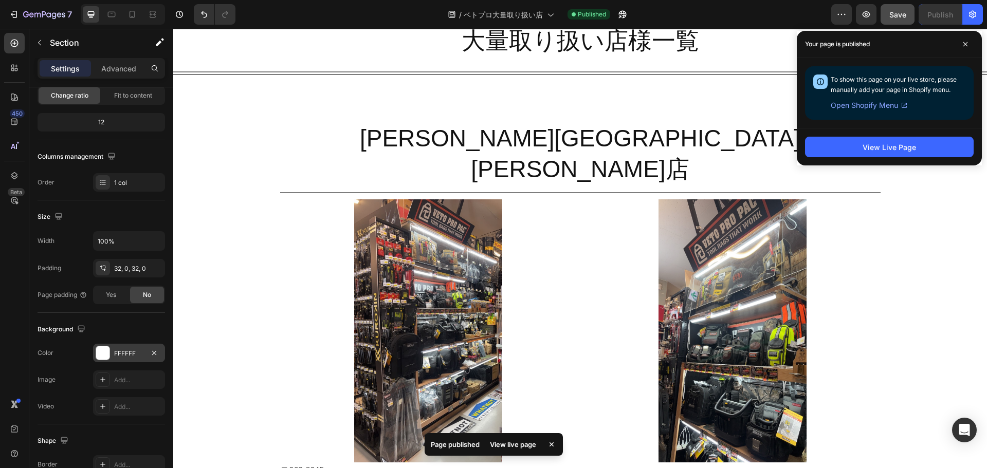
scroll to position [0, 0]
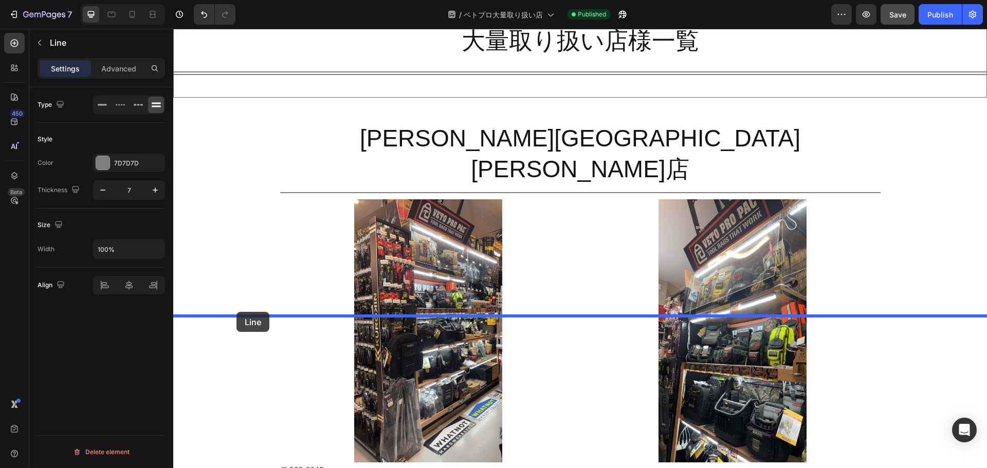
drag, startPoint x: 182, startPoint y: 108, endPoint x: 236, endPoint y: 312, distance: 211.0
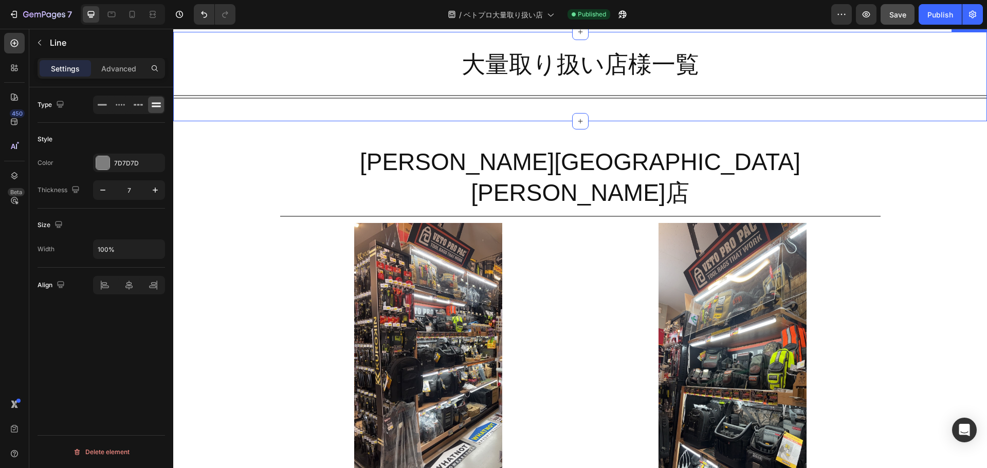
scroll to position [582, 0]
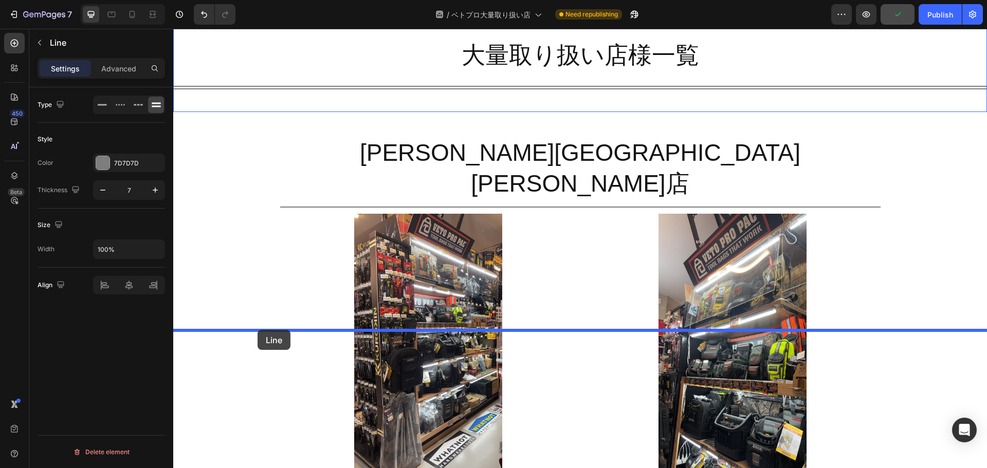
drag, startPoint x: 180, startPoint y: 280, endPoint x: 257, endPoint y: 330, distance: 91.8
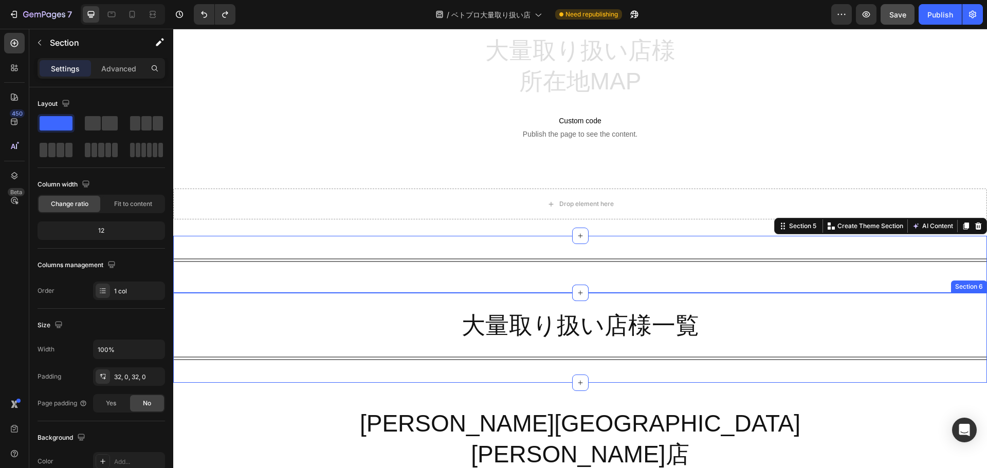
scroll to position [683, 0]
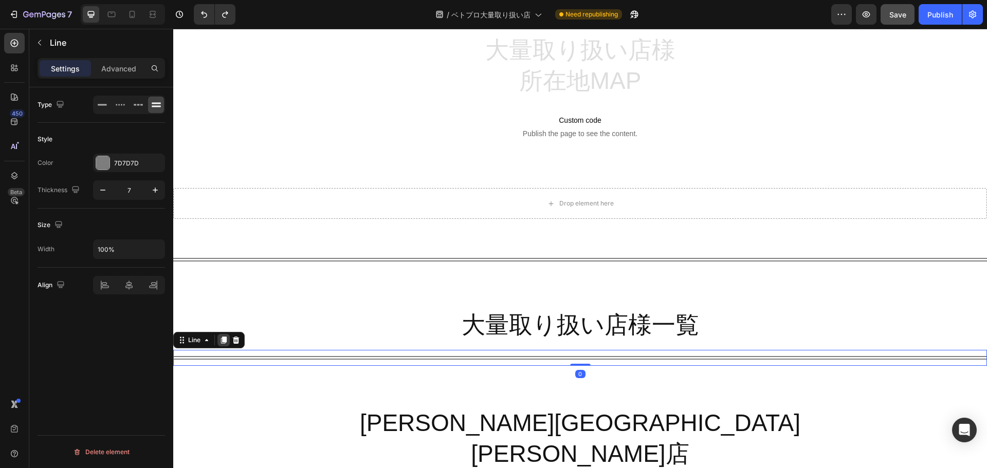
click at [221, 343] on icon at bounding box center [223, 340] width 8 height 8
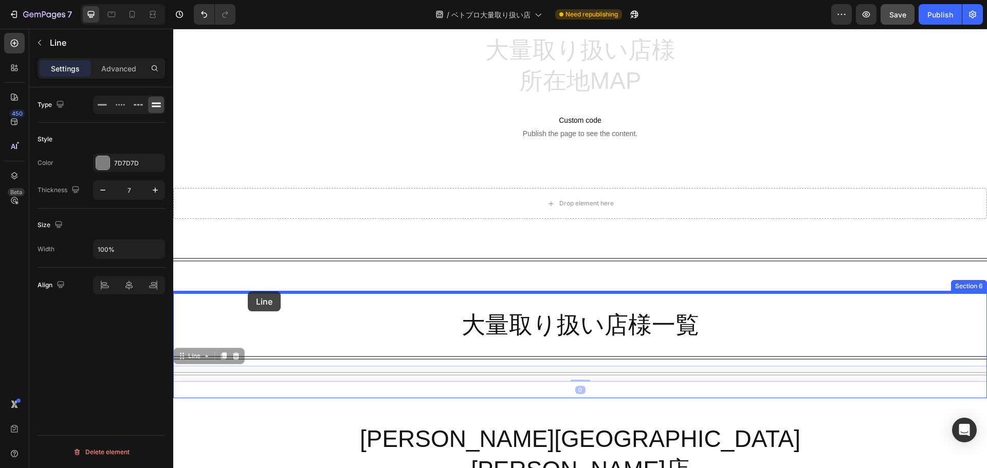
drag, startPoint x: 176, startPoint y: 356, endPoint x: 248, endPoint y: 294, distance: 95.1
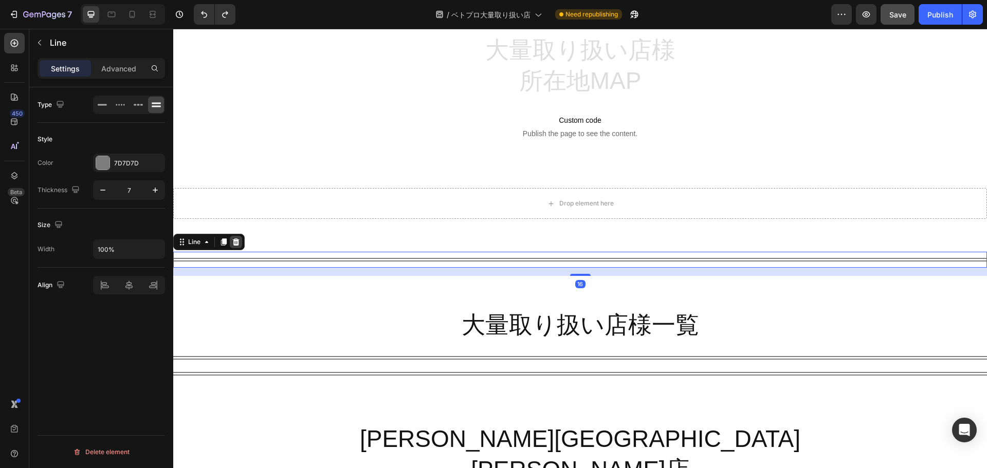
click at [240, 238] on icon at bounding box center [236, 242] width 8 height 8
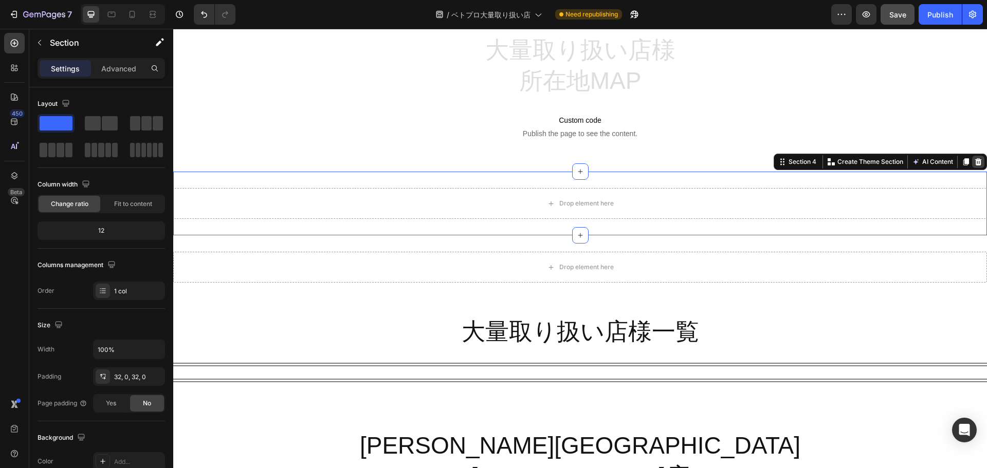
click at [975, 160] on icon at bounding box center [978, 161] width 7 height 7
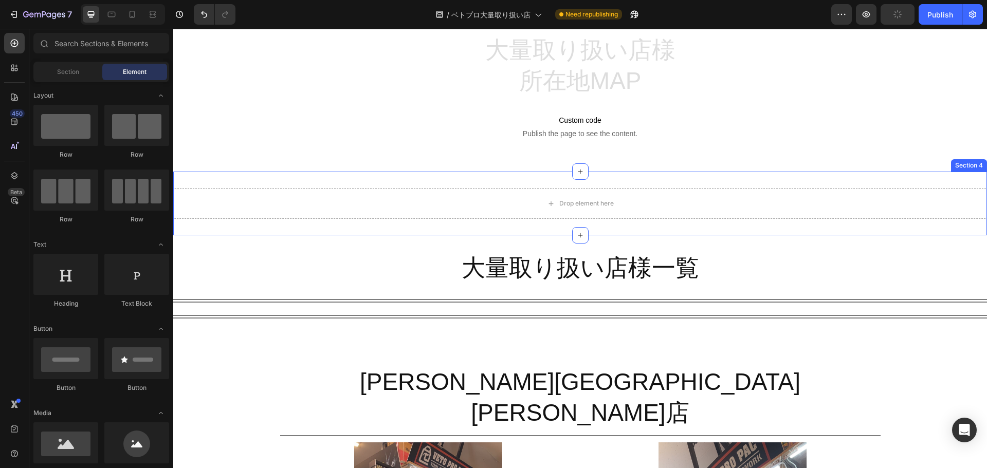
click at [794, 181] on div "Drop element here Section 4" at bounding box center [579, 204] width 813 height 64
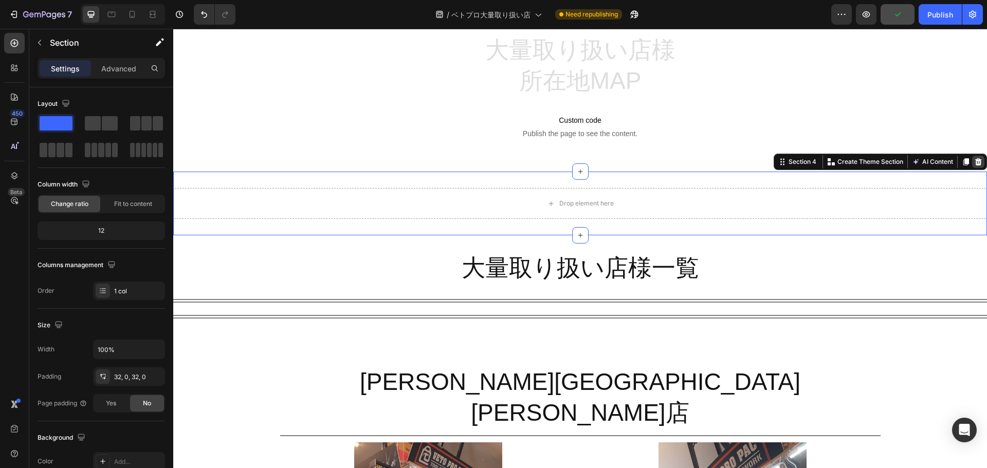
click at [974, 163] on icon at bounding box center [978, 162] width 8 height 8
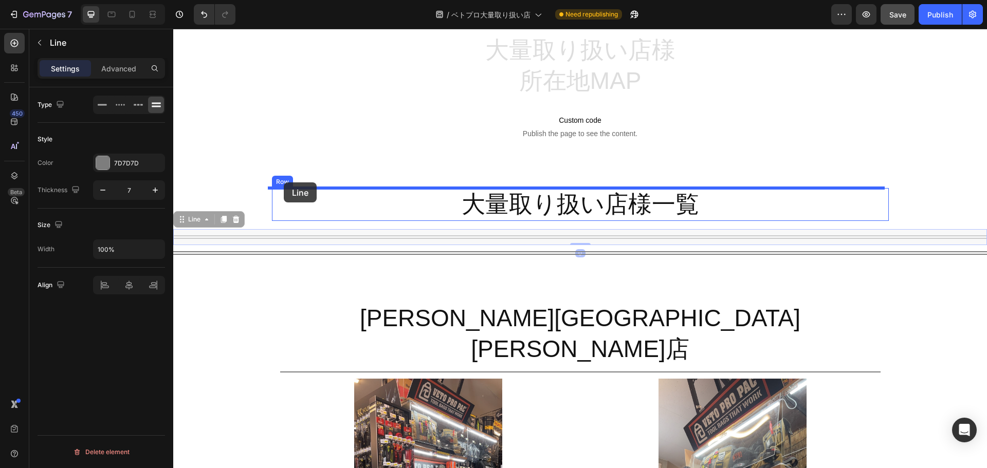
drag, startPoint x: 184, startPoint y: 220, endPoint x: 284, endPoint y: 182, distance: 106.2
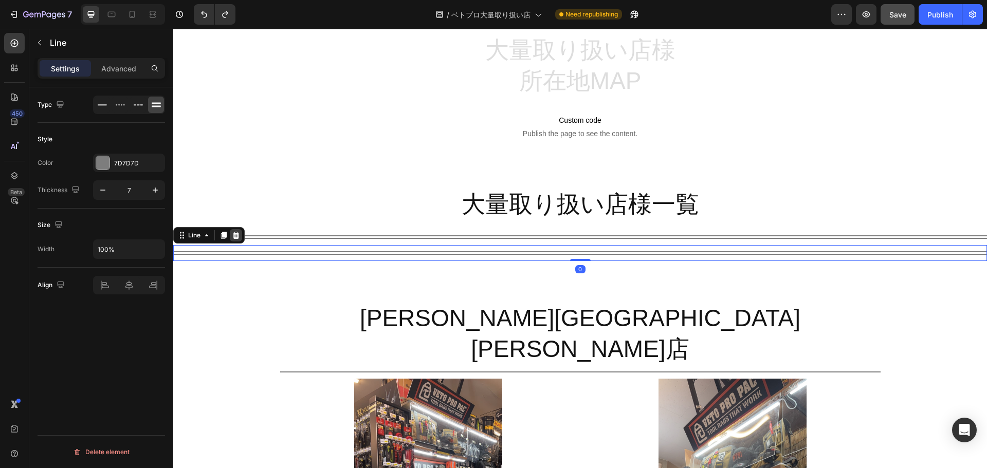
click at [236, 236] on icon at bounding box center [236, 235] width 7 height 7
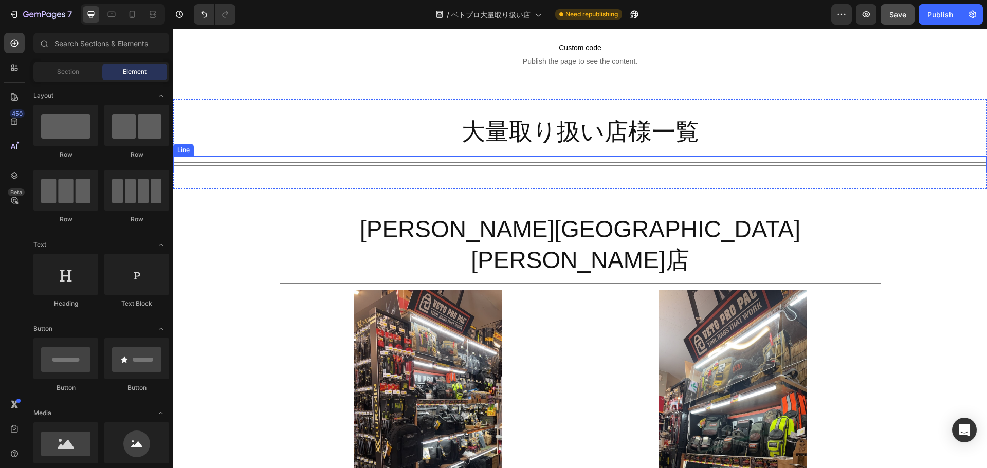
scroll to position [452, 0]
click at [947, 8] on button "Publish" at bounding box center [939, 14] width 43 height 21
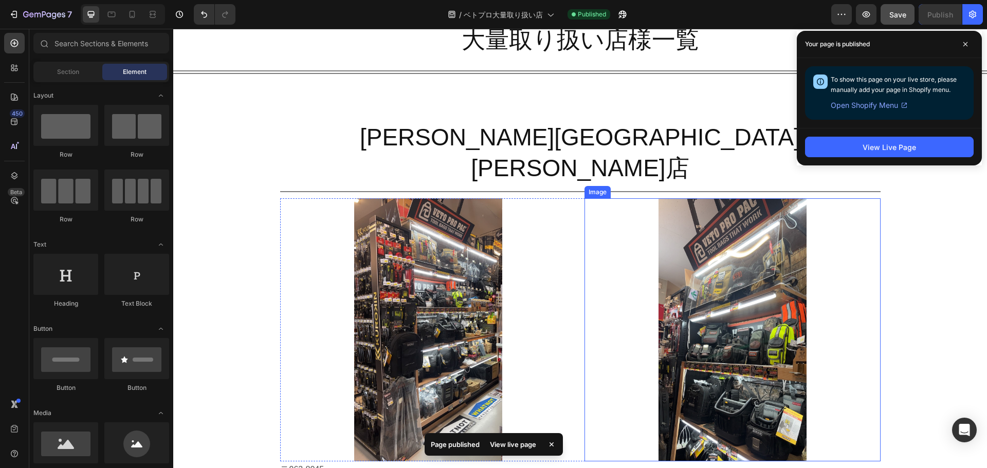
scroll to position [541, 0]
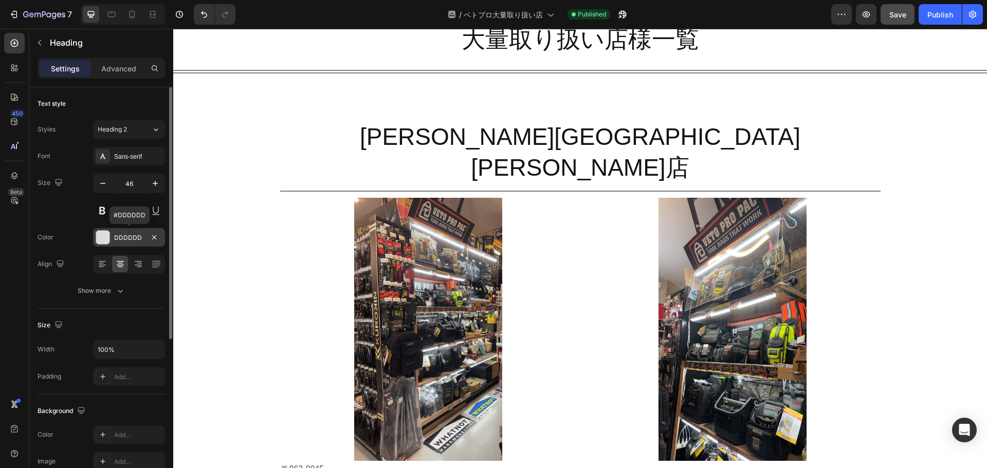
click at [135, 234] on div "DDDDDD" at bounding box center [129, 237] width 30 height 9
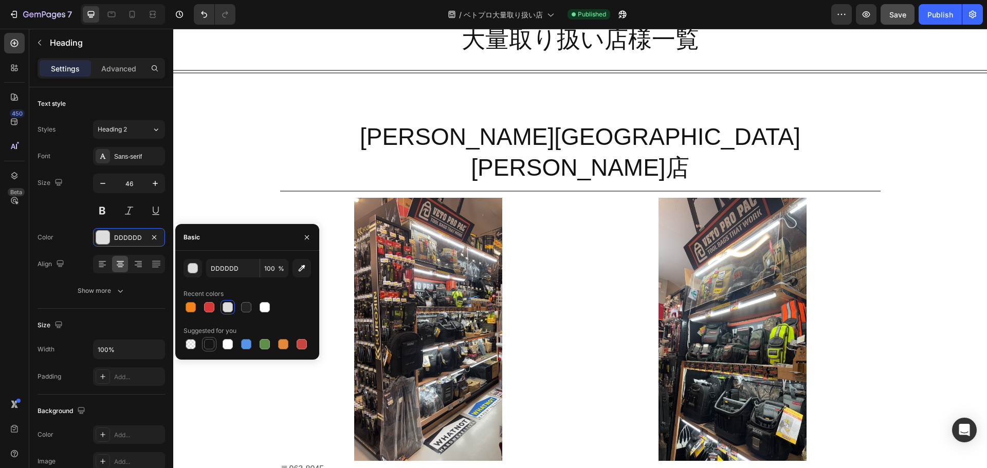
click at [206, 341] on div at bounding box center [209, 344] width 10 height 10
type input "151515"
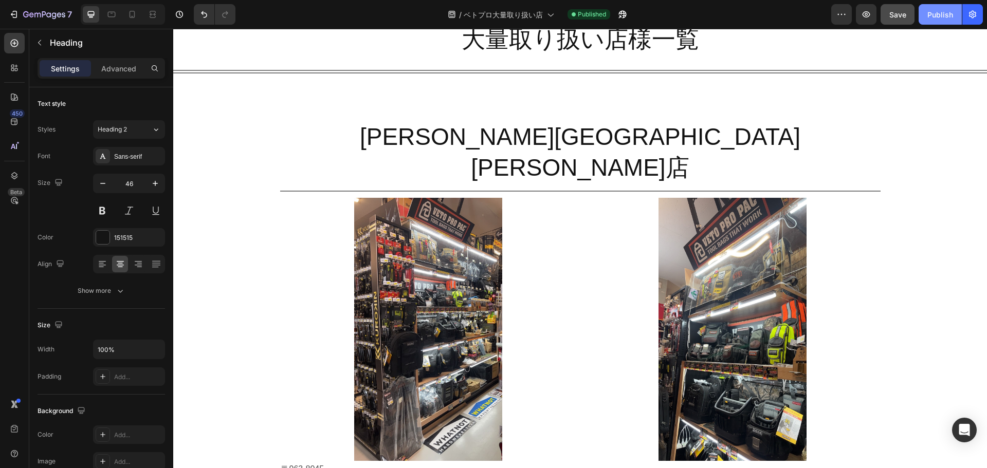
click at [939, 22] on button "Publish" at bounding box center [939, 14] width 43 height 21
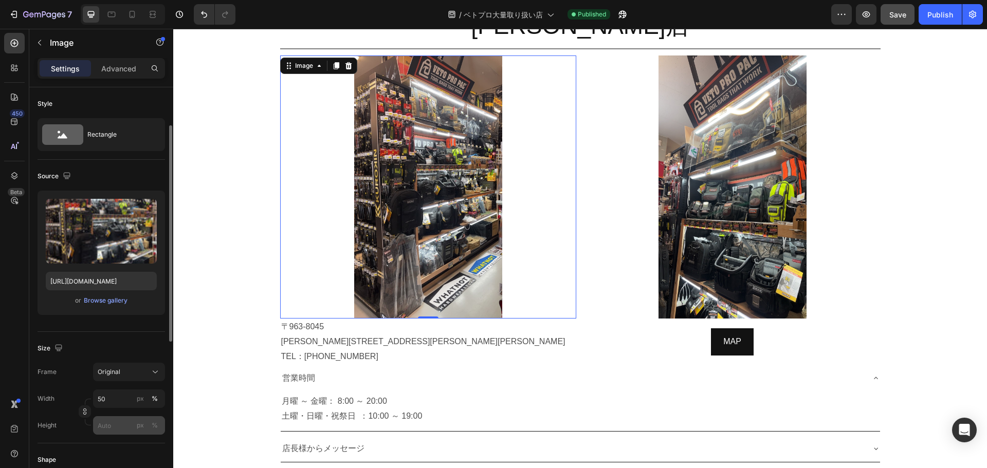
scroll to position [366, 0]
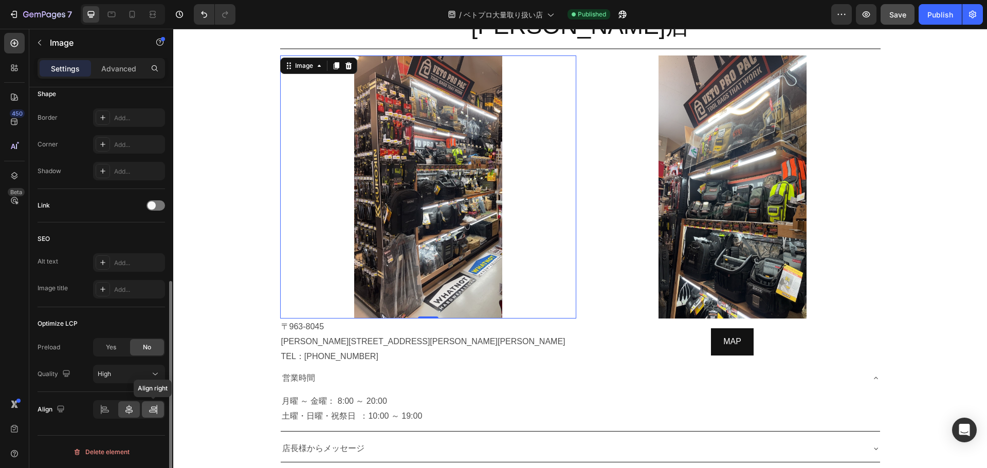
click at [152, 406] on icon at bounding box center [153, 409] width 10 height 10
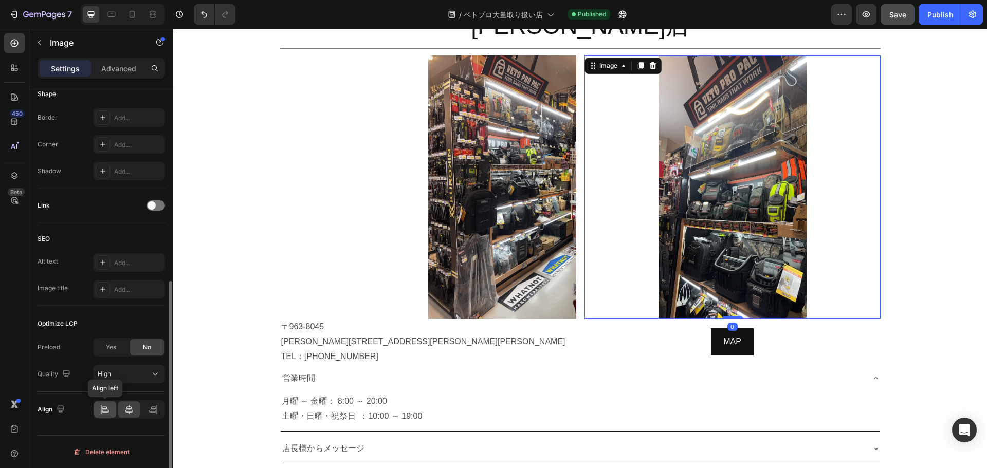
click at [107, 412] on icon at bounding box center [105, 411] width 7 height 3
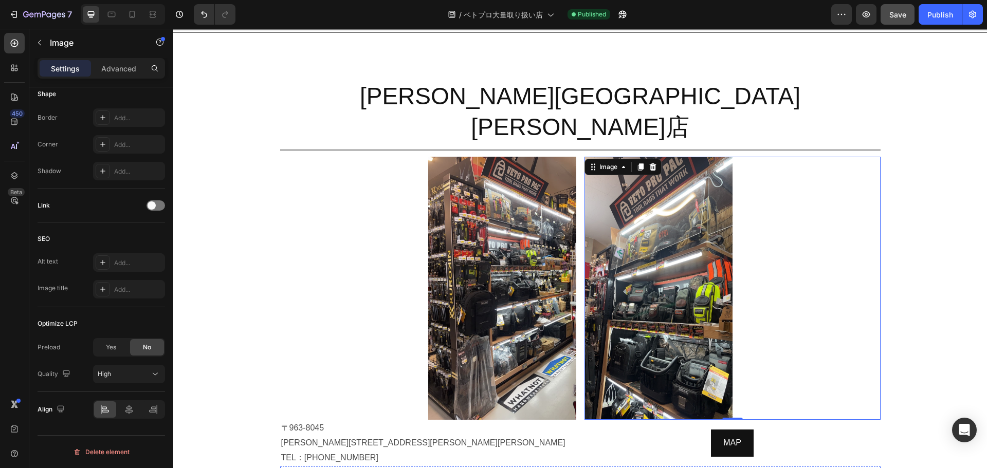
scroll to position [865, 0]
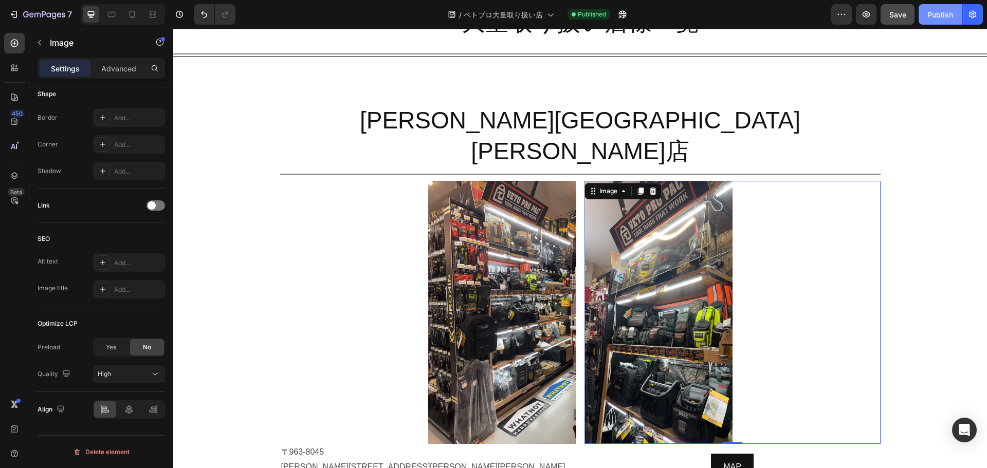
click at [935, 23] on button "Publish" at bounding box center [939, 14] width 43 height 21
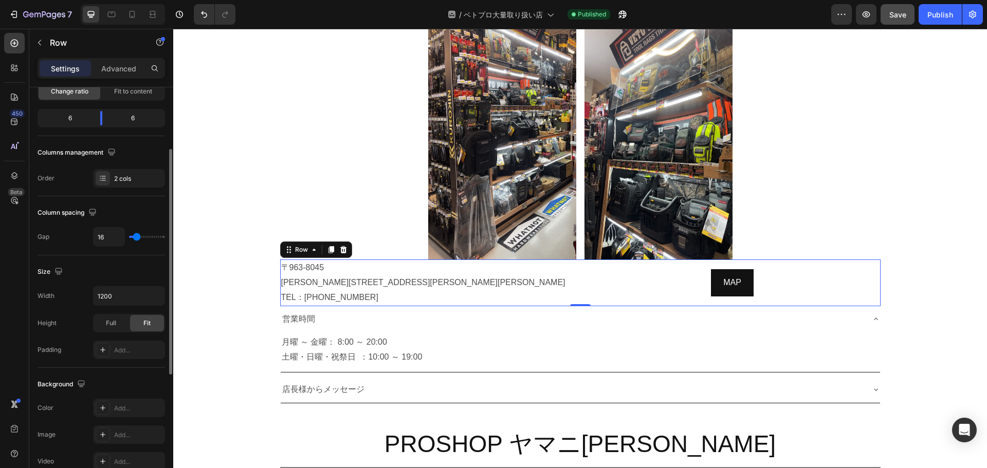
scroll to position [113, 0]
click at [157, 291] on icon "button" at bounding box center [155, 295] width 10 height 10
click at [129, 297] on input "1200" at bounding box center [129, 295] width 71 height 18
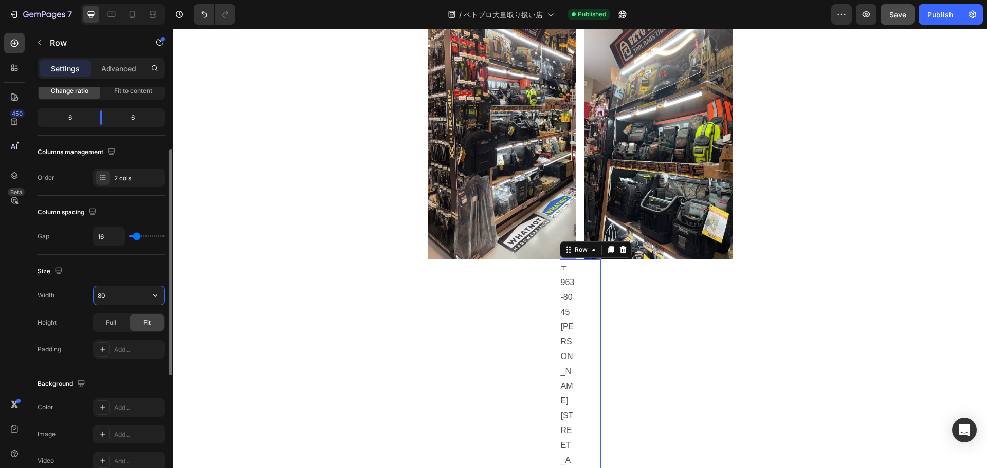
type input "800"
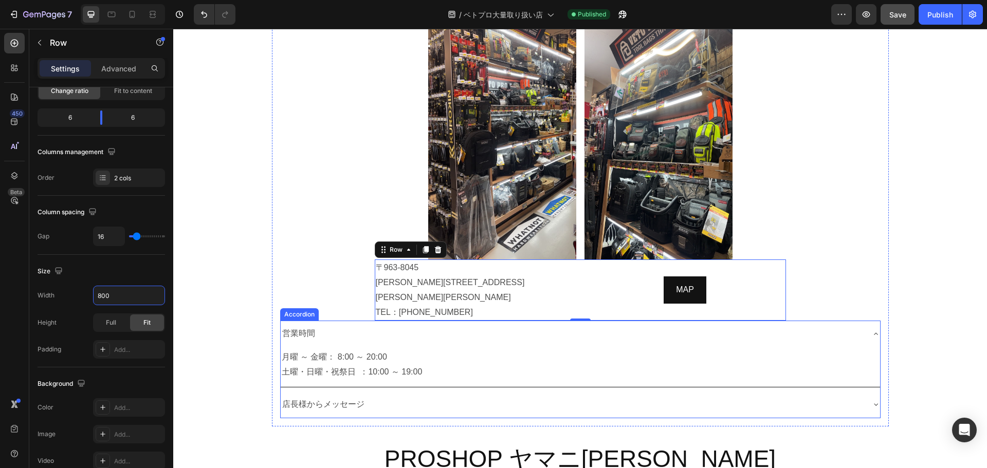
click at [618, 325] on div "営業時間" at bounding box center [572, 334] width 583 height 18
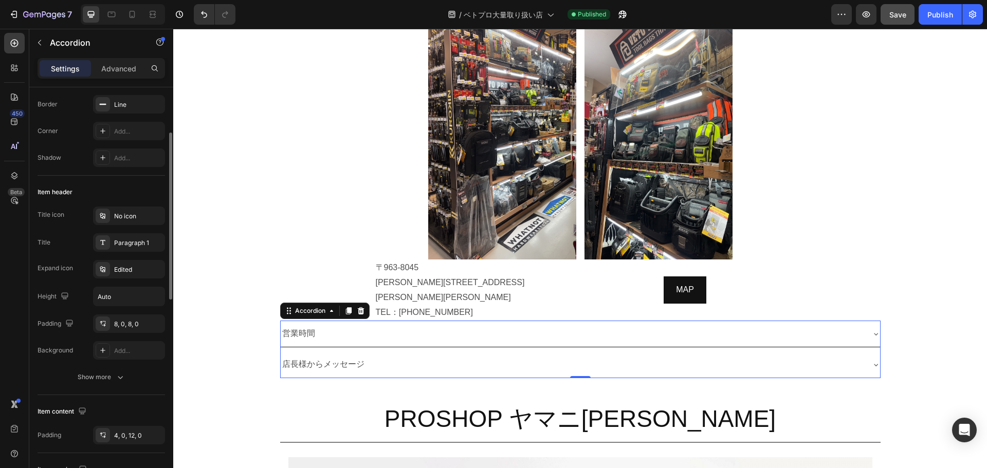
scroll to position [107, 0]
click at [632, 260] on div "MAP Button" at bounding box center [684, 290] width 201 height 61
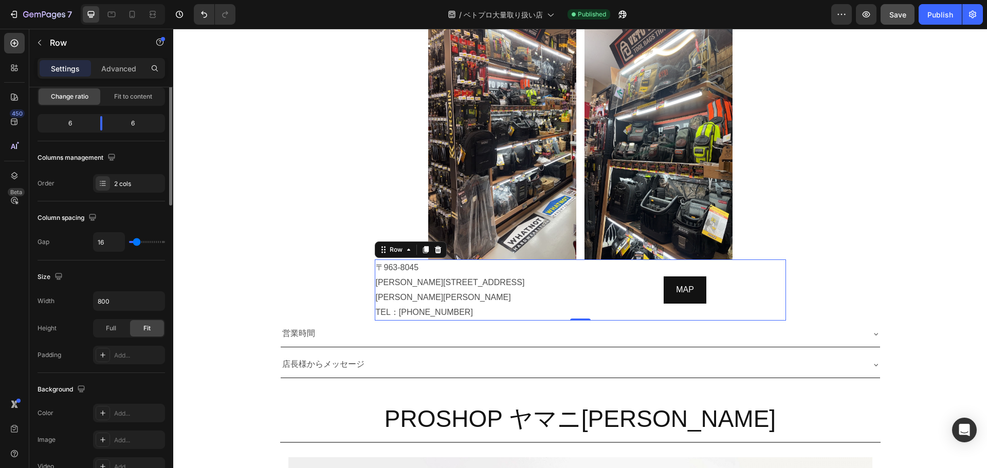
scroll to position [0, 0]
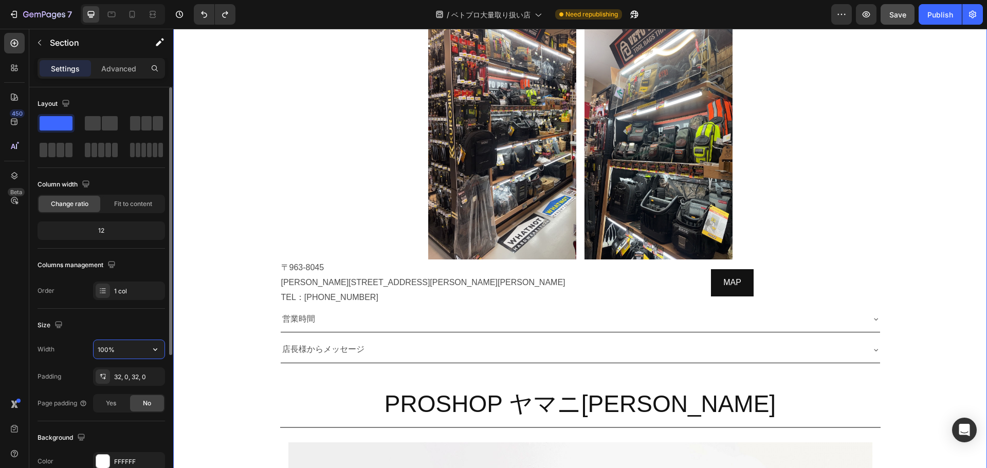
click at [119, 351] on input "100%" at bounding box center [129, 349] width 71 height 18
drag, startPoint x: 164, startPoint y: 345, endPoint x: 159, endPoint y: 346, distance: 5.7
click at [159, 346] on div "100%" at bounding box center [129, 350] width 72 height 20
click at [159, 346] on icon "button" at bounding box center [155, 349] width 10 height 10
click at [119, 349] on input "100%" at bounding box center [129, 349] width 71 height 18
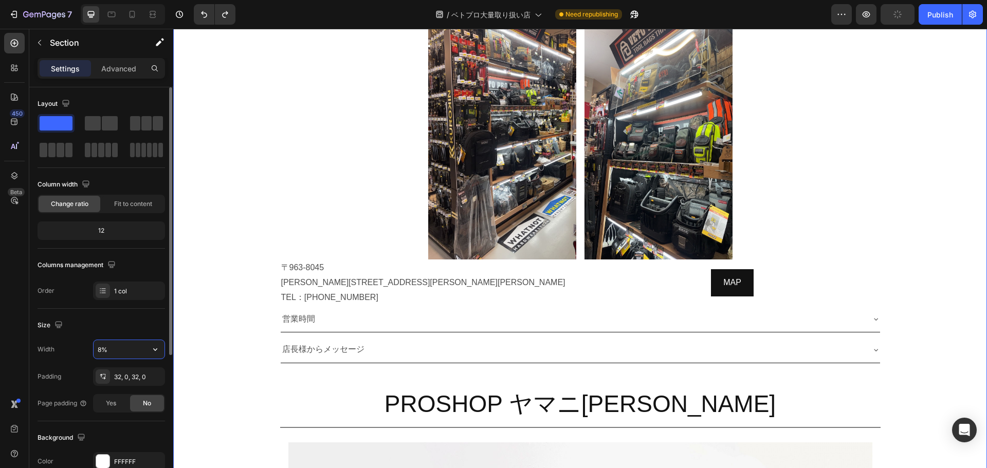
type input "80%"
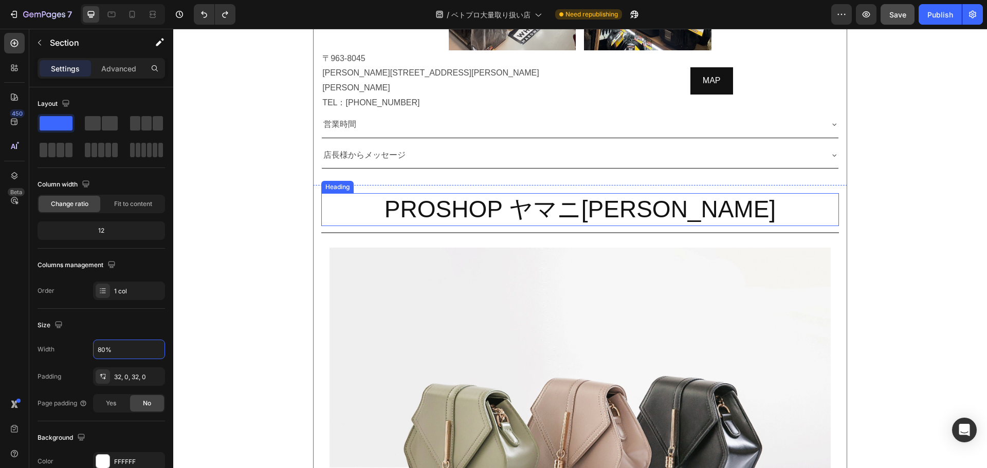
scroll to position [1223, 0]
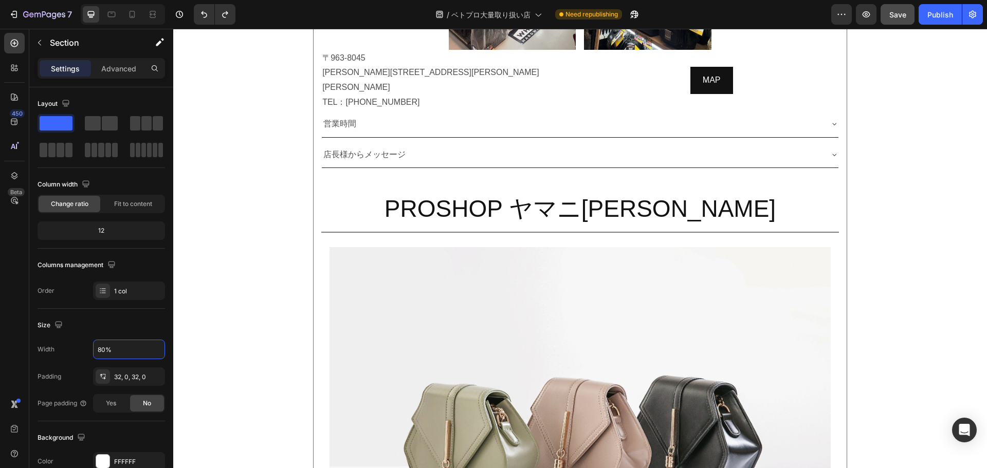
click at [873, 304] on section "利作ワークス 郡山店 Heading Title Line Image Image Row Image Row Image Image Carousel 〒9…" at bounding box center [579, 314] width 667 height 1185
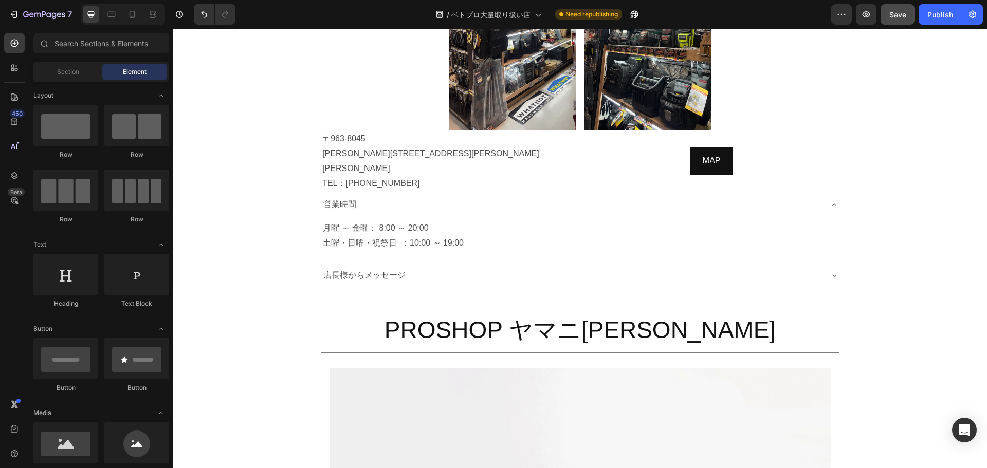
scroll to position [756, 0]
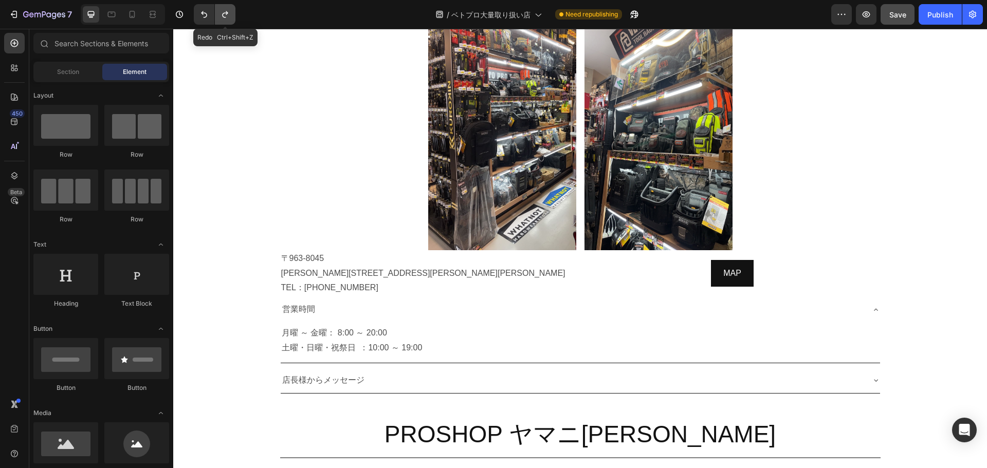
click at [219, 8] on button "Undo/Redo" at bounding box center [225, 14] width 21 height 21
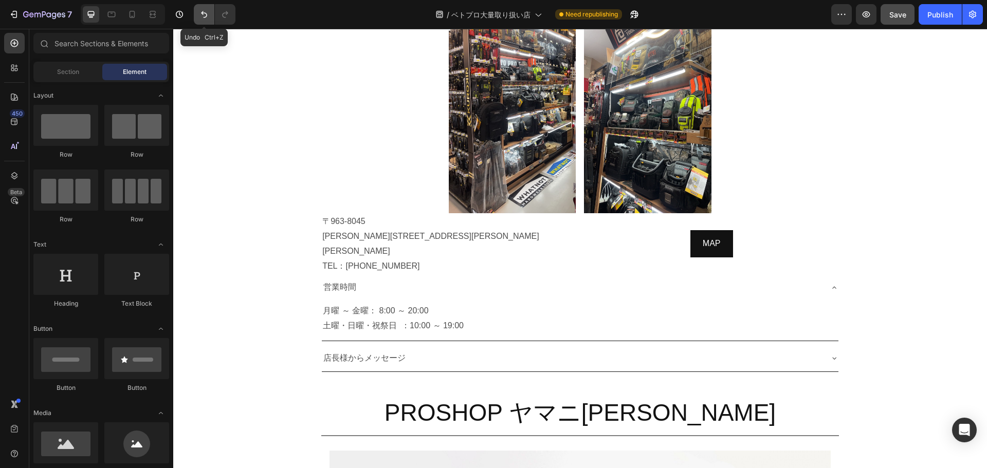
click at [202, 17] on icon "Undo/Redo" at bounding box center [204, 14] width 10 height 10
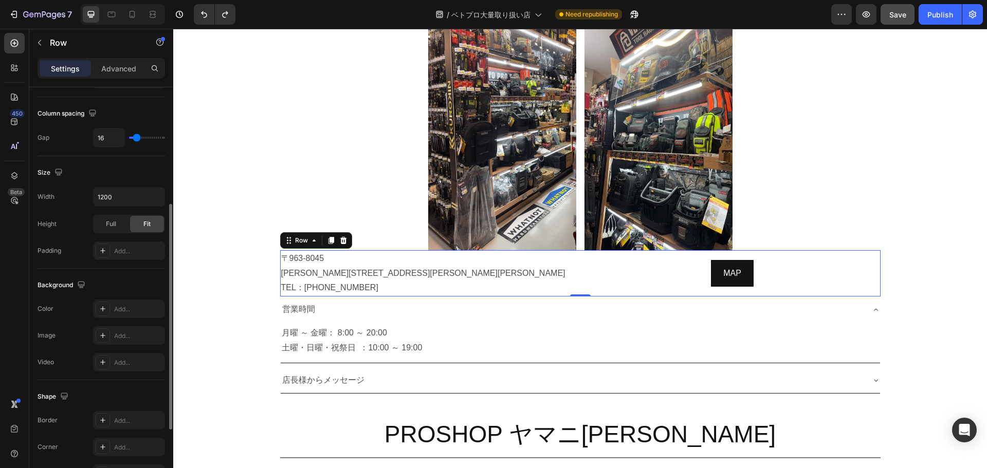
scroll to position [212, 0]
click at [122, 196] on input "1200" at bounding box center [129, 196] width 71 height 18
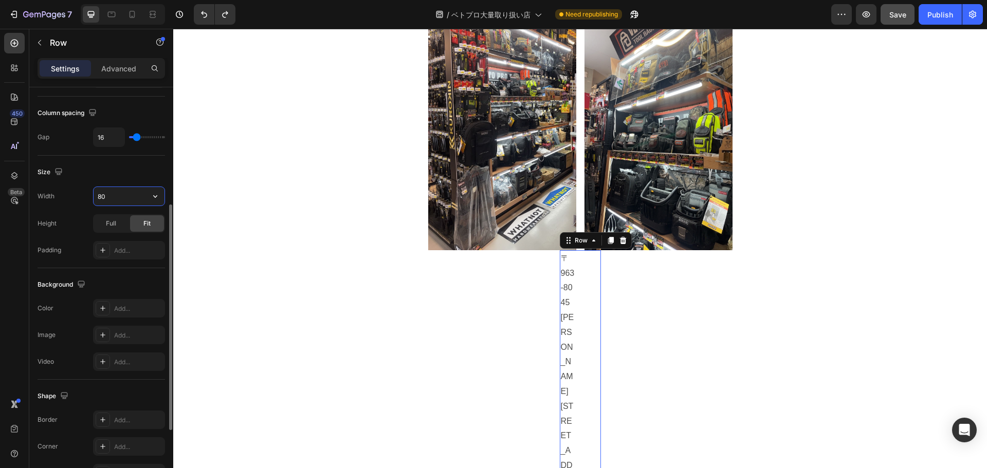
type input "800"
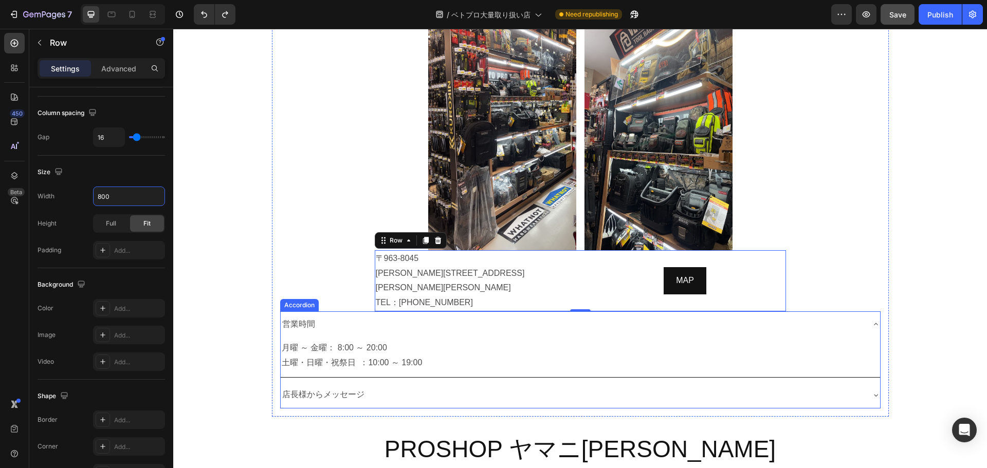
click at [609, 316] on div "営業時間" at bounding box center [572, 325] width 583 height 18
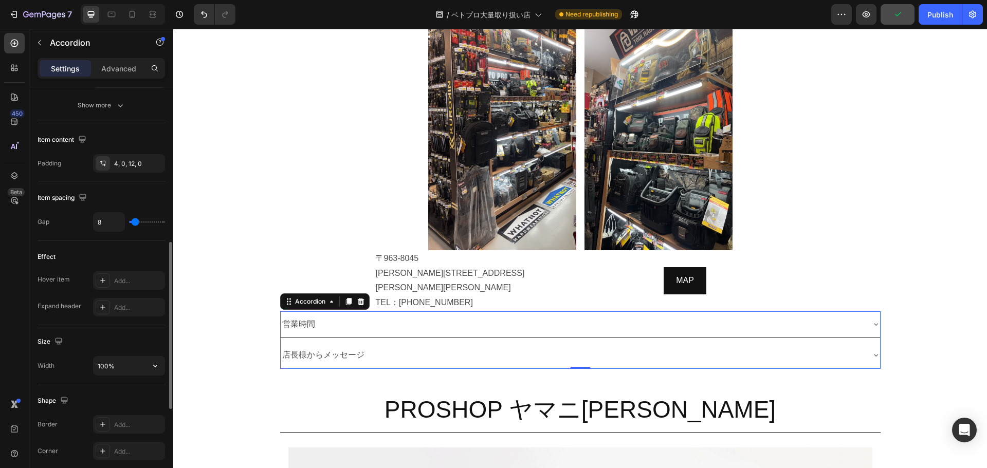
scroll to position [381, 0]
click at [135, 363] on input "100%" at bounding box center [129, 364] width 71 height 18
type input "80%"
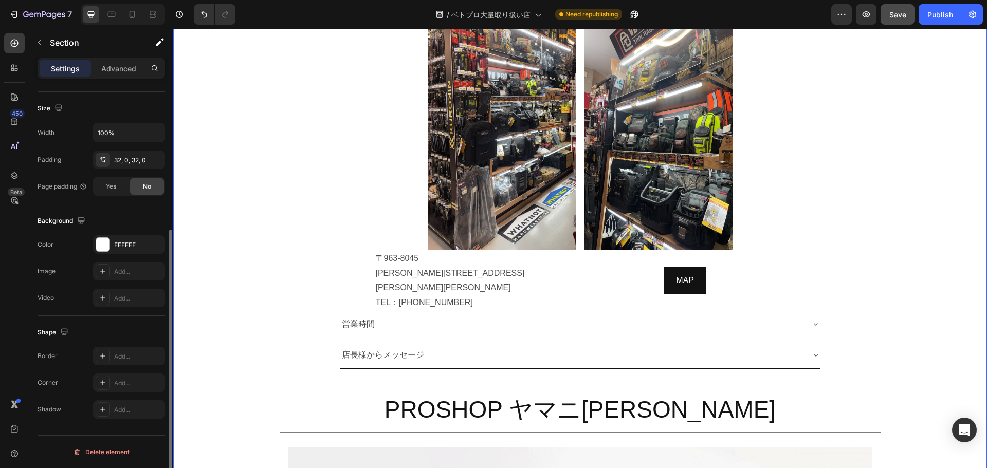
scroll to position [0, 0]
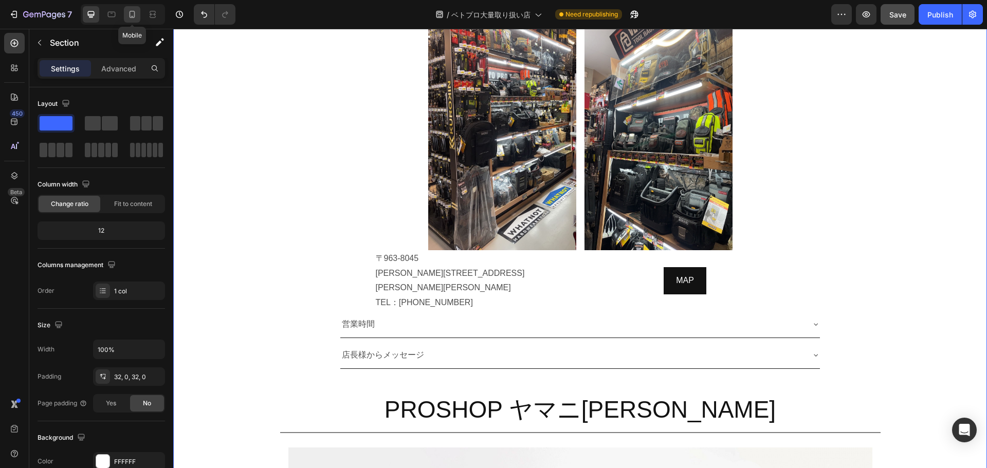
click at [137, 13] on icon at bounding box center [132, 14] width 10 height 10
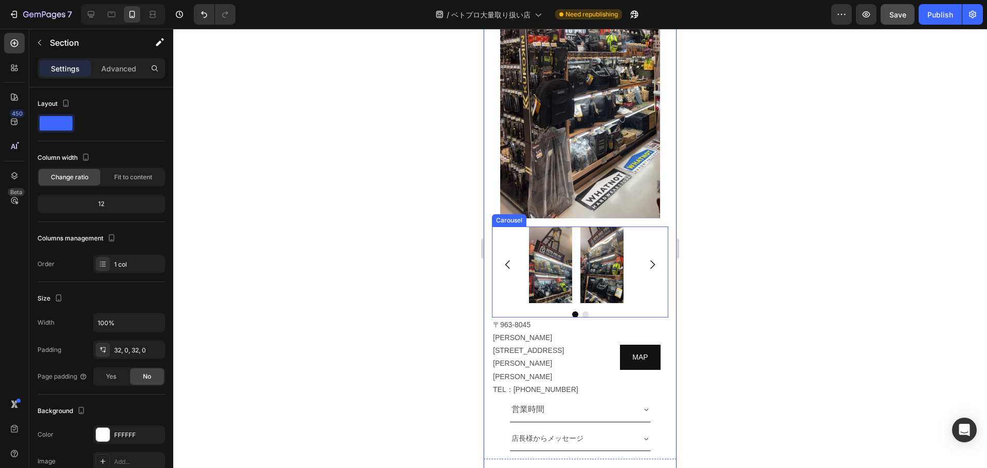
scroll to position [813, 0]
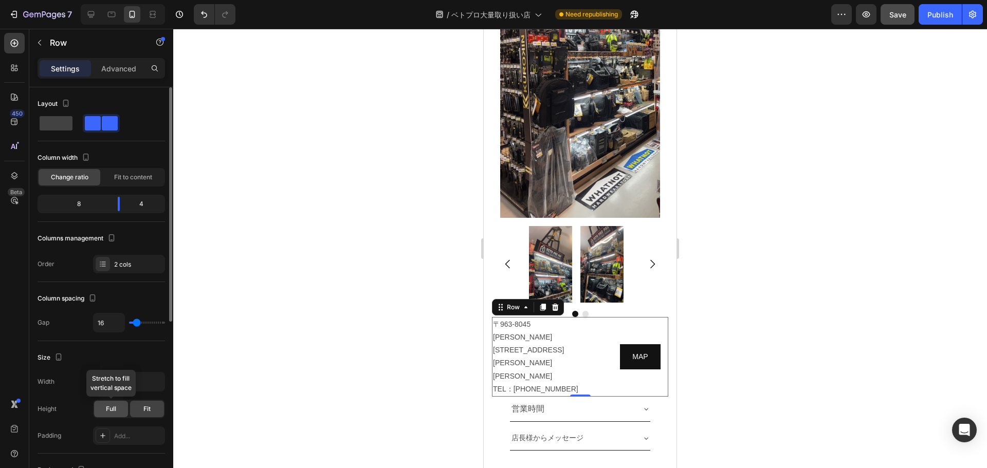
click at [111, 407] on span "Full" at bounding box center [111, 408] width 10 height 9
click at [135, 407] on div "Fit" at bounding box center [147, 409] width 34 height 16
click at [113, 378] on input "800" at bounding box center [129, 382] width 71 height 18
click at [155, 377] on icon "button" at bounding box center [155, 382] width 10 height 10
click at [232, 375] on div at bounding box center [579, 248] width 813 height 439
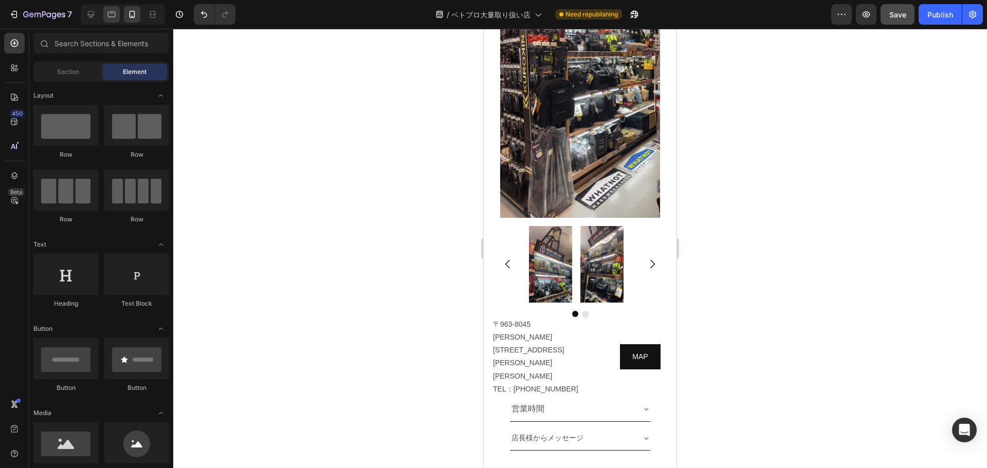
click at [113, 18] on div at bounding box center [123, 14] width 84 height 21
click at [113, 18] on icon at bounding box center [111, 14] width 10 height 10
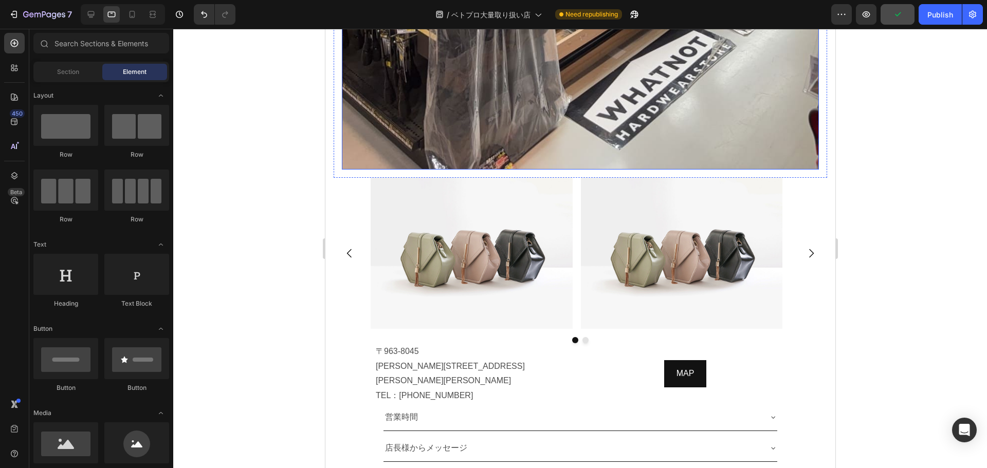
scroll to position [1518, 0]
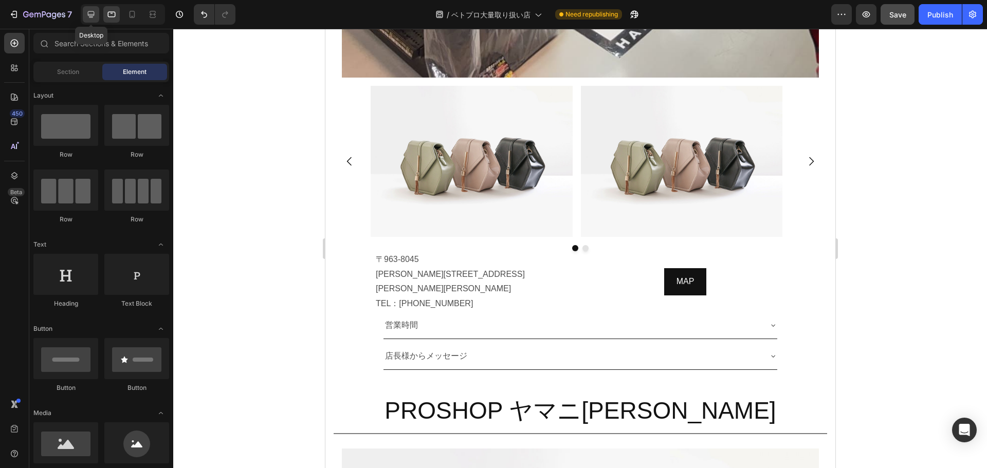
click at [90, 12] on icon at bounding box center [91, 14] width 7 height 7
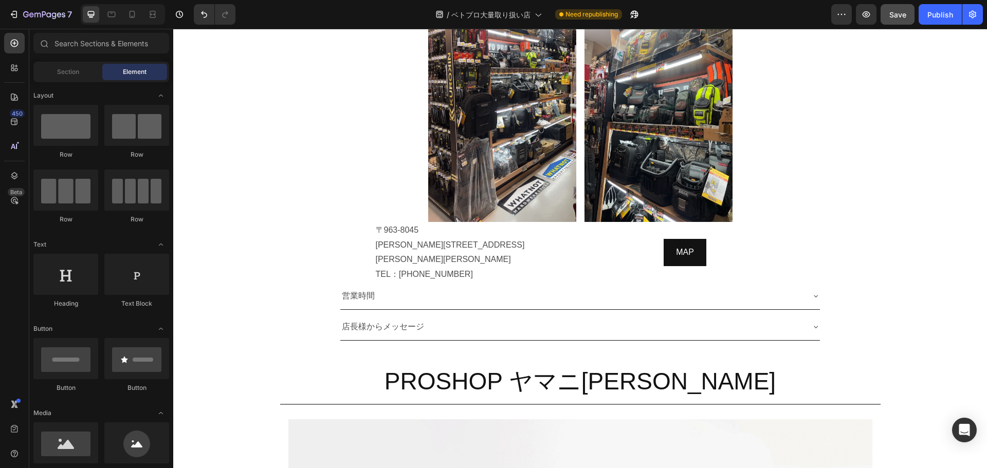
scroll to position [792, 0]
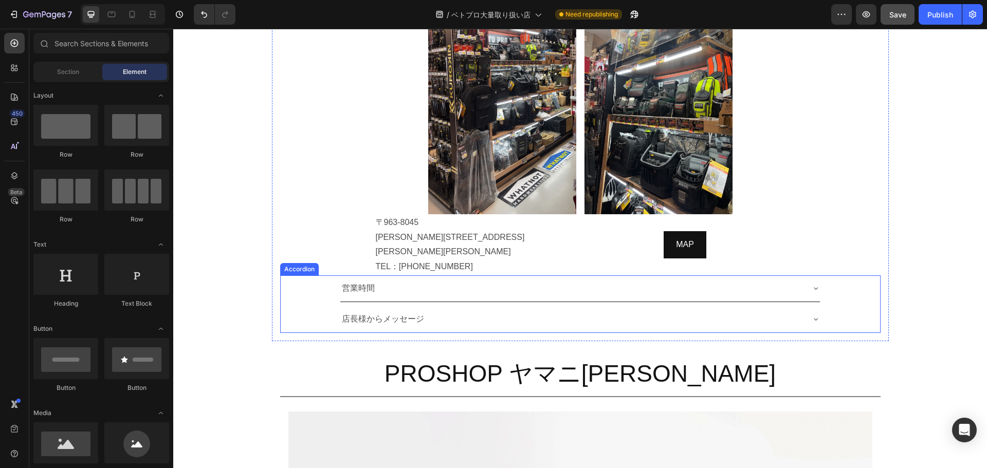
click at [663, 280] on div "営業時間" at bounding box center [571, 289] width 463 height 18
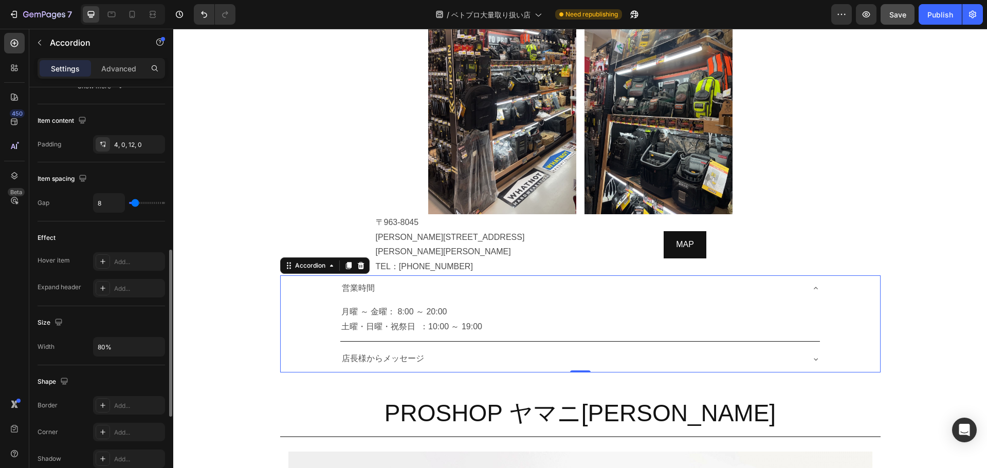
scroll to position [405, 0]
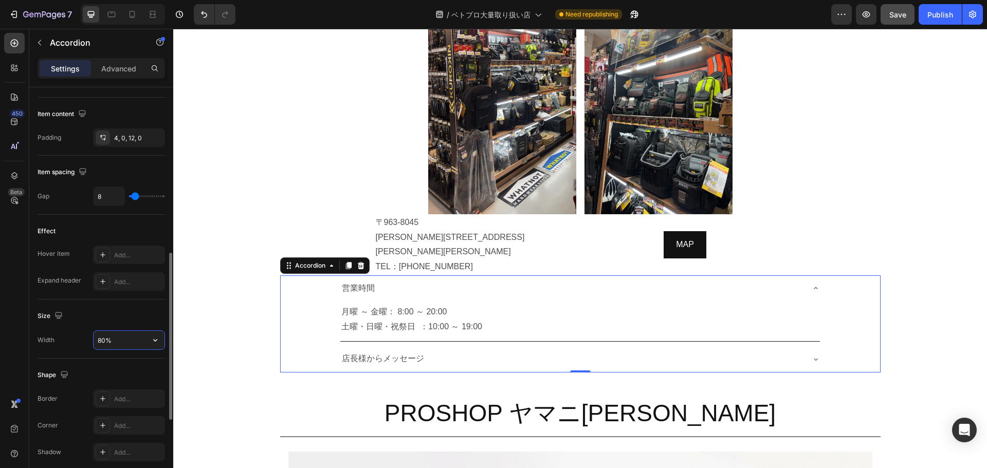
click at [140, 336] on input "80%" at bounding box center [129, 340] width 71 height 18
click at [154, 338] on icon "button" at bounding box center [155, 340] width 10 height 10
click at [141, 377] on div "Default 1200px" at bounding box center [118, 386] width 84 height 20
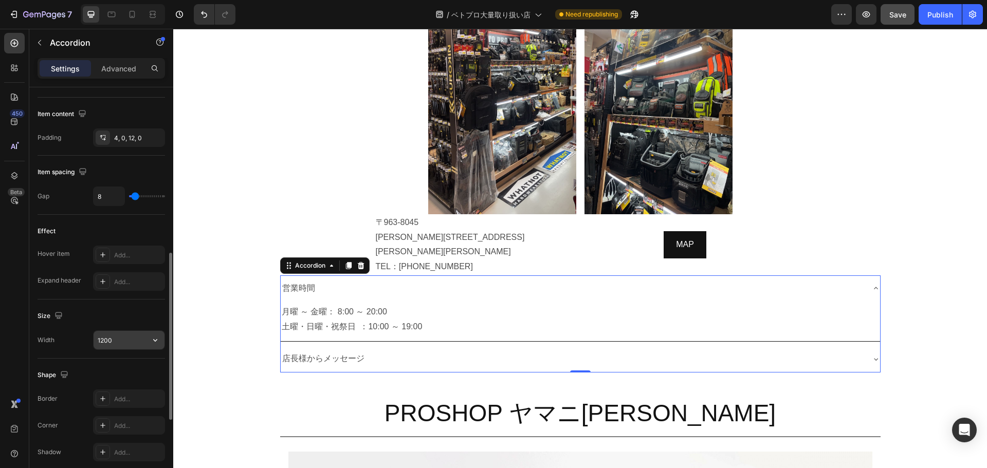
click at [122, 343] on input "1200" at bounding box center [129, 340] width 71 height 18
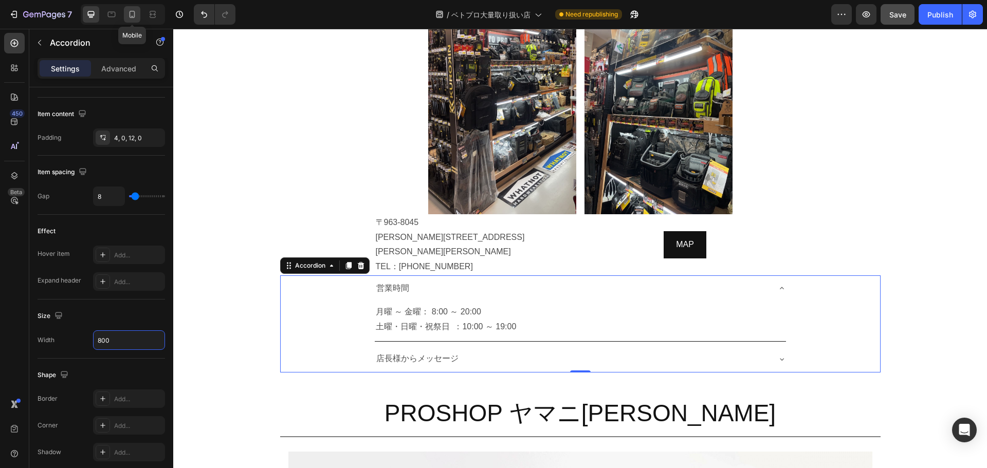
type input "800"
click at [134, 15] on icon at bounding box center [132, 14] width 10 height 10
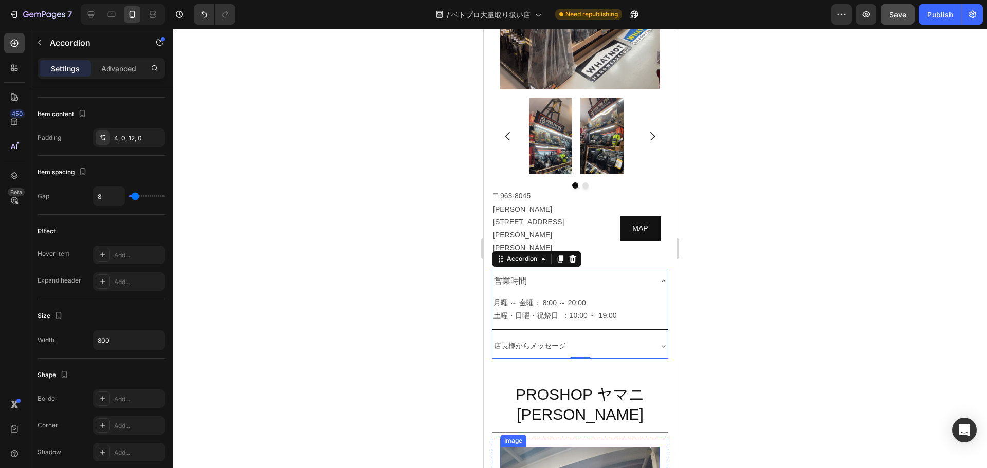
scroll to position [912, 0]
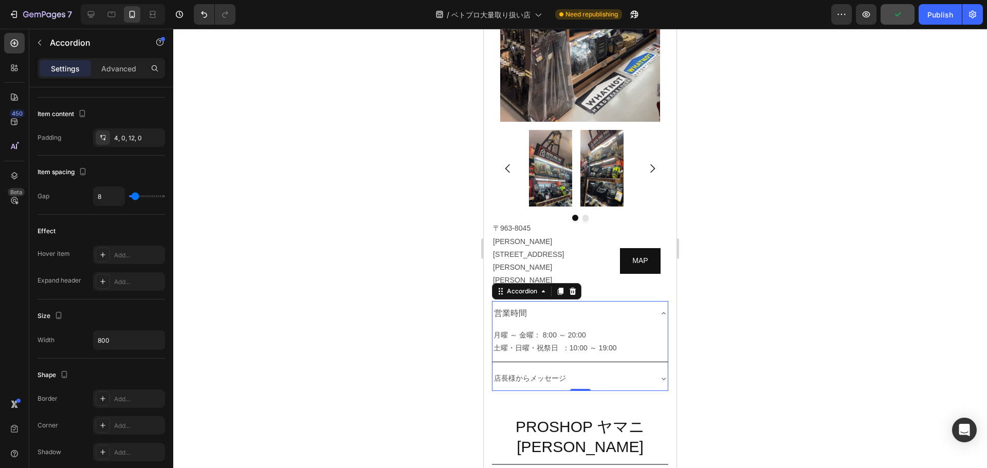
click at [758, 228] on div at bounding box center [579, 248] width 813 height 439
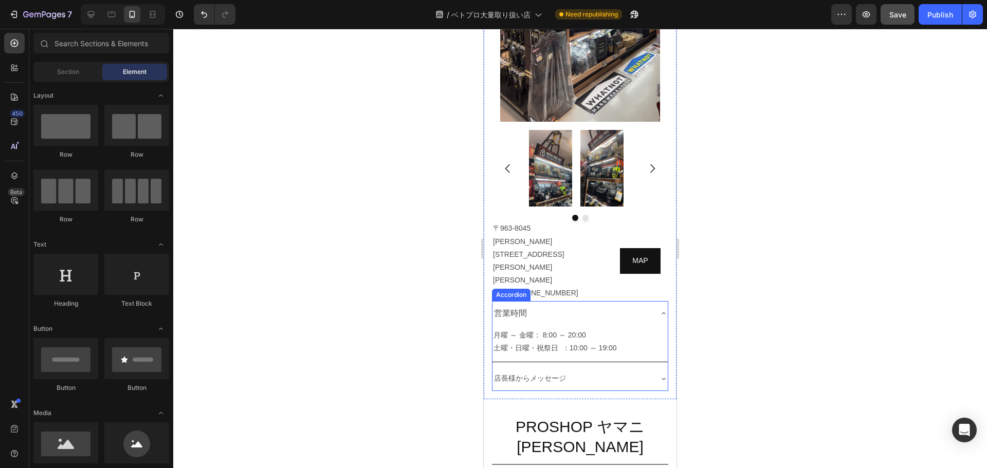
click at [659, 309] on icon at bounding box center [663, 313] width 8 height 8
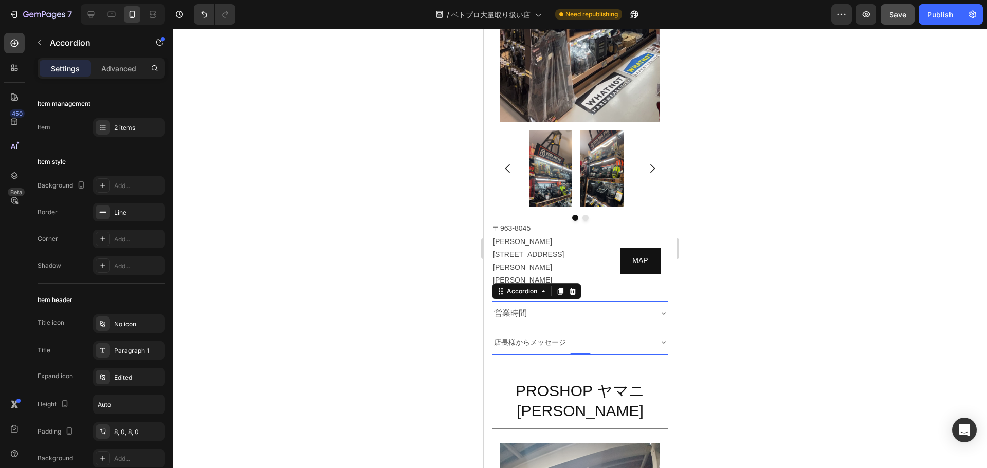
click at [659, 338] on icon at bounding box center [663, 342] width 8 height 8
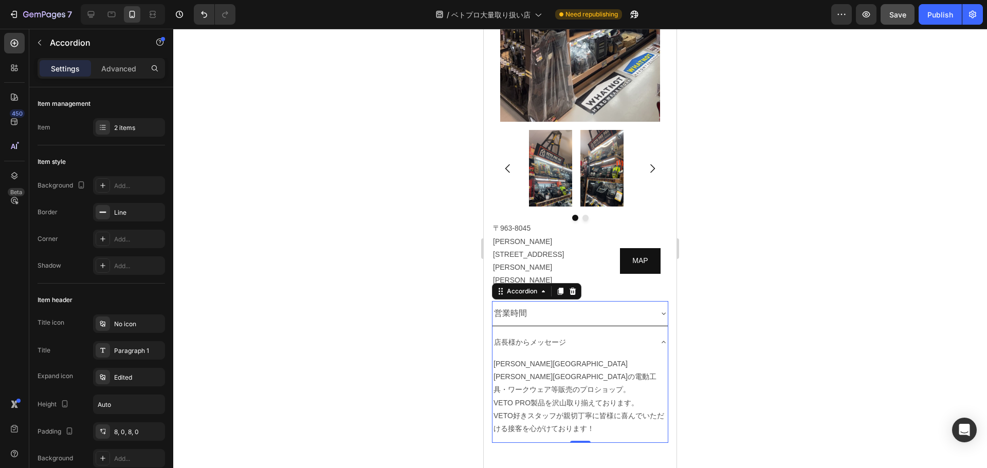
click at [659, 338] on icon at bounding box center [663, 342] width 8 height 8
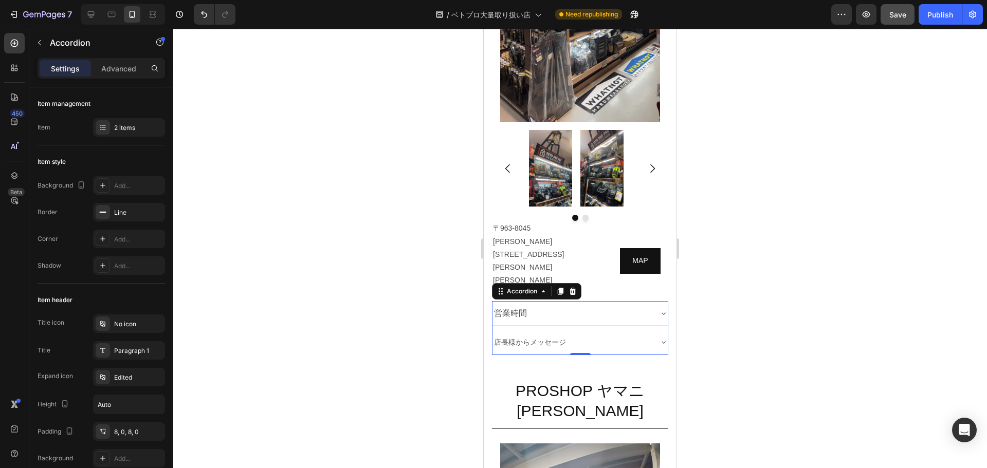
click at [800, 224] on div at bounding box center [579, 248] width 813 height 439
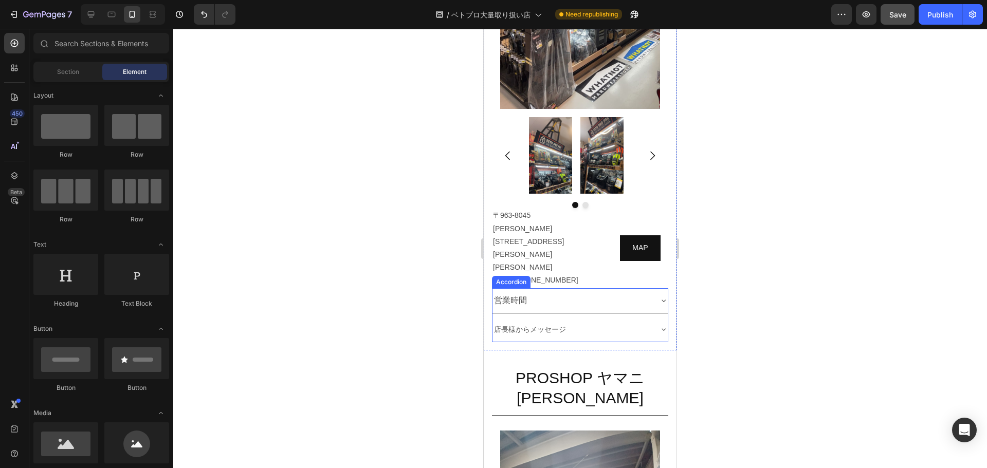
scroll to position [926, 0]
click at [88, 17] on icon at bounding box center [91, 14] width 10 height 10
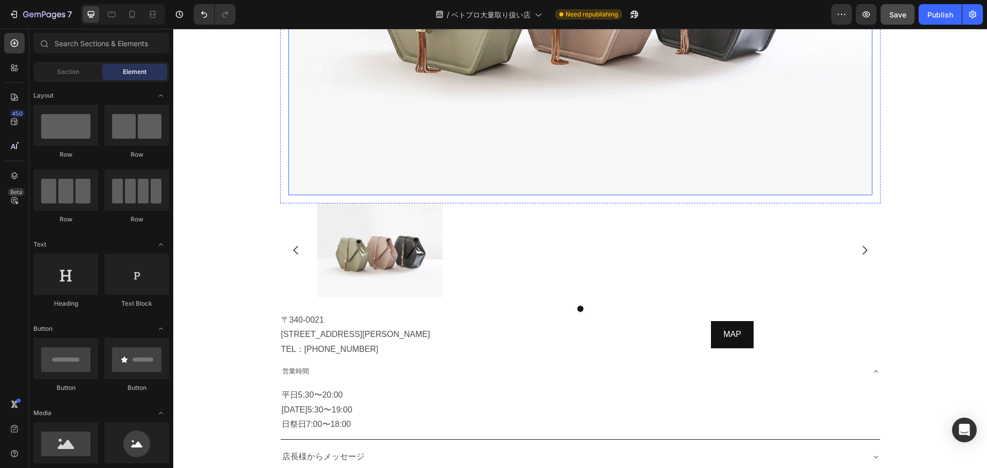
scroll to position [1473, 0]
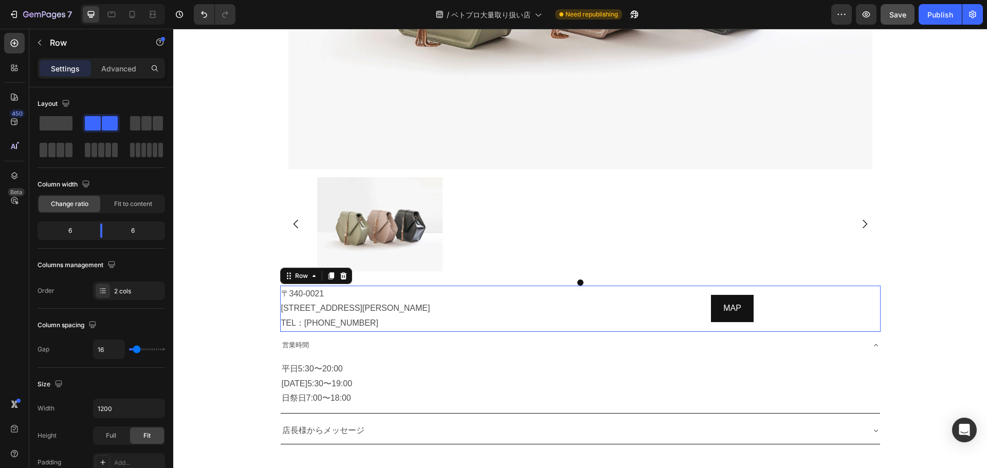
click at [661, 286] on div "MAP Button" at bounding box center [732, 309] width 296 height 46
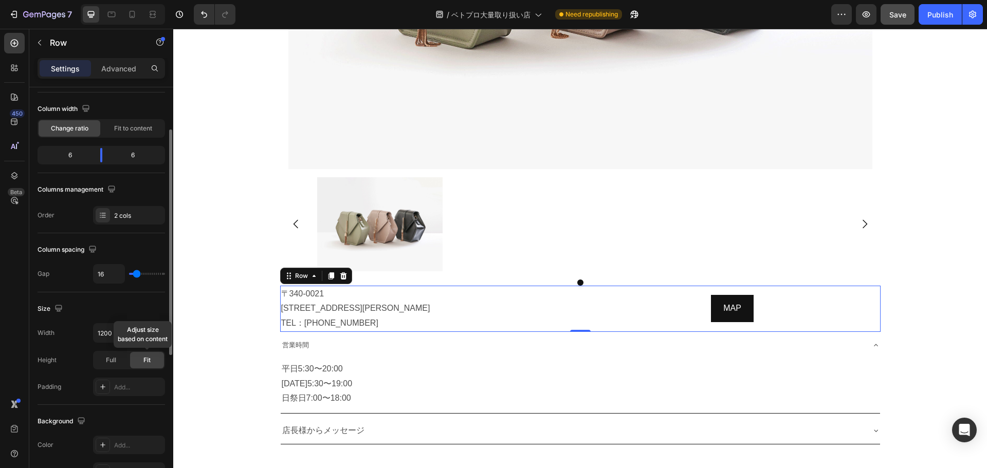
scroll to position [76, 0]
click at [107, 336] on input "1200" at bounding box center [129, 332] width 71 height 18
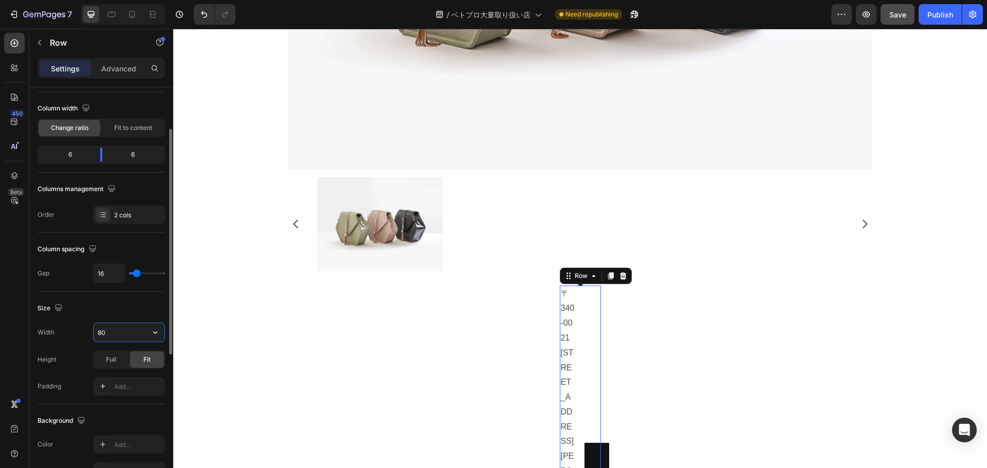
type input "800"
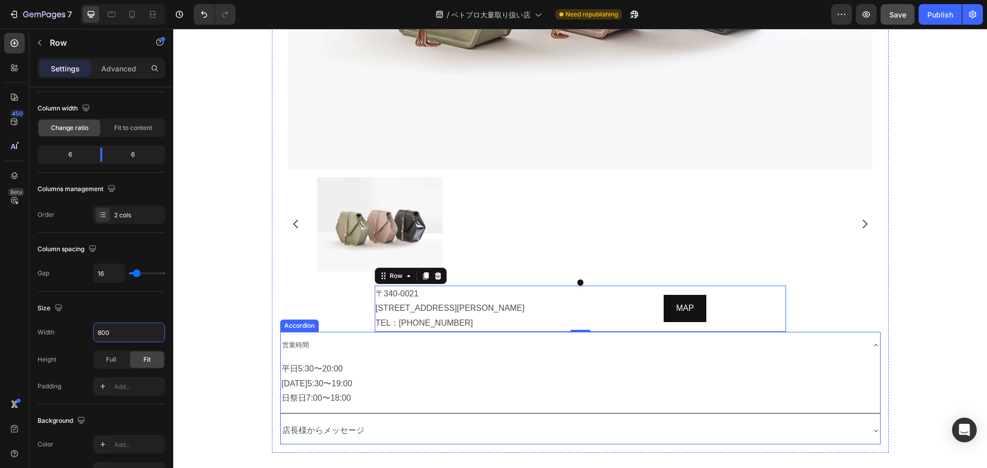
click at [413, 336] on div "営業時間" at bounding box center [572, 345] width 583 height 18
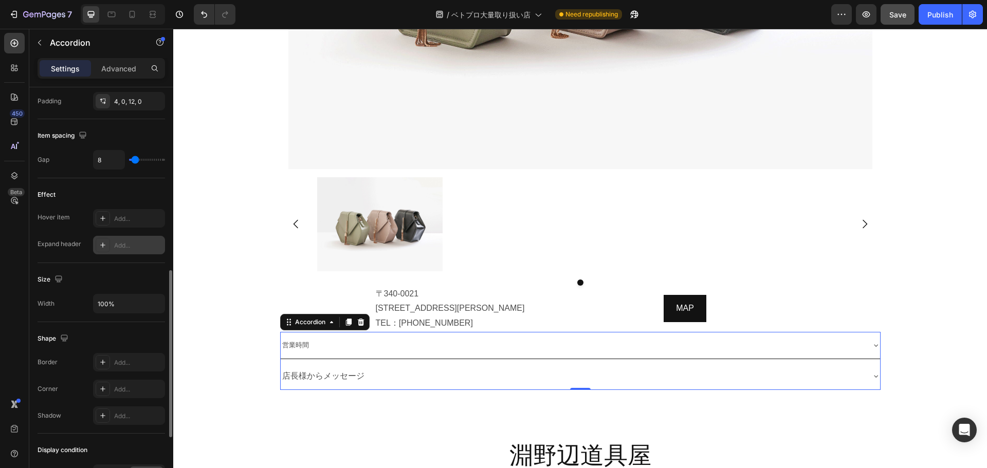
scroll to position [444, 0]
click at [117, 299] on input "100%" at bounding box center [129, 301] width 71 height 18
click at [155, 301] on icon "button" at bounding box center [155, 302] width 10 height 10
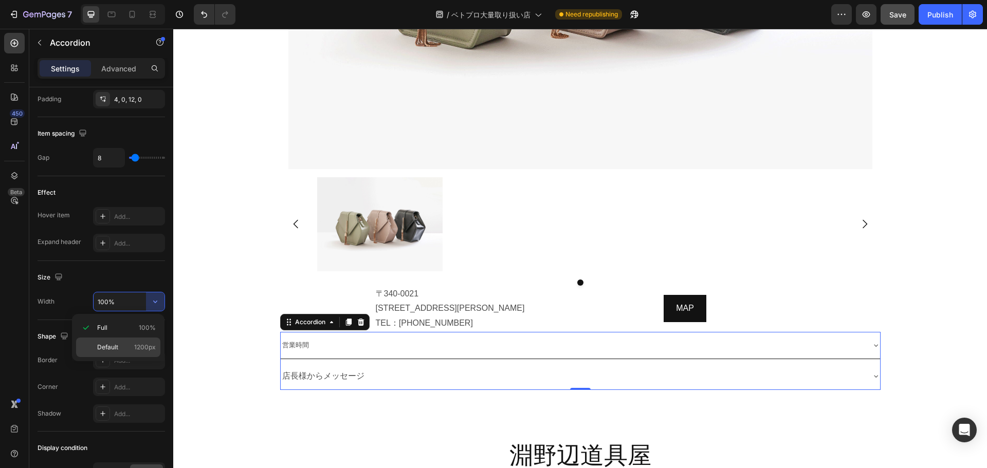
click at [132, 345] on p "Default 1200px" at bounding box center [126, 347] width 59 height 9
click at [120, 305] on input "1200" at bounding box center [129, 301] width 71 height 18
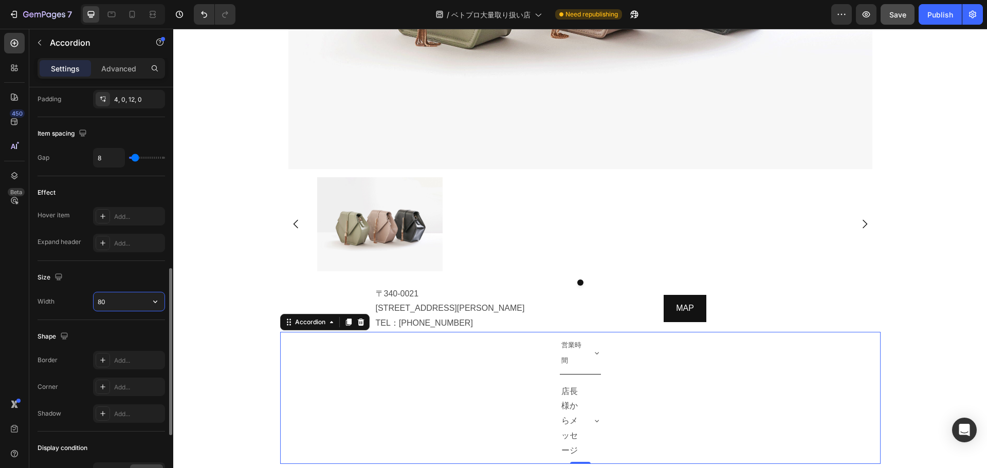
type input "800"
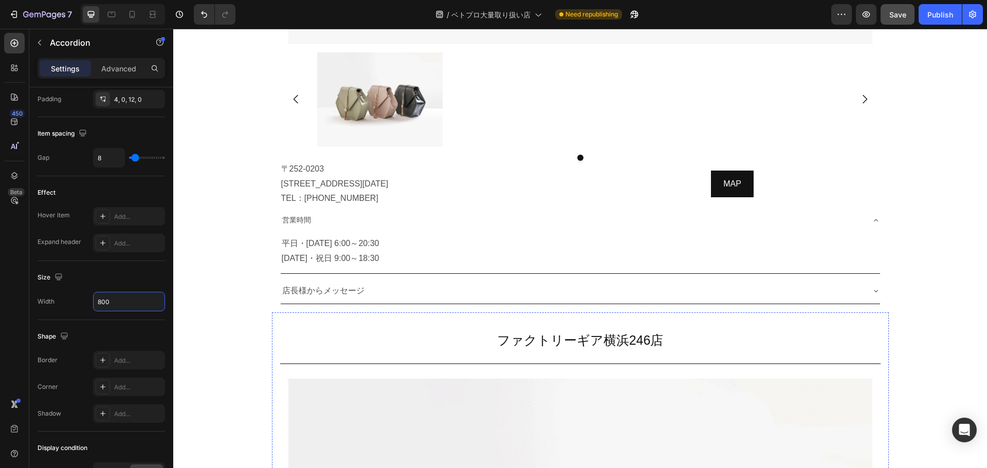
scroll to position [2242, 0]
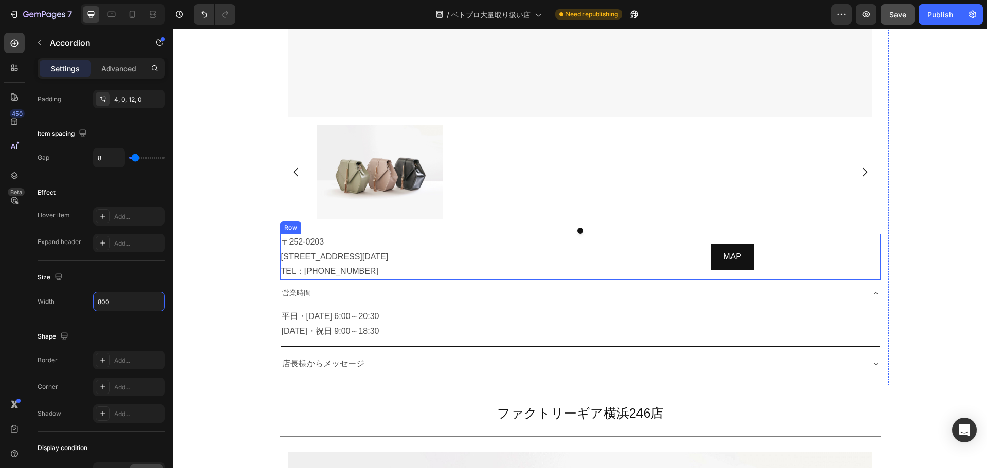
click at [827, 239] on div "MAP Button" at bounding box center [732, 257] width 296 height 46
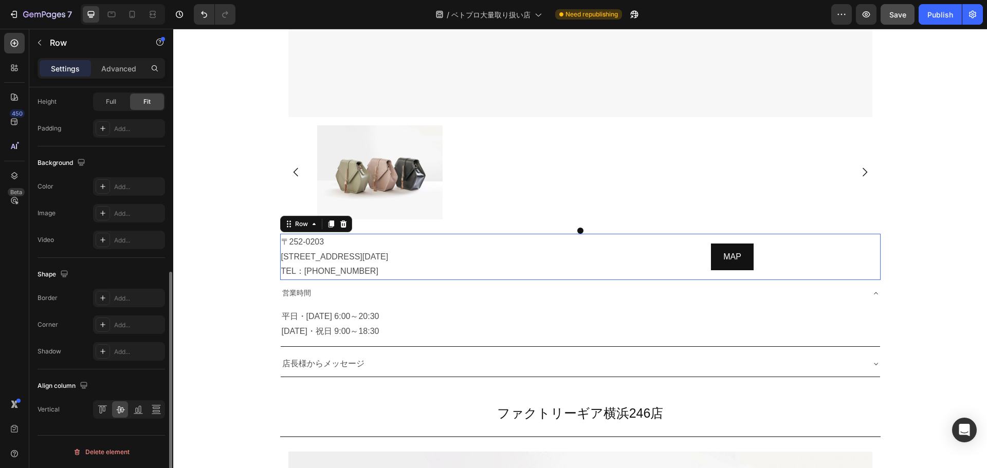
scroll to position [0, 0]
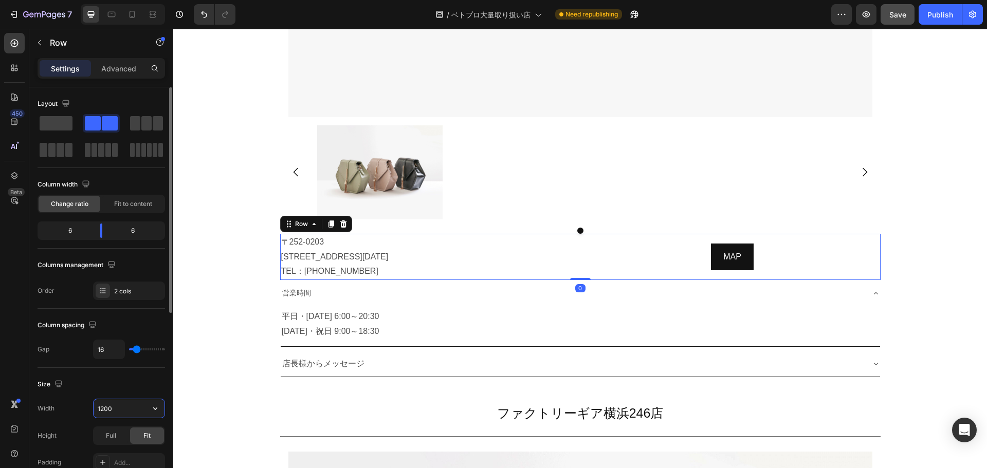
click at [116, 407] on input "1200" at bounding box center [129, 408] width 71 height 18
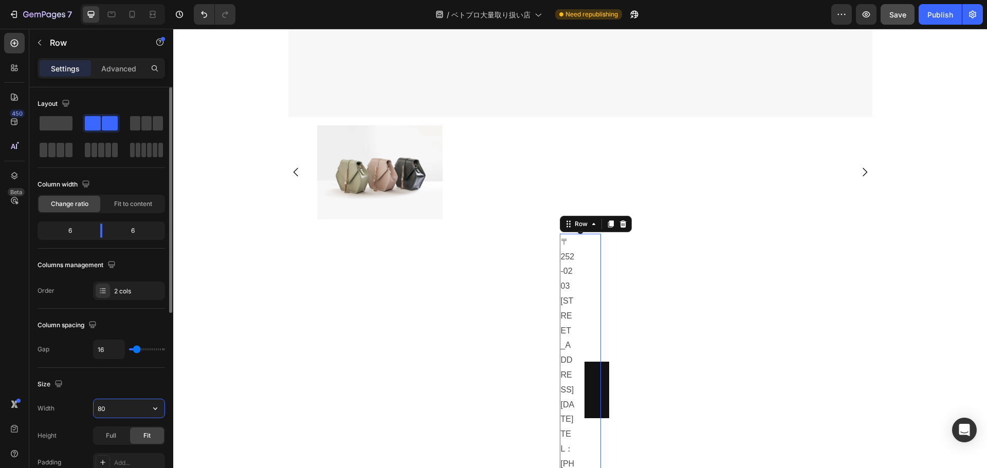
type input "800"
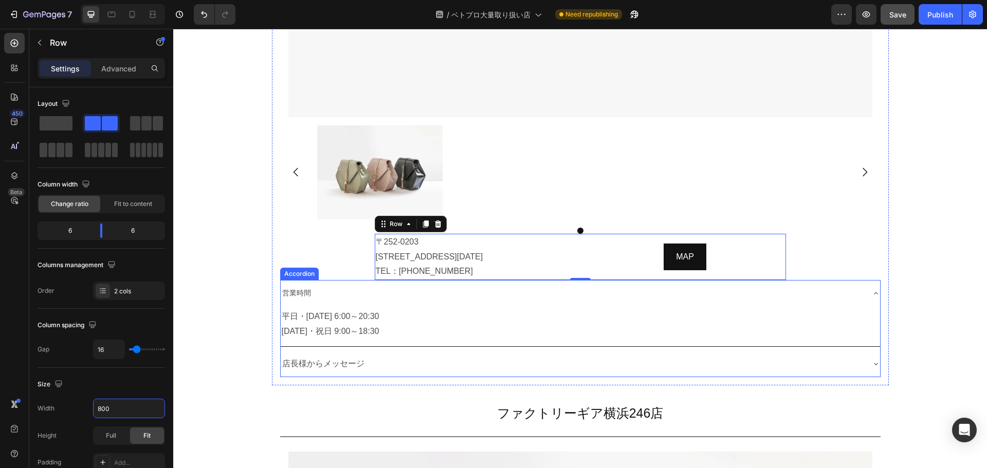
click at [527, 297] on div "営業時間" at bounding box center [572, 293] width 583 height 18
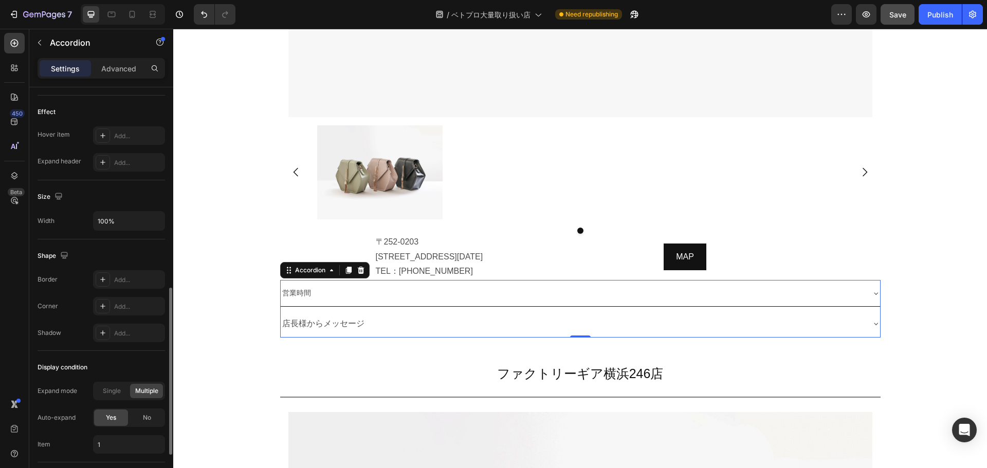
scroll to position [529, 0]
click at [122, 211] on input "100%" at bounding box center [129, 217] width 71 height 18
click at [158, 213] on icon "button" at bounding box center [155, 217] width 10 height 10
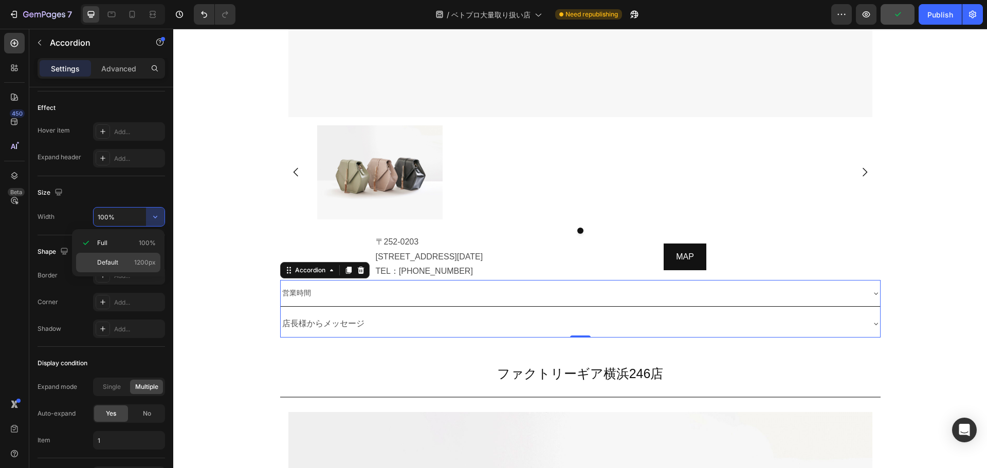
click at [134, 261] on p "Default 1200px" at bounding box center [126, 262] width 59 height 9
click at [120, 220] on input "1200" at bounding box center [129, 217] width 71 height 18
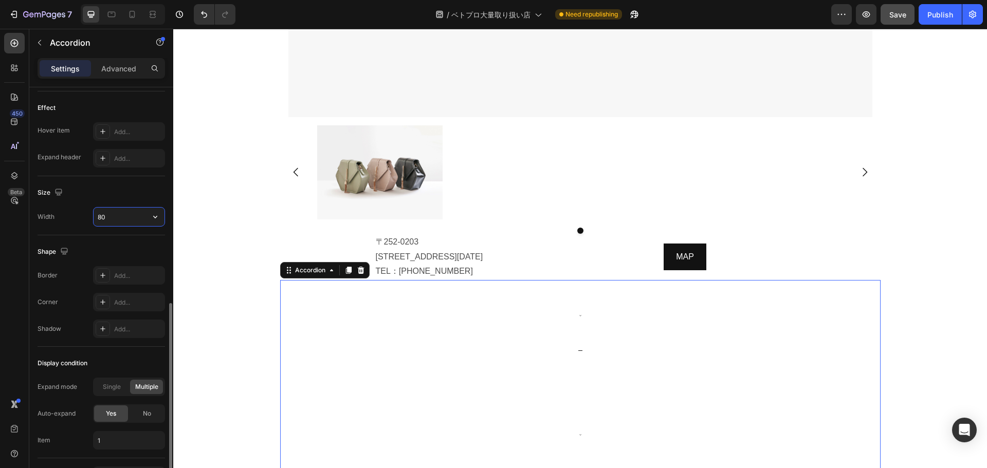
type input "800"
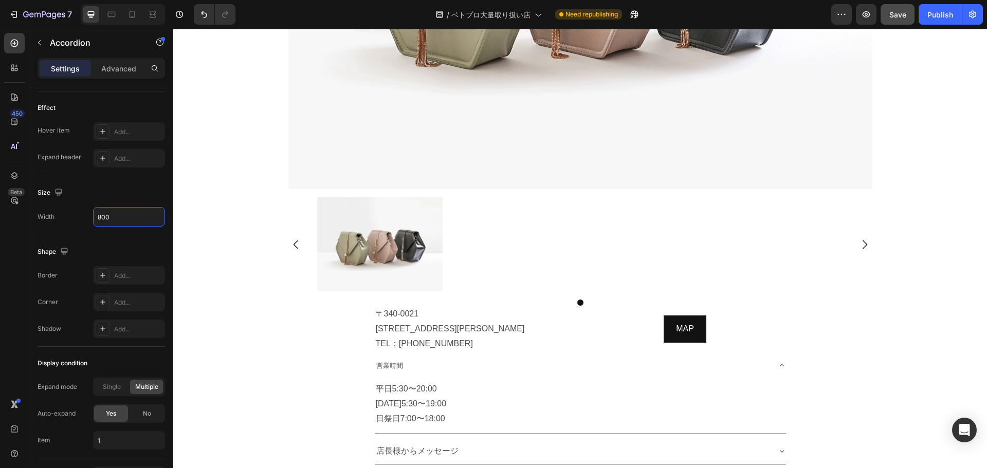
scroll to position [1514, 0]
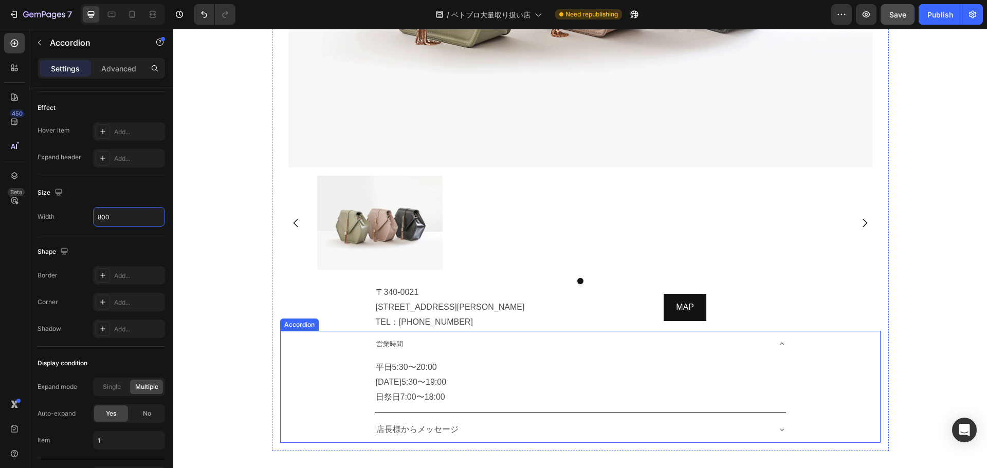
click at [395, 340] on span "営業時間" at bounding box center [389, 344] width 27 height 8
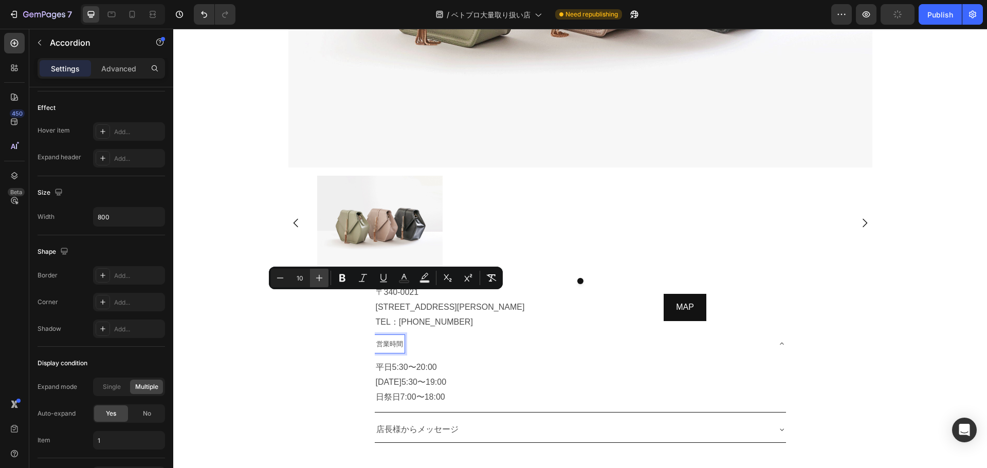
click at [314, 275] on icon "Editor contextual toolbar" at bounding box center [319, 278] width 10 height 10
type input "14"
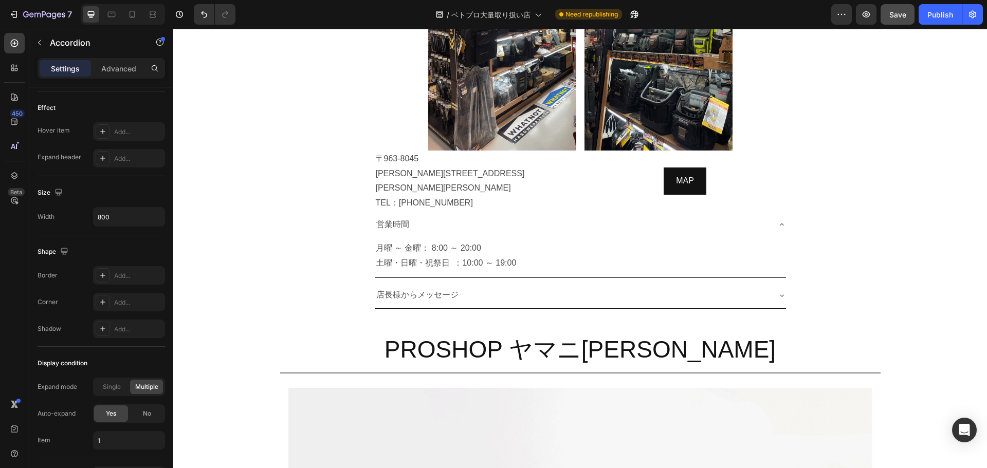
scroll to position [855, 0]
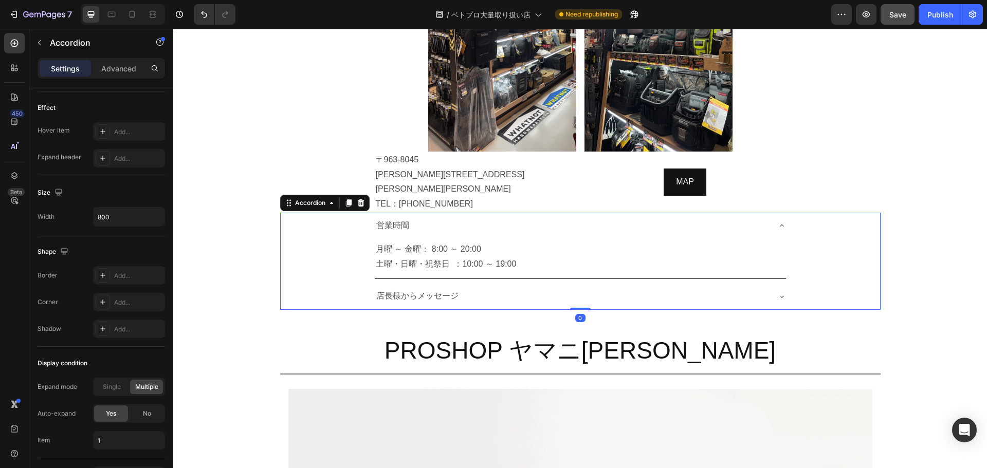
click at [396, 221] on span "営業時間" at bounding box center [392, 225] width 33 height 9
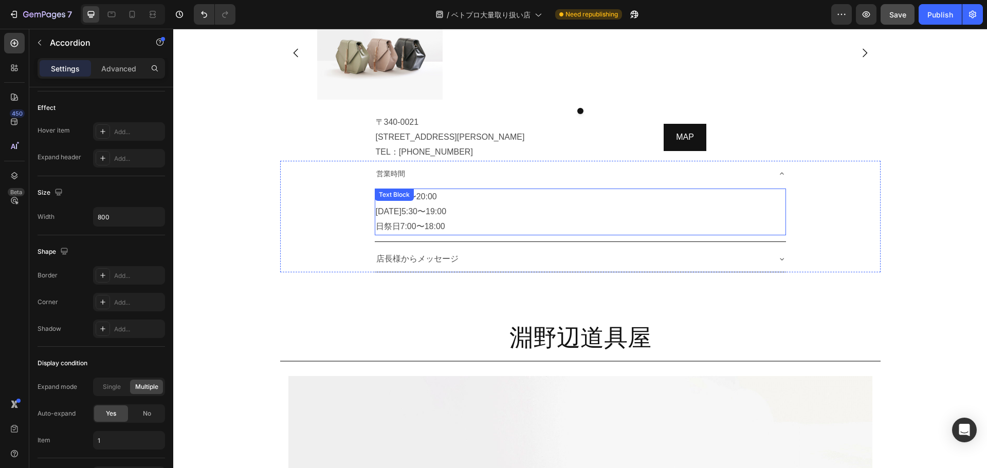
scroll to position [1683, 0]
click at [396, 170] on span "営業時間" at bounding box center [390, 174] width 29 height 8
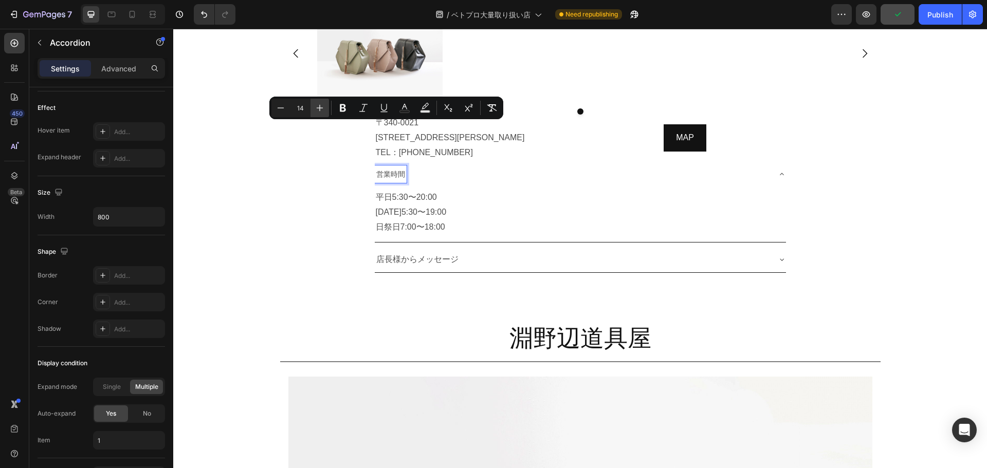
click at [325, 106] on button "Plus" at bounding box center [319, 108] width 18 height 18
type input "16"
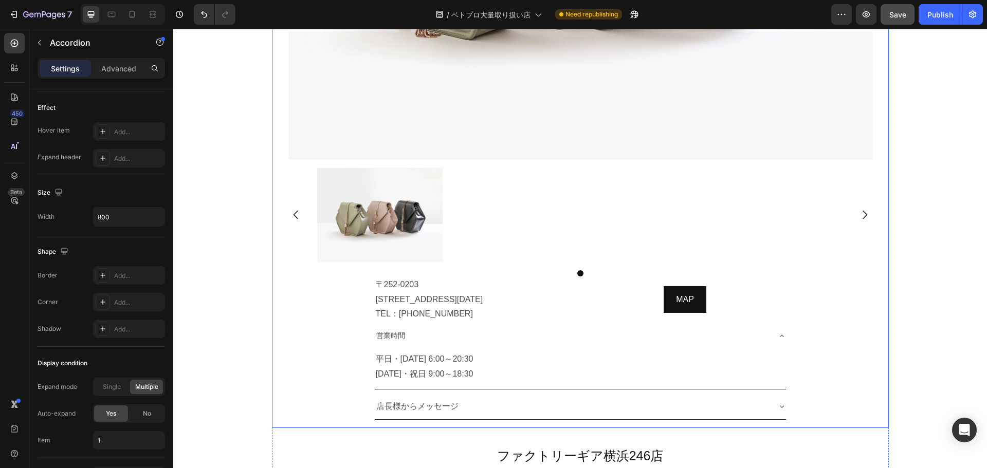
scroll to position [2293, 0]
click at [390, 337] on span "営業時間" at bounding box center [390, 335] width 29 height 8
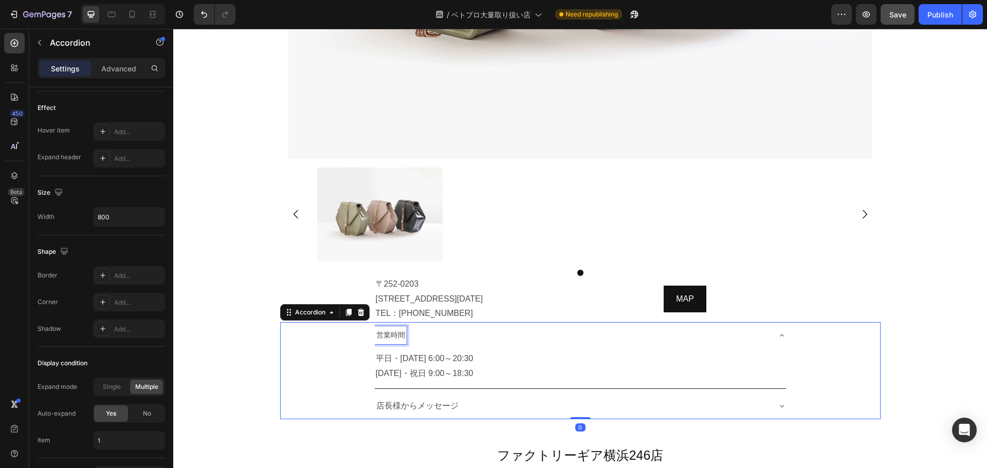
click at [390, 337] on span "営業時間" at bounding box center [390, 335] width 29 height 8
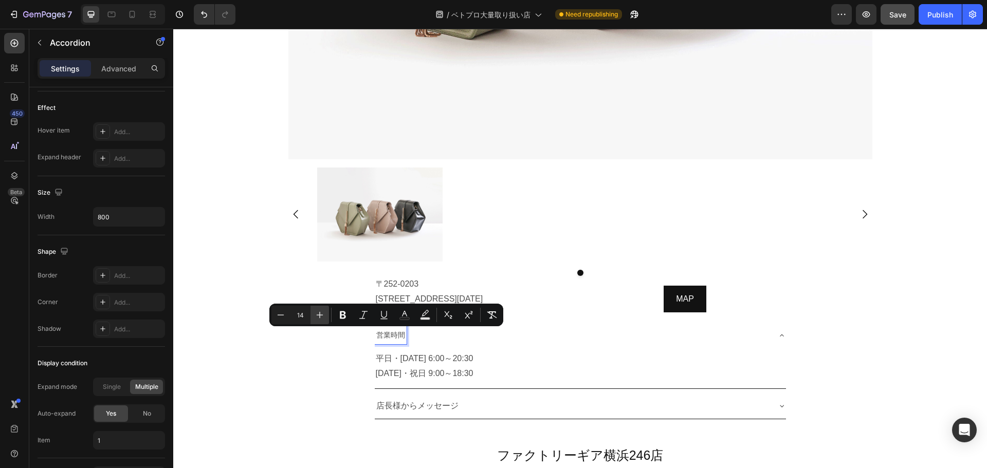
click at [325, 317] on button "Plus" at bounding box center [319, 315] width 18 height 18
type input "16"
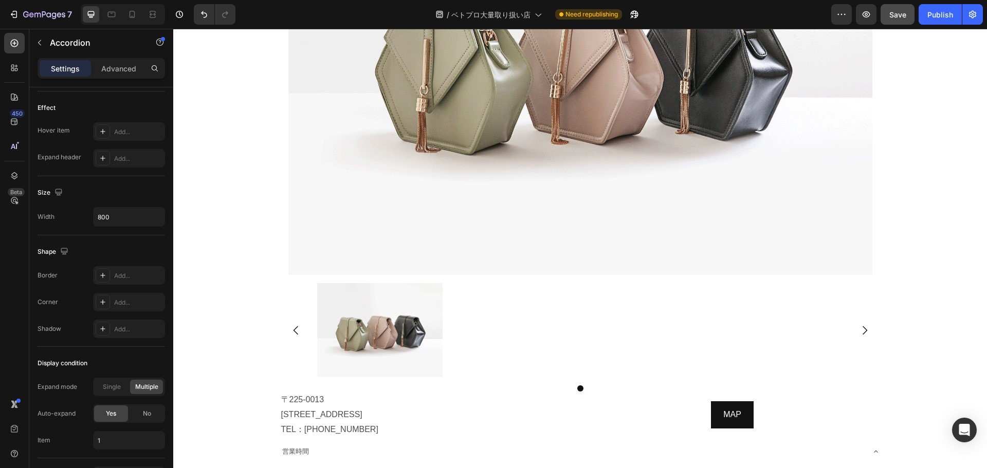
scroll to position [2964, 0]
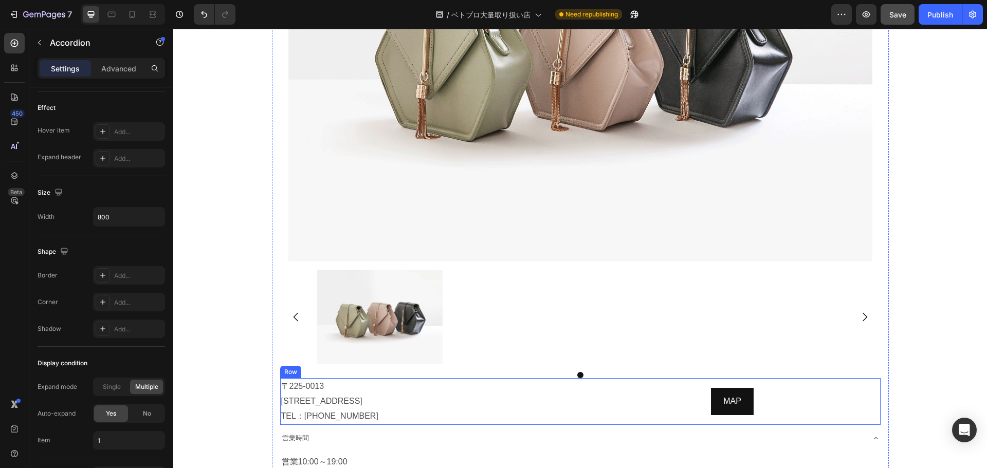
click at [576, 399] on div "〒225-0013 神奈川県横浜市青葉区荏田町116-1 TEL：045-911-9859 Text Block MAP Button Row" at bounding box center [580, 401] width 600 height 46
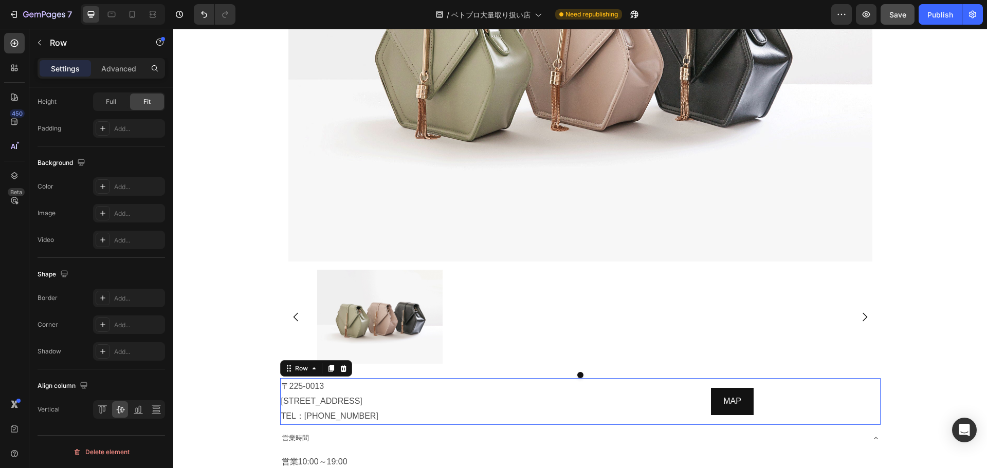
scroll to position [0, 0]
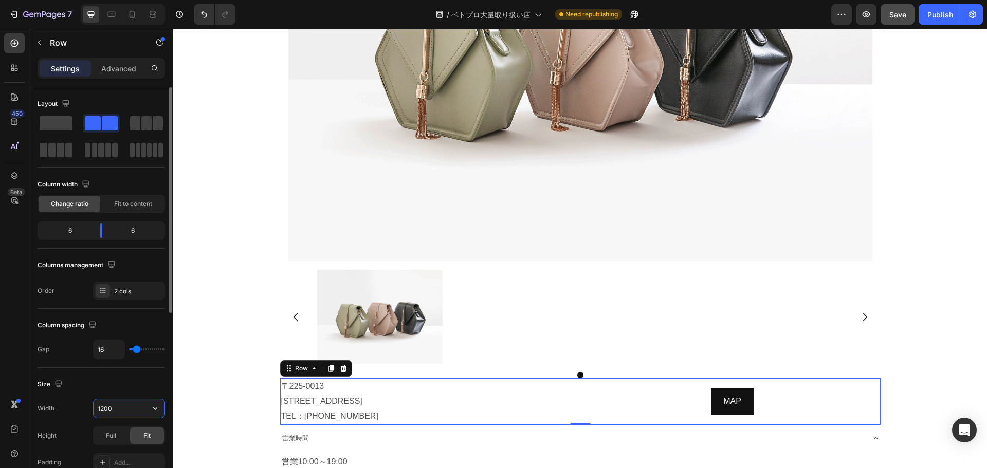
click at [140, 412] on input "1200" at bounding box center [129, 408] width 71 height 18
click at [162, 402] on button "button" at bounding box center [155, 408] width 18 height 18
click at [132, 412] on input "1200" at bounding box center [129, 408] width 71 height 18
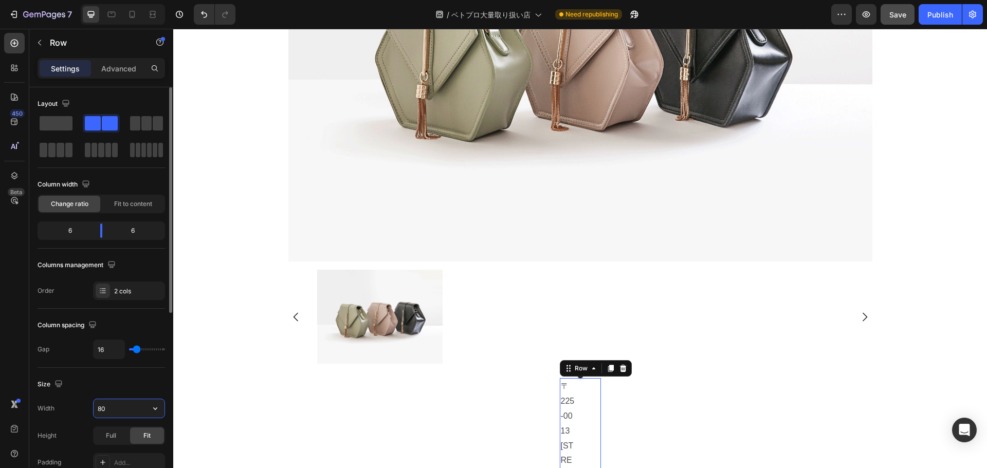
type input "800"
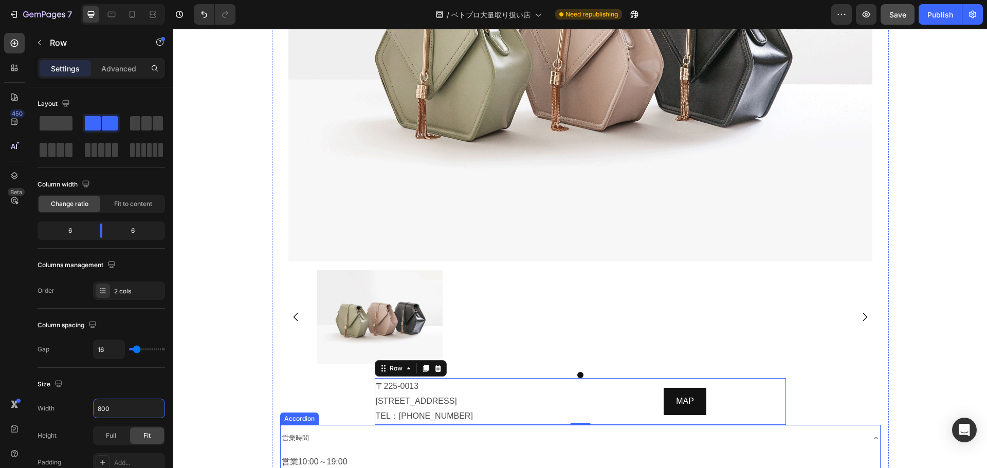
click at [408, 432] on div "営業時間" at bounding box center [572, 438] width 583 height 18
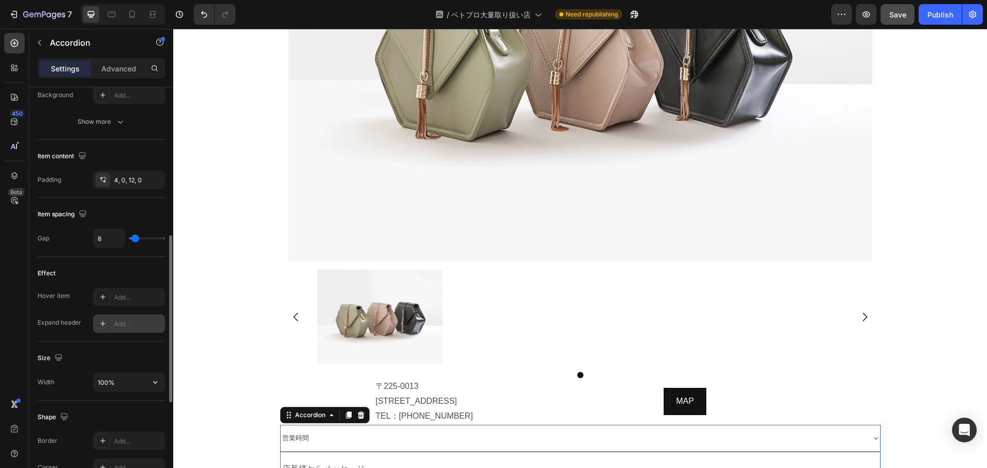
scroll to position [364, 0]
click at [158, 379] on icon "button" at bounding box center [155, 382] width 10 height 10
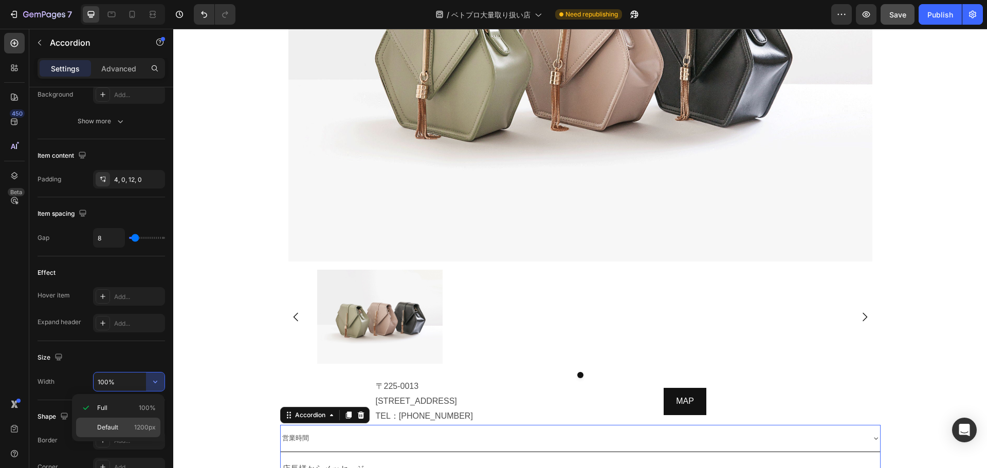
click at [121, 426] on p "Default 1200px" at bounding box center [126, 427] width 59 height 9
click at [117, 373] on input "1200" at bounding box center [129, 382] width 71 height 18
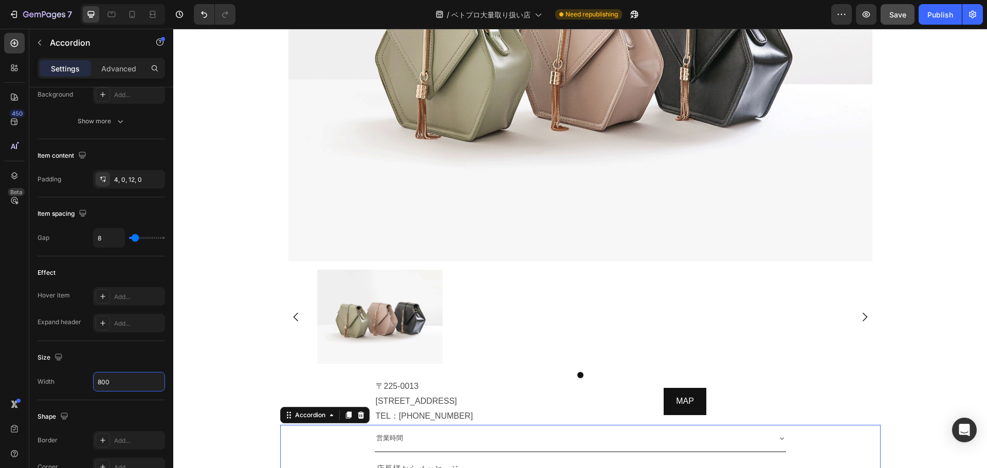
type input "800"
click at [397, 440] on span "営業時間" at bounding box center [389, 438] width 27 height 8
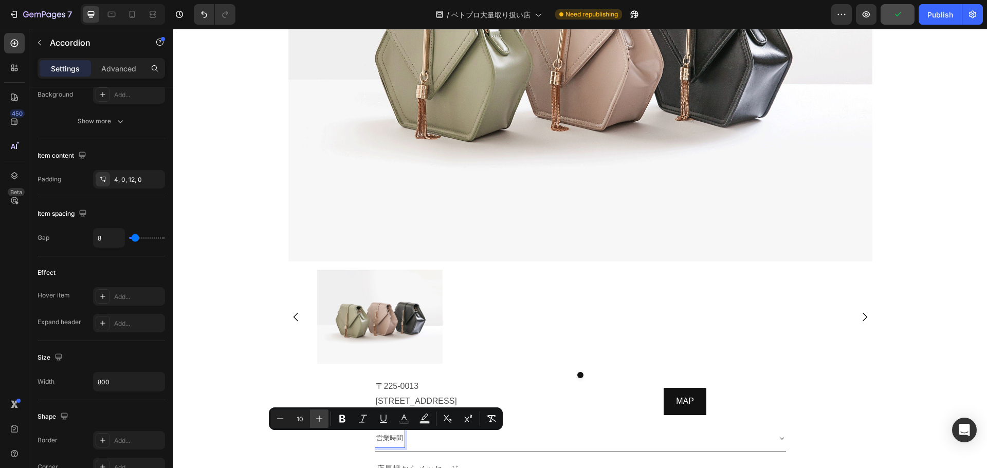
click at [323, 418] on icon "Editor contextual toolbar" at bounding box center [319, 419] width 10 height 10
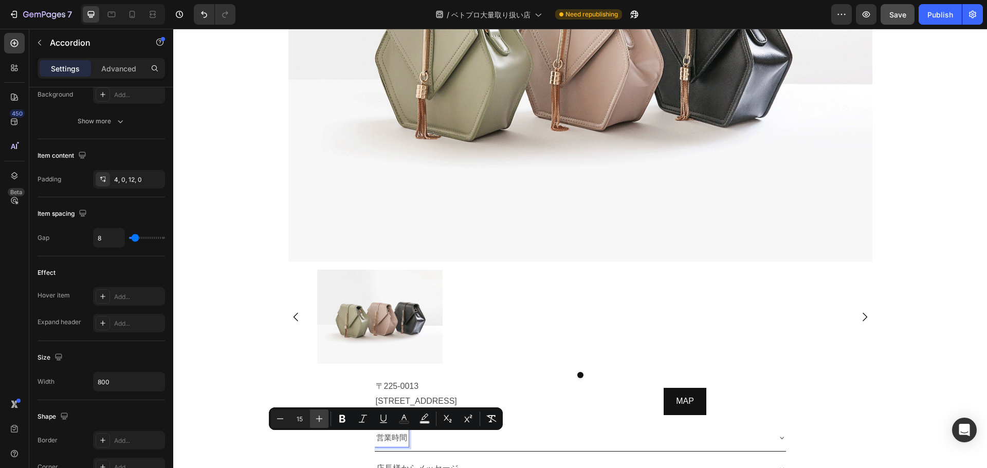
click at [323, 418] on icon "Editor contextual toolbar" at bounding box center [319, 419] width 10 height 10
type input "16"
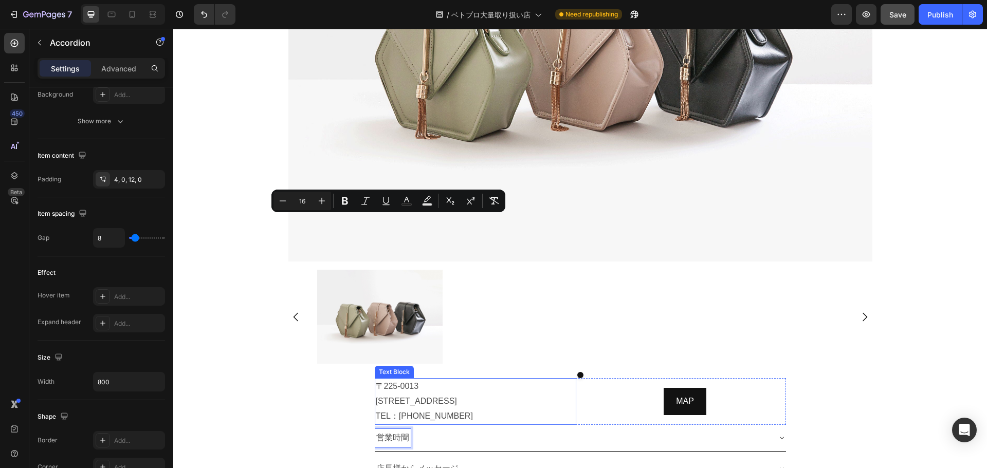
scroll to position [3179, 0]
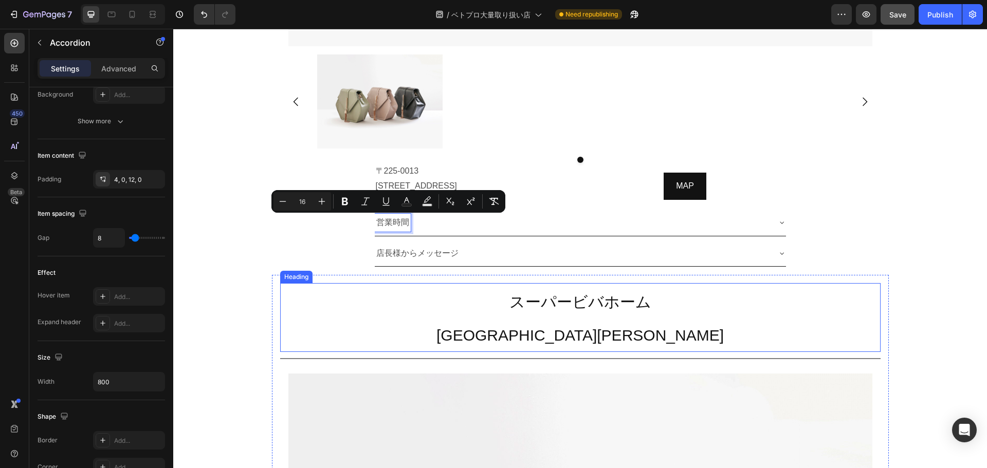
click at [635, 291] on h2 "スーパービバホーム 湘南平塚店" at bounding box center [580, 317] width 600 height 69
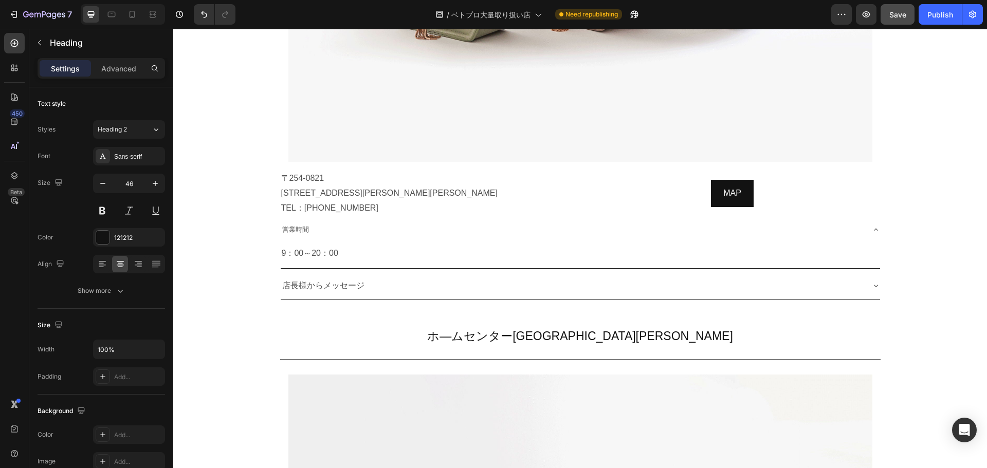
scroll to position [3837, 0]
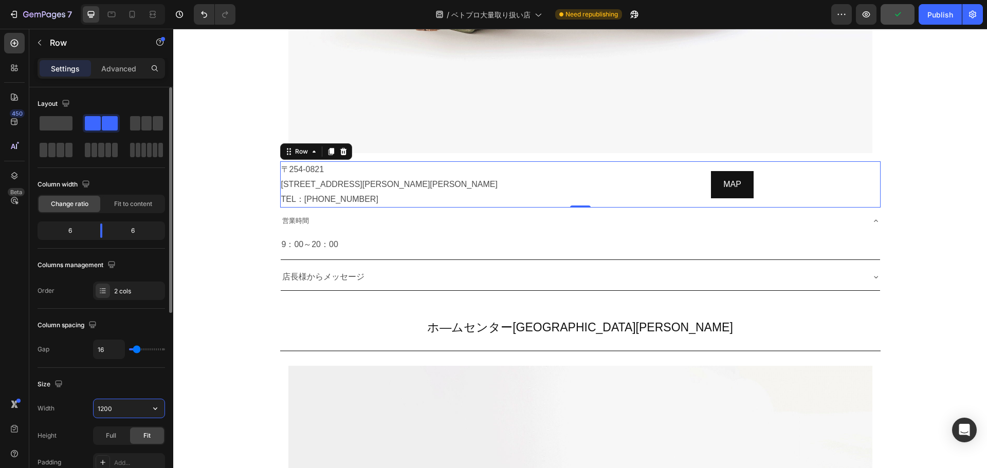
click at [116, 412] on input "1200" at bounding box center [129, 408] width 71 height 18
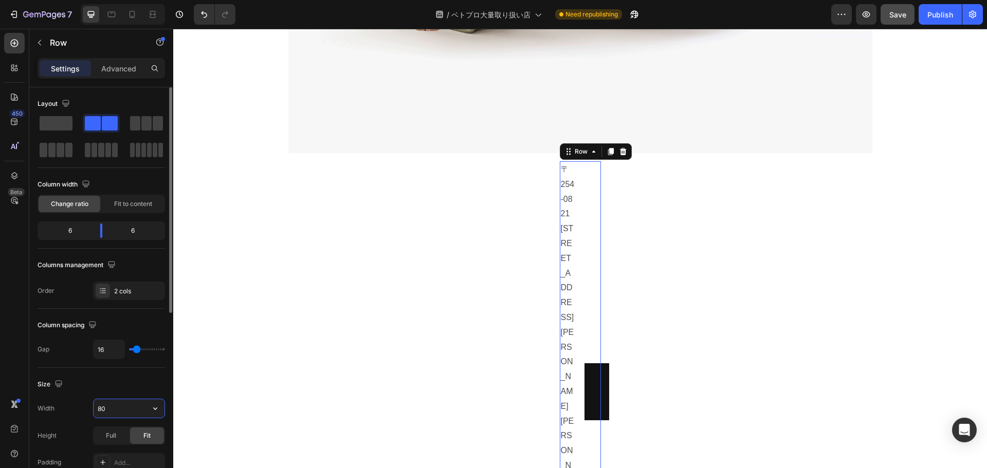
type input "800"
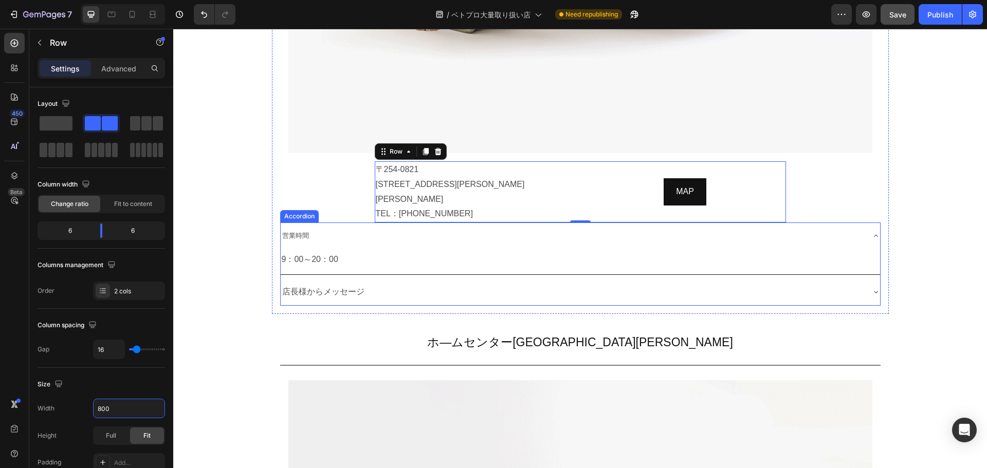
click at [603, 227] on div "営業時間" at bounding box center [572, 236] width 583 height 18
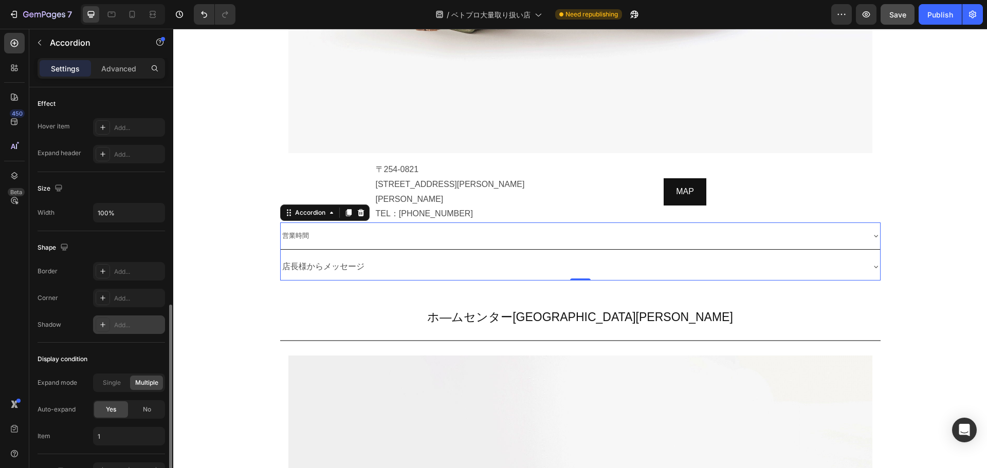
scroll to position [524, 0]
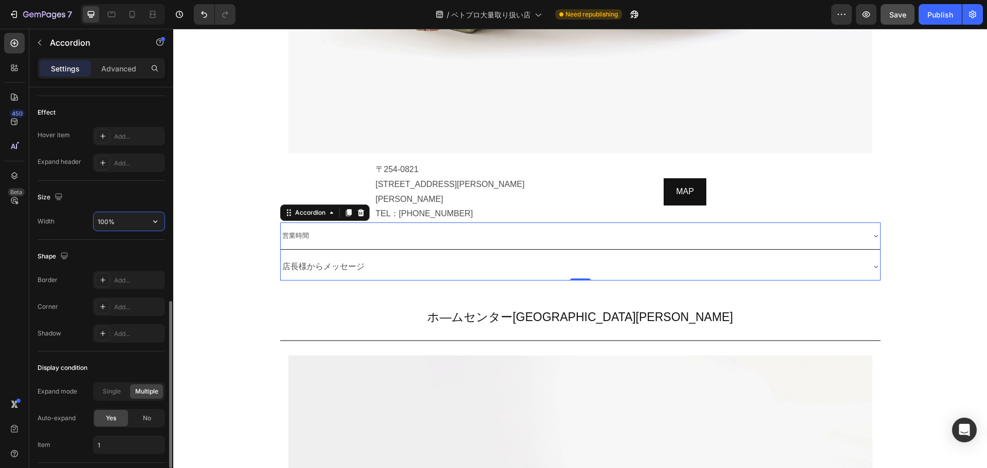
click at [133, 216] on input "100%" at bounding box center [129, 221] width 71 height 18
click at [156, 219] on icon "button" at bounding box center [155, 221] width 10 height 10
click at [131, 264] on p "Default 1200px" at bounding box center [126, 267] width 59 height 9
click at [125, 220] on input "1200" at bounding box center [129, 221] width 71 height 18
type input "800"
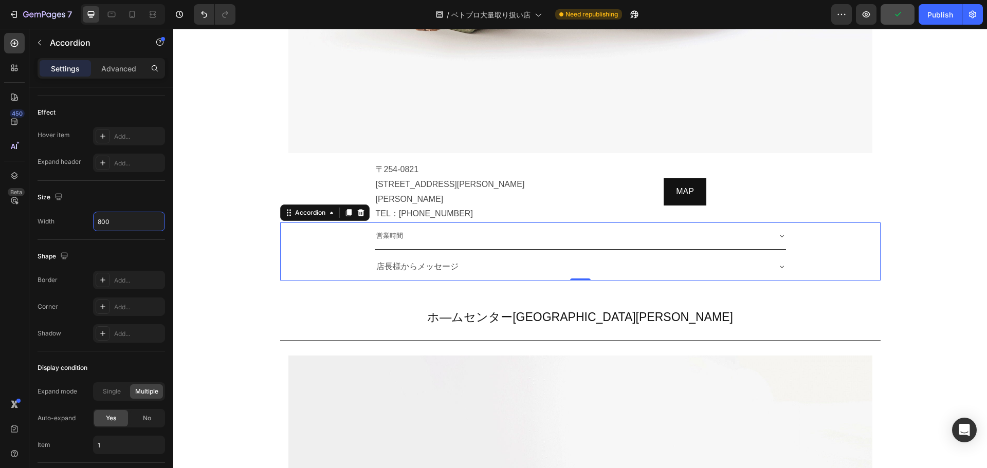
click at [394, 232] on span "営業時間" at bounding box center [389, 236] width 27 height 8
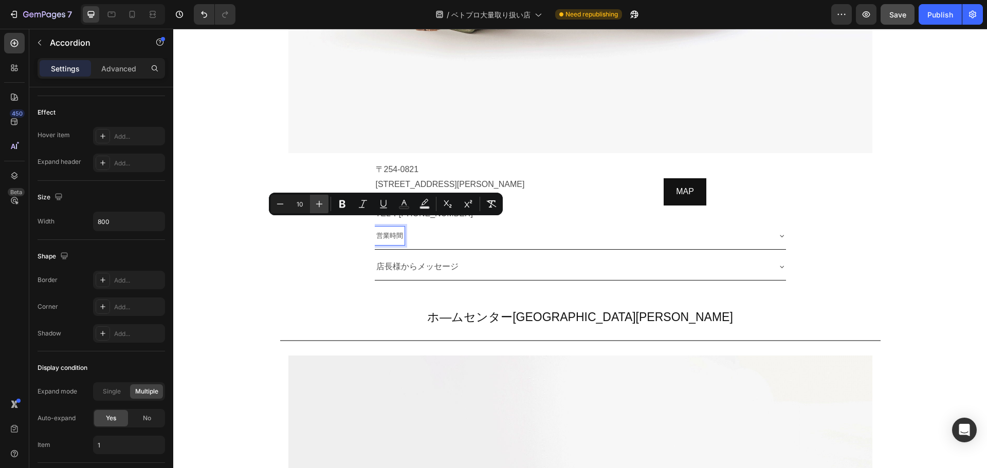
click at [321, 202] on icon "Editor contextual toolbar" at bounding box center [319, 204] width 10 height 10
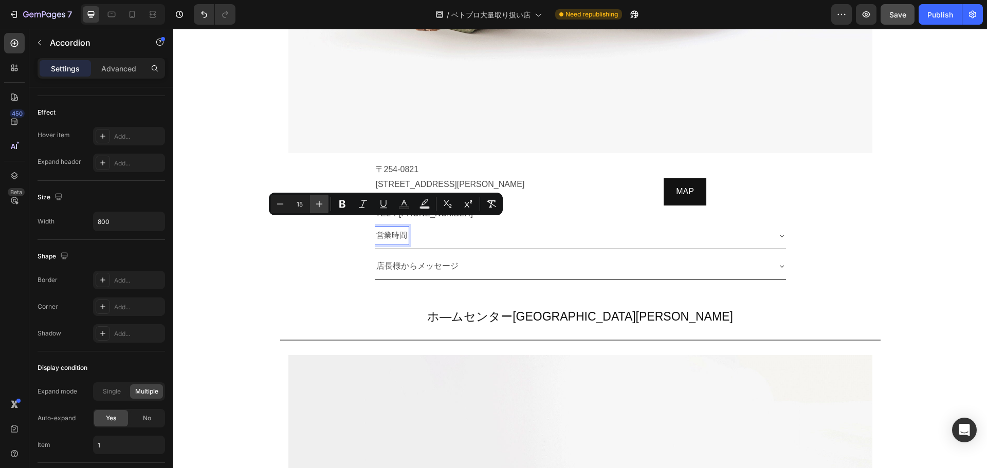
click at [321, 202] on icon "Editor contextual toolbar" at bounding box center [319, 204] width 10 height 10
type input "16"
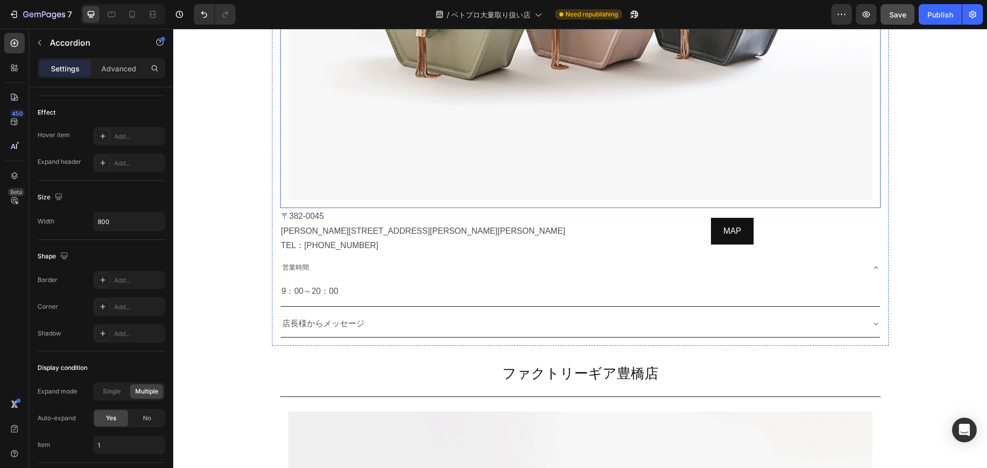
scroll to position [4430, 0]
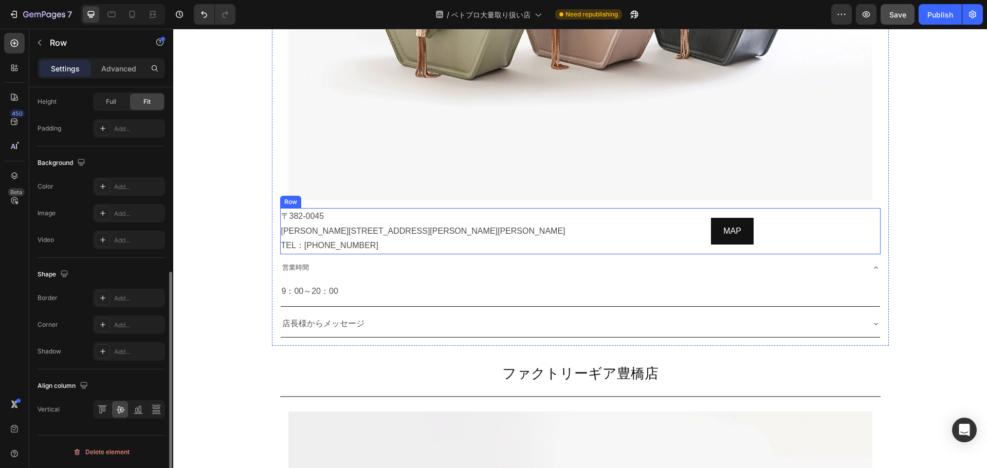
click at [577, 229] on div "〒382-0045 長野県須坂市井上854-1 TEL：026-285-9797 Text Block MAP Button Row" at bounding box center [580, 231] width 600 height 46
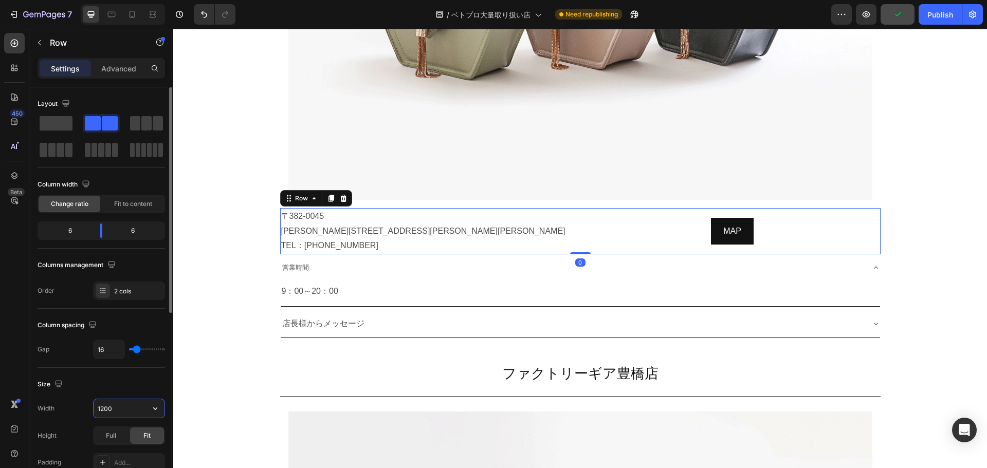
click at [124, 412] on input "1200" at bounding box center [129, 408] width 71 height 18
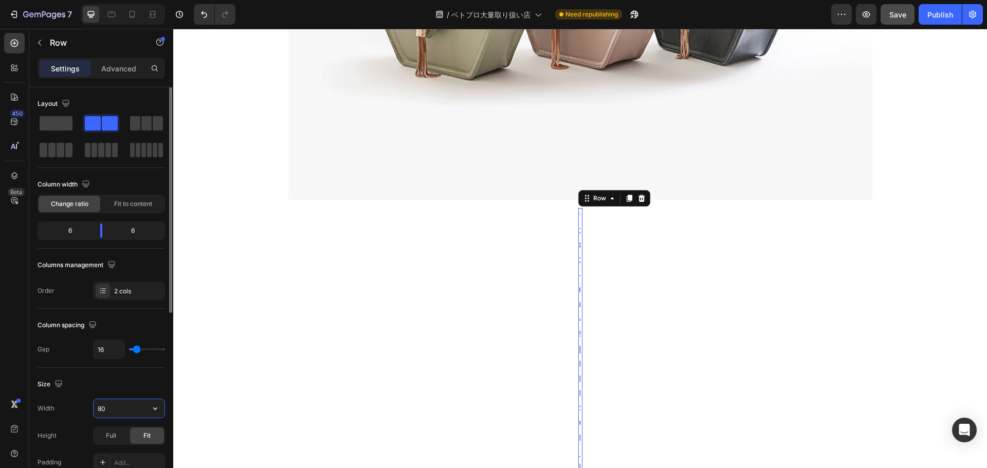
type input "800"
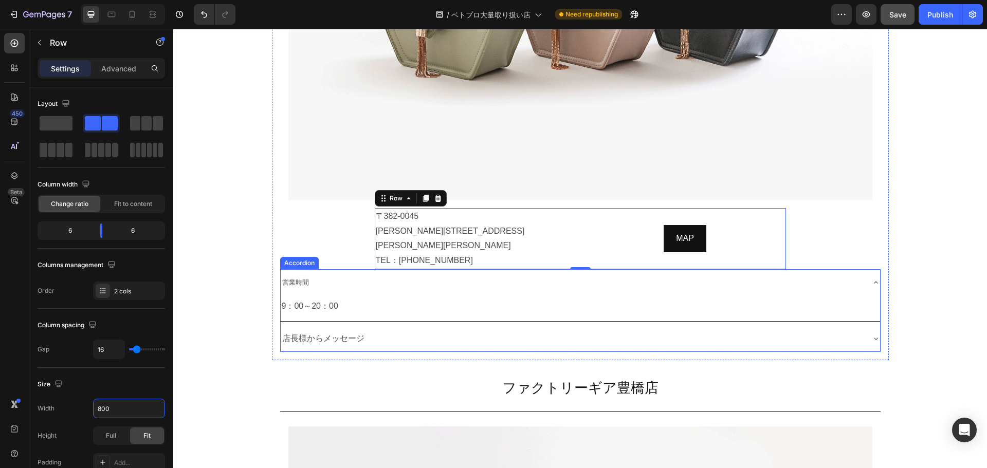
click at [528, 273] on div "営業時間" at bounding box center [572, 282] width 583 height 18
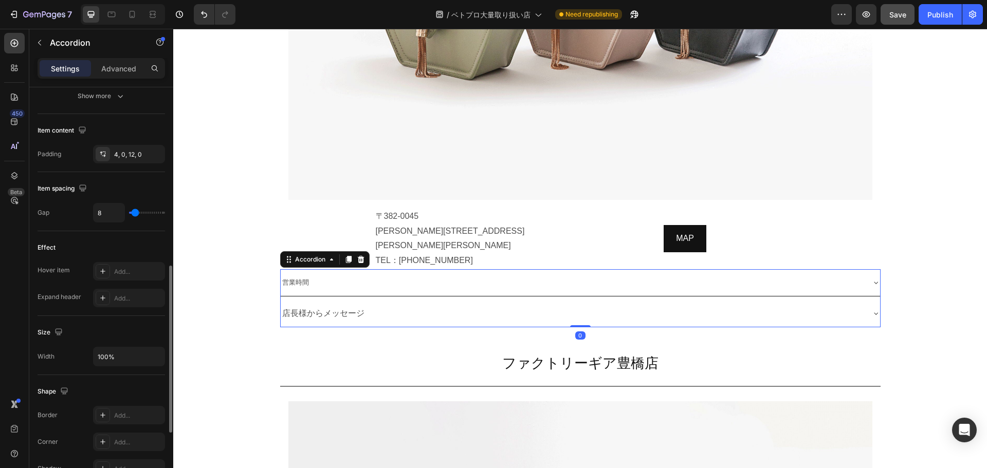
scroll to position [403, 0]
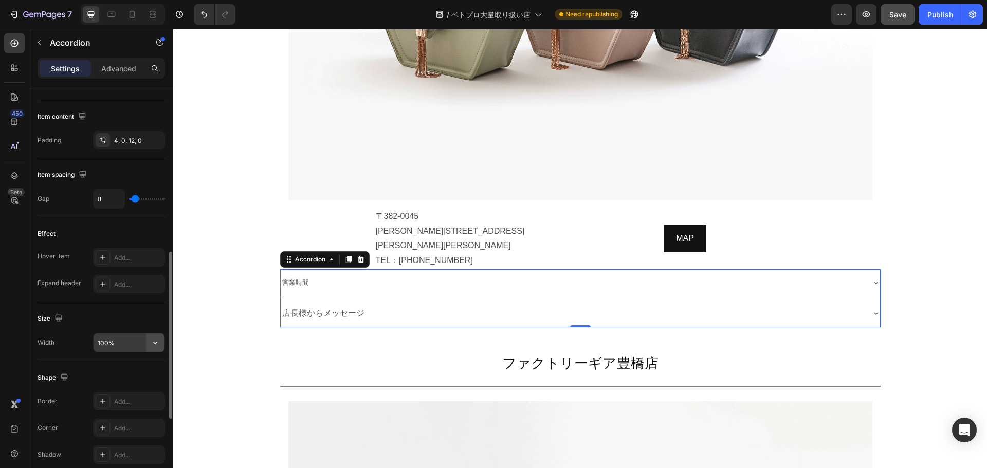
click at [160, 346] on icon "button" at bounding box center [155, 343] width 10 height 10
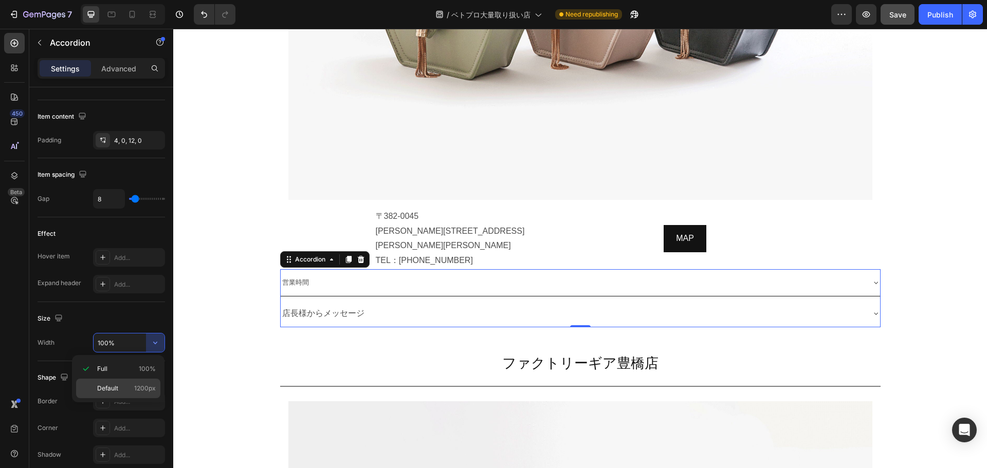
click at [115, 384] on span "Default" at bounding box center [107, 388] width 21 height 9
click at [122, 340] on input "1200" at bounding box center [129, 343] width 71 height 18
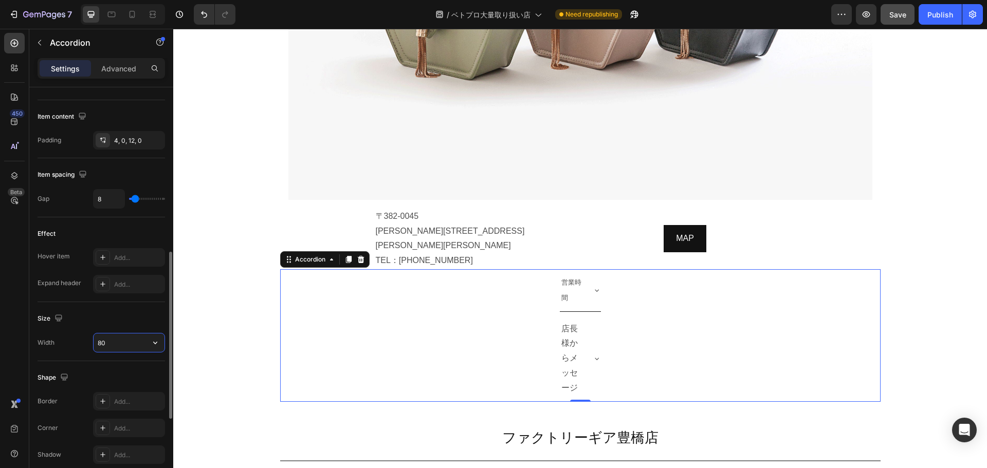
type input "800"
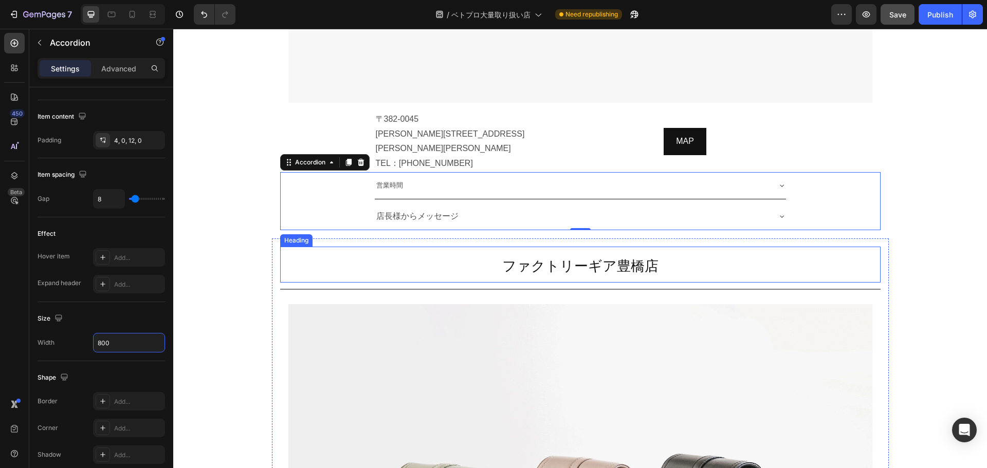
scroll to position [4528, 0]
click at [756, 246] on h2 "ファクトリーギア豊橋店" at bounding box center [580, 264] width 600 height 36
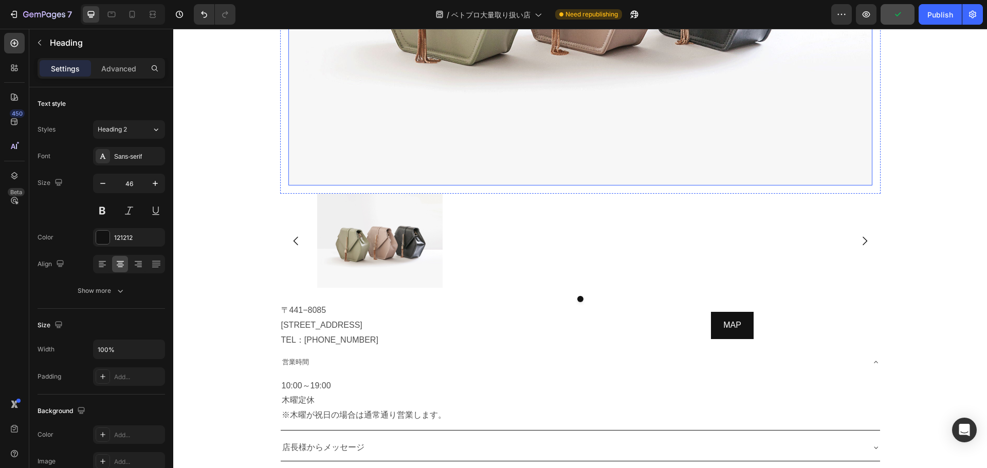
scroll to position [5080, 0]
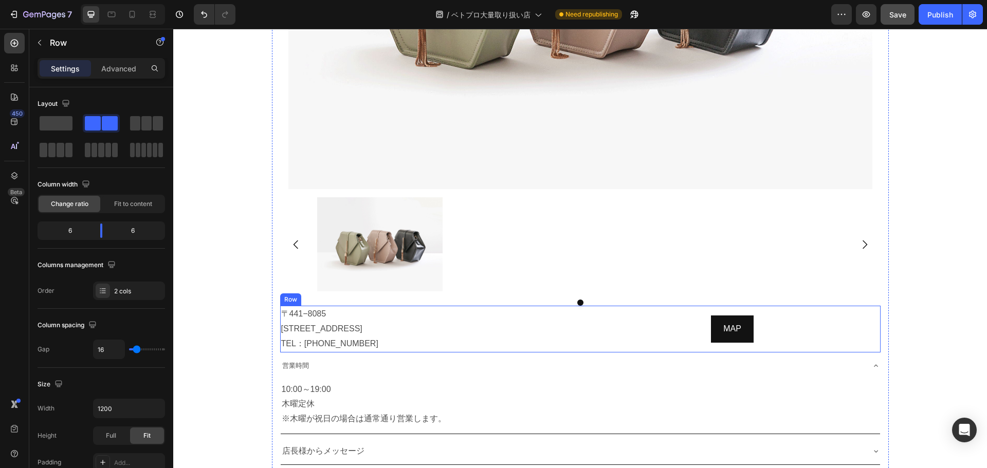
click at [579, 306] on div "〒441−8085 愛知県豊橋市青竹町38−1 TEL：0432−32−6430 Text Block MAP Button Row" at bounding box center [580, 329] width 600 height 46
click at [123, 413] on input "1200" at bounding box center [129, 408] width 71 height 18
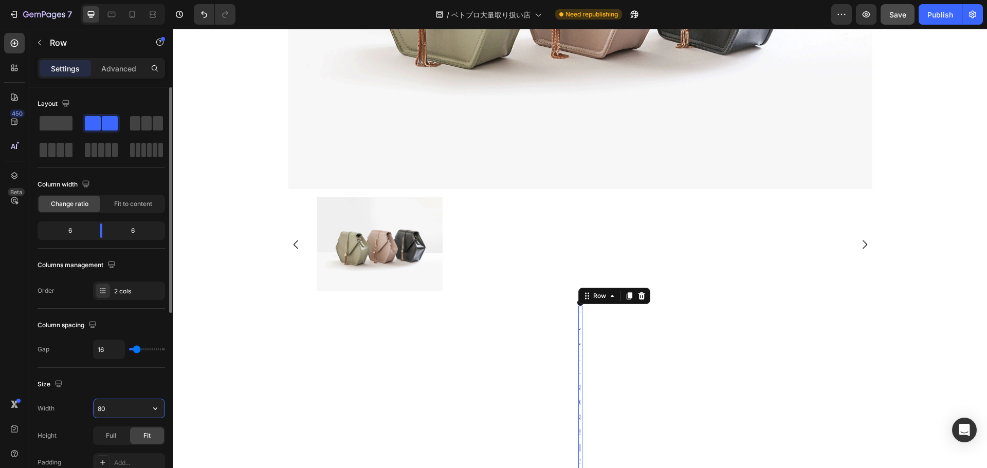
type input "800"
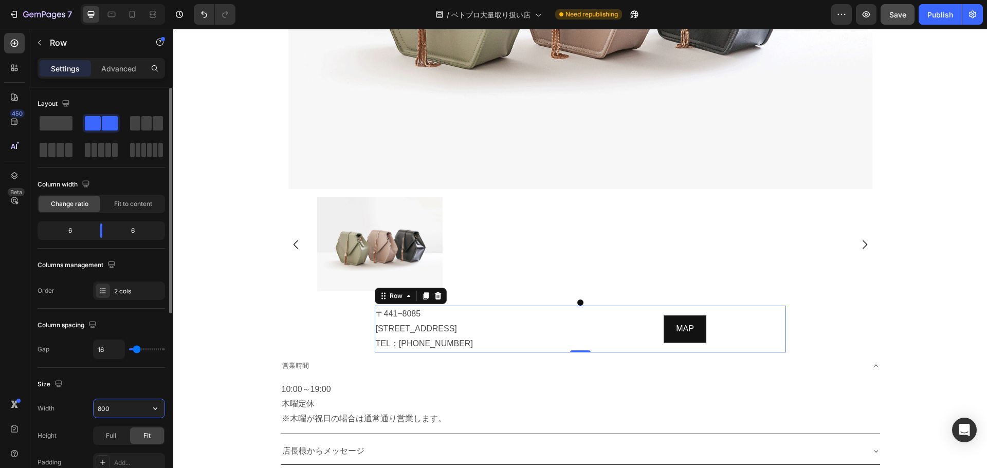
scroll to position [38, 0]
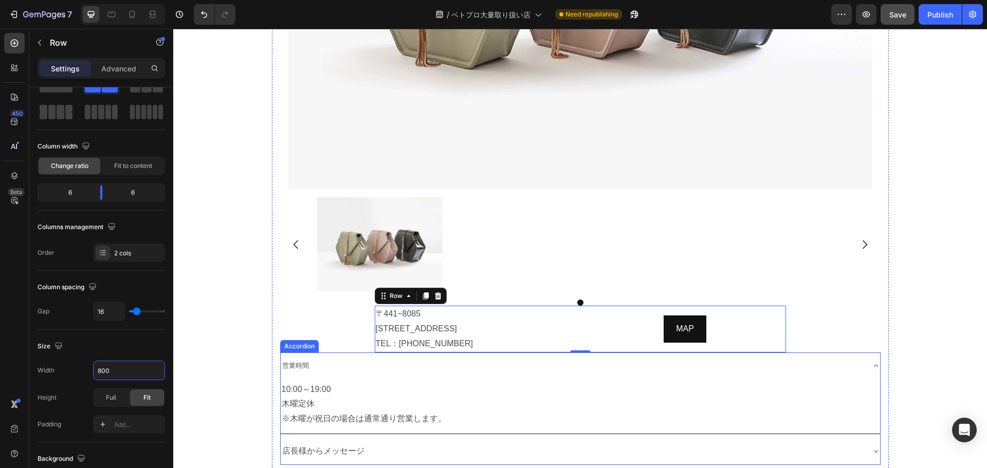
click at [588, 357] on div "営業時間" at bounding box center [572, 366] width 583 height 18
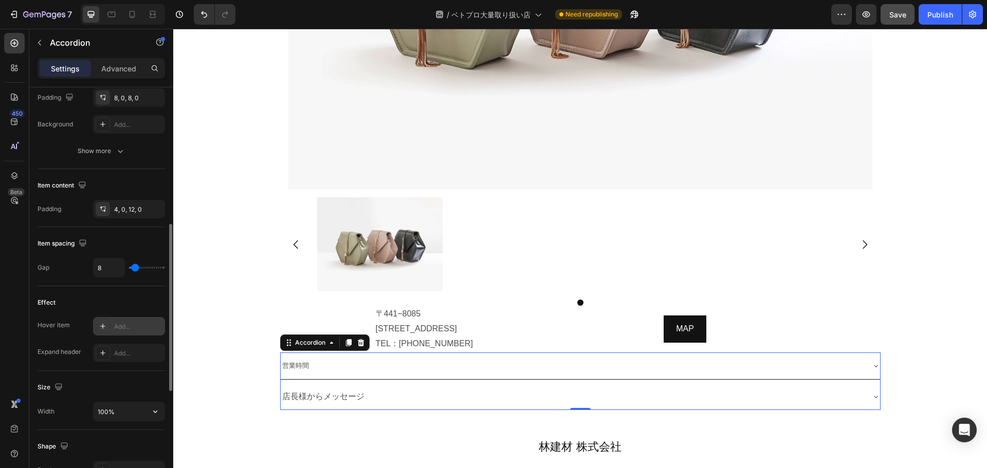
scroll to position [335, 0]
click at [152, 409] on icon "button" at bounding box center [155, 411] width 10 height 10
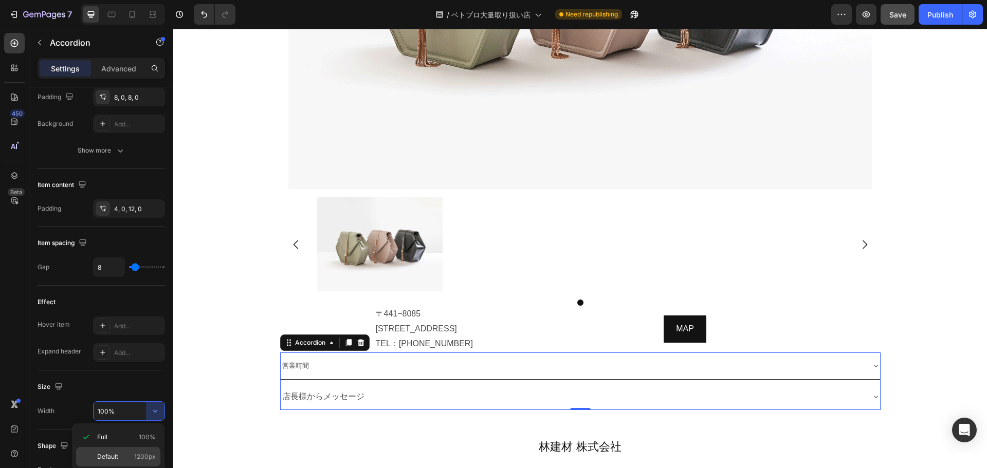
click at [127, 453] on p "Default 1200px" at bounding box center [126, 456] width 59 height 9
click at [116, 415] on input "1200" at bounding box center [129, 411] width 71 height 18
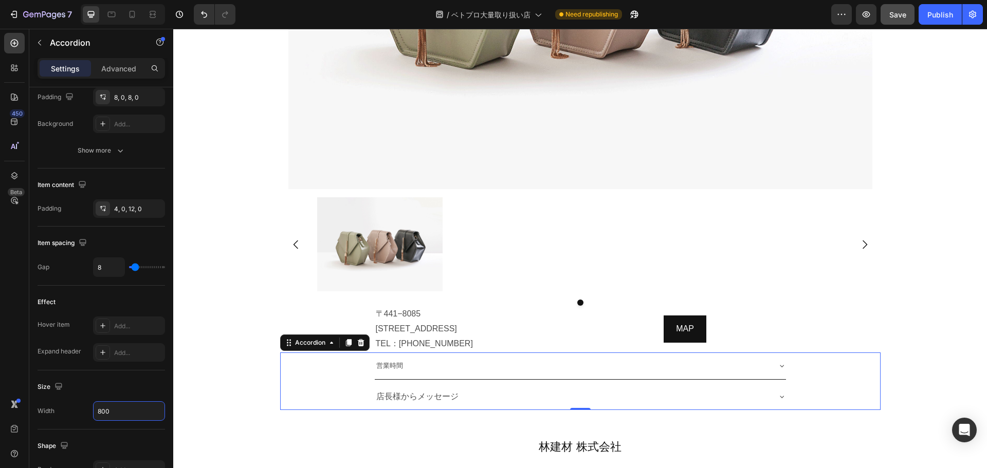
type input "800"
click at [392, 362] on span "営業時間" at bounding box center [389, 366] width 27 height 8
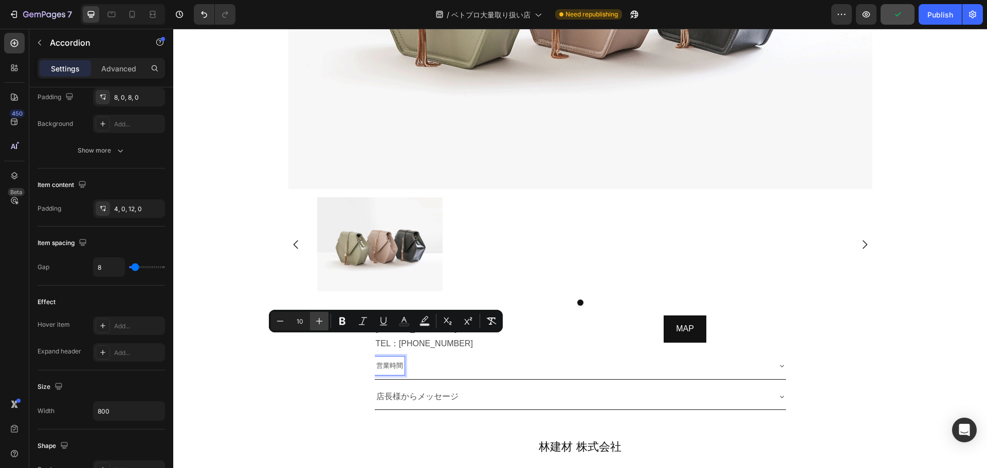
click at [322, 319] on icon "Editor contextual toolbar" at bounding box center [319, 321] width 10 height 10
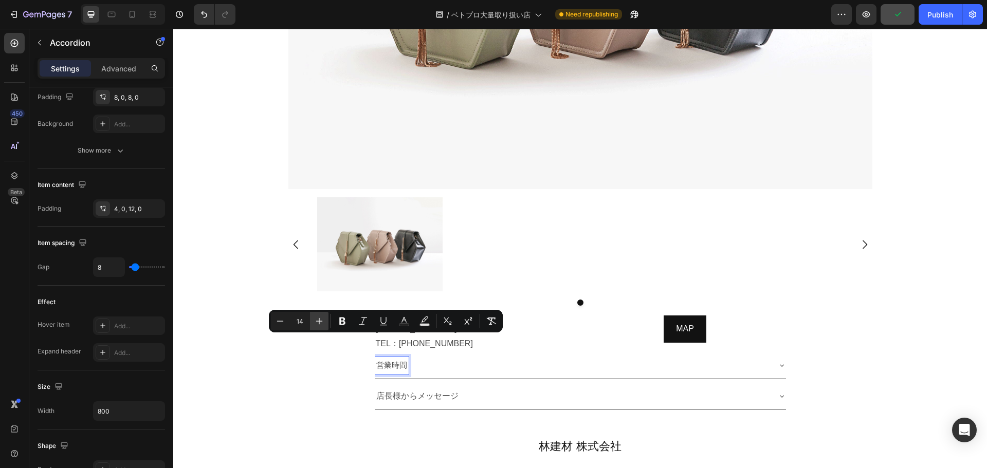
click at [322, 319] on icon "Editor contextual toolbar" at bounding box center [319, 321] width 10 height 10
click at [282, 320] on icon "Editor contextual toolbar" at bounding box center [280, 321] width 10 height 10
type input "16"
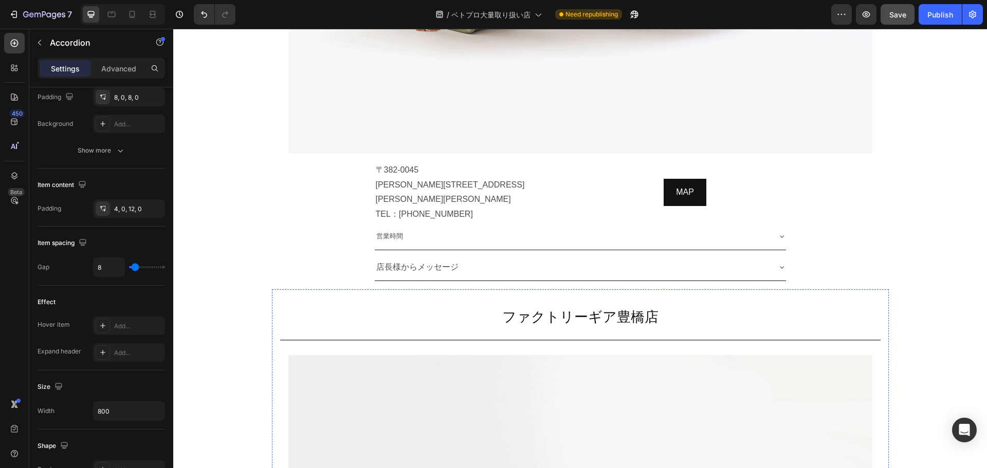
scroll to position [4397, 0]
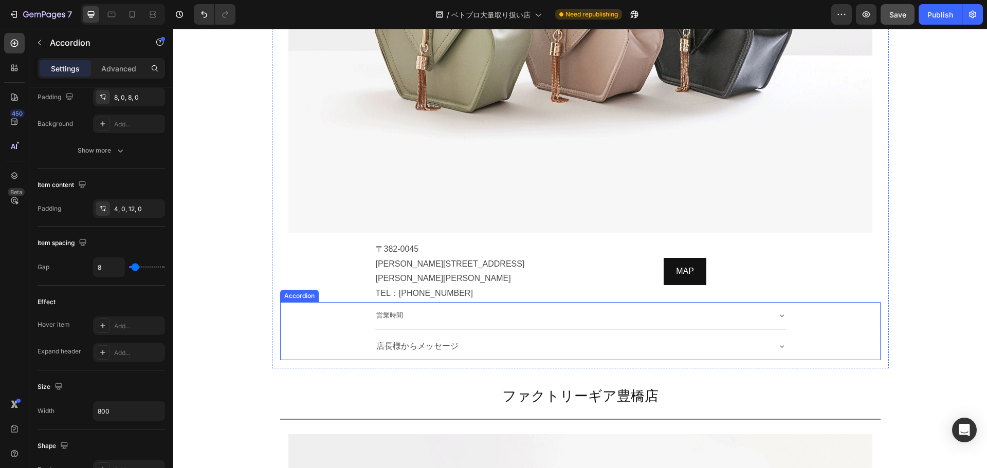
click at [391, 311] on span "営業時間" at bounding box center [389, 315] width 27 height 8
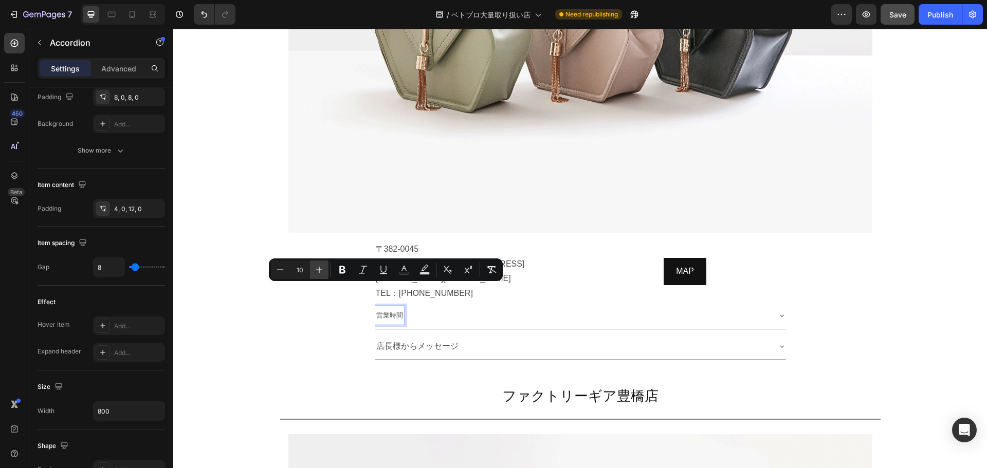
click at [314, 269] on icon "Editor contextual toolbar" at bounding box center [319, 270] width 10 height 10
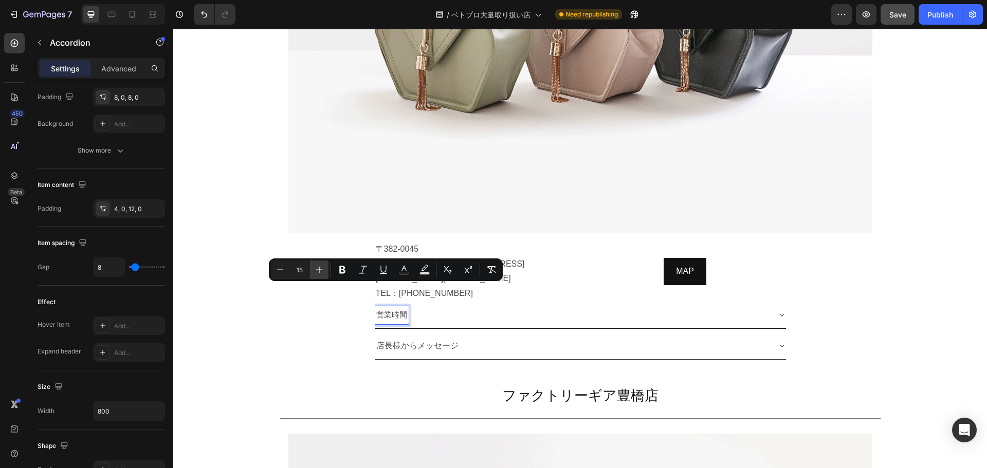
click at [314, 269] on icon "Editor contextual toolbar" at bounding box center [319, 270] width 10 height 10
type input "16"
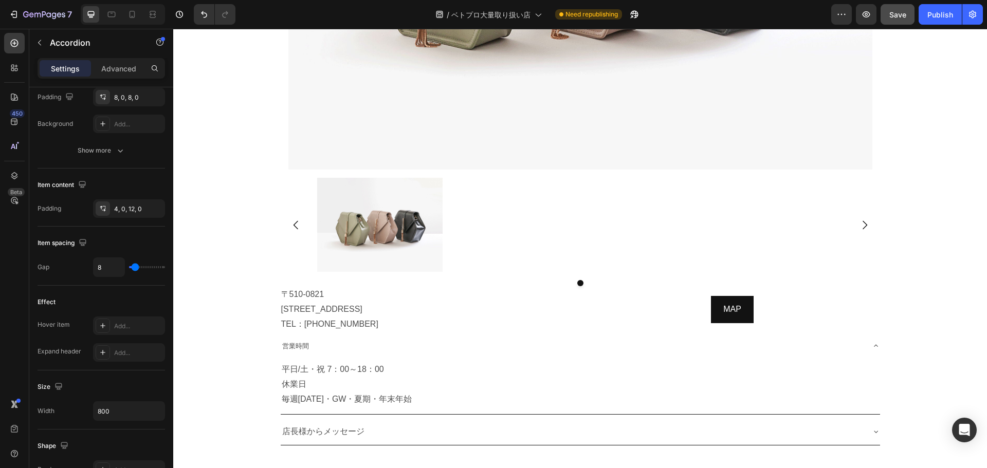
scroll to position [5868, 0]
click at [418, 289] on p "〒510-0821 三重県四日市市久保田1-6-9 TEL：059-328-5231" at bounding box center [428, 309] width 294 height 44
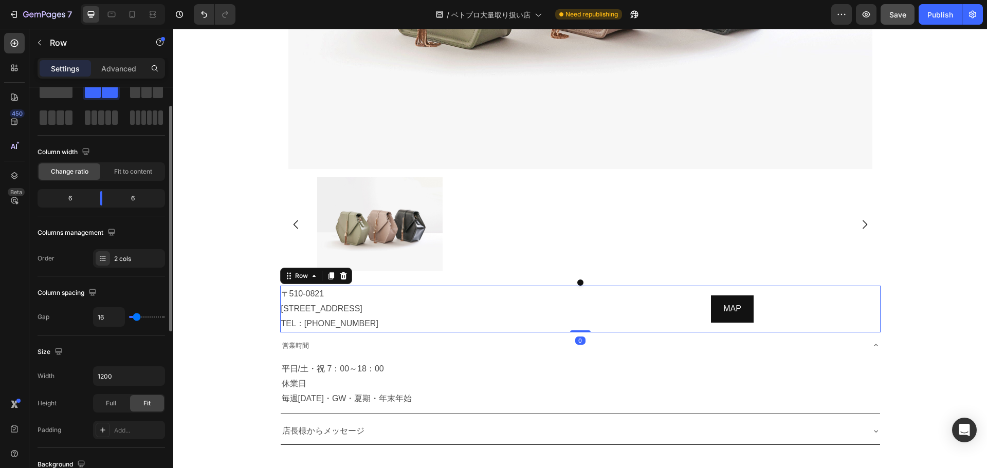
scroll to position [33, 0]
click at [130, 374] on input "1200" at bounding box center [129, 375] width 71 height 18
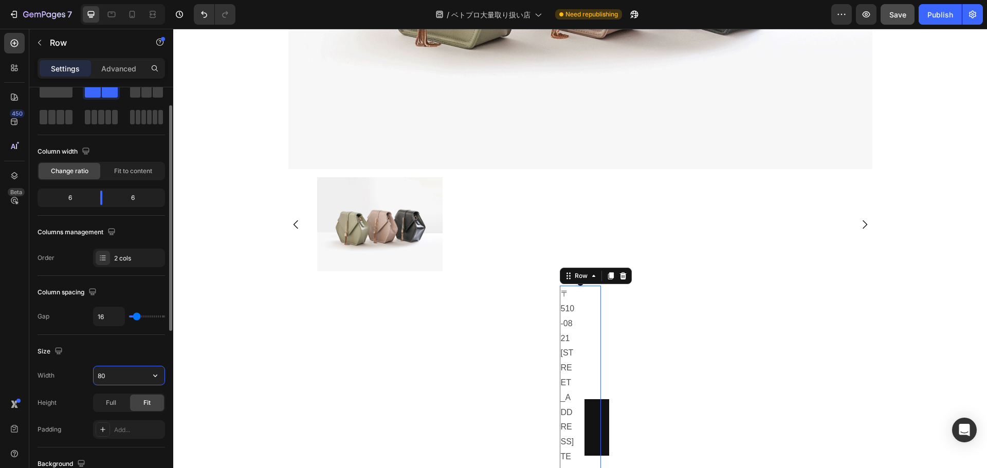
type input "800"
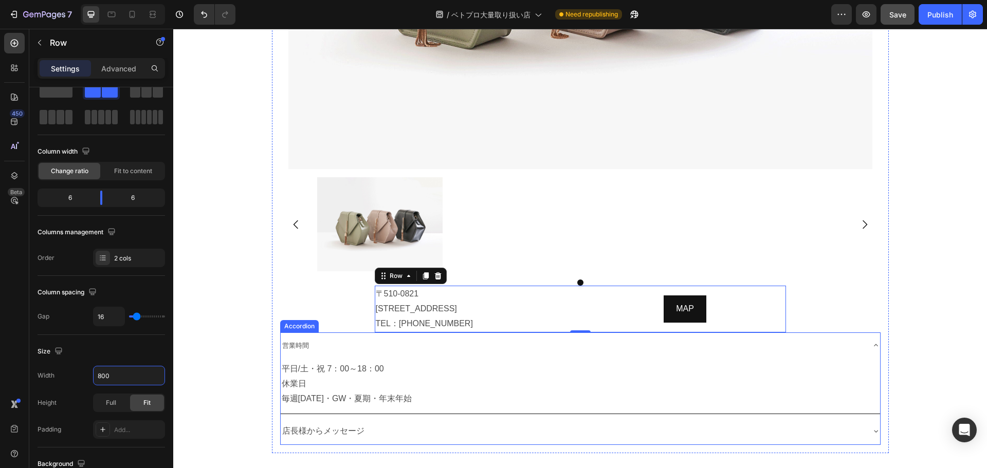
click at [573, 337] on div "営業時間" at bounding box center [572, 346] width 583 height 18
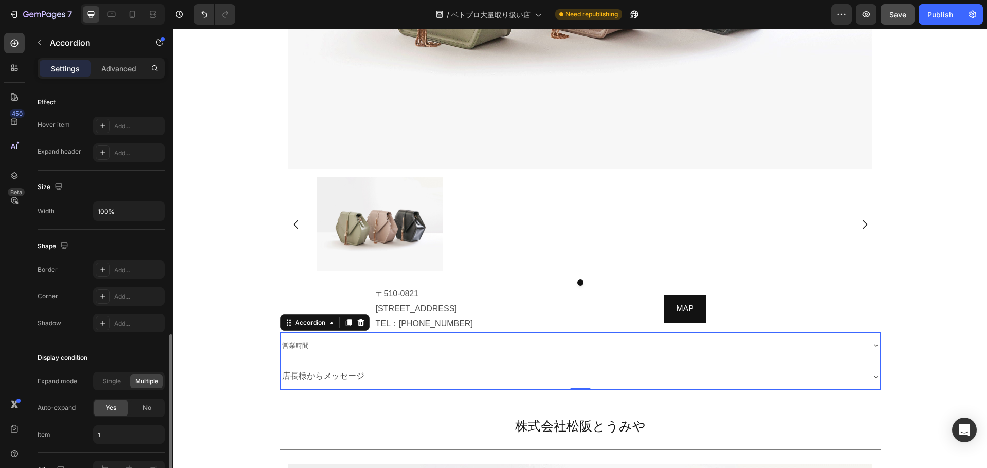
scroll to position [595, 0]
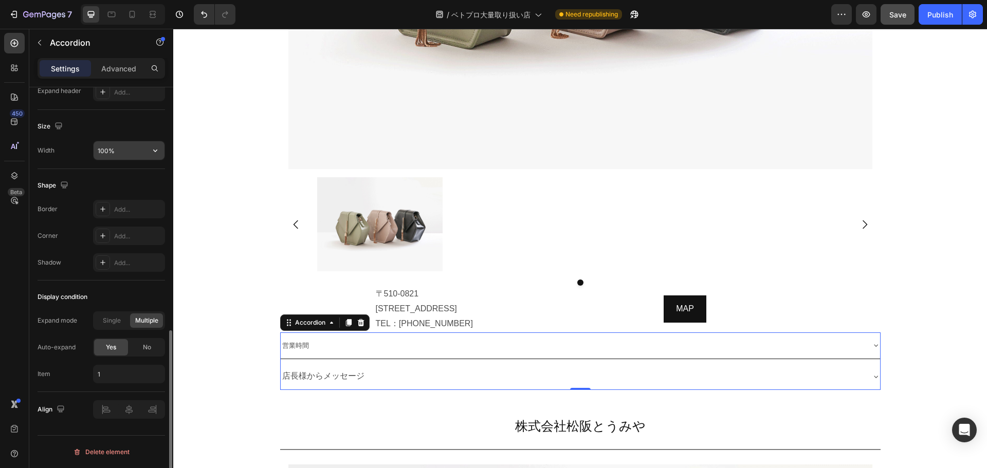
click at [131, 144] on input "100%" at bounding box center [129, 150] width 71 height 18
click at [155, 148] on icon "button" at bounding box center [155, 150] width 10 height 10
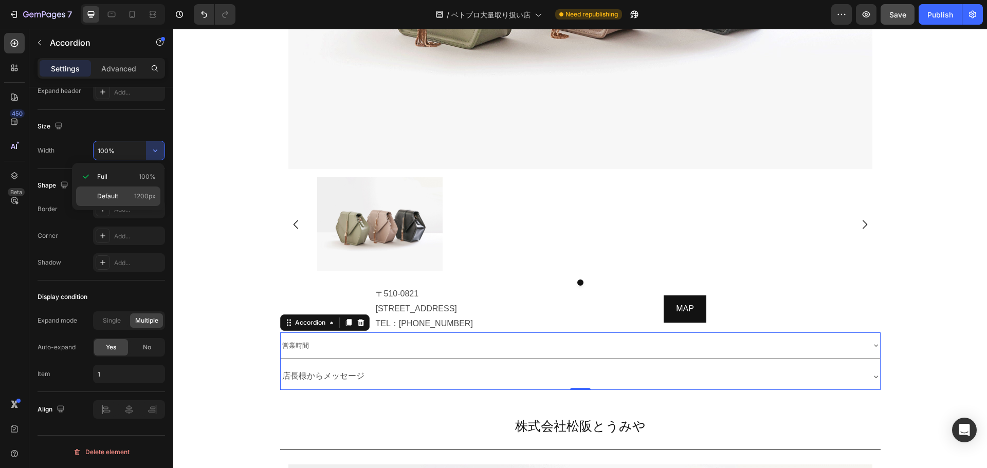
click at [118, 200] on p "Default 1200px" at bounding box center [126, 196] width 59 height 9
click at [128, 147] on input "1200" at bounding box center [129, 150] width 71 height 18
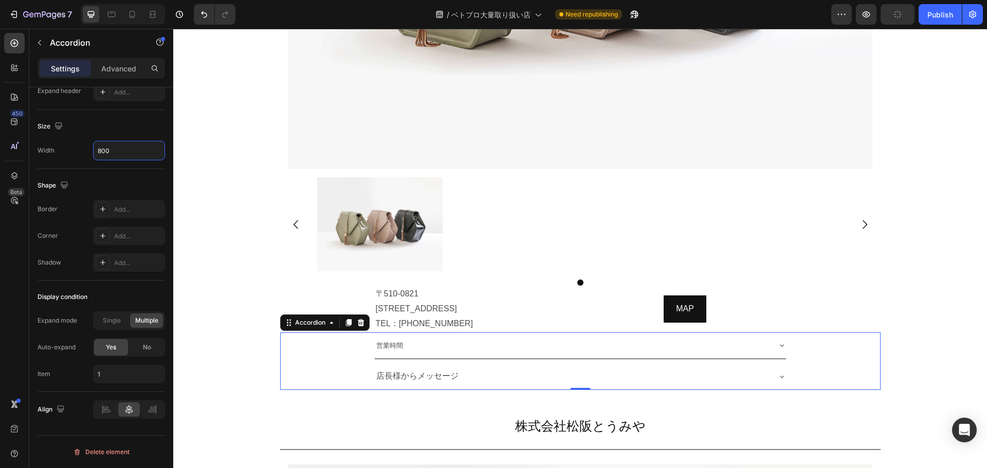
type input "800"
click at [385, 342] on span "営業時間" at bounding box center [389, 346] width 27 height 8
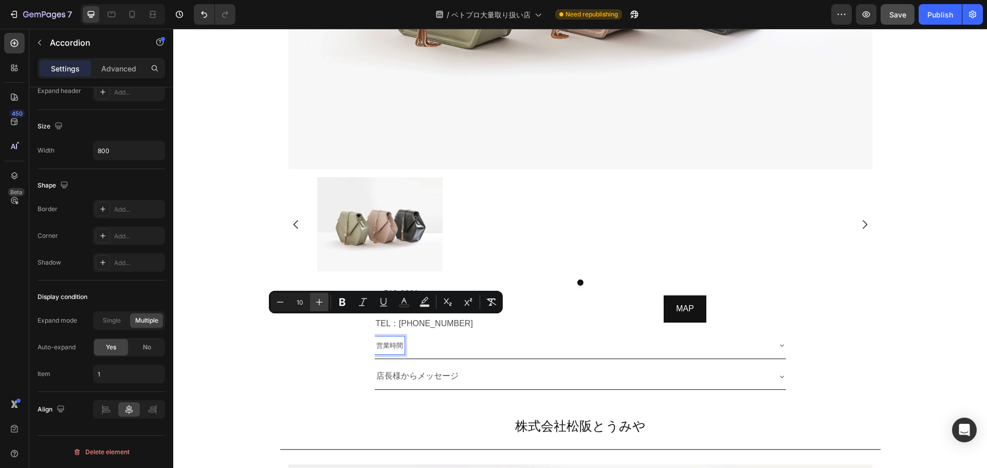
click at [315, 295] on button "Plus" at bounding box center [319, 302] width 18 height 18
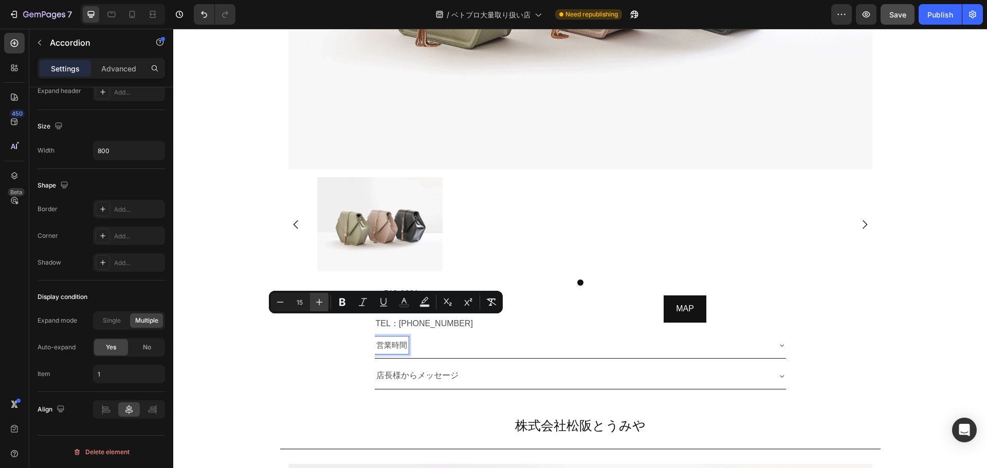
click at [315, 295] on button "Plus" at bounding box center [319, 302] width 18 height 18
type input "16"
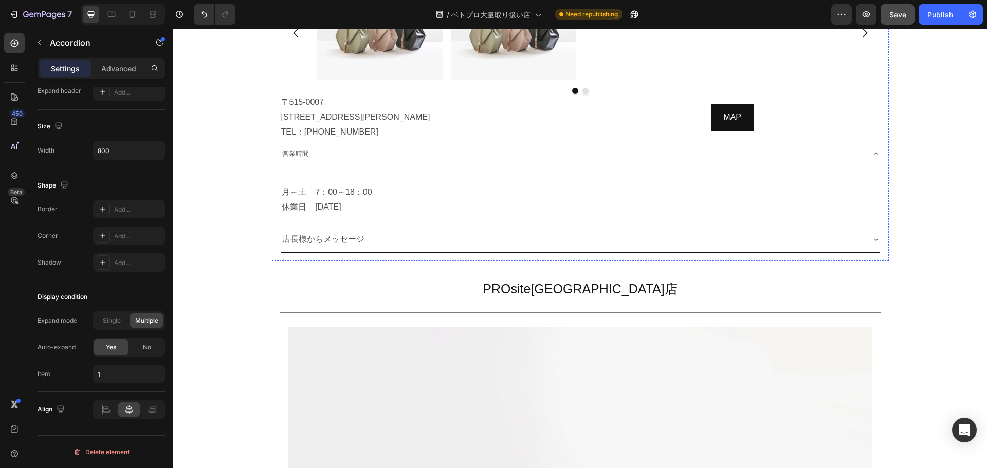
scroll to position [6795, 0]
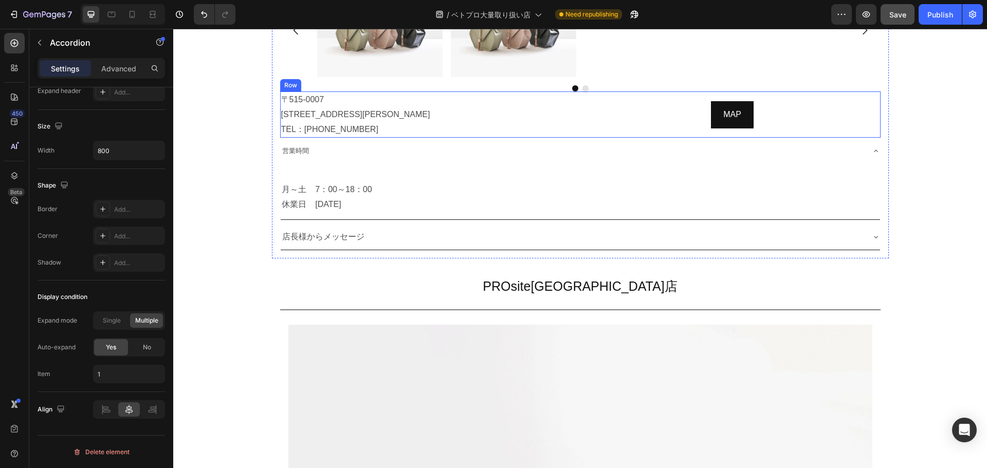
click at [573, 103] on div "〒515-0007 三重県松阪市荒木町217-1 TEL：0598-51-1038 Text Block MAP Button Row" at bounding box center [580, 114] width 600 height 46
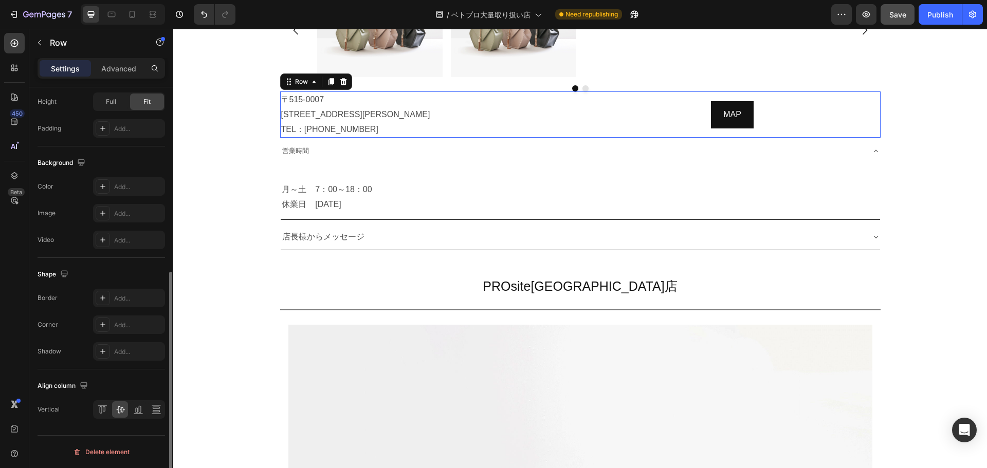
scroll to position [0, 0]
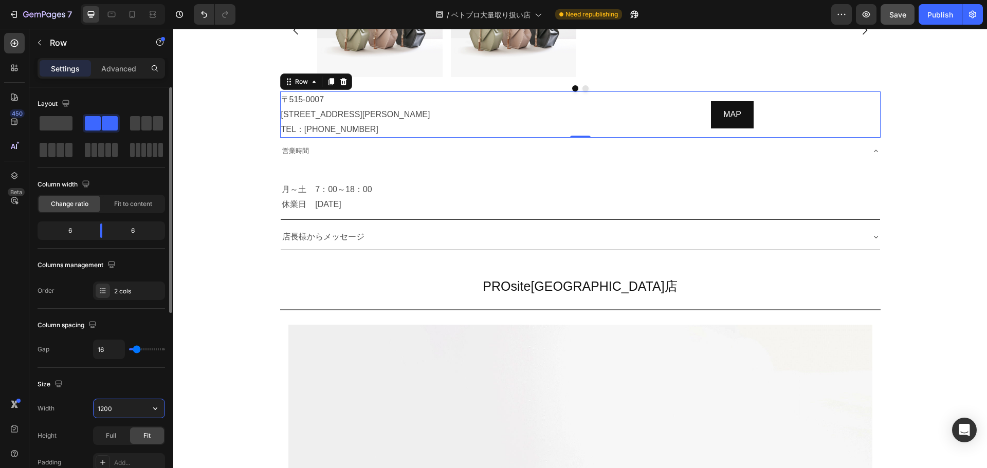
click at [117, 409] on input "1200" at bounding box center [129, 408] width 71 height 18
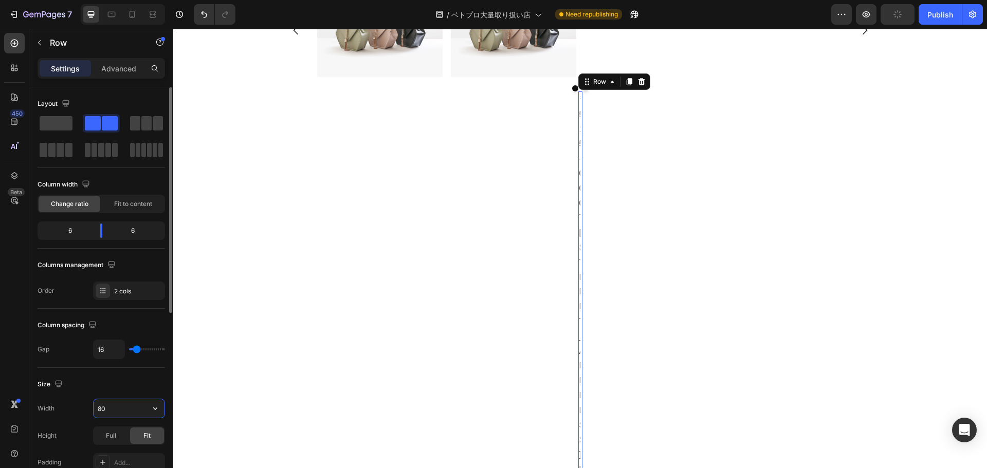
type input "800"
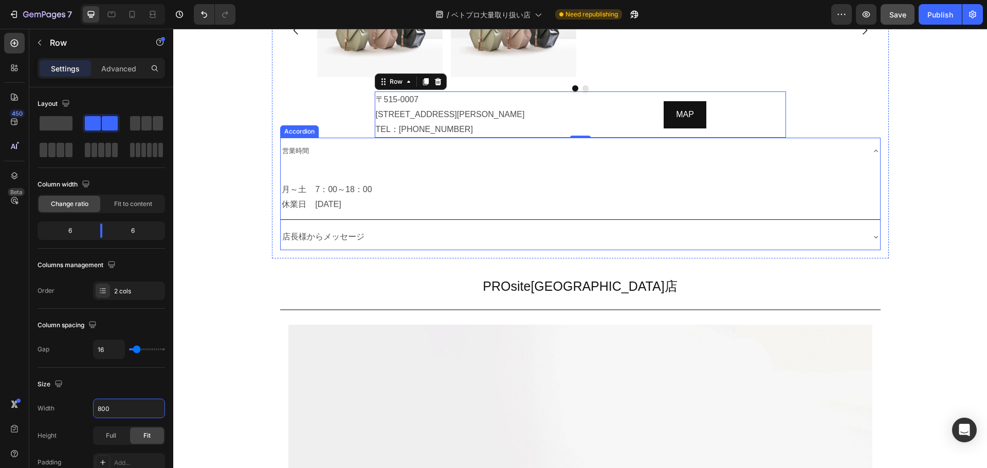
click at [591, 142] on div "営業時間" at bounding box center [572, 151] width 583 height 18
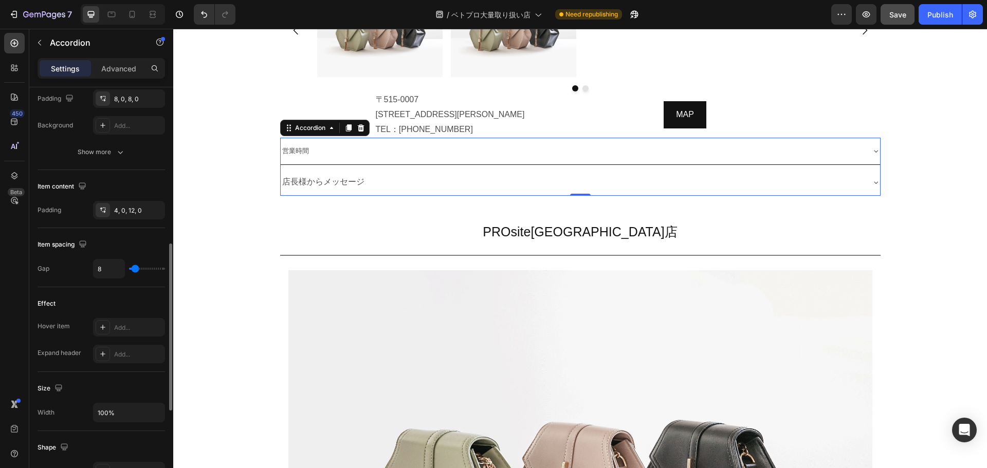
scroll to position [366, 0]
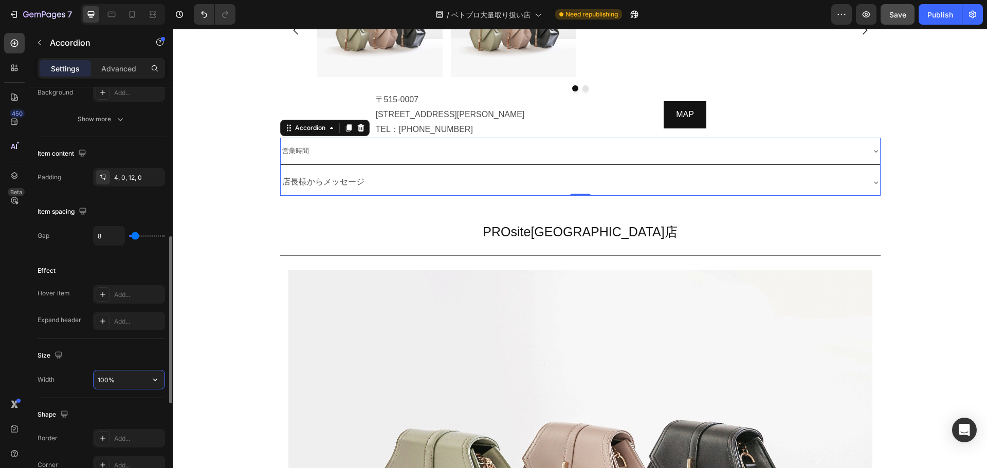
click at [107, 376] on input "100%" at bounding box center [129, 380] width 71 height 18
click at [161, 373] on button "button" at bounding box center [155, 380] width 18 height 18
click at [125, 416] on div "Default 1200px" at bounding box center [118, 426] width 84 height 20
click at [120, 387] on input "1200" at bounding box center [129, 380] width 71 height 18
type input "800"
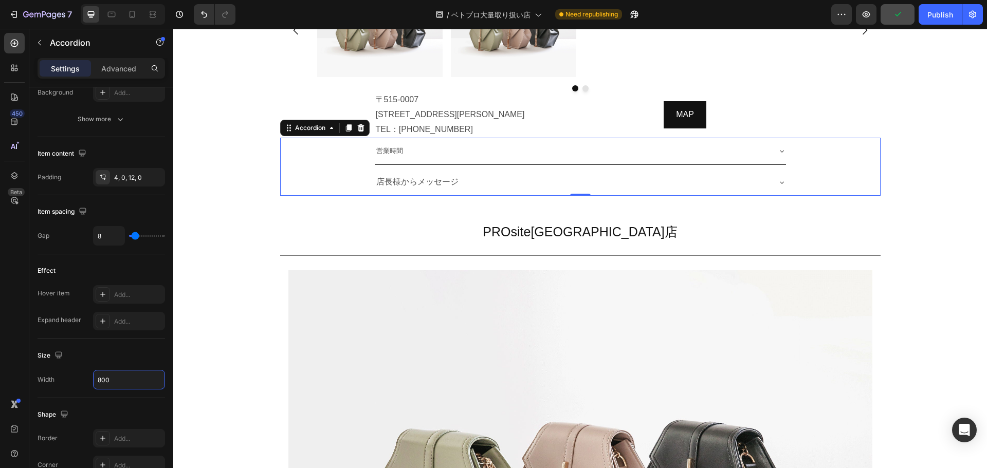
click at [387, 147] on span "営業時間" at bounding box center [389, 151] width 27 height 8
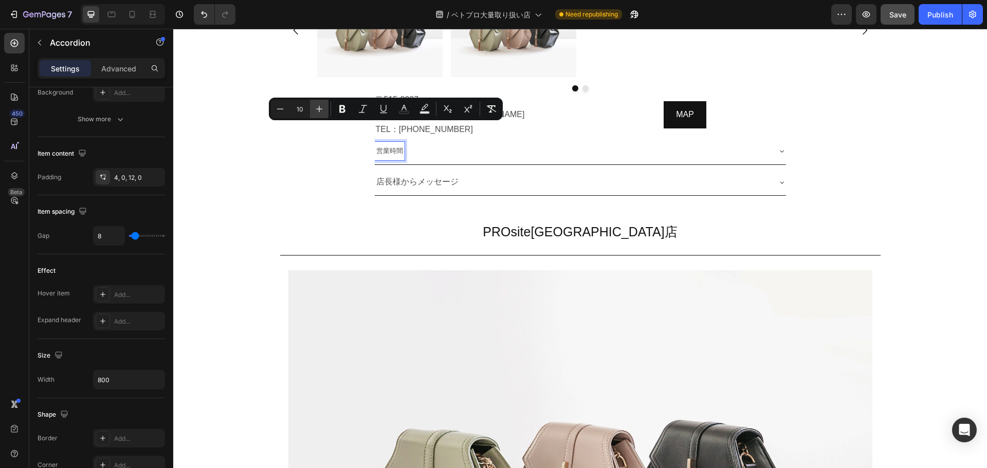
click at [315, 108] on icon "Editor contextual toolbar" at bounding box center [319, 109] width 10 height 10
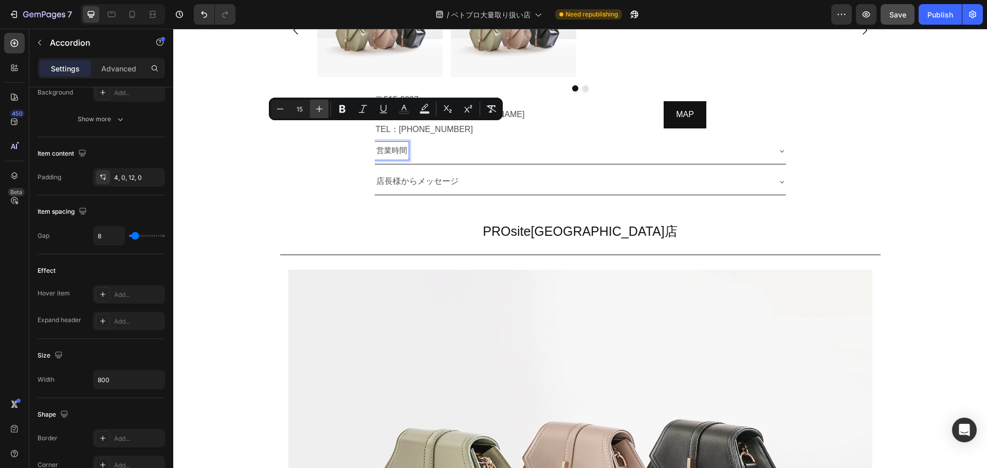
click at [315, 108] on icon "Editor contextual toolbar" at bounding box center [319, 109] width 10 height 10
type input "16"
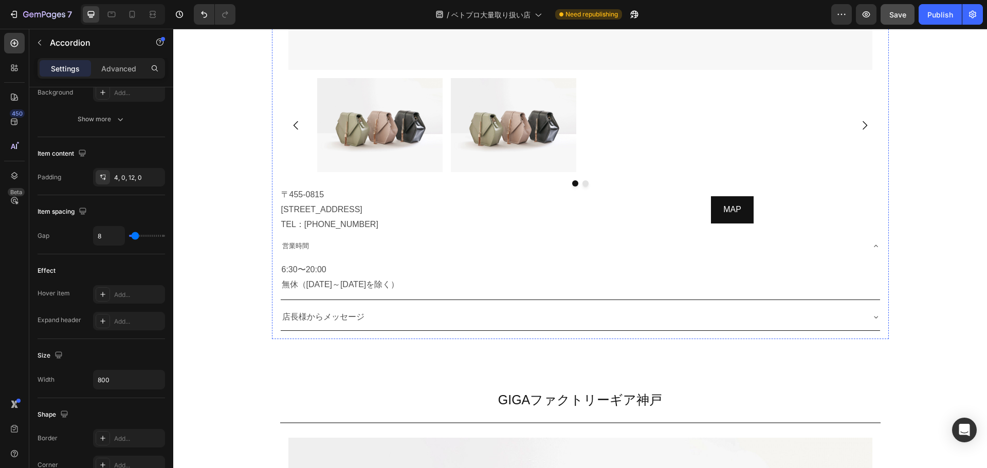
scroll to position [7433, 0]
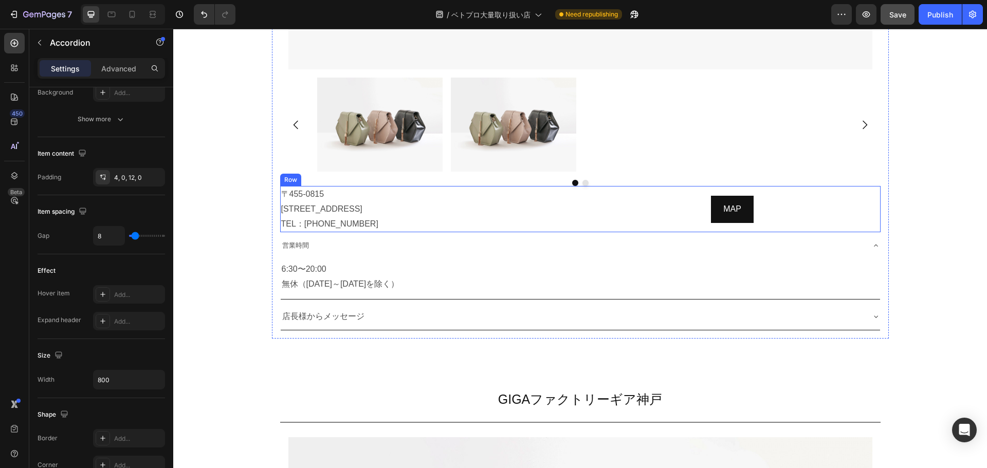
click at [577, 186] on div "〒455-0815 愛知県名古屋市港区油屋町1丁目8 TEL：052-382-2483 Text Block MAP Button Row" at bounding box center [580, 209] width 600 height 46
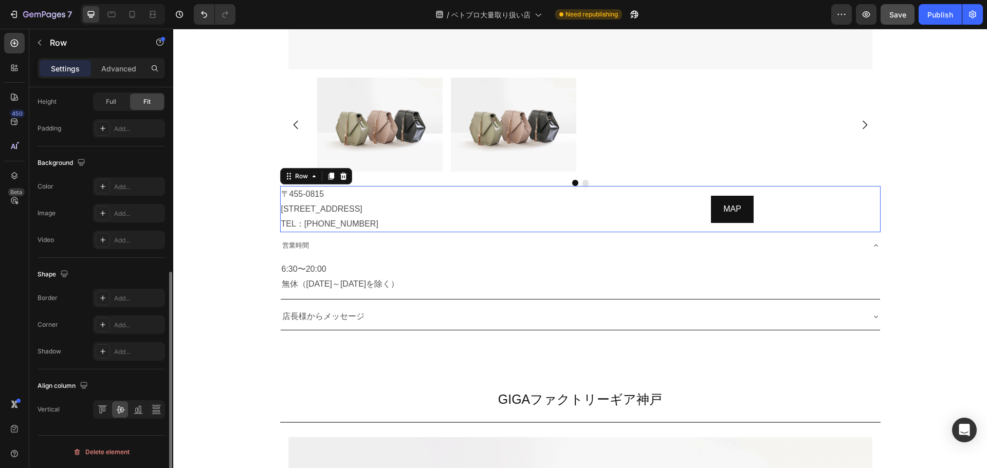
scroll to position [0, 0]
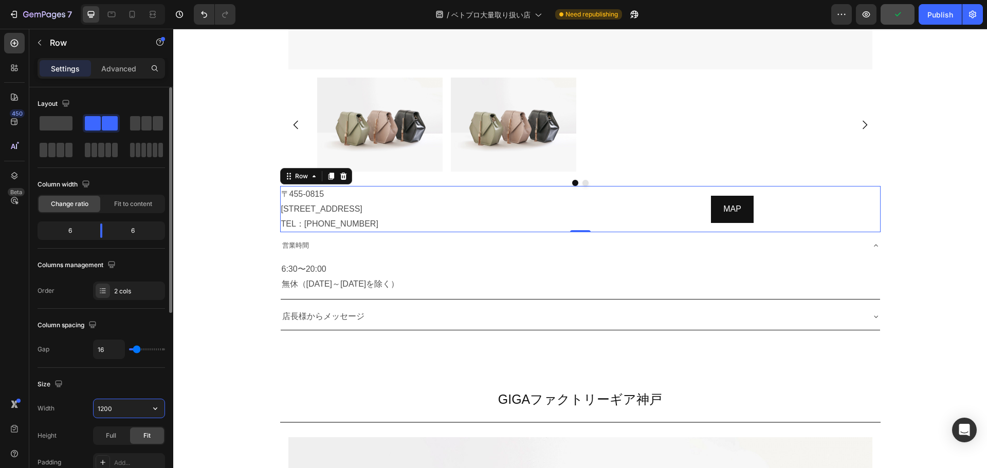
click at [117, 410] on input "1200" at bounding box center [129, 408] width 71 height 18
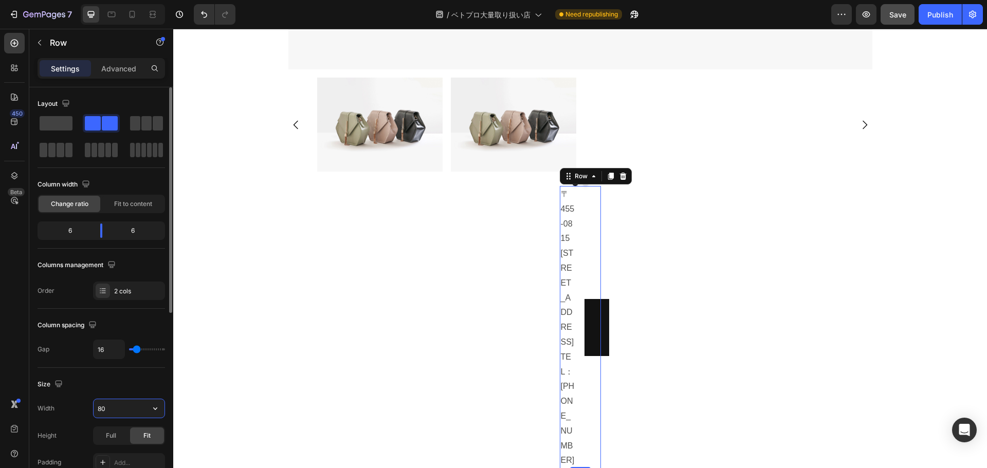
type input "800"
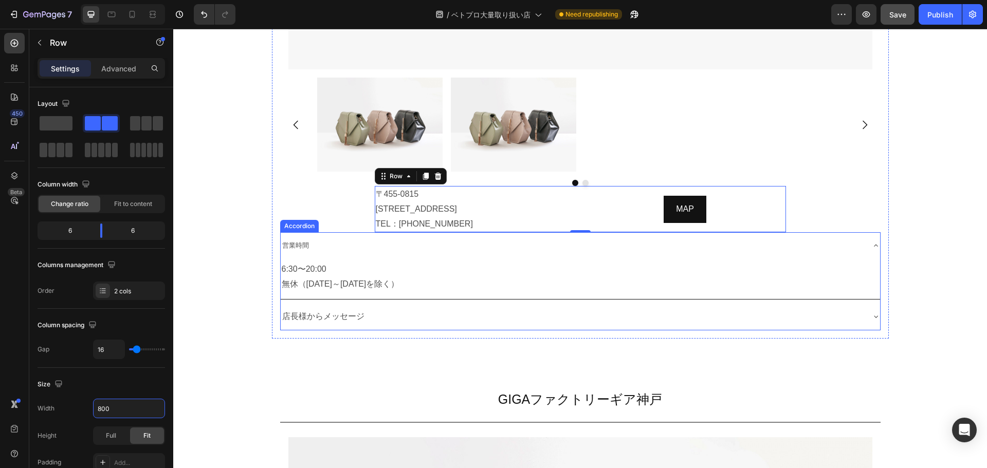
click at [562, 236] on div "営業時間" at bounding box center [572, 245] width 583 height 18
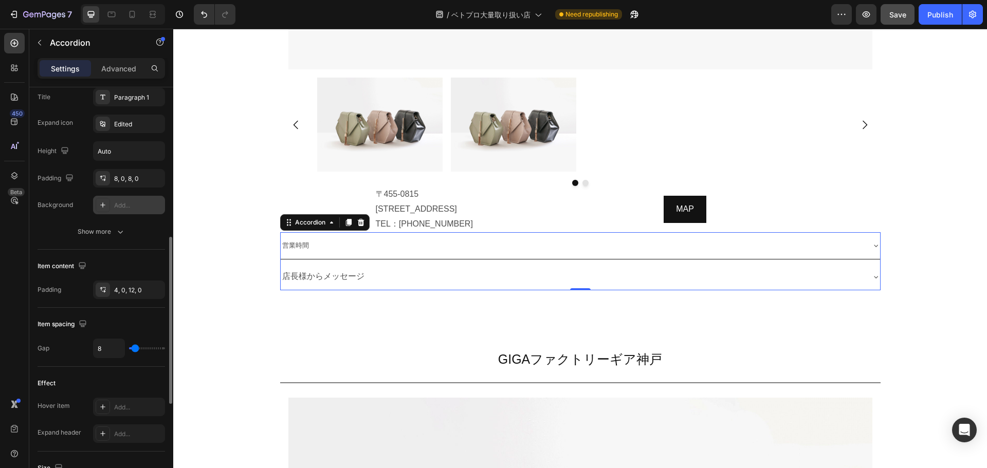
scroll to position [323, 0]
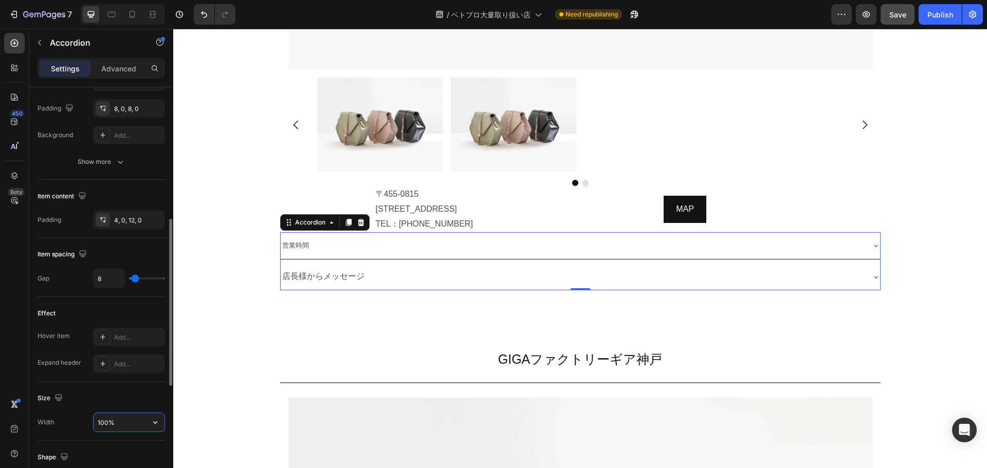
click at [112, 420] on input "100%" at bounding box center [129, 422] width 71 height 18
click at [158, 419] on icon "button" at bounding box center [155, 422] width 10 height 10
click at [143, 397] on span "1200px" at bounding box center [145, 394] width 22 height 9
click at [122, 421] on input "1200" at bounding box center [129, 422] width 71 height 18
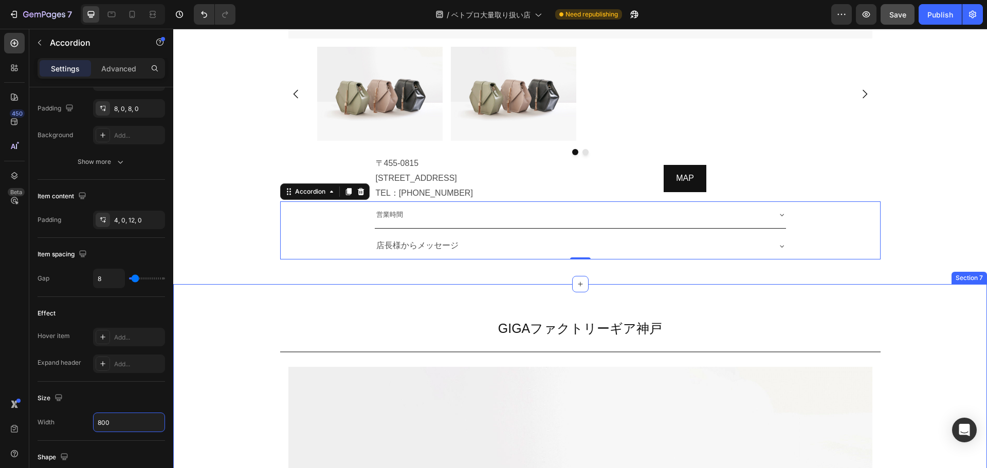
scroll to position [7464, 0]
type input "800"
click at [382, 211] on span "営業時間" at bounding box center [389, 215] width 27 height 8
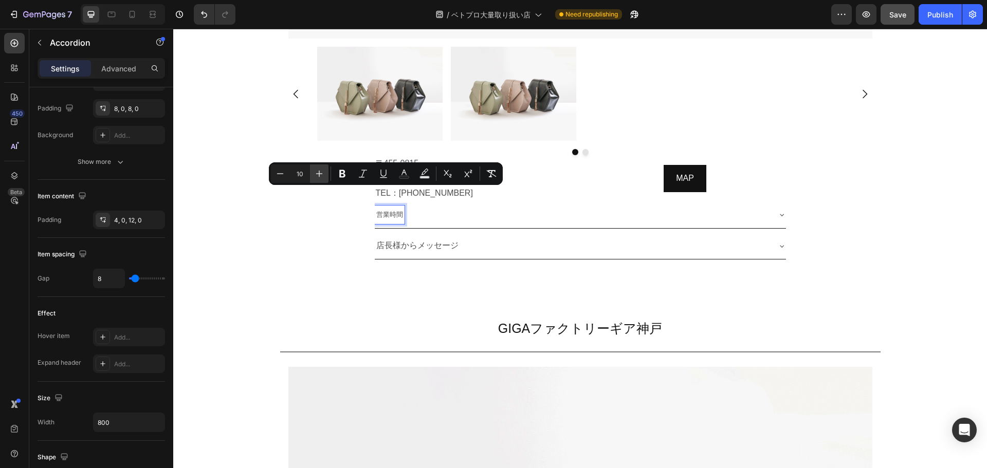
click at [324, 171] on icon "Editor contextual toolbar" at bounding box center [319, 174] width 10 height 10
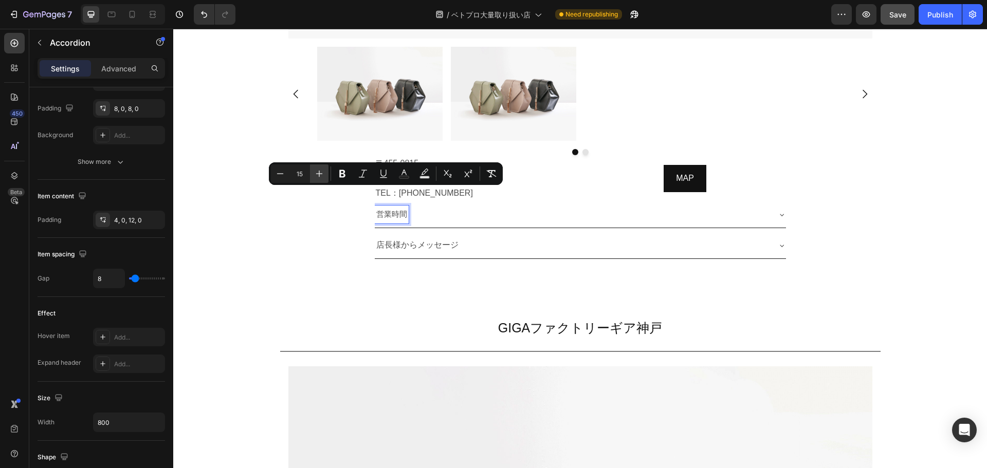
click at [324, 171] on icon "Editor contextual toolbar" at bounding box center [319, 174] width 10 height 10
type input "16"
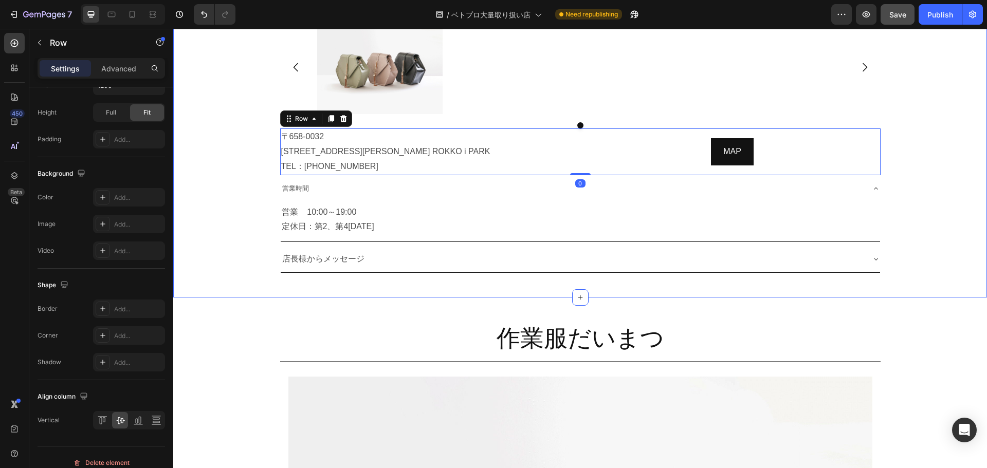
scroll to position [0, 0]
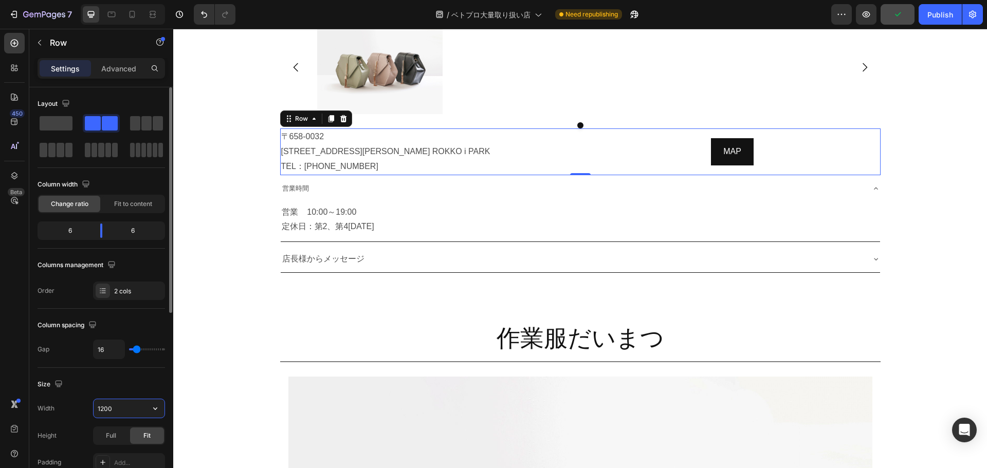
click at [128, 408] on input "1200" at bounding box center [129, 408] width 71 height 18
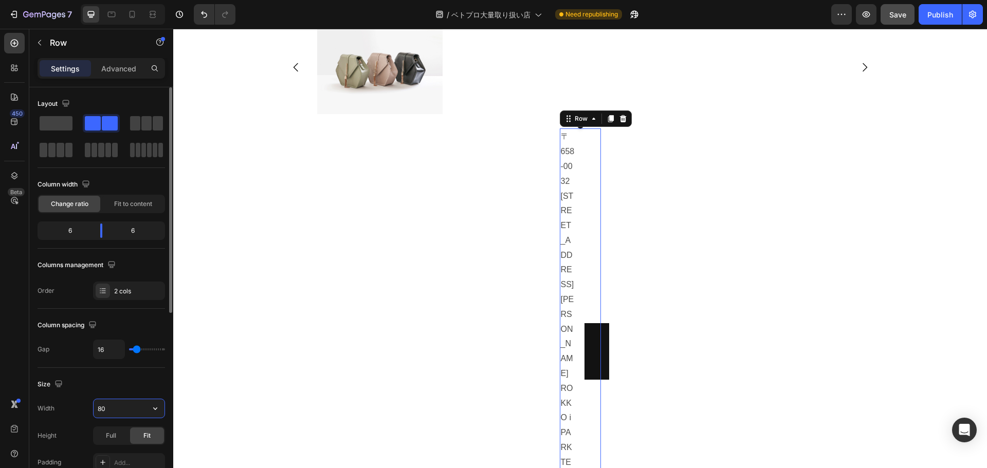
type input "800"
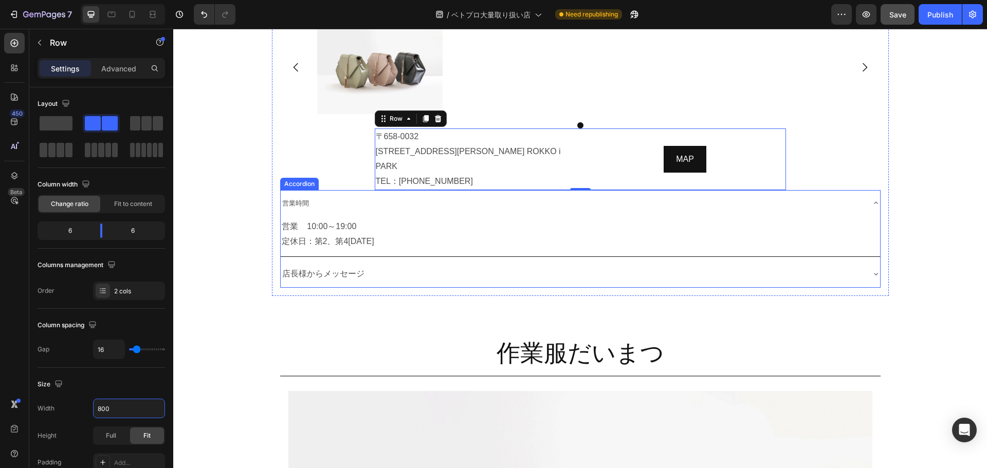
click at [580, 216] on div "営業時間" at bounding box center [580, 203] width 599 height 27
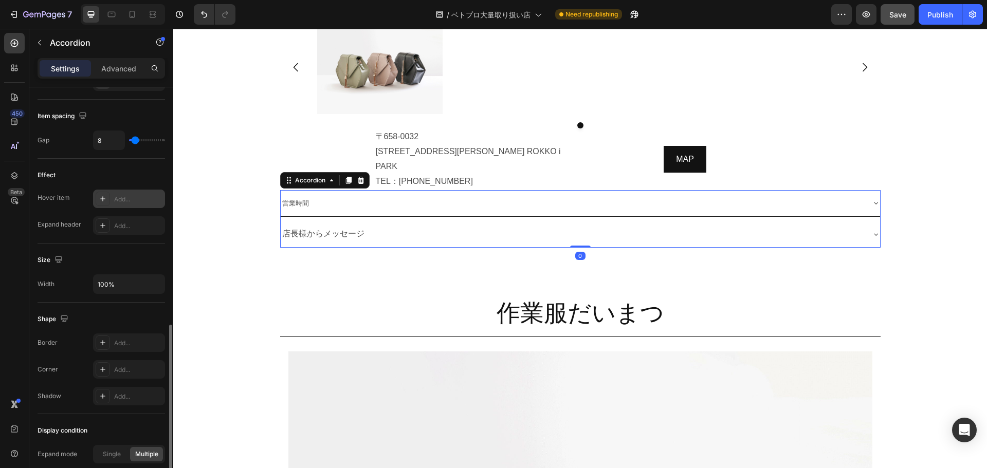
scroll to position [497, 0]
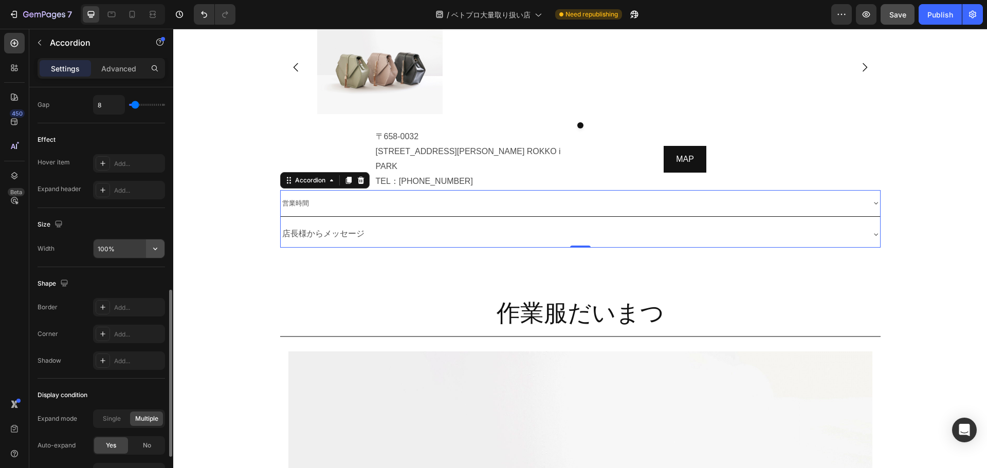
click at [155, 246] on icon "button" at bounding box center [155, 249] width 10 height 10
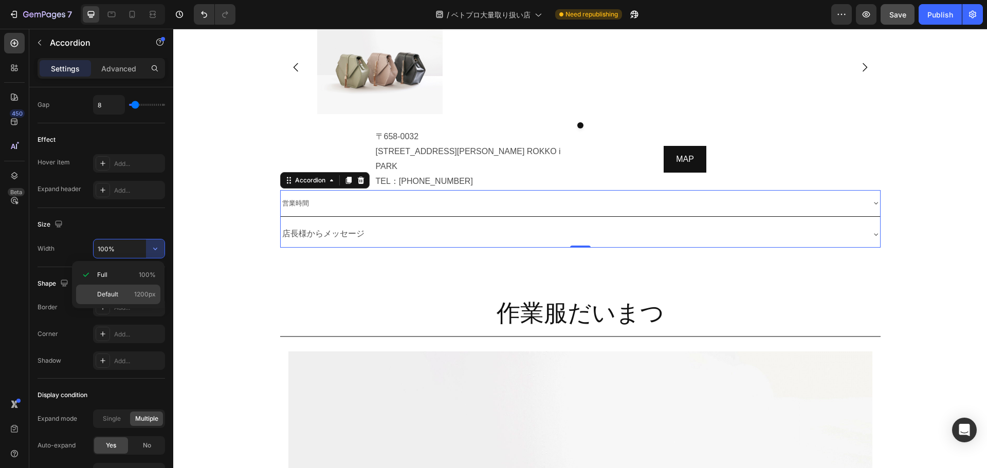
click at [124, 286] on div "Default 1200px" at bounding box center [118, 295] width 84 height 20
click at [125, 244] on input "1200" at bounding box center [129, 248] width 71 height 18
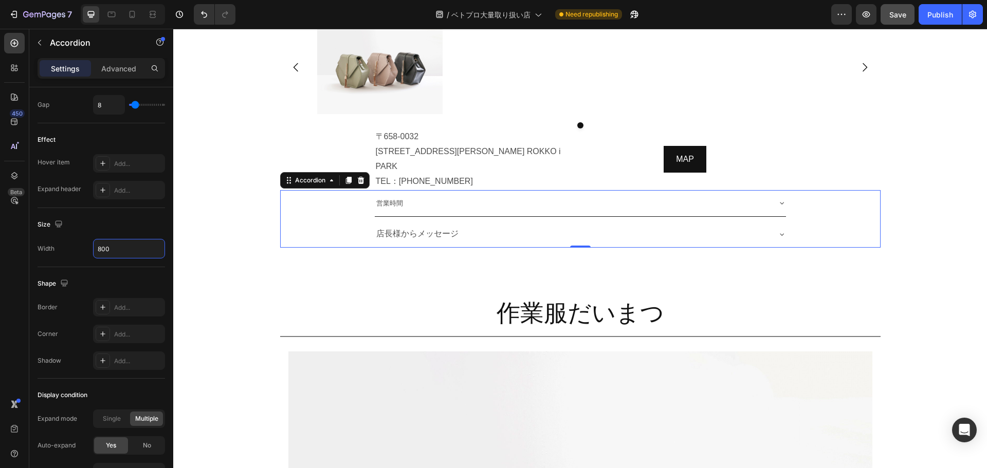
type input "800"
click at [395, 207] on span "営業時間" at bounding box center [389, 203] width 27 height 8
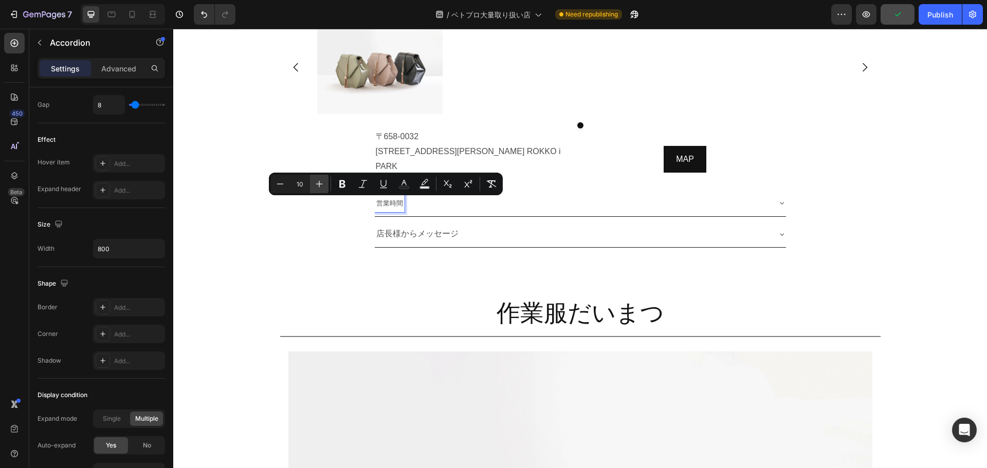
click at [317, 181] on icon "Editor contextual toolbar" at bounding box center [319, 184] width 10 height 10
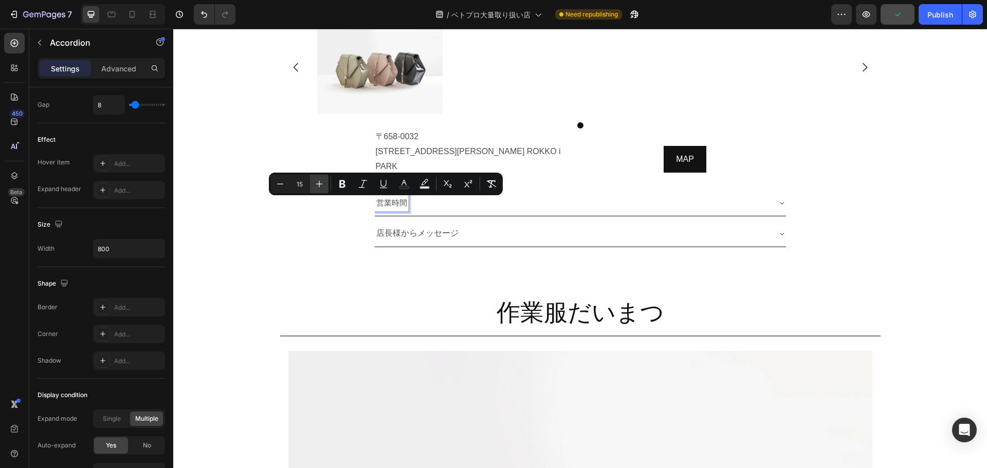
click at [317, 181] on icon "Editor contextual toolbar" at bounding box center [319, 184] width 10 height 10
type input "16"
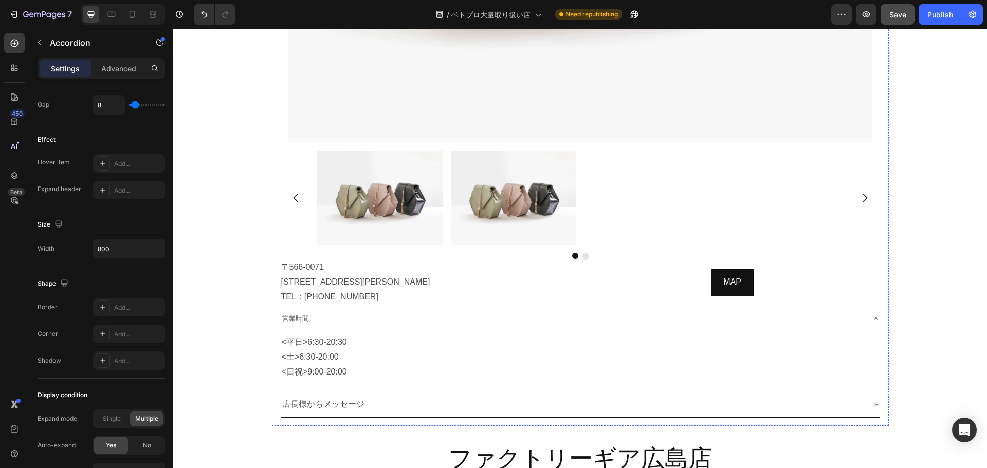
scroll to position [8914, 0]
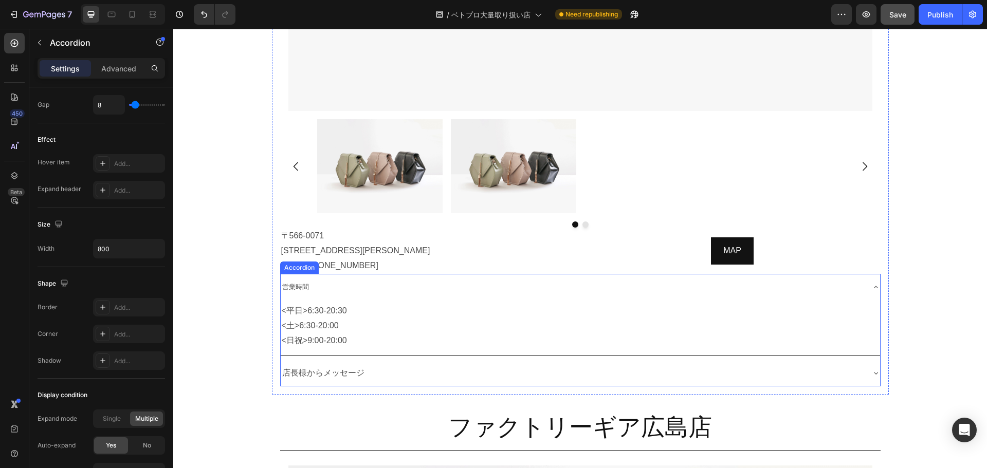
click at [298, 281] on p "営業時間" at bounding box center [295, 287] width 27 height 15
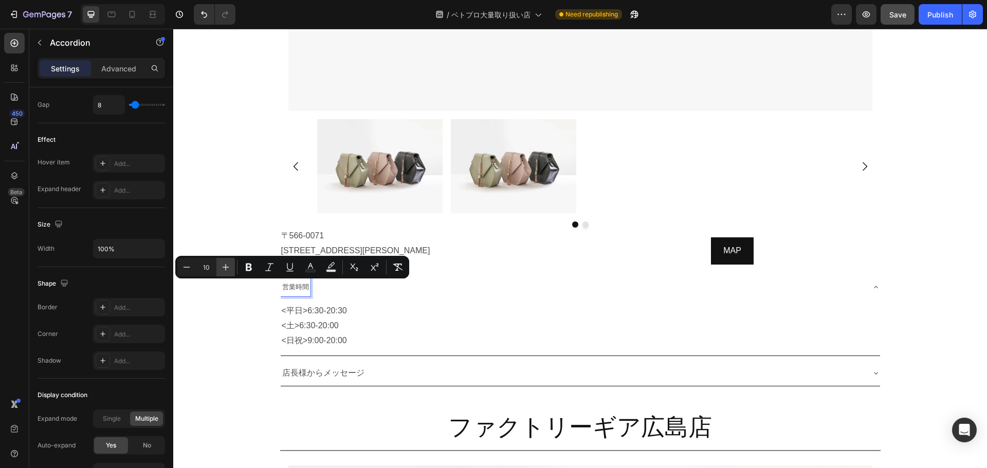
click at [228, 269] on icon "Editor contextual toolbar" at bounding box center [225, 267] width 10 height 10
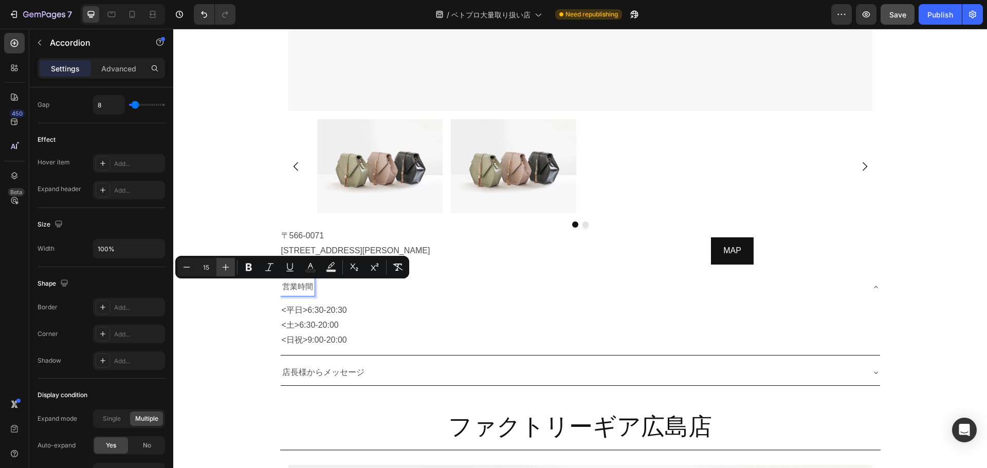
click at [228, 269] on icon "Editor contextual toolbar" at bounding box center [225, 267] width 10 height 10
type input "16"
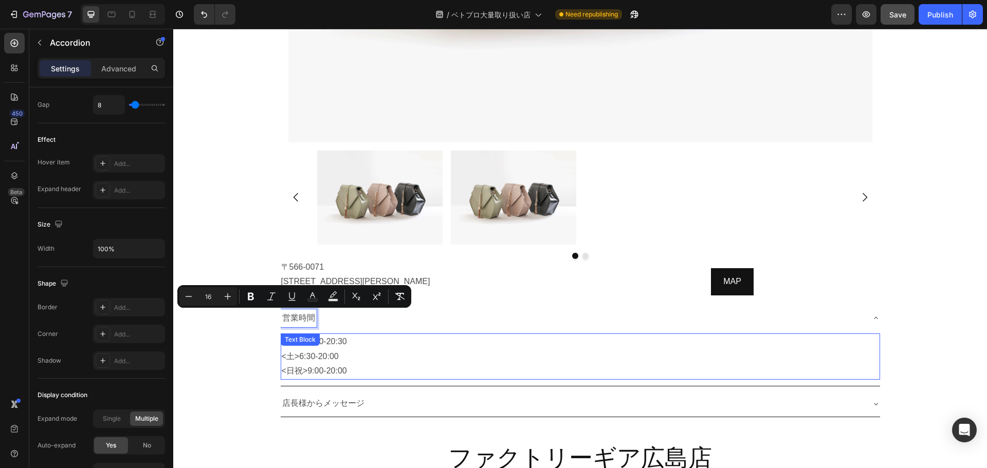
scroll to position [8980, 0]
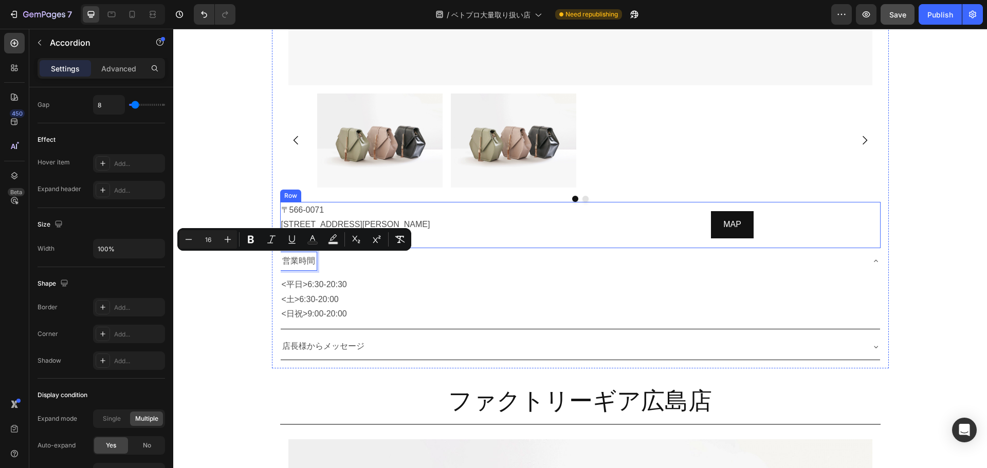
click at [577, 228] on div "〒566-0071 大阪府摂津市鳥飼下2丁目2-12 TEL：072-654-3372 Text Block MAP Button Row" at bounding box center [580, 225] width 600 height 46
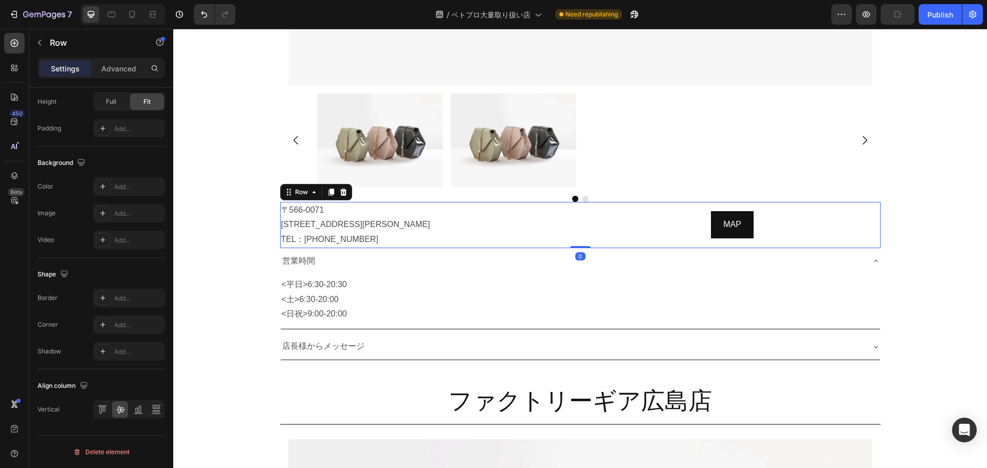
scroll to position [0, 0]
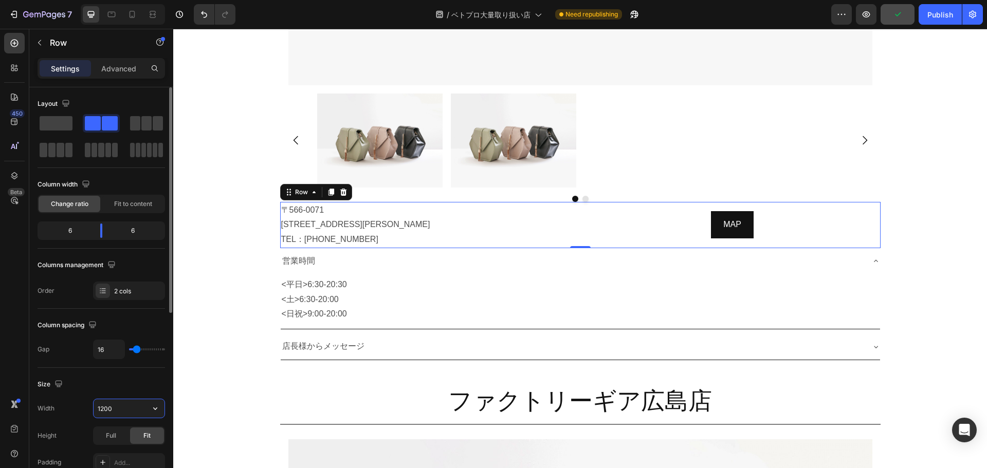
click at [120, 414] on input "1200" at bounding box center [129, 408] width 71 height 18
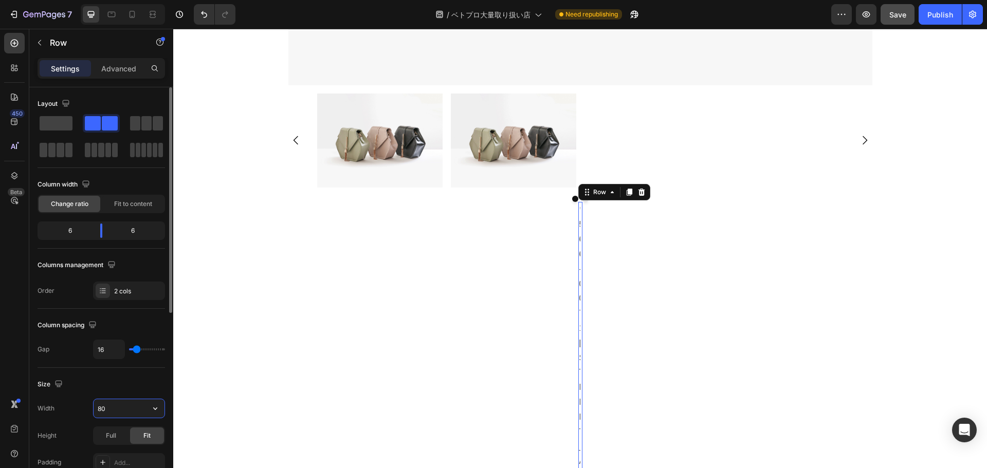
type input "800"
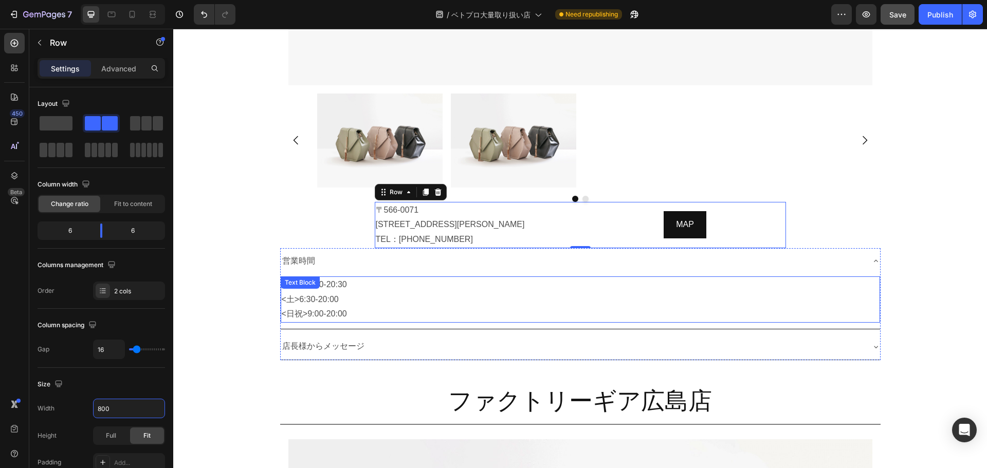
scroll to position [9002, 0]
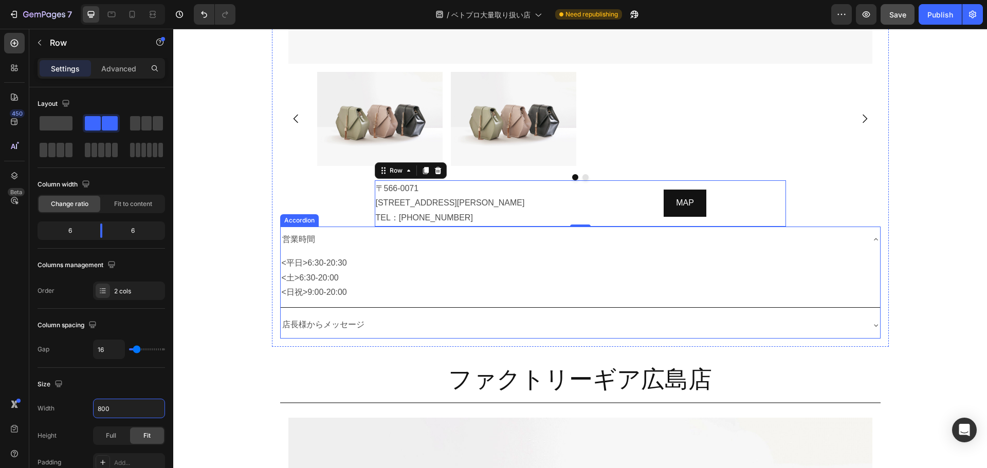
click at [588, 249] on div "営業時間" at bounding box center [580, 240] width 599 height 26
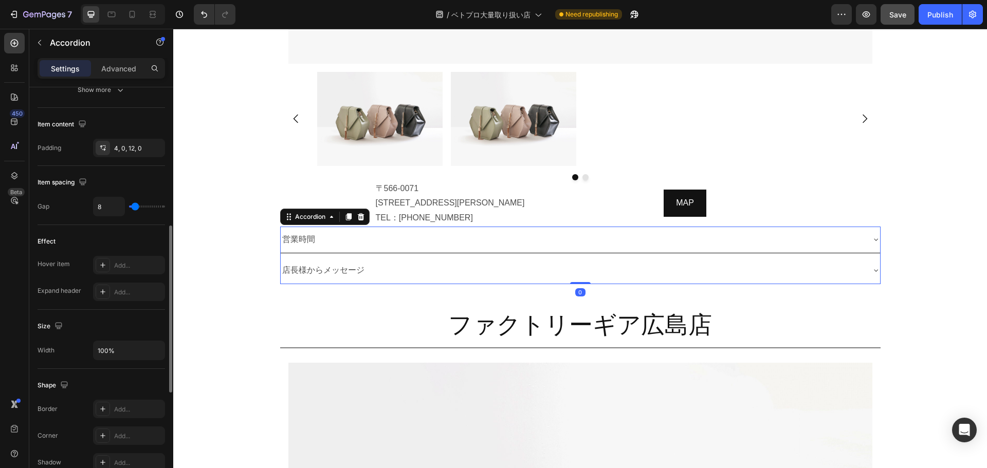
scroll to position [478, 0]
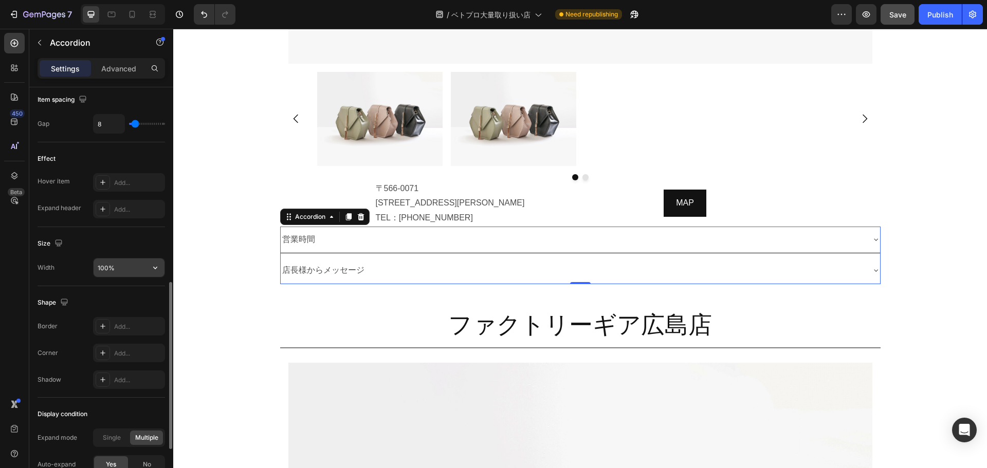
click at [160, 276] on button "button" at bounding box center [155, 267] width 18 height 18
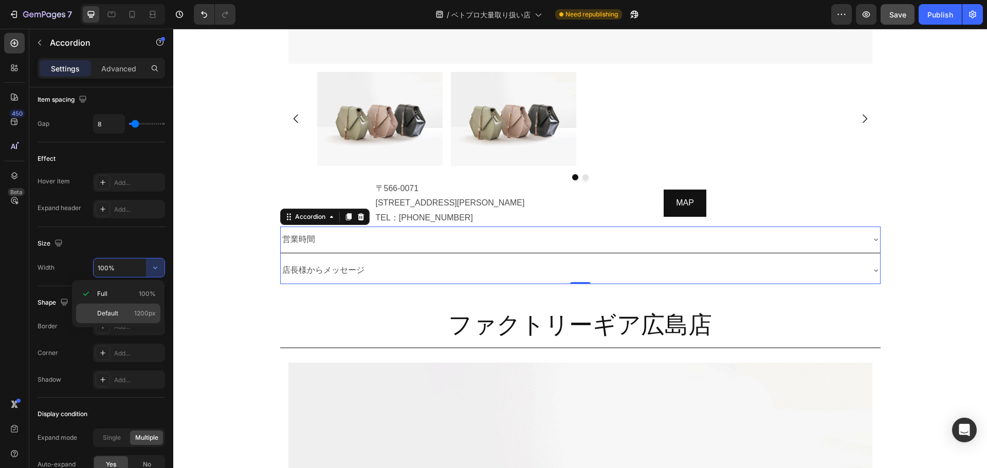
click at [141, 306] on div "Default 1200px" at bounding box center [118, 314] width 84 height 20
click at [133, 271] on input "1200" at bounding box center [129, 267] width 71 height 18
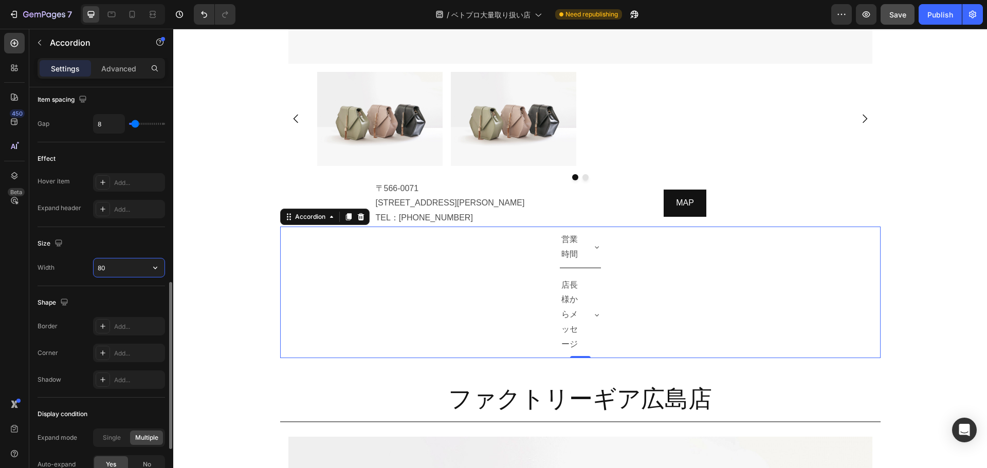
type input "800"
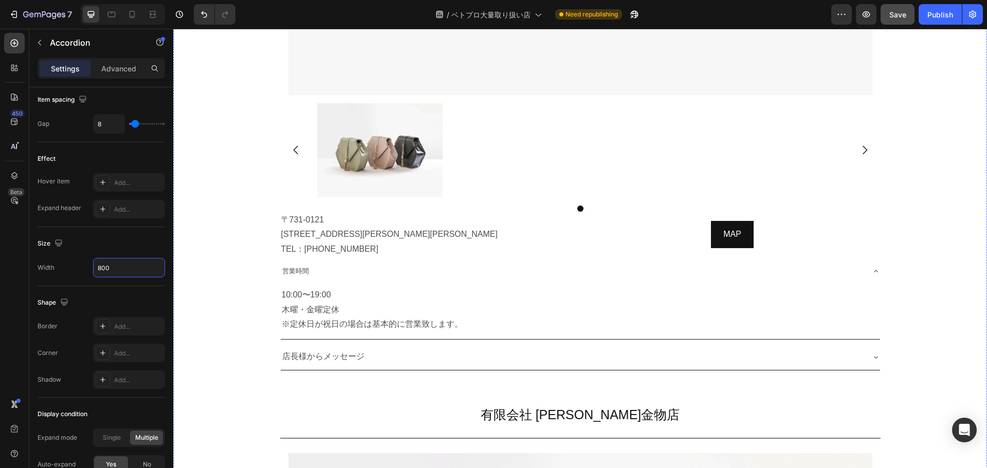
scroll to position [9754, 0]
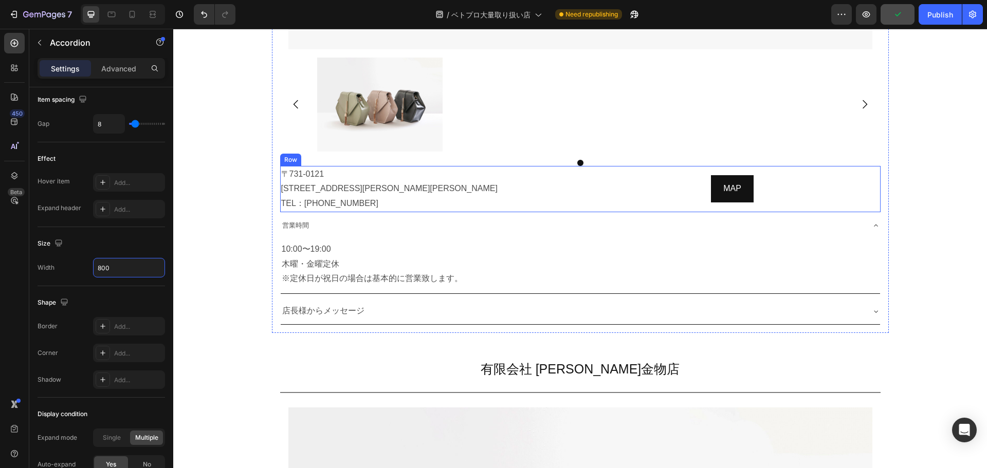
click at [573, 190] on div "〒731-0121 広島県広島市安佐南区中須1丁目4-2 TEL：082-225-8120 Text Block MAP Button Row" at bounding box center [580, 189] width 600 height 46
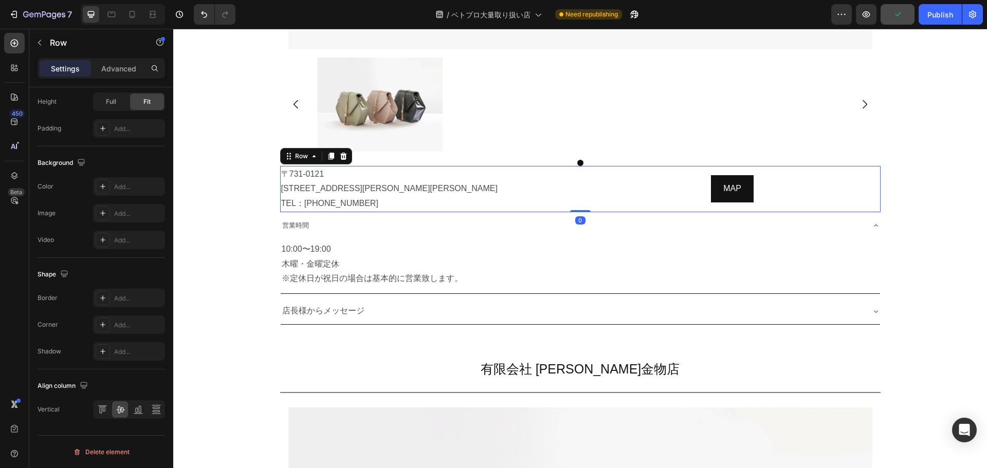
scroll to position [0, 0]
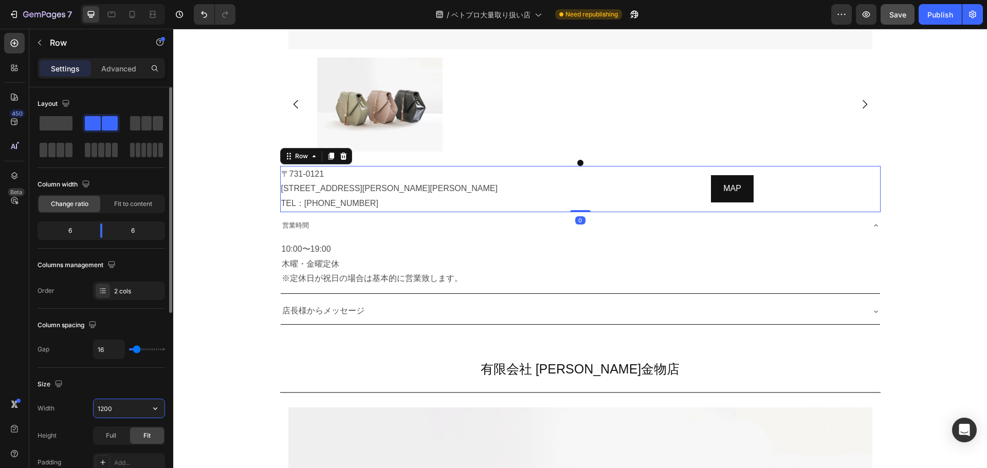
click at [123, 414] on input "1200" at bounding box center [129, 408] width 71 height 18
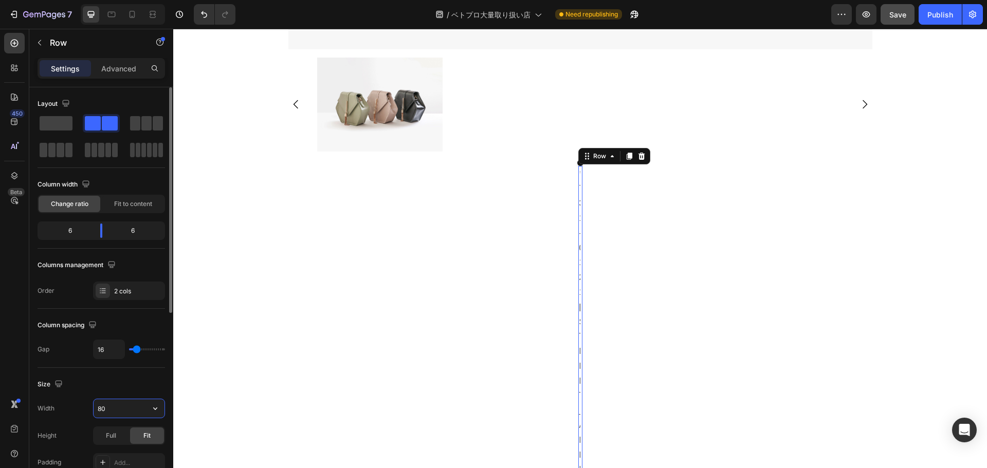
type input "800"
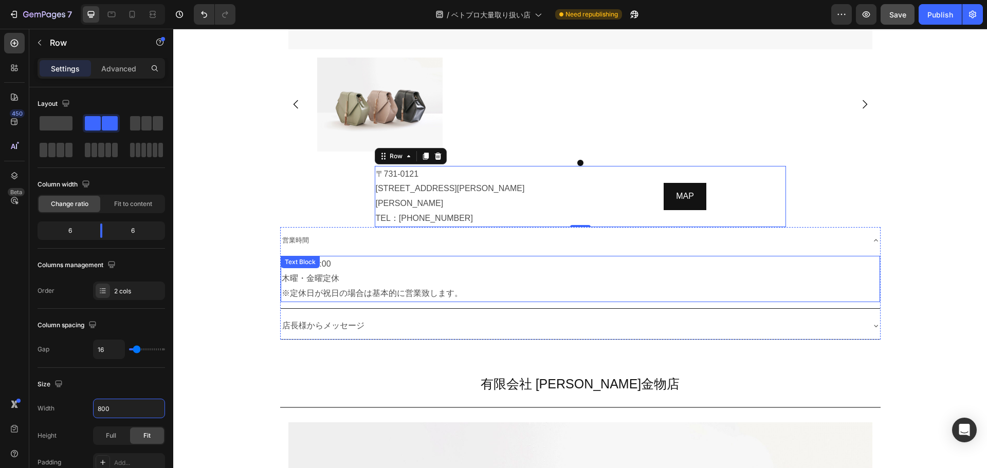
click at [575, 257] on p "10:00〜19:00 木曜・金曜定休 ※定休日が祝日の場合は基本的に営業致します。" at bounding box center [580, 279] width 597 height 44
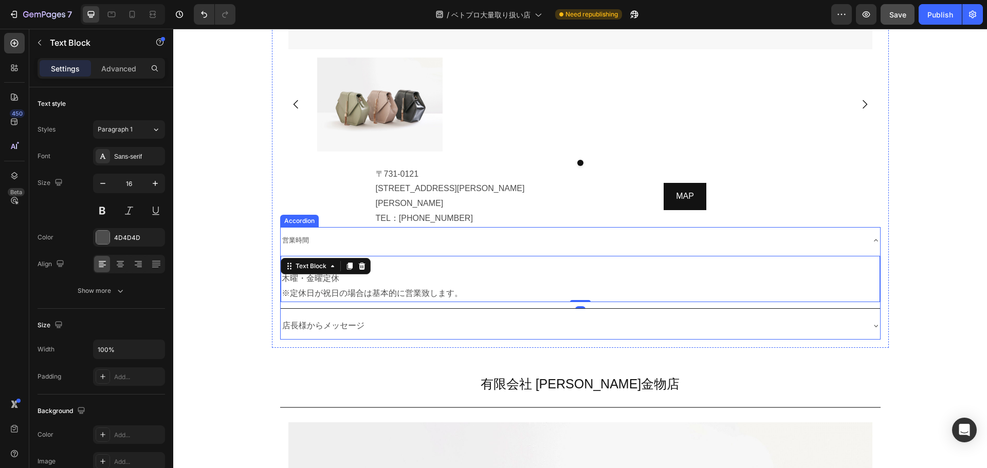
click at [575, 231] on div "営業時間" at bounding box center [572, 240] width 583 height 18
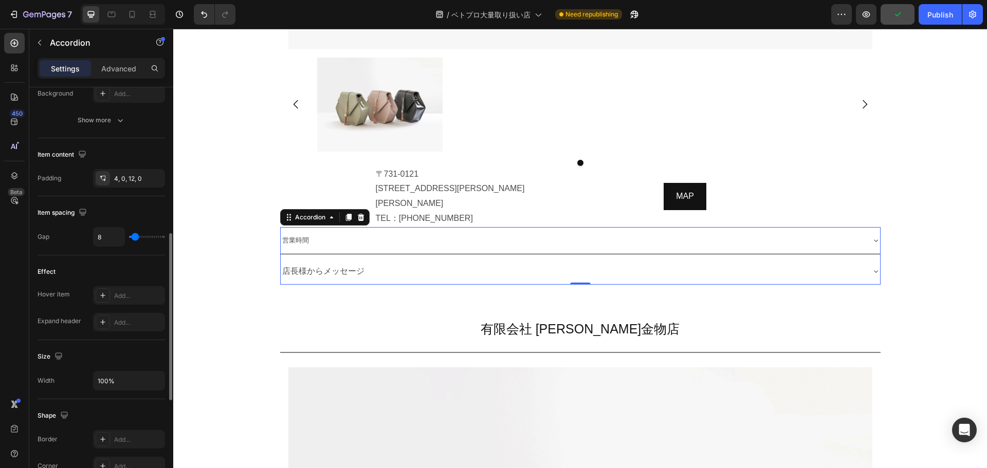
scroll to position [365, 0]
click at [158, 380] on icon "button" at bounding box center [155, 380] width 10 height 10
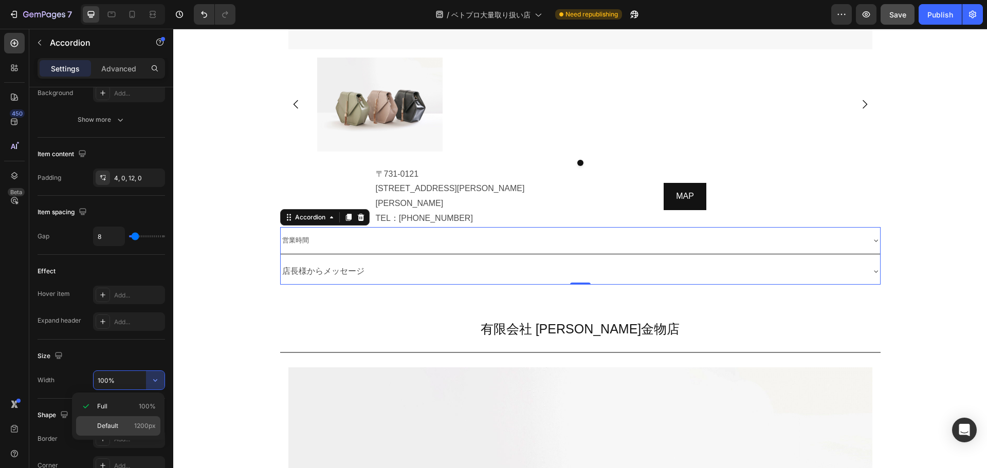
click at [135, 423] on span "1200px" at bounding box center [145, 425] width 22 height 9
click at [122, 377] on input "1200" at bounding box center [129, 380] width 71 height 18
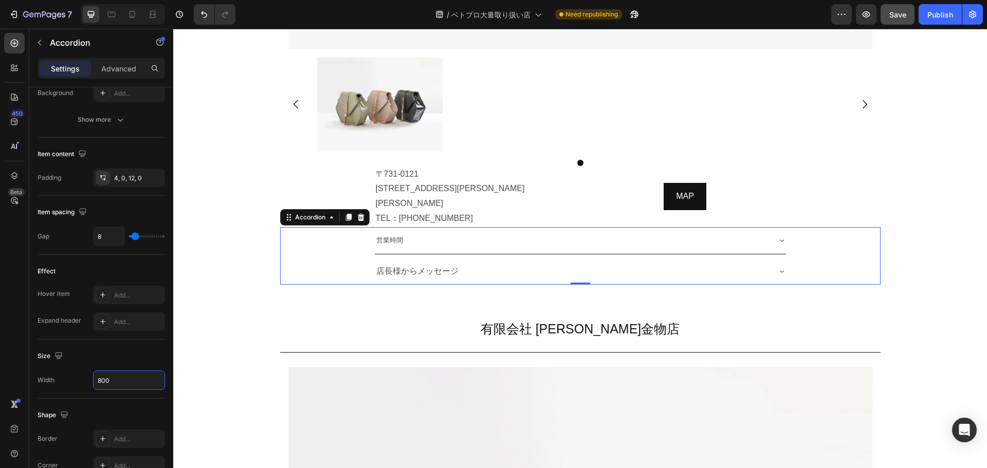
type input "800"
click at [392, 236] on span "営業時間" at bounding box center [389, 240] width 27 height 8
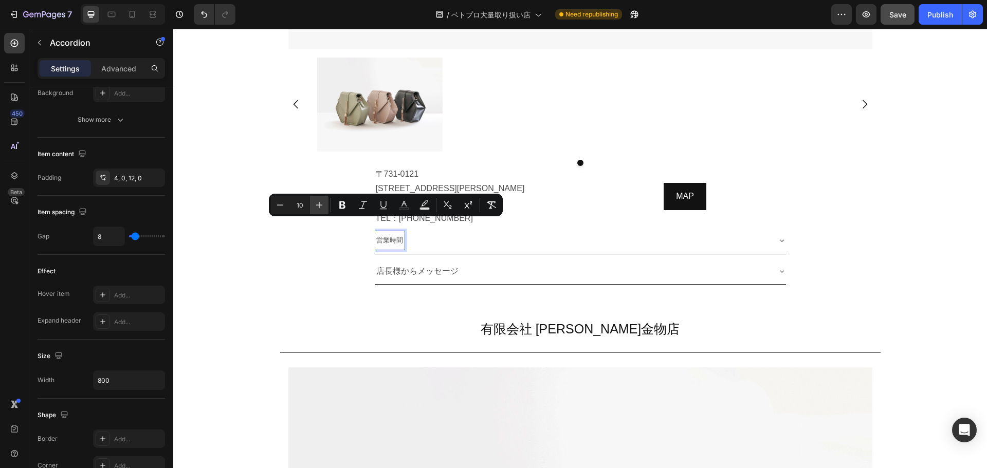
click at [323, 206] on icon "Editor contextual toolbar" at bounding box center [319, 205] width 10 height 10
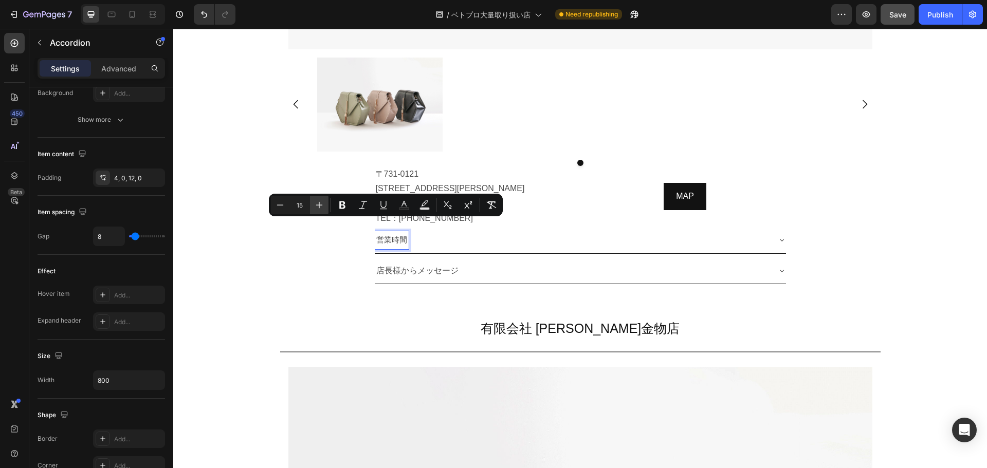
click at [323, 206] on icon "Editor contextual toolbar" at bounding box center [319, 205] width 10 height 10
type input "16"
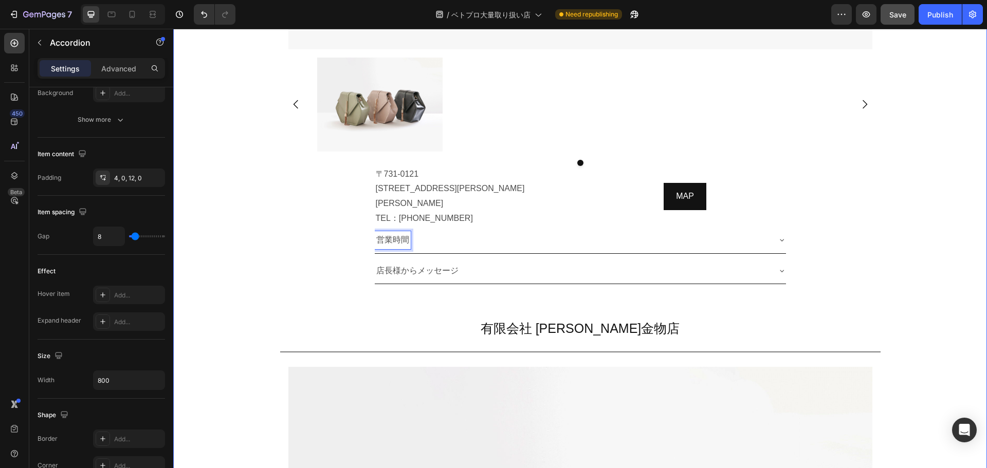
scroll to position [10268, 0]
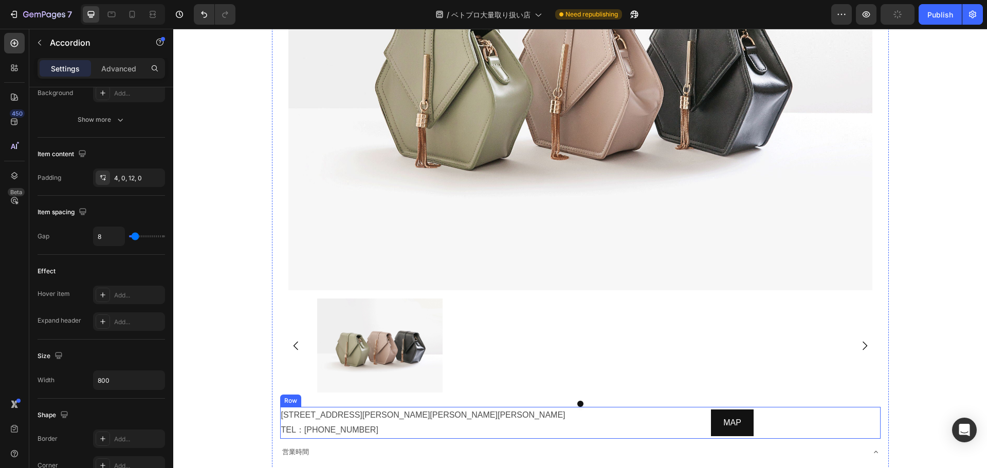
click at [572, 415] on div "〒844-0027佐賀県西松浦郡有田町南原甲1080-2 TEL：0955-42-2664 Text Block MAP Button Row" at bounding box center [580, 423] width 600 height 32
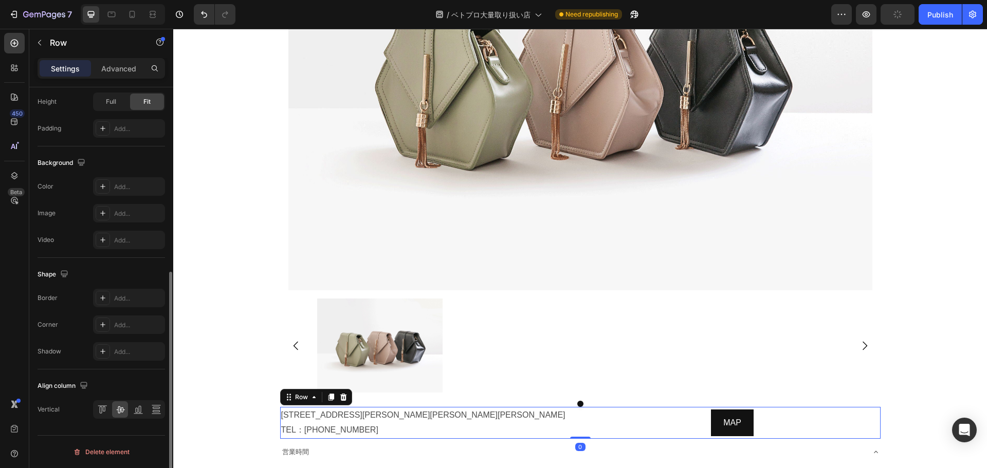
scroll to position [0, 0]
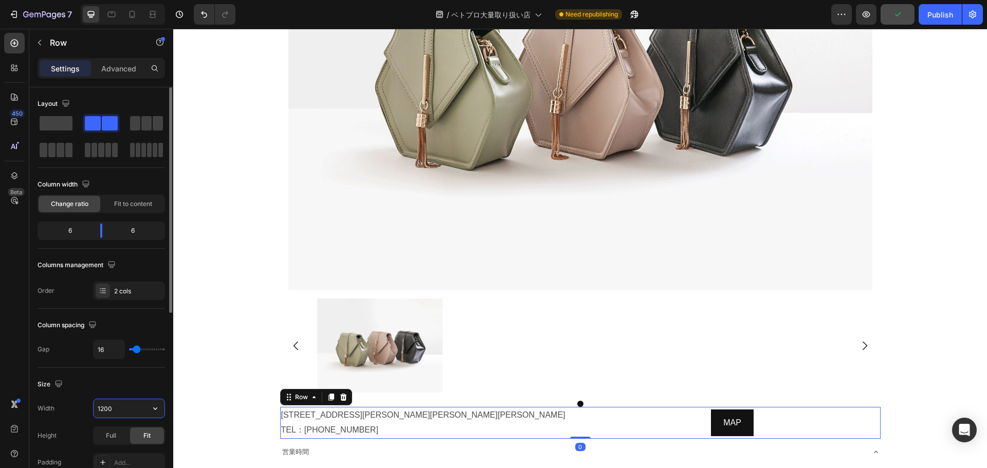
click at [138, 409] on input "1200" at bounding box center [129, 408] width 71 height 18
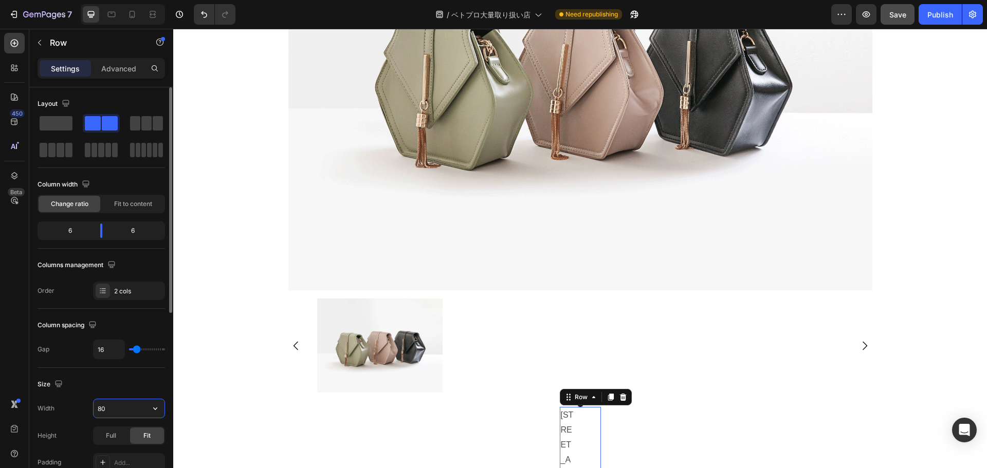
type input "800"
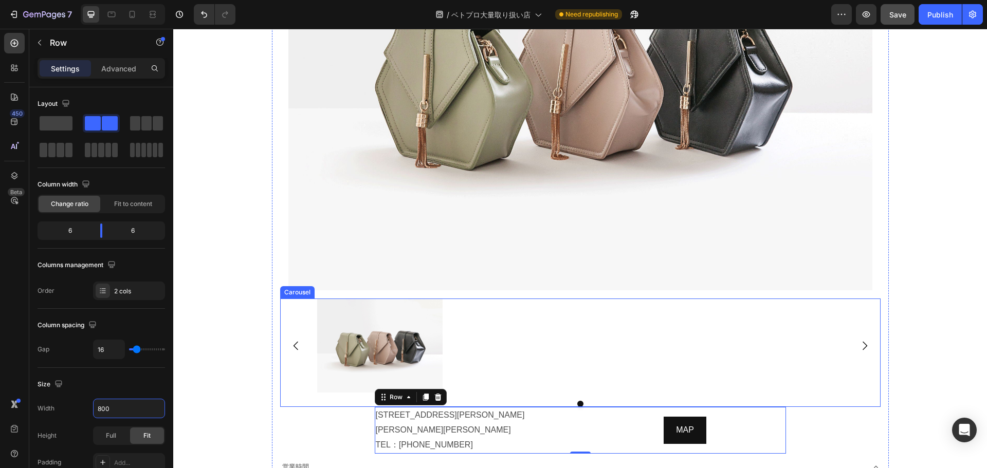
scroll to position [10393, 0]
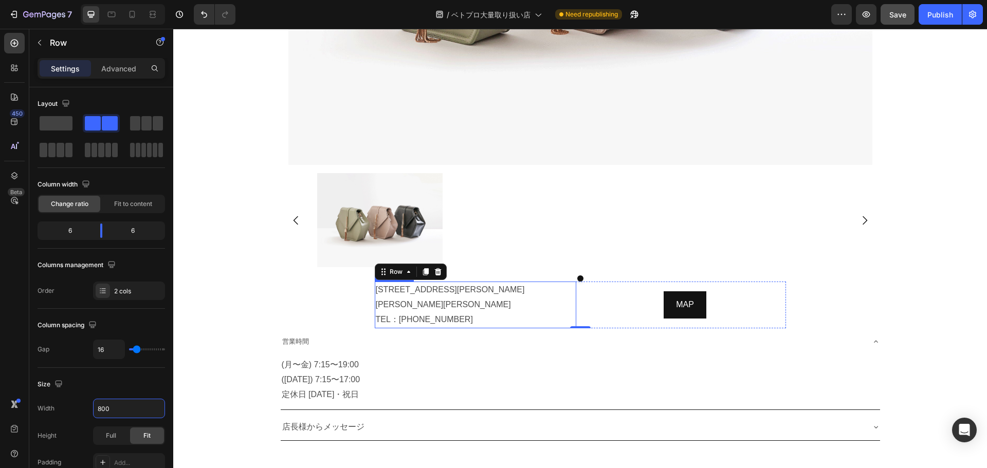
click at [416, 283] on p "〒844-0027佐賀県西松浦郡有田町南原甲1080-2 TEL：0955-42-2664" at bounding box center [475, 305] width 199 height 44
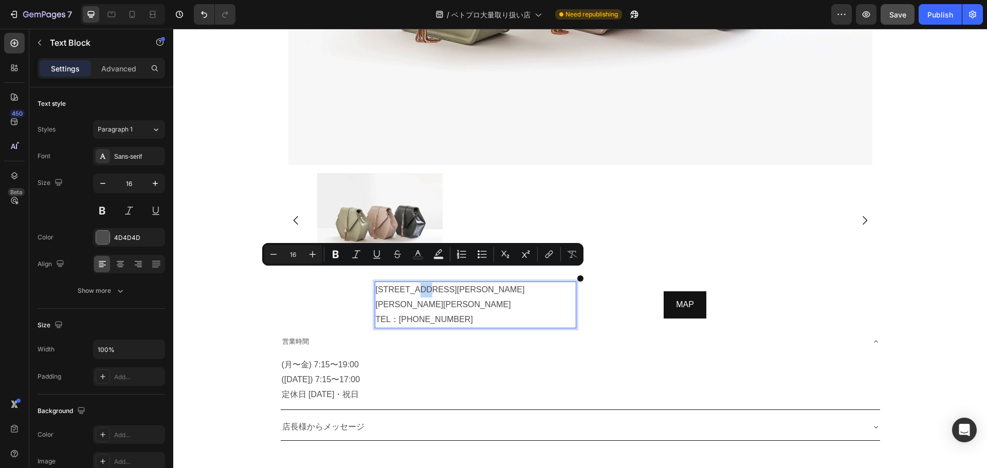
click at [416, 283] on p "〒844-0027佐賀県西松浦郡有田町南原甲1080-2 TEL：0955-42-2664" at bounding box center [475, 305] width 199 height 44
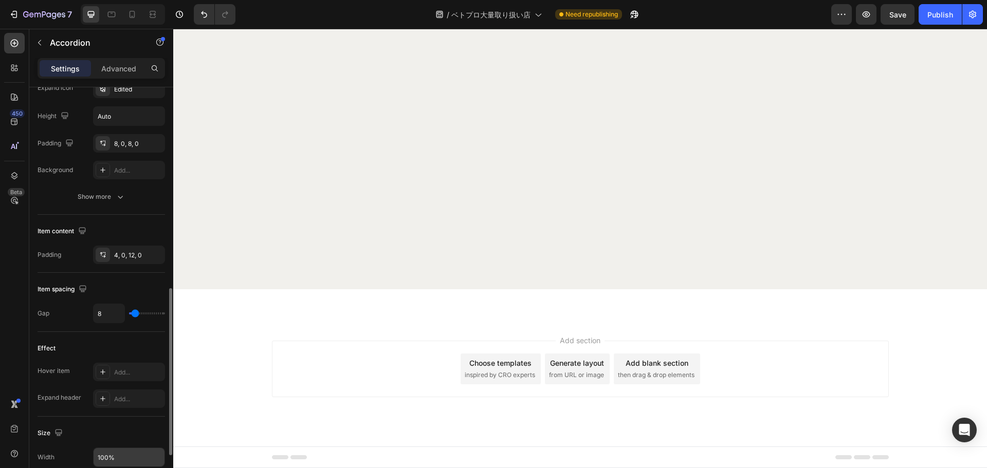
scroll to position [374, 0]
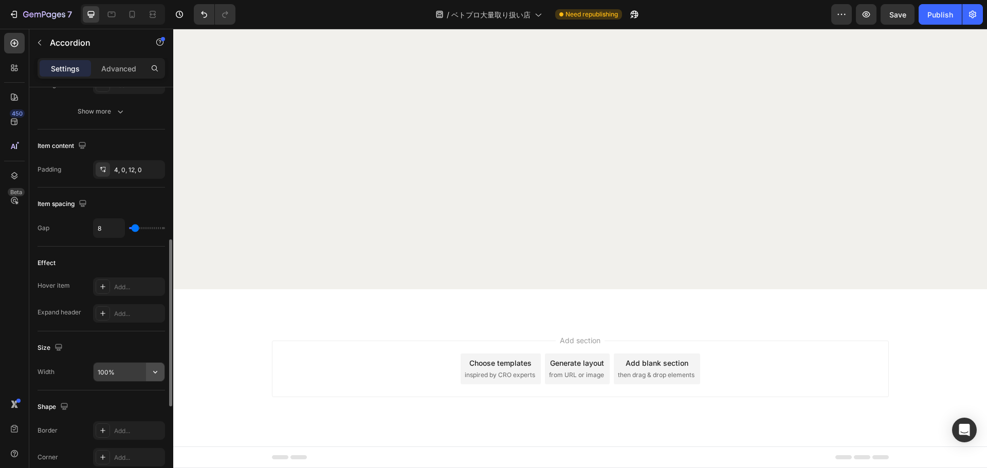
click at [154, 371] on icon "button" at bounding box center [155, 372] width 10 height 10
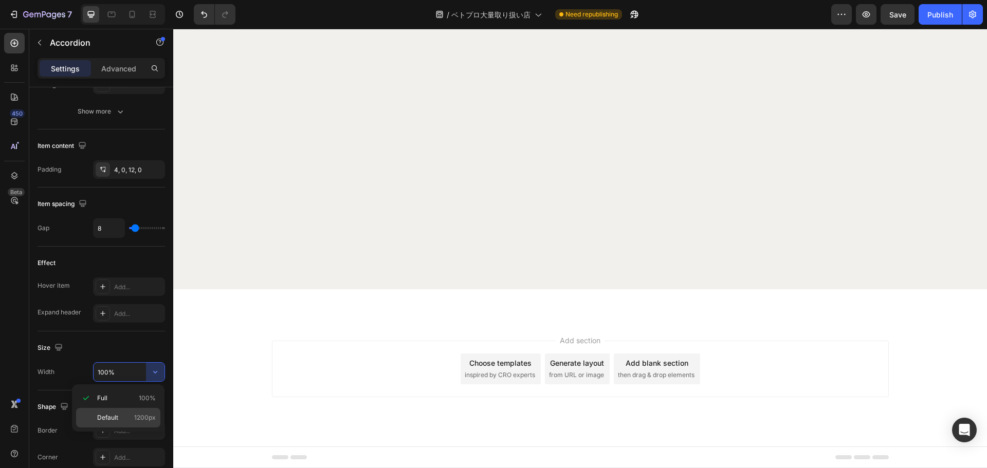
click at [121, 420] on p "Default 1200px" at bounding box center [126, 417] width 59 height 9
click at [125, 374] on input "1200" at bounding box center [129, 372] width 71 height 18
type input "800"
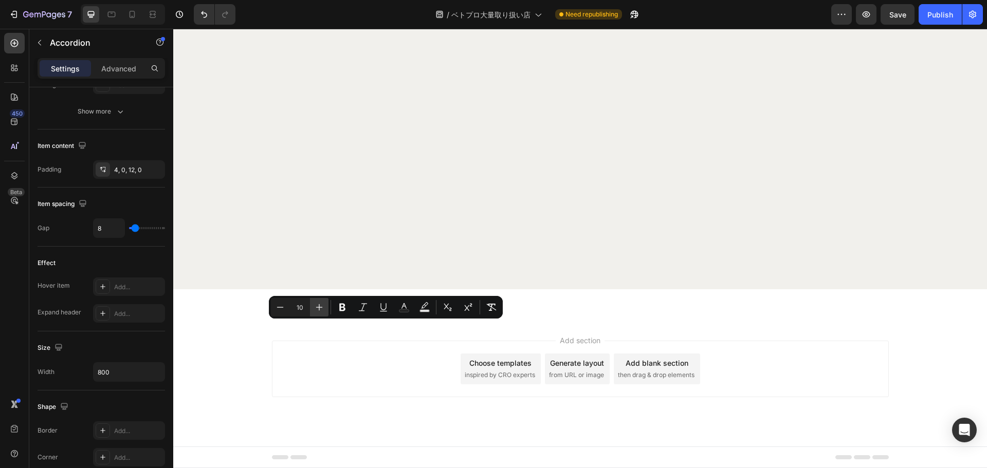
click at [318, 302] on icon "Editor contextual toolbar" at bounding box center [319, 307] width 10 height 10
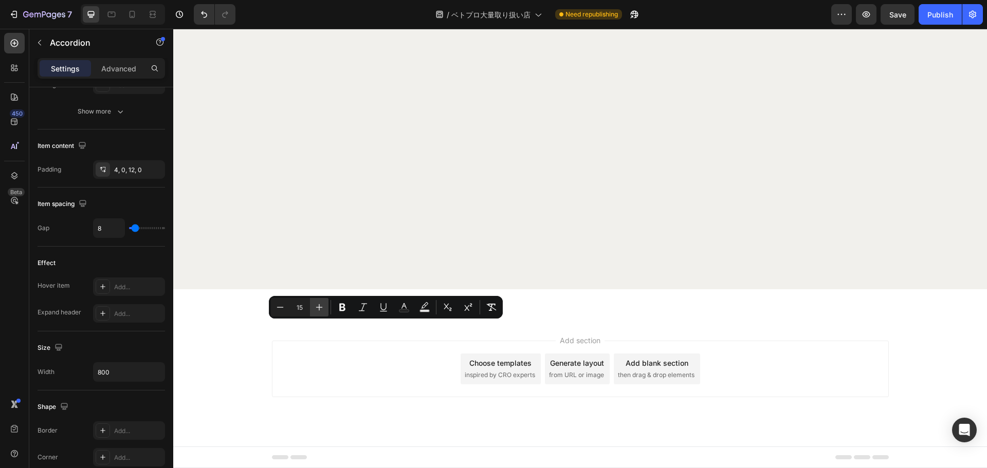
click at [318, 302] on icon "Editor contextual toolbar" at bounding box center [319, 307] width 10 height 10
type input "16"
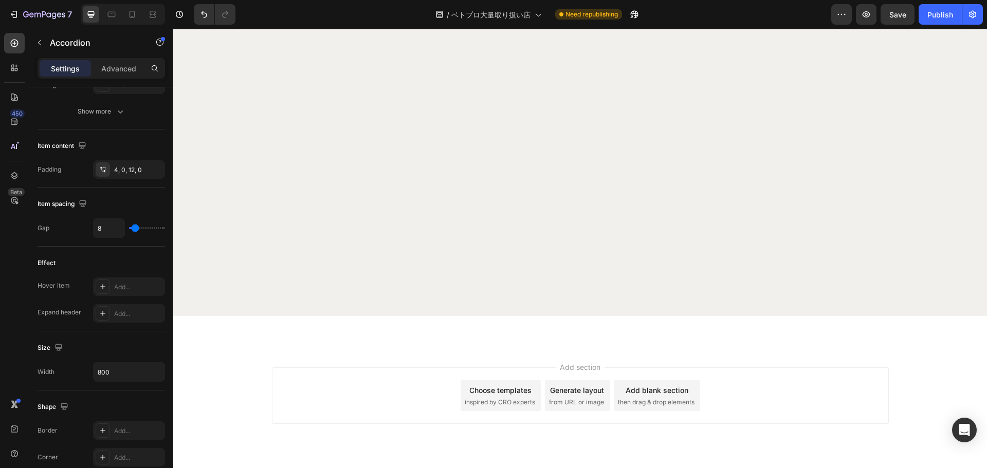
scroll to position [9710, 0]
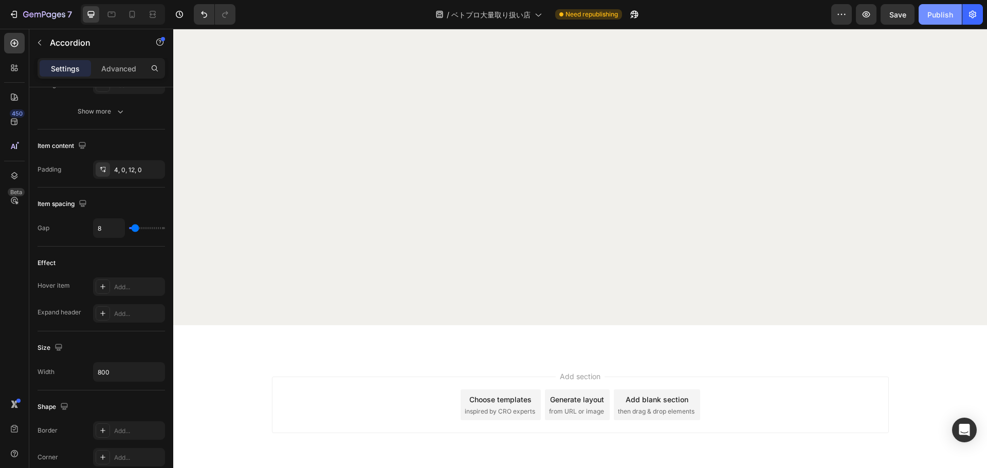
click at [944, 15] on div "Publish" at bounding box center [940, 14] width 26 height 11
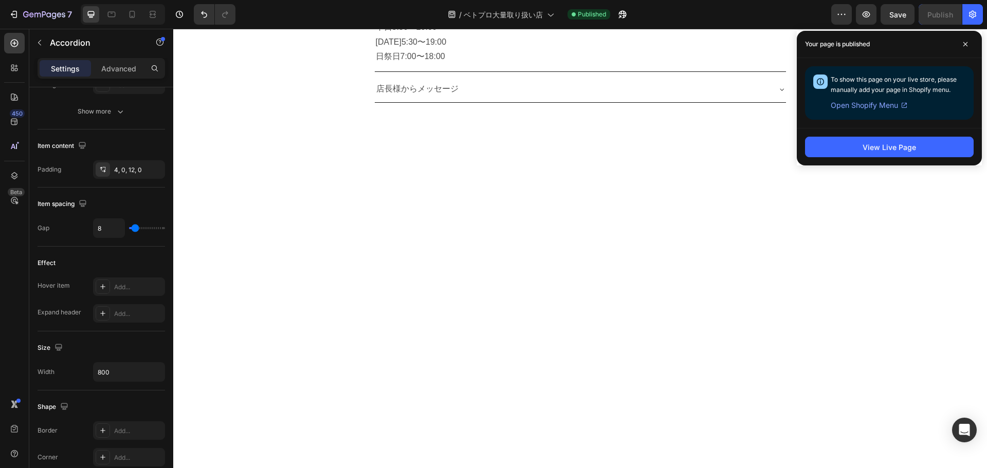
scroll to position [1402, 0]
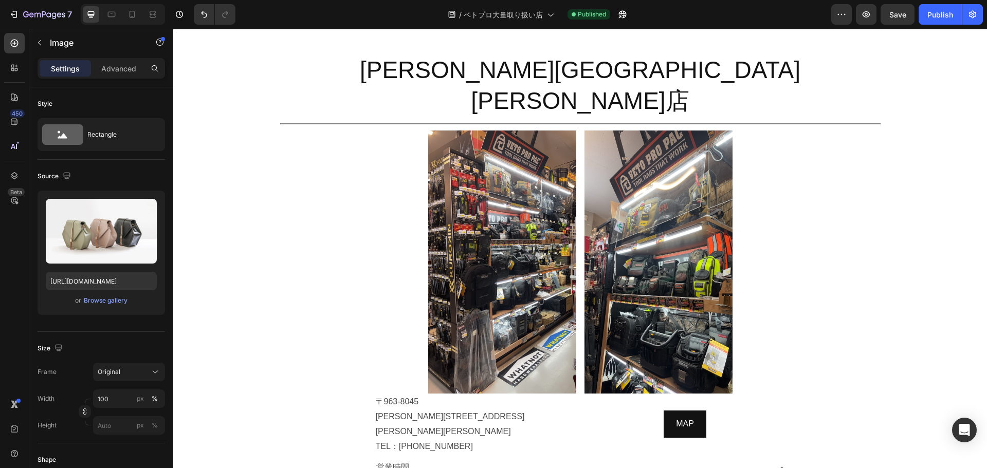
scroll to position [778, 0]
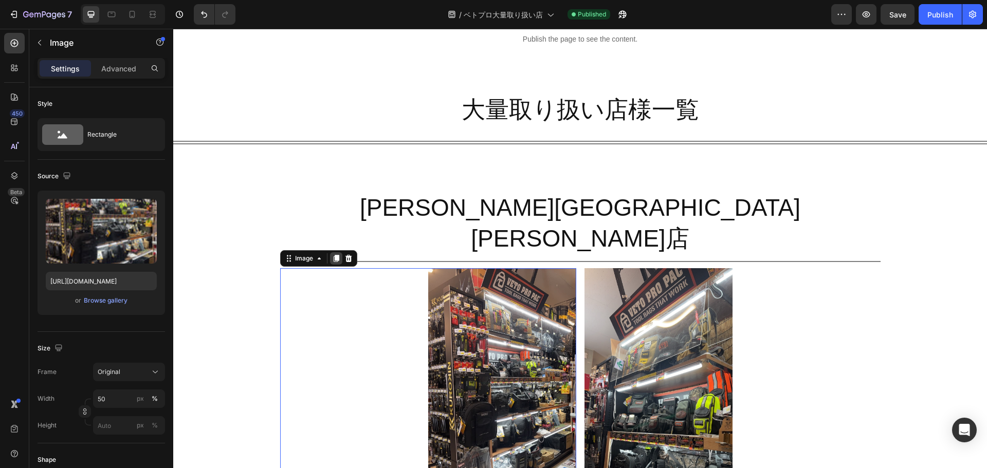
click at [333, 252] on div at bounding box center [336, 258] width 12 height 12
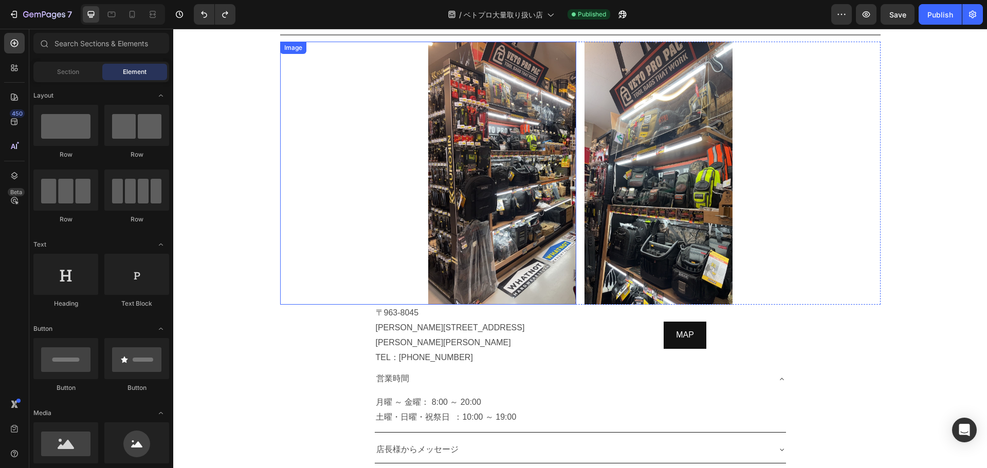
scroll to position [839, 0]
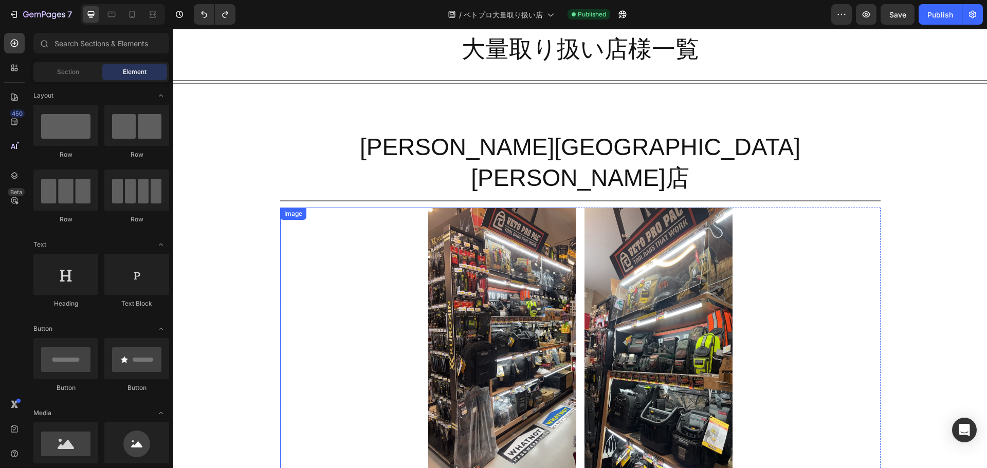
click at [307, 226] on div at bounding box center [428, 339] width 296 height 263
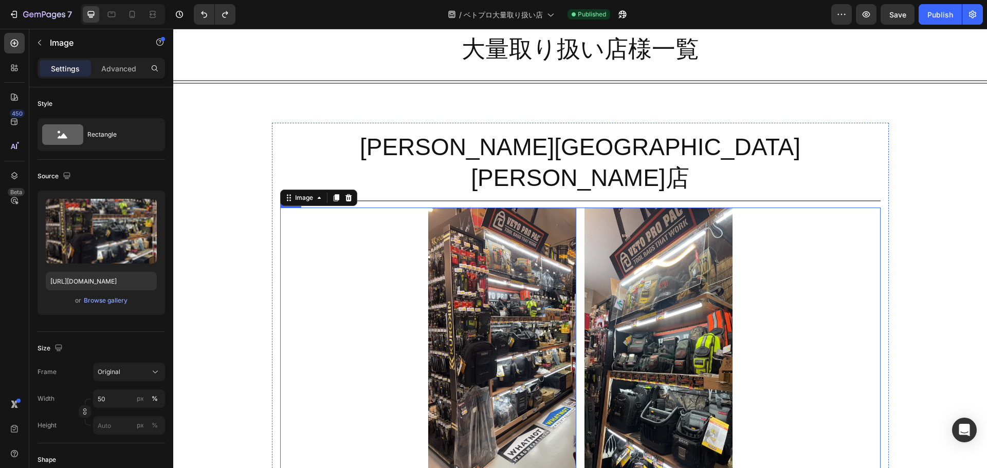
click at [575, 251] on div "Image 0 Image Row" at bounding box center [580, 339] width 600 height 263
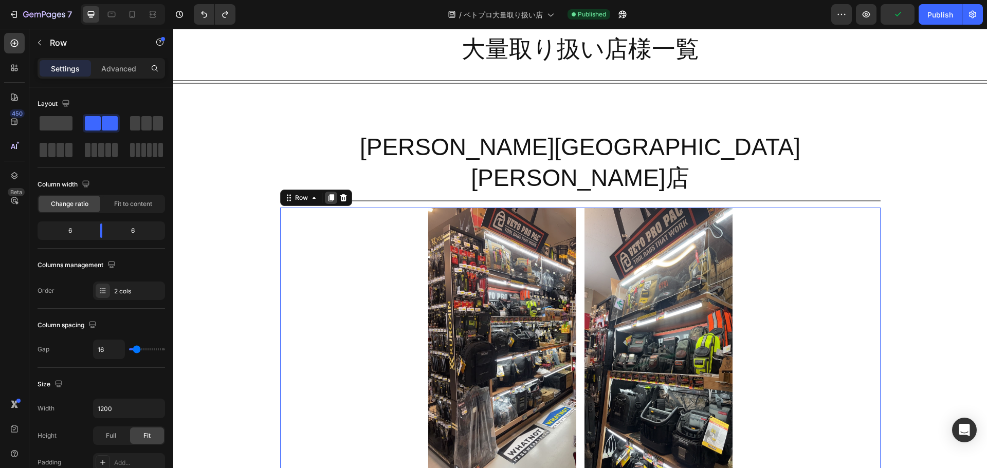
click at [327, 194] on icon at bounding box center [331, 198] width 8 height 8
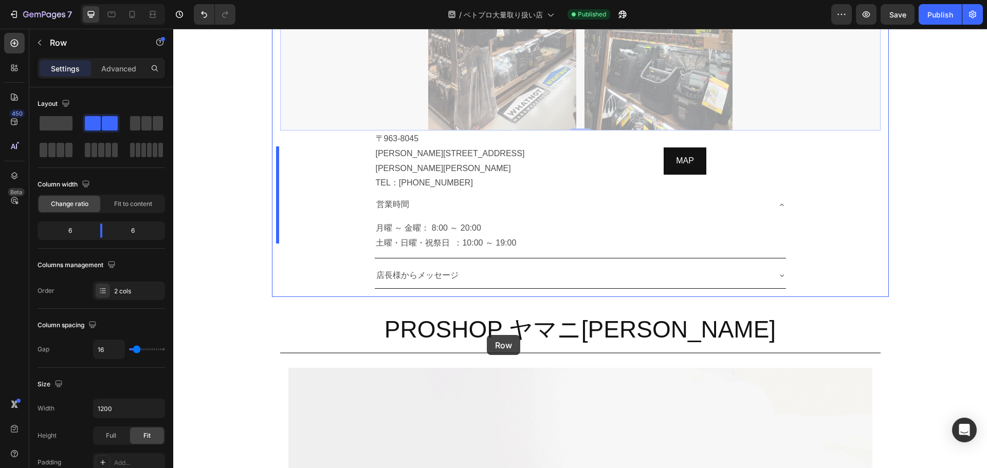
scroll to position [1457, 0]
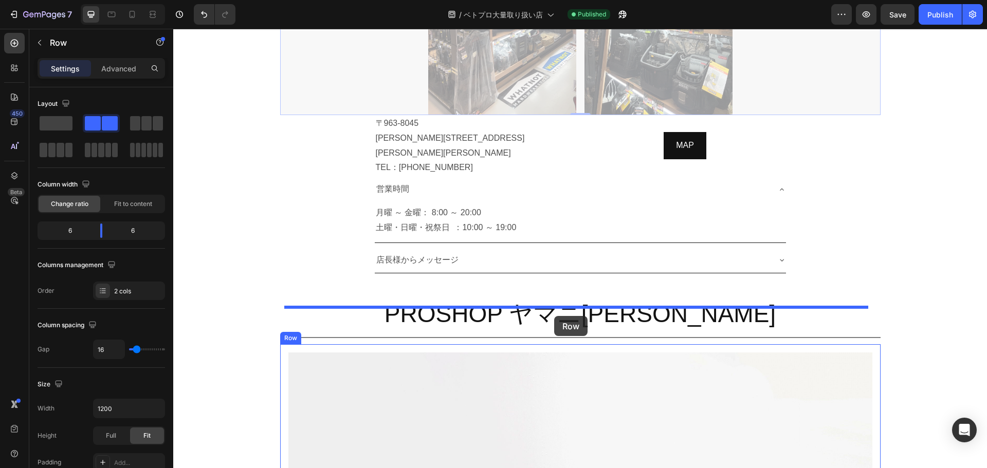
drag, startPoint x: 283, startPoint y: 71, endPoint x: 554, endPoint y: 316, distance: 365.3
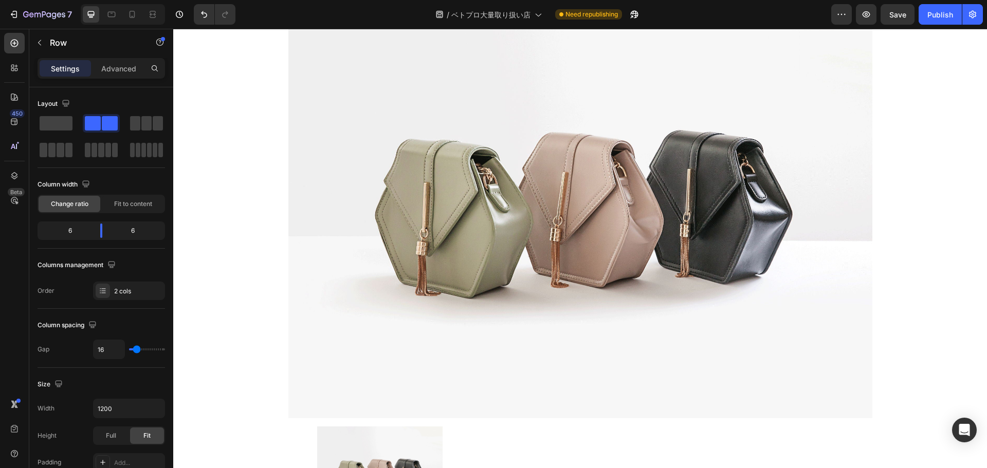
scroll to position [1724, 0]
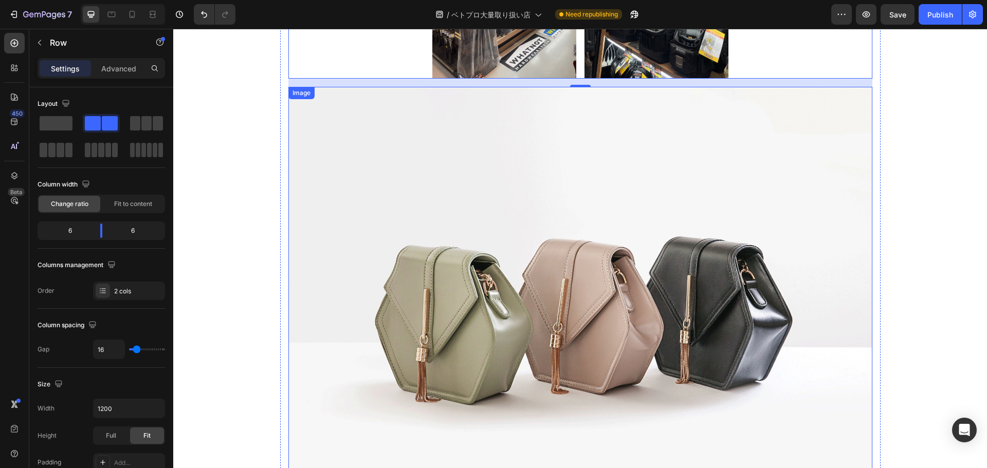
click at [656, 231] on img at bounding box center [580, 306] width 584 height 438
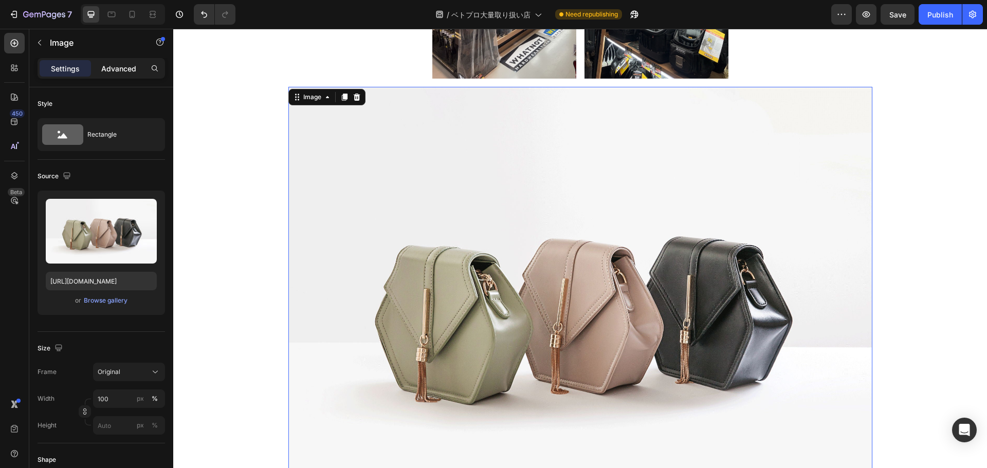
click at [128, 65] on p "Advanced" at bounding box center [118, 68] width 35 height 11
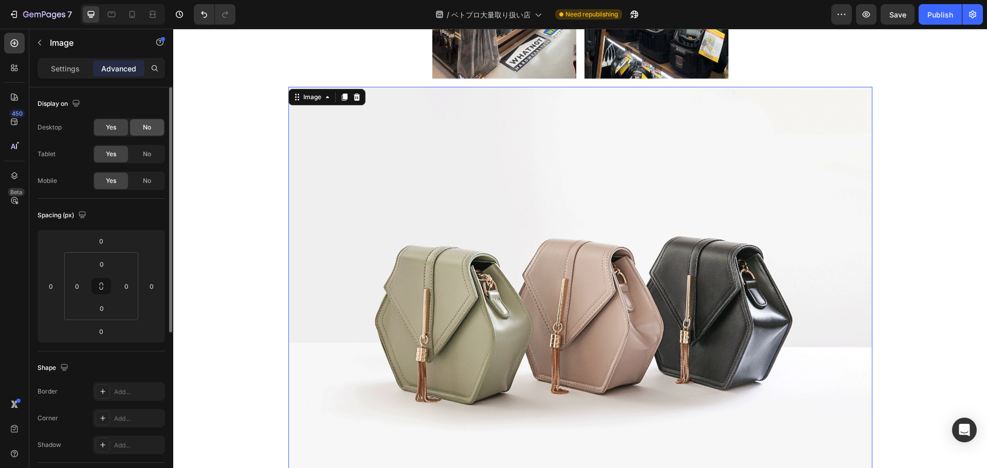
click at [151, 122] on div "No" at bounding box center [147, 127] width 34 height 16
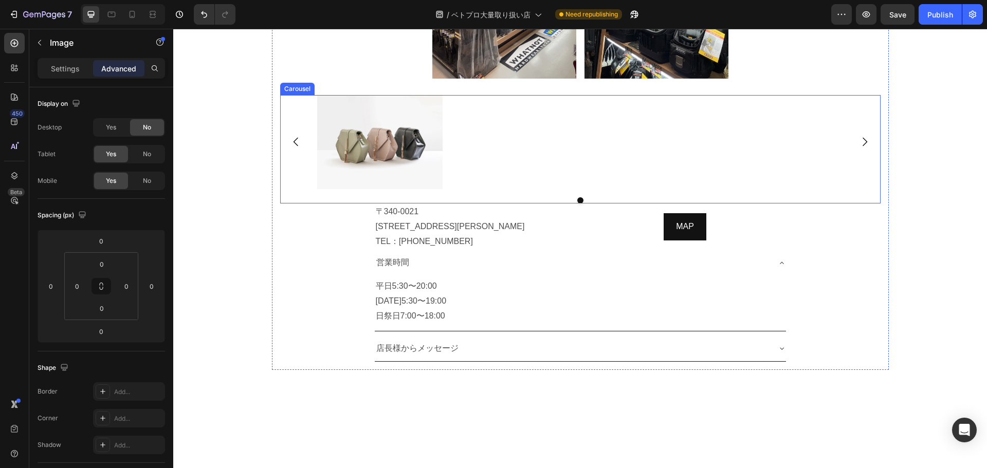
scroll to position [1540, 0]
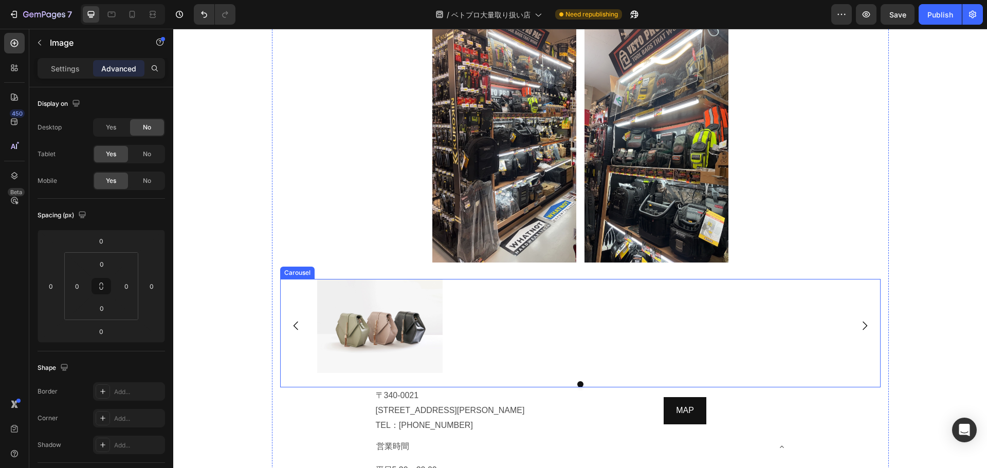
click at [838, 279] on div "Image" at bounding box center [580, 326] width 526 height 94
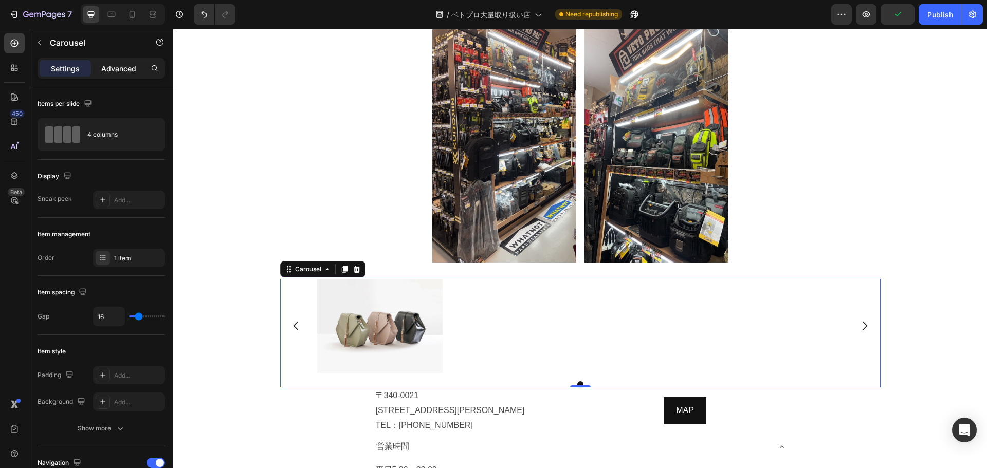
click at [111, 72] on p "Advanced" at bounding box center [118, 68] width 35 height 11
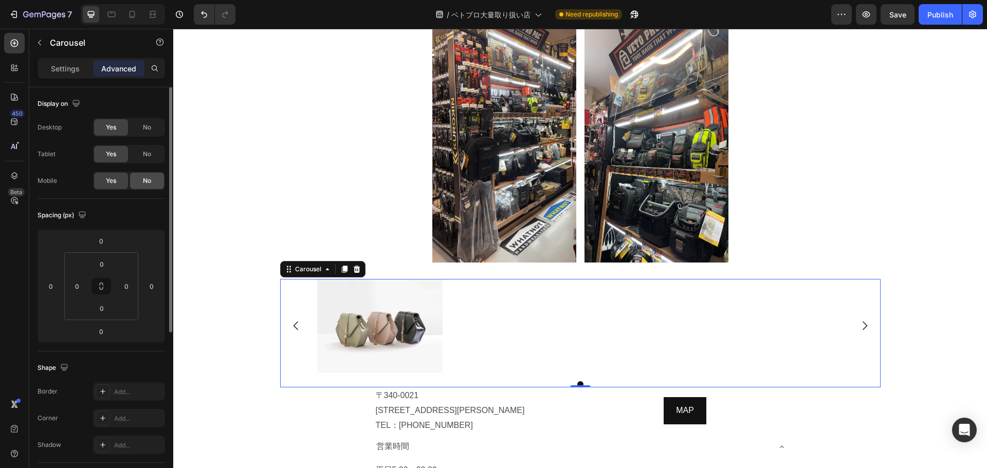
click at [142, 180] on div "No" at bounding box center [147, 181] width 34 height 16
click at [98, 180] on div "Yes" at bounding box center [111, 181] width 34 height 16
click at [140, 133] on div "No" at bounding box center [147, 127] width 34 height 16
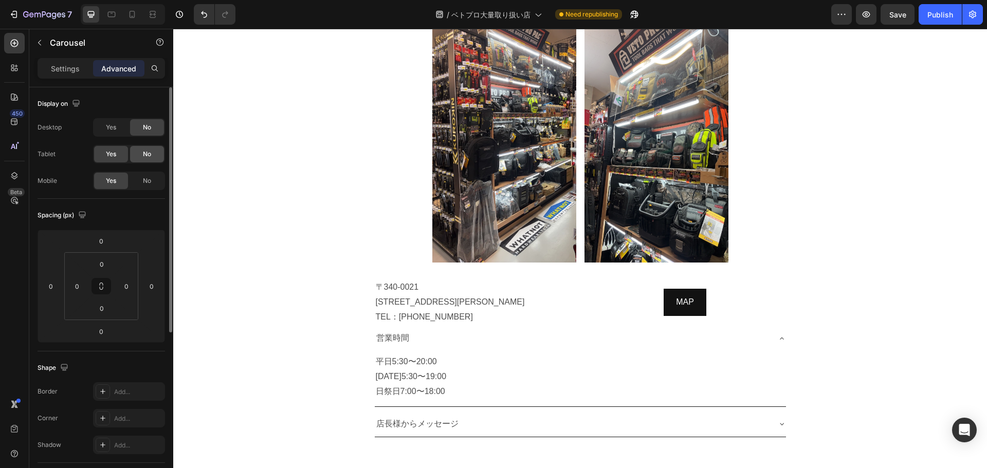
click at [143, 155] on span "No" at bounding box center [147, 154] width 8 height 9
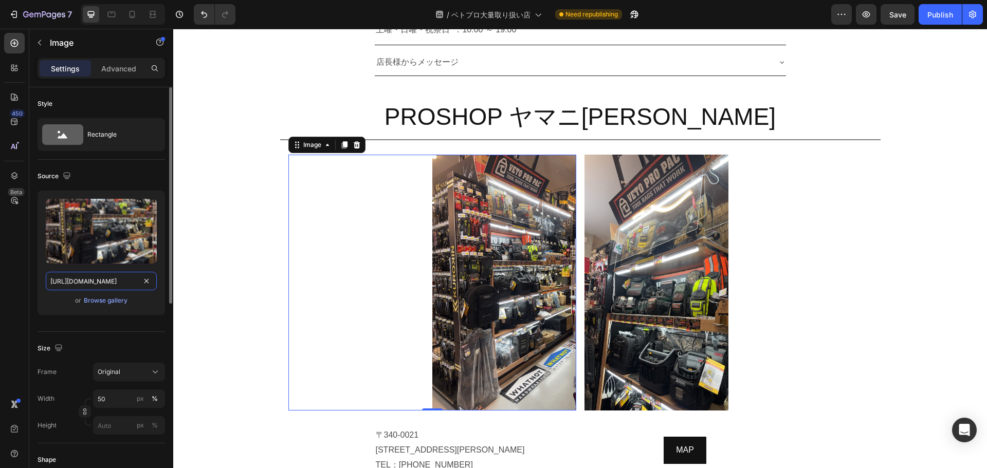
click at [113, 280] on input "[URL][DOMAIN_NAME]" at bounding box center [101, 281] width 111 height 18
paste input "800a1856-1b6c-4da9-8f68-e092f56109b1"
type input "[URL][DOMAIN_NAME]"
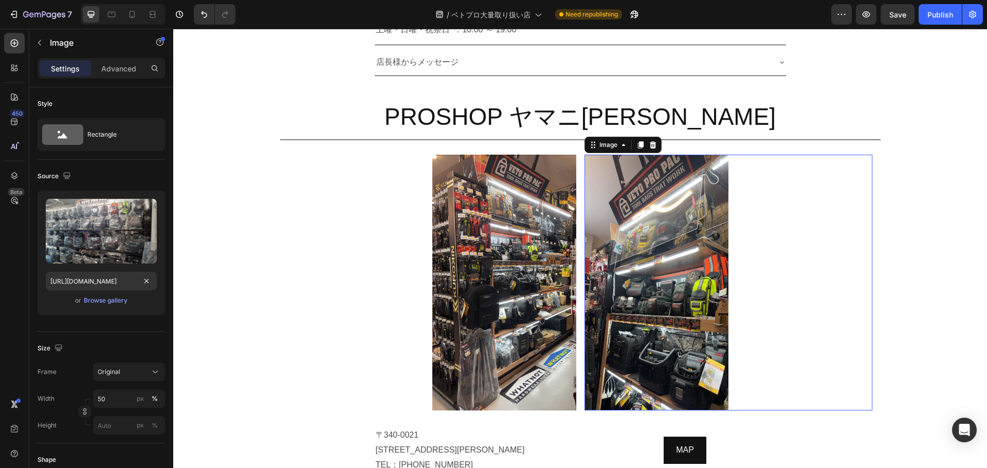
click at [660, 270] on img at bounding box center [656, 283] width 144 height 256
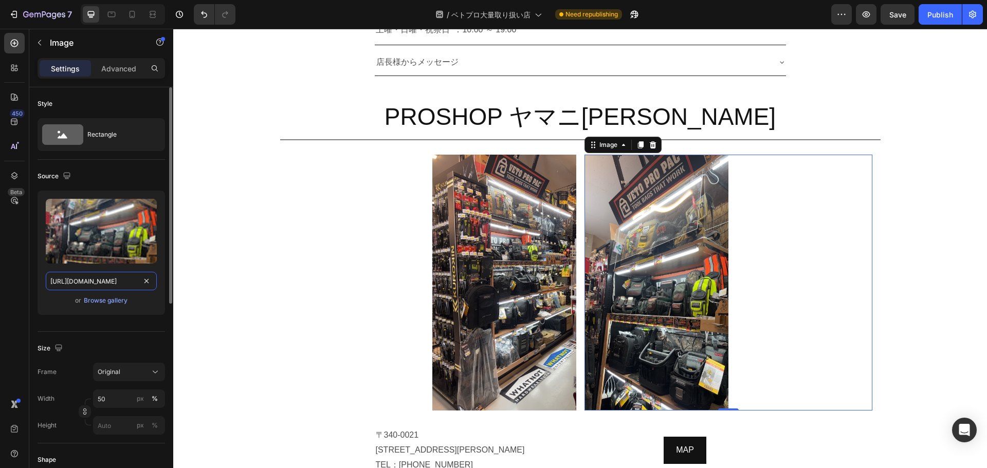
click at [108, 273] on input "[URL][DOMAIN_NAME]" at bounding box center [101, 281] width 111 height 18
paste input "25eeeaf4-fee7-4e78-84c8-5c7cc055b5ff"
type input "[URL][DOMAIN_NAME]"
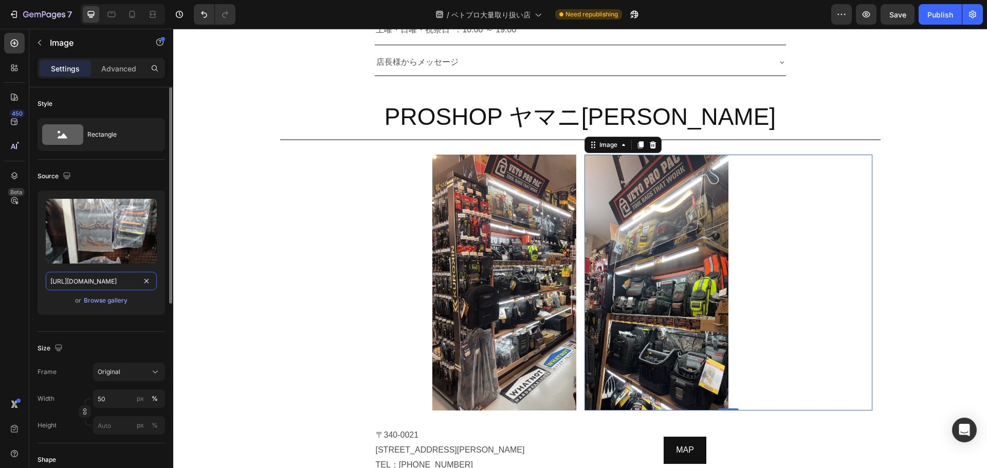
scroll to position [0, 308]
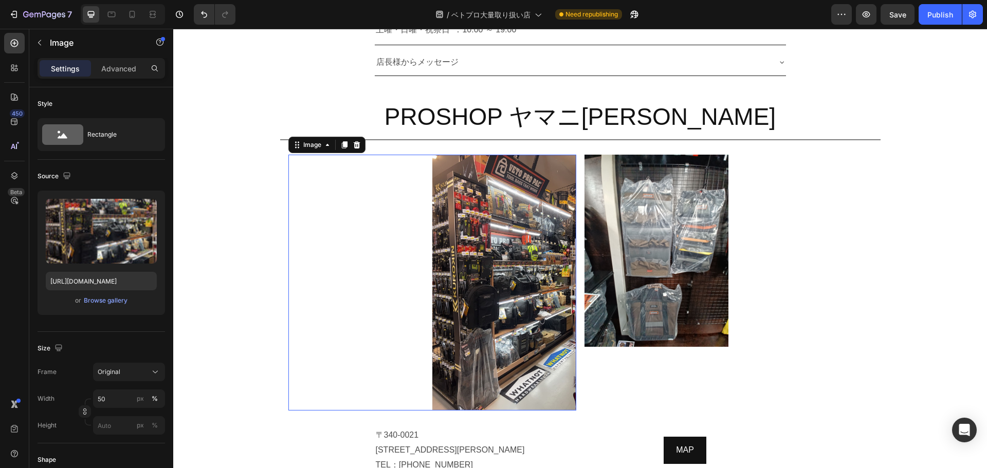
click at [501, 301] on img at bounding box center [504, 283] width 144 height 256
click at [110, 274] on input "[URL][DOMAIN_NAME]" at bounding box center [101, 281] width 111 height 18
paste input "800a1856-1b6c-4da9-8f68-e092f56109b1"
type input "[URL][DOMAIN_NAME]"
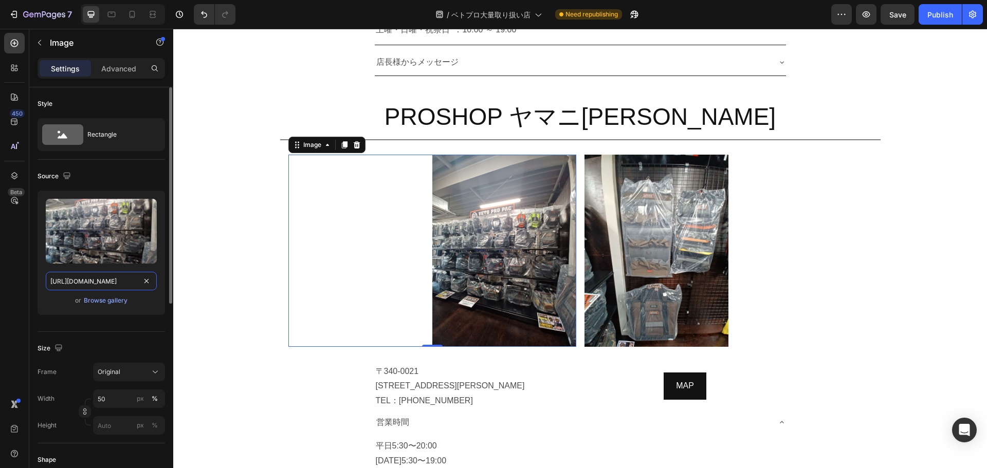
scroll to position [0, 310]
click at [878, 302] on div "PROSHOP ヤマニ[PERSON_NAME] Heading Title Line Image 0 Image Row Image Row Image C…" at bounding box center [580, 311] width 617 height 438
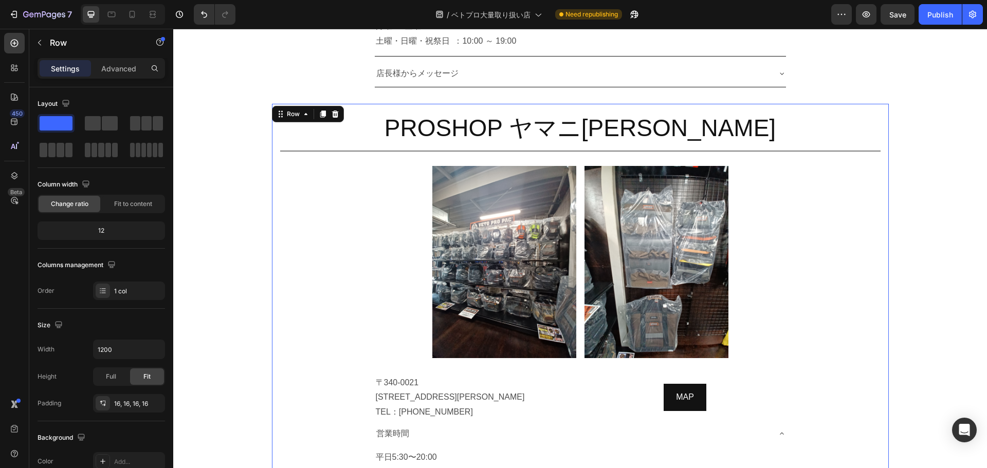
scroll to position [1682, 0]
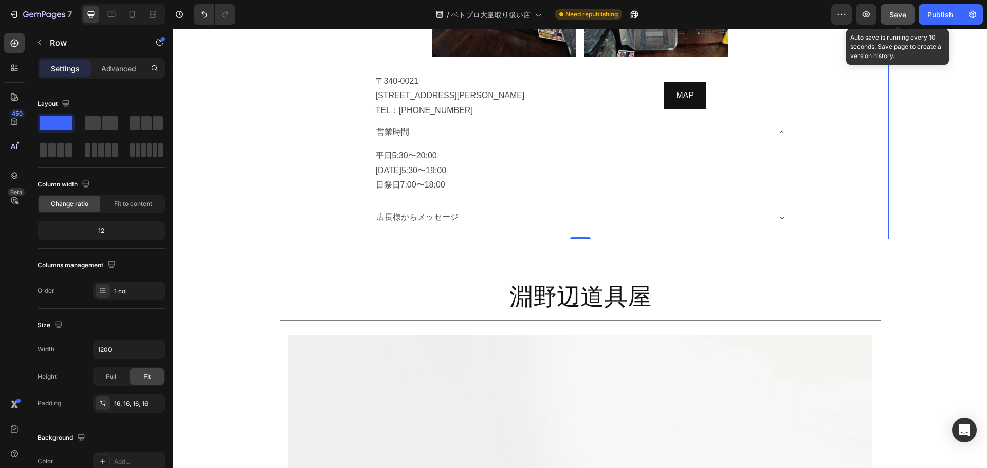
click at [911, 14] on button "Save" at bounding box center [897, 14] width 34 height 21
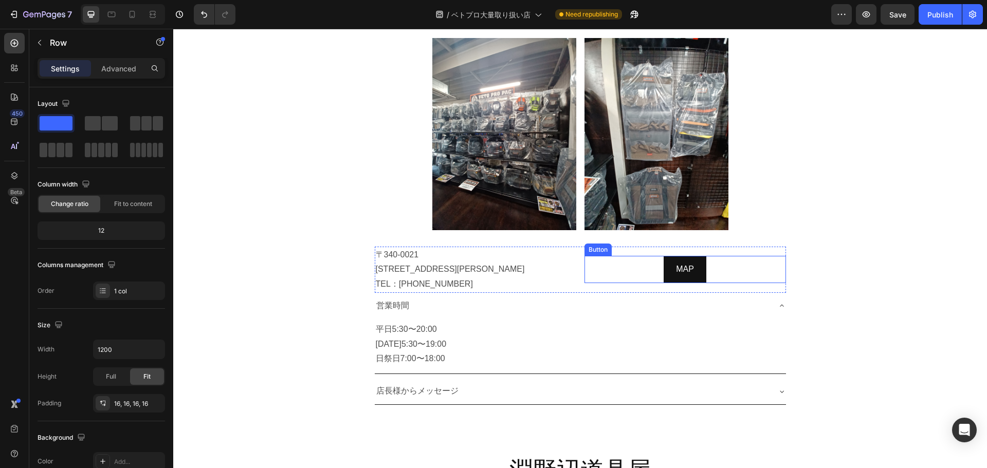
scroll to position [1792, 0]
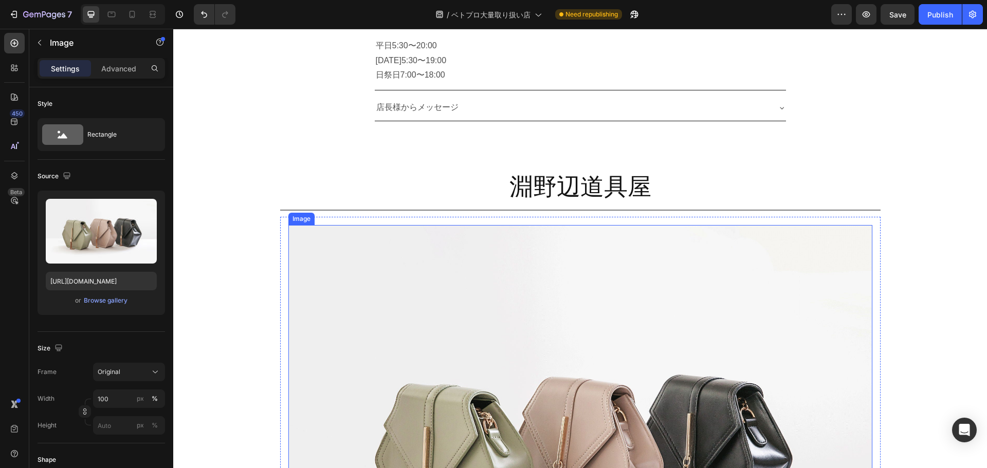
click at [636, 228] on img at bounding box center [580, 444] width 584 height 438
click at [119, 72] on p "Advanced" at bounding box center [118, 68] width 35 height 11
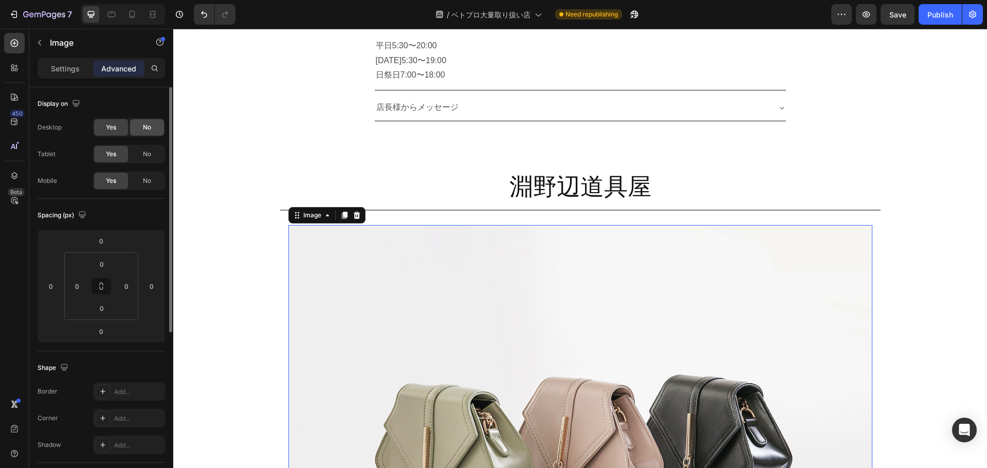
click at [144, 128] on span "No" at bounding box center [147, 127] width 8 height 9
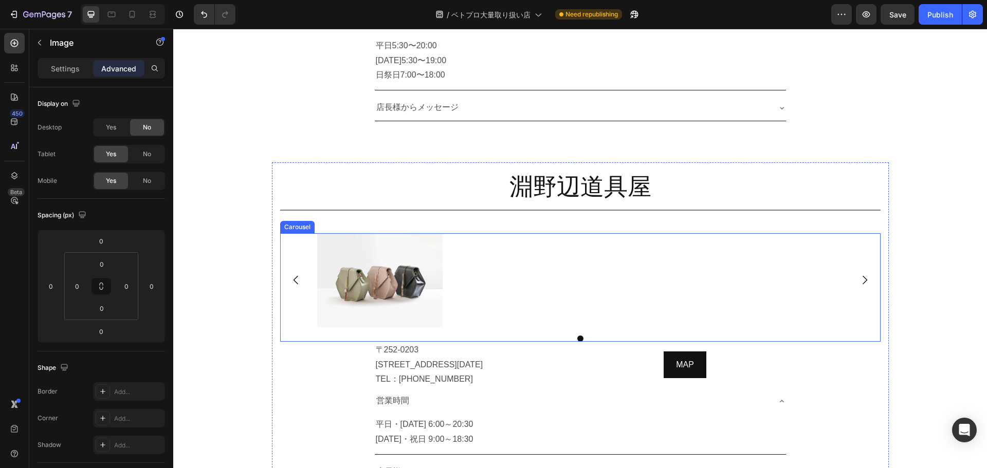
click at [556, 233] on div "Image" at bounding box center [580, 280] width 526 height 94
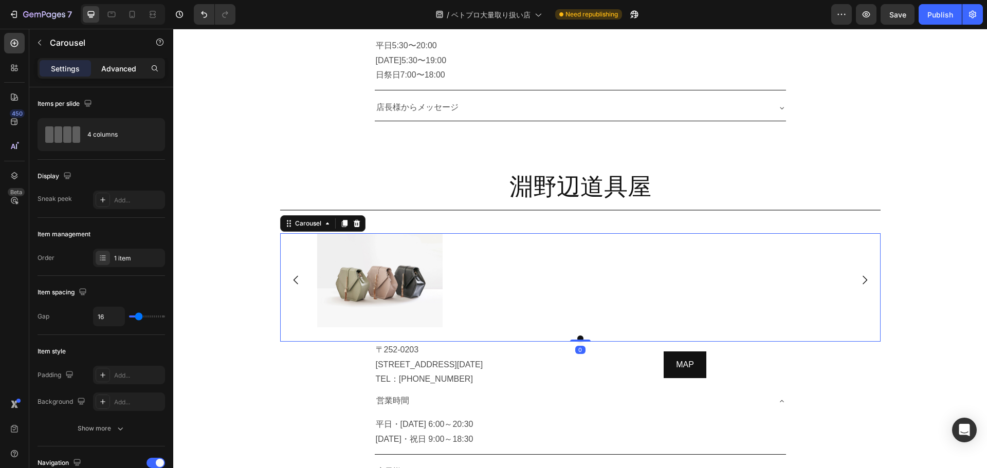
click at [124, 73] on p "Advanced" at bounding box center [118, 68] width 35 height 11
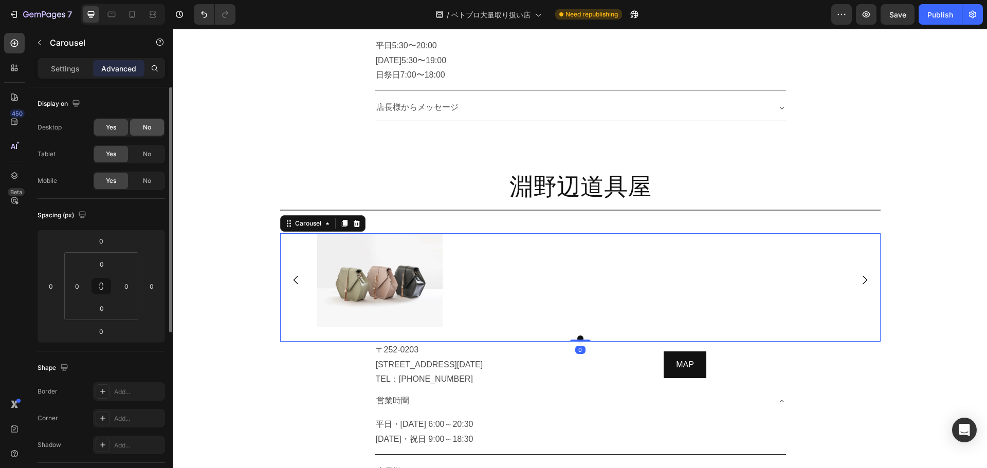
click at [144, 134] on div "No" at bounding box center [147, 127] width 34 height 16
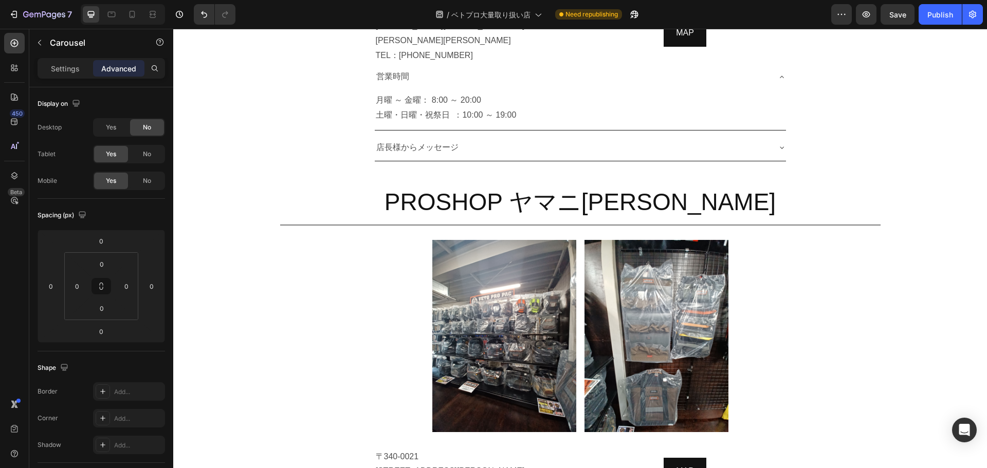
scroll to position [1306, 0]
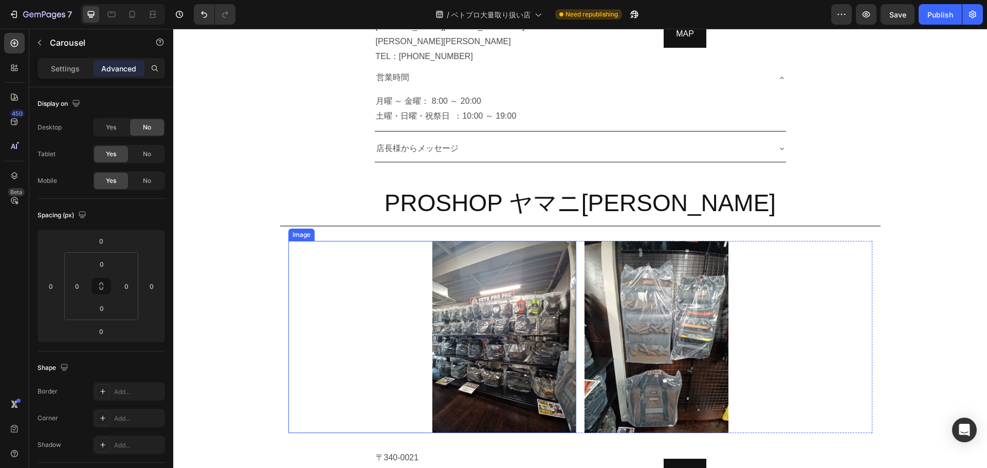
click at [408, 255] on div at bounding box center [432, 337] width 288 height 192
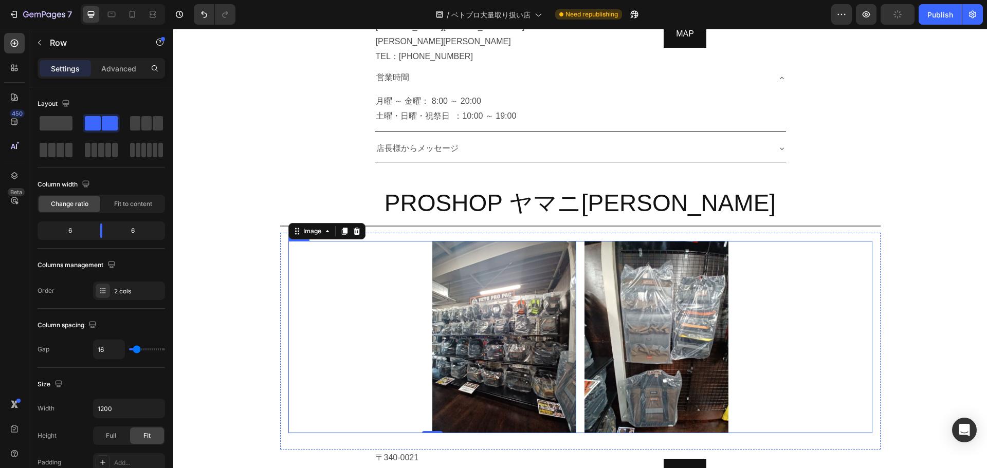
click at [575, 263] on div "Image 0 Image Row" at bounding box center [580, 337] width 584 height 192
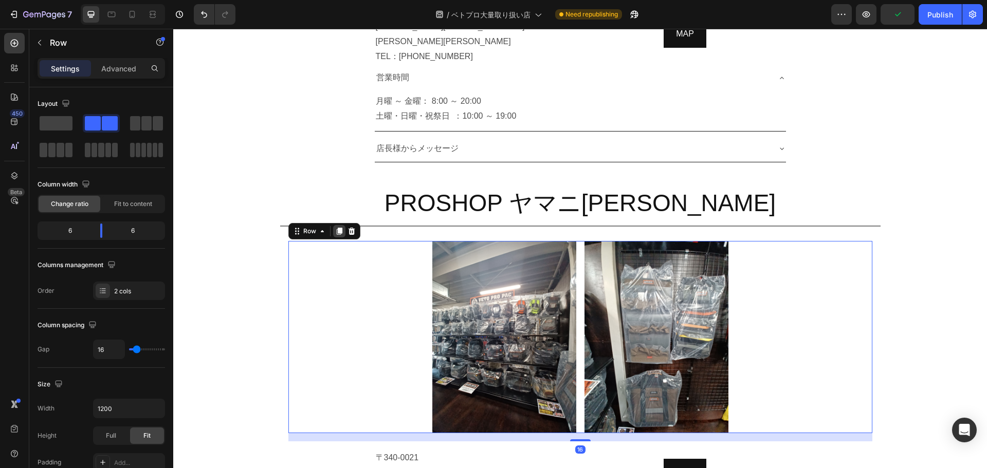
click at [335, 227] on icon at bounding box center [339, 231] width 8 height 8
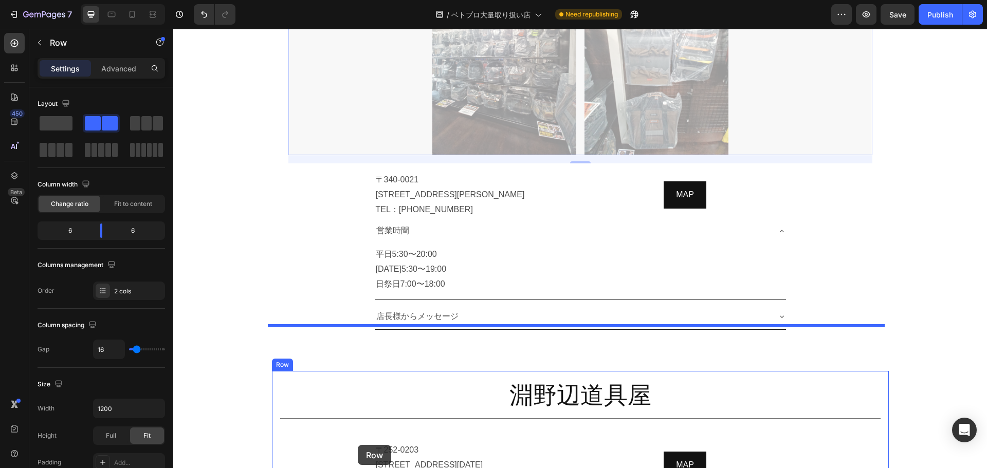
scroll to position [1825, 0]
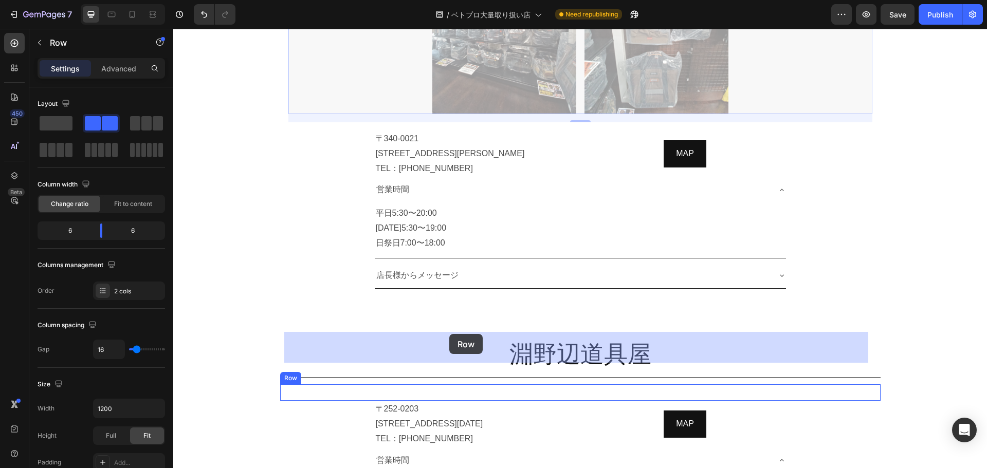
drag, startPoint x: 290, startPoint y: 57, endPoint x: 449, endPoint y: 334, distance: 320.0
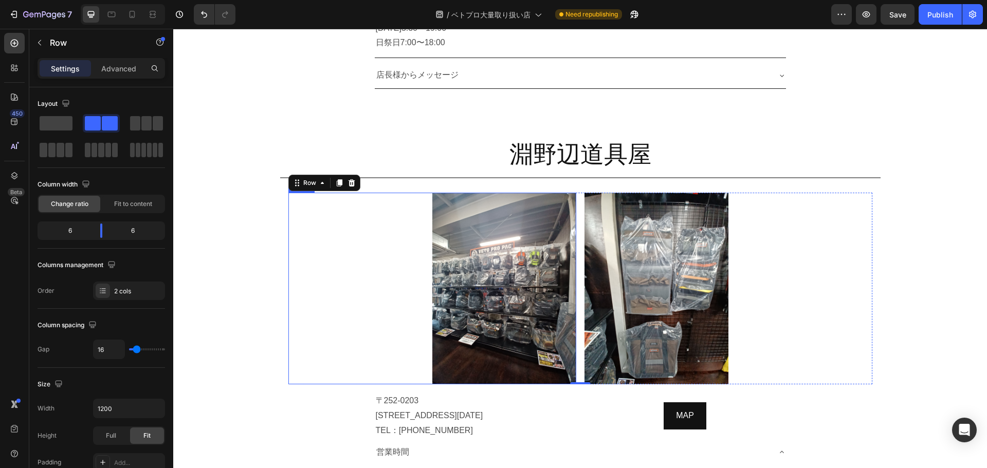
click at [498, 235] on img at bounding box center [504, 289] width 144 height 192
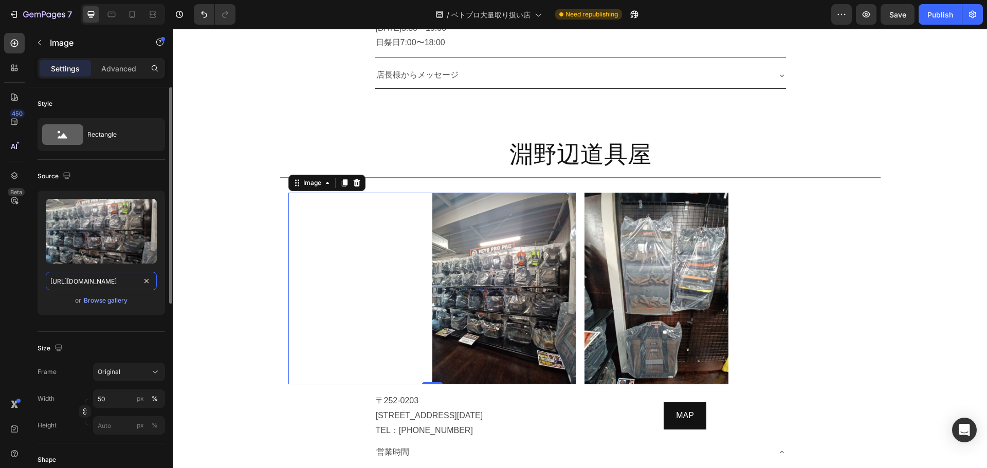
click at [106, 280] on input "[URL][DOMAIN_NAME]" at bounding box center [101, 281] width 111 height 18
paste input "5aa1c0b-c701-418a-98b7-6f3254fd2600"
type input "[URL][DOMAIN_NAME]"
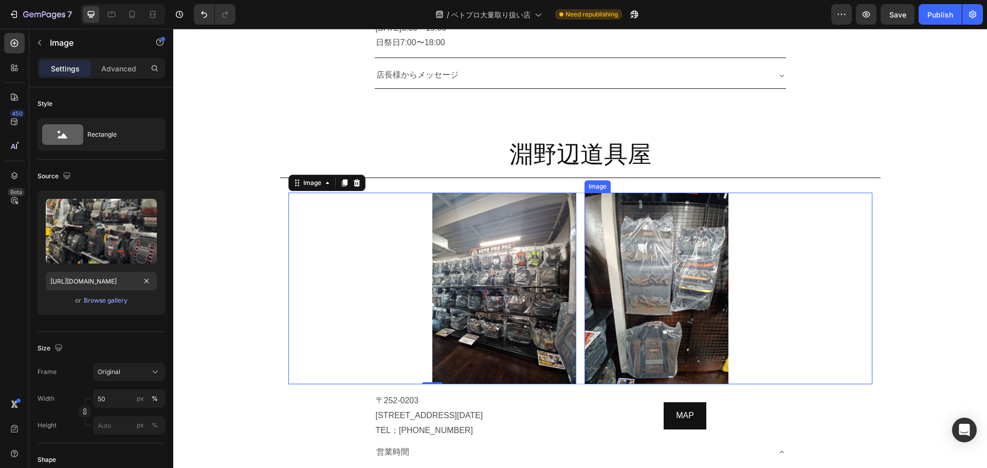
click at [628, 238] on img at bounding box center [656, 289] width 144 height 192
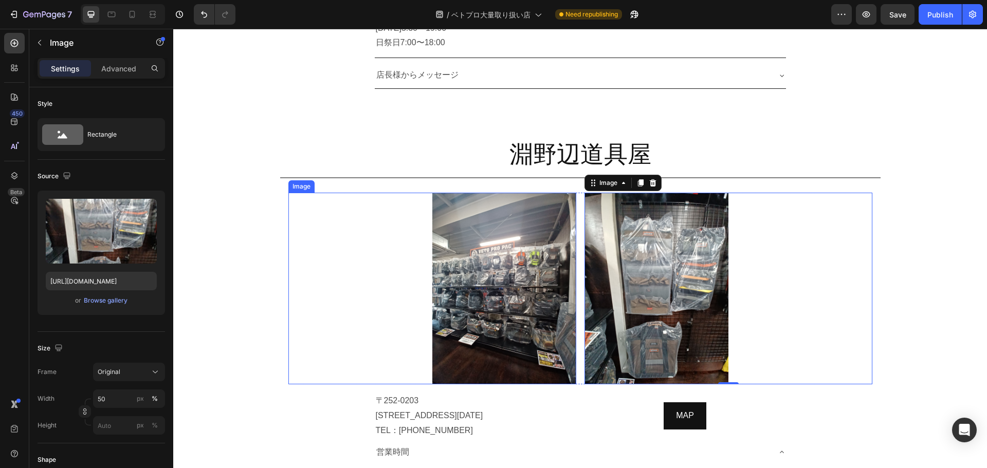
click at [500, 231] on img at bounding box center [504, 289] width 144 height 192
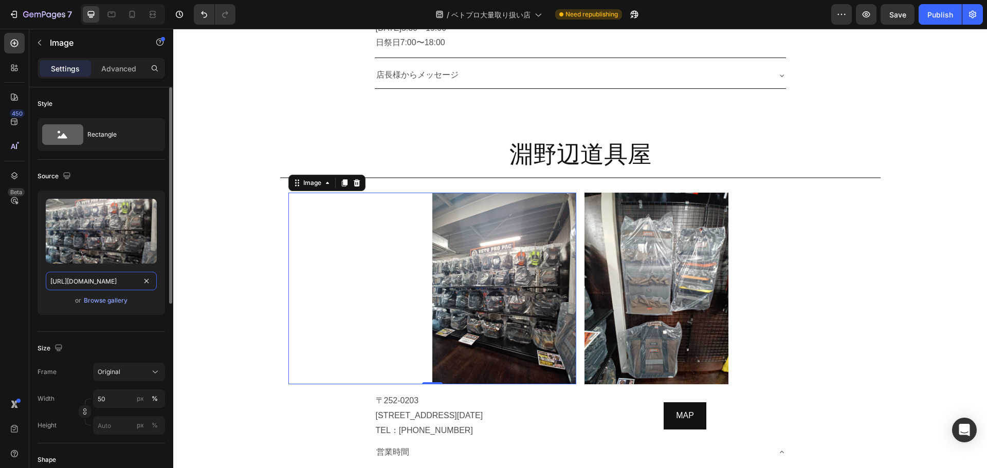
click at [117, 285] on input "[URL][DOMAIN_NAME]" at bounding box center [101, 281] width 111 height 18
paste input "5aa1c0b-c701-418a-98b7-6f3254fd2600"
type input "[URL][DOMAIN_NAME]"
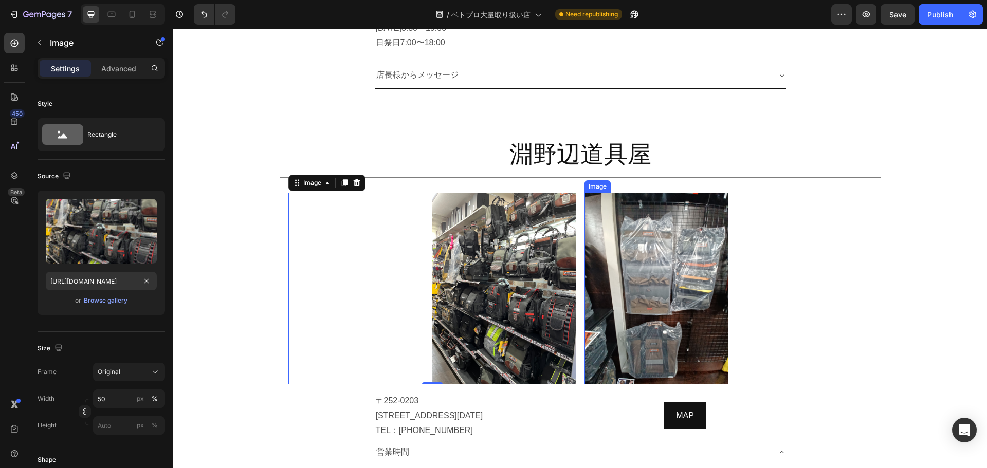
click at [670, 229] on img at bounding box center [656, 289] width 144 height 192
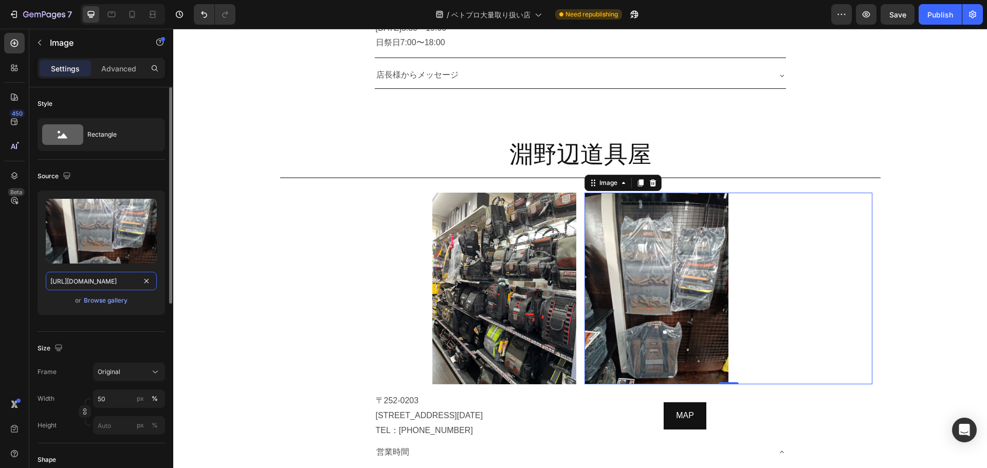
click at [107, 281] on input "[URL][DOMAIN_NAME]" at bounding box center [101, 281] width 111 height 18
paste input "4bfaca29-8a37-4330-977a-c485c1e05578"
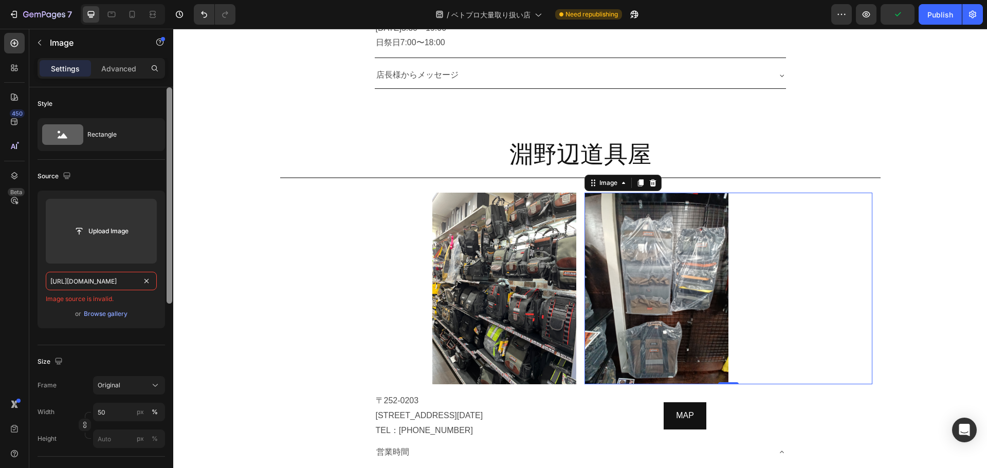
paste input "text"
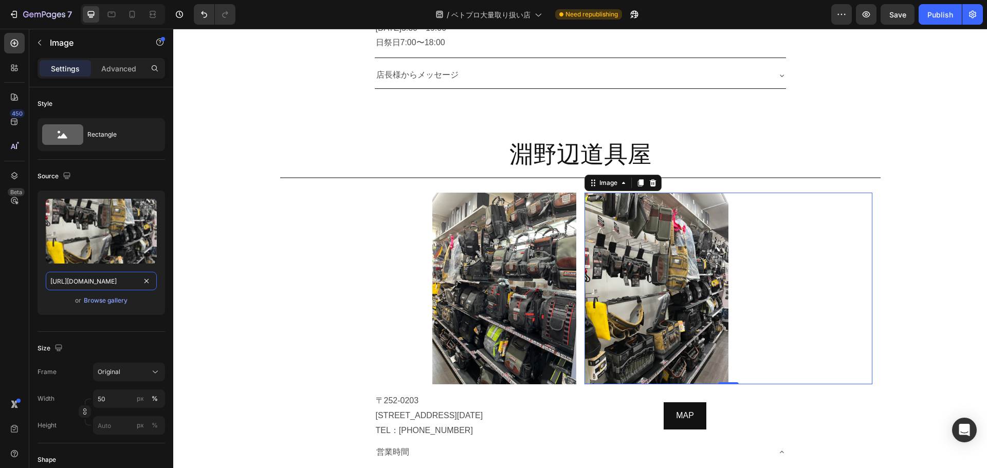
type input "[URL][DOMAIN_NAME]"
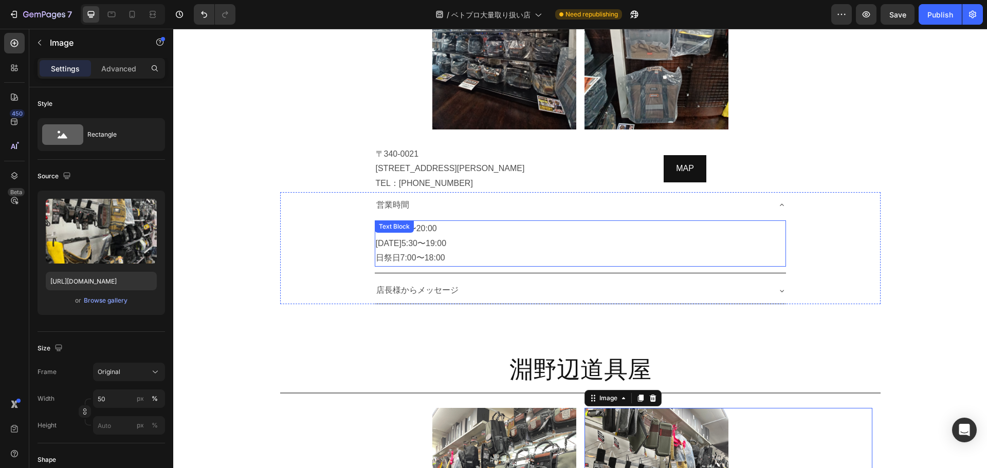
scroll to position [1610, 0]
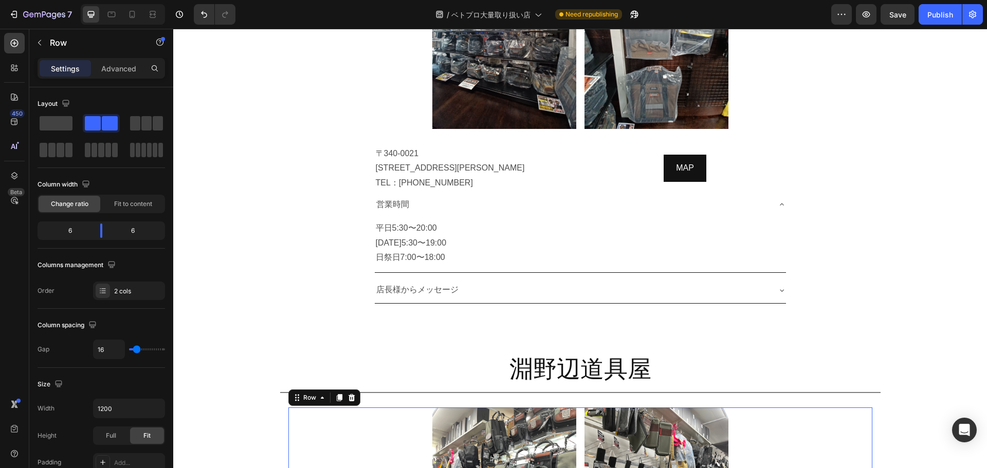
drag, startPoint x: 332, startPoint y: 353, endPoint x: 363, endPoint y: 429, distance: 81.9
click at [336, 394] on icon at bounding box center [339, 397] width 6 height 7
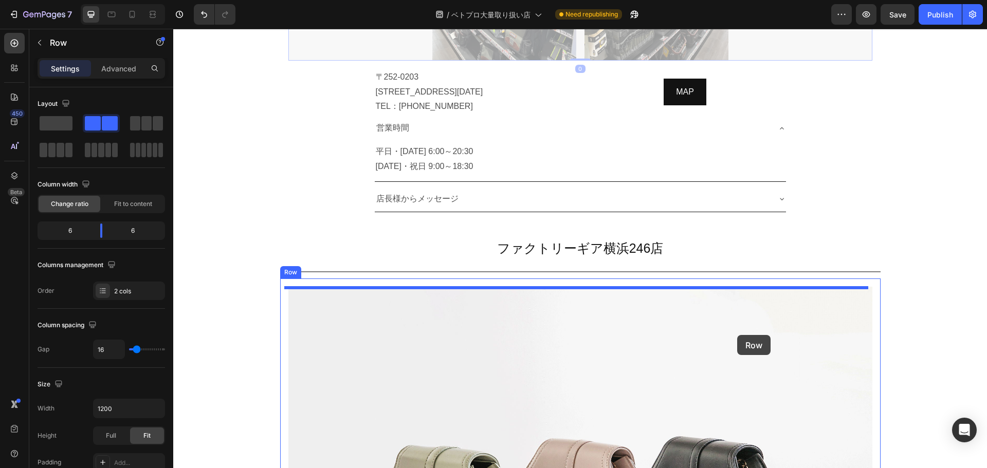
scroll to position [2270, 0]
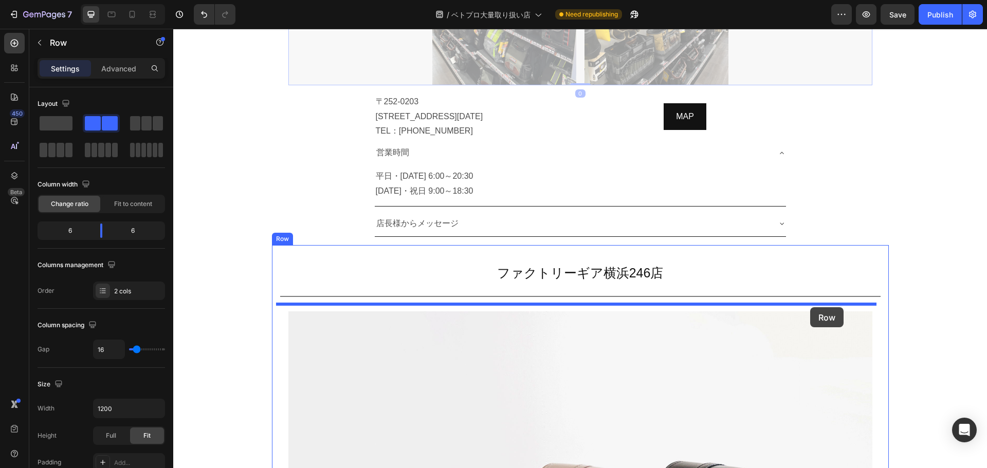
drag, startPoint x: 291, startPoint y: 50, endPoint x: 810, endPoint y: 307, distance: 579.4
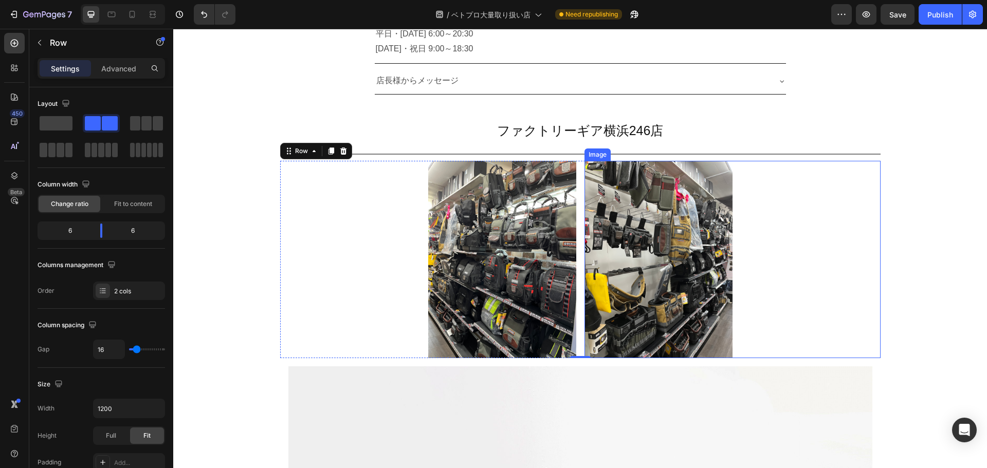
scroll to position [2223, 0]
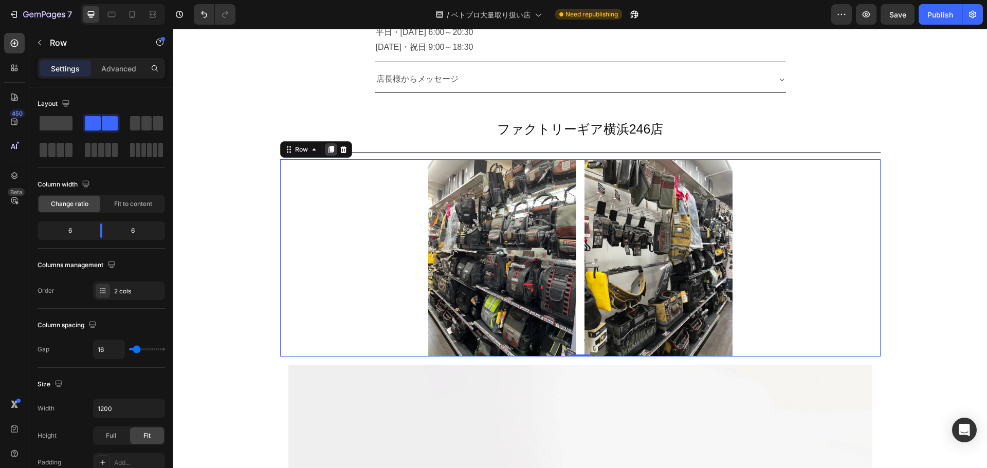
click at [329, 152] on icon at bounding box center [331, 149] width 6 height 7
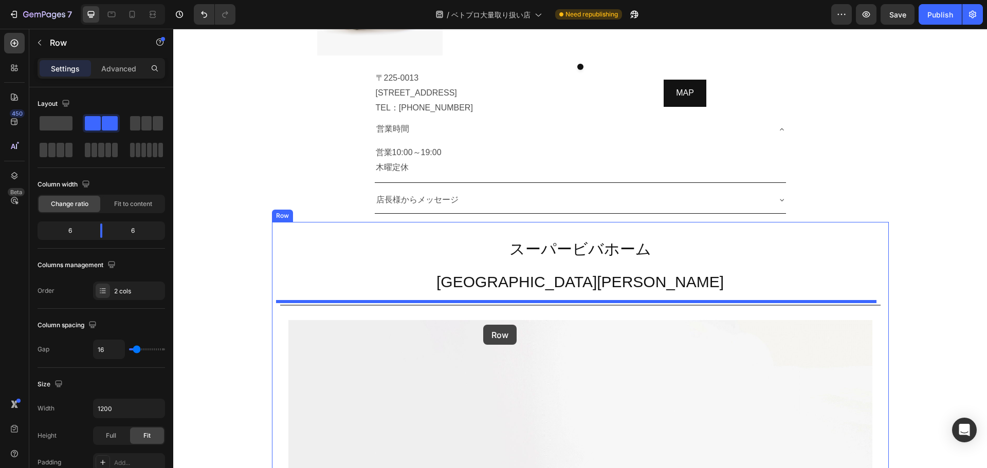
scroll to position [3241, 0]
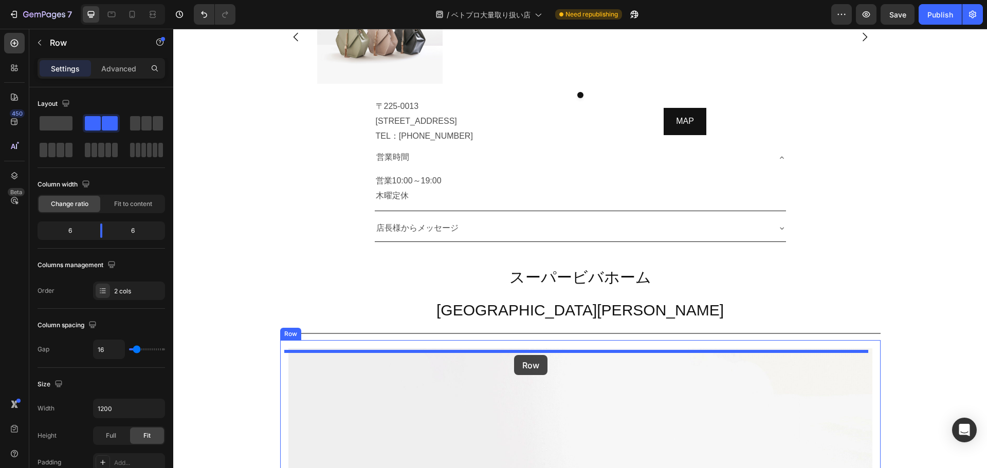
drag, startPoint x: 281, startPoint y: 51, endPoint x: 514, endPoint y: 355, distance: 382.7
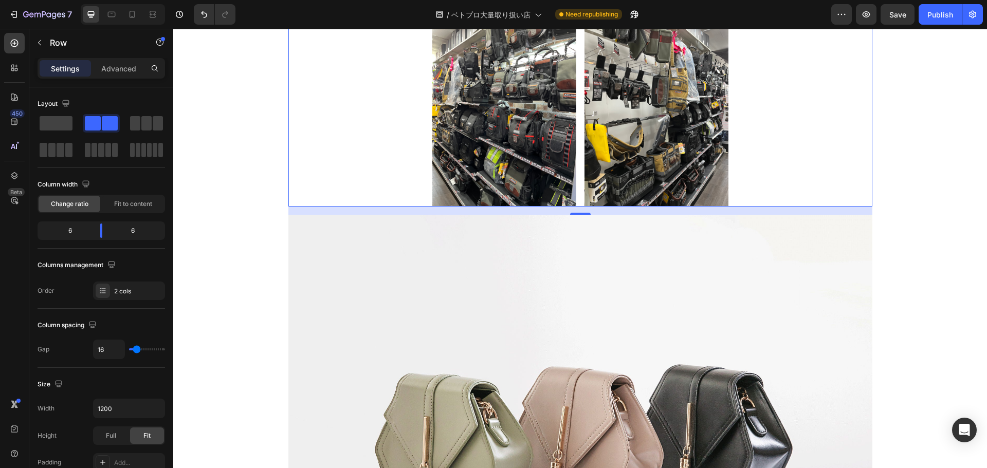
scroll to position [3407, 0]
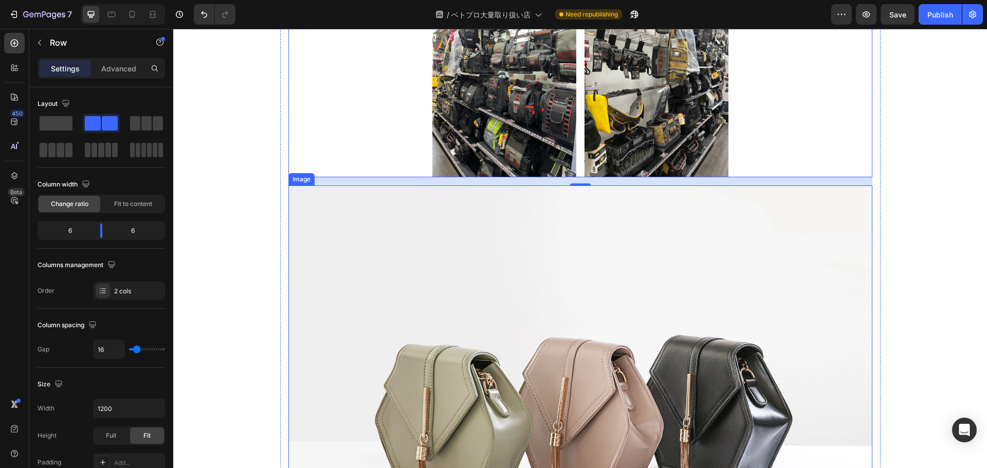
click at [613, 228] on img at bounding box center [580, 405] width 584 height 438
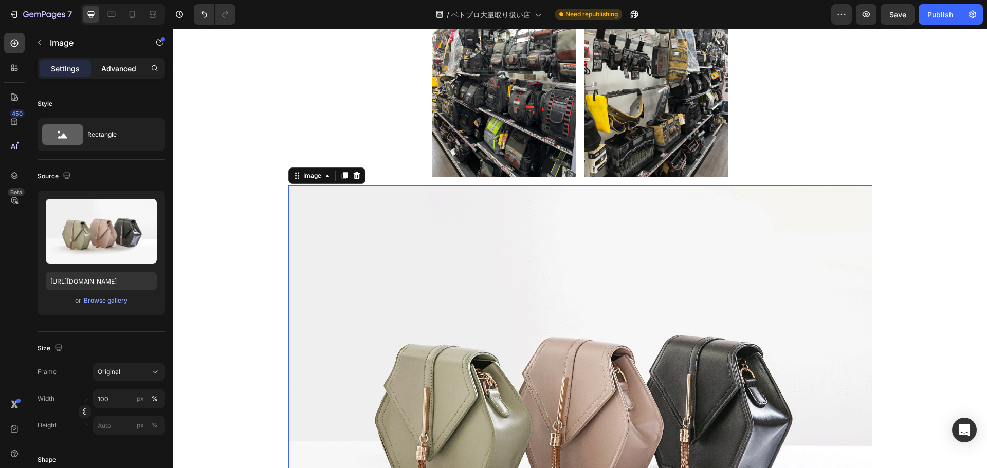
click at [125, 65] on p "Advanced" at bounding box center [118, 68] width 35 height 11
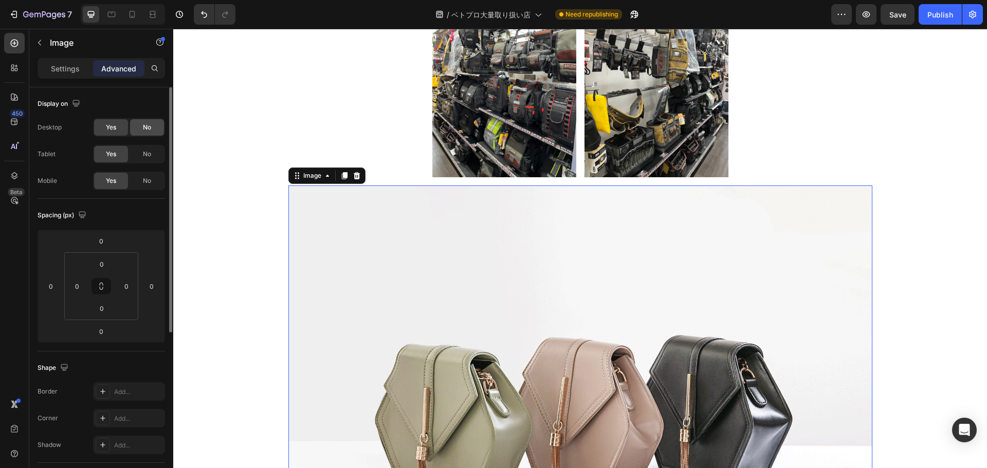
click at [148, 126] on span "No" at bounding box center [147, 127] width 8 height 9
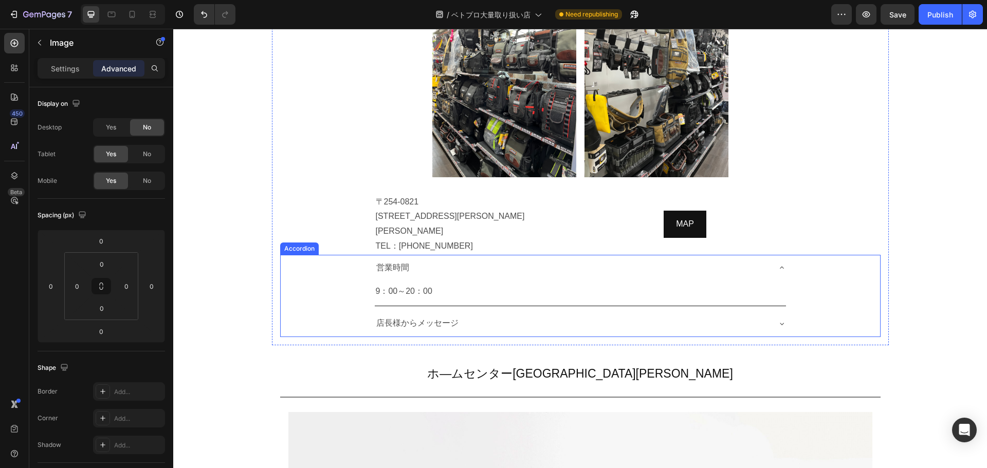
scroll to position [3253, 0]
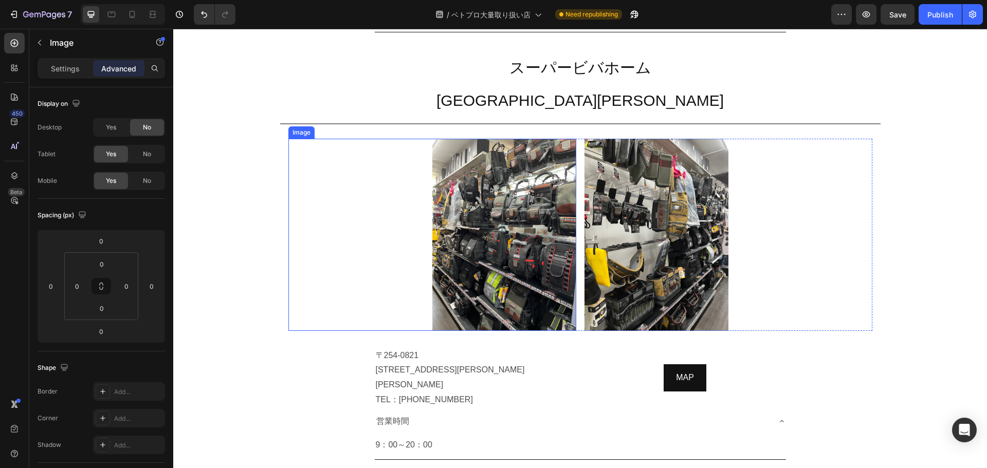
click at [523, 230] on img at bounding box center [504, 235] width 144 height 192
click at [304, 345] on div "Image 0 Image Row Image Row" at bounding box center [580, 239] width 600 height 216
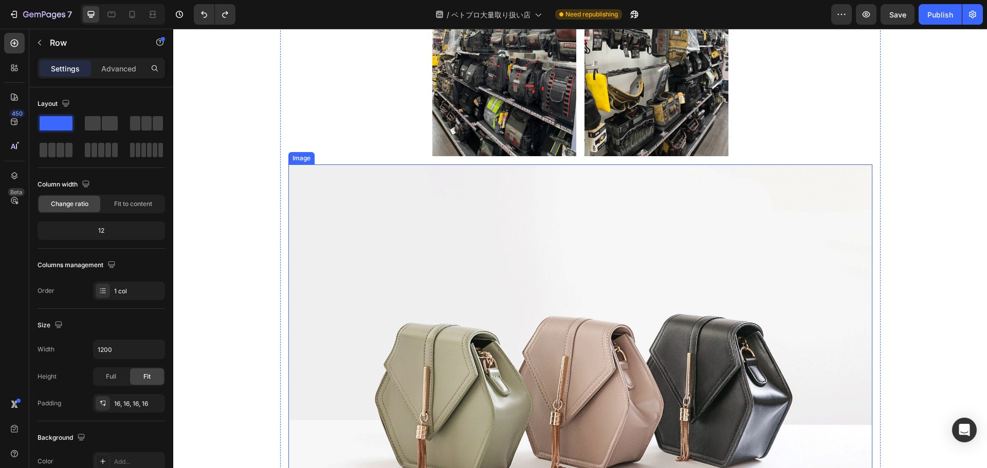
scroll to position [3193, 0]
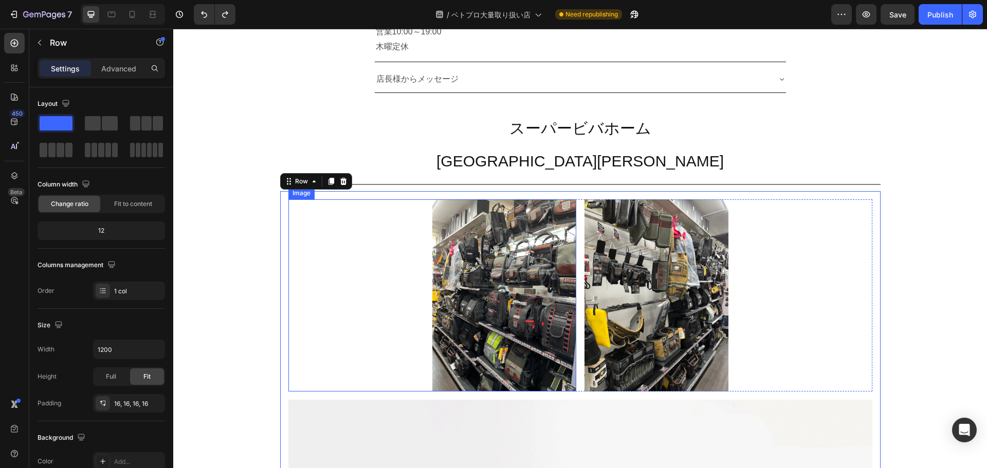
click at [391, 249] on div at bounding box center [432, 295] width 288 height 192
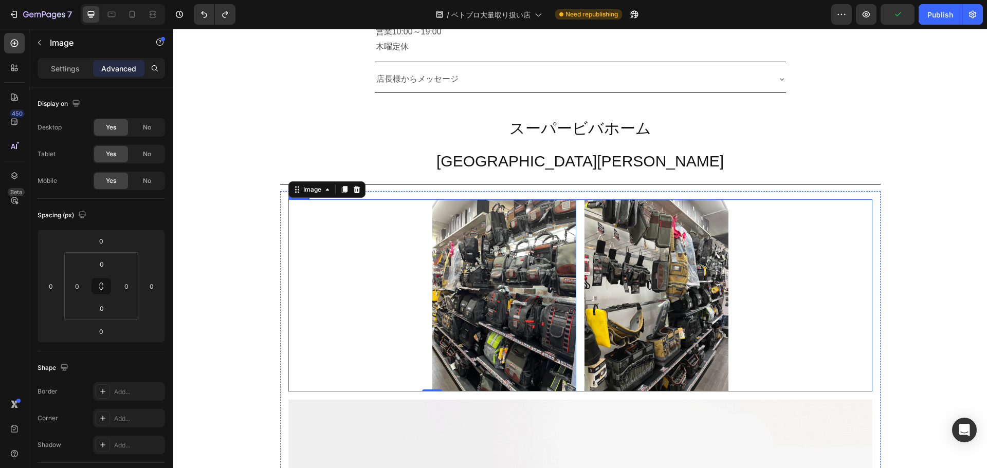
click at [578, 236] on div "Image 0 Image Row" at bounding box center [580, 295] width 584 height 192
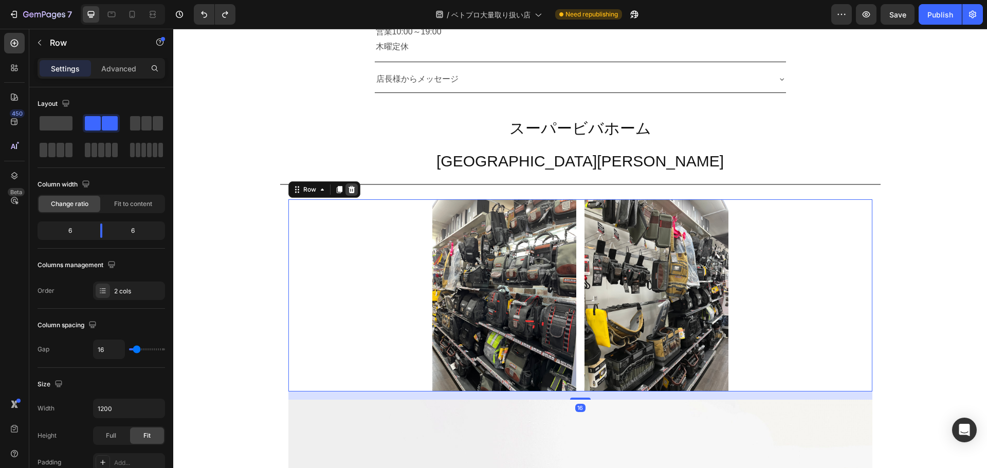
click at [349, 193] on icon at bounding box center [351, 189] width 7 height 7
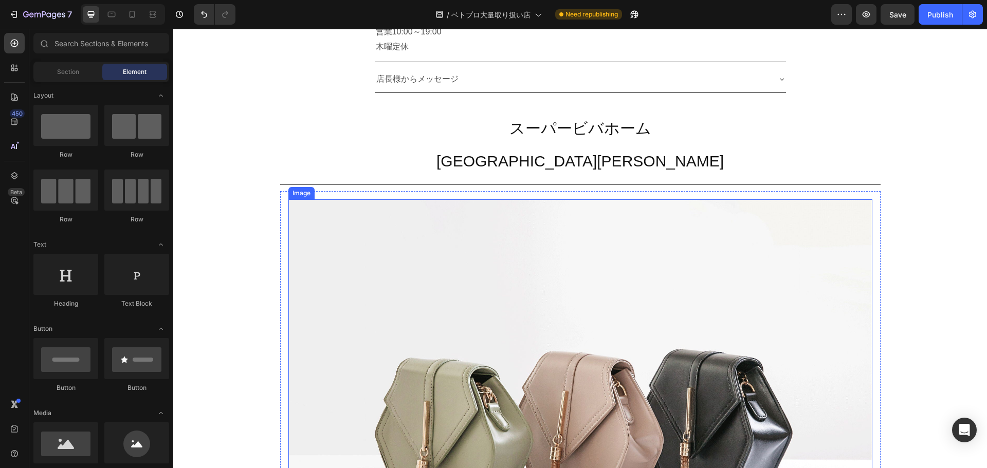
click at [498, 283] on img at bounding box center [580, 418] width 584 height 438
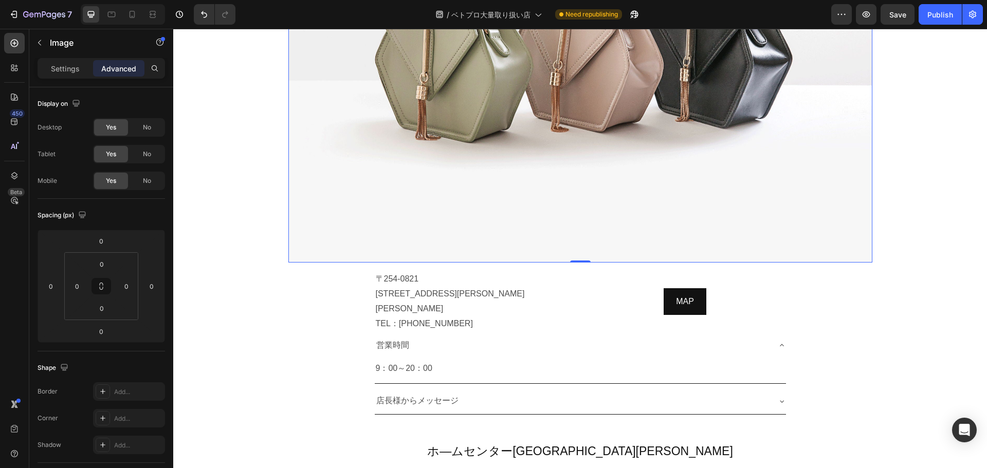
scroll to position [3568, 0]
click at [75, 73] on p "Settings" at bounding box center [65, 68] width 29 height 11
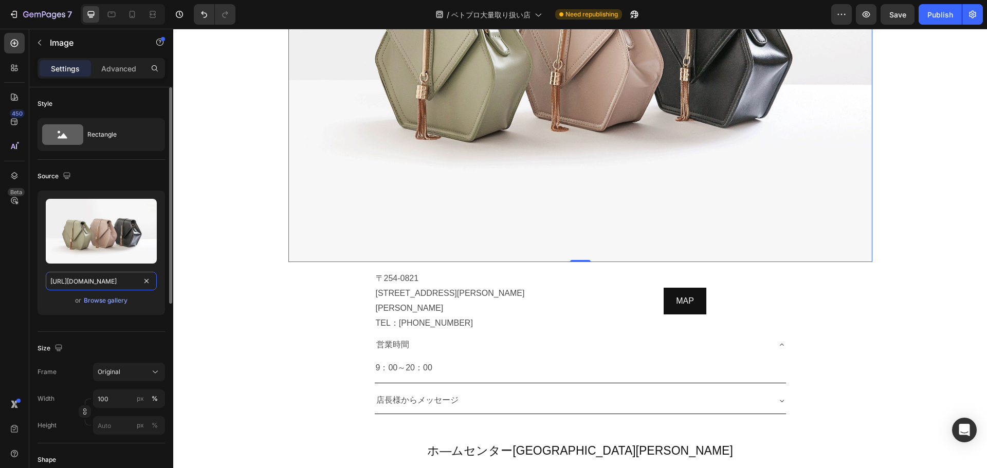
click at [114, 281] on input "[URL][DOMAIN_NAME]" at bounding box center [101, 281] width 111 height 18
paste input "0561/6556/4555/files/gempages_525490314757014773-ce52a919-b548-46fe-a1f6-db6018…"
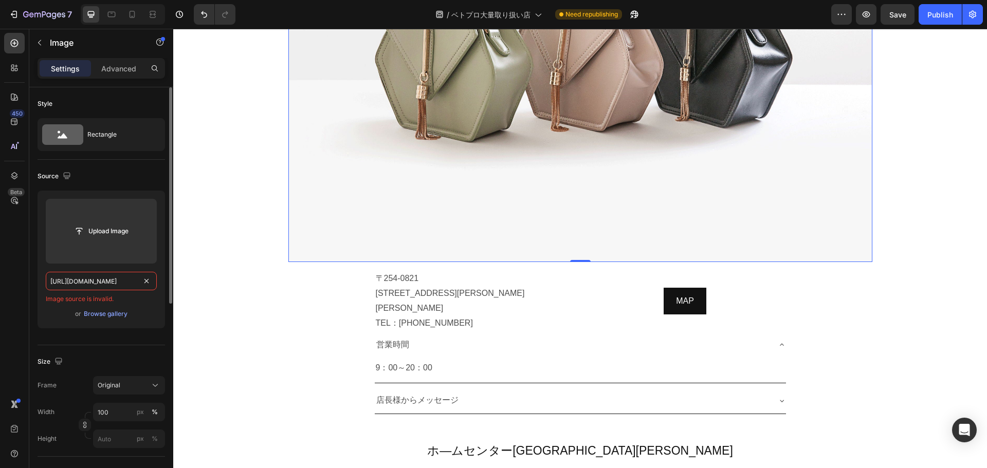
click at [107, 288] on input "[URL][DOMAIN_NAME]" at bounding box center [101, 281] width 111 height 18
paste input "text"
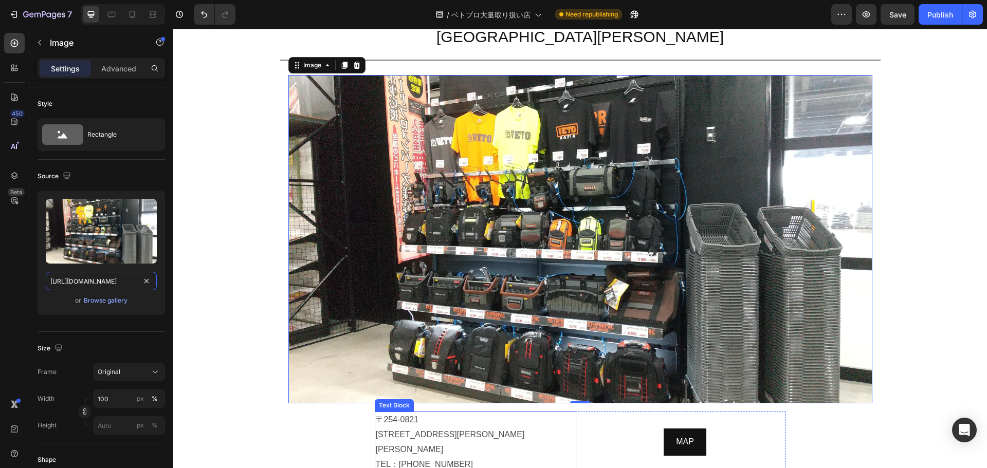
scroll to position [3318, 0]
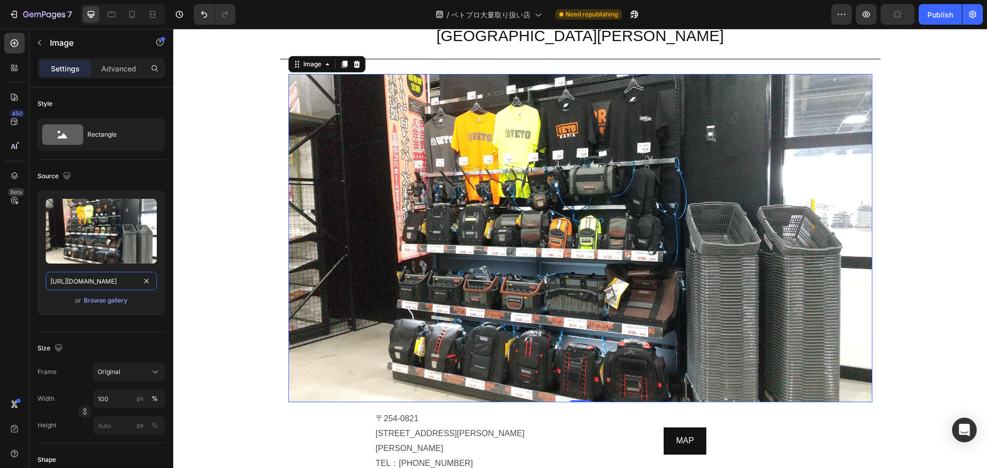
type input "[URL][DOMAIN_NAME]"
click at [107, 385] on div "Frame Original Width 100 px % Height px %" at bounding box center [101, 399] width 127 height 72
click at [112, 400] on input "100" at bounding box center [129, 399] width 72 height 18
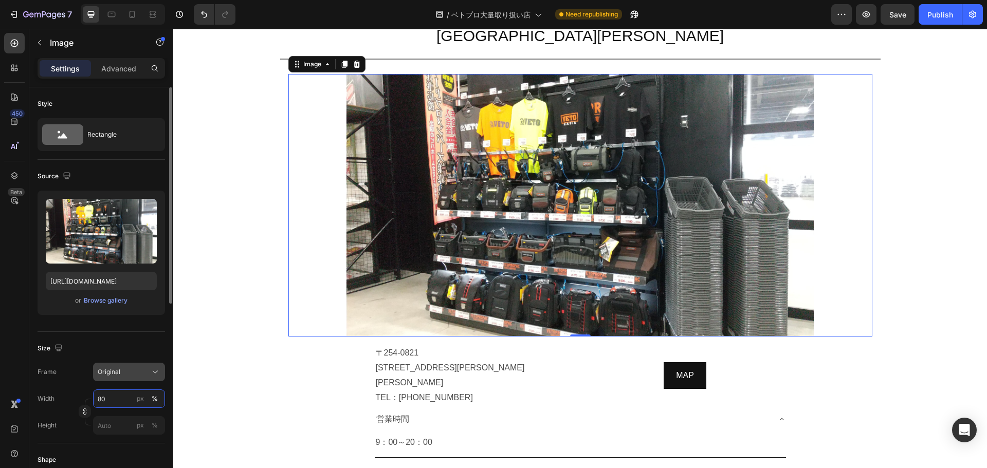
type input "80"
click at [145, 376] on div "Original" at bounding box center [123, 371] width 50 height 9
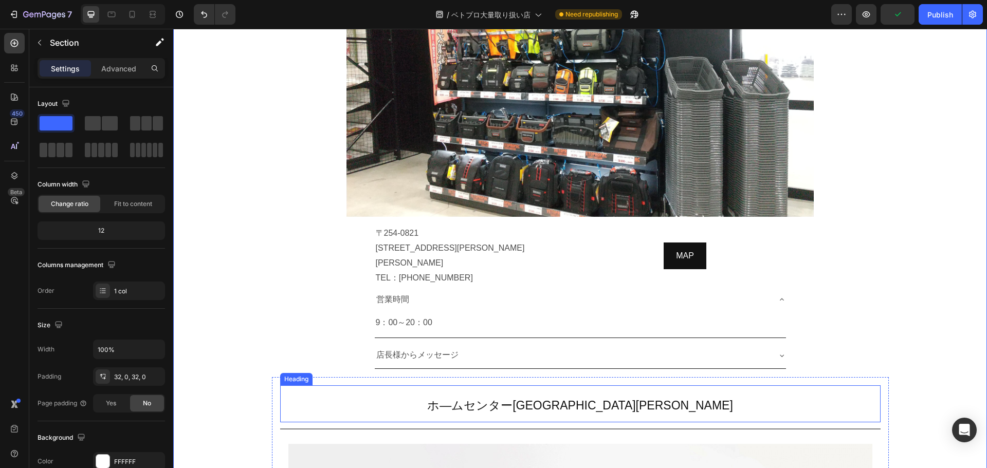
scroll to position [3606, 0]
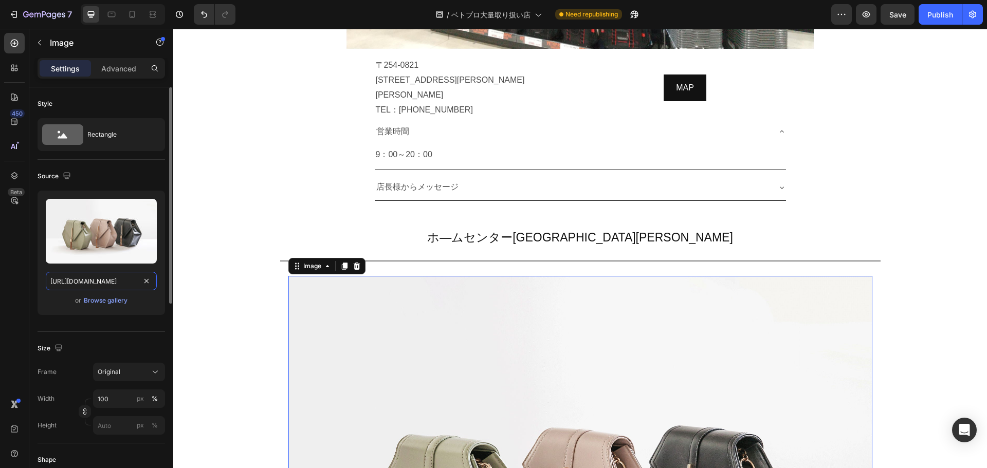
click at [114, 287] on input "[URL][DOMAIN_NAME]" at bounding box center [101, 281] width 111 height 18
paste input "0561/6556/4555/files/gempages_525490314757014773-75fe4667-ee2c-42e9-a515-5d0ad1…"
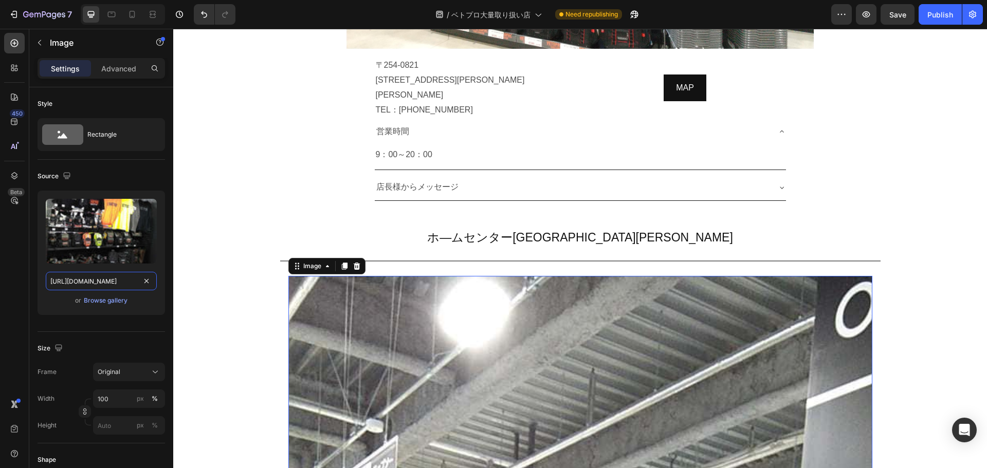
scroll to position [3763, 0]
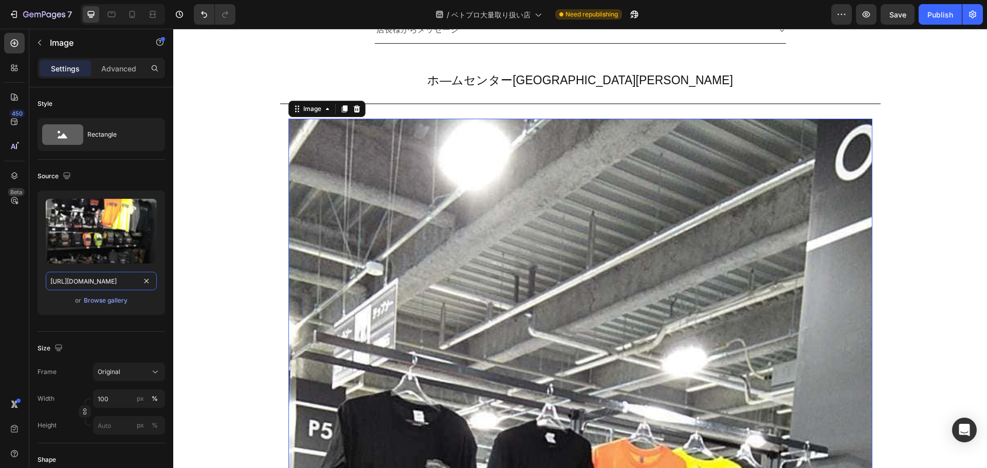
type input "[URL][DOMAIN_NAME]"
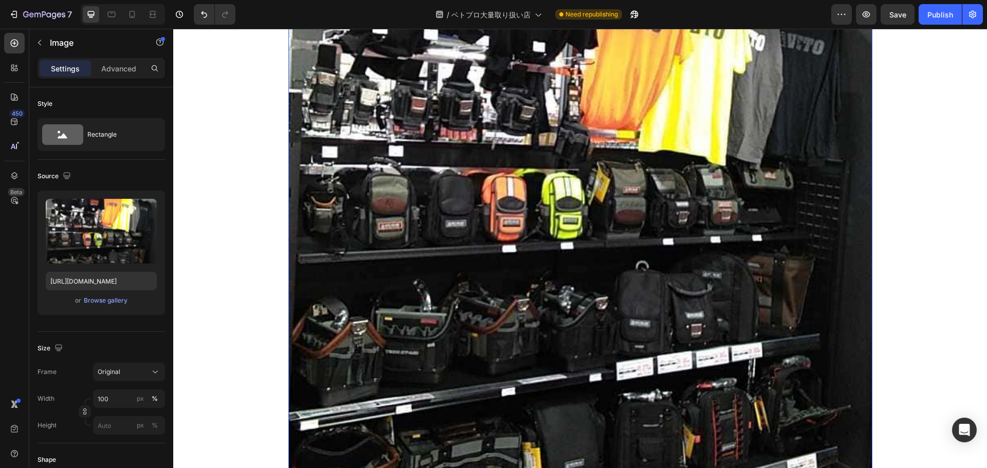
scroll to position [4239, 0]
click at [121, 401] on input "100" at bounding box center [129, 399] width 72 height 18
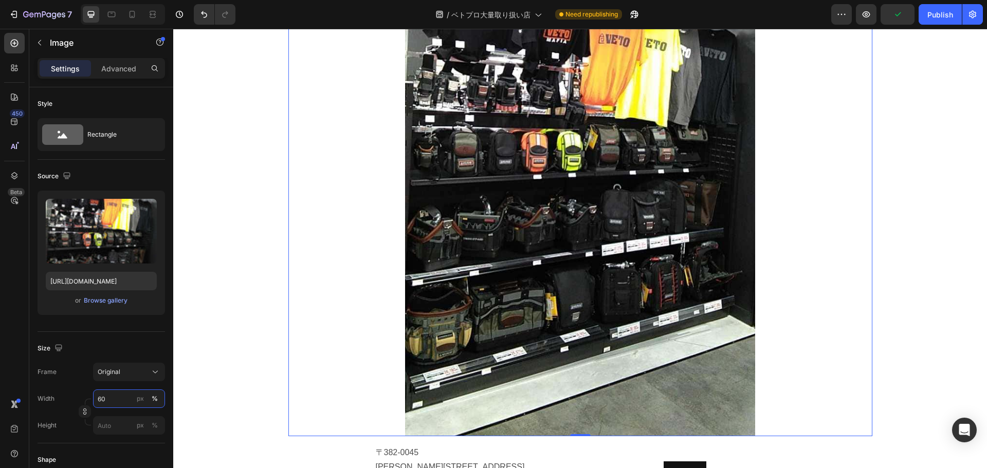
scroll to position [4069, 0]
type input "60"
drag, startPoint x: 931, startPoint y: 279, endPoint x: 968, endPoint y: 279, distance: 37.5
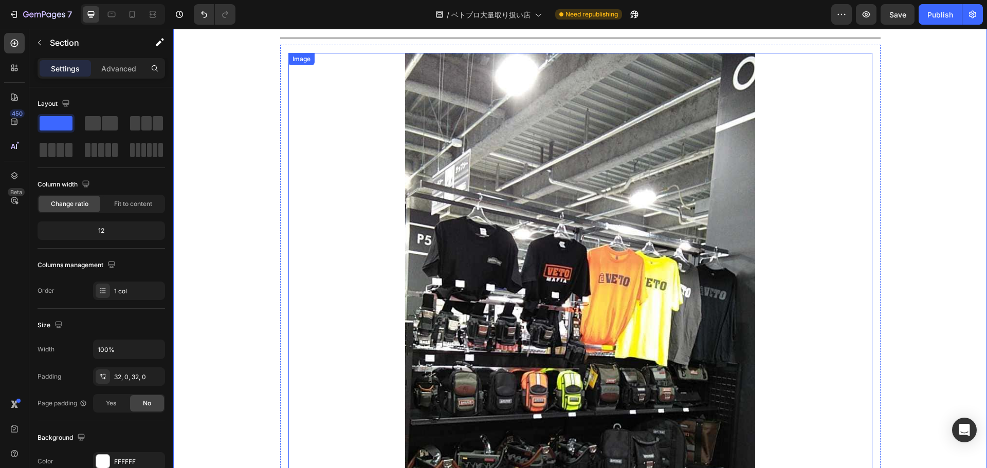
scroll to position [3829, 0]
click at [466, 187] on img at bounding box center [580, 363] width 350 height 623
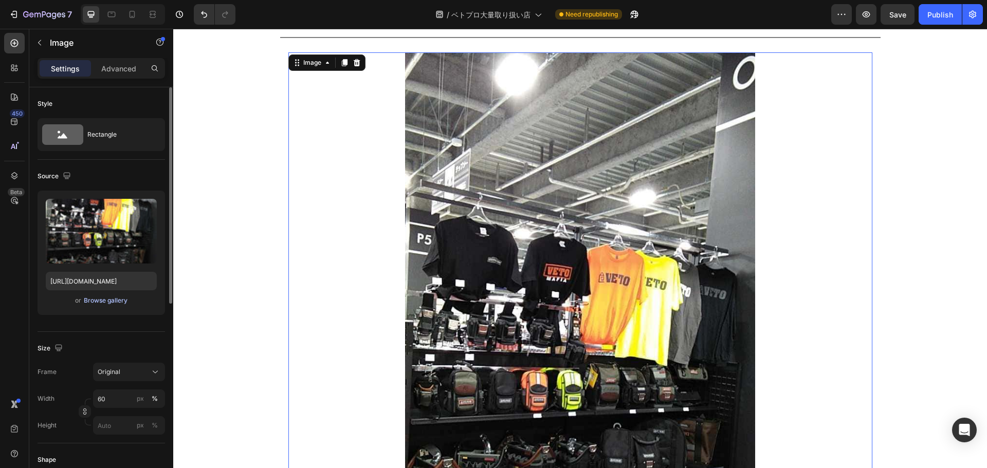
click at [110, 300] on div "Browse gallery" at bounding box center [106, 300] width 44 height 9
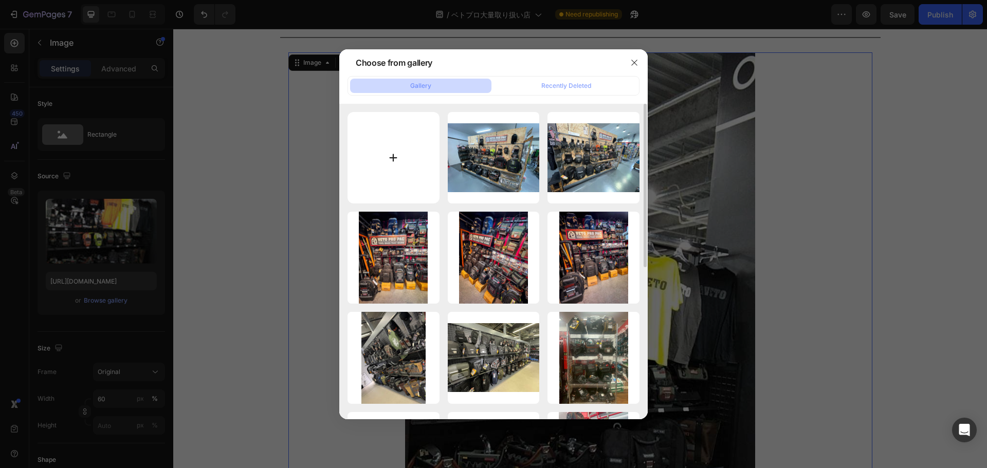
click at [393, 153] on input "file" at bounding box center [393, 158] width 92 height 92
type input "C:\fakepath\VETOPRO[PERSON_NAME]店①(1).jpg"
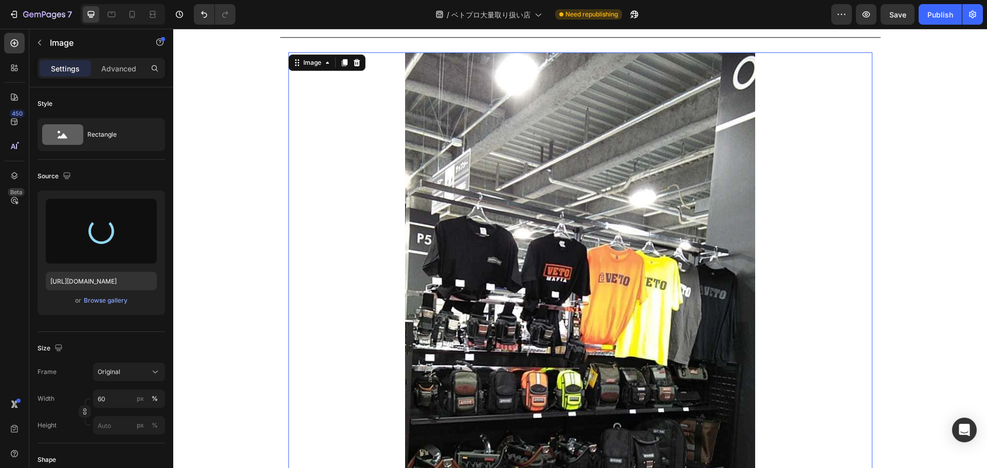
type input "[URL][DOMAIN_NAME]"
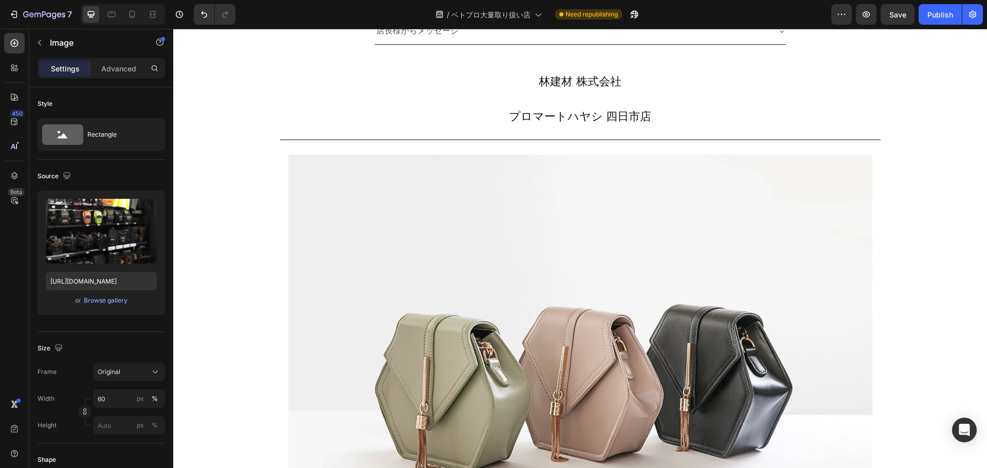
scroll to position [5293, 0]
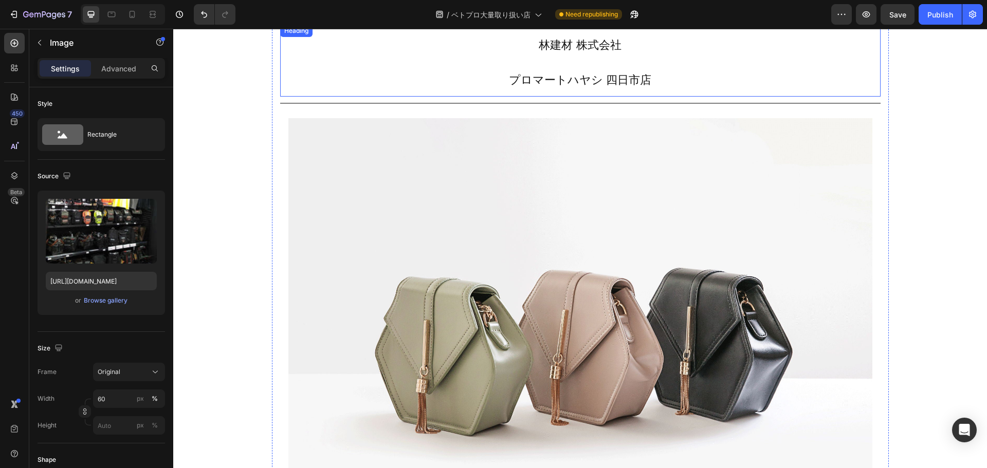
drag, startPoint x: 830, startPoint y: 68, endPoint x: 745, endPoint y: 210, distance: 165.5
click at [830, 68] on h2 "林建材 株式会社 プロマートハヤシ 四日市店" at bounding box center [580, 61] width 600 height 72
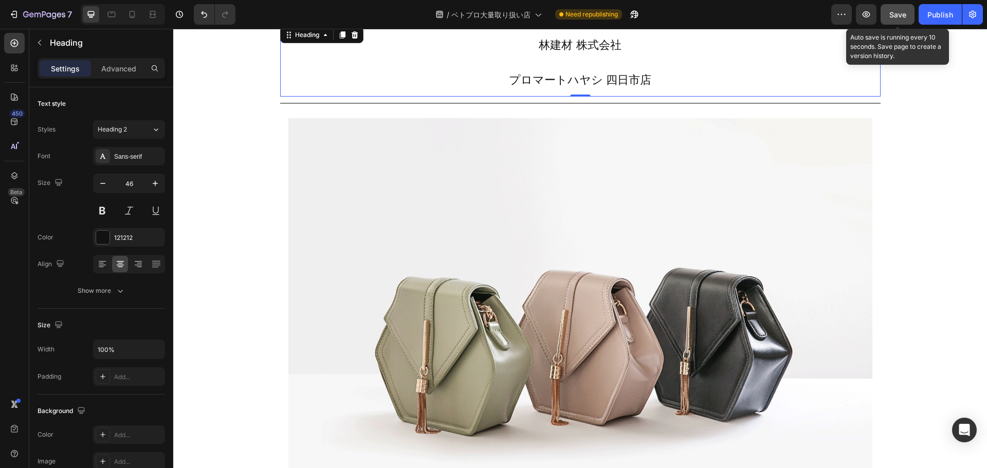
click at [898, 13] on span "Save" at bounding box center [897, 14] width 17 height 9
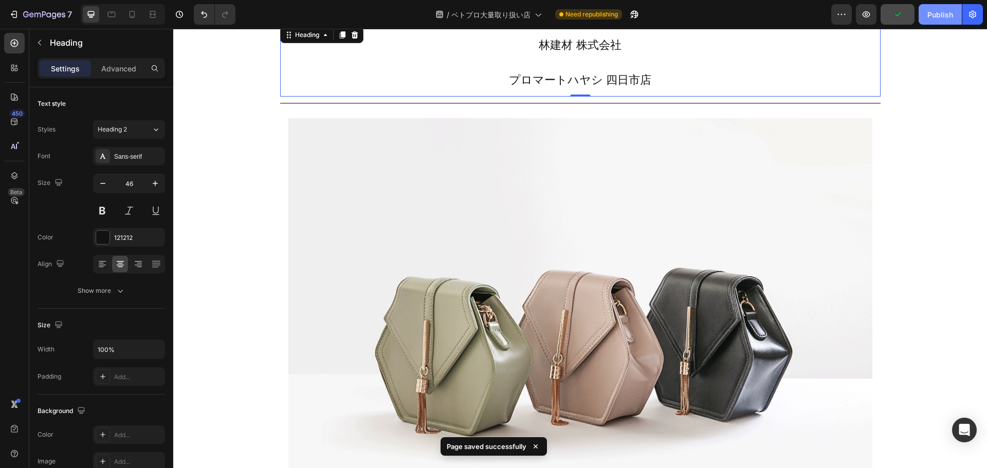
click at [931, 15] on div "Publish" at bounding box center [940, 14] width 26 height 11
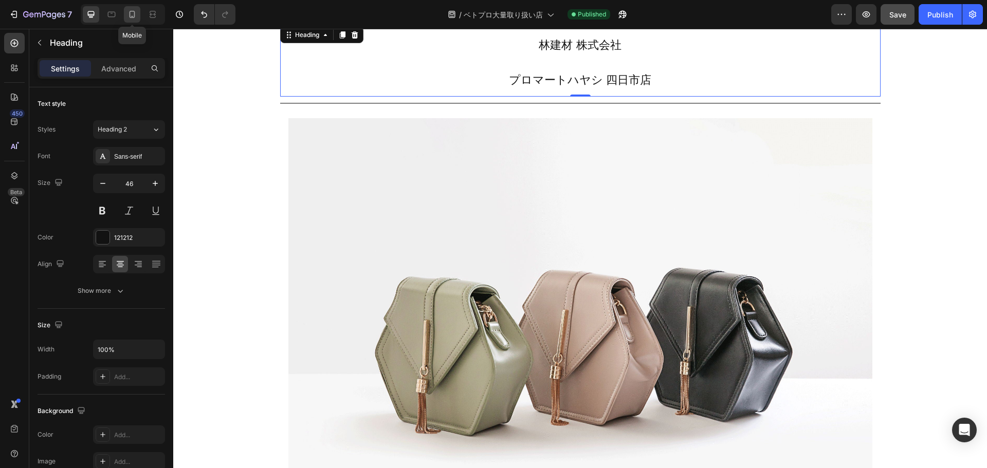
click at [131, 18] on icon at bounding box center [132, 14] width 10 height 10
type input "30"
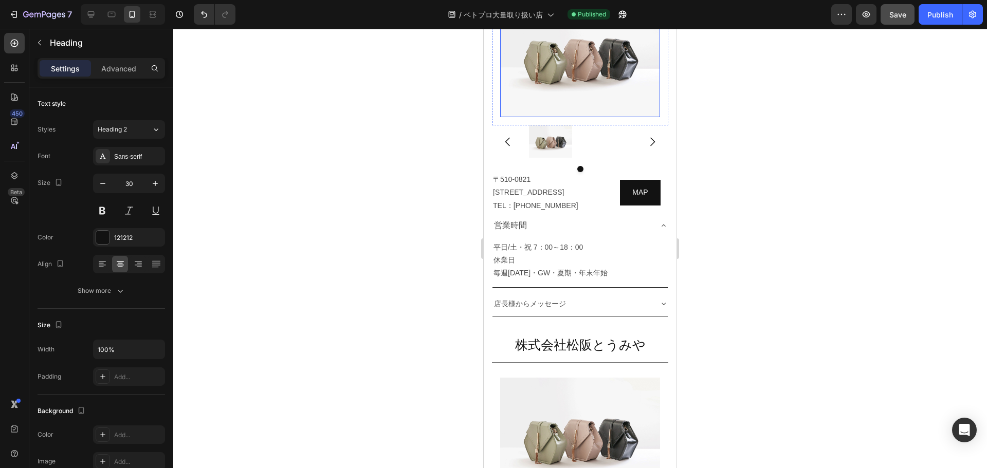
scroll to position [3840, 0]
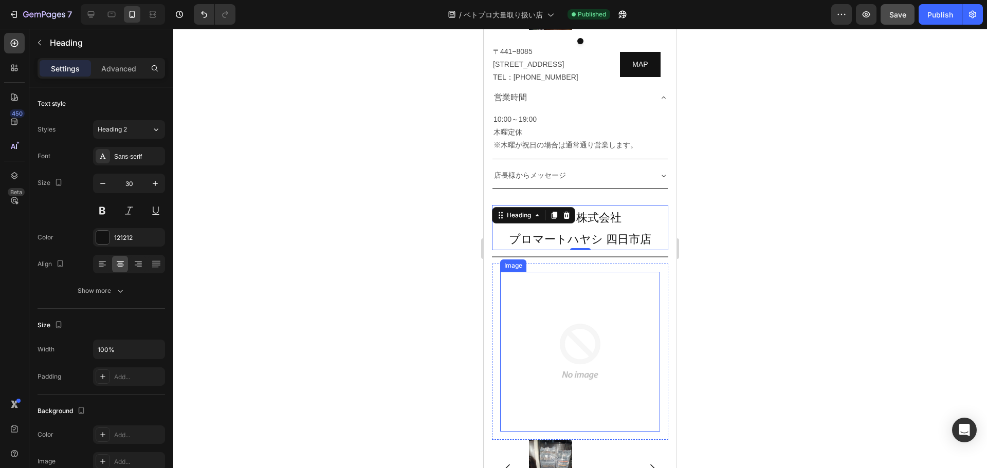
click at [605, 272] on img at bounding box center [580, 352] width 160 height 160
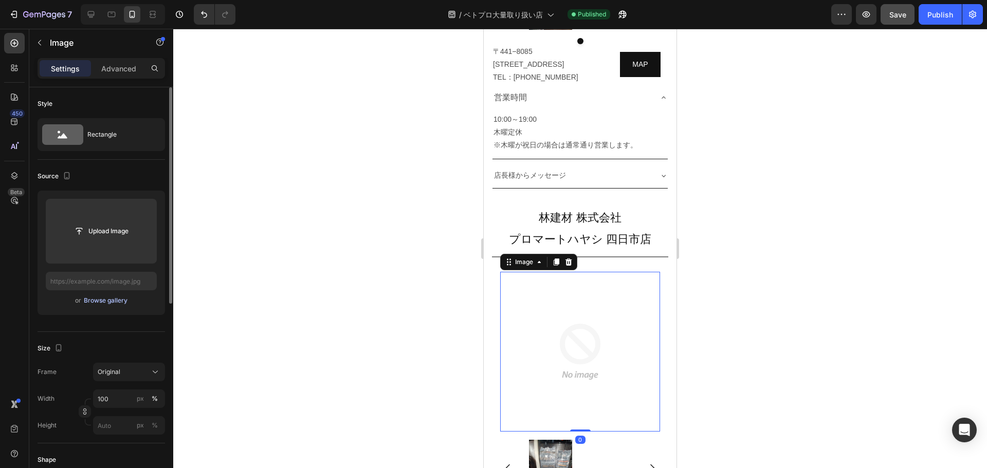
click at [107, 300] on div "Browse gallery" at bounding box center [106, 300] width 44 height 9
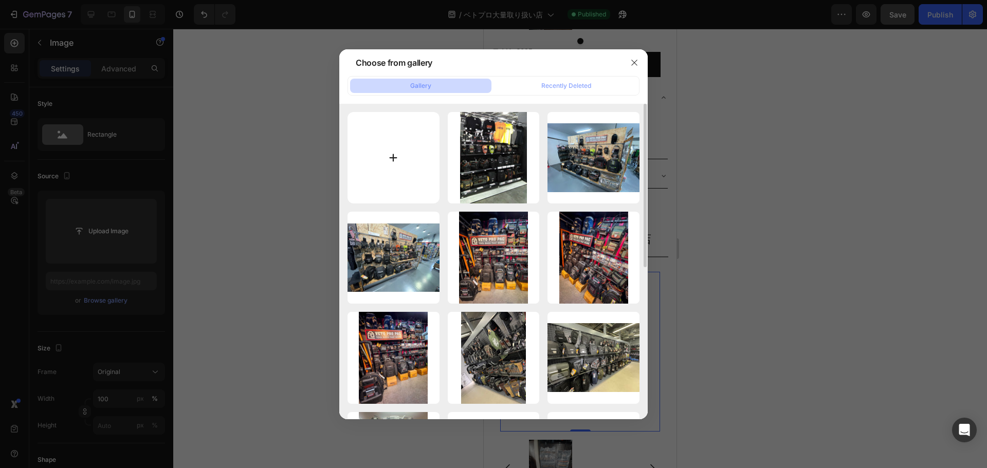
click at [390, 154] on input "file" at bounding box center [393, 158] width 92 height 92
type input "C:\fakepath\プロマートハヤシ四日市店ベトプロ２-min.jpg"
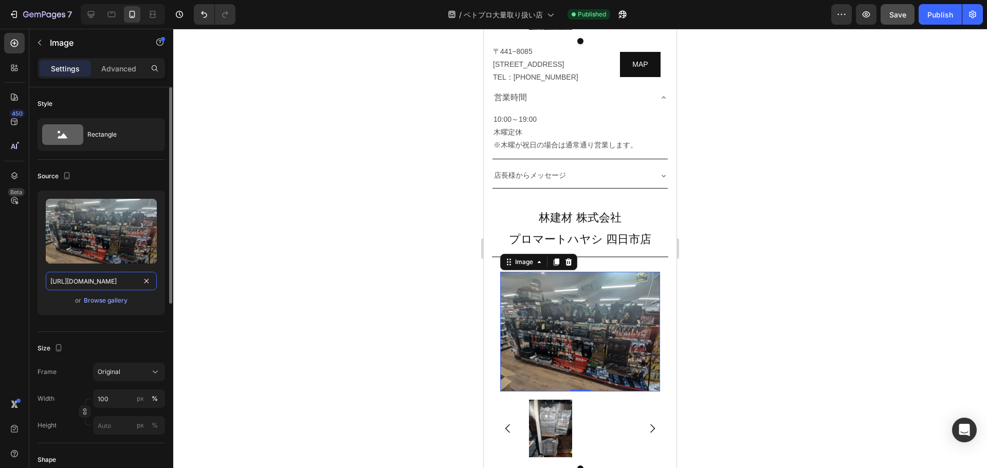
click at [107, 282] on input "[URL][DOMAIN_NAME]" at bounding box center [101, 281] width 111 height 18
click at [87, 13] on icon at bounding box center [91, 14] width 10 height 10
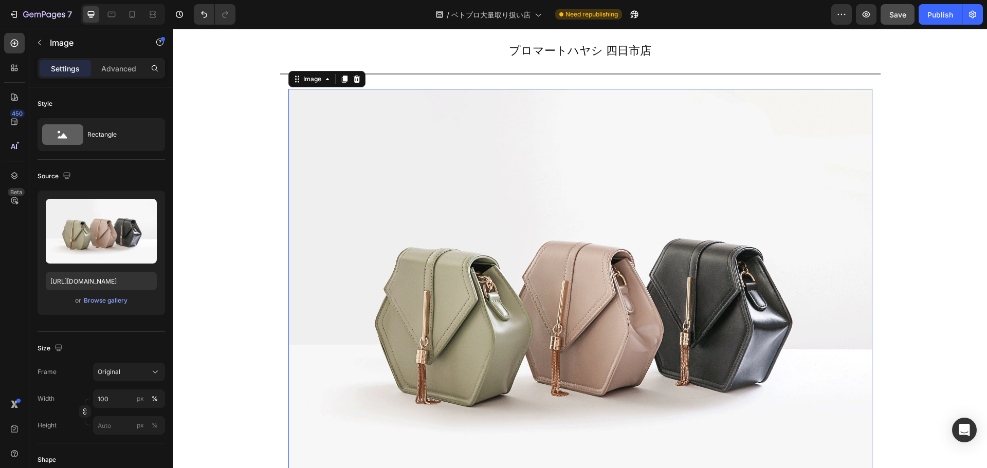
scroll to position [5323, 0]
click at [135, 7] on div at bounding box center [132, 14] width 16 height 16
type input "[URL][DOMAIN_NAME]"
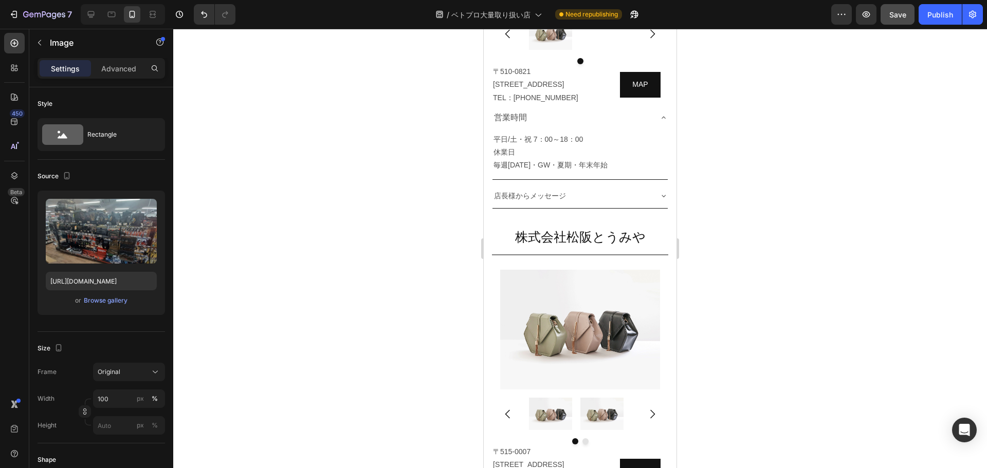
scroll to position [3907, 0]
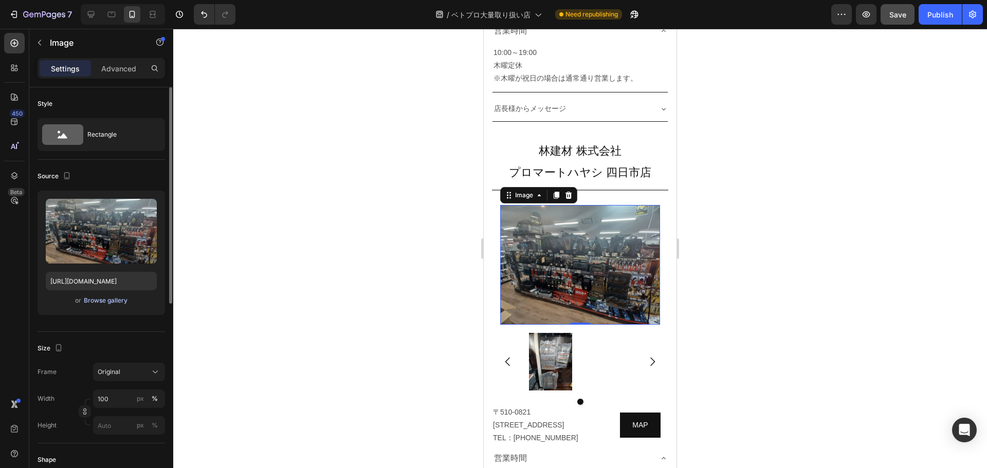
click at [119, 302] on div "Browse gallery" at bounding box center [106, 300] width 44 height 9
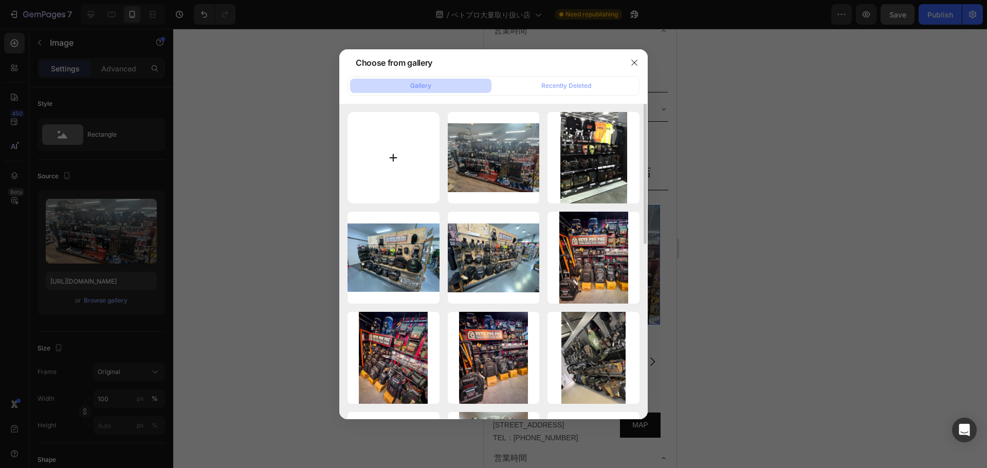
click at [399, 159] on input "file" at bounding box center [393, 158] width 92 height 92
type input "C:\fakepath\プロマートハヤシ四日市店ベトプロ３-min.jpg"
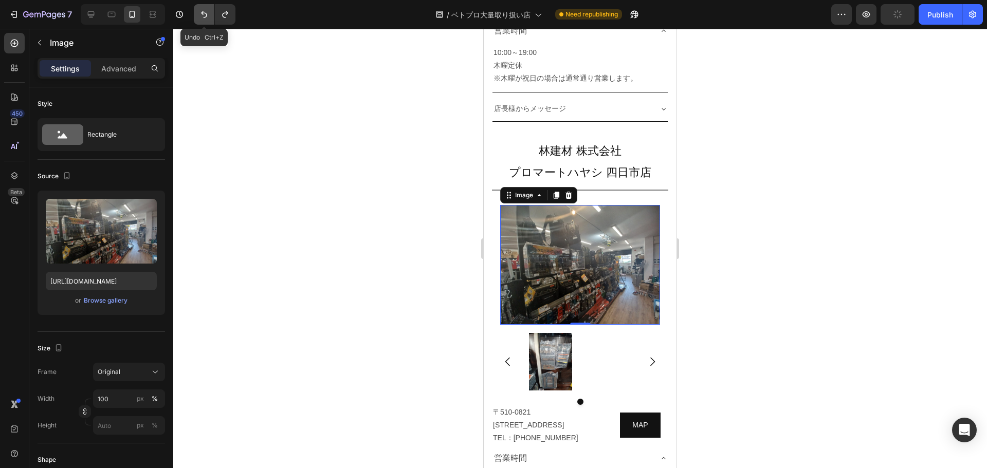
click at [198, 16] on button "Undo/Redo" at bounding box center [204, 14] width 21 height 21
type input "[URL][DOMAIN_NAME]"
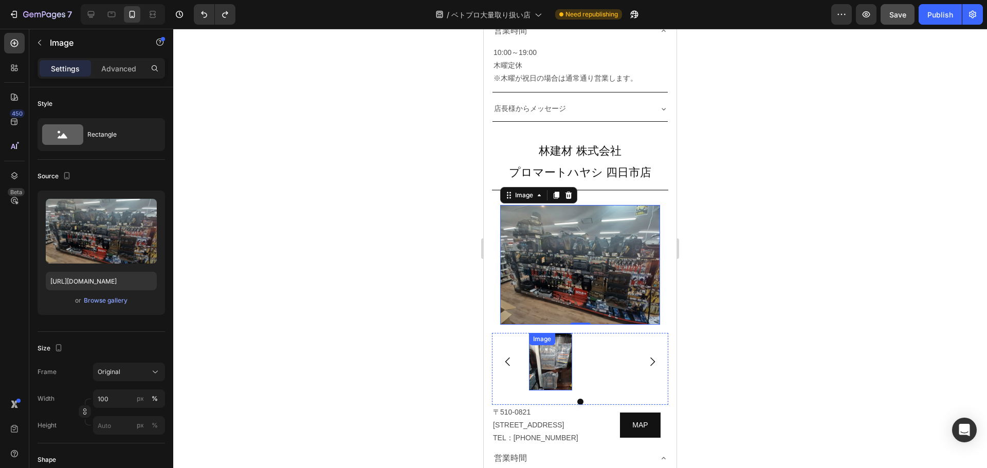
click at [545, 333] on img at bounding box center [550, 362] width 43 height 58
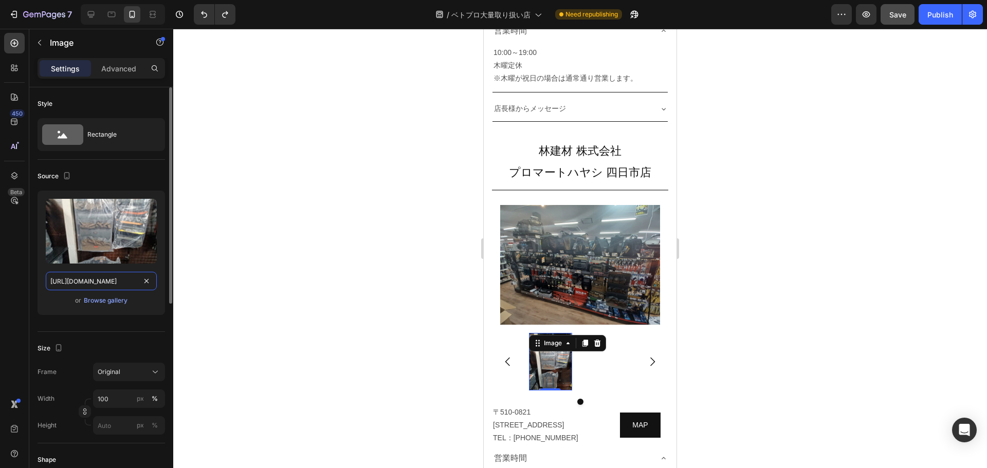
click at [104, 285] on input "[URL][DOMAIN_NAME]" at bounding box center [101, 281] width 111 height 18
click at [104, 298] on div "Browse gallery" at bounding box center [106, 300] width 44 height 9
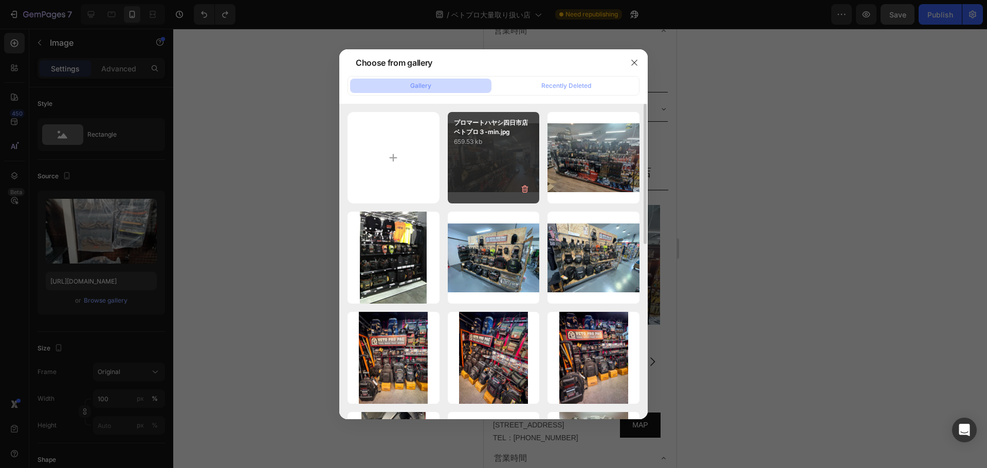
click at [493, 152] on div "プロマートハヤシ四日市店ベトプロ３-min.jpg 659.53 kb" at bounding box center [494, 158] width 92 height 92
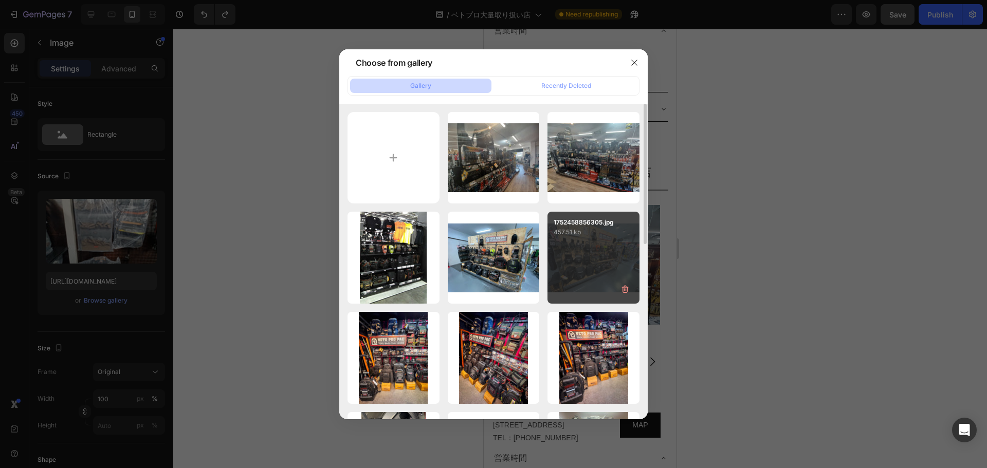
type input "[URL][DOMAIN_NAME]"
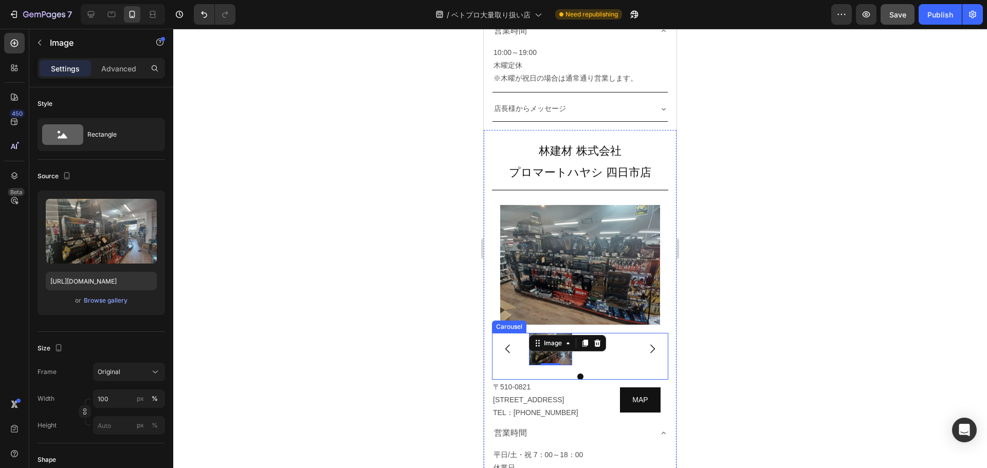
click at [580, 333] on div "Image 0" at bounding box center [580, 349] width 102 height 32
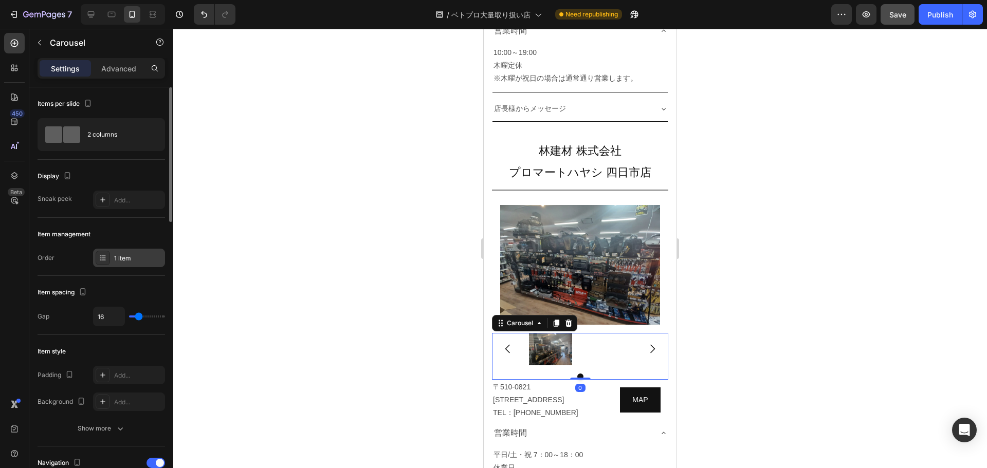
click at [121, 261] on div "1 item" at bounding box center [138, 258] width 48 height 9
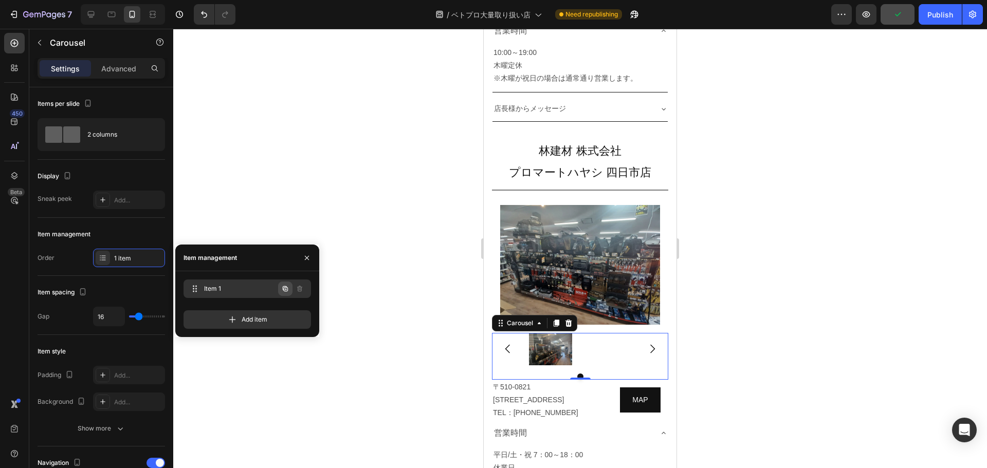
click at [284, 289] on icon "button" at bounding box center [285, 288] width 5 height 5
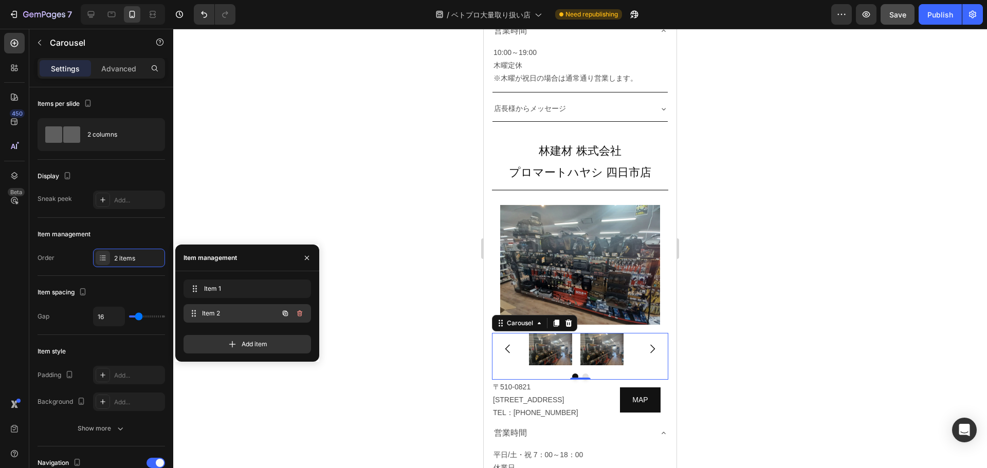
click at [234, 313] on span "Item 2" at bounding box center [240, 313] width 76 height 9
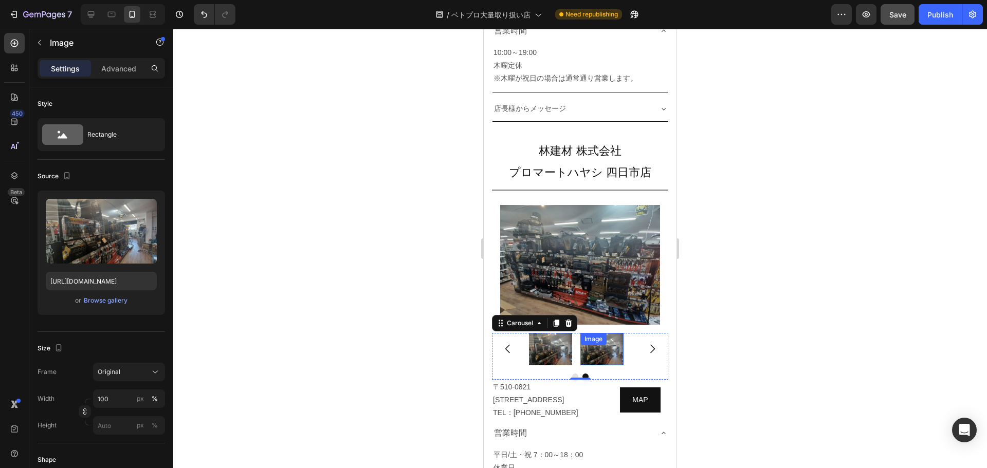
click at [610, 333] on img at bounding box center [601, 349] width 43 height 32
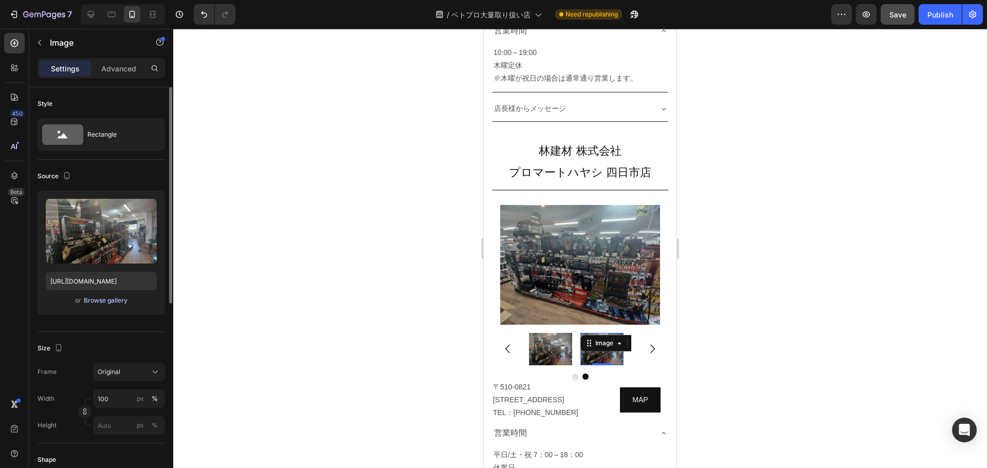
click at [102, 305] on button "Browse gallery" at bounding box center [105, 300] width 45 height 10
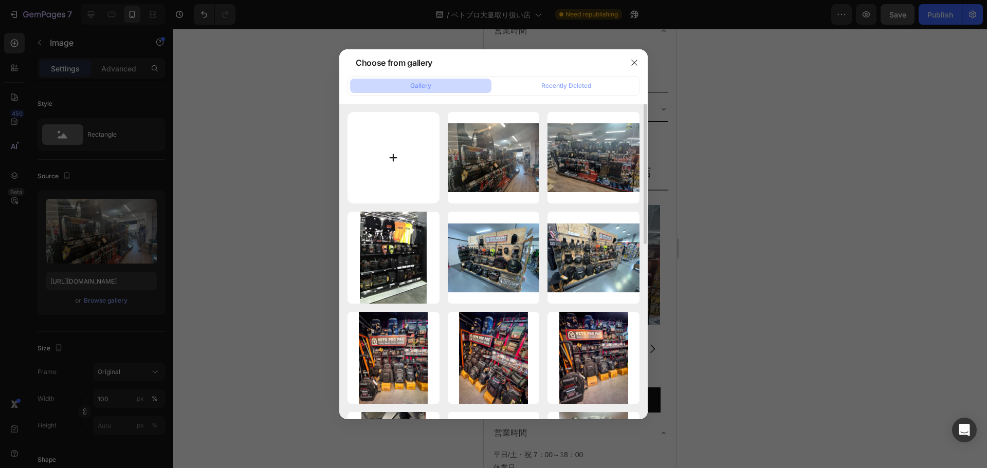
click at [406, 166] on input "file" at bounding box center [393, 158] width 92 height 92
type input "C:\fakepath\プロマートハヤシ四日市店ベトプロ１-min.jpg"
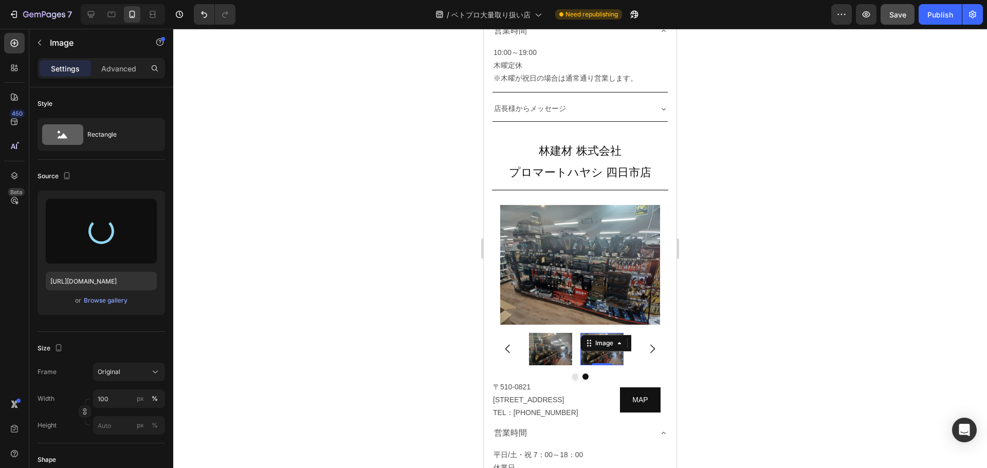
type input "[URL][DOMAIN_NAME]"
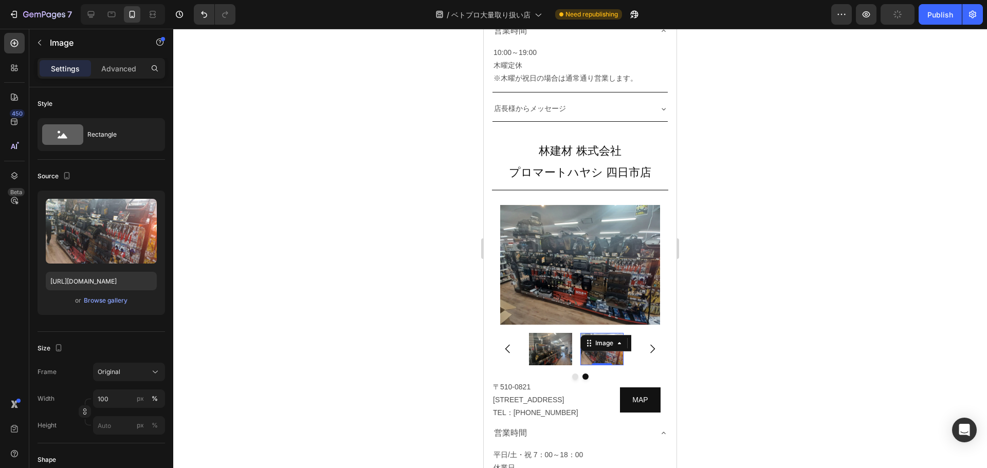
click at [811, 228] on div at bounding box center [579, 248] width 813 height 439
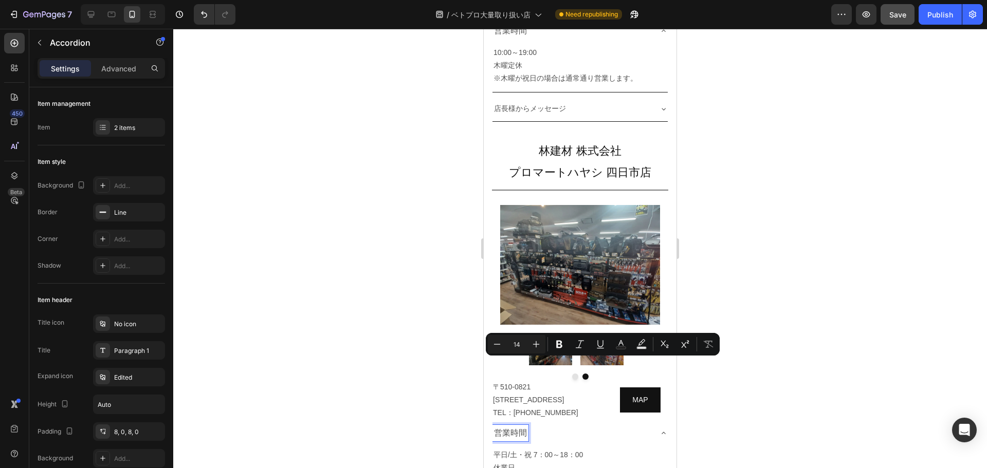
type input "16"
click at [520, 429] on span "営業時間" at bounding box center [510, 433] width 33 height 9
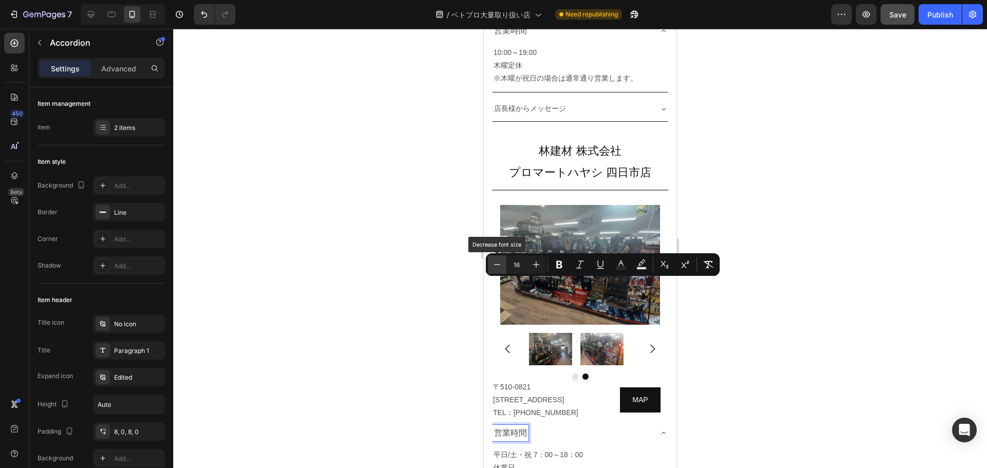
click at [492, 265] on icon "Editor contextual toolbar" at bounding box center [497, 265] width 10 height 10
type input "14"
click at [89, 17] on icon at bounding box center [91, 14] width 10 height 10
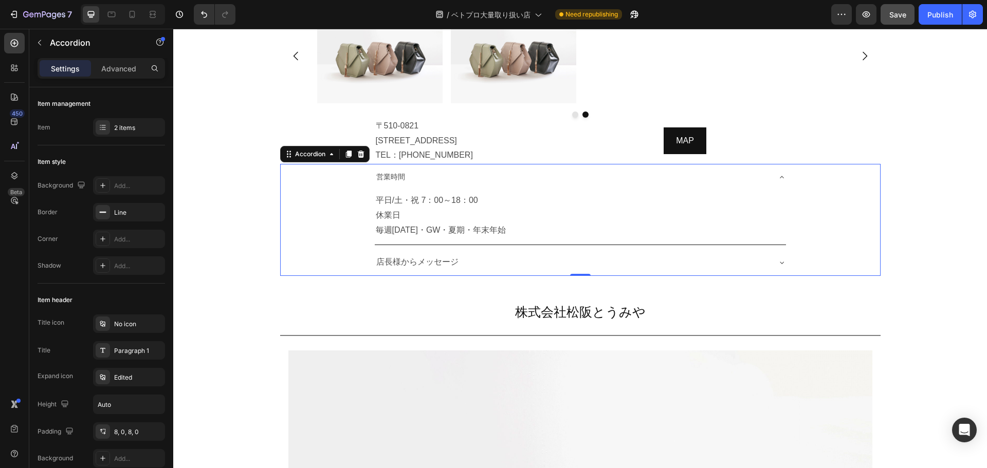
scroll to position [5847, 0]
click at [407, 255] on p "店長様からメッセージ" at bounding box center [417, 262] width 82 height 15
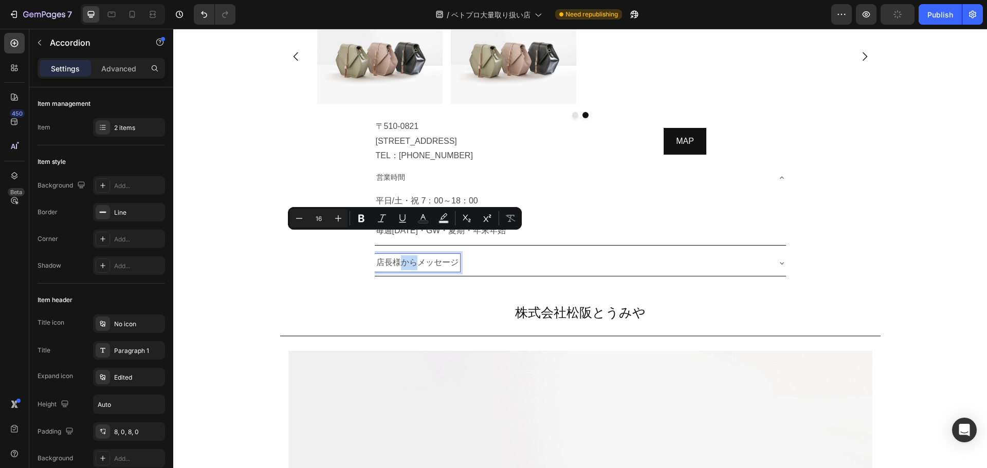
type input "14"
click at [376, 173] on span "営業時間" at bounding box center [390, 177] width 29 height 8
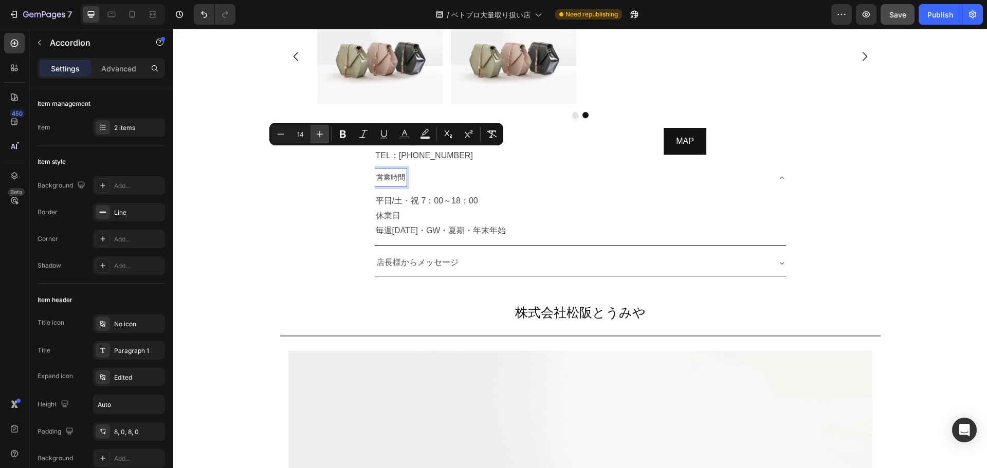
click at [321, 138] on icon "Editor contextual toolbar" at bounding box center [319, 134] width 10 height 10
type input "16"
click at [127, 11] on icon at bounding box center [132, 14] width 10 height 10
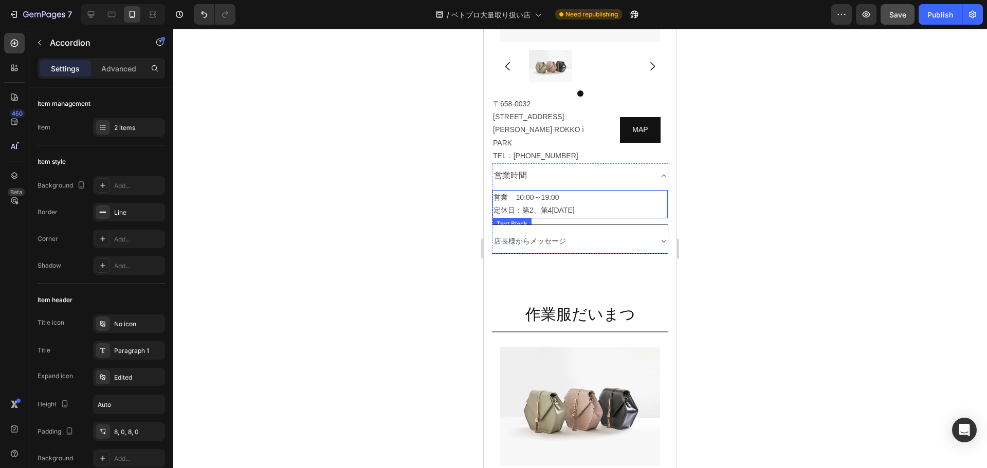
scroll to position [5248, 0]
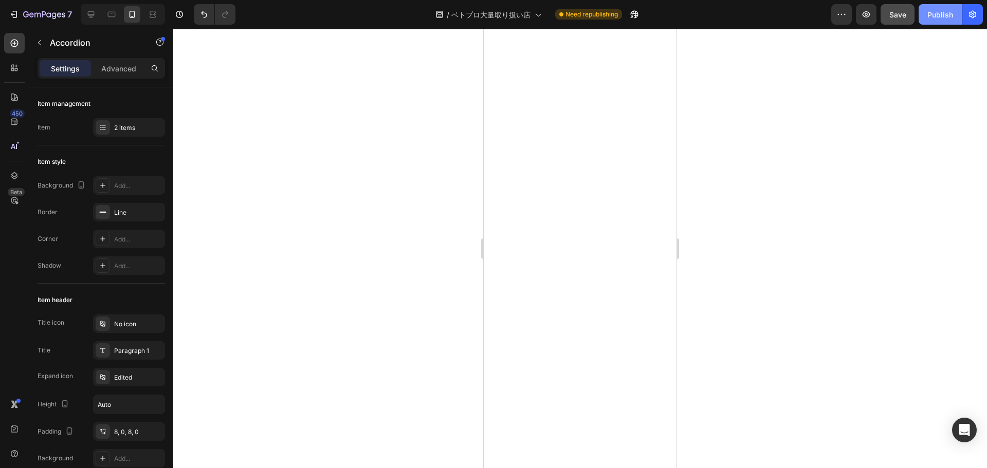
click at [936, 20] on button "Publish" at bounding box center [939, 14] width 43 height 21
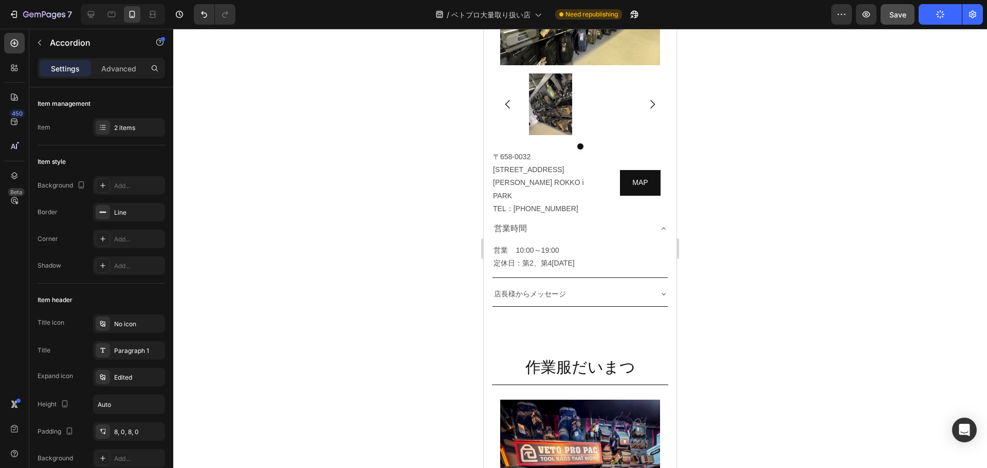
scroll to position [4950, 0]
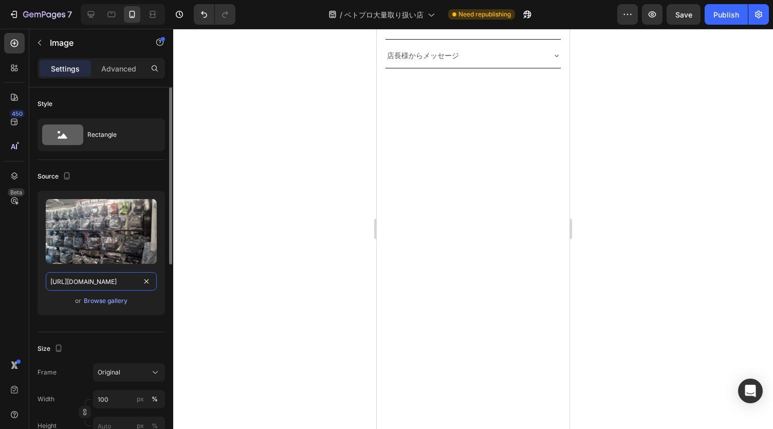
click at [113, 284] on input "[URL][DOMAIN_NAME]" at bounding box center [101, 281] width 111 height 18
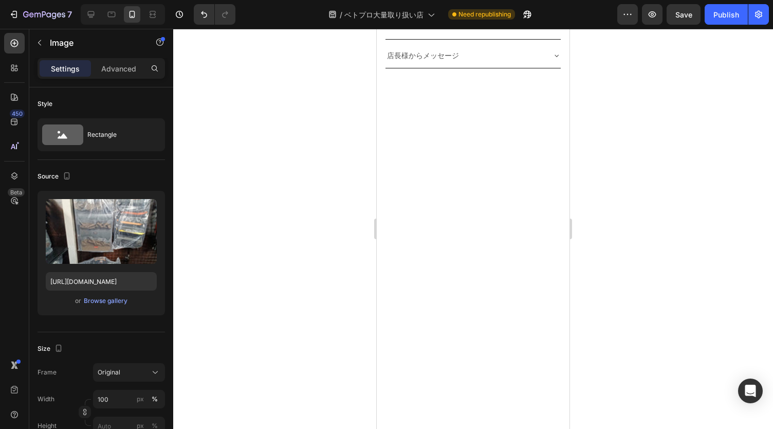
click at [107, 275] on input "[URL][DOMAIN_NAME]" at bounding box center [101, 281] width 111 height 18
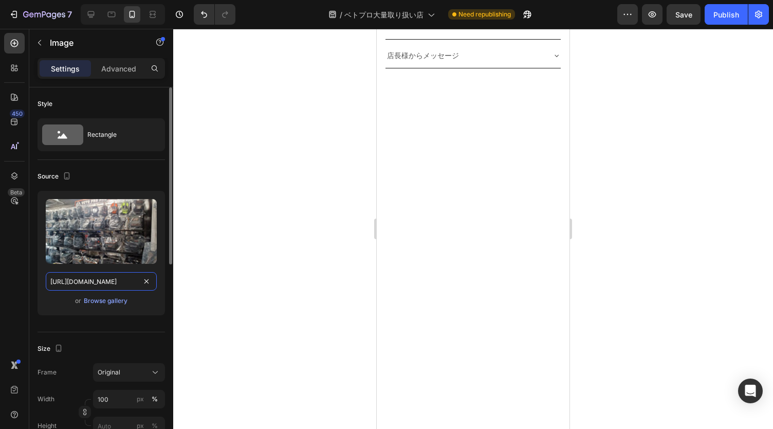
click at [92, 281] on input "[URL][DOMAIN_NAME]" at bounding box center [101, 281] width 111 height 18
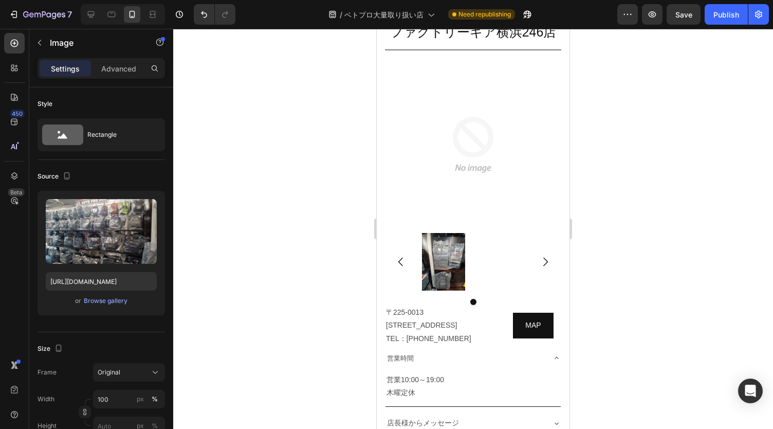
scroll to position [1611, 0]
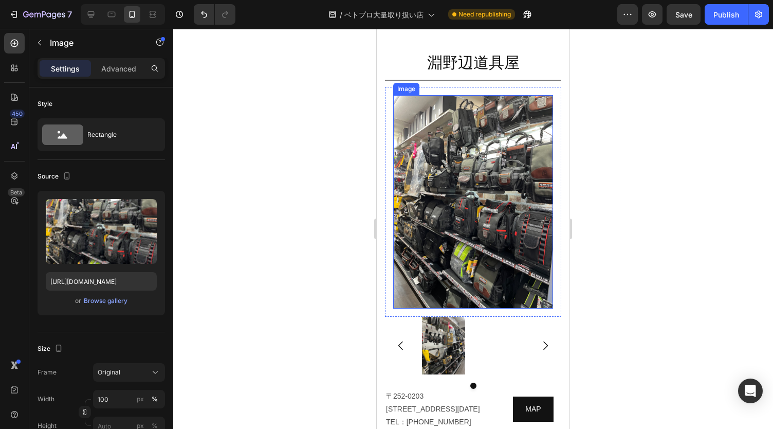
click at [478, 242] on img at bounding box center [473, 201] width 160 height 213
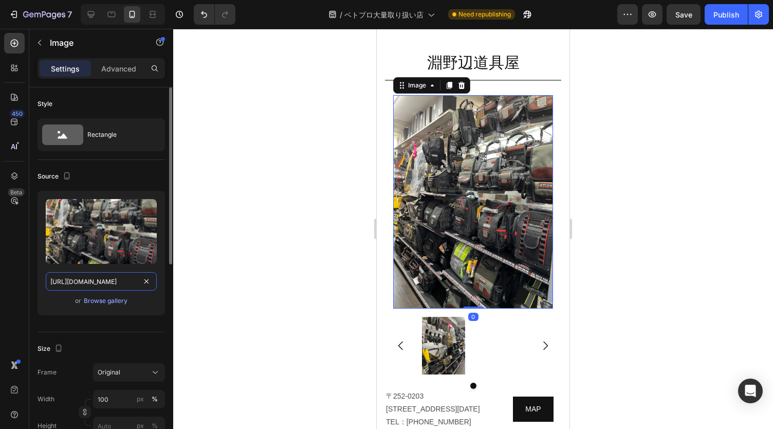
click at [105, 288] on input "[URL][DOMAIN_NAME]" at bounding box center [101, 281] width 111 height 18
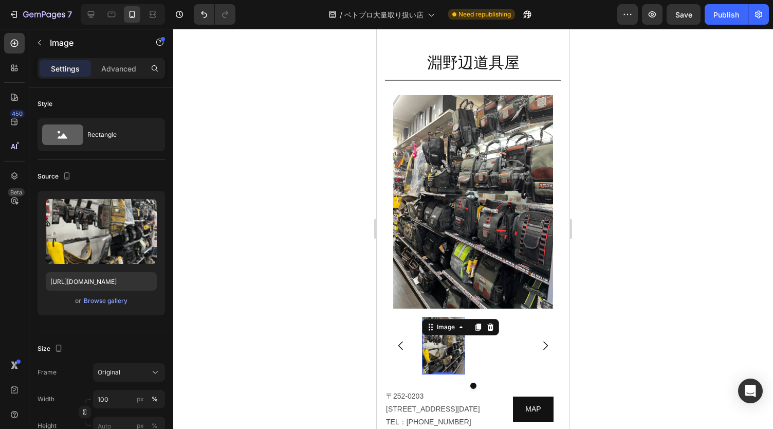
click at [445, 335] on img at bounding box center [443, 346] width 43 height 58
click at [114, 282] on input "[URL][DOMAIN_NAME]" at bounding box center [101, 281] width 111 height 18
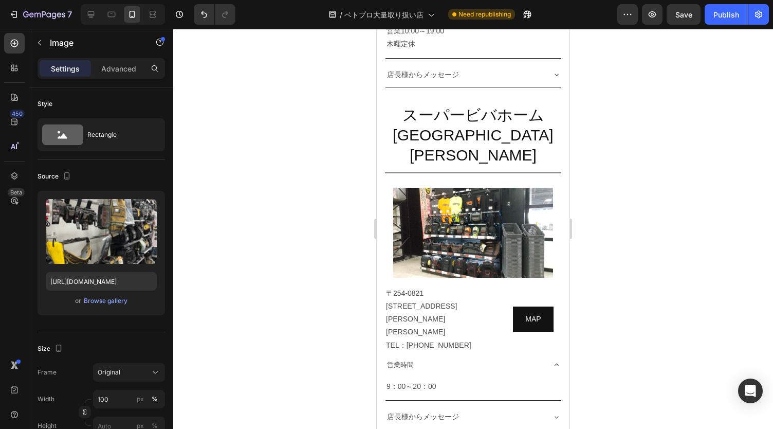
scroll to position [2475, 0]
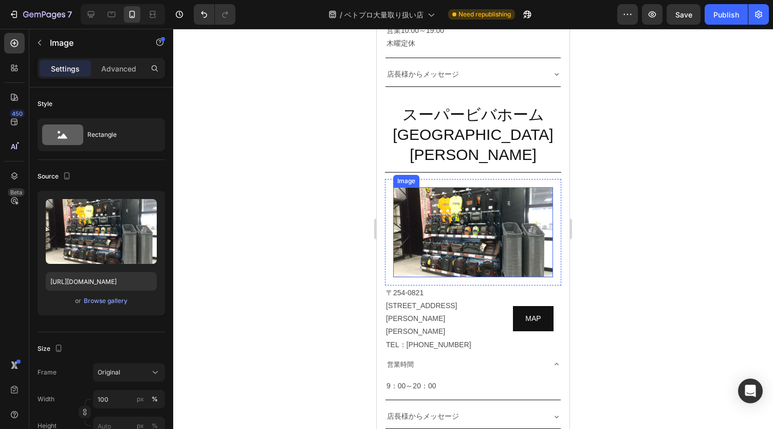
click at [493, 205] on img at bounding box center [473, 232] width 160 height 90
drag, startPoint x: 463, startPoint y: 214, endPoint x: 701, endPoint y: 278, distance: 246.3
click at [463, 214] on img at bounding box center [473, 232] width 160 height 90
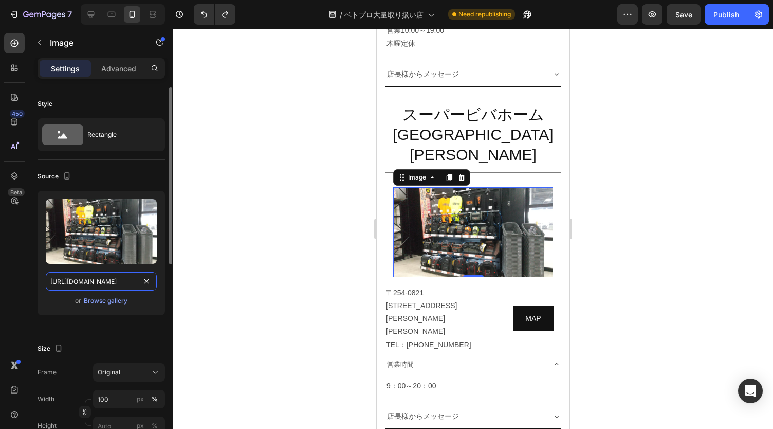
click at [91, 279] on input "[URL][DOMAIN_NAME]" at bounding box center [101, 281] width 111 height 18
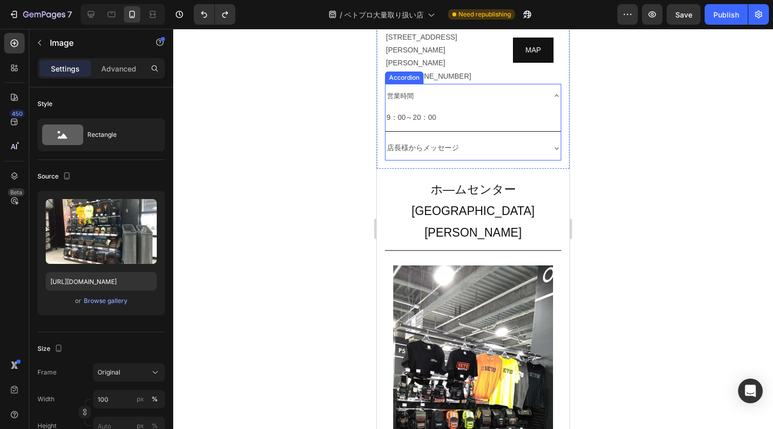
scroll to position [2863, 0]
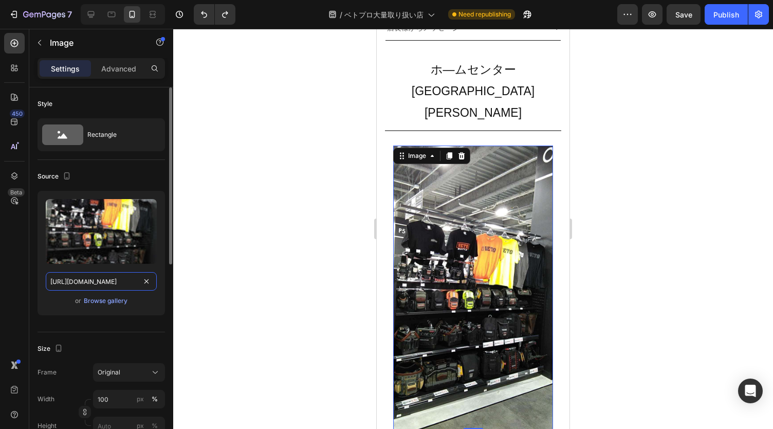
click at [106, 284] on input "[URL][DOMAIN_NAME]" at bounding box center [101, 281] width 111 height 18
click at [663, 156] on div at bounding box center [473, 229] width 600 height 400
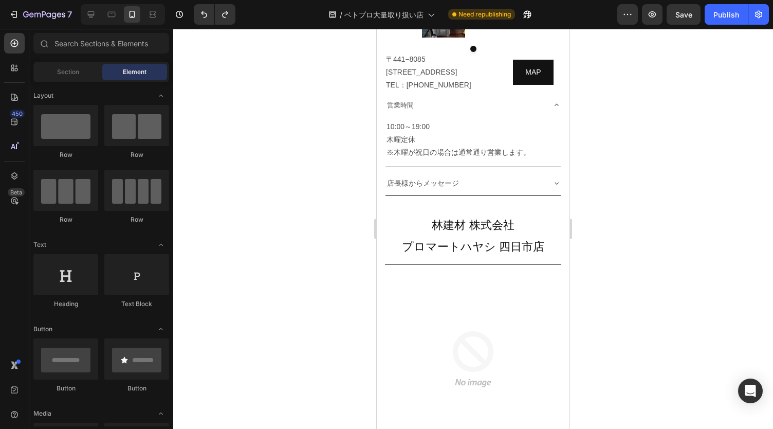
scroll to position [3708, 0]
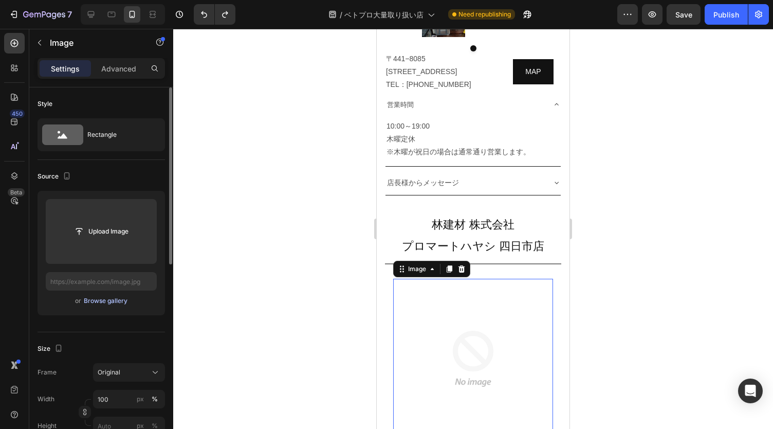
click at [113, 299] on div "Browse gallery" at bounding box center [106, 300] width 44 height 9
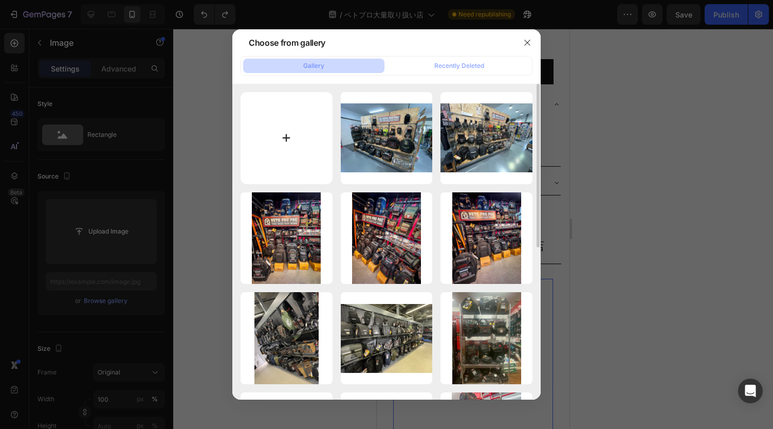
click at [298, 135] on input "file" at bounding box center [286, 138] width 92 height 92
type input "C:\fakepath\プロマートハヤシ四日市店ベトプロ２.jpg"
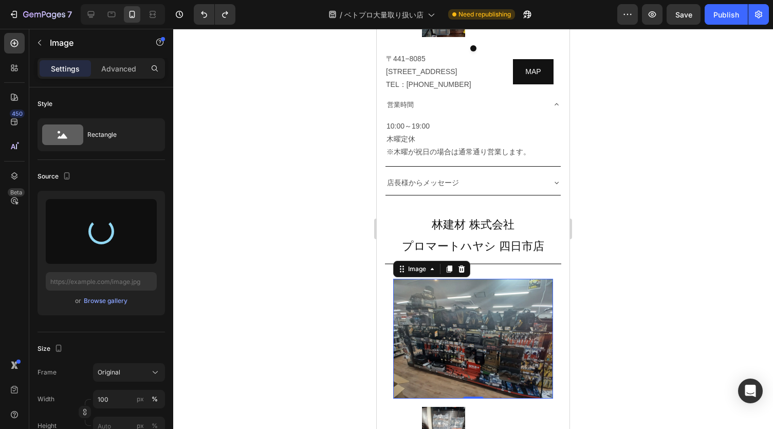
type input "[URL][DOMAIN_NAME]"
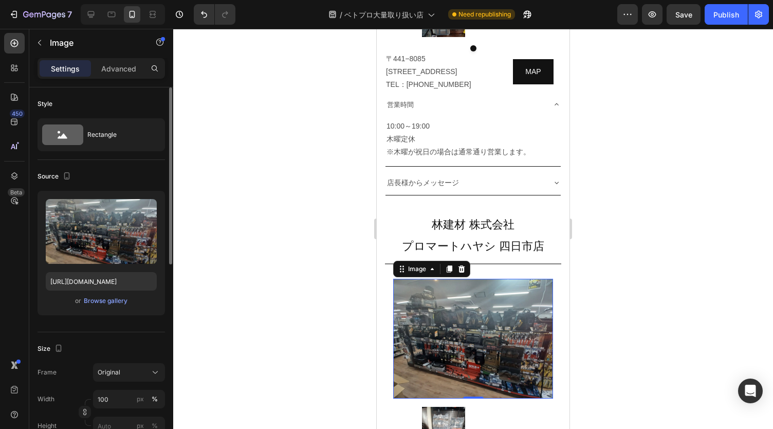
click at [136, 297] on div "or Browse gallery" at bounding box center [101, 300] width 111 height 12
click at [348, 256] on div at bounding box center [473, 229] width 600 height 400
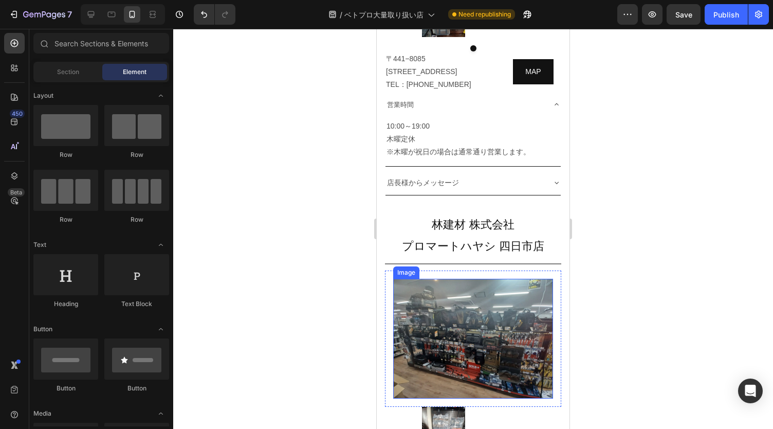
click at [457, 279] on img at bounding box center [473, 339] width 160 height 120
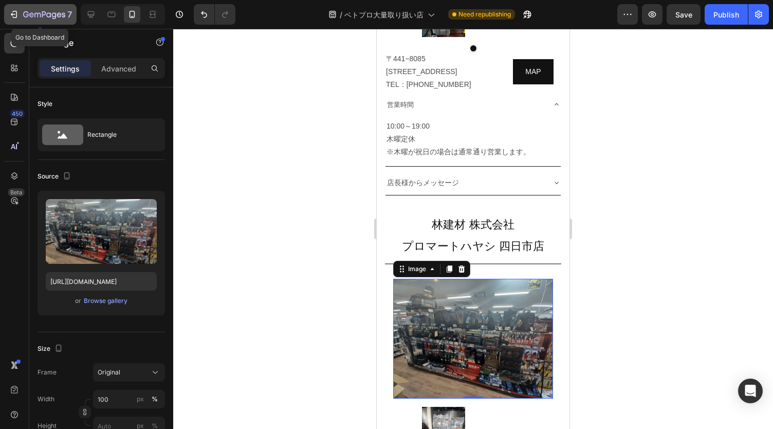
click at [8, 12] on button "7" at bounding box center [40, 14] width 72 height 21
